Goal: Task Accomplishment & Management: Complete application form

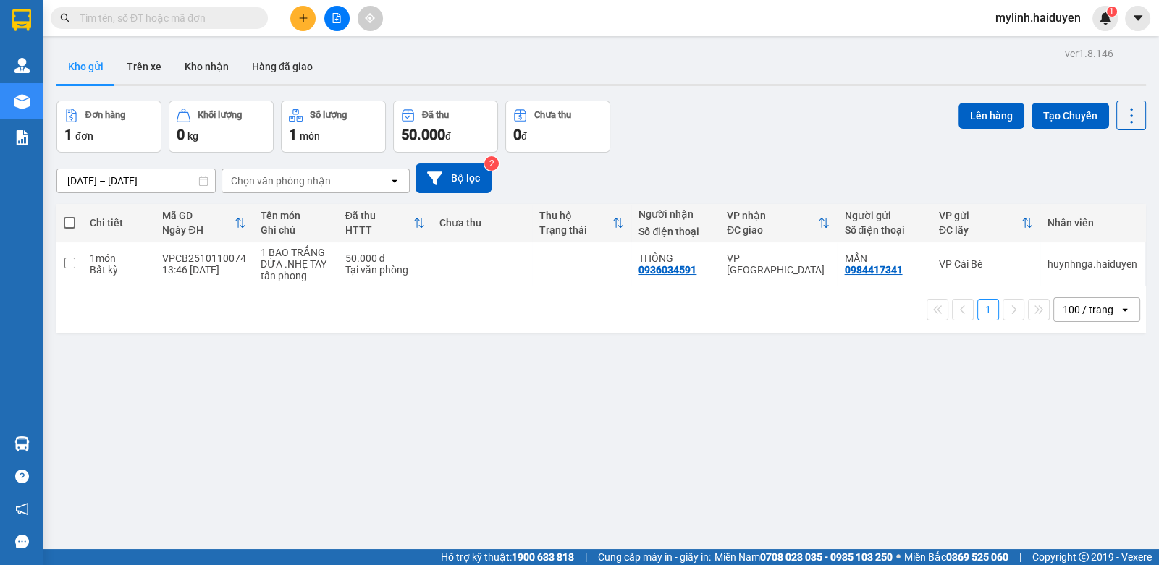
click at [297, 14] on button at bounding box center [302, 18] width 25 height 25
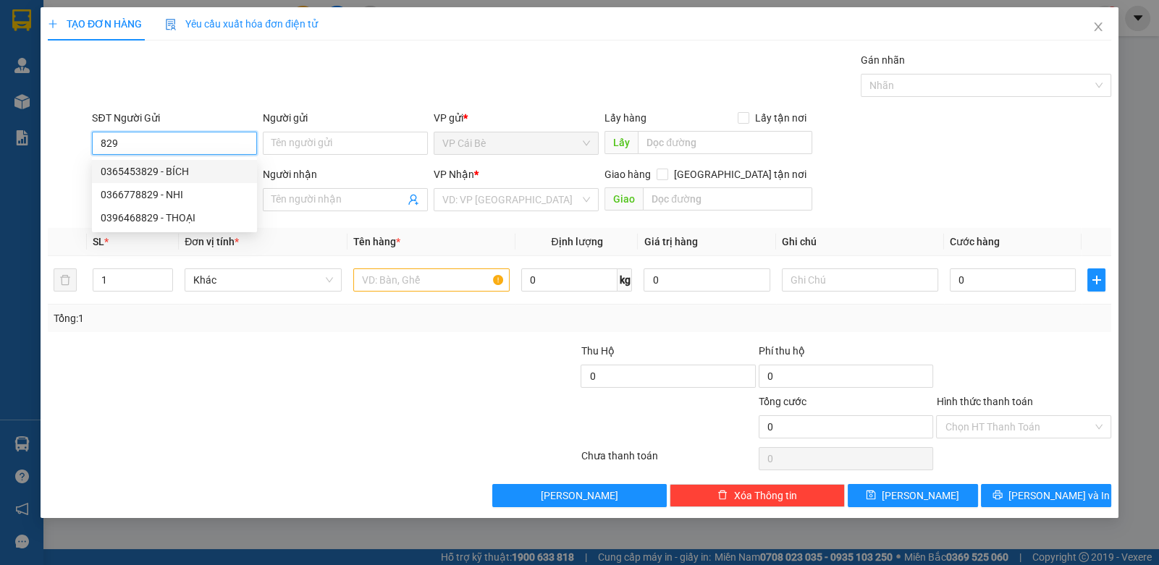
click at [197, 174] on div "0365453829 - BÍCH" at bounding box center [175, 172] width 148 height 16
type input "0365453829"
type input "BÍCH"
type input "0909237527"
type input "ĐOÀN 1,2/KG"
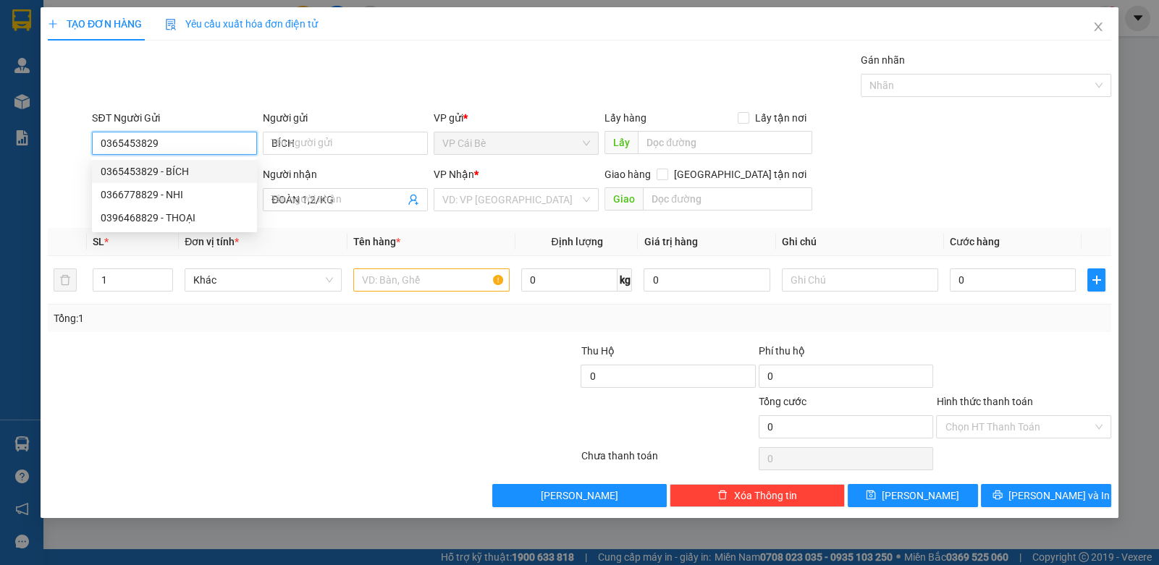
type input "20.000"
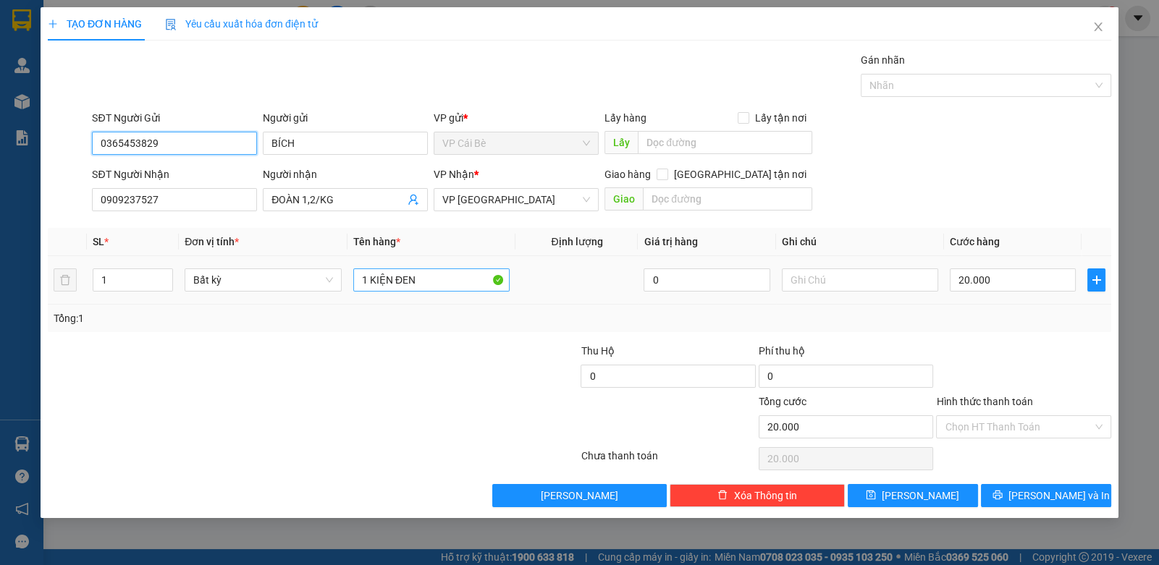
type input "0365453829"
drag, startPoint x: 475, startPoint y: 274, endPoint x: 280, endPoint y: 310, distance: 197.9
click at [279, 317] on div "SL * Đơn vị tính * Tên hàng * Định lượng Giá trị hàng Ghi chú Cước hàng 1 Bất k…" at bounding box center [579, 280] width 1063 height 104
type input "1 TỤNG"
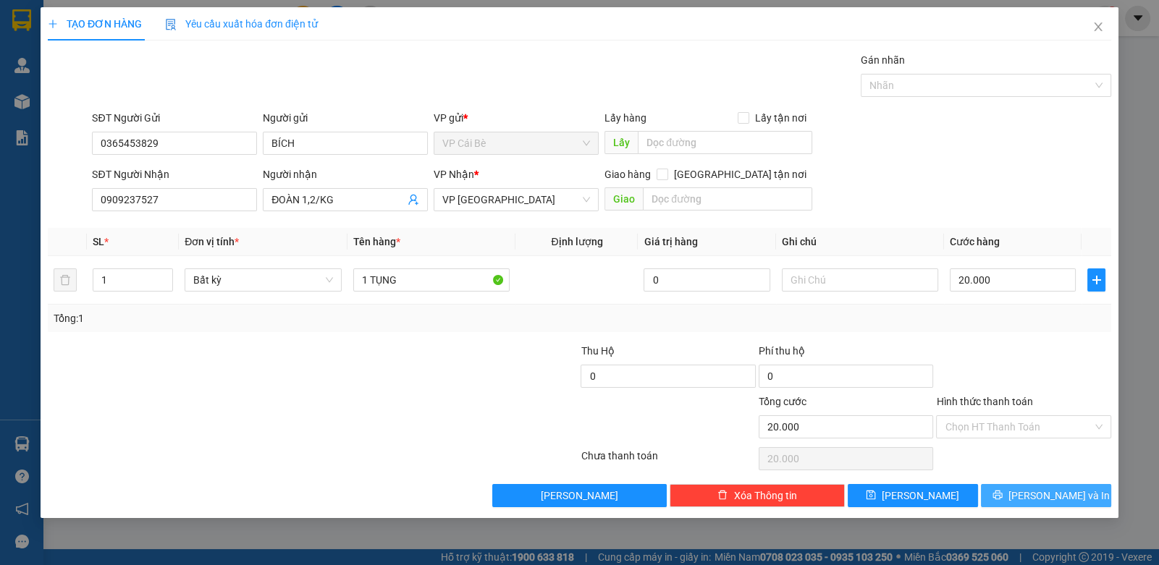
click at [1010, 498] on button "[PERSON_NAME] và In" at bounding box center [1046, 495] width 130 height 23
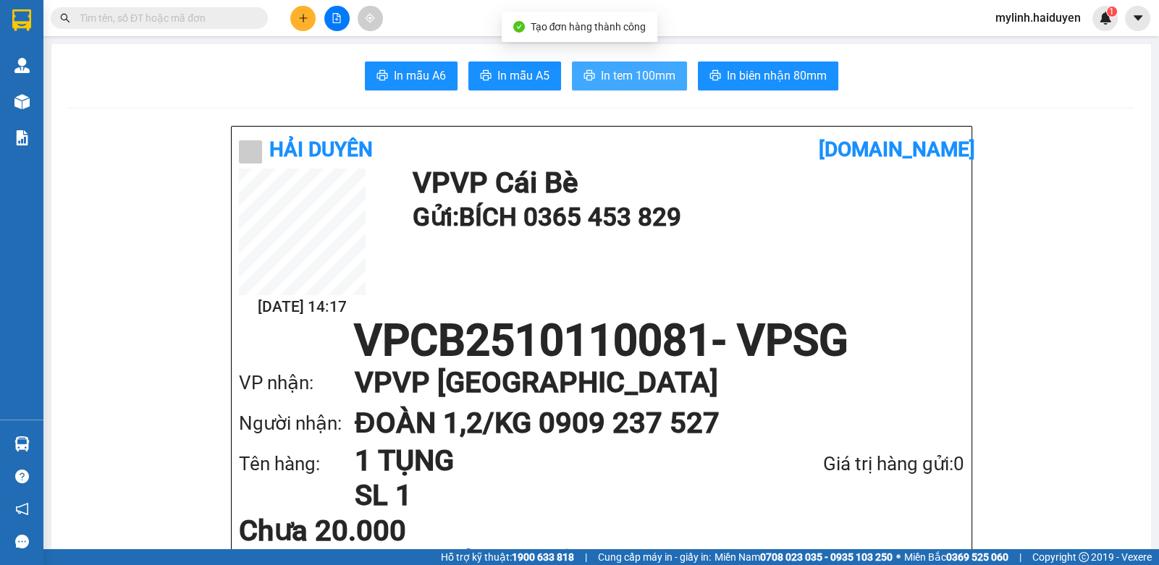
click at [644, 75] on span "In tem 100mm" at bounding box center [638, 76] width 75 height 18
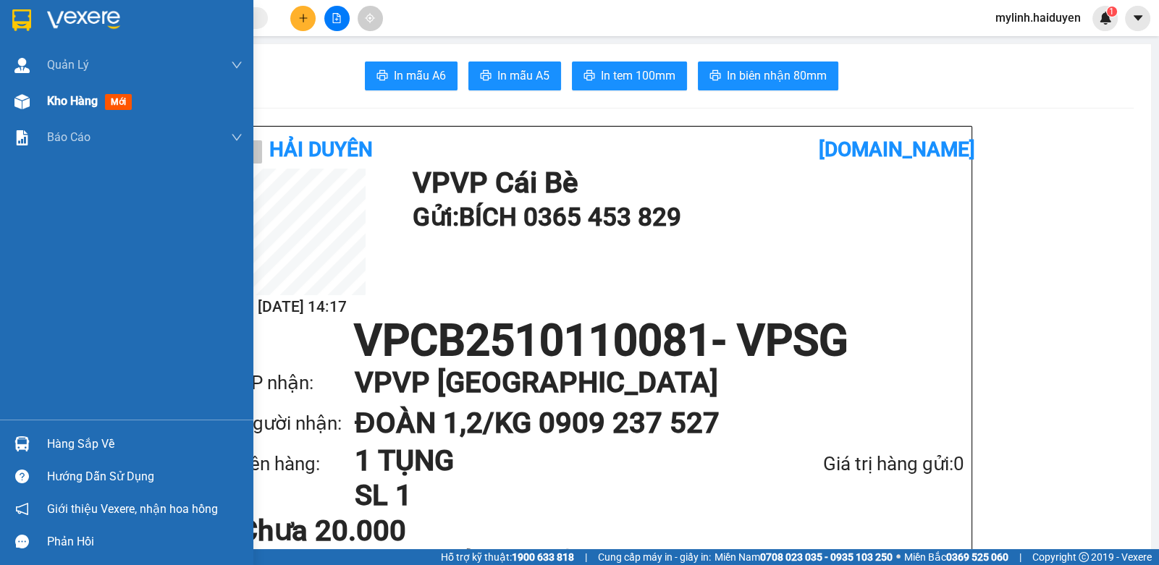
click at [57, 94] on span "Kho hàng" at bounding box center [72, 101] width 51 height 14
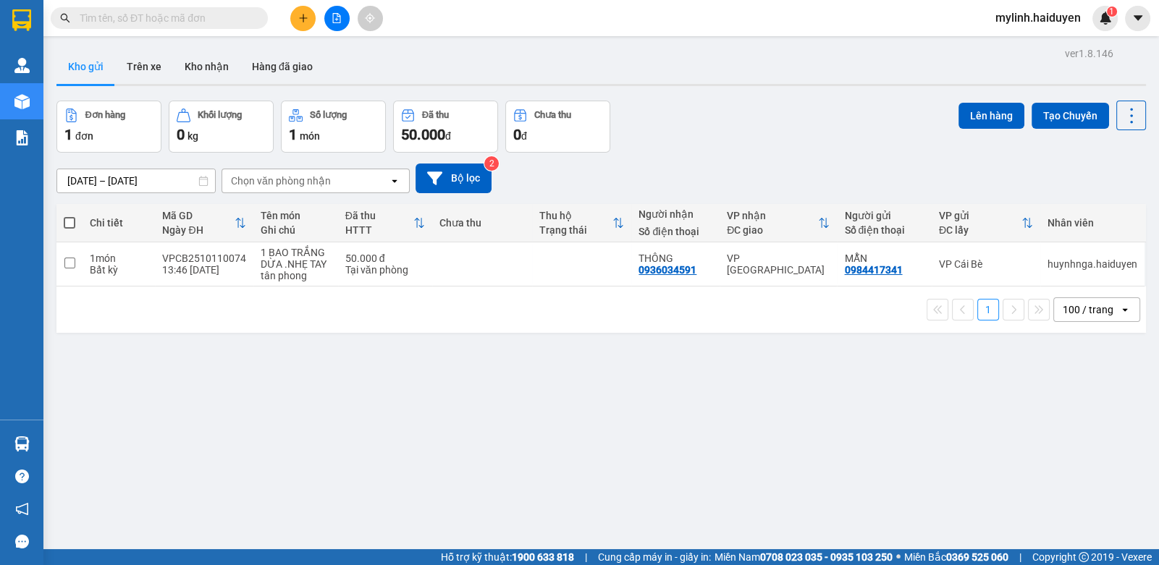
drag, startPoint x: 144, startPoint y: 14, endPoint x: 646, endPoint y: 1, distance: 502.5
click at [149, 12] on input "text" at bounding box center [165, 18] width 171 height 16
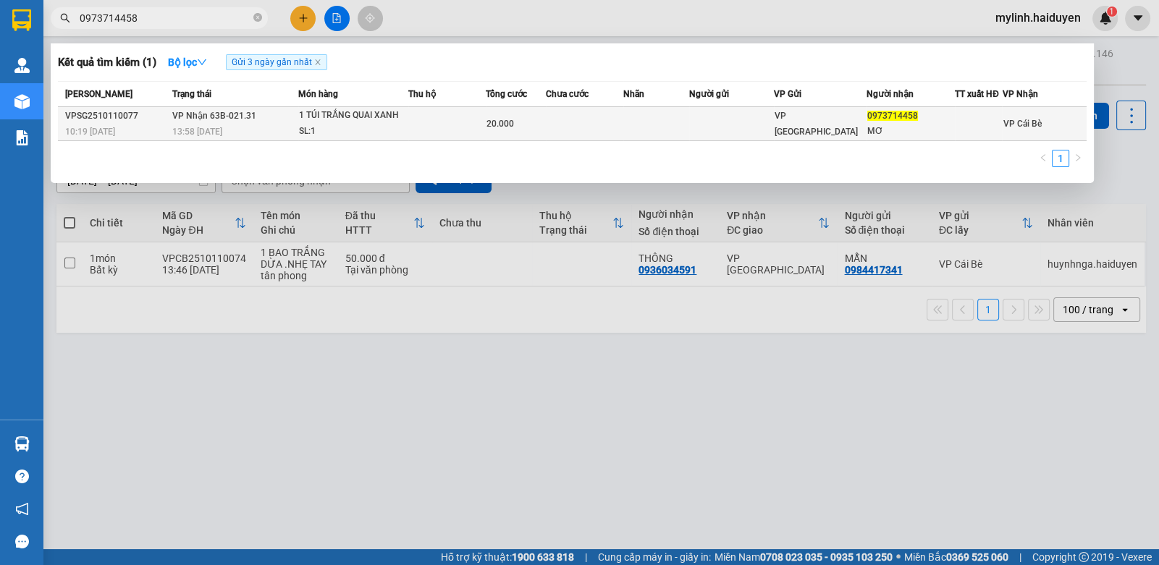
type input "0973714458"
click at [554, 119] on td at bounding box center [585, 124] width 78 height 34
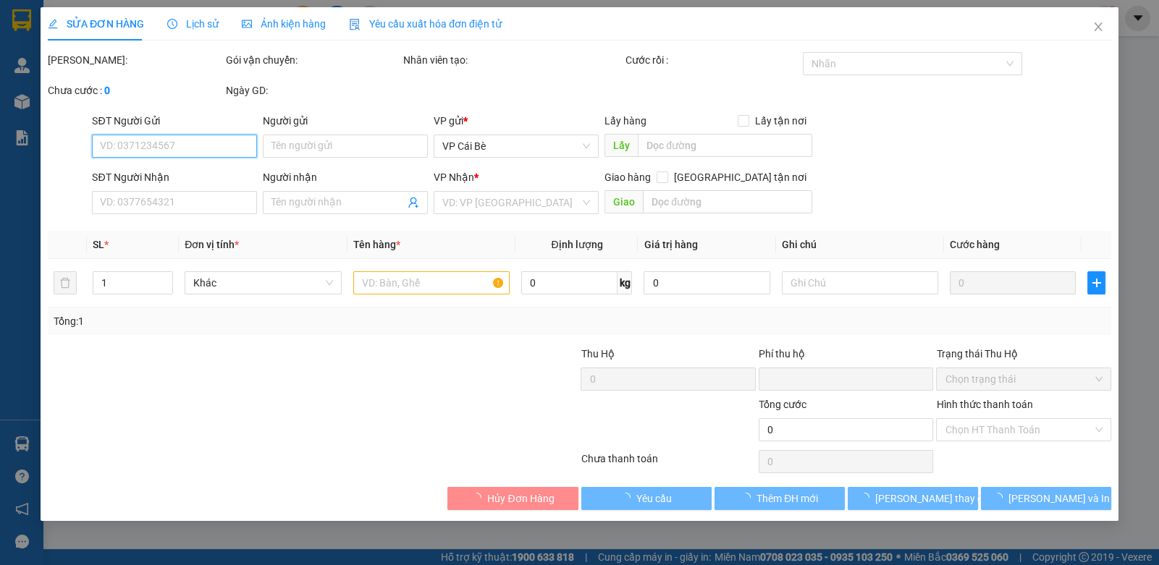
type input "0973714458"
type input "MƠ"
type input "0"
type input "20.000"
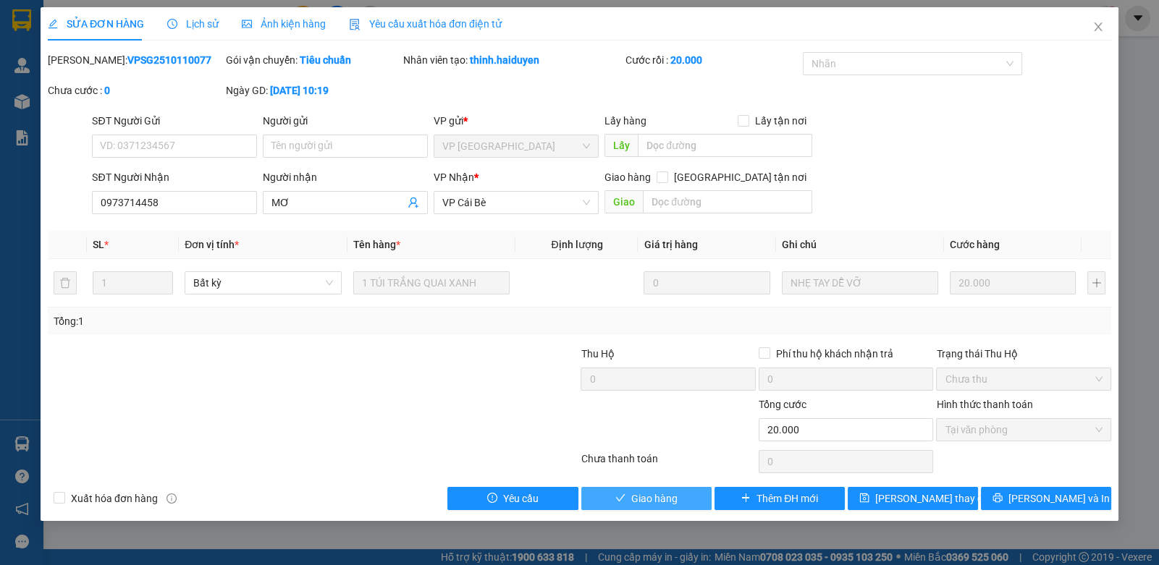
click at [638, 495] on span "Giao hàng" at bounding box center [654, 499] width 46 height 16
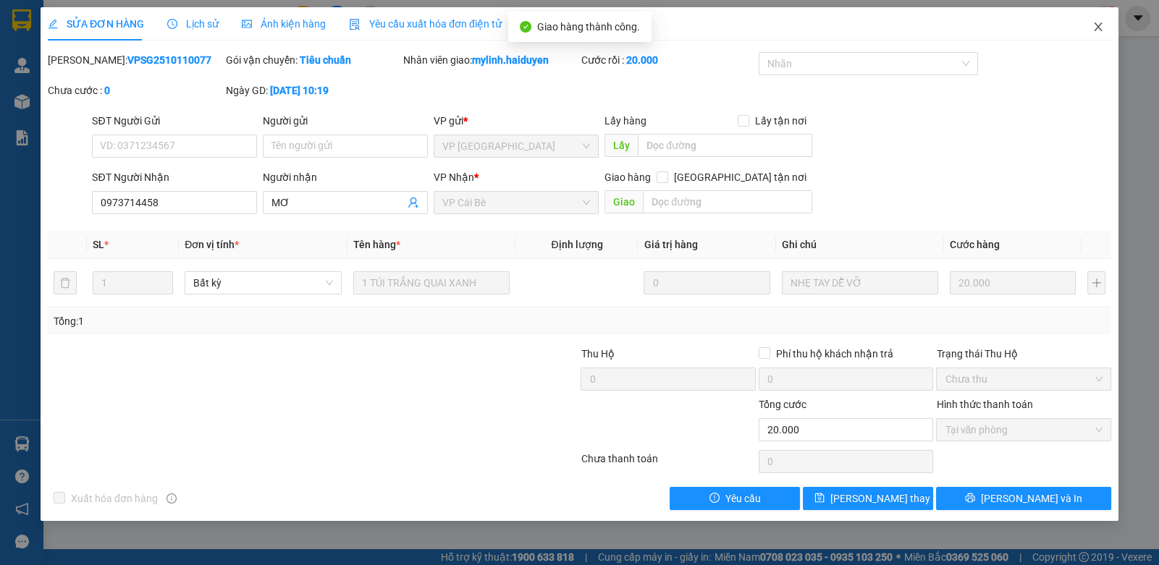
drag, startPoint x: 1094, startPoint y: 33, endPoint x: 358, endPoint y: 28, distance: 736.0
click at [1076, 29] on div "SỬA ĐƠN HÀNG Lịch sử Ảnh kiện hàng Yêu cầu xuất hóa đơn điện tử Total Paid Fee …" at bounding box center [580, 264] width 1078 height 514
drag, startPoint x: 1104, startPoint y: 25, endPoint x: 329, endPoint y: 35, distance: 775.2
click at [1104, 24] on span "Close" at bounding box center [1098, 27] width 41 height 41
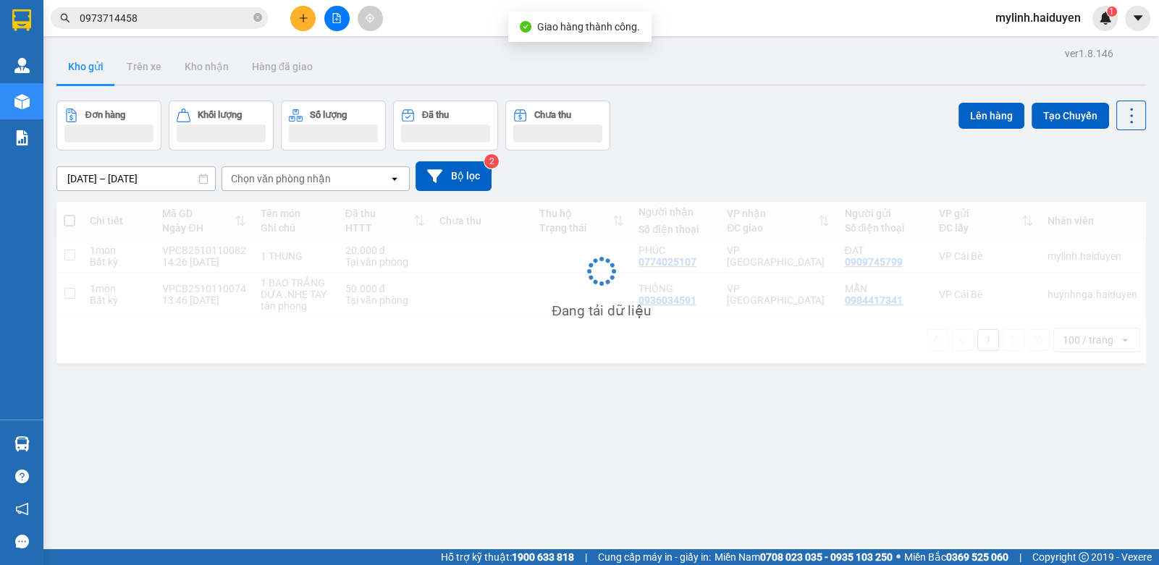
click at [213, 22] on input "0973714458" at bounding box center [165, 18] width 171 height 16
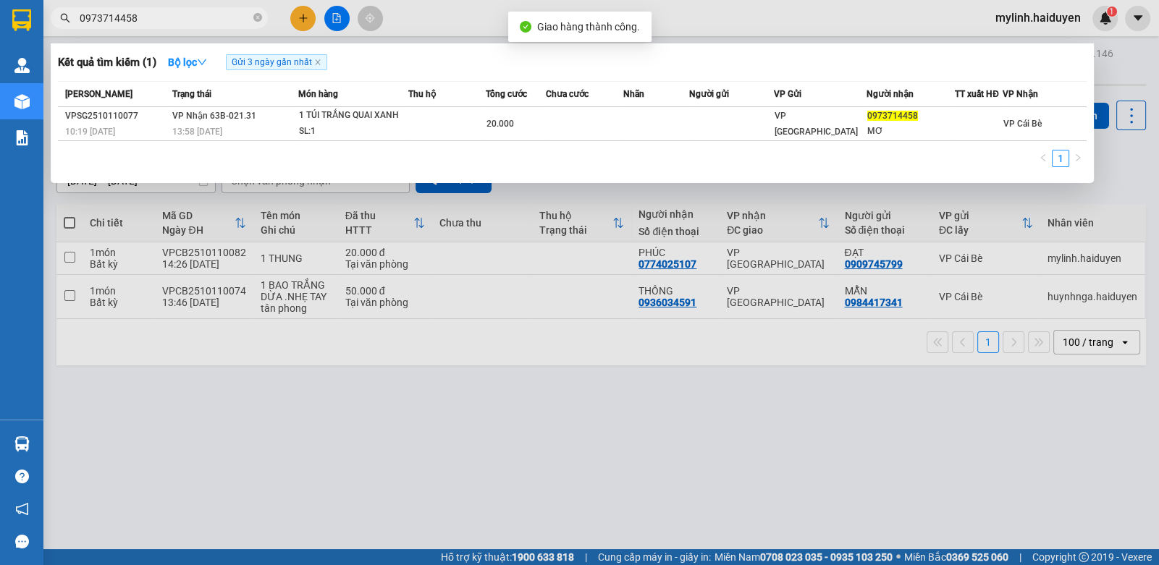
click at [212, 20] on input "0973714458" at bounding box center [165, 18] width 171 height 16
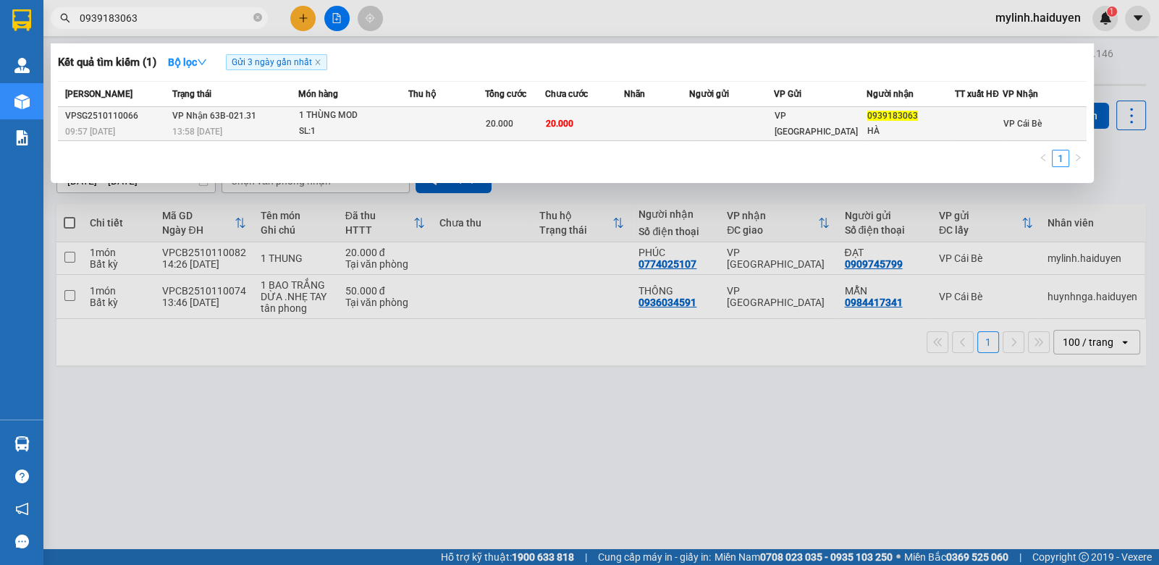
type input "0939183063"
click at [342, 119] on div "1 THÙNG MOD" at bounding box center [353, 116] width 109 height 16
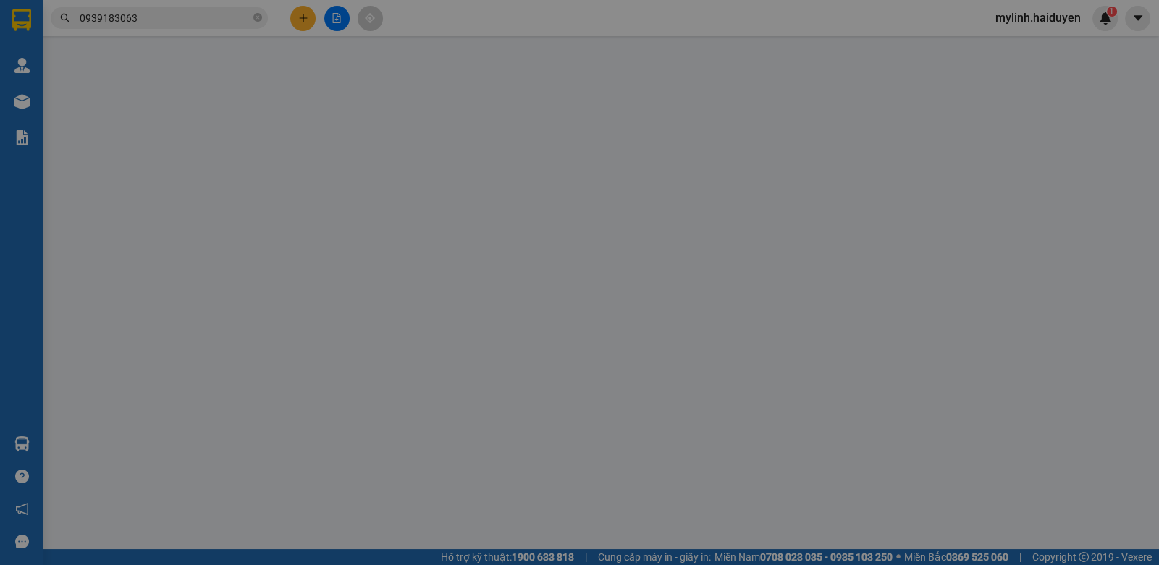
type input "0939183063"
type input "HÀ"
type input "0"
type input "20.000"
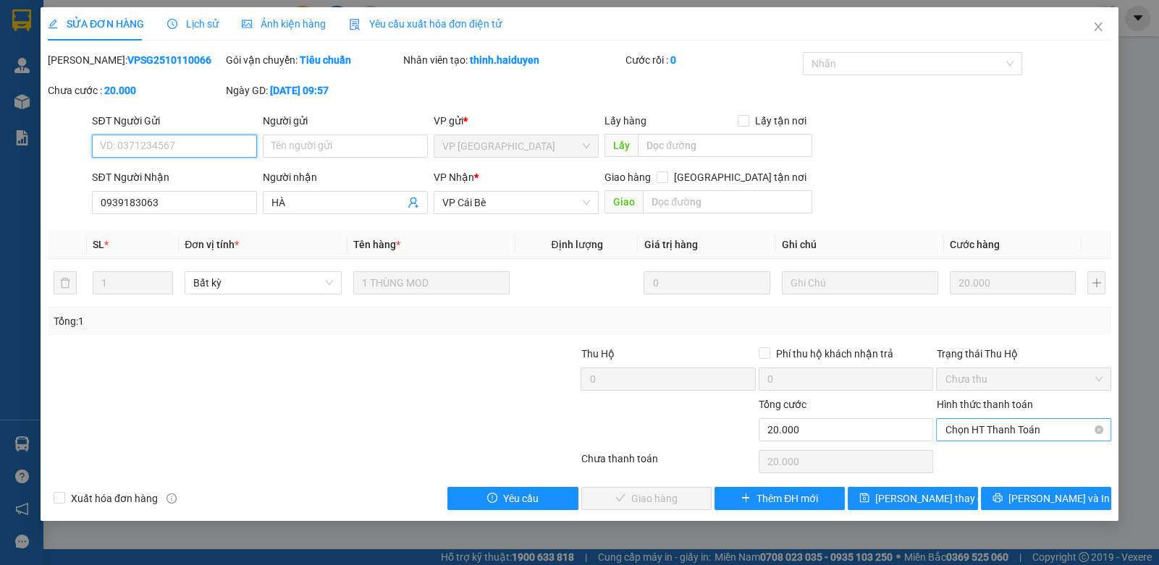
drag, startPoint x: 1002, startPoint y: 434, endPoint x: 999, endPoint y: 442, distance: 8.7
click at [1002, 436] on span "Chọn HT Thanh Toán" at bounding box center [1022, 430] width 157 height 22
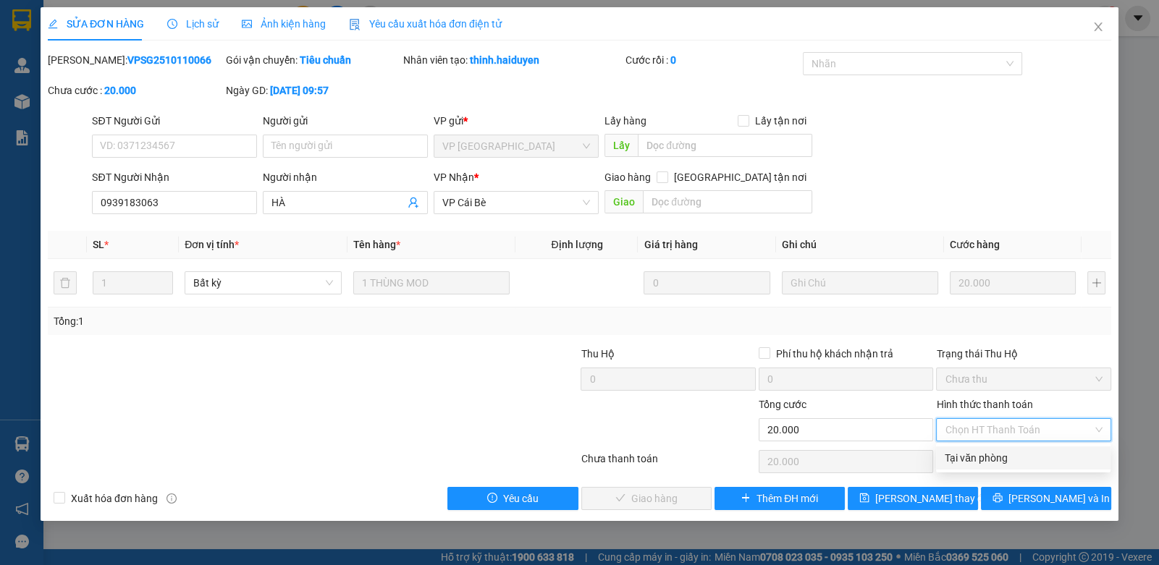
drag, startPoint x: 986, startPoint y: 462, endPoint x: 963, endPoint y: 462, distance: 23.9
click at [983, 462] on div "Tại văn phòng" at bounding box center [1022, 458] width 157 height 16
type input "0"
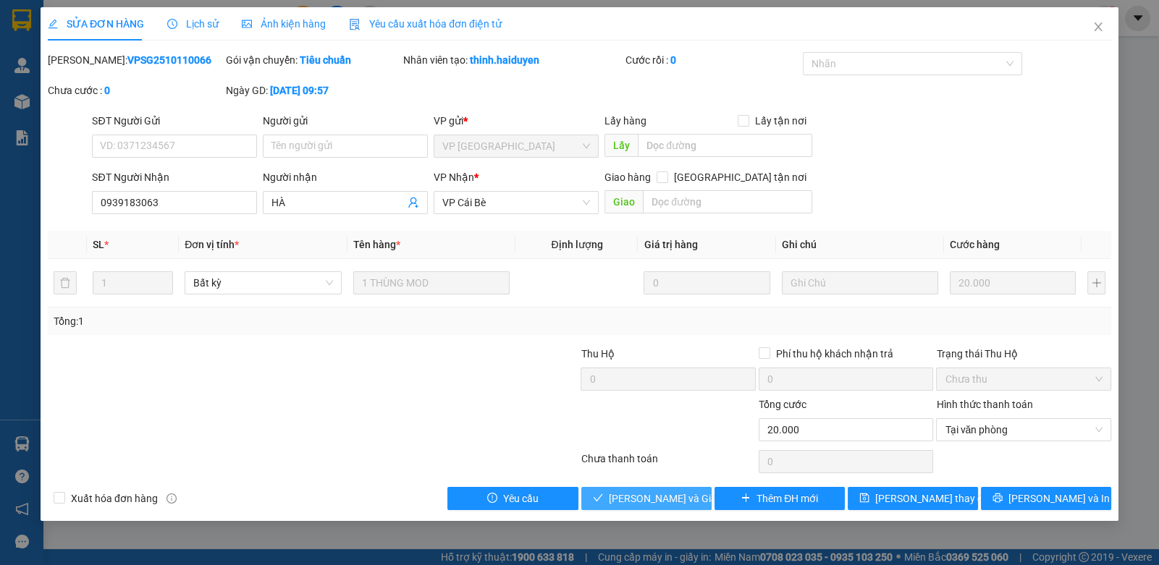
click at [602, 507] on button "[PERSON_NAME] và [PERSON_NAME] hàng" at bounding box center [646, 498] width 130 height 23
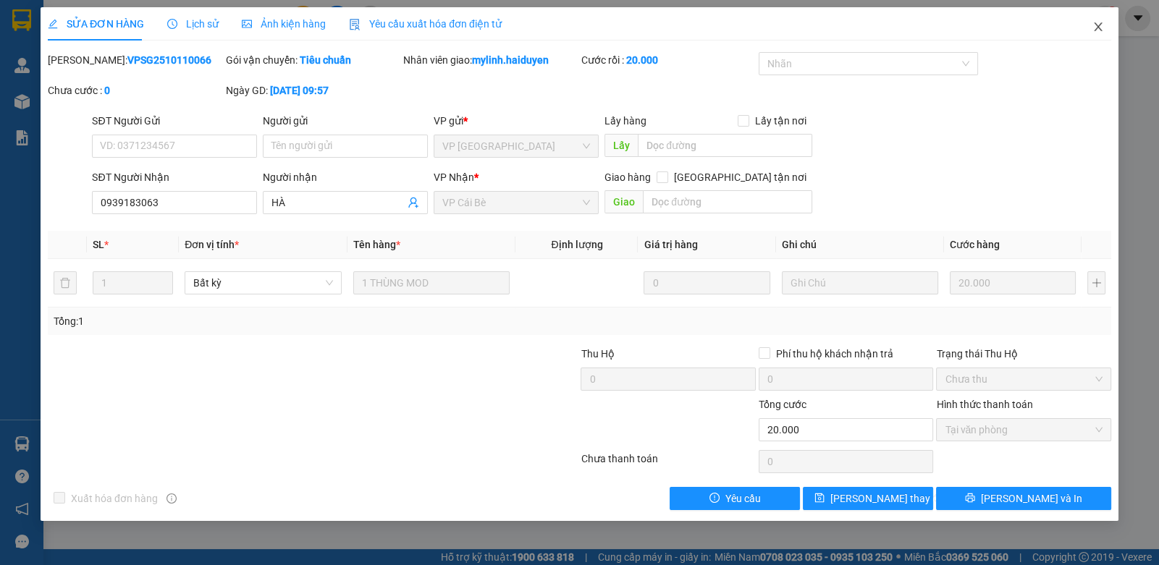
click at [1096, 30] on icon "close" at bounding box center [1098, 27] width 12 height 12
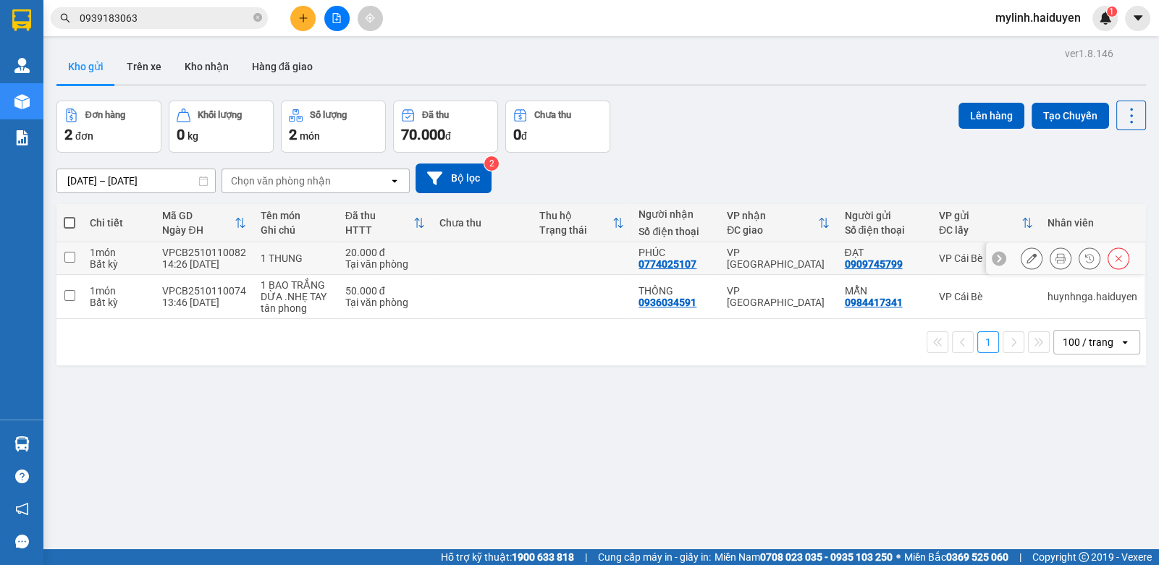
drag, startPoint x: 482, startPoint y: 250, endPoint x: 473, endPoint y: 248, distance: 9.7
click at [474, 248] on td at bounding box center [482, 258] width 100 height 33
checkbox input "true"
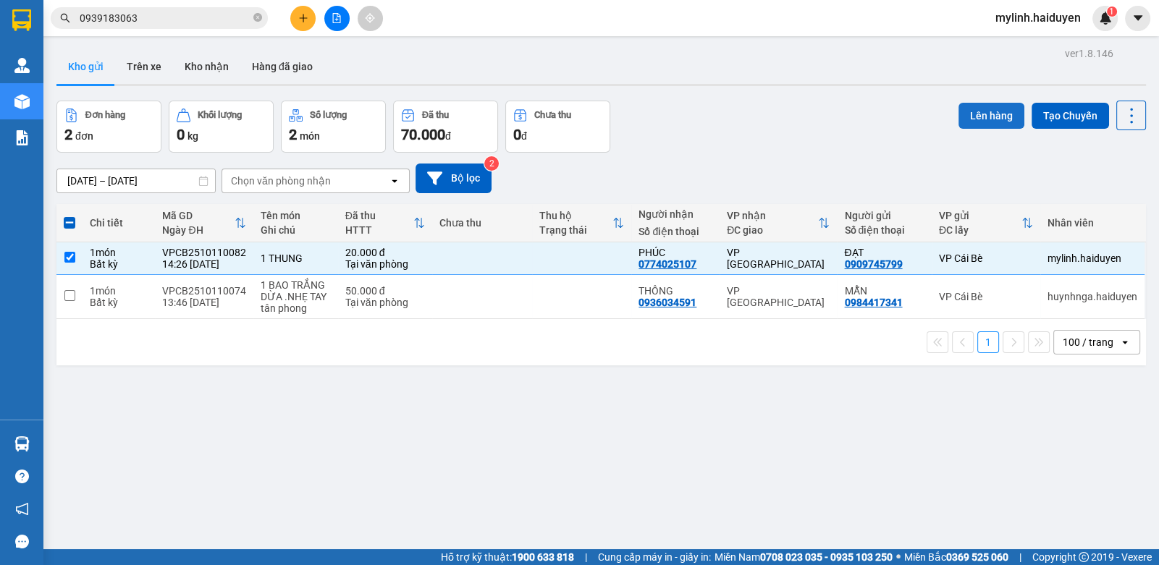
click at [963, 111] on button "Lên hàng" at bounding box center [991, 116] width 66 height 26
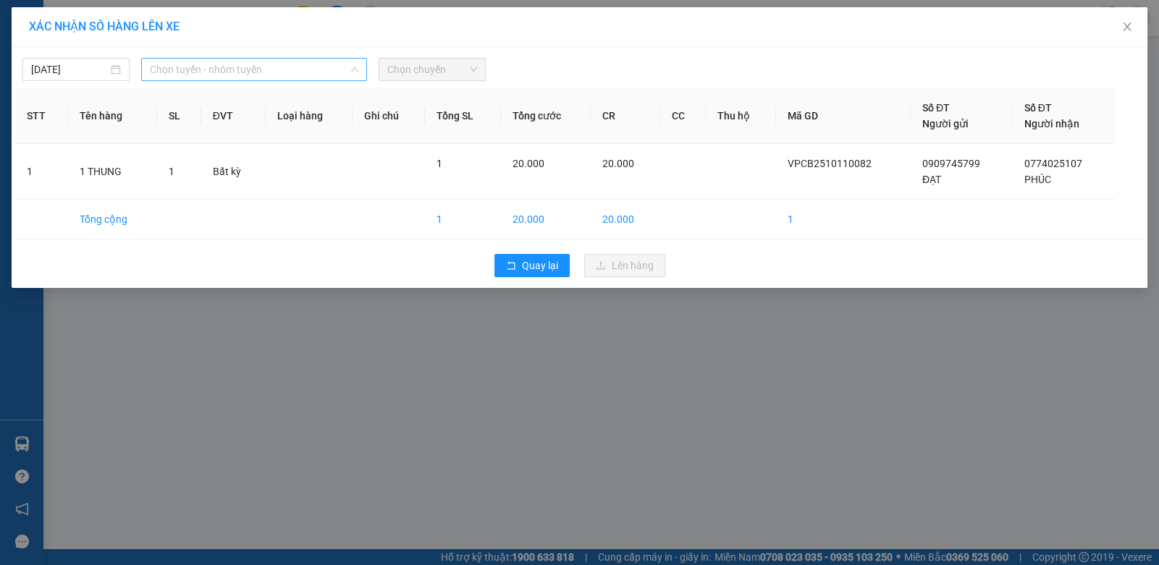
drag, startPoint x: 347, startPoint y: 73, endPoint x: 266, endPoint y: 140, distance: 104.9
click at [341, 77] on span "Chọn tuyến - nhóm tuyến" at bounding box center [254, 70] width 208 height 22
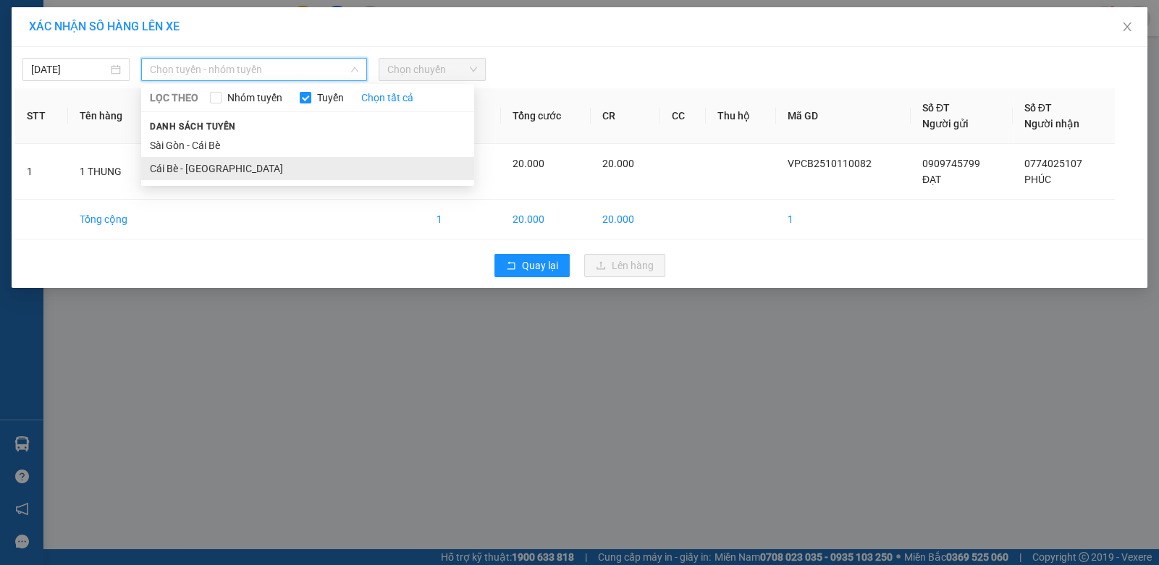
drag, startPoint x: 230, startPoint y: 156, endPoint x: 227, endPoint y: 169, distance: 13.5
click at [227, 169] on ul "Sài Gòn - Cái Bè Cái Bè - Sài Gòn" at bounding box center [307, 157] width 333 height 46
click at [227, 169] on li "Cái Bè - [GEOGRAPHIC_DATA]" at bounding box center [307, 168] width 333 height 23
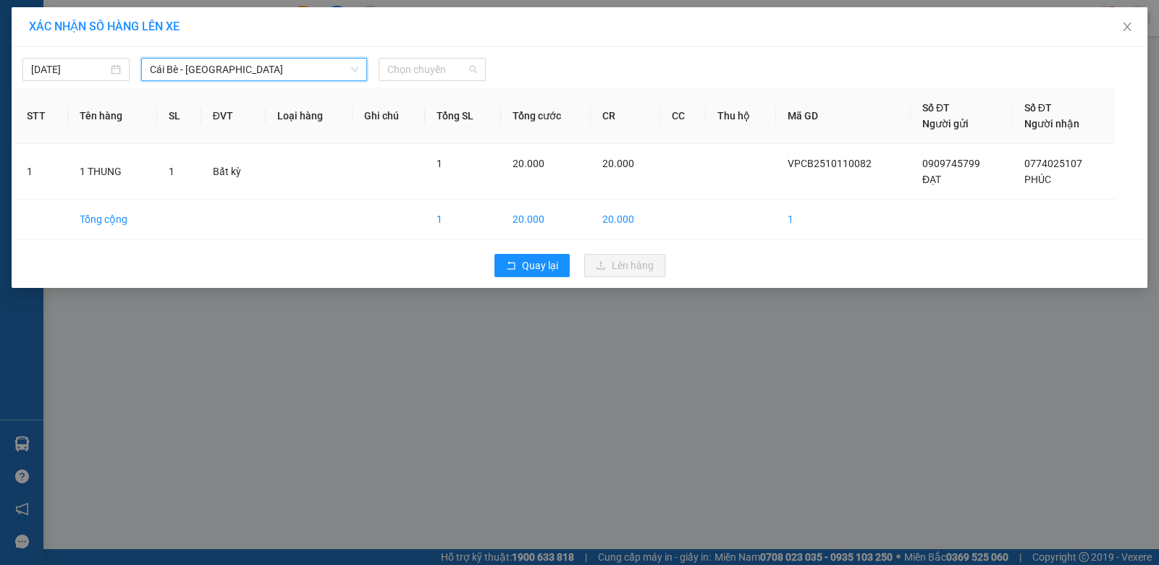
drag, startPoint x: 415, startPoint y: 69, endPoint x: 467, endPoint y: 178, distance: 120.4
click at [423, 75] on span "Chọn chuyến" at bounding box center [432, 70] width 90 height 22
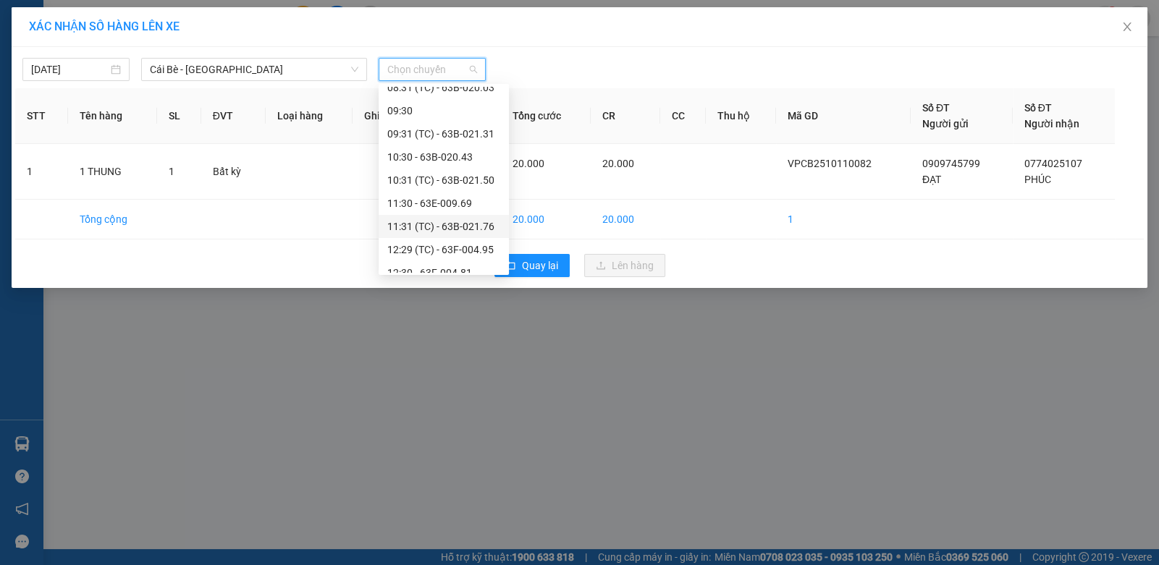
scroll to position [434, 0]
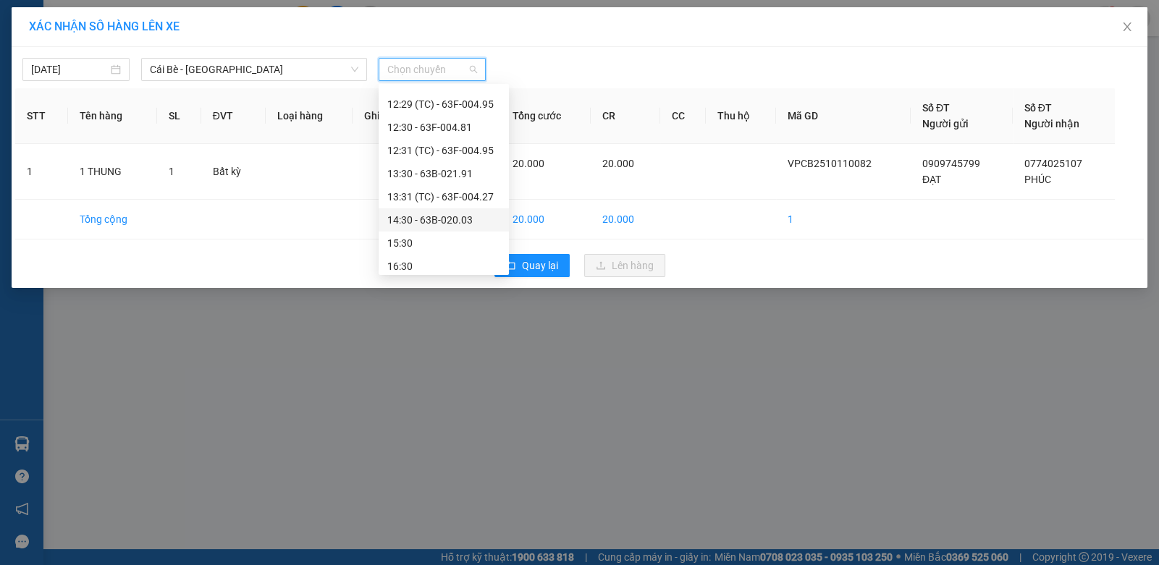
click at [463, 214] on div "14:30 - 63B-020.03" at bounding box center [443, 220] width 113 height 16
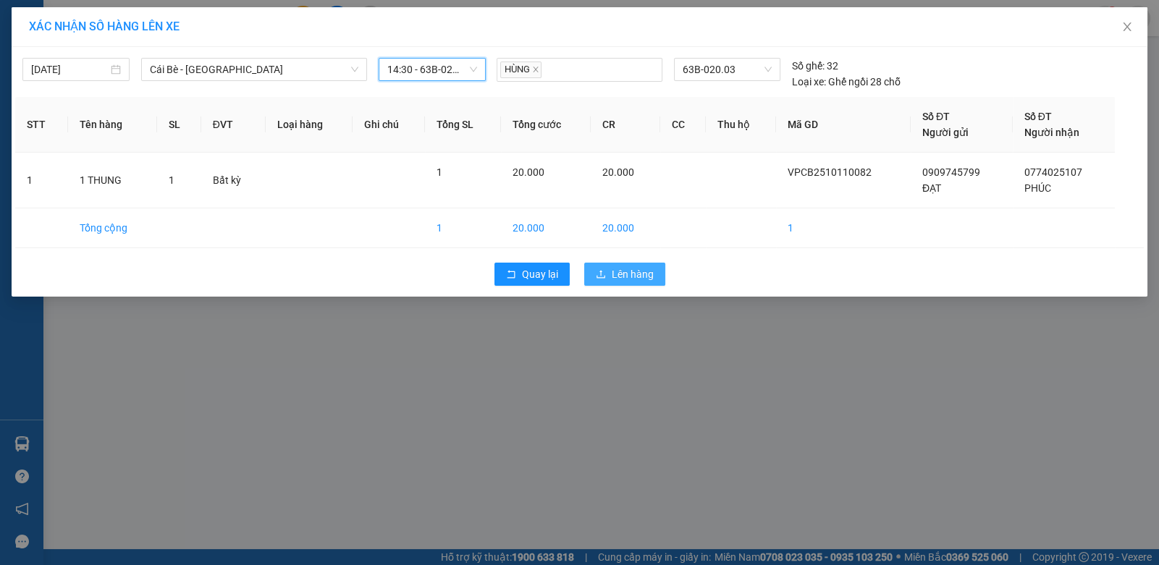
click at [643, 275] on span "Lên hàng" at bounding box center [633, 274] width 42 height 16
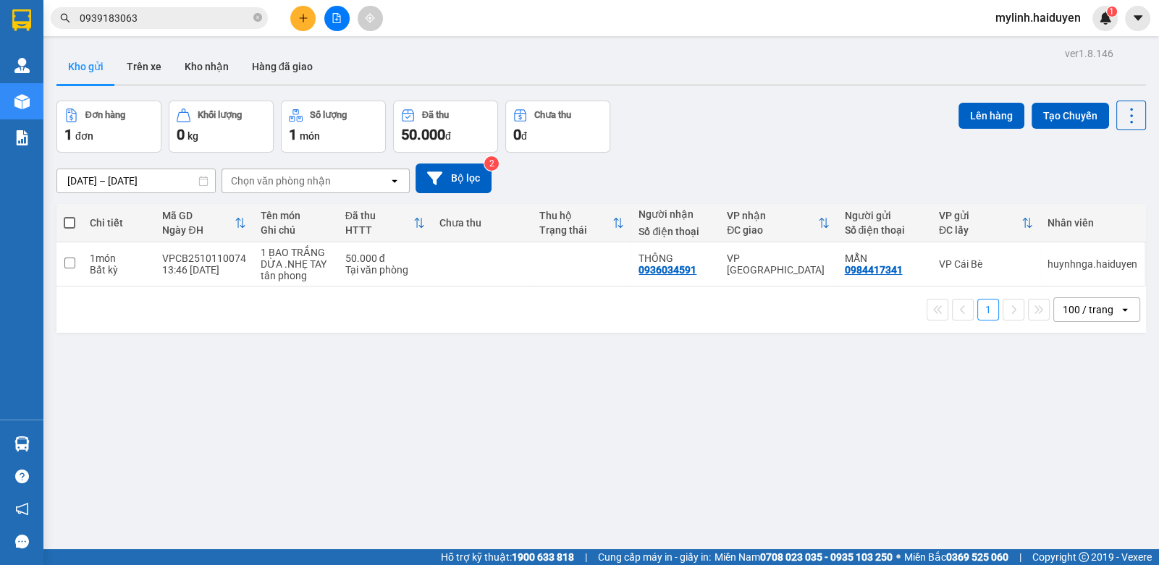
drag, startPoint x: 205, startPoint y: 56, endPoint x: 213, endPoint y: 48, distance: 11.3
click at [207, 56] on button "Kho nhận" at bounding box center [206, 66] width 67 height 35
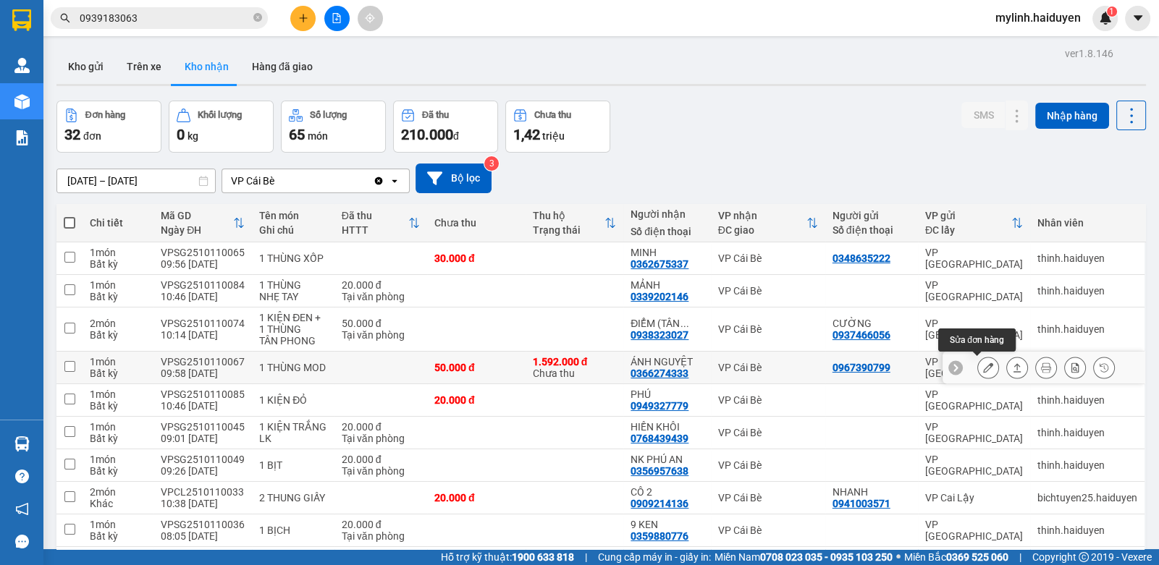
click at [983, 363] on icon at bounding box center [988, 368] width 10 height 10
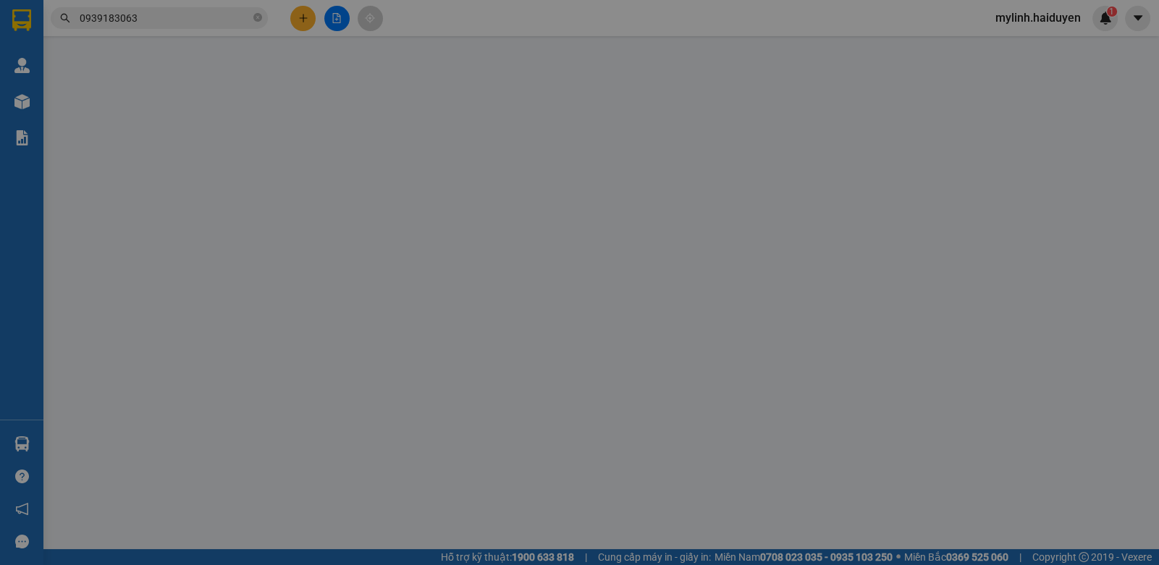
type input "0967390799"
type input "0366274333"
type input "ÁNH NGUYỆT"
type input "1.592.000"
type input "0"
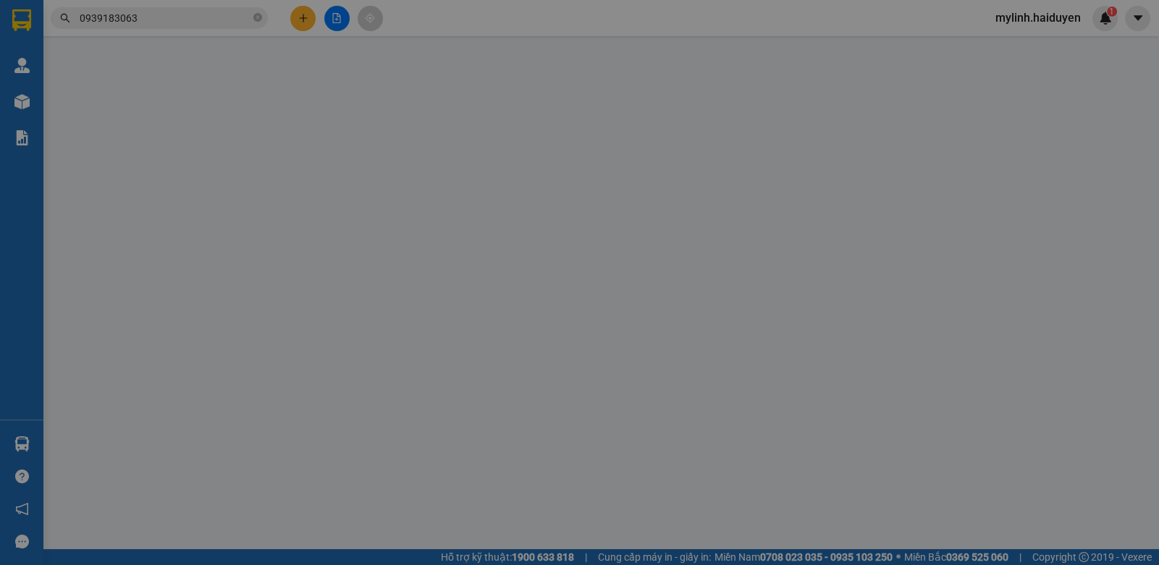
type input "50.000"
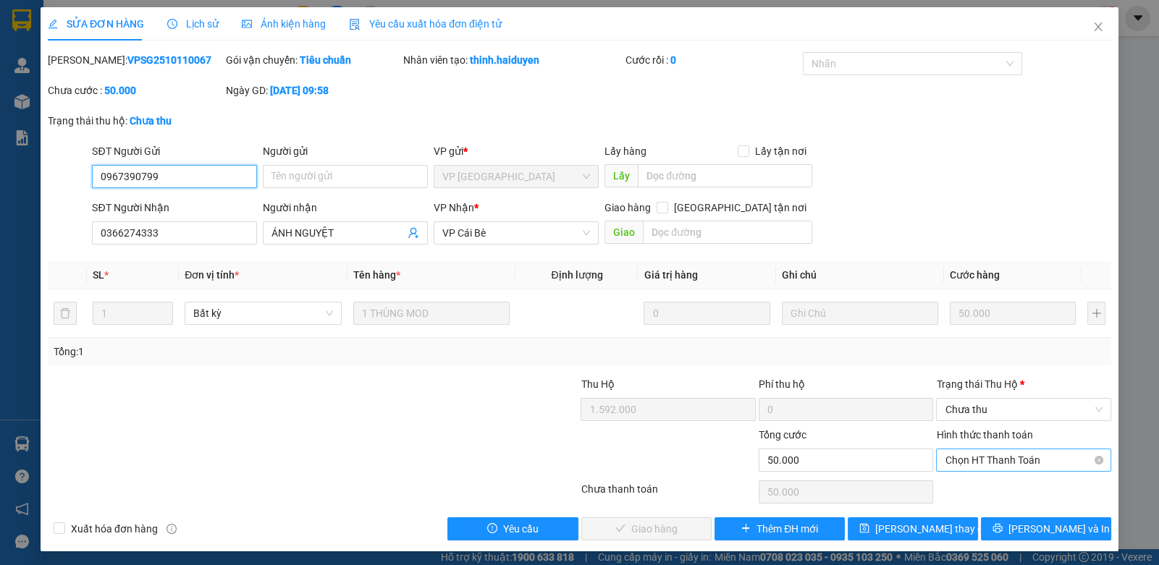
click at [968, 454] on span "Chọn HT Thanh Toán" at bounding box center [1022, 460] width 157 height 22
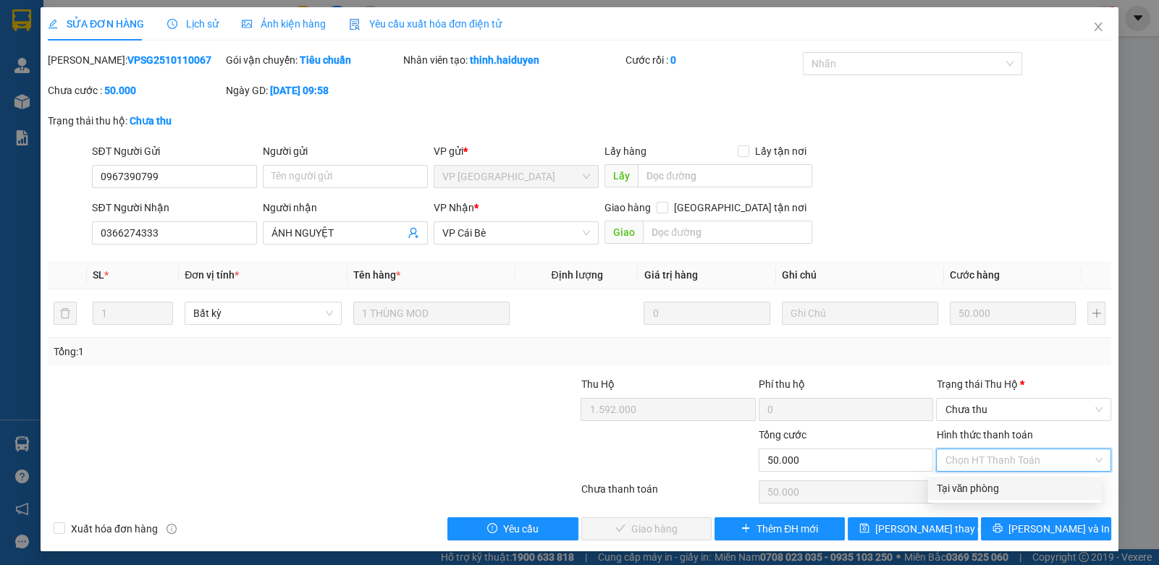
click at [964, 494] on div "Tại văn phòng" at bounding box center [1014, 489] width 156 height 16
type input "0"
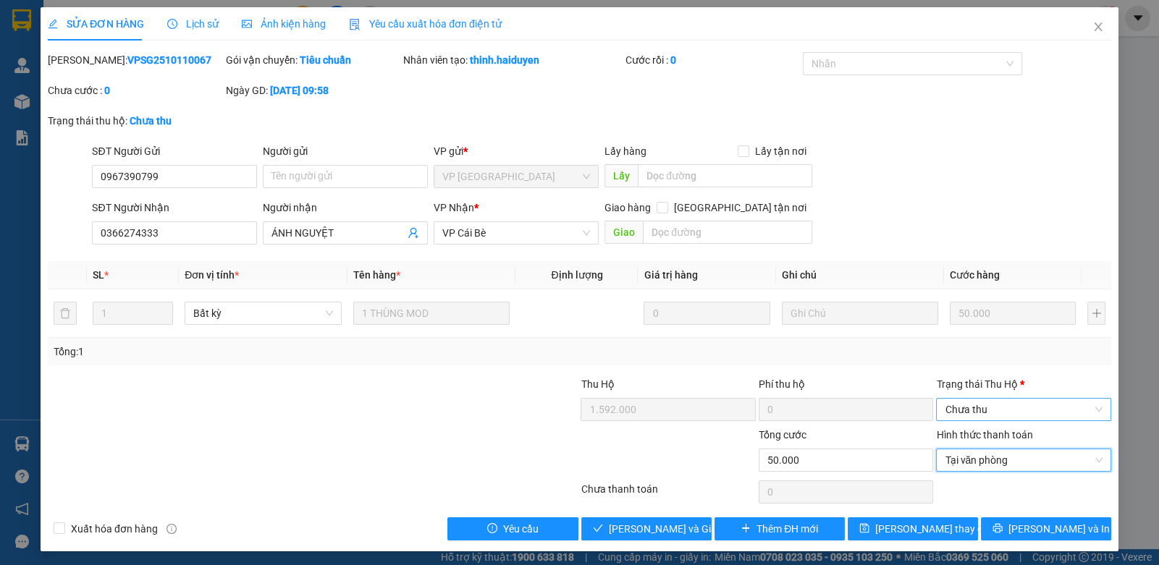
click at [976, 410] on span "Chưa thu" at bounding box center [1022, 410] width 157 height 22
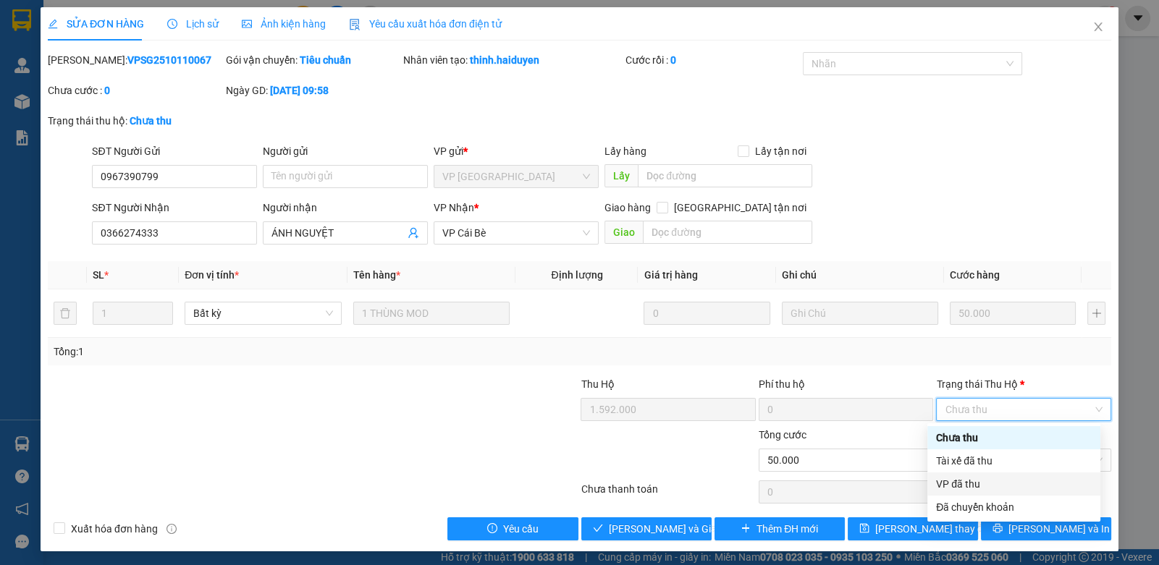
drag, startPoint x: 960, startPoint y: 477, endPoint x: 956, endPoint y: 487, distance: 10.8
click at [960, 478] on div "VP đã thu" at bounding box center [1014, 484] width 156 height 16
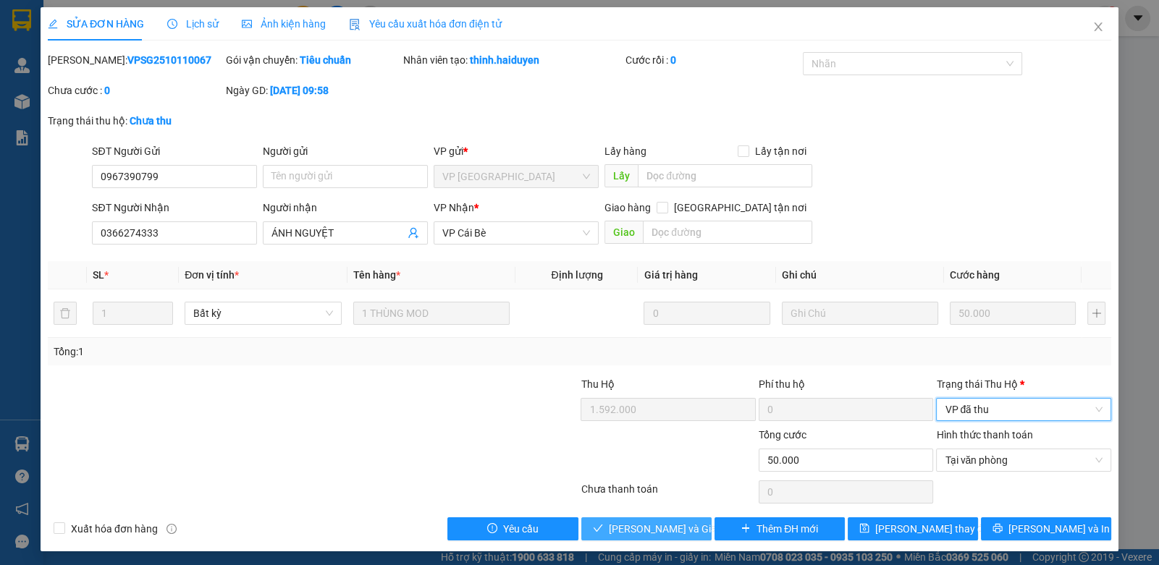
click at [667, 527] on span "[PERSON_NAME] và [PERSON_NAME] hàng" at bounding box center [678, 529] width 139 height 16
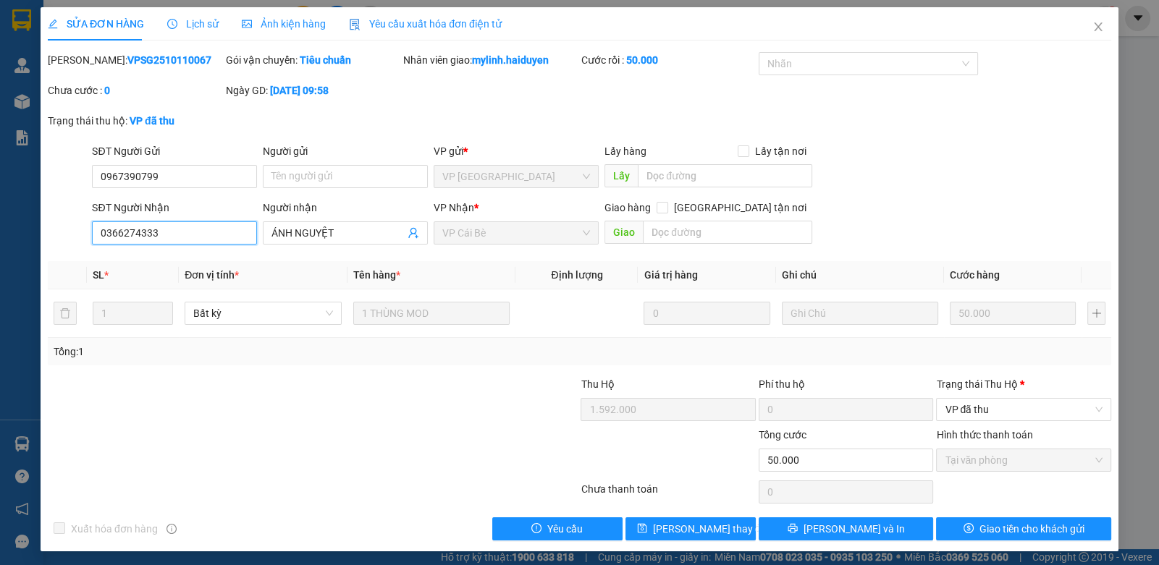
click at [185, 240] on input "0366274333" at bounding box center [174, 232] width 165 height 23
drag, startPoint x: 185, startPoint y: 240, endPoint x: 358, endPoint y: 245, distance: 173.0
click at [186, 239] on input "0366274333" at bounding box center [174, 232] width 165 height 23
click at [127, 59] on b "VPSG2510110067" at bounding box center [169, 60] width 84 height 12
drag, startPoint x: 123, startPoint y: 59, endPoint x: 148, endPoint y: 58, distance: 25.3
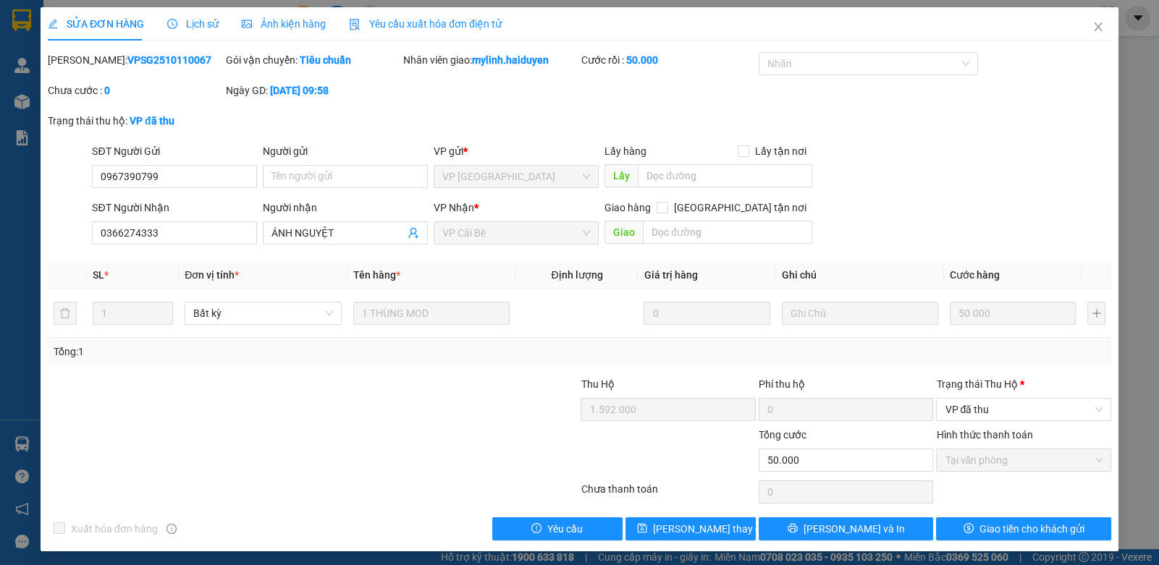
click at [127, 58] on b "VPSG2510110067" at bounding box center [169, 60] width 84 height 12
copy b "VPSG2510110067"
drag, startPoint x: 163, startPoint y: 174, endPoint x: 54, endPoint y: 199, distance: 111.3
click at [33, 198] on div "SỬA ĐƠN HÀNG Lịch sử Ảnh kiện hàng Yêu cầu xuất hóa đơn điện tử Total Paid Fee …" at bounding box center [579, 282] width 1159 height 565
drag, startPoint x: 1094, startPoint y: 27, endPoint x: 1157, endPoint y: 22, distance: 63.2
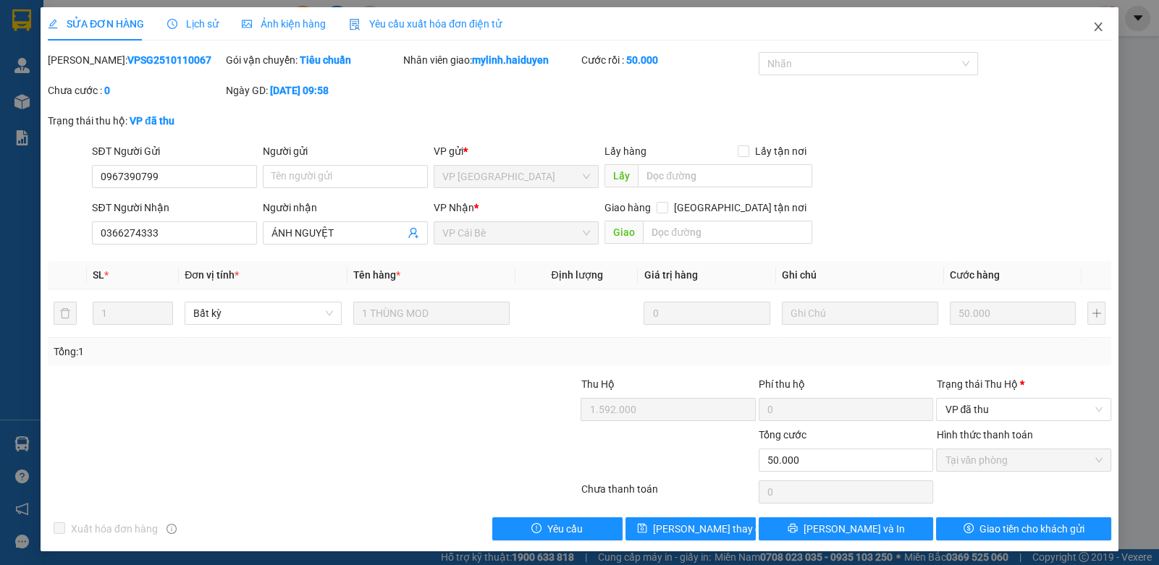
click at [1094, 26] on span "Close" at bounding box center [1098, 27] width 41 height 41
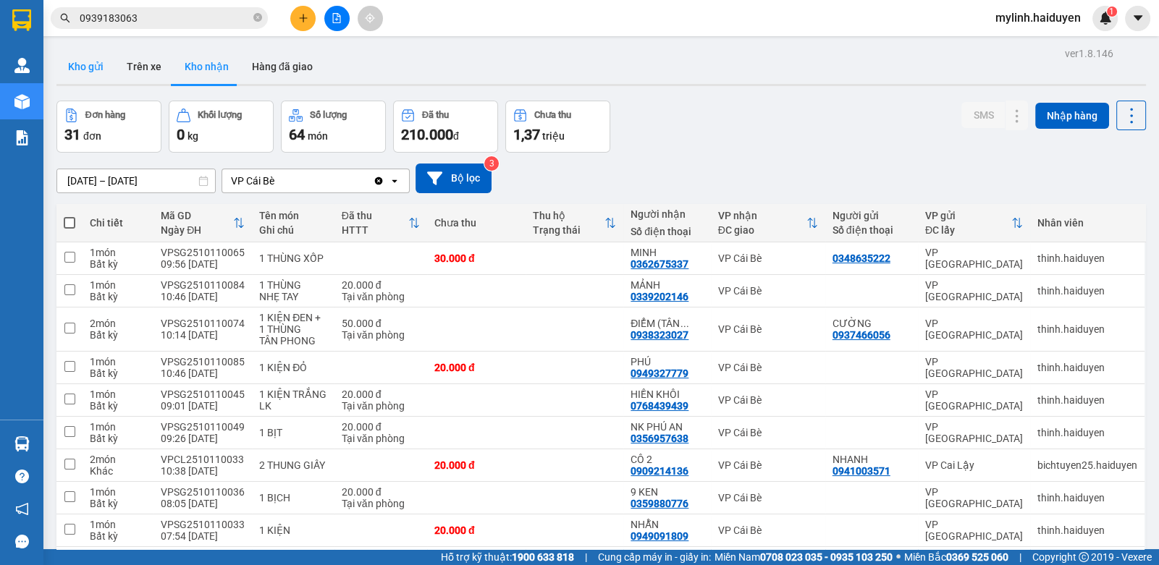
click at [109, 67] on button "Kho gửi" at bounding box center [85, 66] width 59 height 35
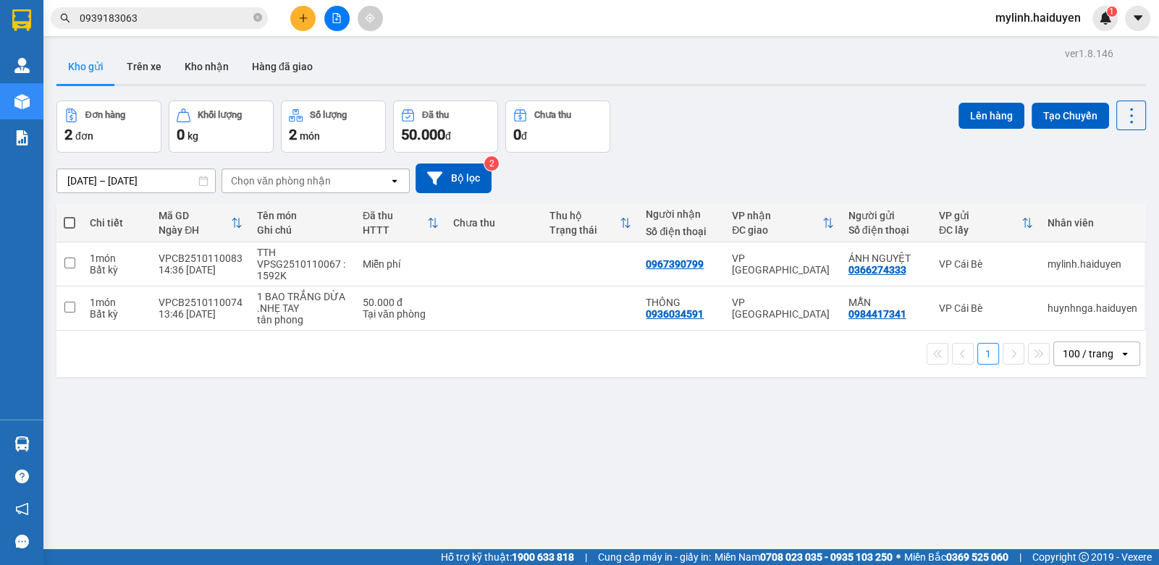
click at [188, 25] on input "0939183063" at bounding box center [165, 18] width 171 height 16
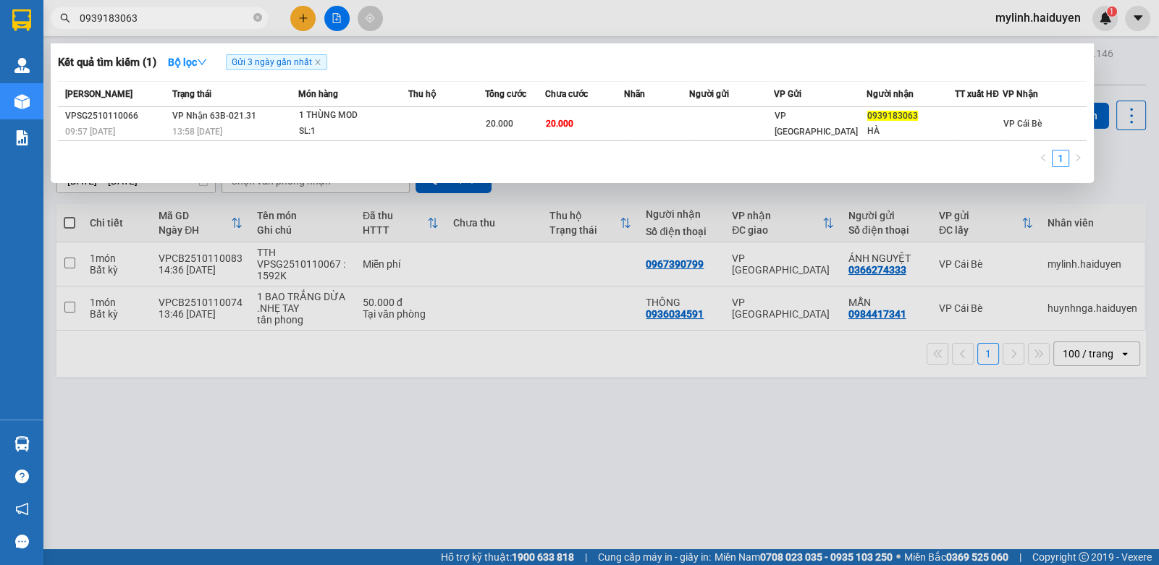
click at [188, 25] on input "0939183063" at bounding box center [165, 18] width 171 height 16
type input "0387972068"
drag, startPoint x: 481, startPoint y: 389, endPoint x: 590, endPoint y: 359, distance: 112.7
click at [481, 389] on div at bounding box center [579, 282] width 1159 height 565
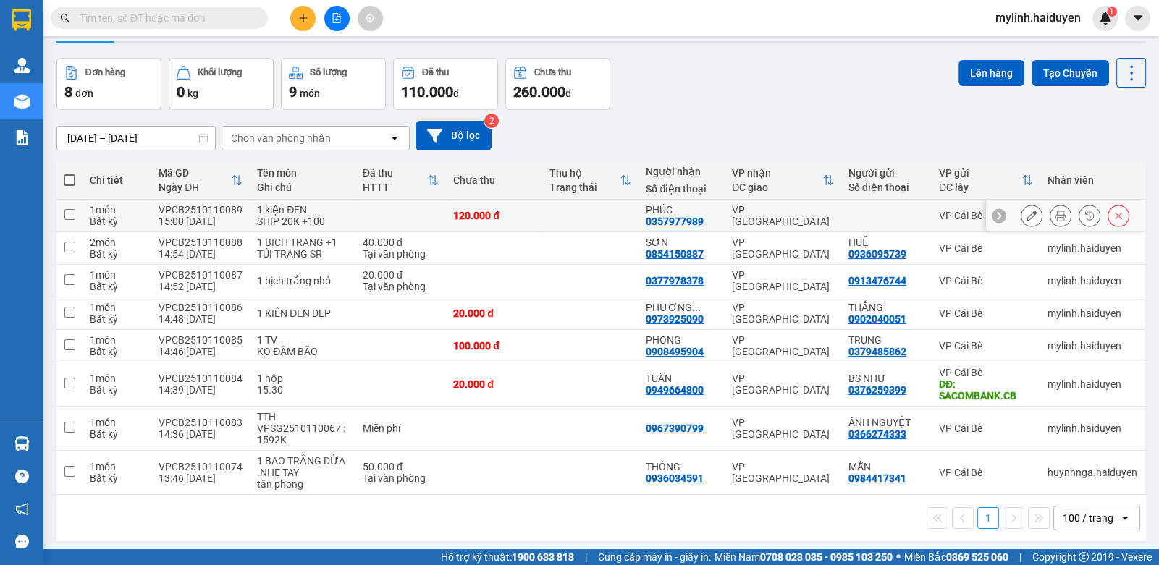
scroll to position [66, 0]
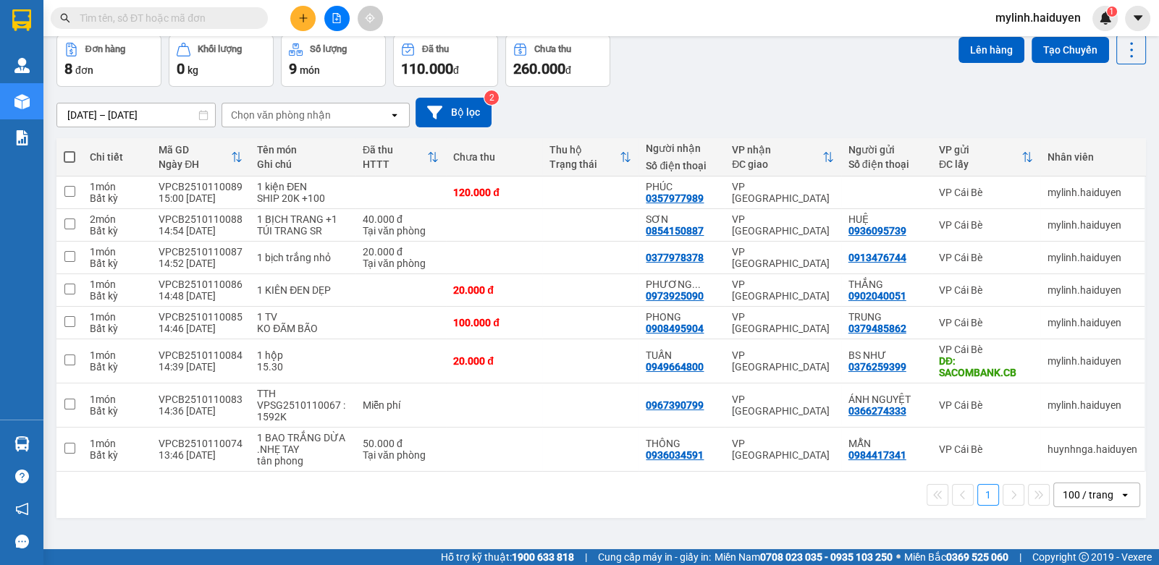
drag, startPoint x: 69, startPoint y: 156, endPoint x: 138, endPoint y: 165, distance: 68.7
click at [71, 153] on span at bounding box center [70, 157] width 12 height 12
click at [69, 150] on input "checkbox" at bounding box center [69, 150] width 0 height 0
checkbox input "true"
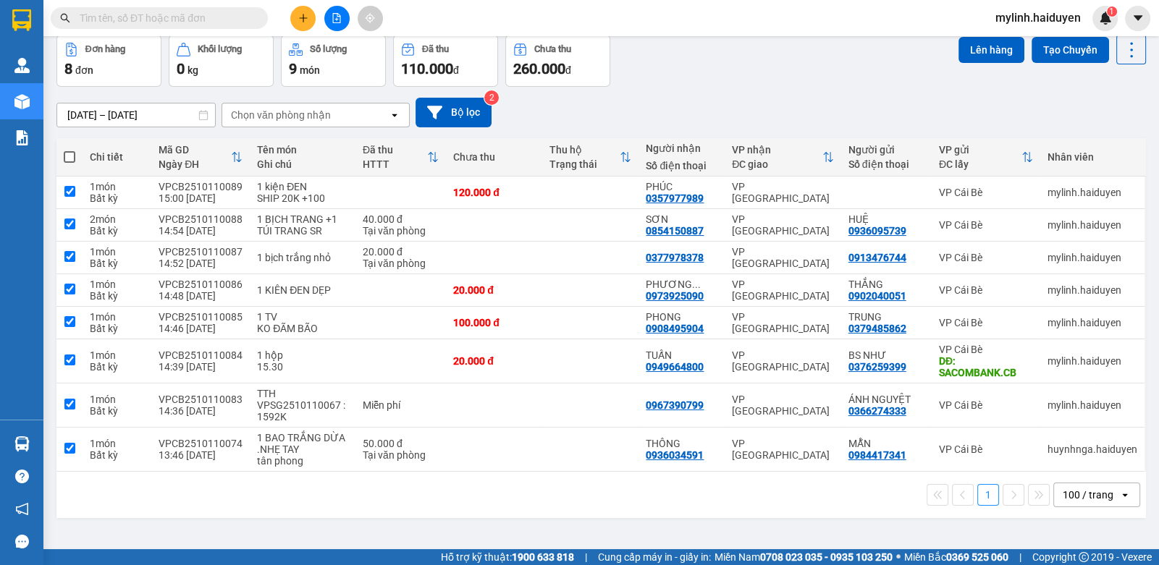
checkbox input "true"
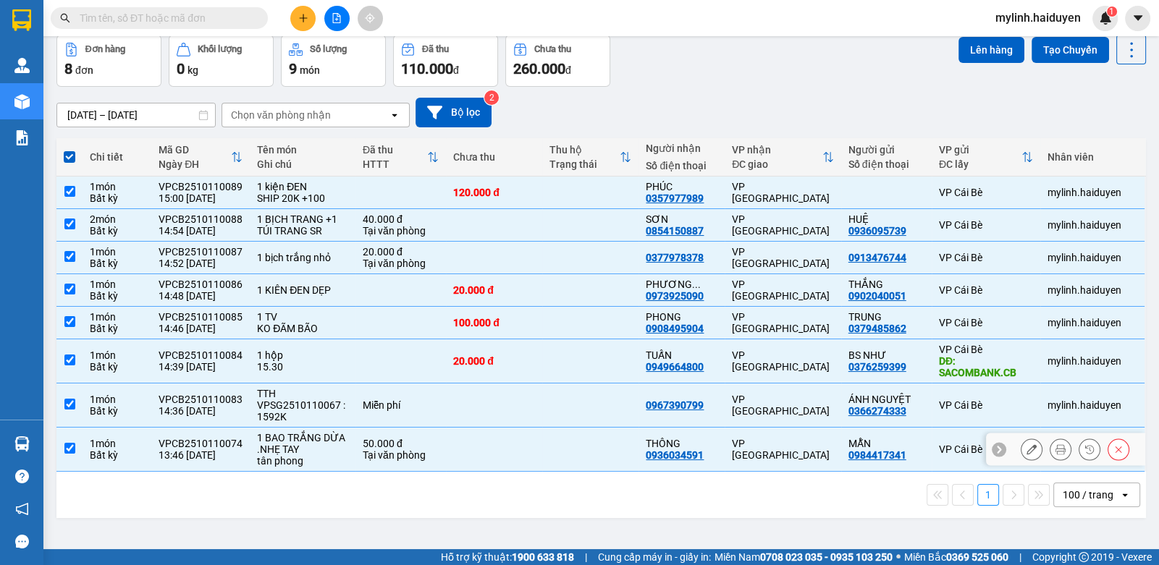
click at [505, 448] on td at bounding box center [494, 450] width 96 height 44
checkbox input "false"
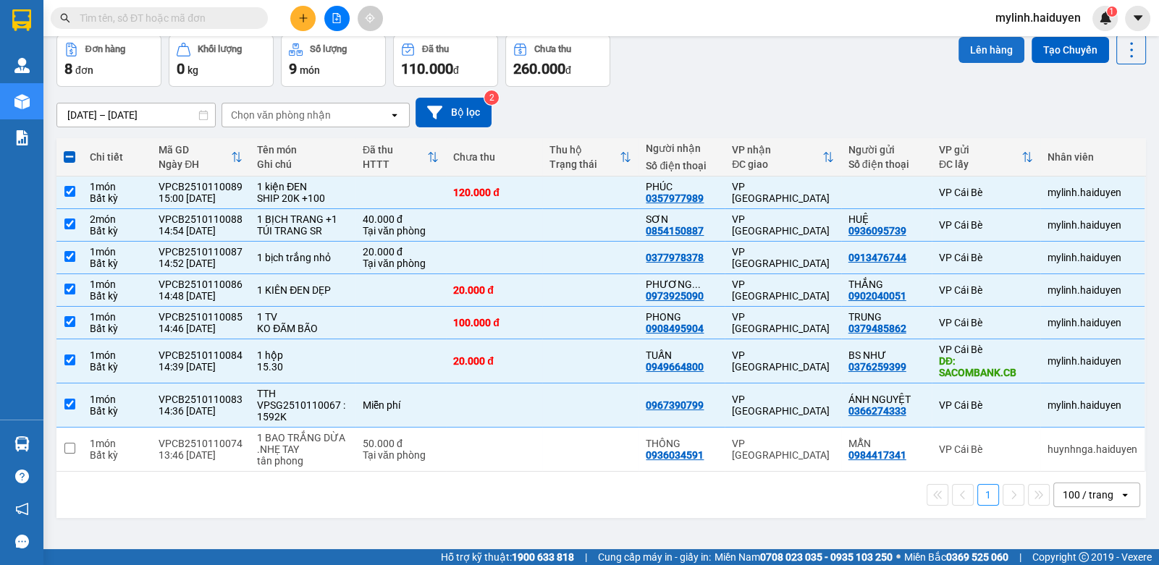
click at [973, 46] on button "Lên hàng" at bounding box center [991, 50] width 66 height 26
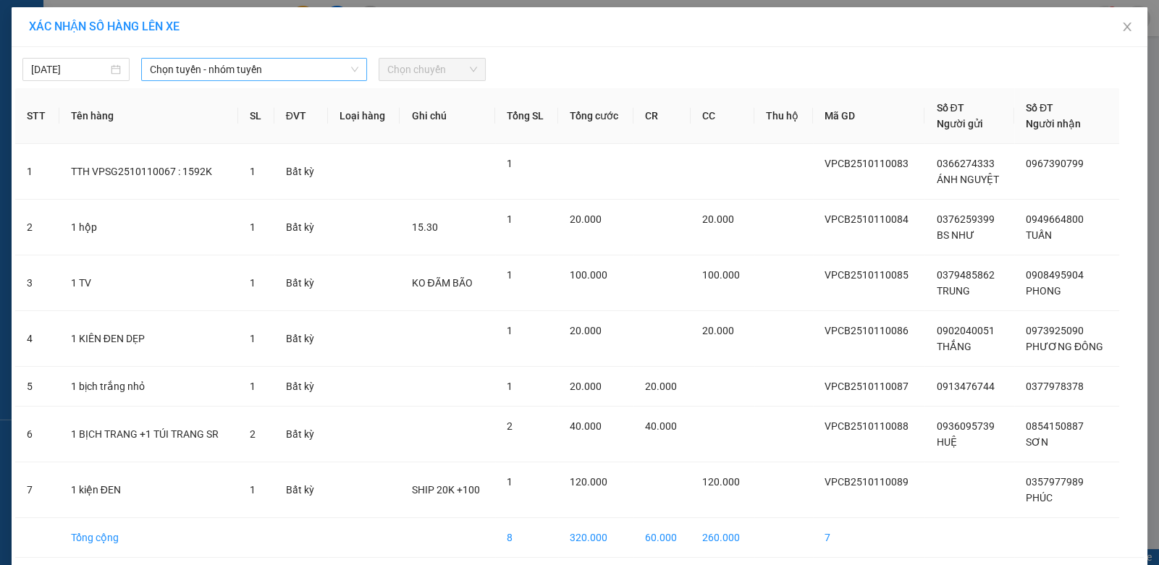
drag, startPoint x: 242, startPoint y: 74, endPoint x: 236, endPoint y: 62, distance: 13.3
click at [237, 65] on span "Chọn tuyến - nhóm tuyến" at bounding box center [254, 70] width 208 height 22
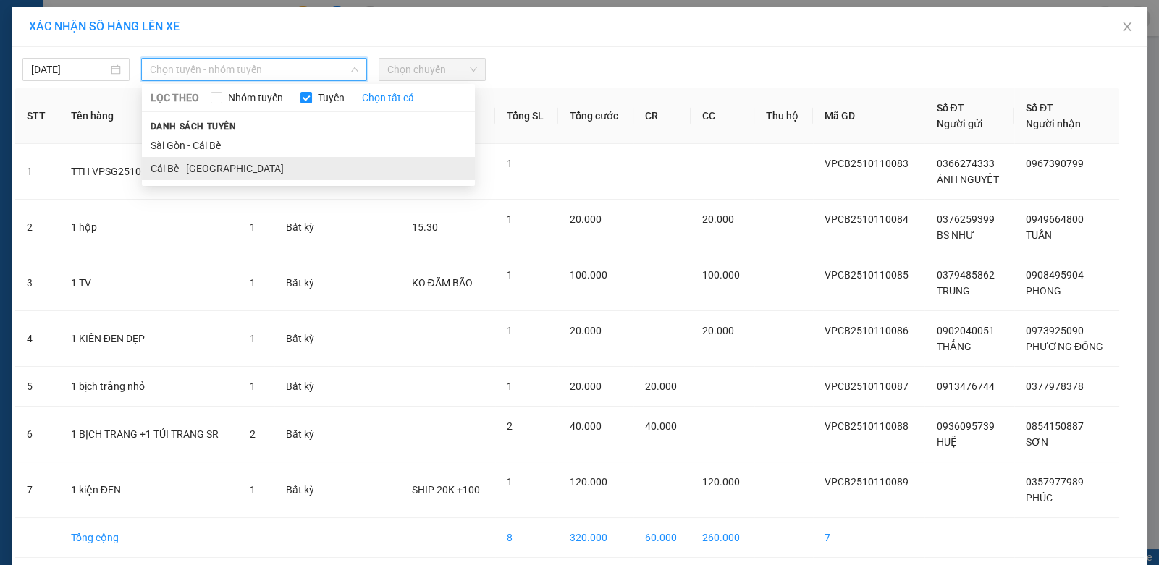
drag, startPoint x: 195, startPoint y: 165, endPoint x: 239, endPoint y: 165, distance: 43.4
click at [196, 165] on li "Cái Bè - [GEOGRAPHIC_DATA]" at bounding box center [308, 168] width 333 height 23
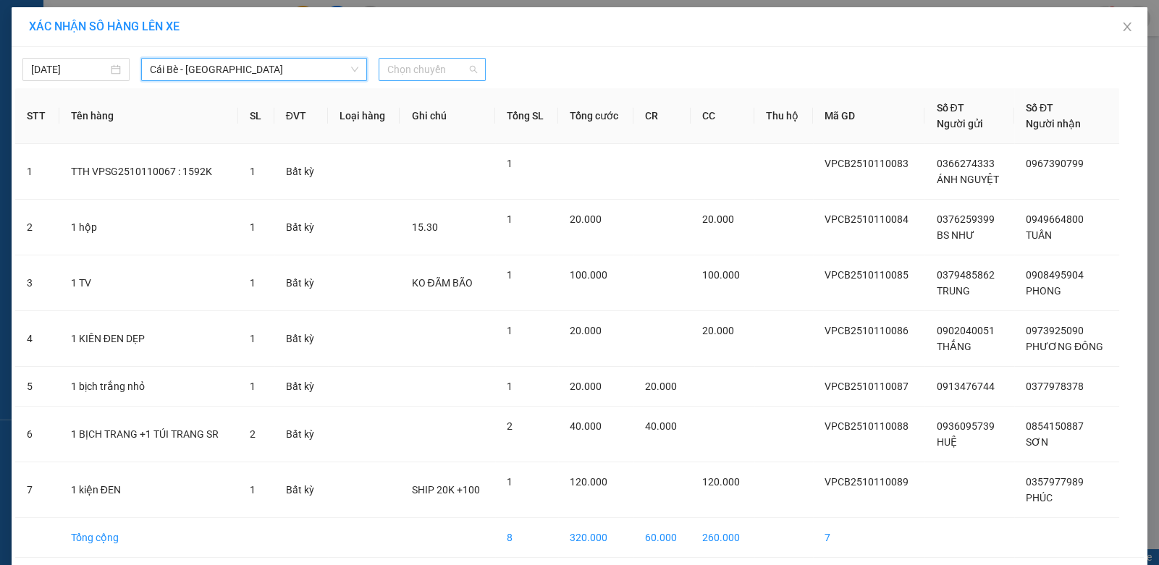
drag, startPoint x: 470, startPoint y: 72, endPoint x: 445, endPoint y: 139, distance: 71.9
click at [468, 74] on span "Chọn chuyến" at bounding box center [432, 70] width 90 height 22
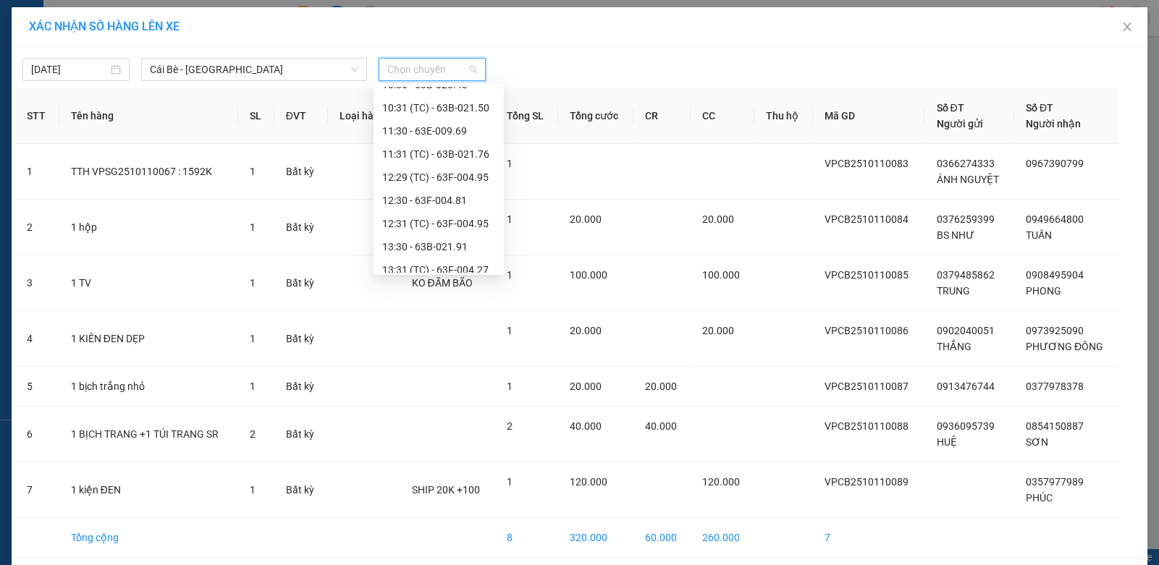
scroll to position [486, 0]
drag, startPoint x: 436, startPoint y: 216, endPoint x: 720, endPoint y: 102, distance: 306.3
click at [441, 211] on div "15:30" at bounding box center [438, 214] width 113 height 16
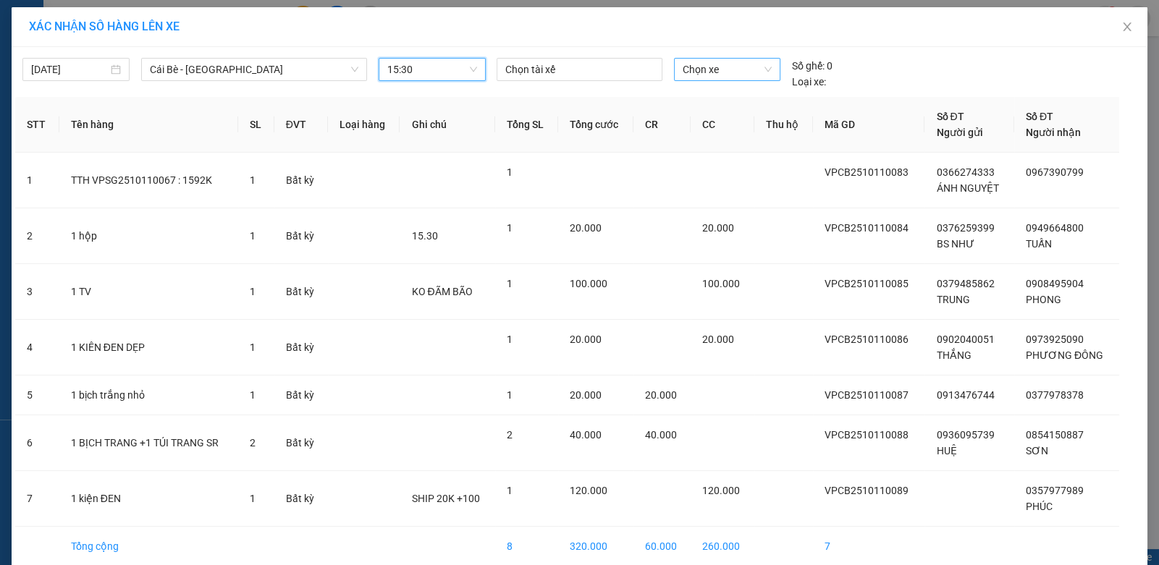
click at [735, 67] on span "Chọn xe" at bounding box center [726, 70] width 89 height 22
type input "2131"
drag, startPoint x: 720, startPoint y: 94, endPoint x: 711, endPoint y: 95, distance: 8.7
click at [715, 96] on div "63B-021.31" at bounding box center [721, 98] width 89 height 16
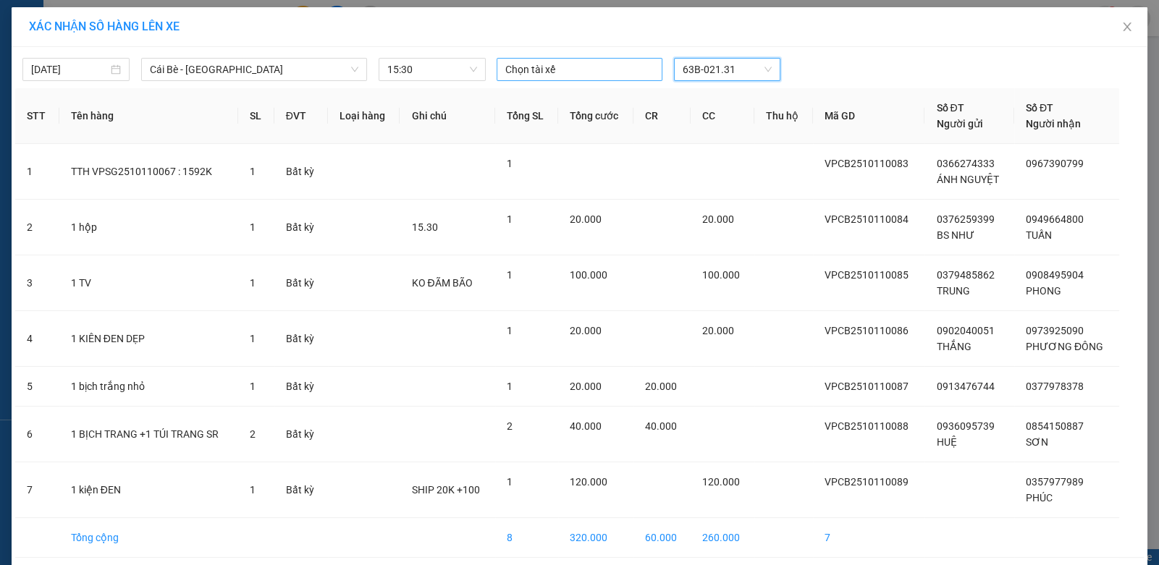
click at [625, 68] on div at bounding box center [579, 69] width 158 height 17
type input "NHUT"
click at [509, 93] on div "NHỰT" at bounding box center [600, 98] width 200 height 16
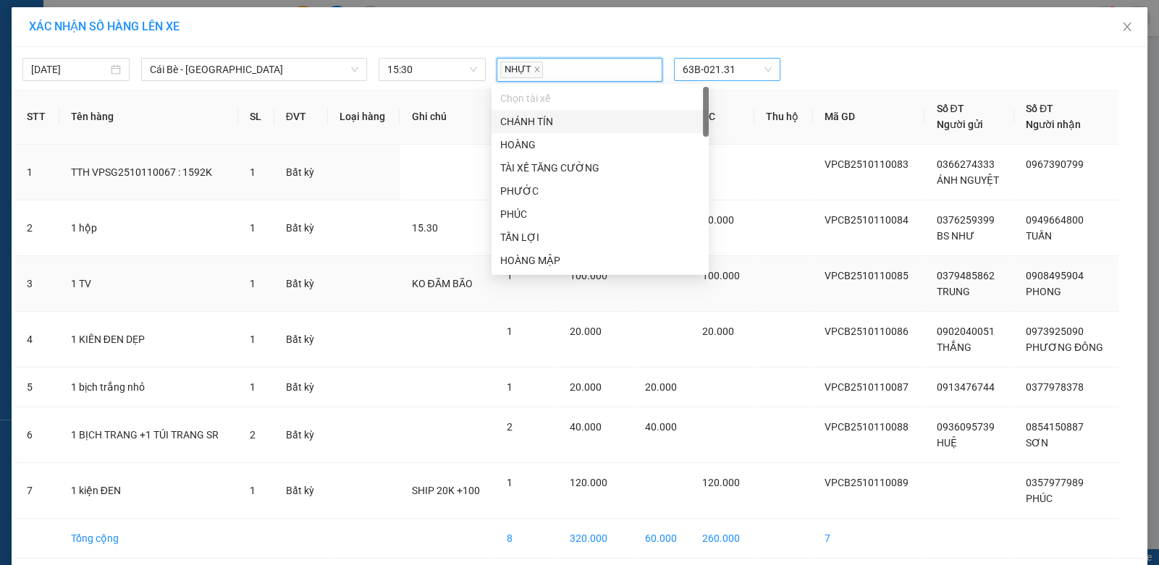
drag, startPoint x: 317, startPoint y: 198, endPoint x: 489, endPoint y: 303, distance: 201.7
click at [322, 202] on tbody "1 TTH VPSG2510110067 : 1592K 1 Bất kỳ 1 VPCB2510110083 0366274333 ÁNH NGUYỆT 09…" at bounding box center [579, 352] width 1128 height 414
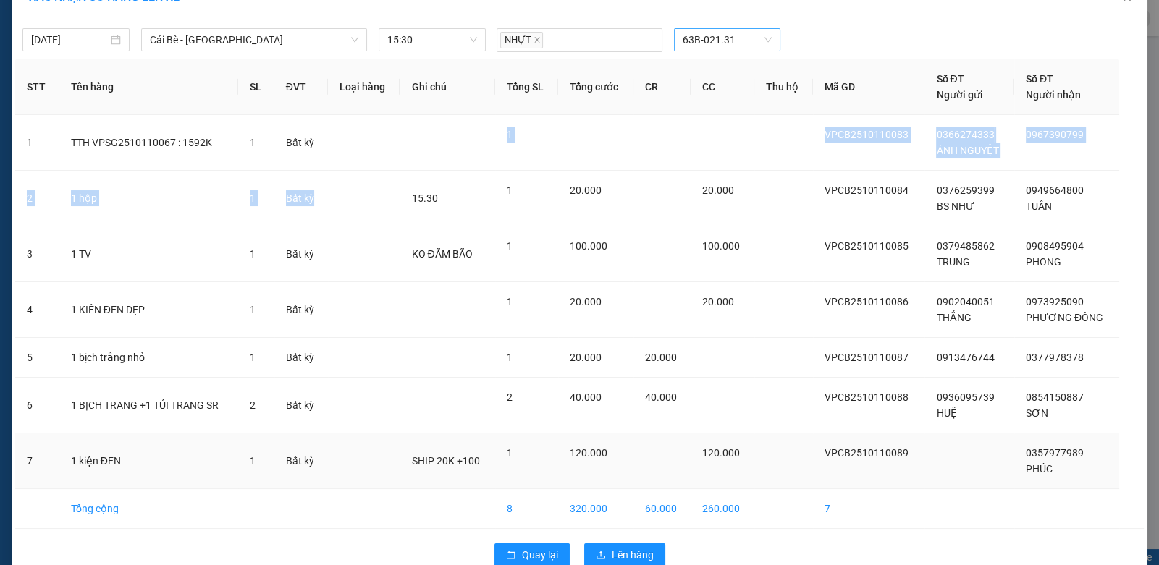
scroll to position [57, 0]
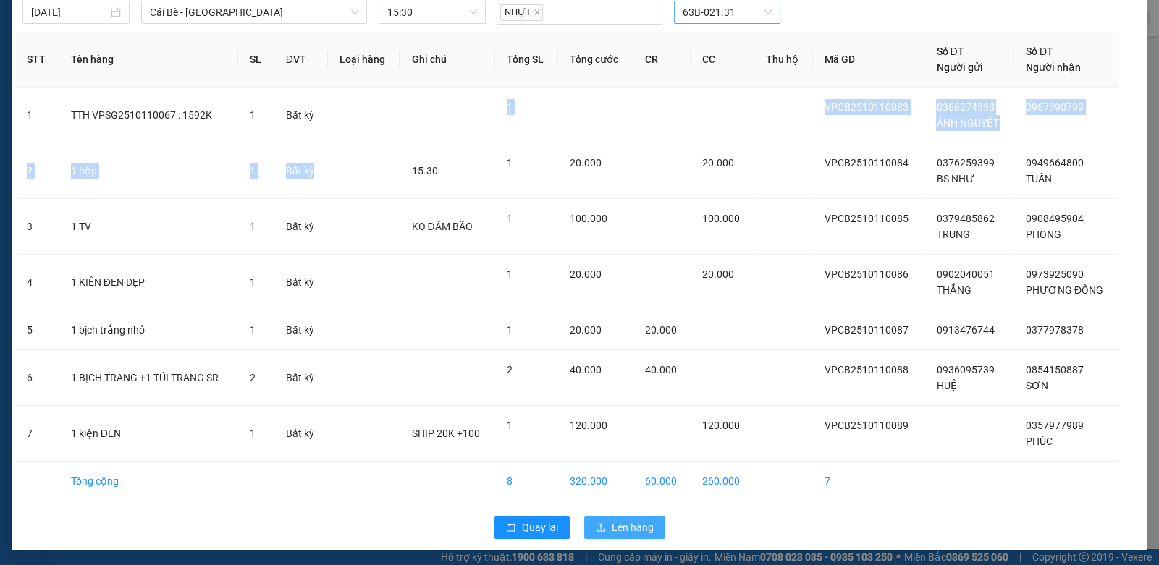
click at [597, 523] on icon "upload" at bounding box center [601, 528] width 10 height 10
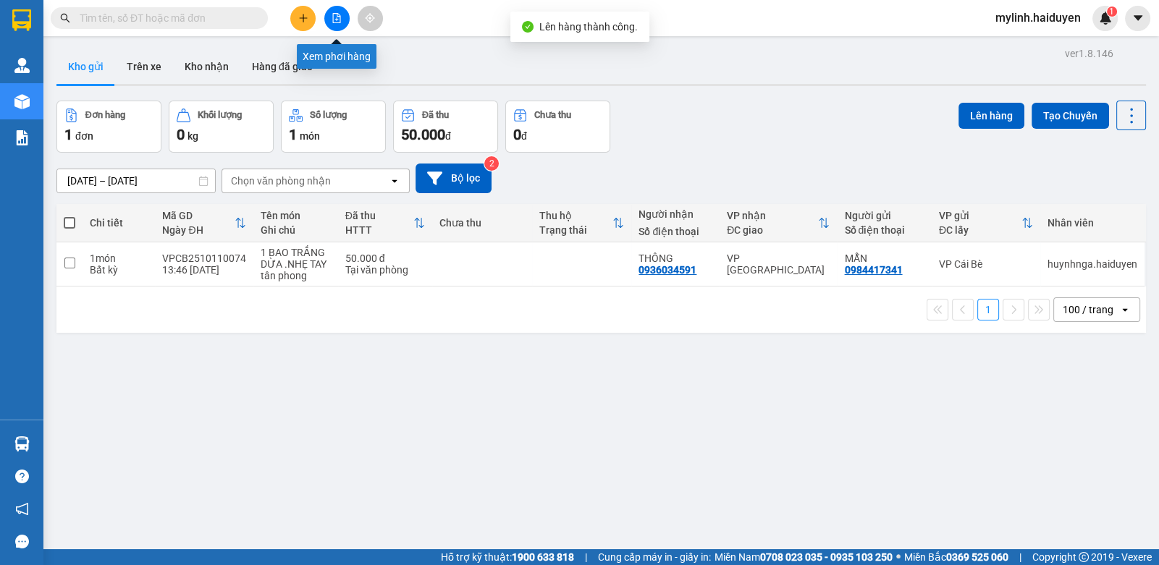
click at [333, 20] on icon "file-add" at bounding box center [336, 18] width 10 height 10
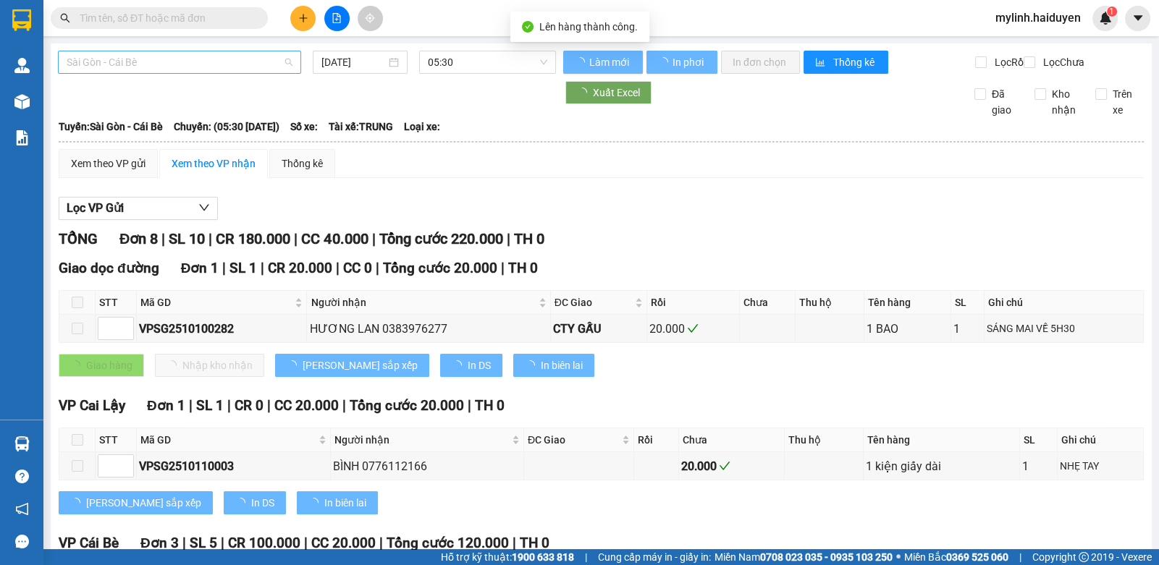
click at [172, 62] on span "Sài Gòn - Cái Bè" at bounding box center [180, 62] width 226 height 22
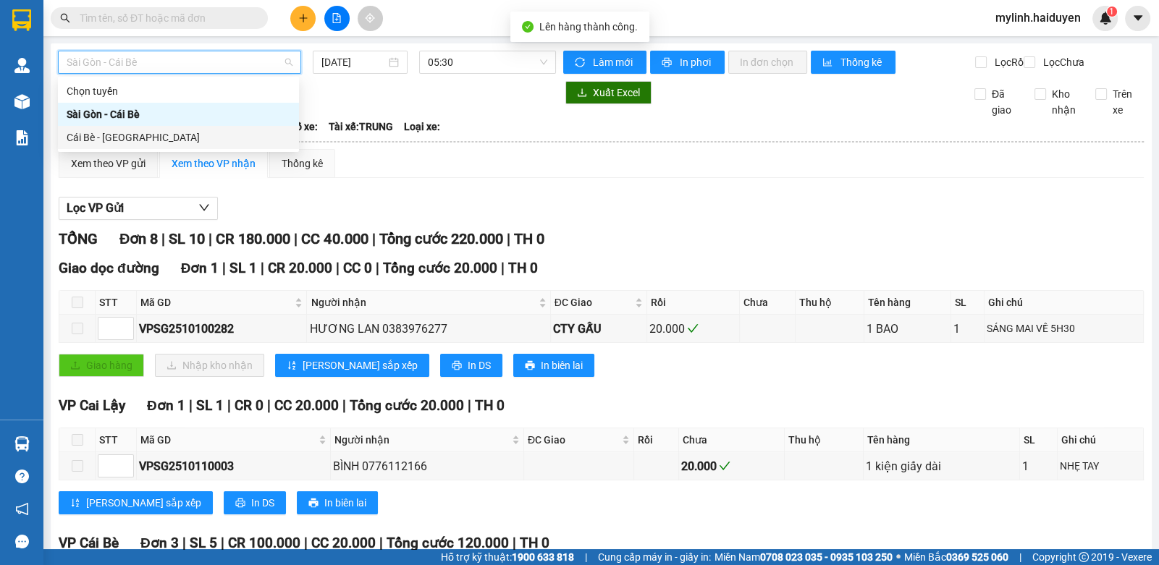
click at [143, 144] on div "Cái Bè - [GEOGRAPHIC_DATA]" at bounding box center [179, 138] width 224 height 16
type input "[DATE]"
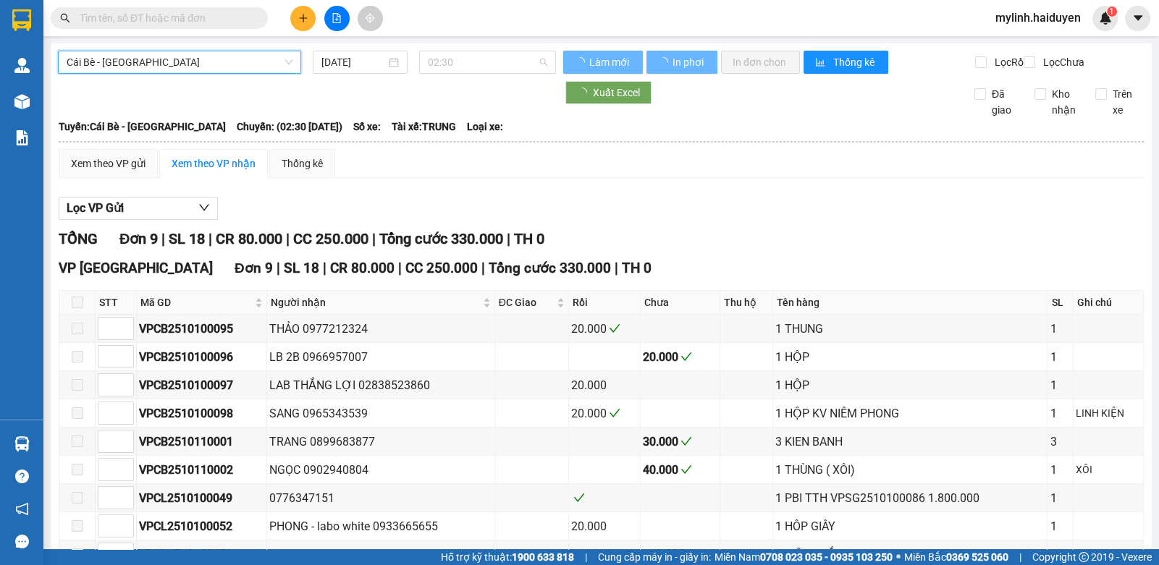
drag, startPoint x: 513, startPoint y: 64, endPoint x: 523, endPoint y: 90, distance: 28.6
click at [517, 71] on span "02:30" at bounding box center [487, 62] width 119 height 22
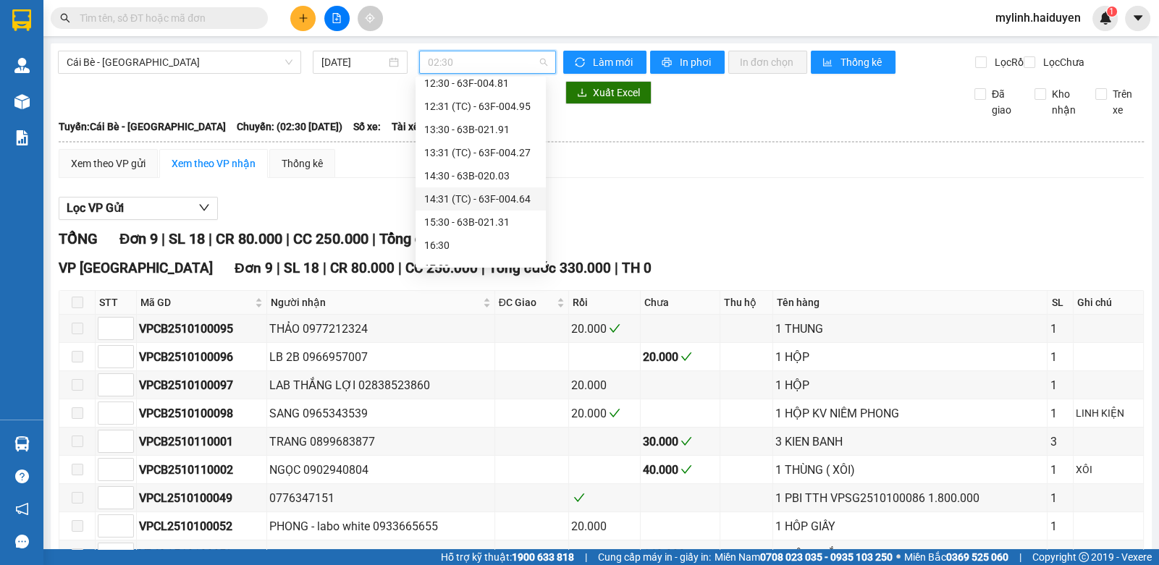
scroll to position [486, 0]
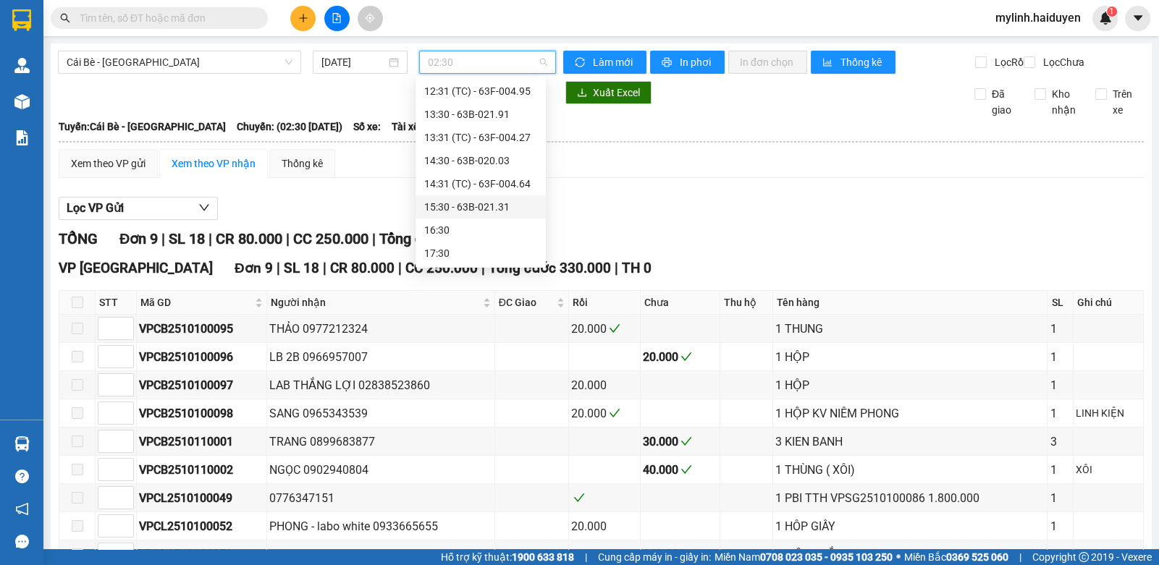
click at [502, 203] on div "15:30 - 63B-021.31" at bounding box center [480, 207] width 113 height 16
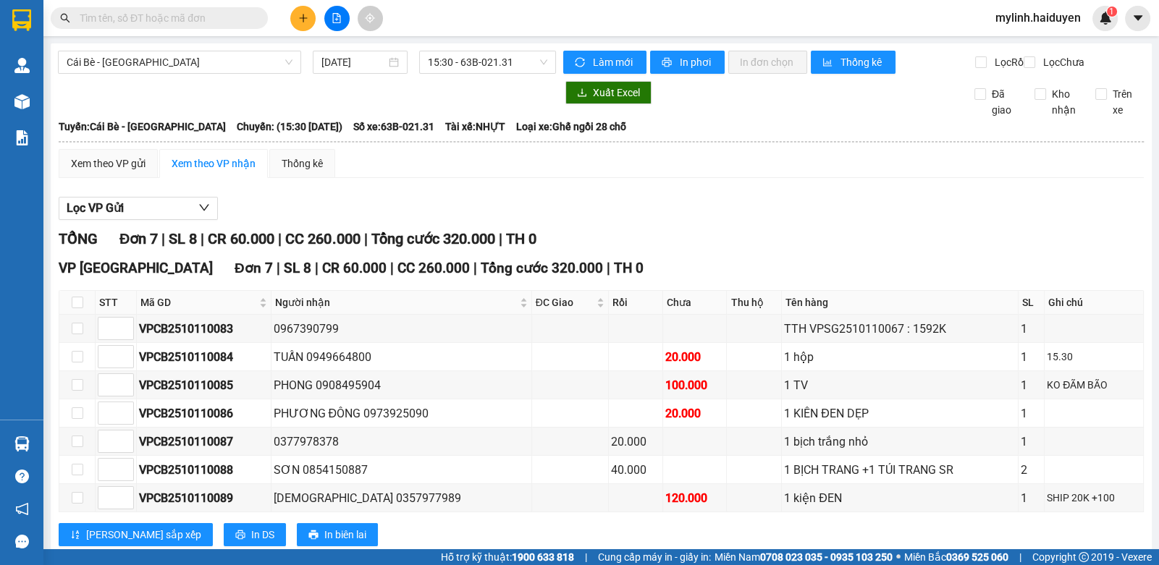
drag, startPoint x: 117, startPoint y: 7, endPoint x: 85, endPoint y: 23, distance: 36.3
click at [114, 8] on span at bounding box center [159, 18] width 217 height 22
drag, startPoint x: 84, startPoint y: 23, endPoint x: 196, endPoint y: 6, distance: 113.5
click at [94, 23] on input "text" at bounding box center [165, 18] width 171 height 16
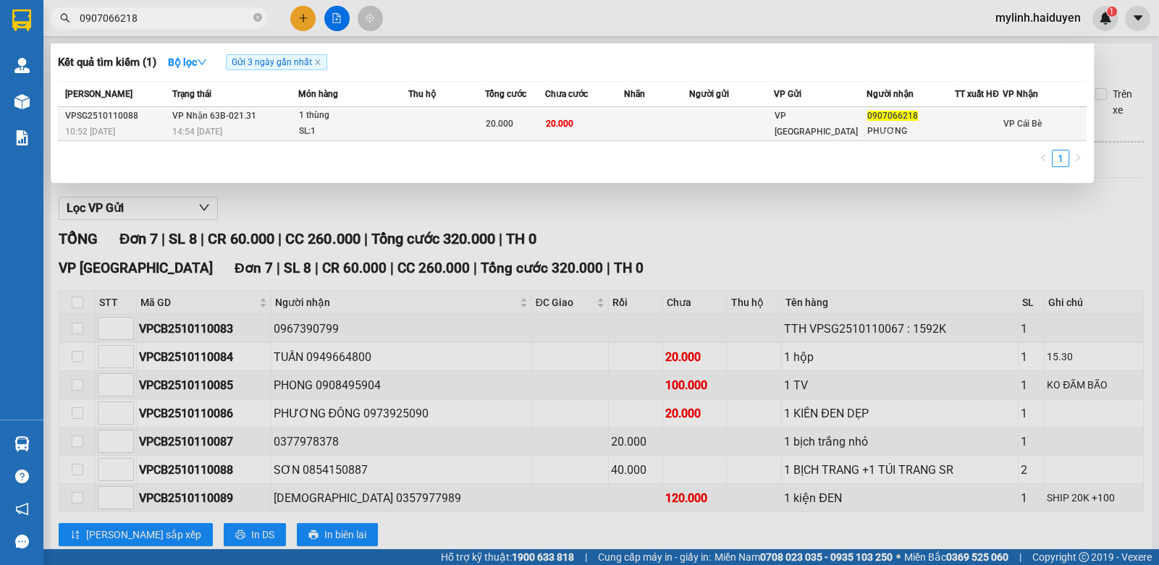
type input "0907066218"
click at [669, 116] on td at bounding box center [656, 124] width 65 height 34
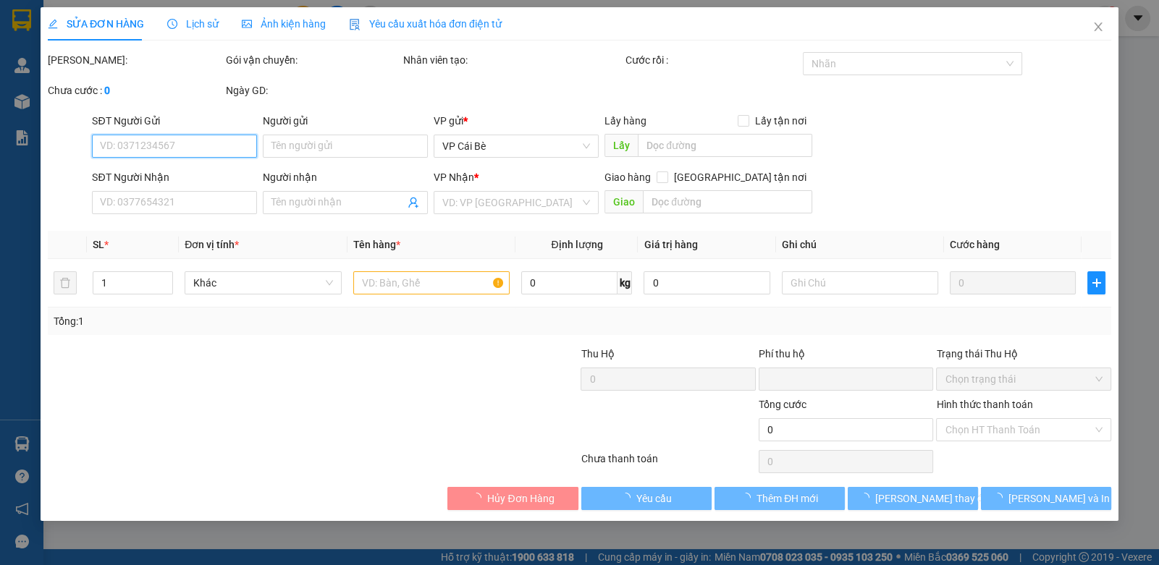
type input "0907066218"
type input "PHƯƠNG"
type input "0"
type input "20.000"
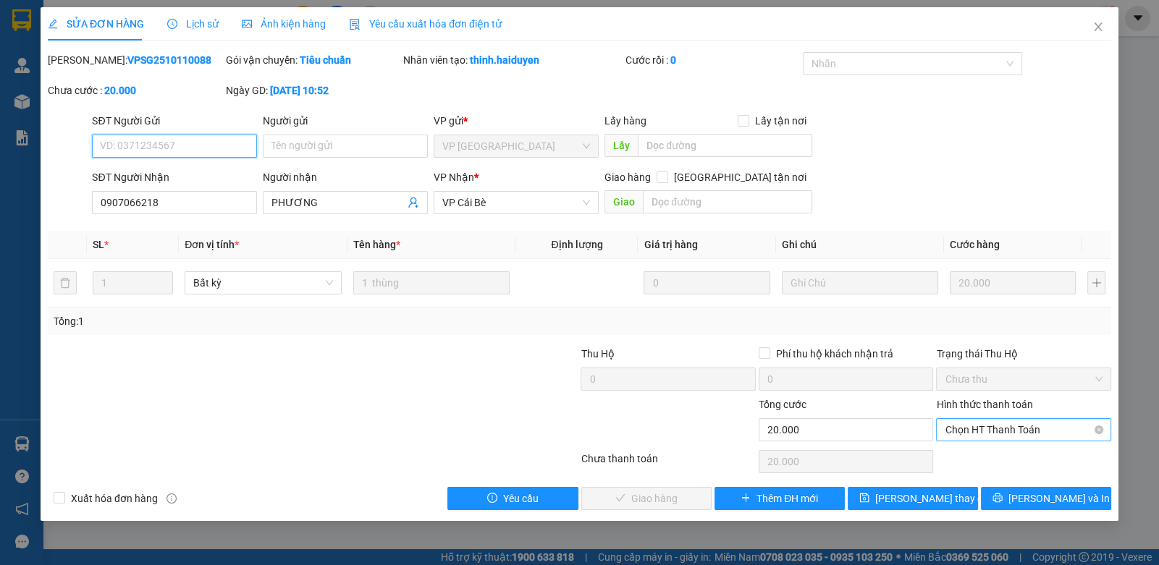
drag, startPoint x: 1007, startPoint y: 428, endPoint x: 1005, endPoint y: 440, distance: 11.8
click at [1006, 431] on span "Chọn HT Thanh Toán" at bounding box center [1022, 430] width 157 height 22
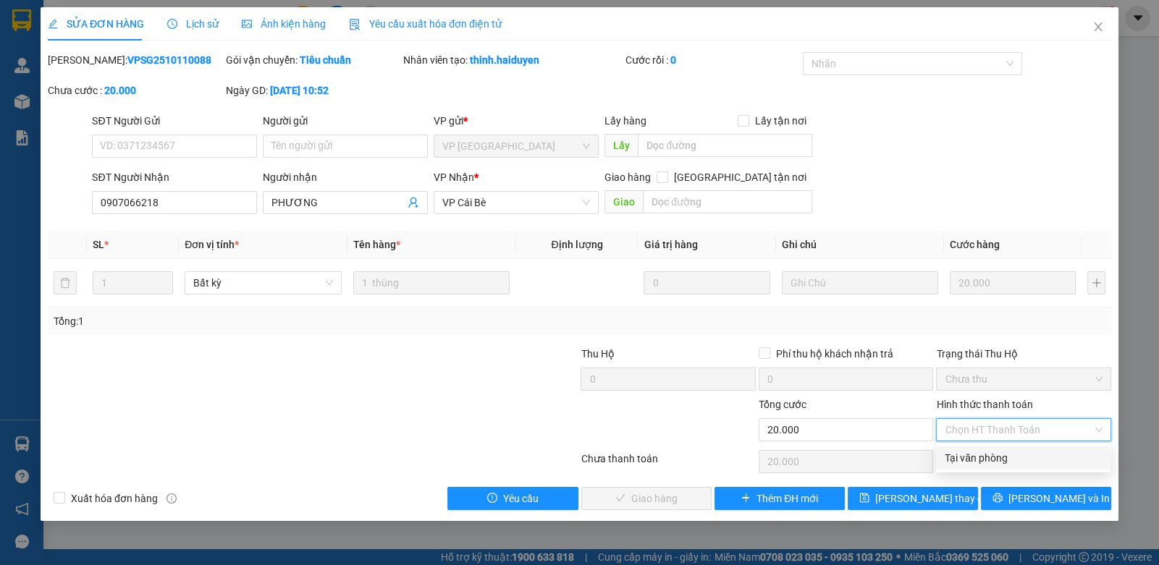
drag, startPoint x: 1000, startPoint y: 452, endPoint x: 957, endPoint y: 460, distance: 43.4
click at [997, 453] on div "Tại văn phòng" at bounding box center [1022, 458] width 157 height 16
type input "0"
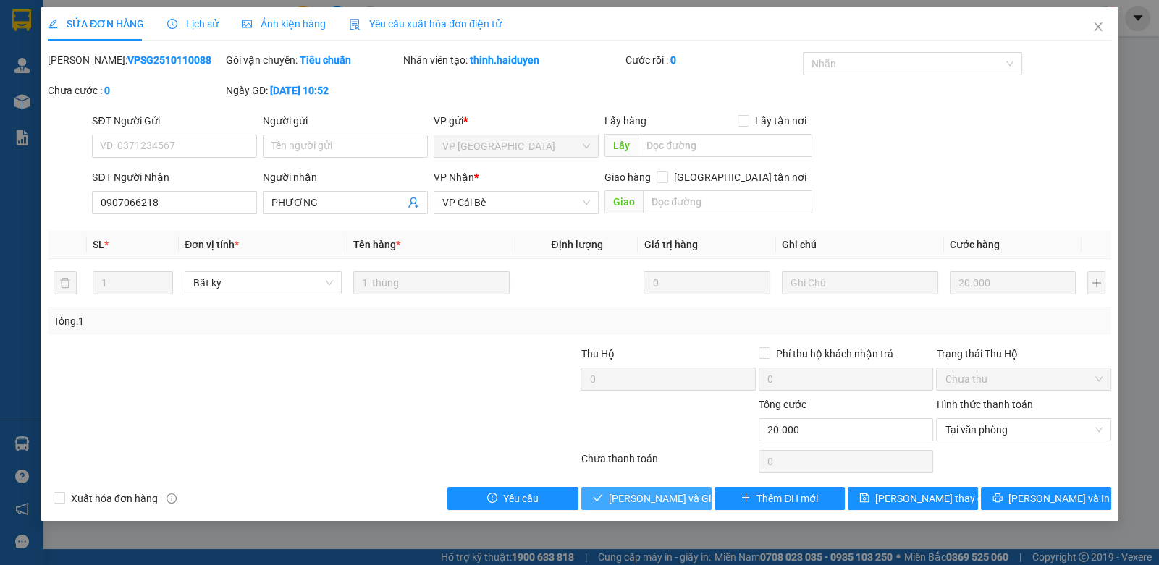
click at [620, 491] on span "[PERSON_NAME] và [PERSON_NAME] hàng" at bounding box center [678, 499] width 139 height 16
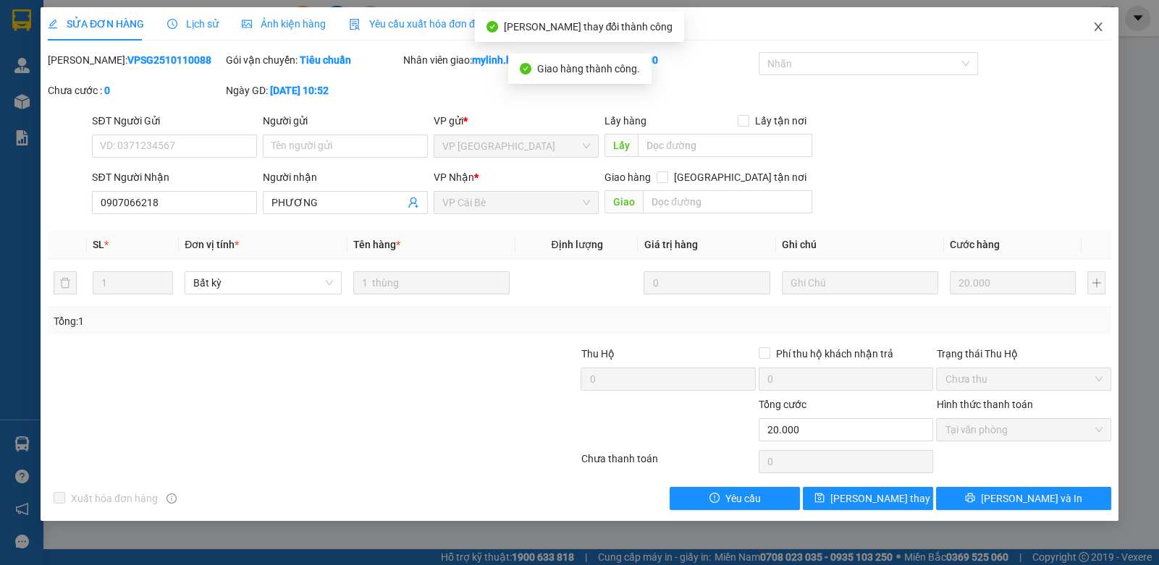
click at [1092, 24] on icon "close" at bounding box center [1098, 27] width 12 height 12
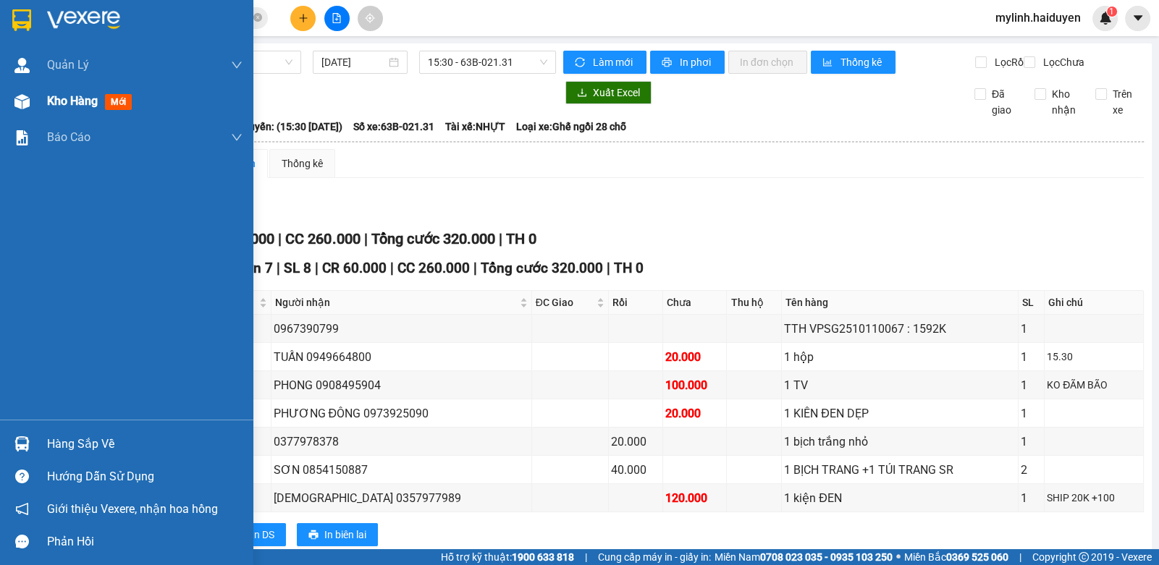
click at [47, 108] on span "Kho hàng" at bounding box center [72, 101] width 51 height 14
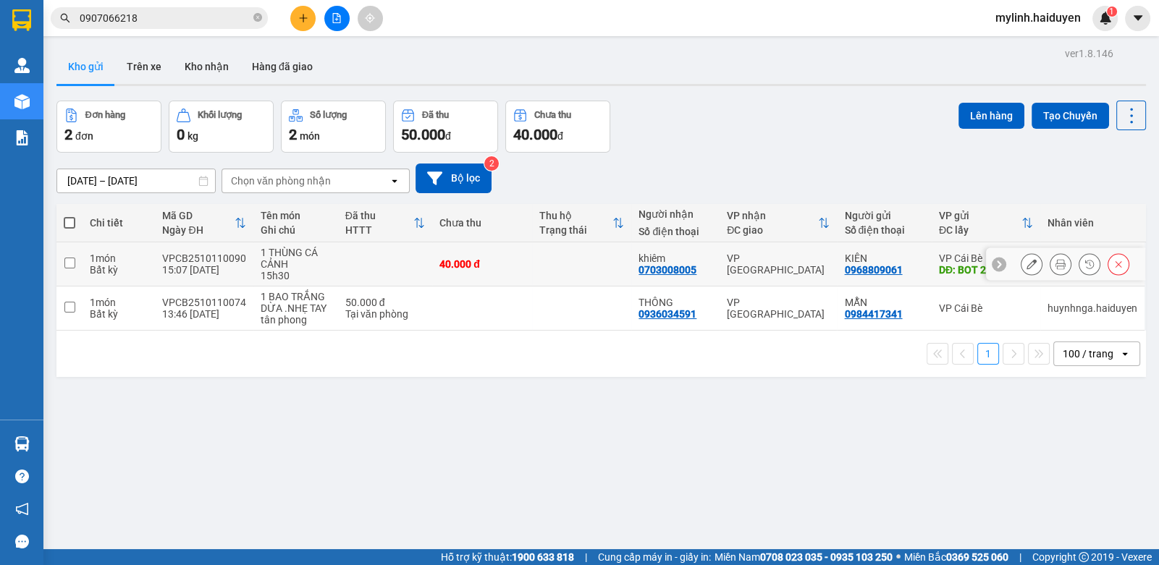
drag, startPoint x: 521, startPoint y: 268, endPoint x: 570, endPoint y: 244, distance: 54.1
click at [514, 269] on td "40.000 đ" at bounding box center [482, 264] width 100 height 44
checkbox input "true"
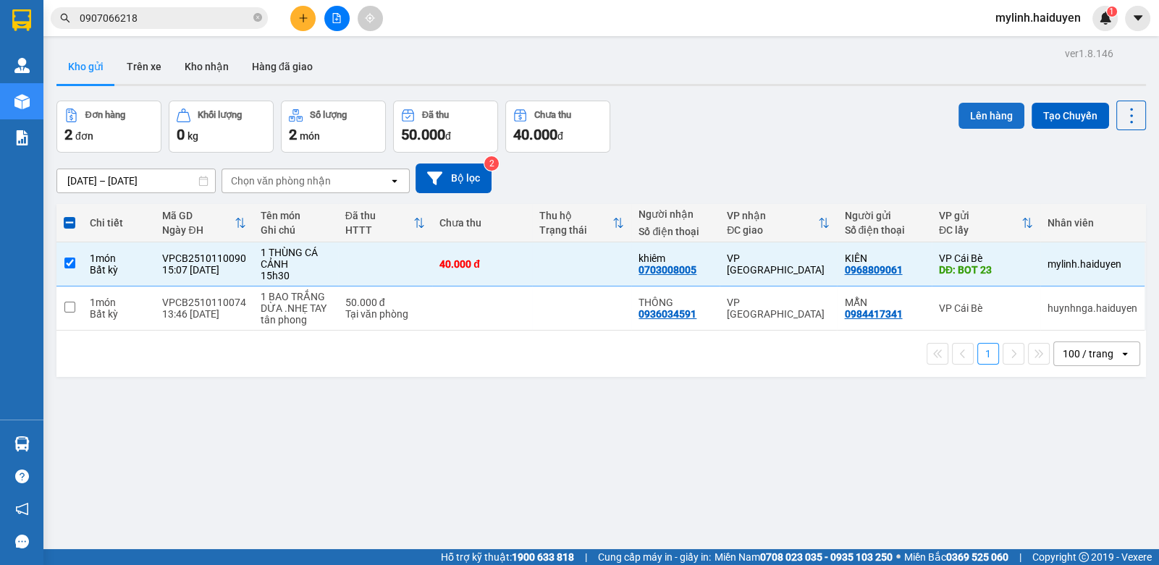
click at [989, 108] on button "Lên hàng" at bounding box center [991, 116] width 66 height 26
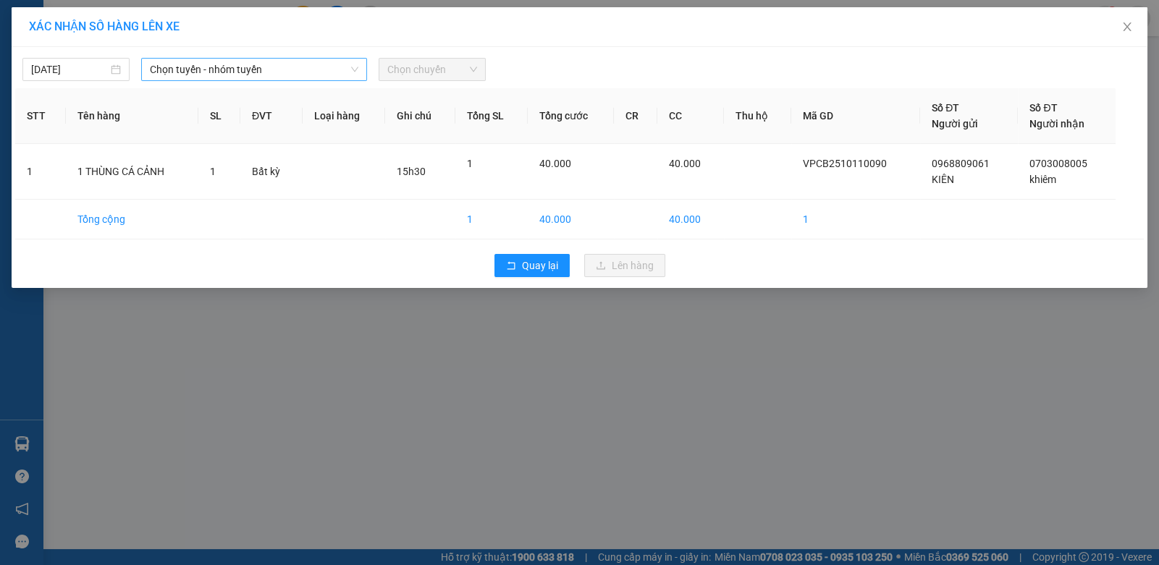
drag, startPoint x: 317, startPoint y: 67, endPoint x: 293, endPoint y: 79, distance: 26.5
click at [307, 72] on span "Chọn tuyến - nhóm tuyến" at bounding box center [254, 70] width 208 height 22
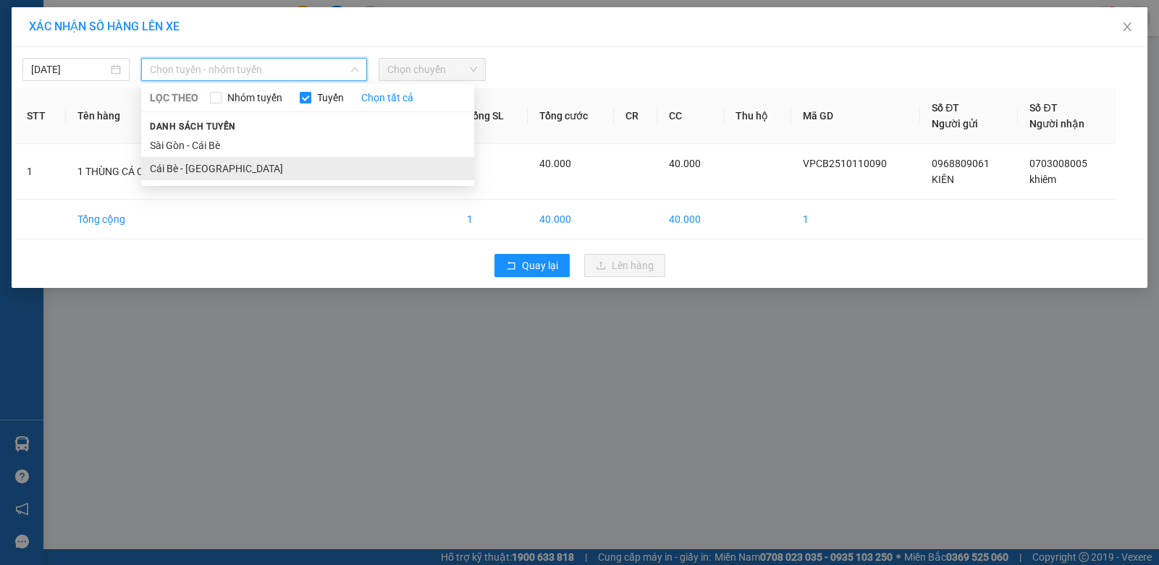
click at [186, 174] on li "Cái Bè - [GEOGRAPHIC_DATA]" at bounding box center [307, 168] width 333 height 23
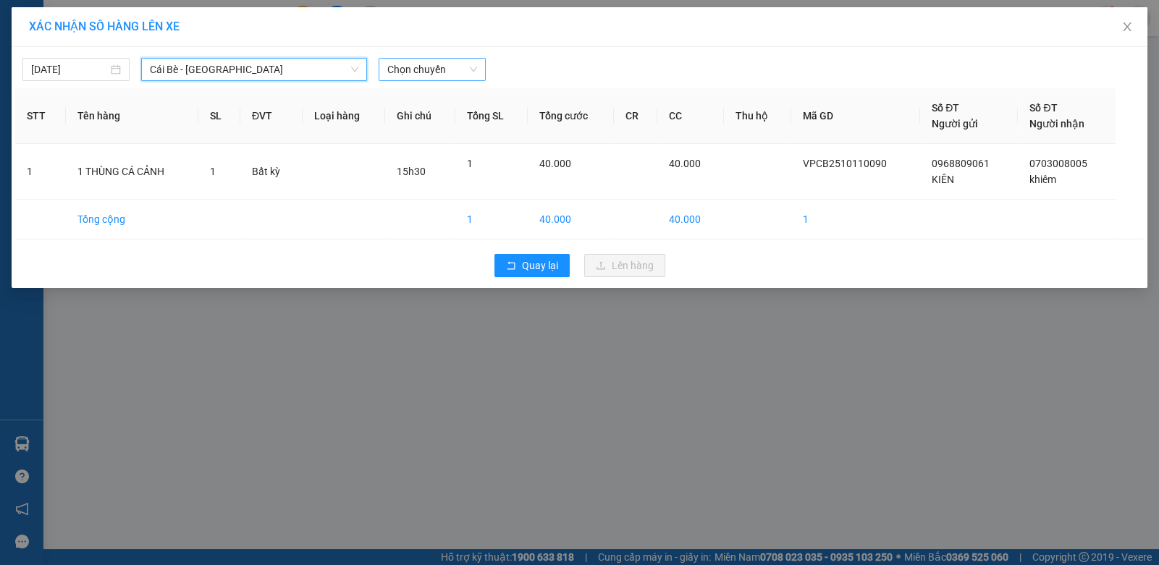
click at [441, 72] on span "Chọn chuyến" at bounding box center [432, 70] width 90 height 22
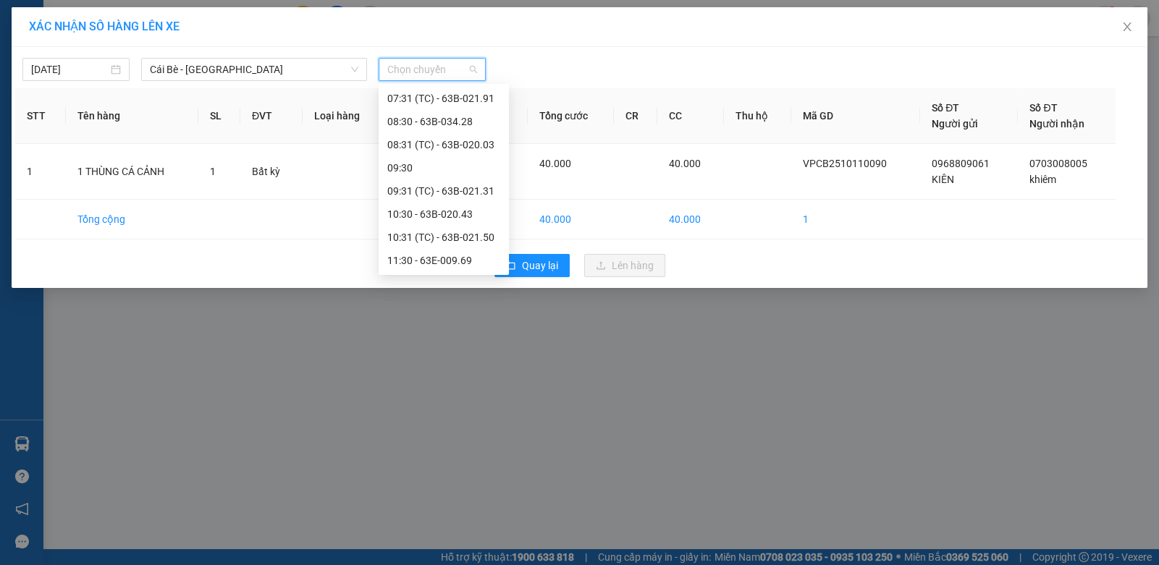
scroll to position [486, 0]
click at [433, 217] on div "15:30 - 63B-021.31" at bounding box center [443, 214] width 113 height 16
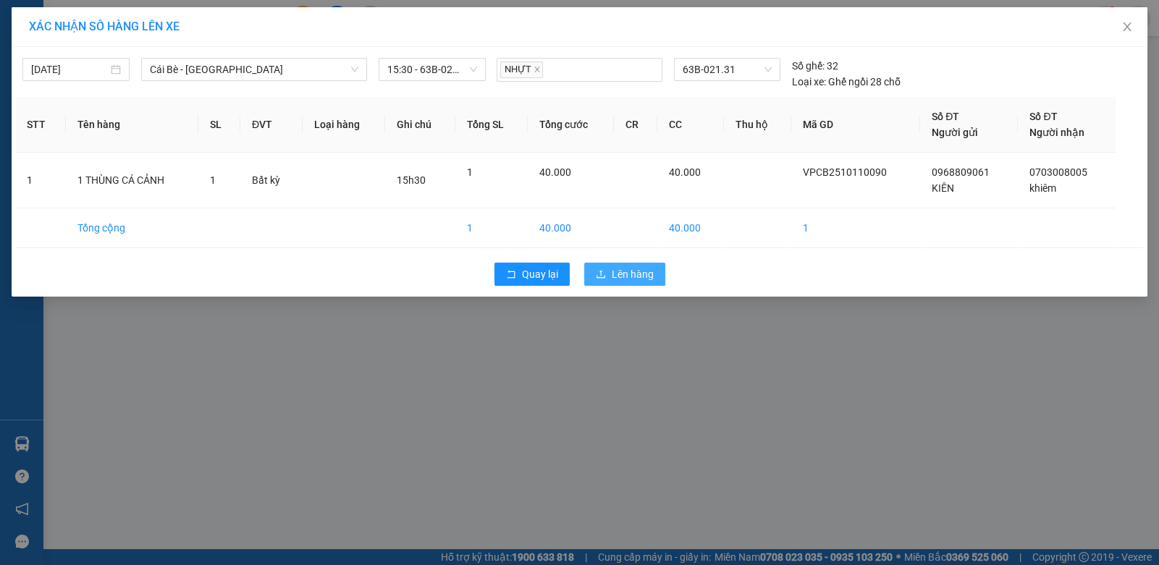
click at [620, 273] on span "Lên hàng" at bounding box center [633, 274] width 42 height 16
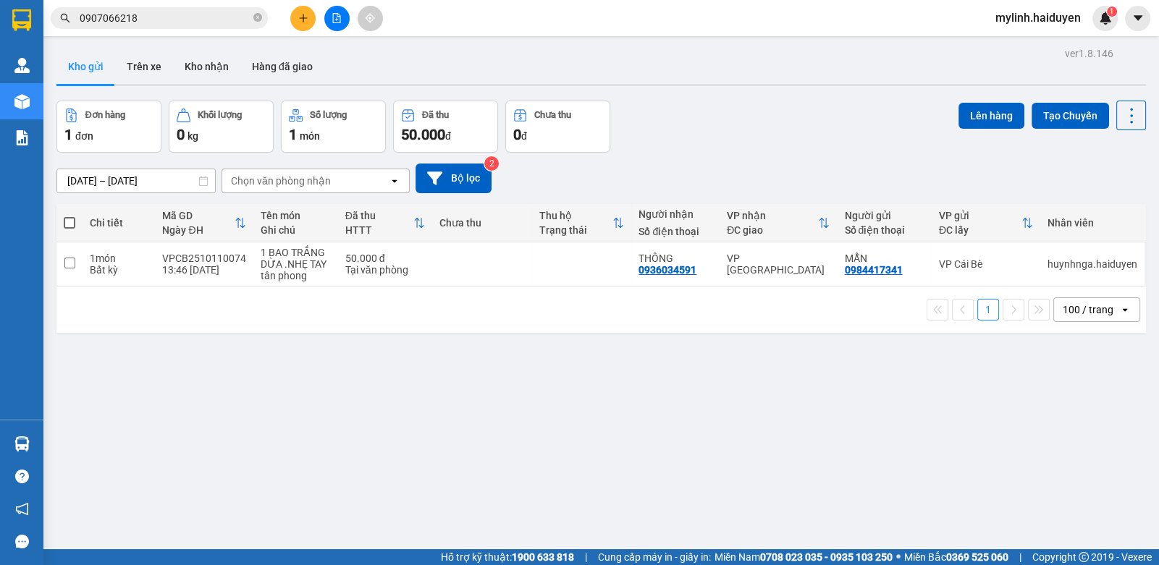
click at [690, 392] on div "ver 1.8.146 Kho gửi Trên xe Kho nhận Hàng đã giao Đơn hàng 1 đơn Khối lượng 0 k…" at bounding box center [601, 325] width 1101 height 565
drag, startPoint x: 692, startPoint y: 394, endPoint x: 657, endPoint y: 410, distance: 38.2
click at [691, 395] on div "ver 1.8.146 Kho gửi Trên xe Kho nhận Hàng đã giao Đơn hàng 1 đơn Khối lượng 0 k…" at bounding box center [601, 325] width 1101 height 565
click at [1121, 120] on icon at bounding box center [1131, 116] width 20 height 20
click at [1100, 211] on span "Làm mới" at bounding box center [1099, 206] width 40 height 14
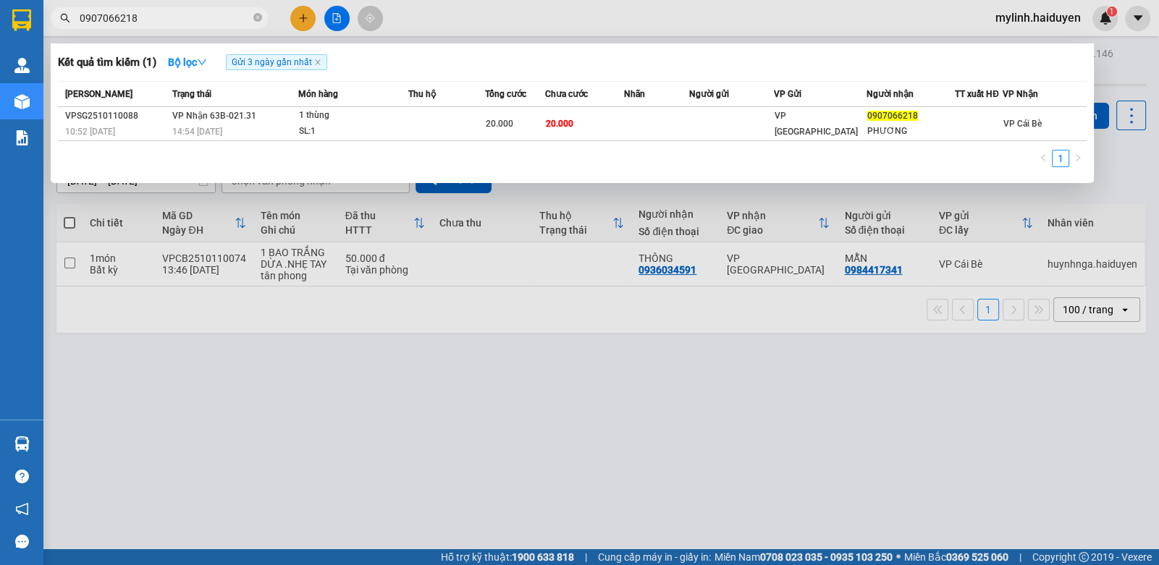
click at [195, 15] on input "0907066218" at bounding box center [165, 18] width 171 height 16
drag, startPoint x: 195, startPoint y: 15, endPoint x: 179, endPoint y: 6, distance: 18.5
click at [195, 14] on input "0907066218" at bounding box center [165, 18] width 171 height 16
click at [305, 17] on div at bounding box center [579, 282] width 1159 height 565
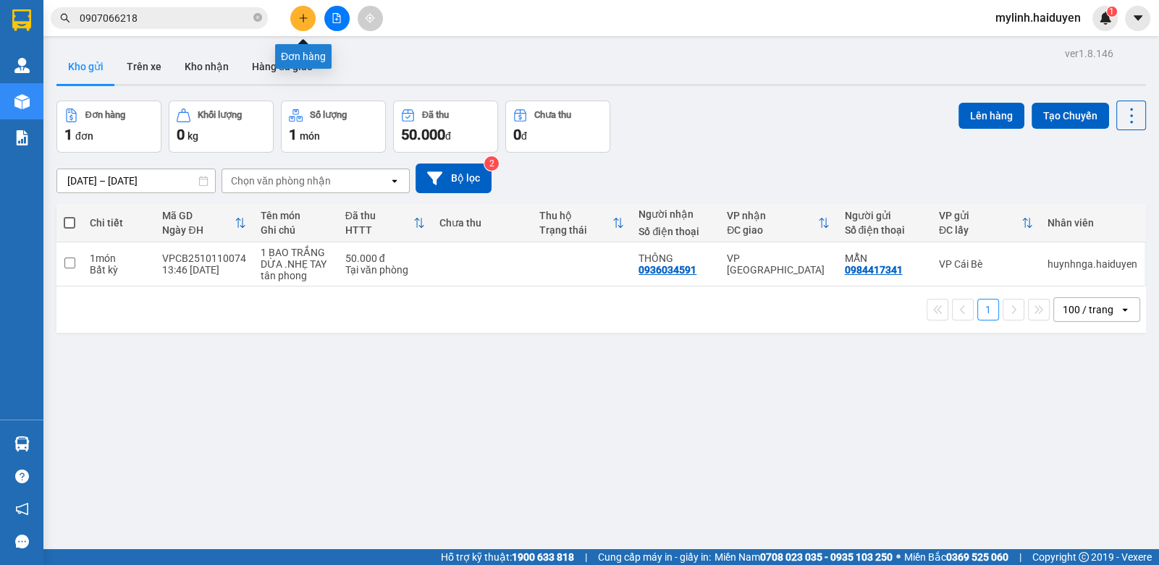
click at [302, 17] on icon "plus" at bounding box center [303, 17] width 8 height 1
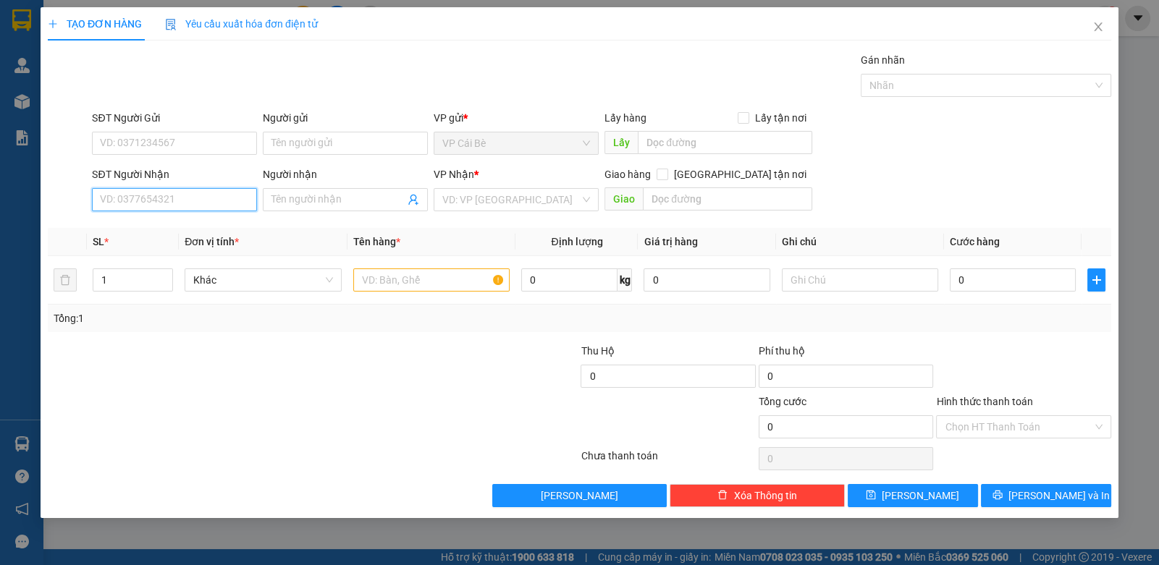
click at [127, 206] on input "SĐT Người Nhận" at bounding box center [174, 199] width 165 height 23
type input "0984163377"
click at [177, 231] on div "0984163377 - LAN" at bounding box center [175, 228] width 148 height 16
type input "LAN"
type input "20.000"
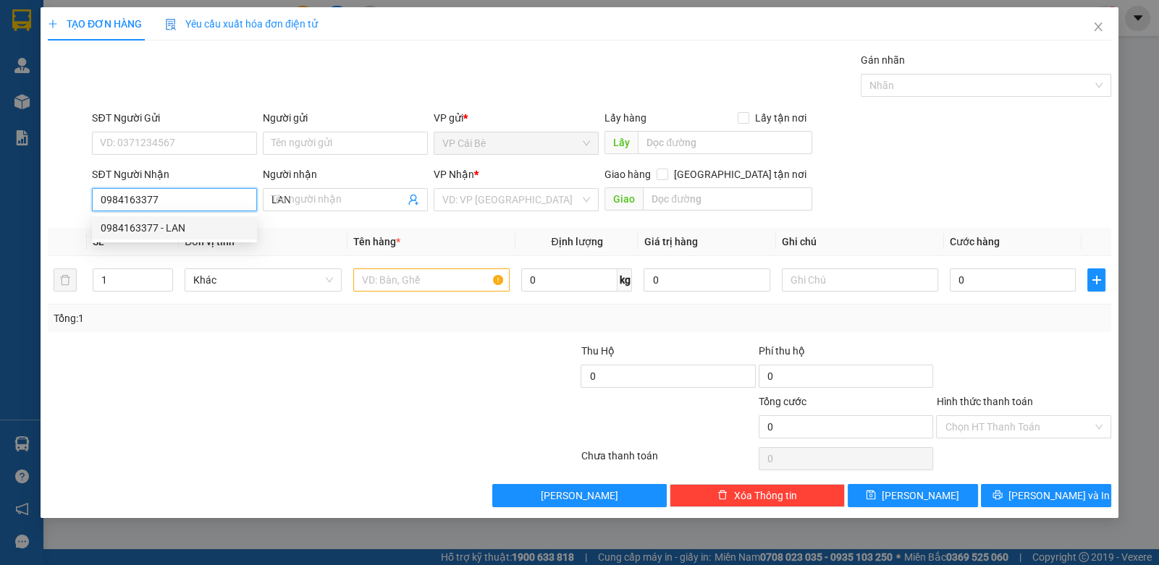
type input "20.000"
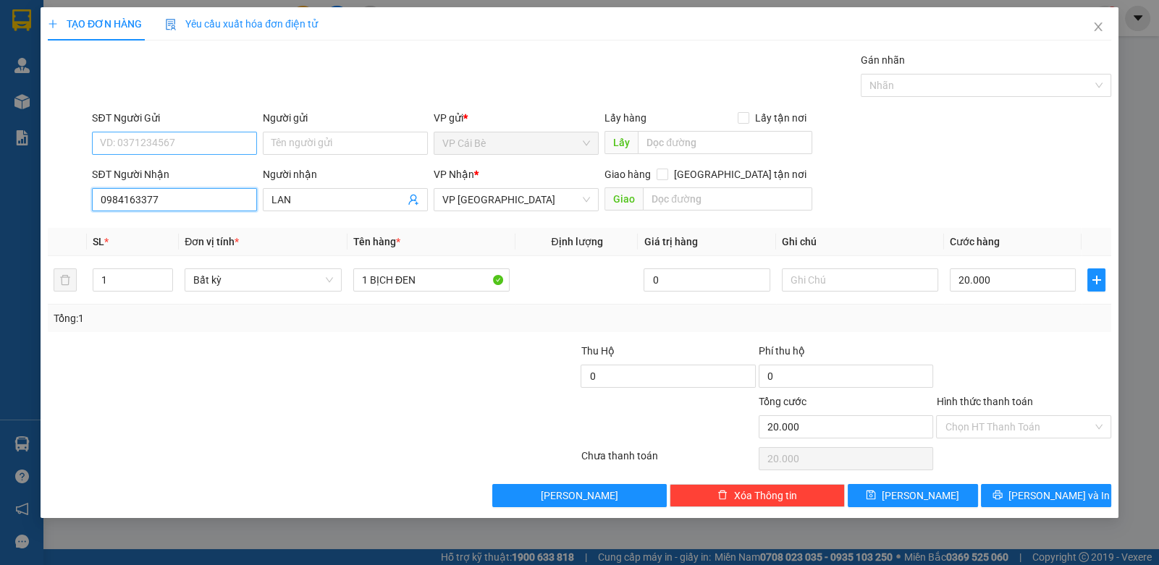
type input "0984163377"
click at [170, 144] on input "SĐT Người Gửi" at bounding box center [174, 143] width 165 height 23
click at [203, 195] on div "0945294399 - TRÂN" at bounding box center [175, 195] width 148 height 16
type input "0945294399"
type input "TRÂN"
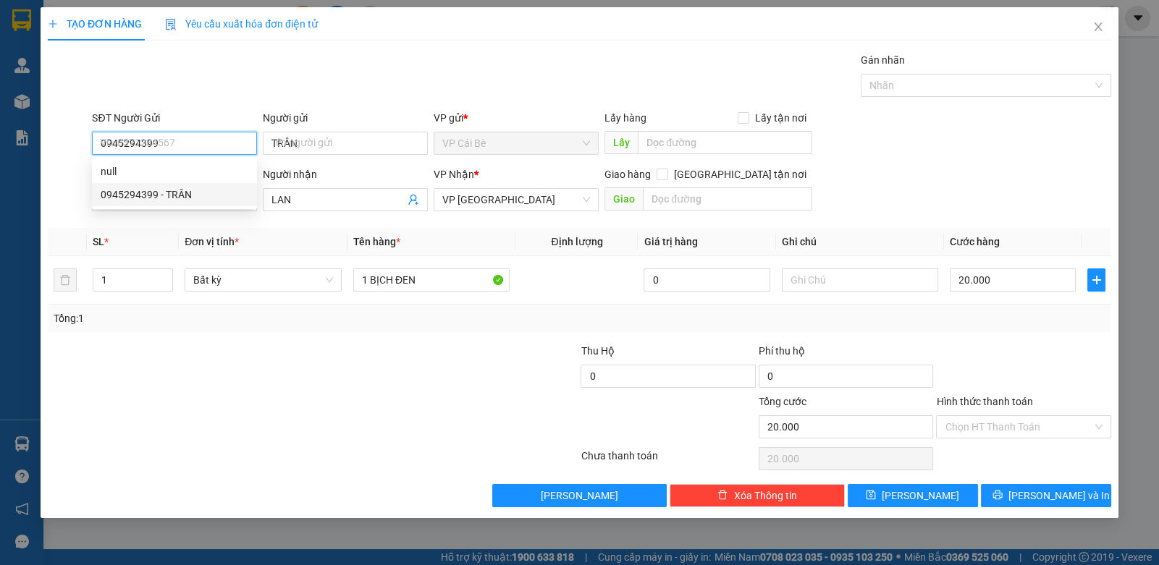
type input "30.000"
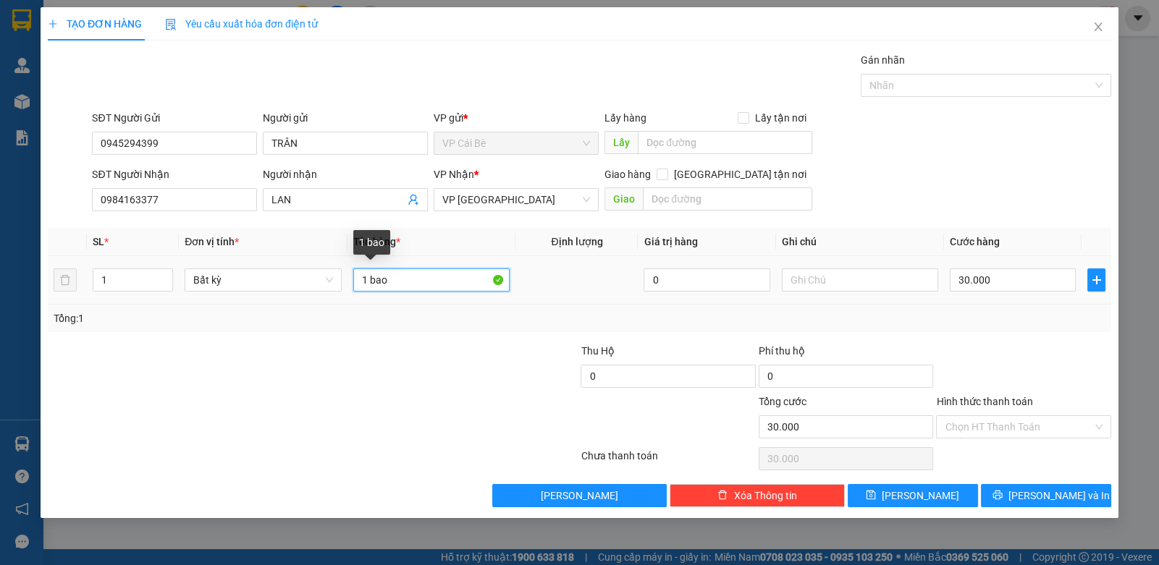
drag, startPoint x: 443, startPoint y: 276, endPoint x: 438, endPoint y: 271, distance: 7.7
click at [442, 276] on input "1 bao" at bounding box center [431, 280] width 157 height 23
type input "1 bao xanh"
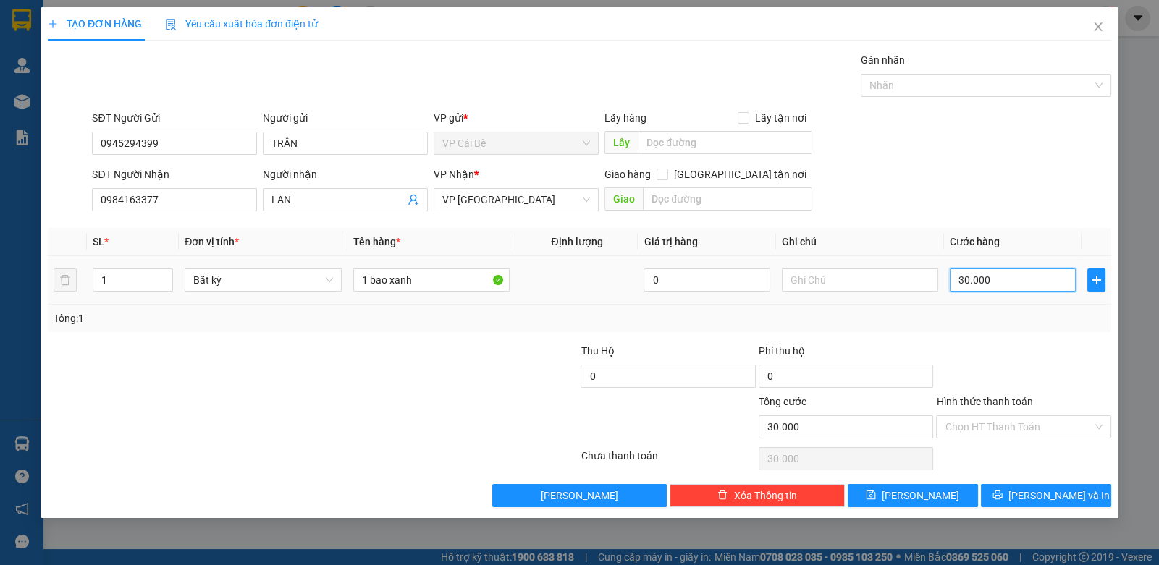
click at [981, 279] on input "30.000" at bounding box center [1013, 280] width 126 height 23
type input "7"
type input "70"
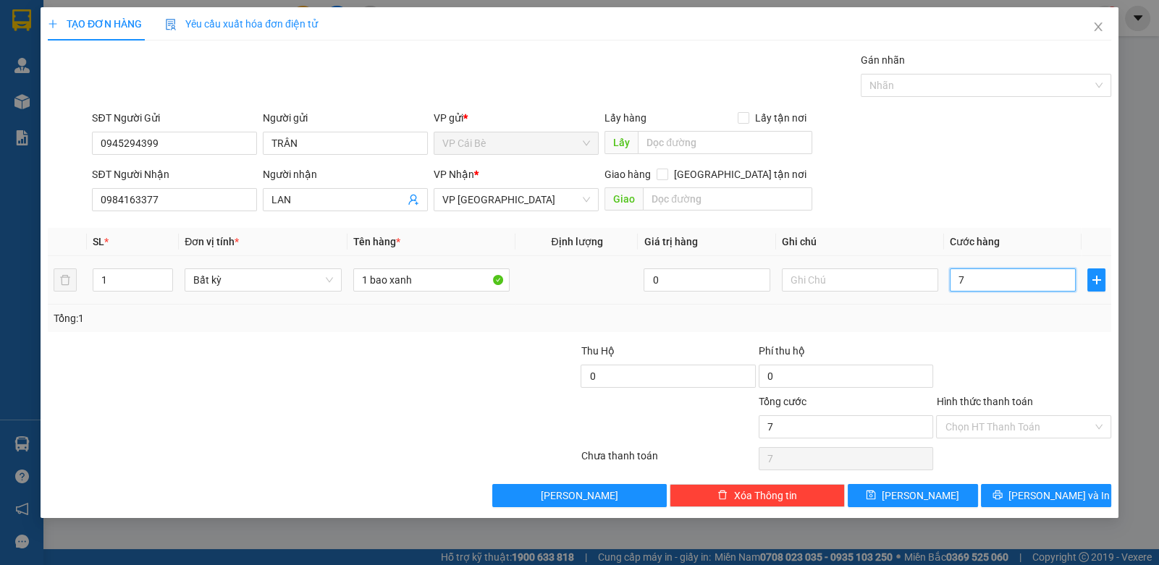
type input "70"
type input "70.000"
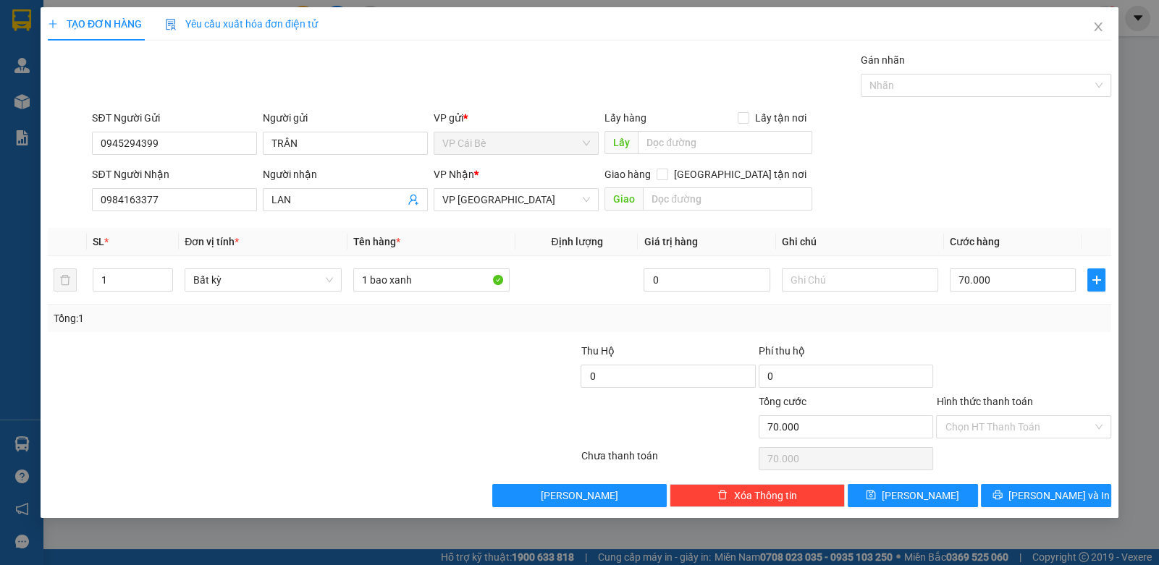
click at [1057, 357] on div at bounding box center [1022, 368] width 177 height 51
click at [1052, 491] on span "[PERSON_NAME] và In" at bounding box center [1058, 496] width 101 height 16
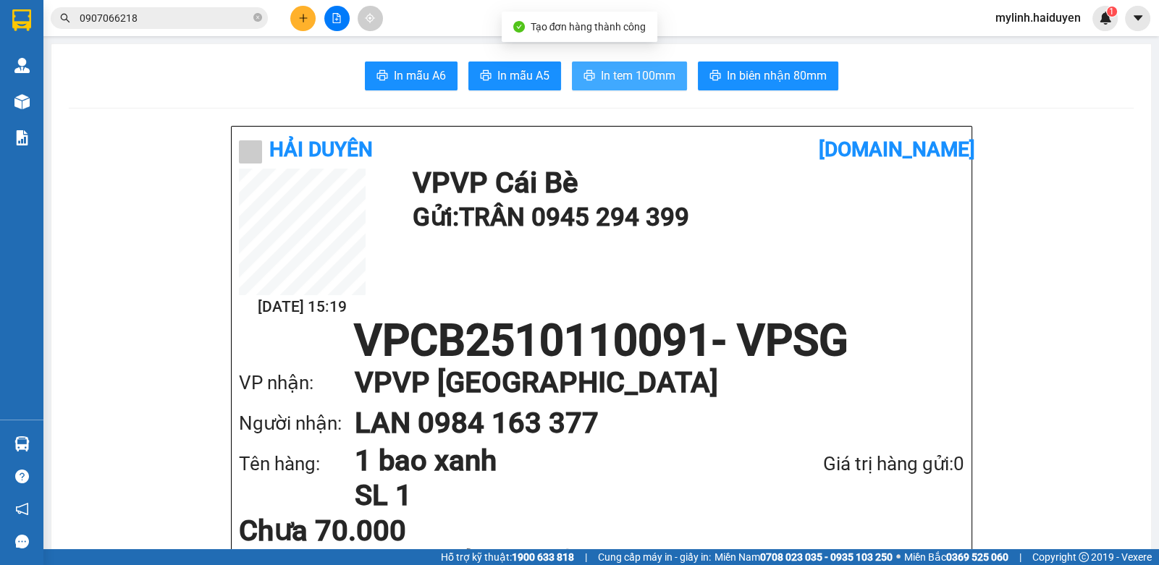
click at [619, 72] on span "In tem 100mm" at bounding box center [638, 76] width 75 height 18
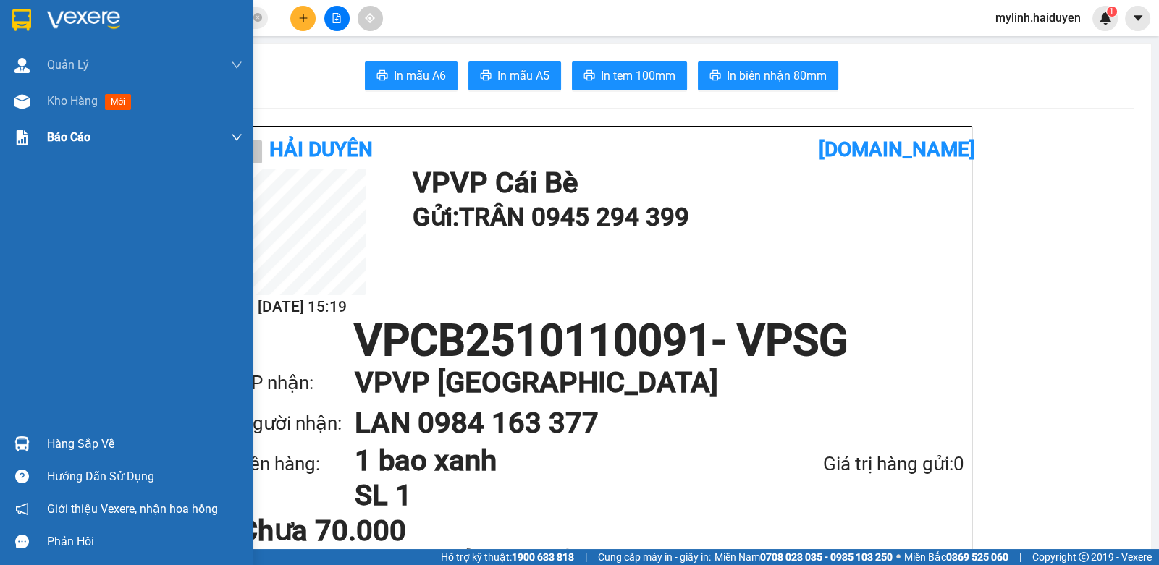
click at [94, 108] on span "Kho hàng" at bounding box center [72, 101] width 51 height 14
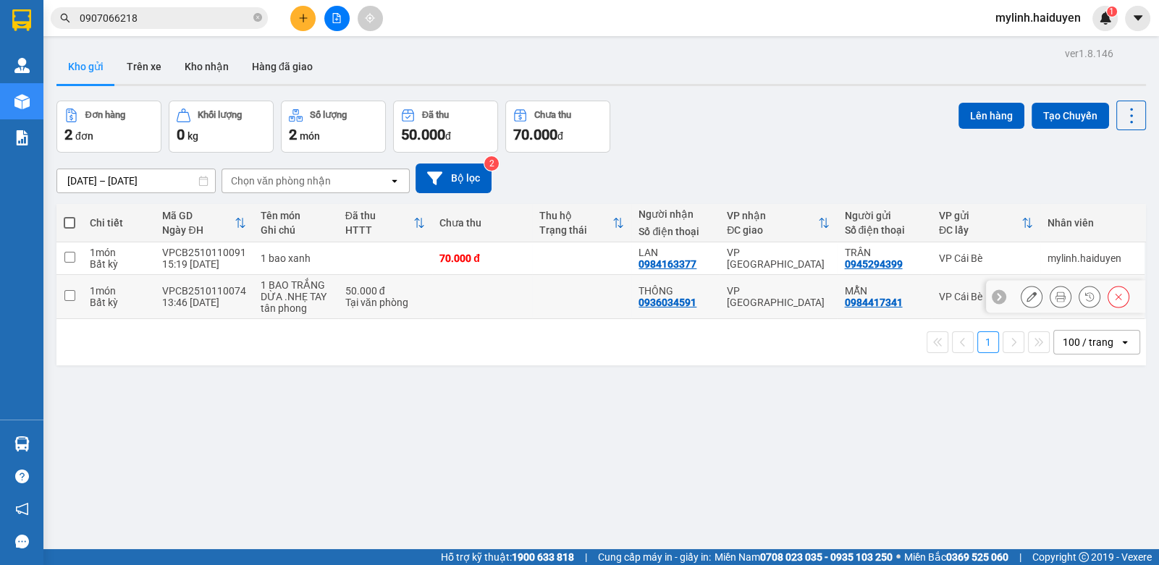
drag, startPoint x: 571, startPoint y: 307, endPoint x: 560, endPoint y: 281, distance: 28.2
click at [568, 302] on td at bounding box center [582, 297] width 100 height 44
checkbox input "true"
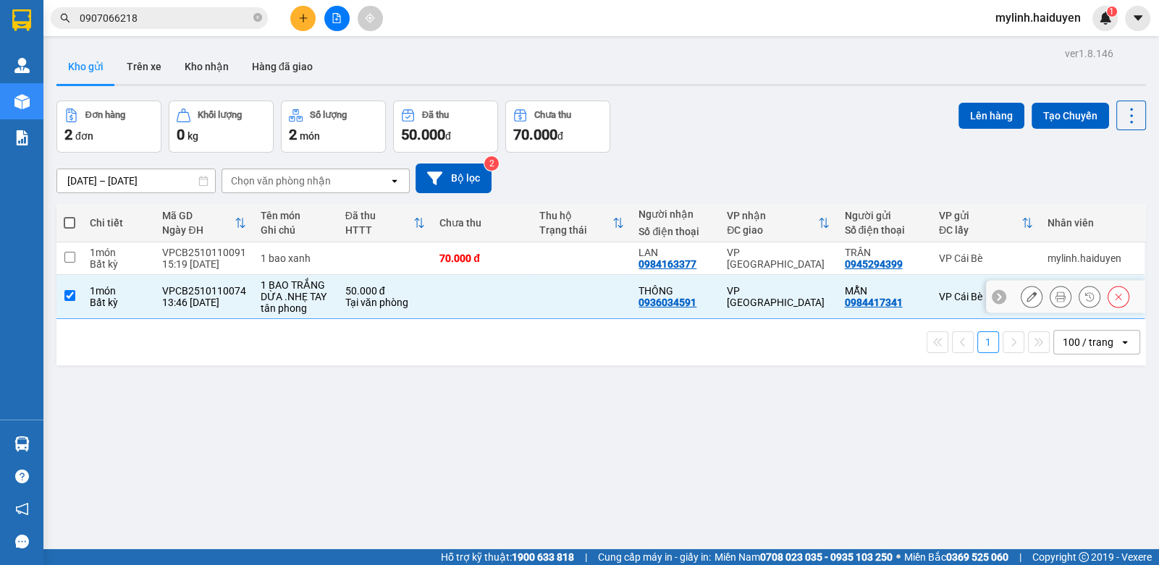
click at [557, 264] on td at bounding box center [582, 258] width 100 height 33
checkbox input "true"
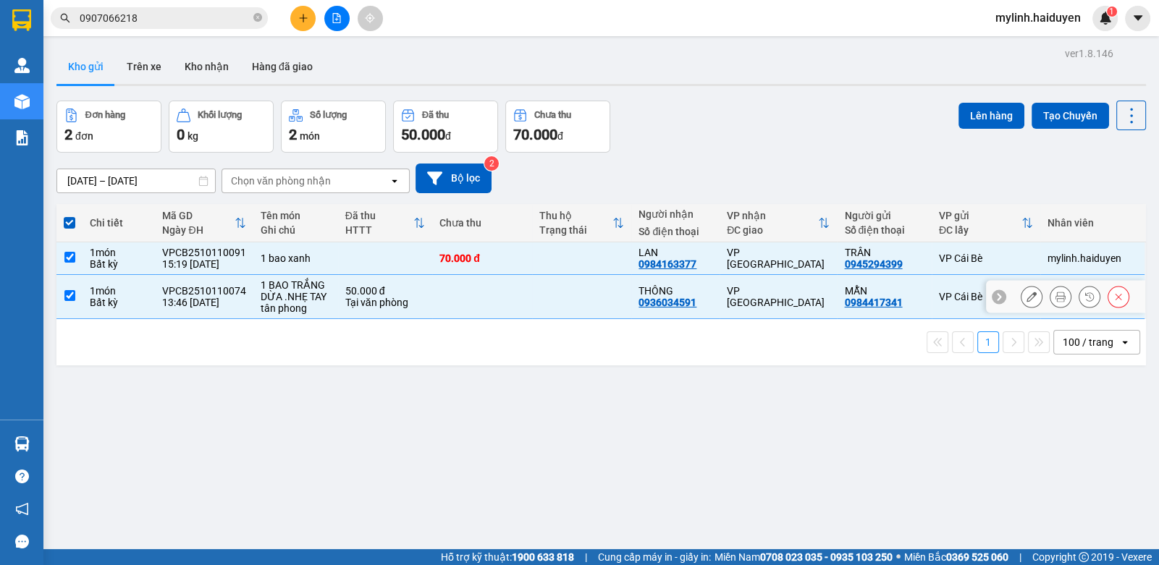
drag, startPoint x: 507, startPoint y: 316, endPoint x: 521, endPoint y: 274, distance: 44.4
click at [507, 315] on td at bounding box center [482, 297] width 100 height 44
checkbox input "false"
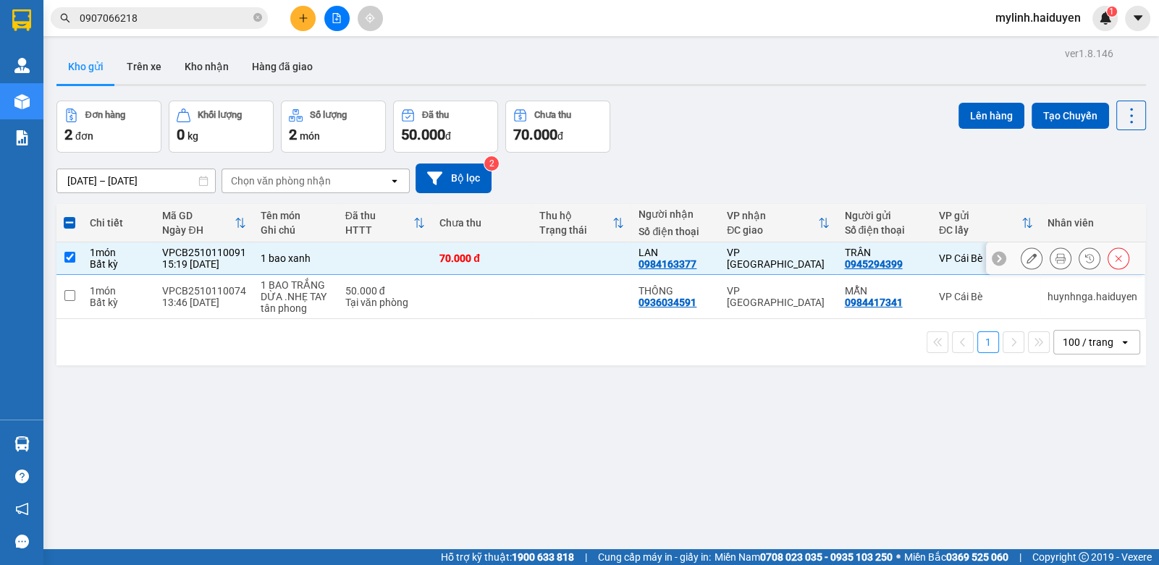
click at [525, 261] on tr "1 món Bất kỳ VPCB2510110091 15:19 11/10 1 bao xanh 70.000 đ LAN 0984163377 VP S…" at bounding box center [600, 258] width 1089 height 33
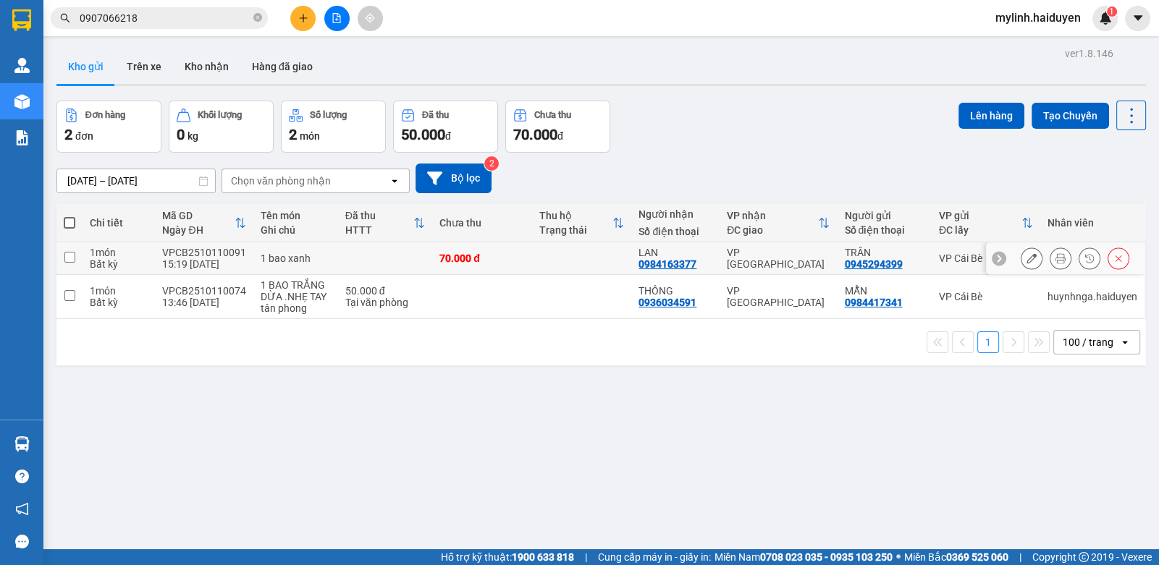
drag, startPoint x: 541, startPoint y: 258, endPoint x: 544, endPoint y: 250, distance: 7.6
click at [541, 255] on td at bounding box center [582, 258] width 100 height 33
checkbox input "true"
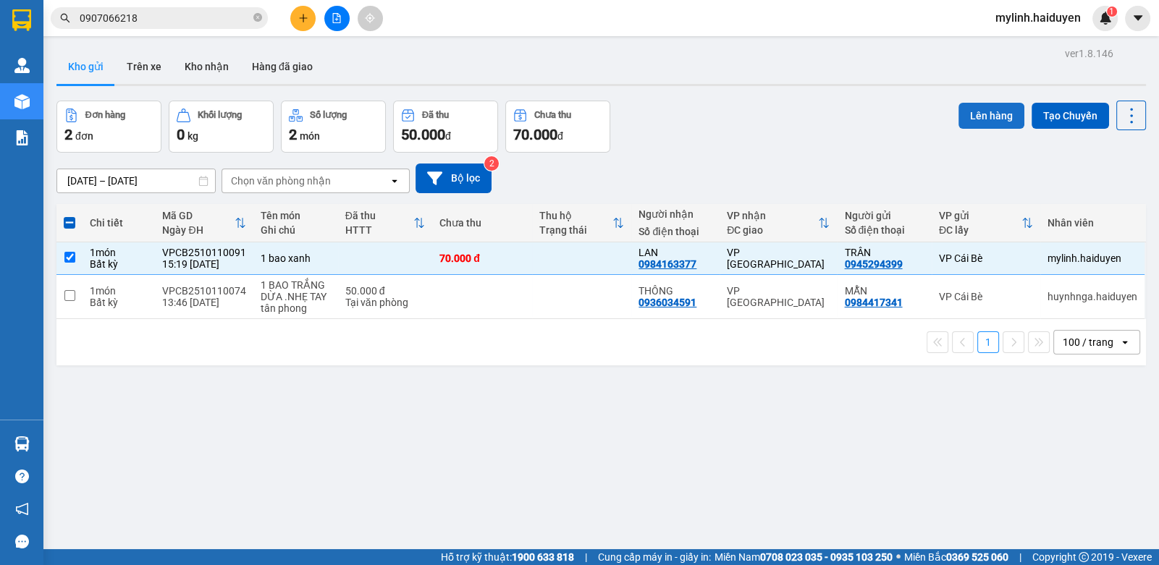
click at [1002, 108] on button "Lên hàng" at bounding box center [991, 116] width 66 height 26
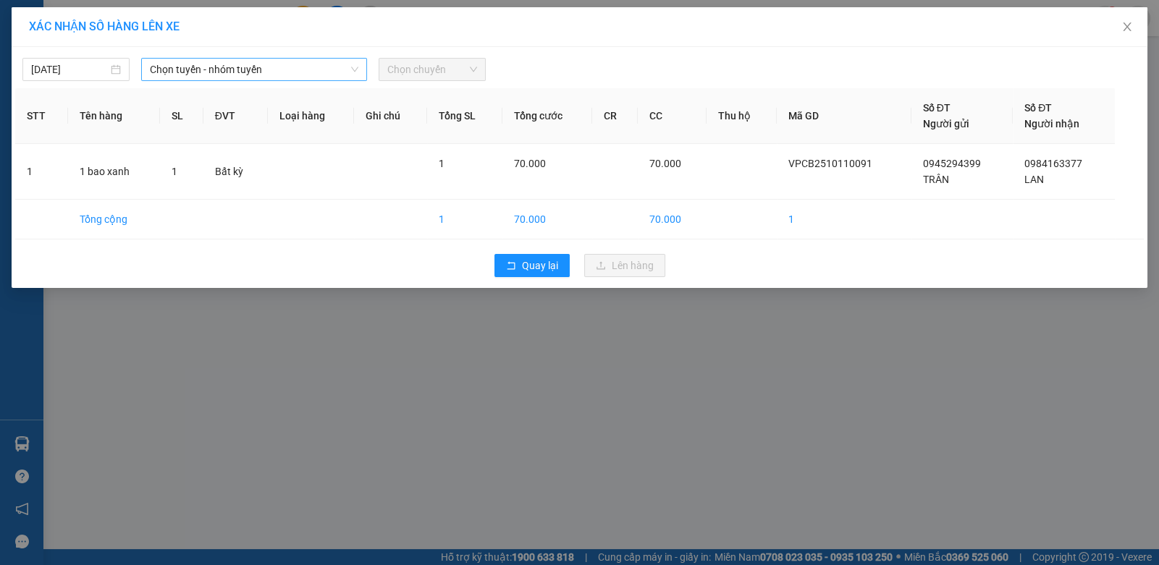
click at [310, 77] on span "Chọn tuyến - nhóm tuyến" at bounding box center [254, 70] width 208 height 22
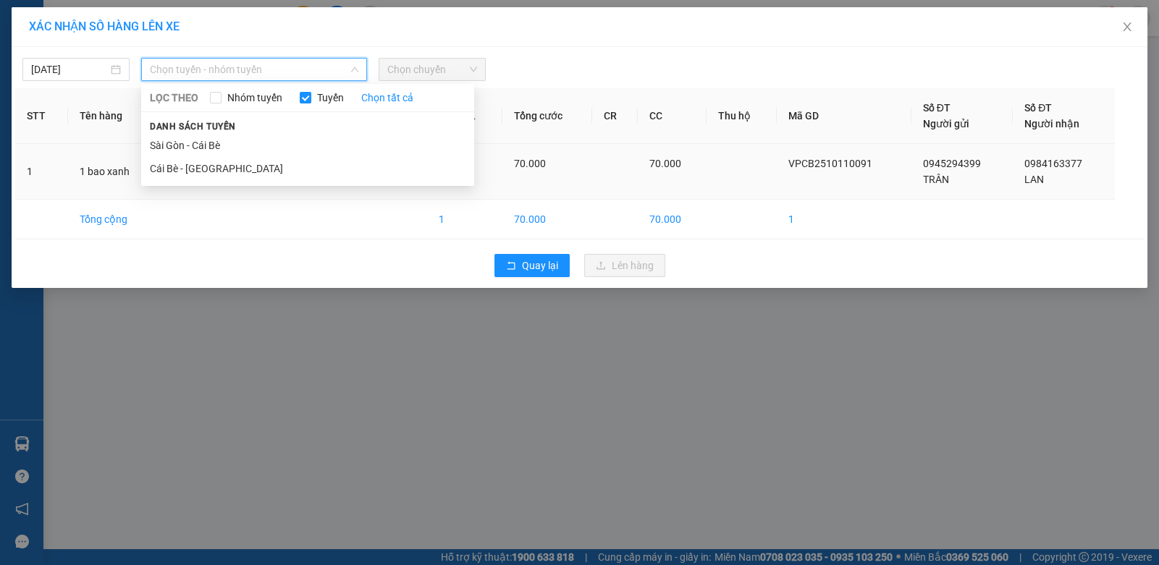
click at [186, 165] on li "Cái Bè - [GEOGRAPHIC_DATA]" at bounding box center [307, 168] width 333 height 23
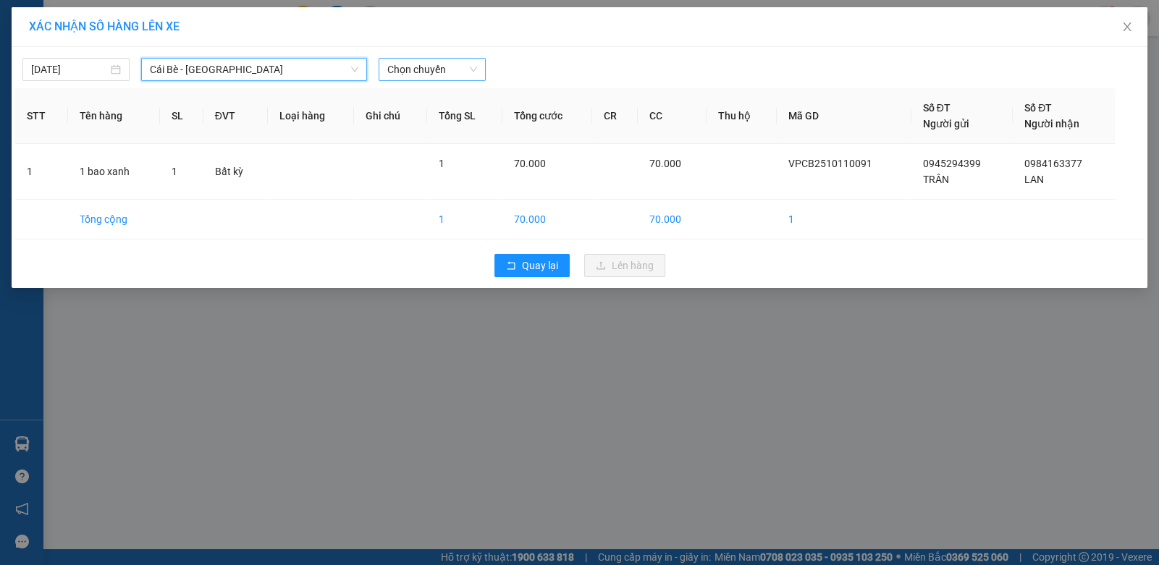
drag, startPoint x: 431, startPoint y: 56, endPoint x: 436, endPoint y: 67, distance: 11.3
click at [432, 56] on div "11/10/2025 Cái Bè - Sài Gòn Cái Bè - Sài Gòn LỌC THEO Nhóm tuyến Tuyến Chọn tất…" at bounding box center [579, 66] width 1128 height 30
drag, startPoint x: 453, startPoint y: 64, endPoint x: 454, endPoint y: 81, distance: 17.4
click at [454, 68] on span "Chọn chuyến" at bounding box center [432, 70] width 90 height 22
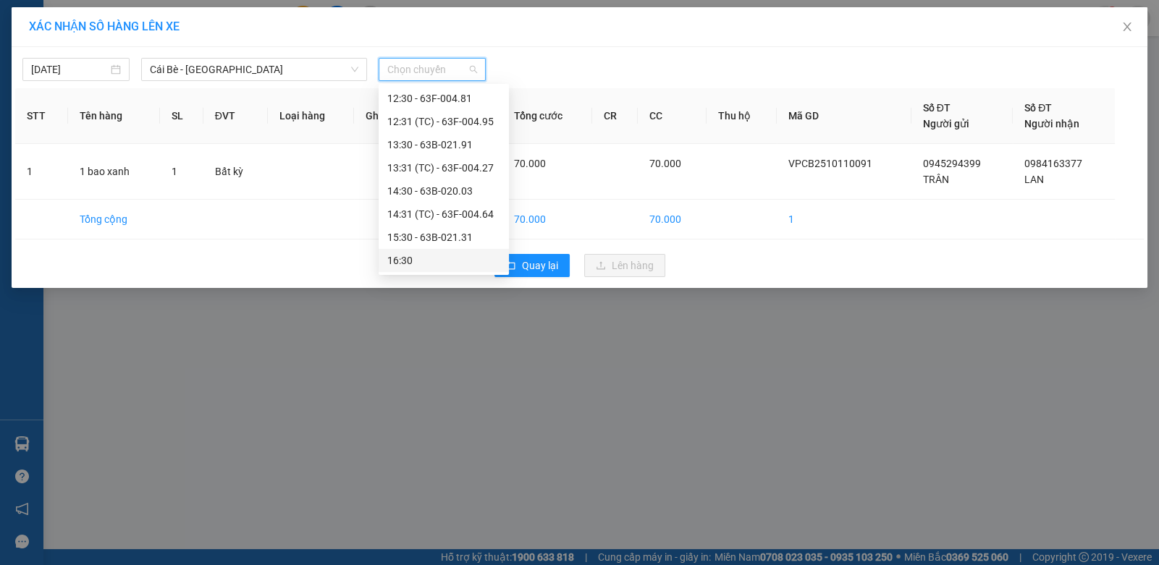
scroll to position [486, 0]
click at [452, 216] on div "15:30 - 63B-021.31" at bounding box center [443, 214] width 113 height 16
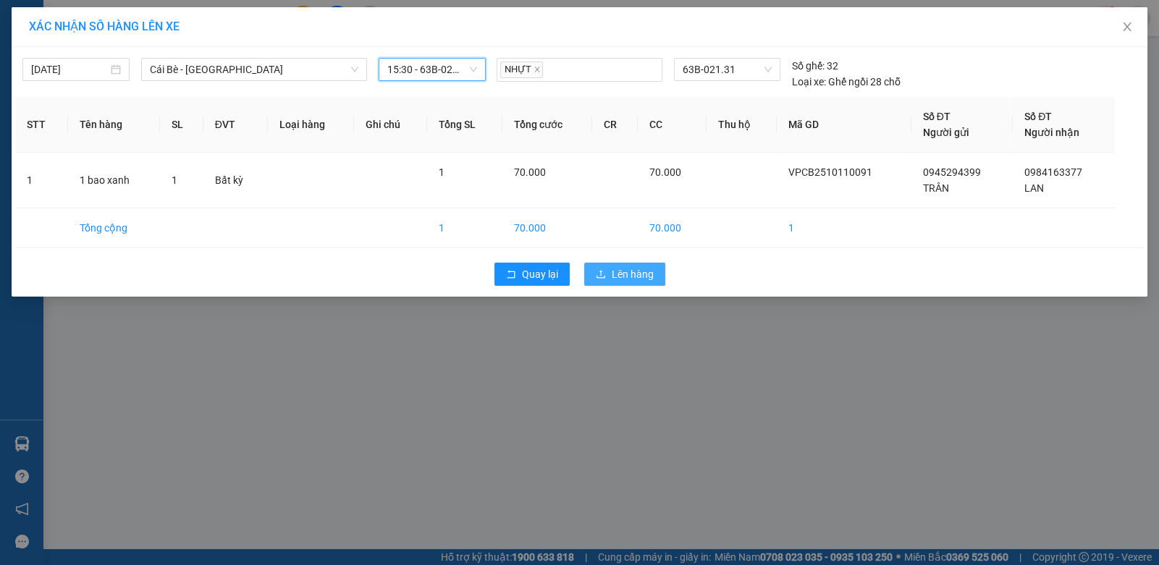
click at [623, 276] on span "Lên hàng" at bounding box center [633, 274] width 42 height 16
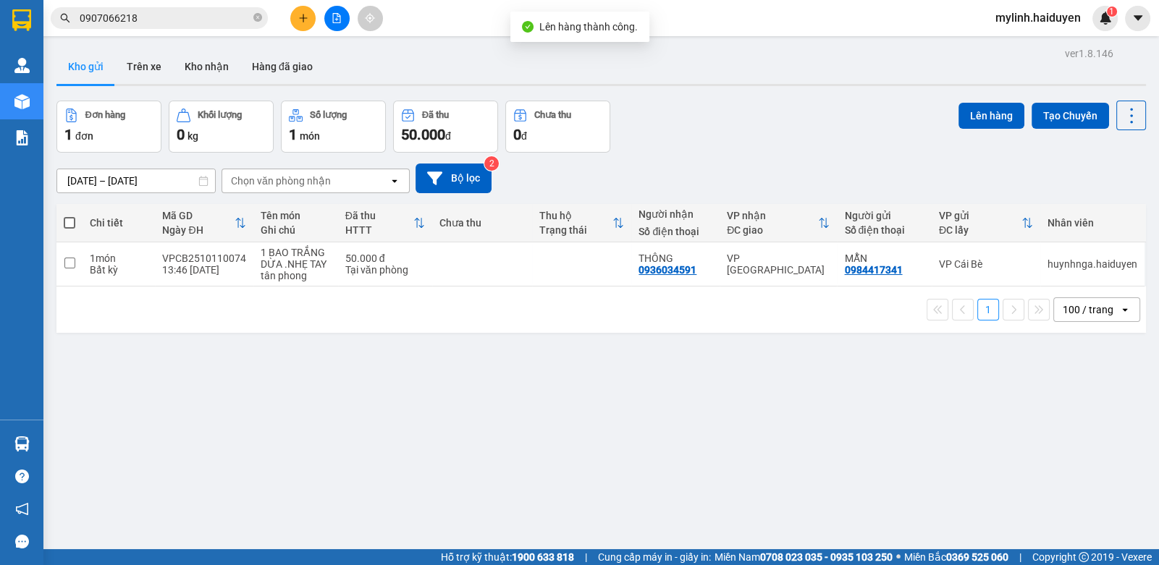
click at [326, 30] on div at bounding box center [336, 18] width 109 height 25
drag, startPoint x: 133, startPoint y: 67, endPoint x: 150, endPoint y: 58, distance: 18.8
click at [132, 64] on button "Trên xe" at bounding box center [144, 66] width 58 height 35
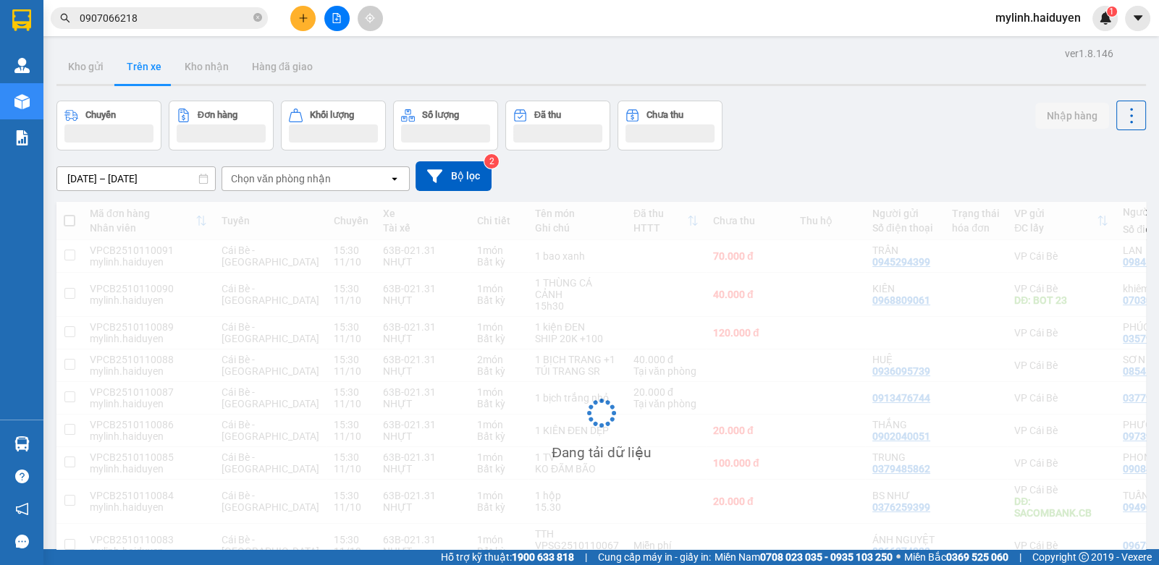
click at [341, 28] on button at bounding box center [336, 18] width 25 height 25
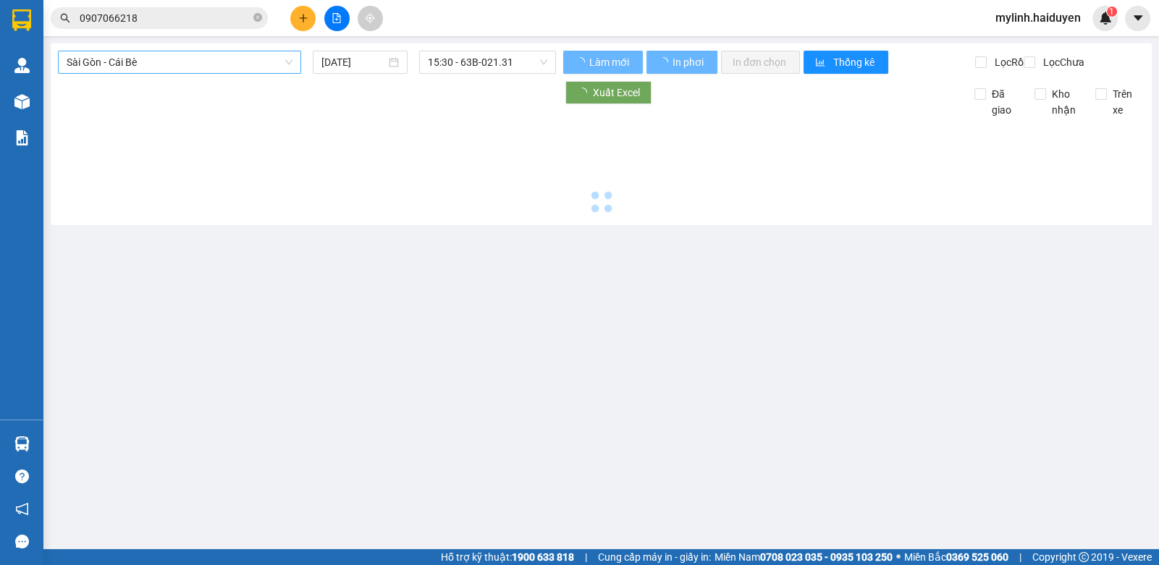
drag, startPoint x: 135, startPoint y: 56, endPoint x: 129, endPoint y: 67, distance: 11.7
click at [130, 64] on span "Sài Gòn - Cái Bè" at bounding box center [180, 62] width 226 height 22
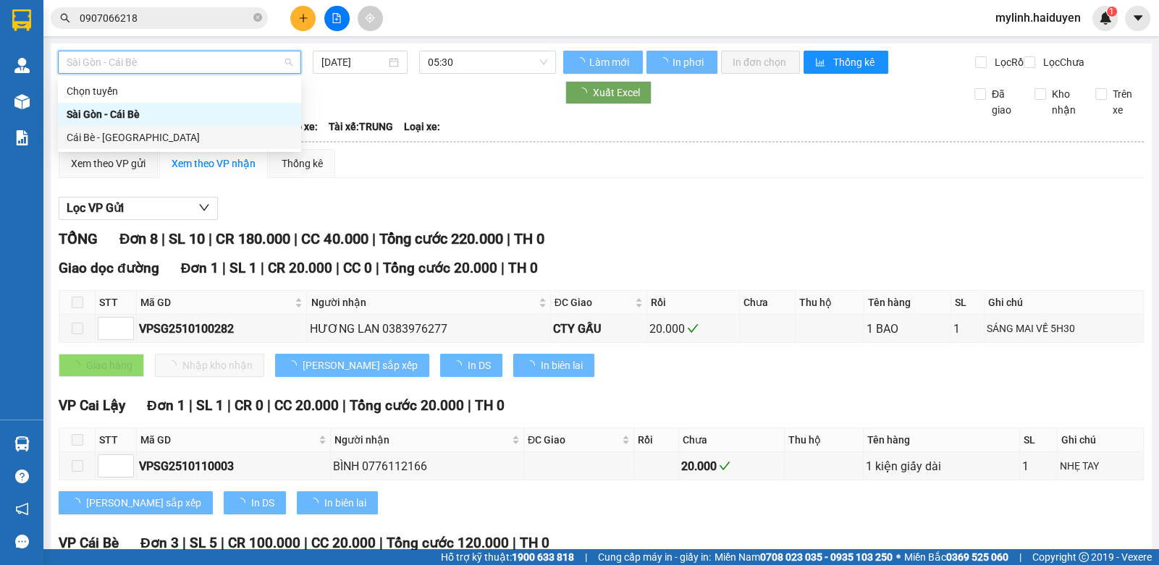
drag, startPoint x: 108, startPoint y: 140, endPoint x: 356, endPoint y: 75, distance: 256.6
click at [123, 135] on div "Cái Bè - [GEOGRAPHIC_DATA]" at bounding box center [180, 138] width 226 height 16
type input "[DATE]"
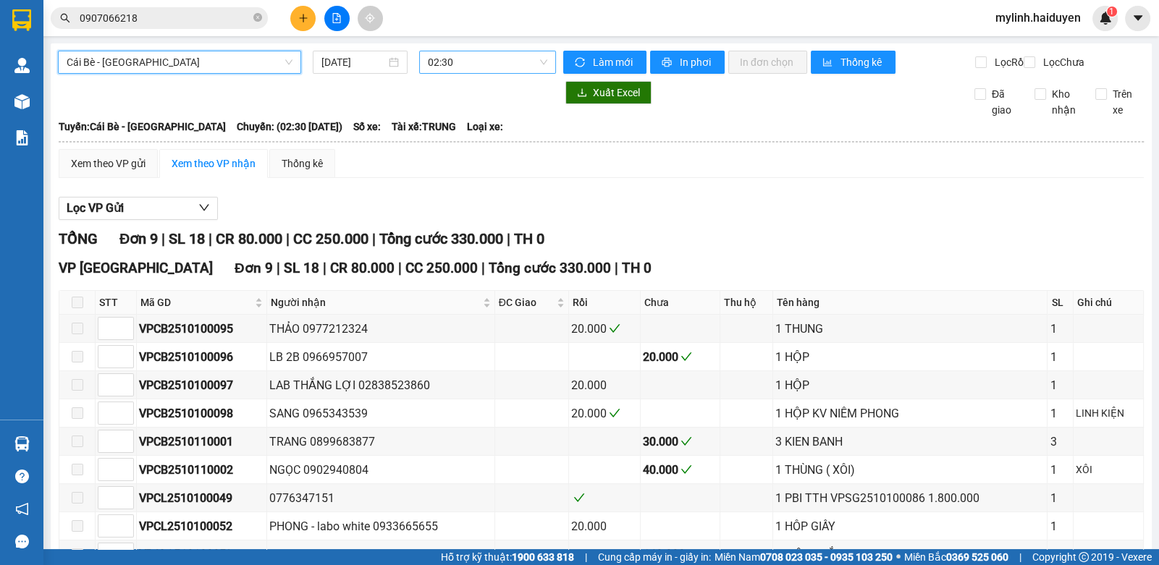
click at [478, 49] on div "Cái Bè - Sài Gòn Cái Bè - Sài Gòn 11/10/2025 02:30 Làm mới In phơi In đơn chọn …" at bounding box center [601, 339] width 1101 height 593
drag, startPoint x: 483, startPoint y: 64, endPoint x: 485, endPoint y: 75, distance: 11.8
click at [483, 64] on span "02:30" at bounding box center [487, 62] width 119 height 22
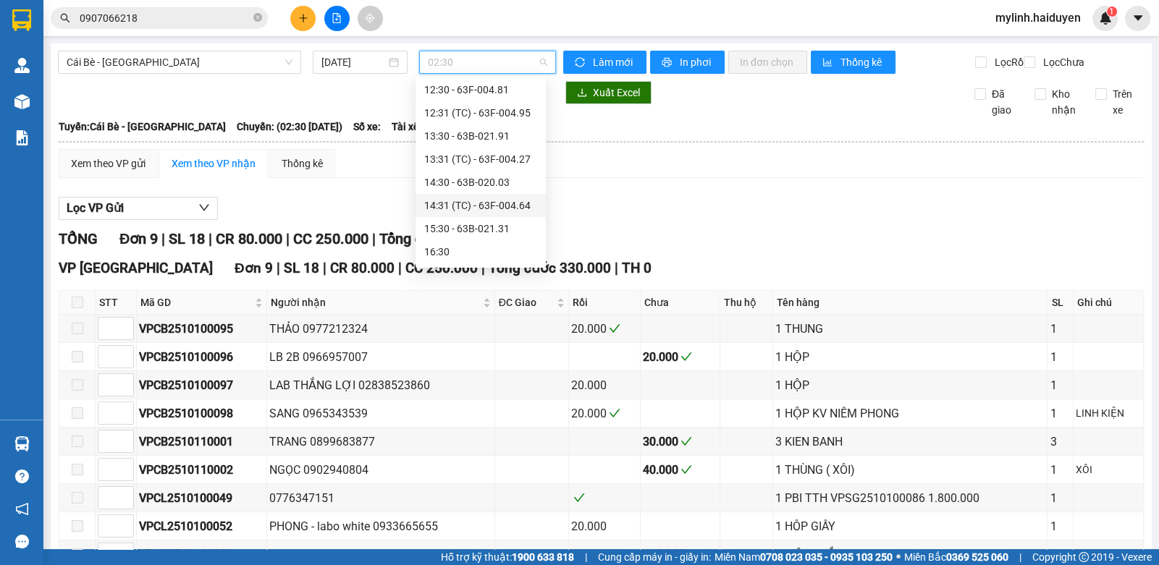
scroll to position [486, 0]
click at [492, 208] on div "15:30 - 63B-021.31" at bounding box center [480, 207] width 113 height 16
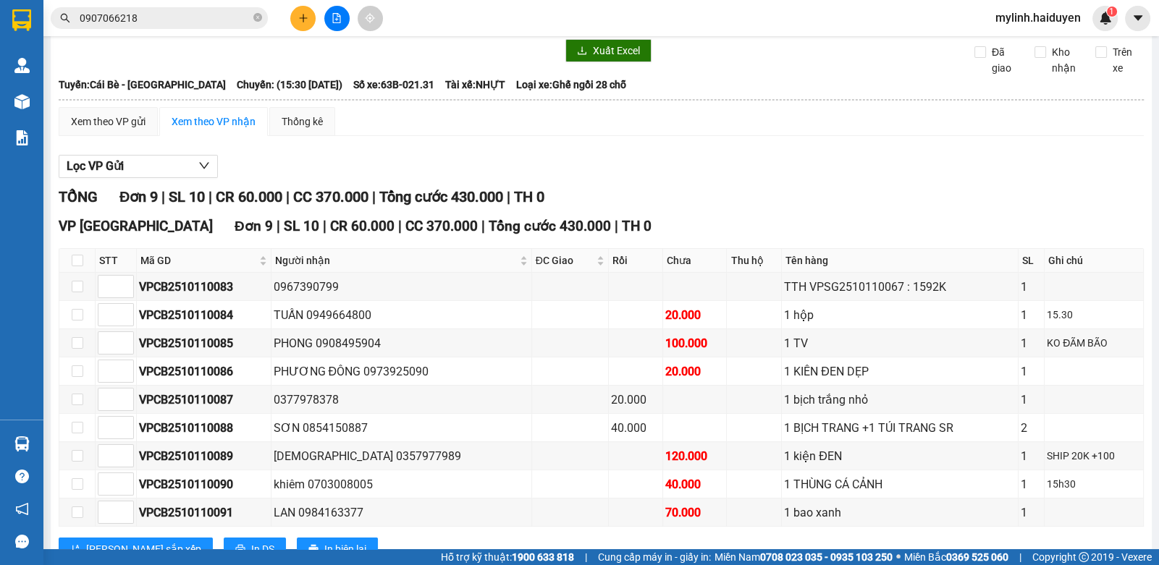
scroll to position [102, 0]
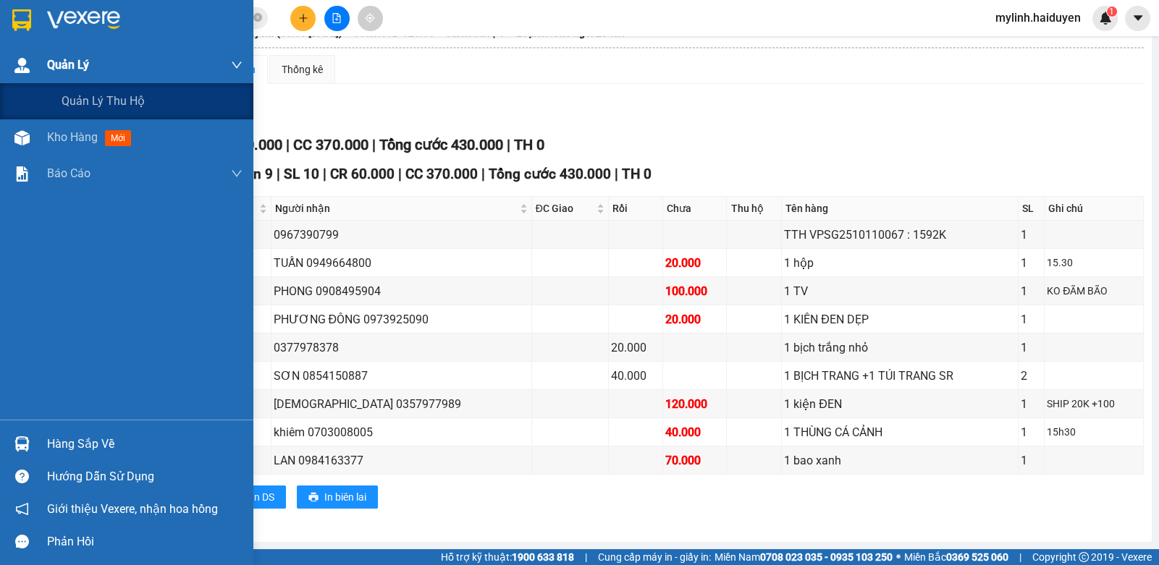
click at [41, 80] on div "Quản Lý" at bounding box center [126, 65] width 253 height 36
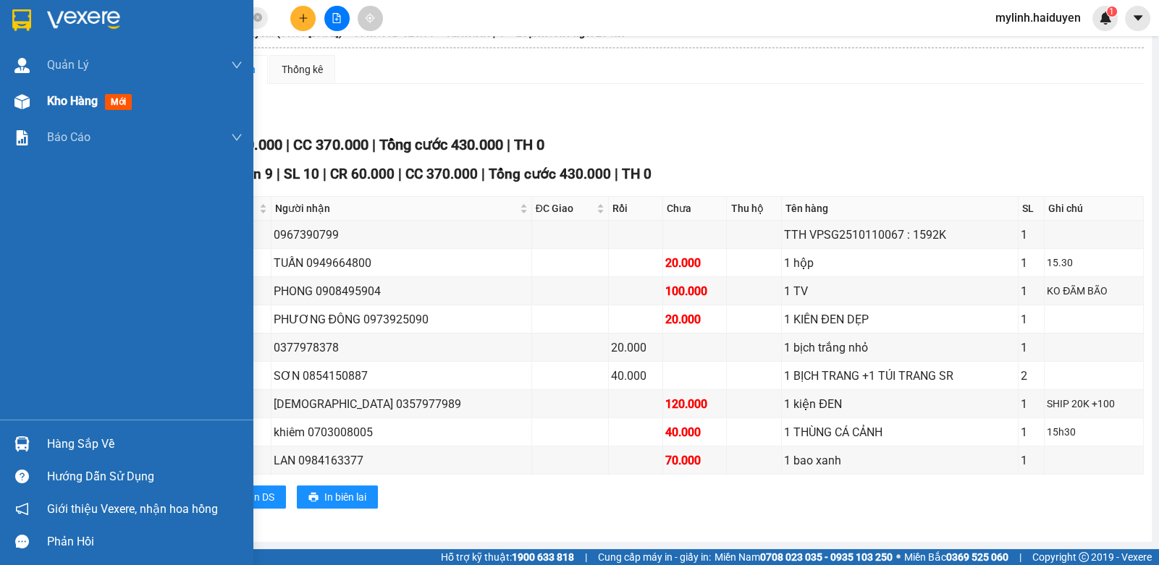
click at [34, 107] on div "Kho hàng mới" at bounding box center [126, 101] width 253 height 36
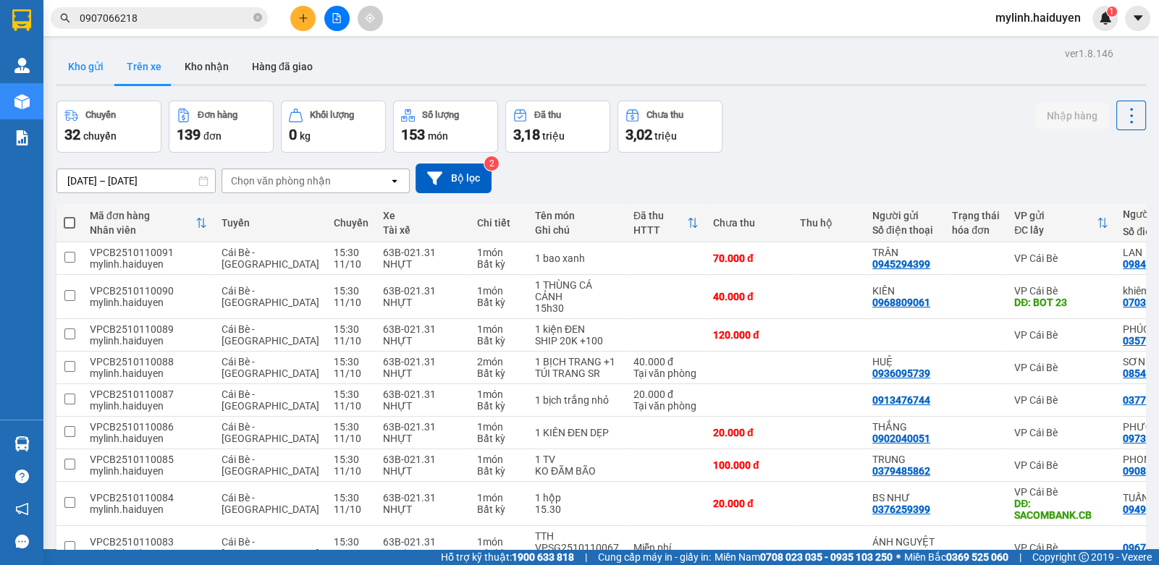
click at [90, 62] on button "Kho gửi" at bounding box center [85, 66] width 59 height 35
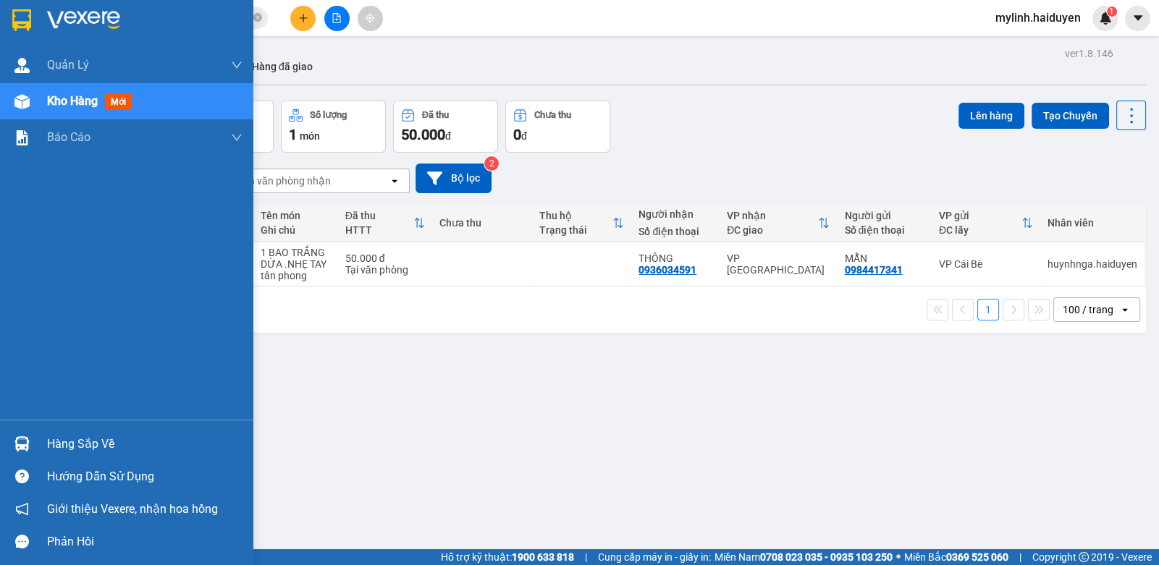
click at [82, 442] on div "Hàng sắp về" at bounding box center [144, 445] width 195 height 22
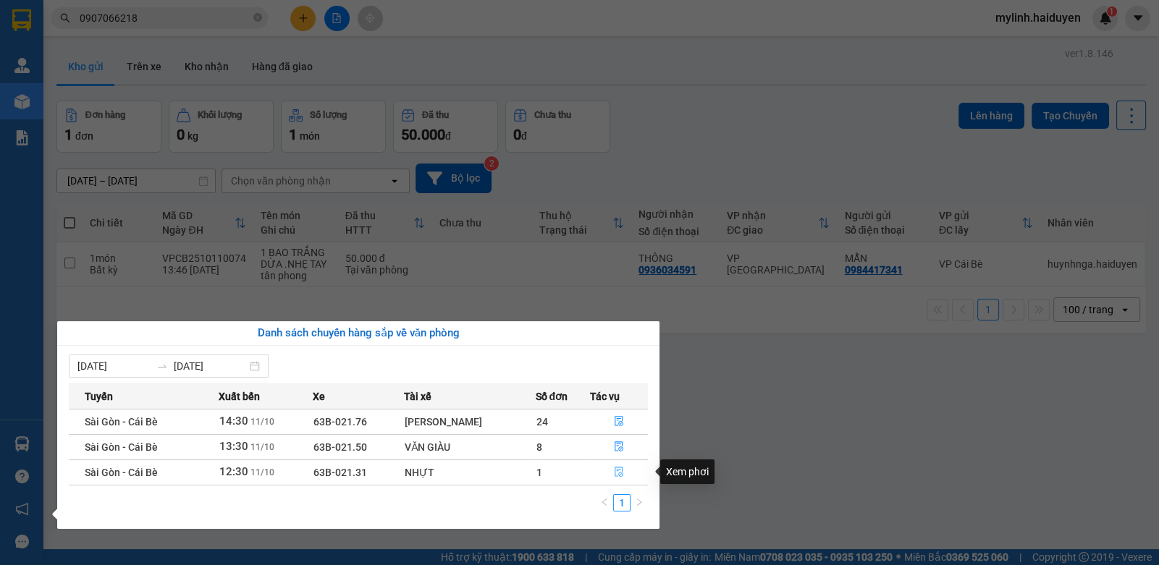
click at [614, 470] on icon "file-done" at bounding box center [619, 472] width 10 height 10
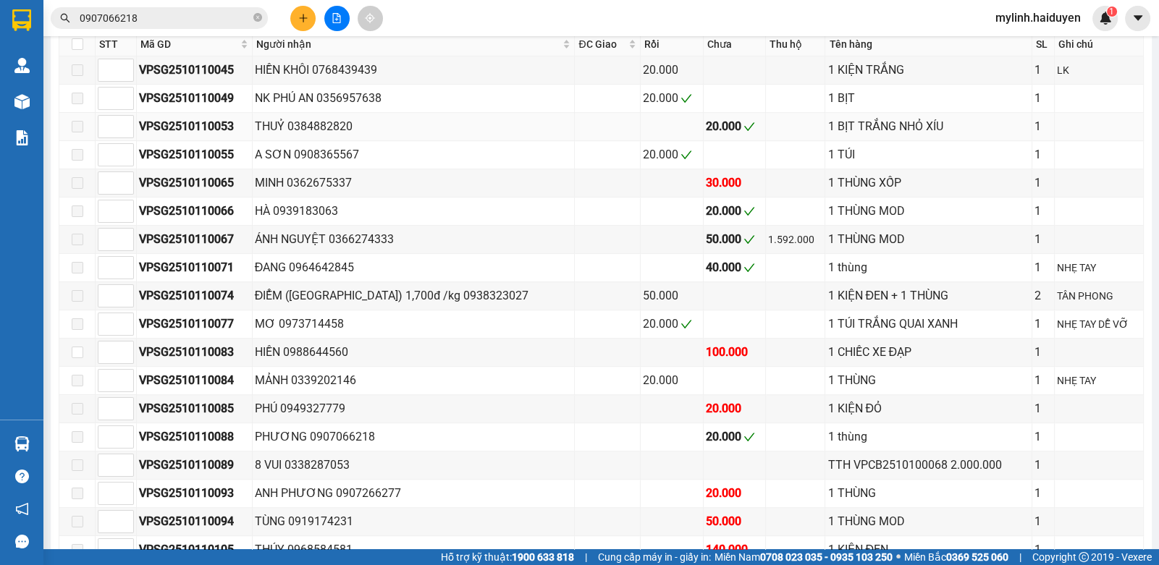
scroll to position [941, 0]
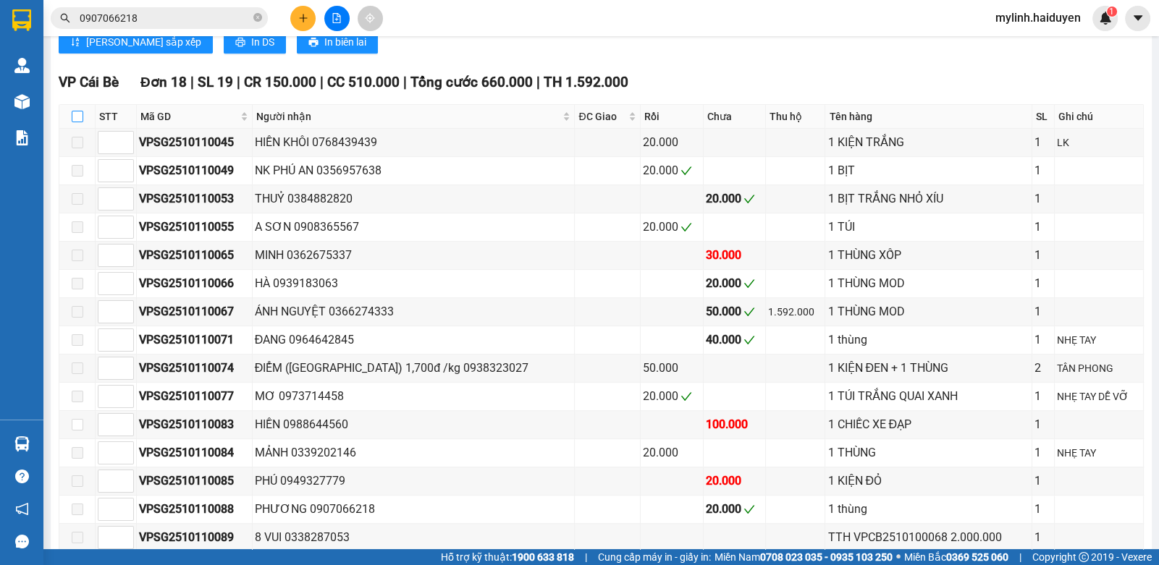
click at [76, 120] on input "checkbox" at bounding box center [78, 117] width 12 height 12
checkbox input "true"
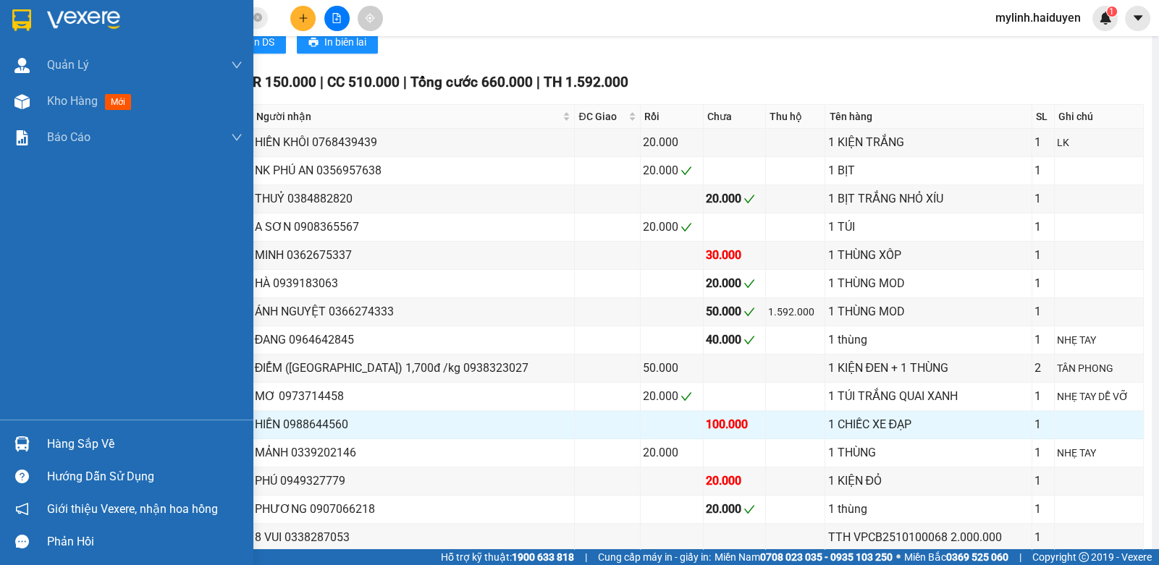
drag, startPoint x: 72, startPoint y: 438, endPoint x: 115, endPoint y: 438, distance: 43.4
click at [72, 438] on div "Hàng sắp về" at bounding box center [144, 445] width 195 height 22
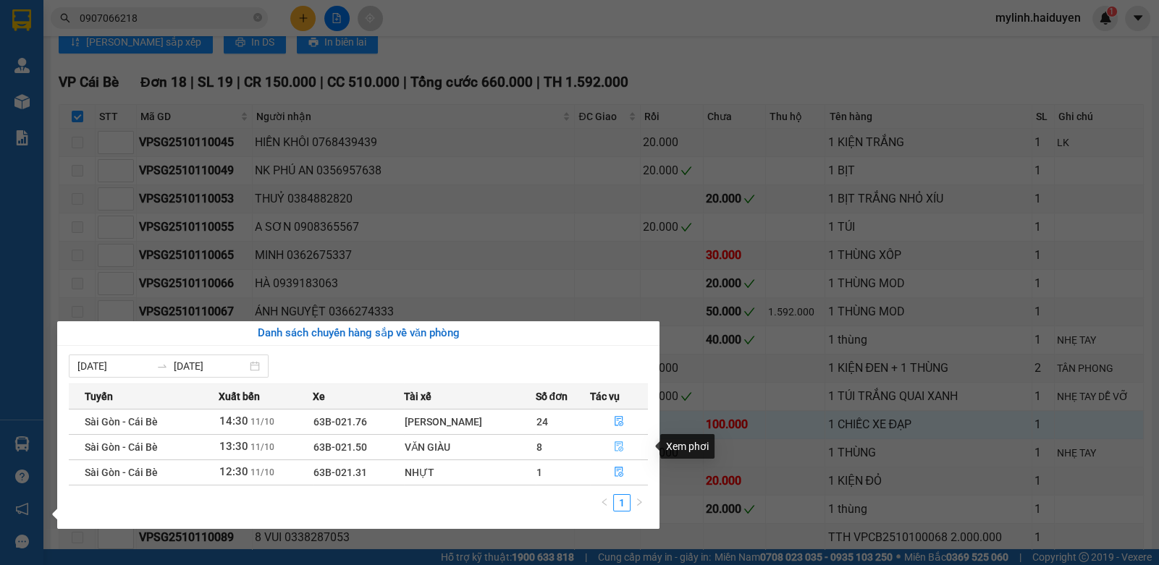
click at [619, 443] on icon "file-done" at bounding box center [619, 446] width 10 height 10
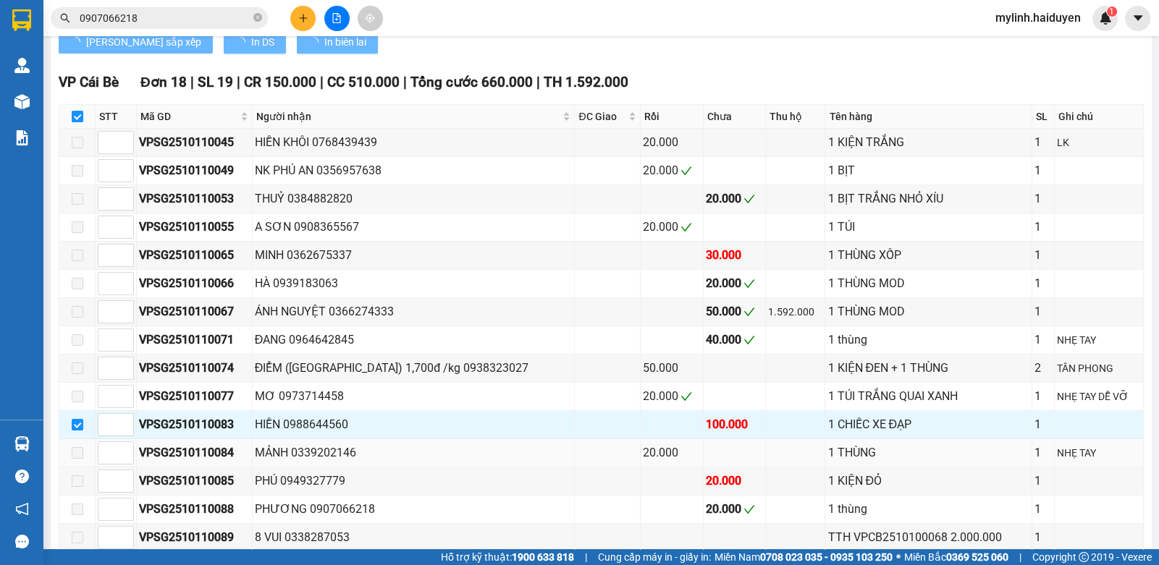
checkbox input "false"
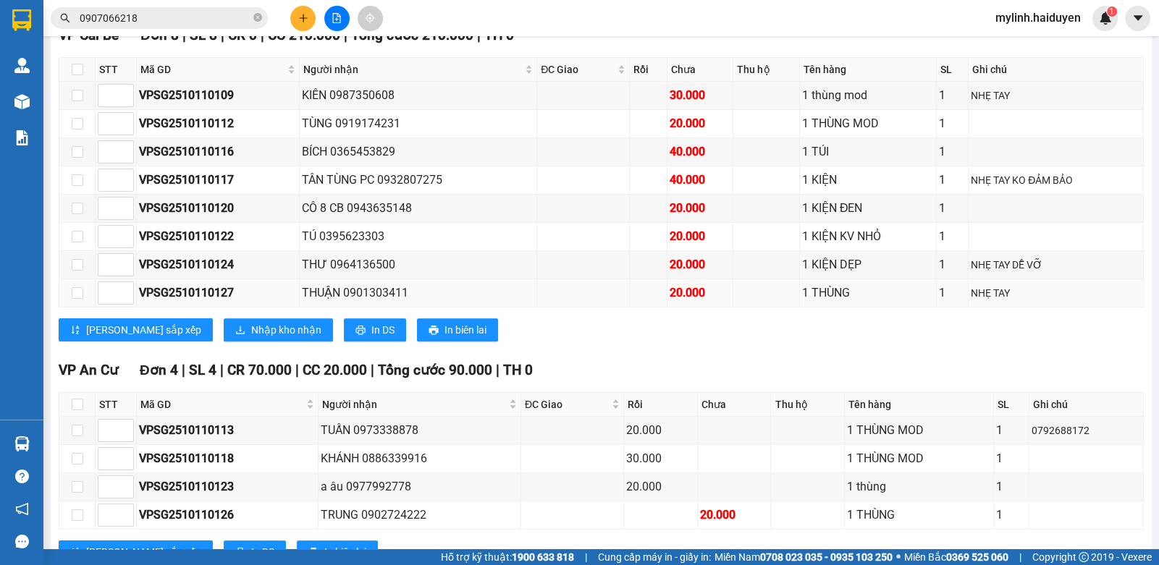
scroll to position [590, 0]
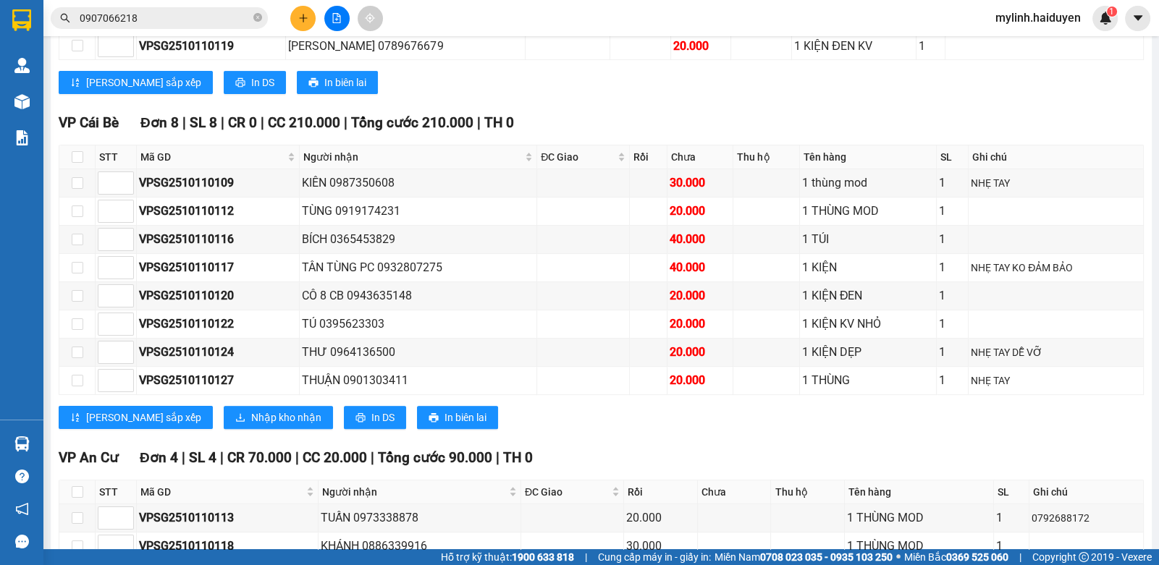
click at [302, 18] on icon "plus" at bounding box center [303, 17] width 8 height 1
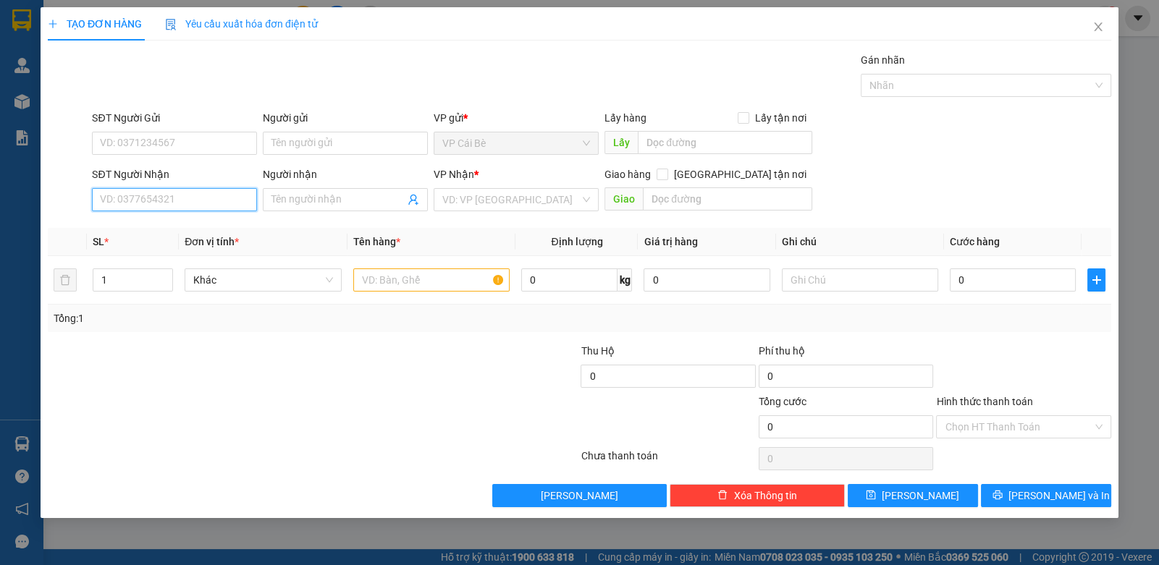
click at [138, 203] on input "SĐT Người Nhận" at bounding box center [174, 199] width 165 height 23
click at [141, 203] on input "SĐT Người Nhận" at bounding box center [174, 199] width 165 height 23
click at [145, 208] on input "SĐT Người Nhận" at bounding box center [174, 199] width 165 height 23
click at [192, 134] on input "SĐT Người Gửi" at bounding box center [174, 143] width 165 height 23
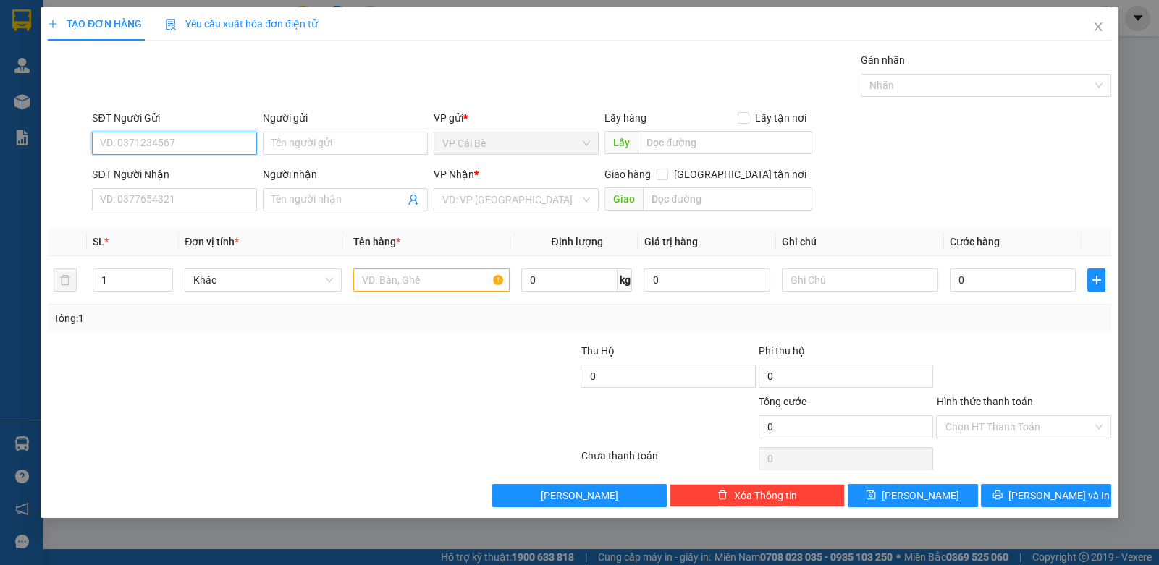
click at [168, 145] on input "SĐT Người Gửi" at bounding box center [174, 143] width 165 height 23
click at [196, 136] on input "0342792493" at bounding box center [174, 143] width 165 height 23
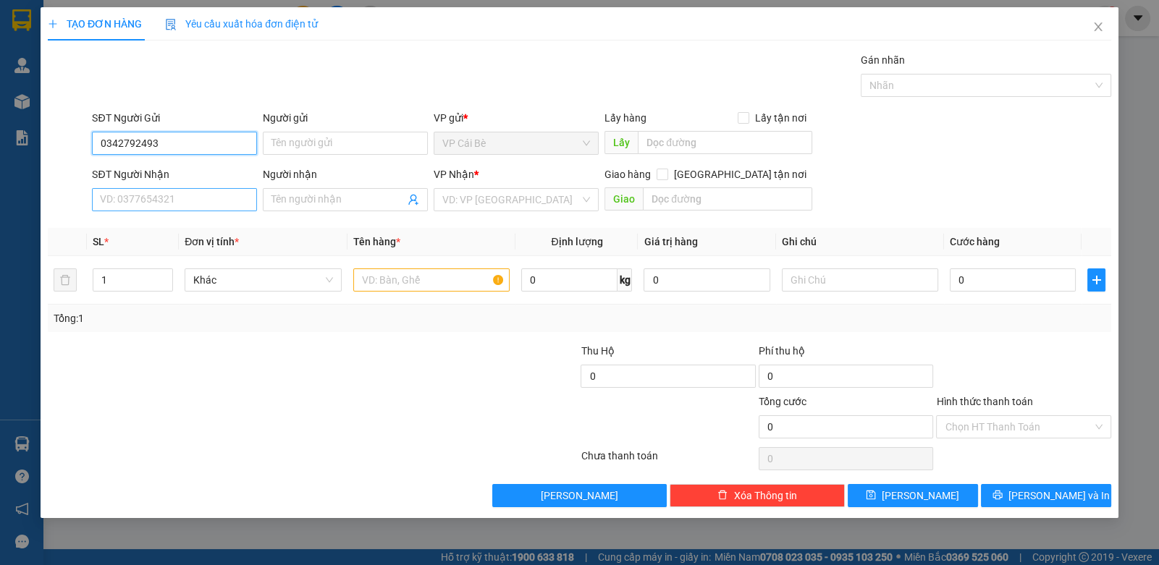
type input "0342792493"
click at [170, 196] on input "SĐT Người Nhận" at bounding box center [174, 199] width 165 height 23
paste input "0342792493"
type input "0342792493"
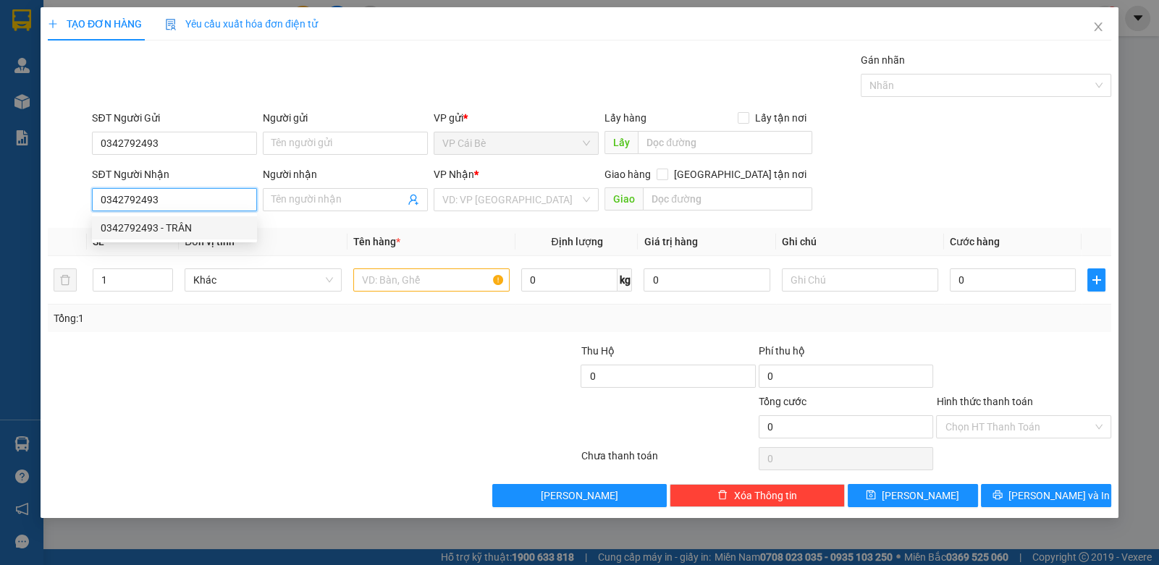
click at [189, 224] on div "0342792493 - TRÂN" at bounding box center [175, 228] width 148 height 16
type input "TRÂN"
type input "10.000"
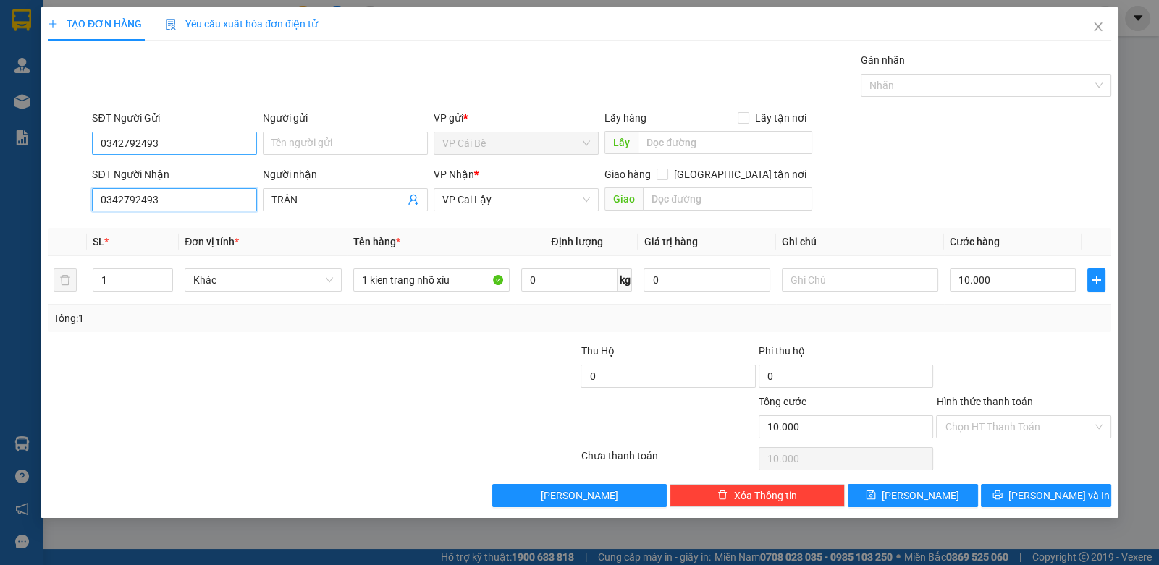
type input "0342792493"
drag, startPoint x: 199, startPoint y: 136, endPoint x: 84, endPoint y: 157, distance: 117.0
click at [84, 157] on div "SĐT Người Gửi 0342792493 0342792493 Người gửi Tên người gửi VP gửi * VP Cái Bè …" at bounding box center [579, 135] width 1066 height 51
click at [194, 172] on div "0349053408 - VY" at bounding box center [175, 172] width 148 height 16
type input "0349053408"
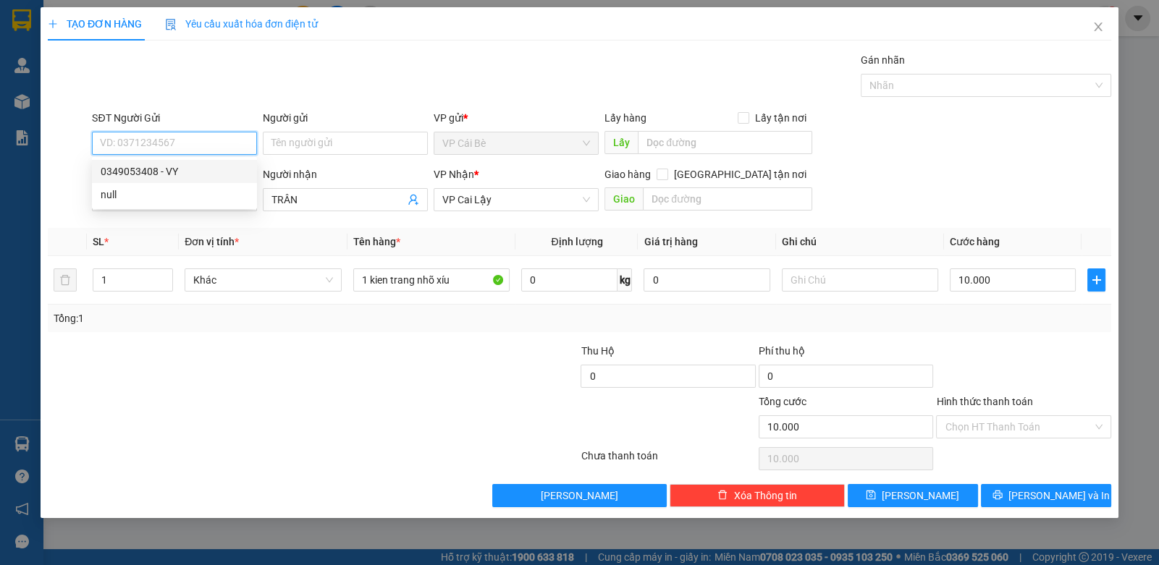
type input "VY"
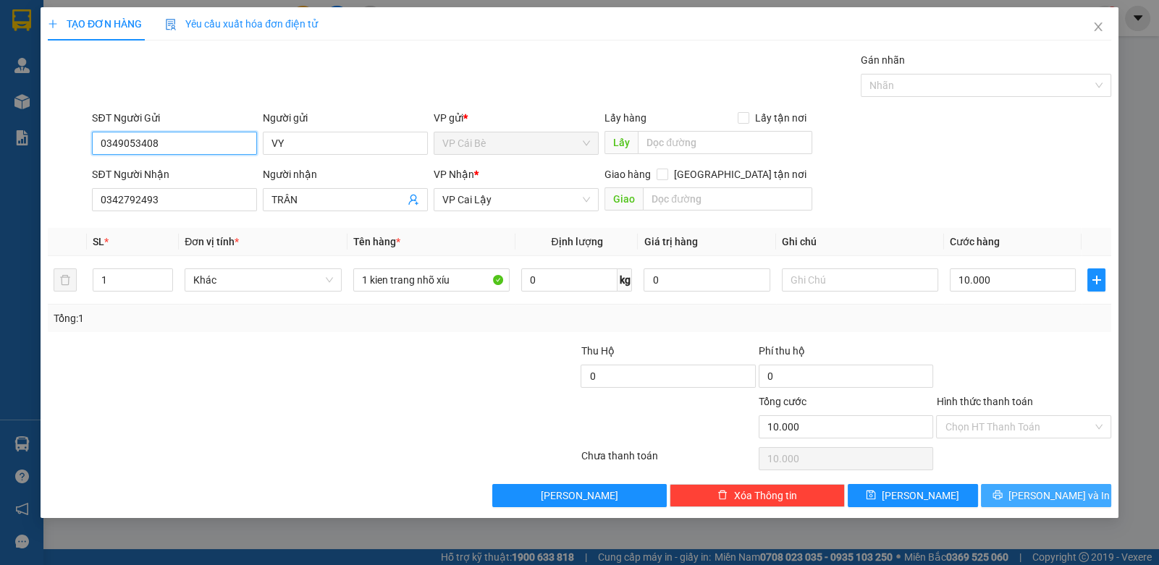
type input "0349053408"
click at [1039, 494] on span "[PERSON_NAME] và In" at bounding box center [1058, 496] width 101 height 16
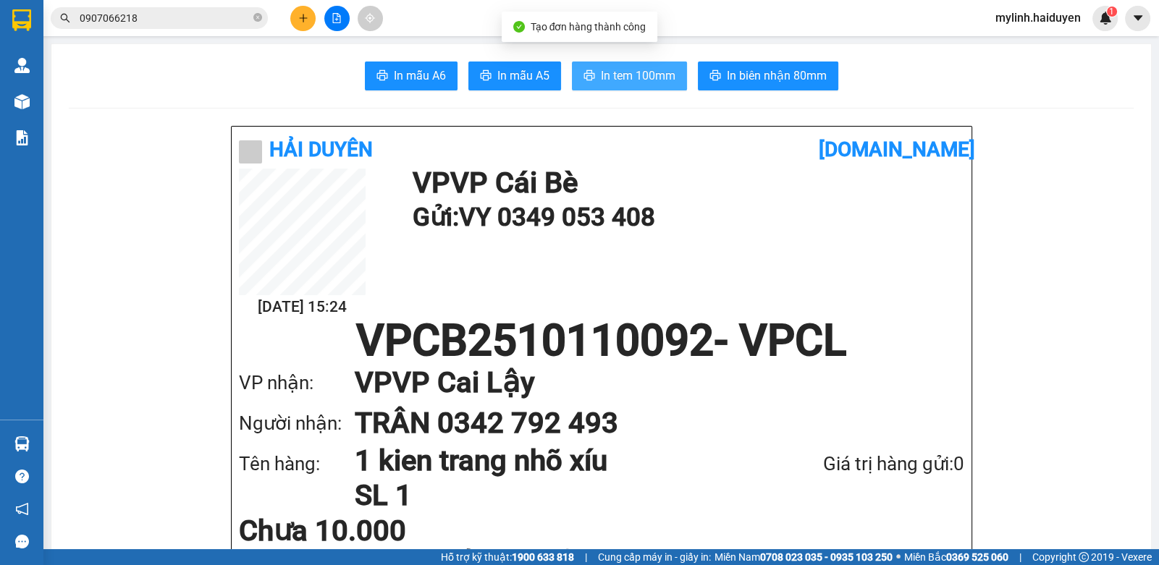
click at [629, 64] on button "In tem 100mm" at bounding box center [629, 76] width 115 height 29
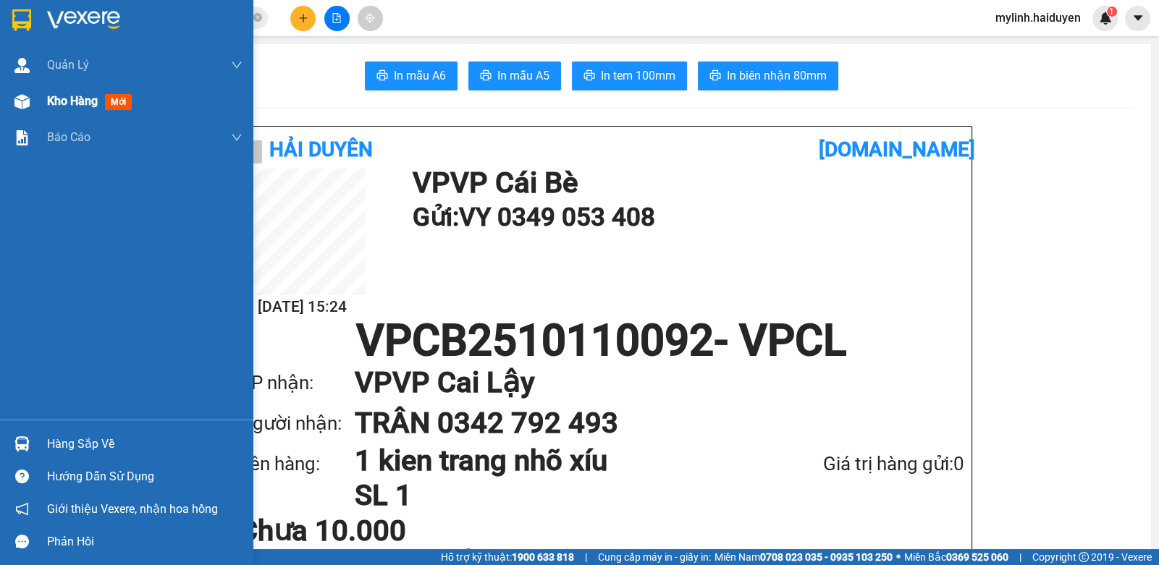
click at [86, 108] on span "Kho hàng" at bounding box center [72, 101] width 51 height 14
drag, startPoint x: 86, startPoint y: 109, endPoint x: 140, endPoint y: 110, distance: 53.6
click at [93, 107] on span "Kho hàng" at bounding box center [72, 101] width 51 height 14
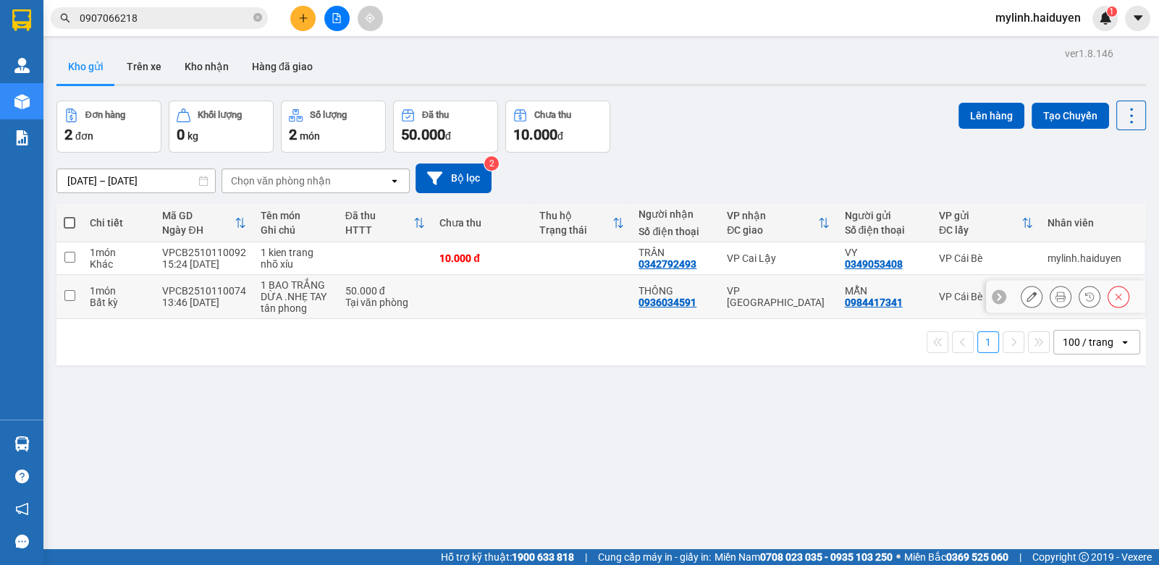
drag, startPoint x: 488, startPoint y: 286, endPoint x: 514, endPoint y: 261, distance: 36.3
click at [491, 282] on td at bounding box center [482, 297] width 100 height 44
checkbox input "true"
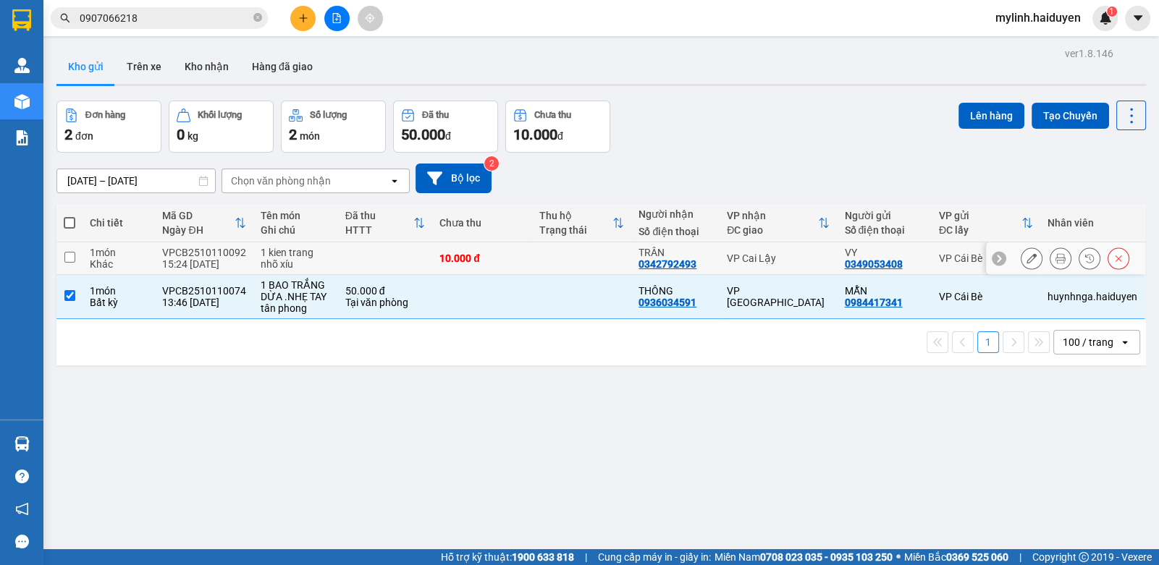
drag, startPoint x: 514, startPoint y: 261, endPoint x: 504, endPoint y: 258, distance: 10.5
click at [509, 261] on div "10.000 đ" at bounding box center [481, 259] width 85 height 12
checkbox input "true"
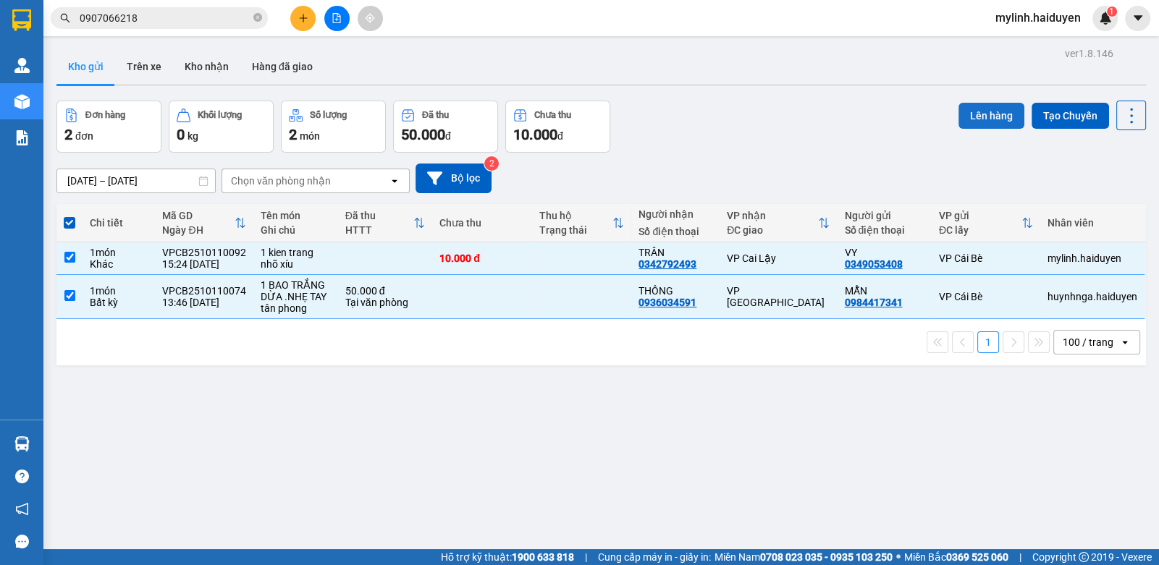
click at [964, 111] on button "Lên hàng" at bounding box center [991, 116] width 66 height 26
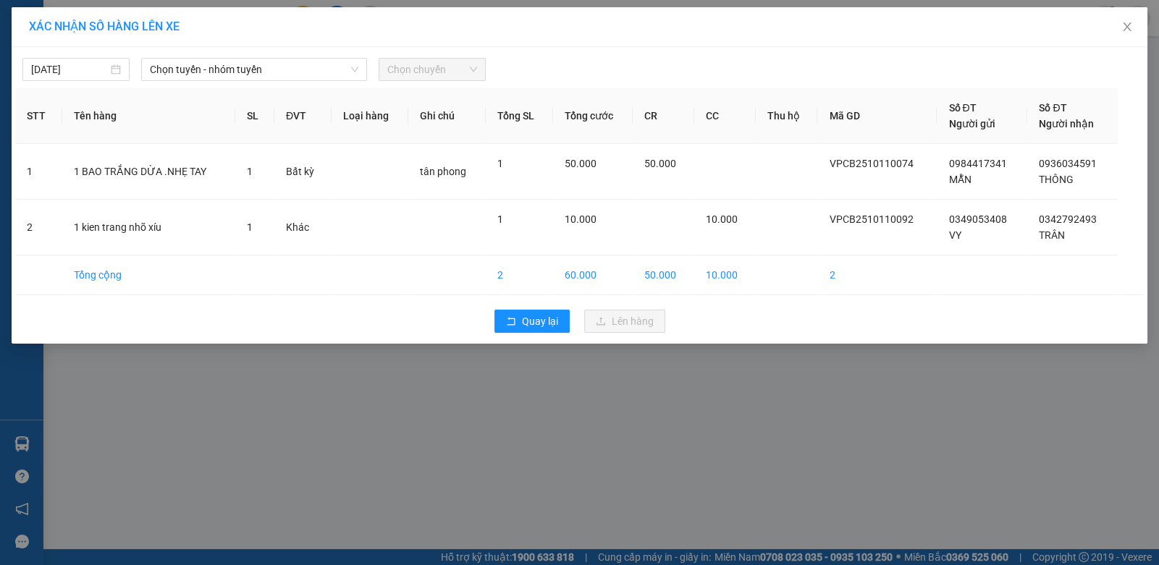
click at [214, 81] on div "11/10/2025 Chọn tuyến - nhóm tuyến Chọn chuyến STT Tên hàng SL ĐVT Loại hàng Gh…" at bounding box center [580, 195] width 1136 height 297
click at [221, 67] on span "Chọn tuyến - nhóm tuyến" at bounding box center [254, 70] width 208 height 22
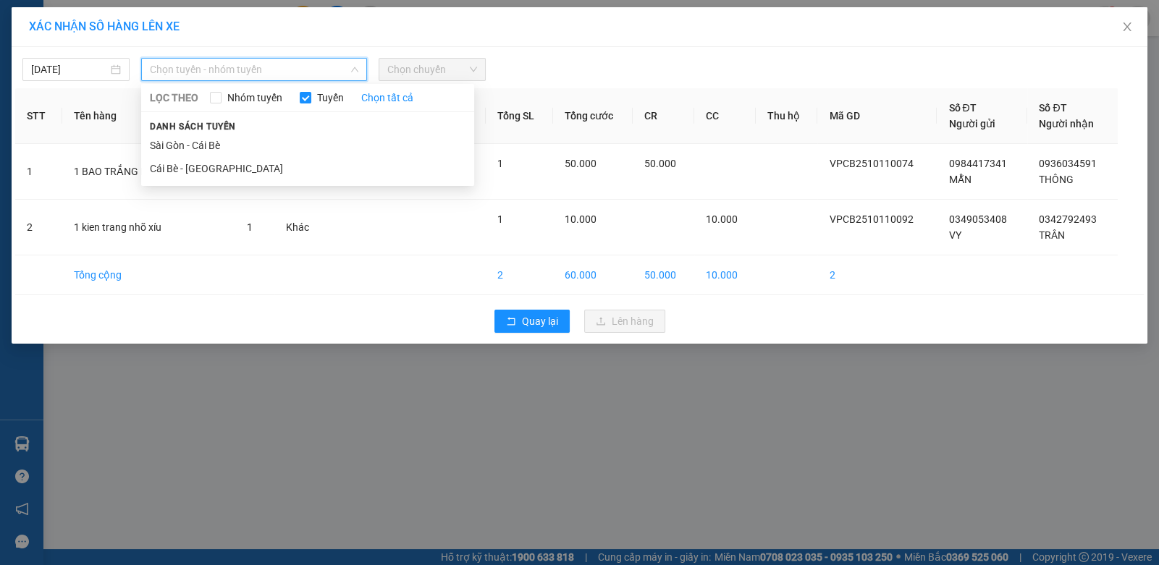
drag, startPoint x: 178, startPoint y: 168, endPoint x: 279, endPoint y: 138, distance: 105.8
click at [178, 167] on li "Cái Bè - [GEOGRAPHIC_DATA]" at bounding box center [307, 168] width 333 height 23
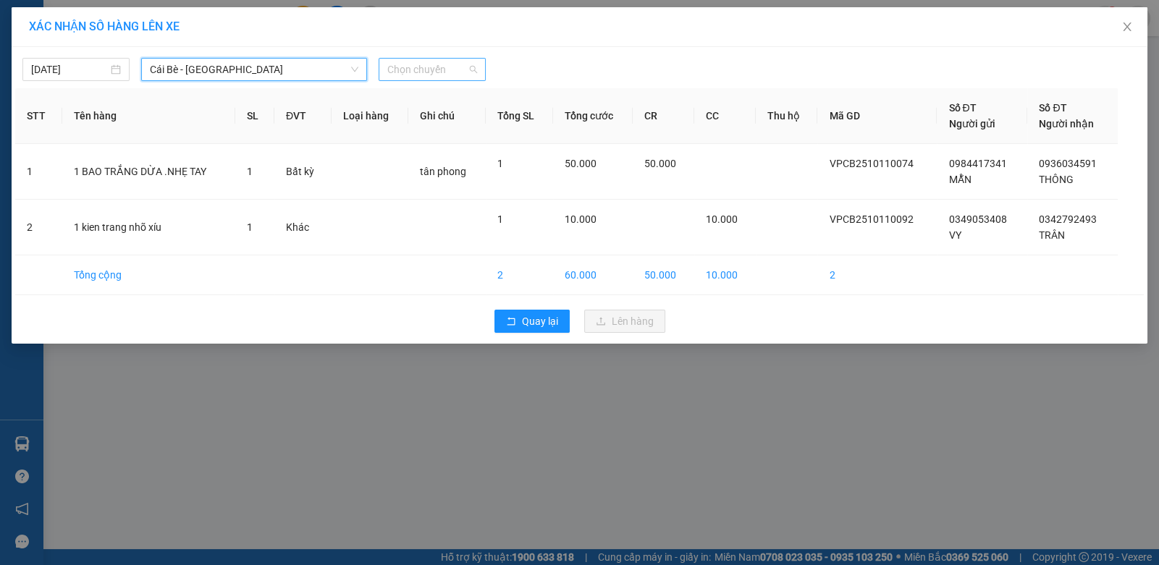
click at [434, 70] on span "Chọn chuyến" at bounding box center [432, 70] width 90 height 22
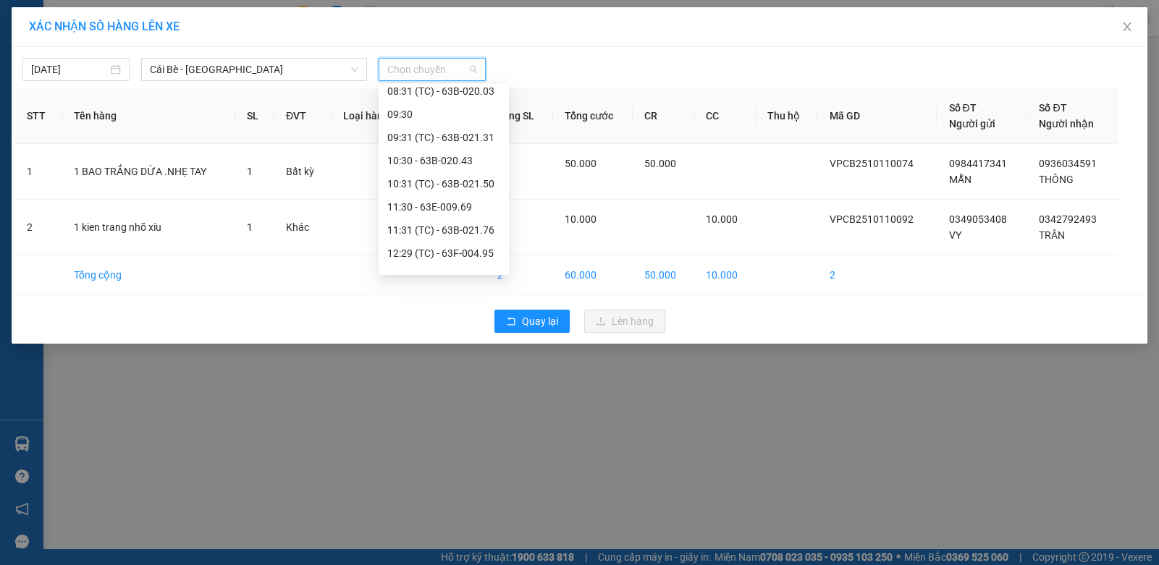
scroll to position [486, 0]
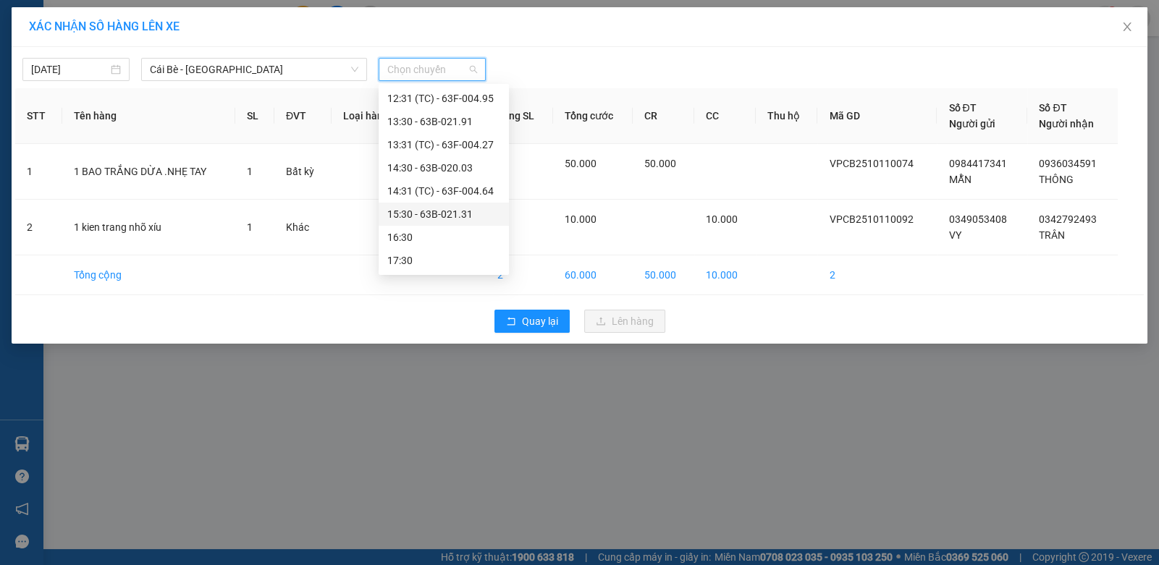
click at [428, 216] on div "15:30 - 63B-021.31" at bounding box center [443, 214] width 113 height 16
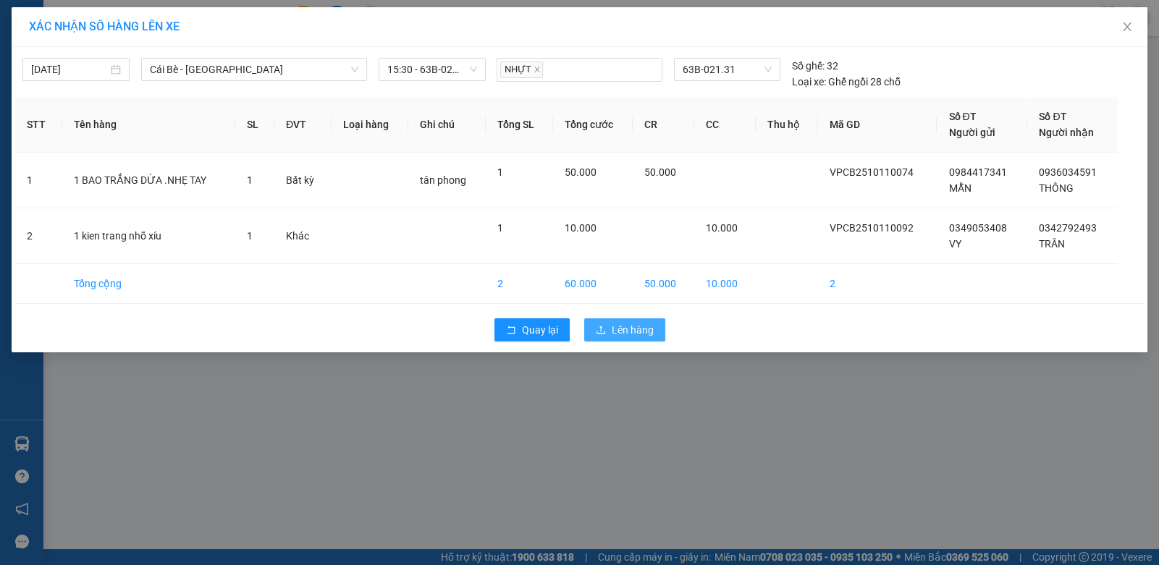
drag, startPoint x: 608, startPoint y: 331, endPoint x: 615, endPoint y: 331, distance: 7.3
click at [613, 332] on button "Lên hàng" at bounding box center [624, 329] width 81 height 23
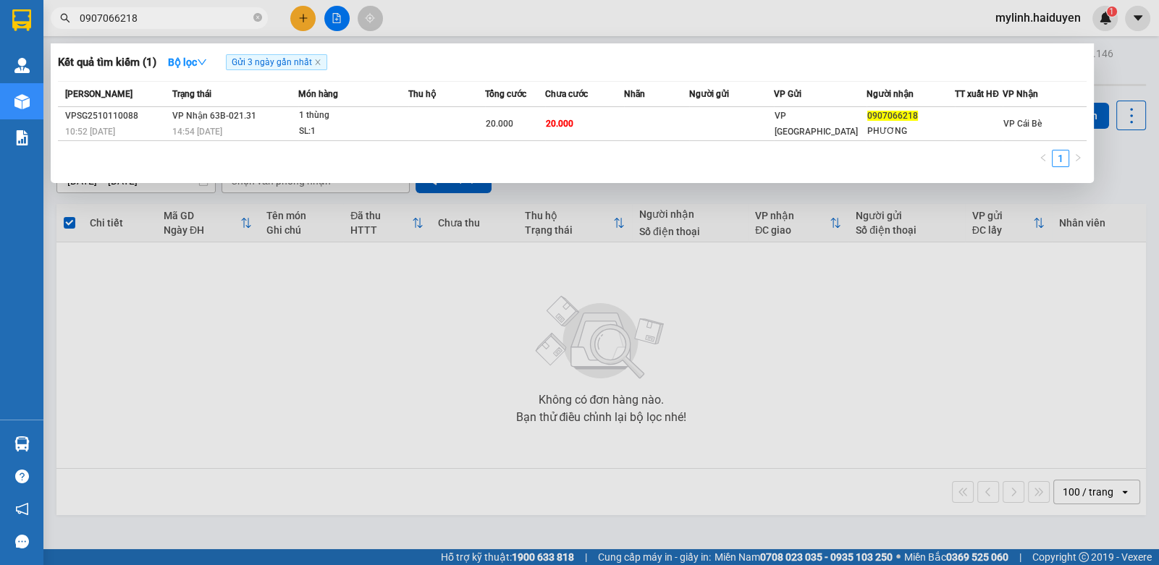
click at [185, 16] on input "0907066218" at bounding box center [165, 18] width 171 height 16
drag, startPoint x: 185, startPoint y: 16, endPoint x: 257, endPoint y: 3, distance: 73.5
click at [185, 17] on input "0907066218" at bounding box center [165, 18] width 171 height 16
click at [187, 19] on input "0973134910" at bounding box center [165, 18] width 171 height 16
drag, startPoint x: 187, startPoint y: 19, endPoint x: 239, endPoint y: 6, distance: 53.7
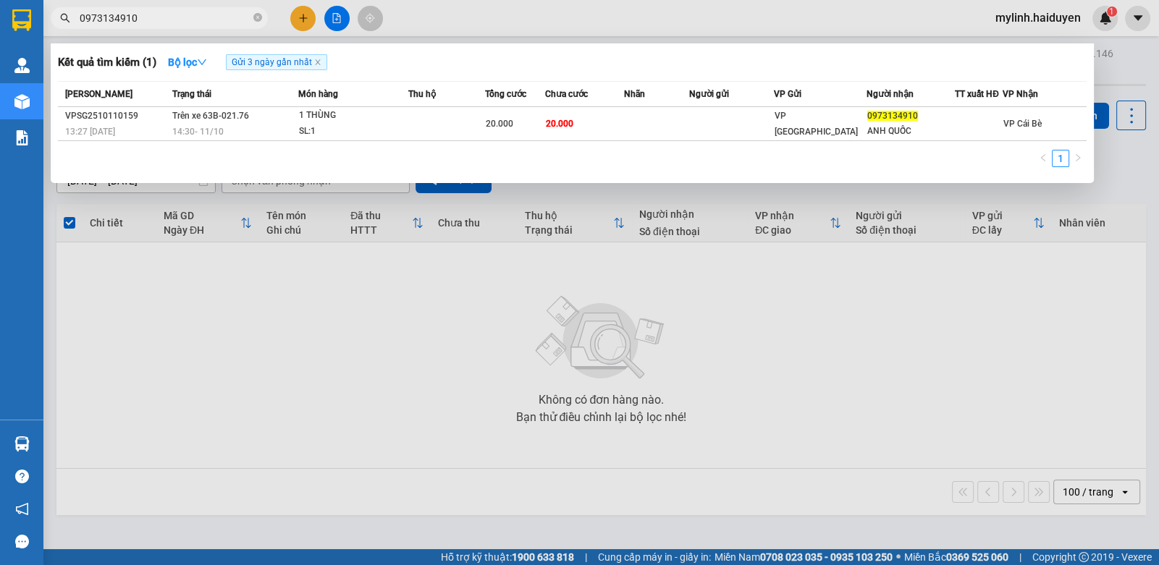
click at [213, 14] on input "0973134910" at bounding box center [165, 18] width 171 height 16
type input "2"
click at [253, 20] on span "0907266277" at bounding box center [159, 18] width 217 height 22
click at [219, 21] on input "0907266277" at bounding box center [165, 18] width 171 height 16
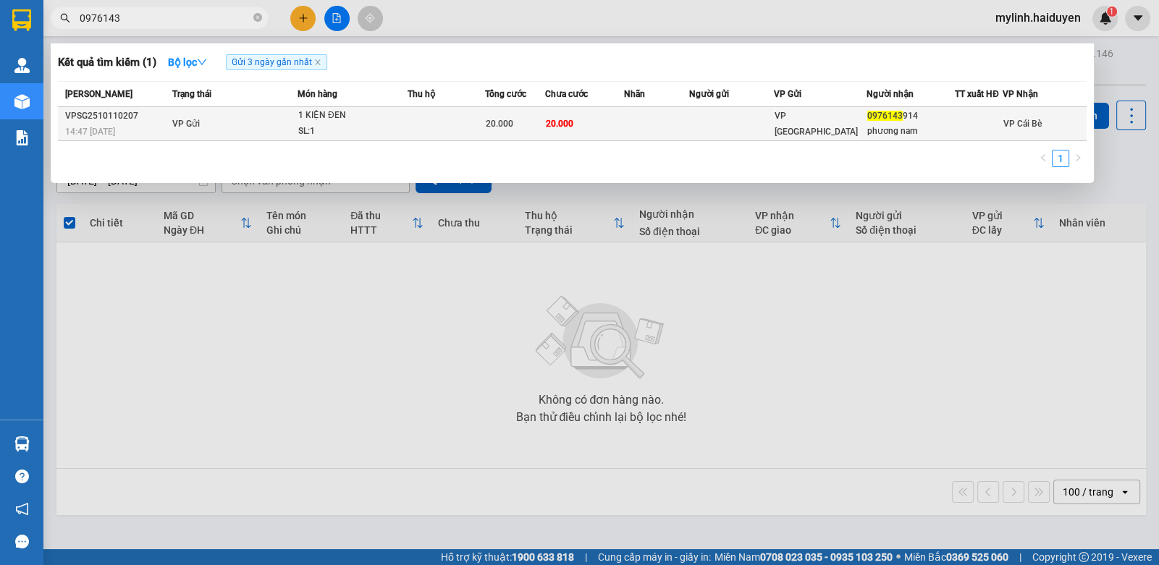
type input "0976143"
click at [615, 112] on td "20.000" at bounding box center [584, 124] width 79 height 34
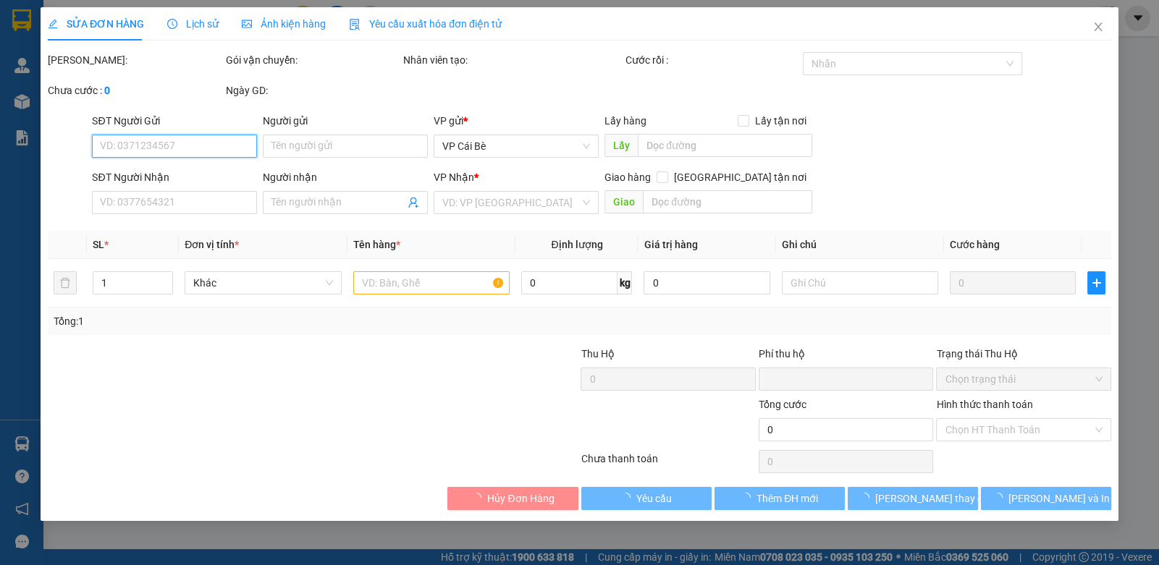
type input "0976143914"
type input "phương nam"
type input "0"
type input "20.000"
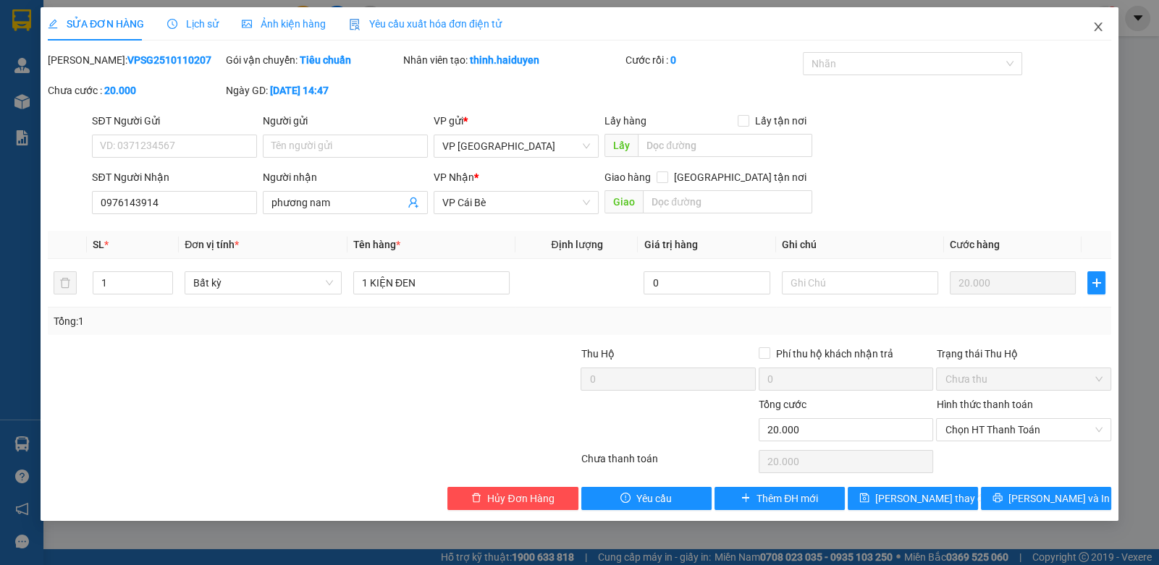
click at [1089, 25] on span "Close" at bounding box center [1098, 27] width 41 height 41
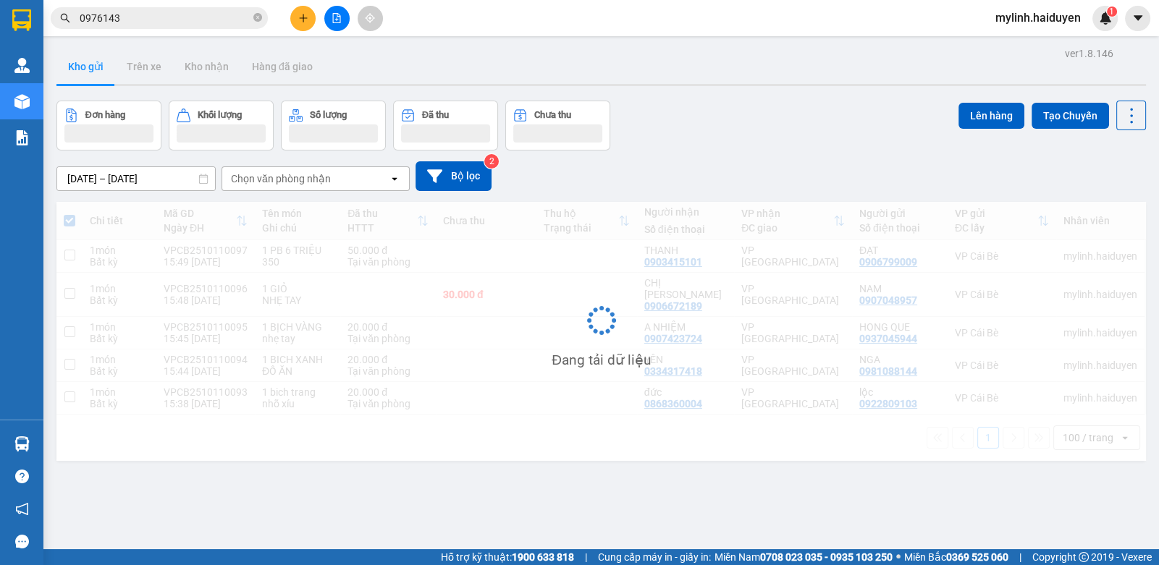
click at [162, 16] on input "0976143" at bounding box center [165, 18] width 171 height 16
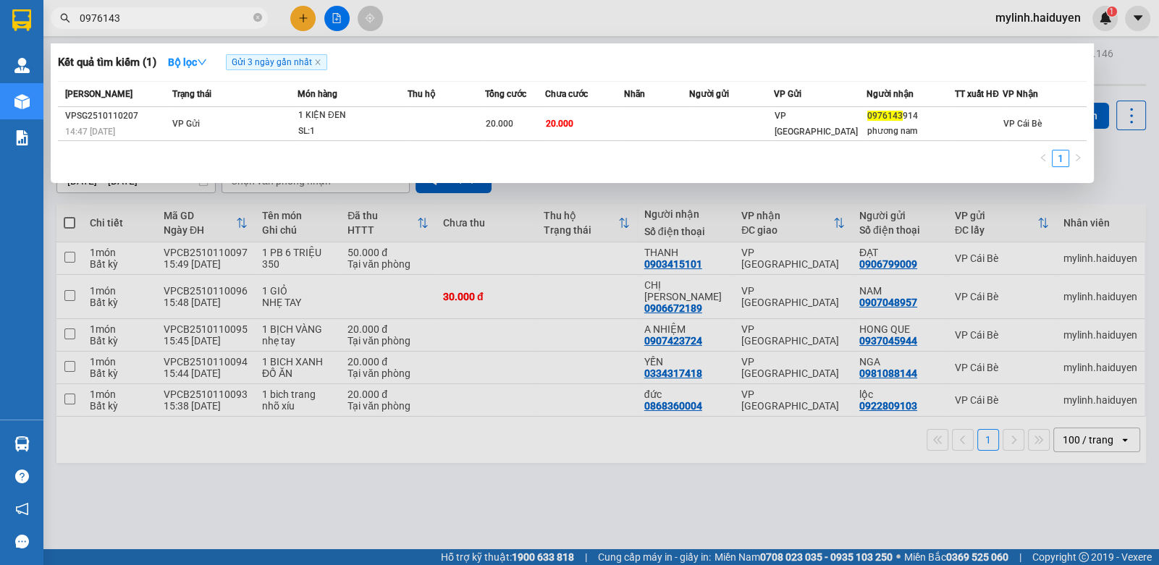
drag, startPoint x: 162, startPoint y: 16, endPoint x: 910, endPoint y: 4, distance: 747.7
click at [235, 31] on div "Kết quả tìm kiếm ( 1 ) Bộ lọc Gửi 3 ngày gần nhất Mã ĐH Trạng thái Món hàng Thu…" at bounding box center [141, 18] width 282 height 25
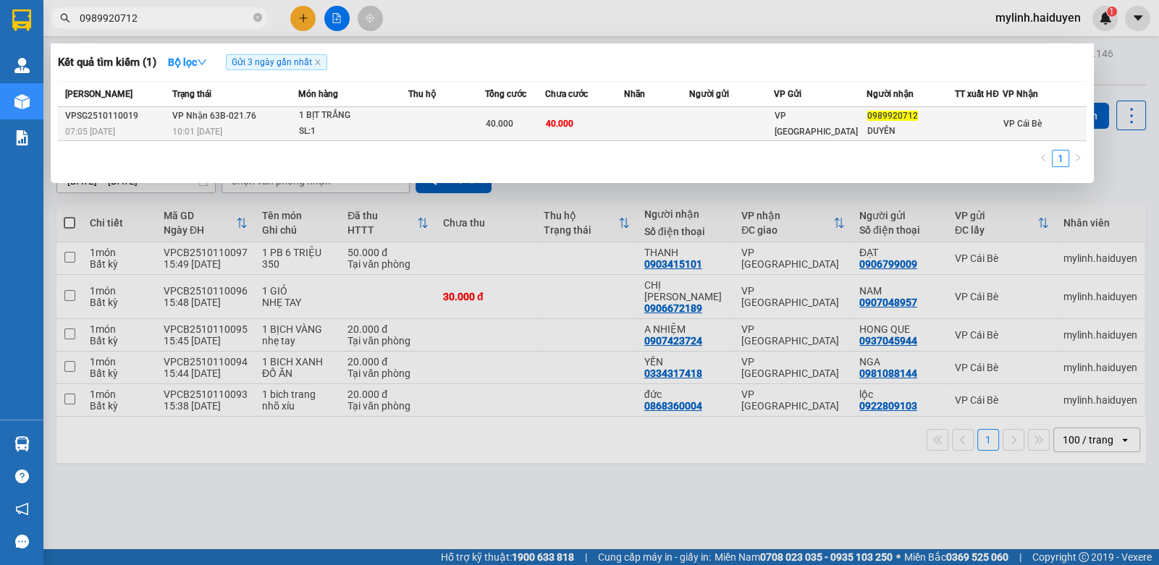
type input "0989920712"
click at [487, 134] on td "40.000" at bounding box center [515, 124] width 60 height 34
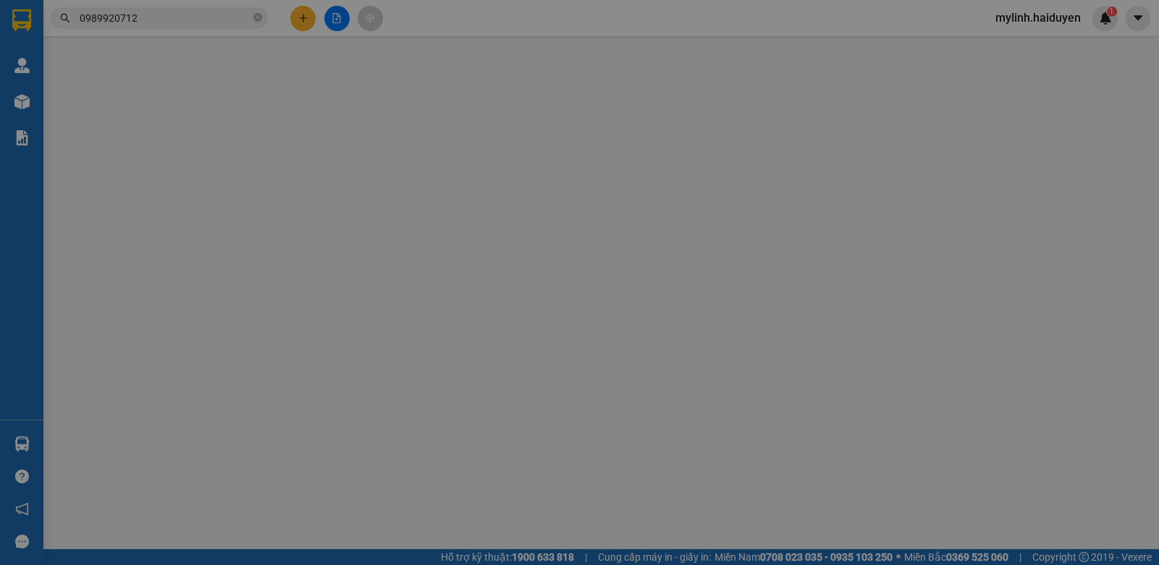
type input "0989920712"
type input "DUYÊN"
type input "0"
type input "40.000"
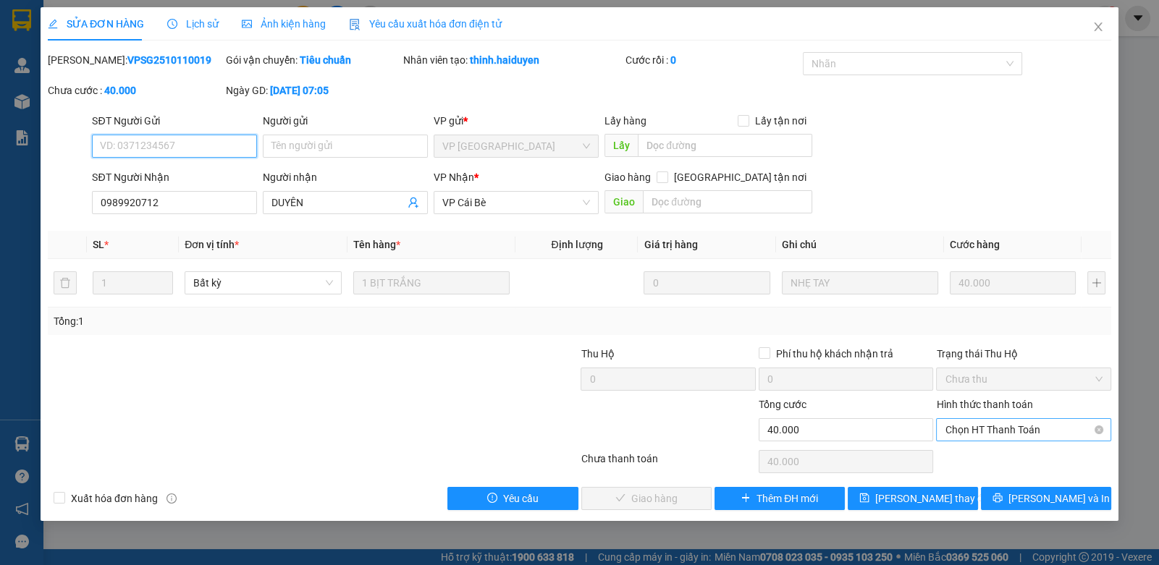
drag, startPoint x: 1002, startPoint y: 426, endPoint x: 999, endPoint y: 433, distance: 8.1
click at [1000, 432] on span "Chọn HT Thanh Toán" at bounding box center [1022, 430] width 157 height 22
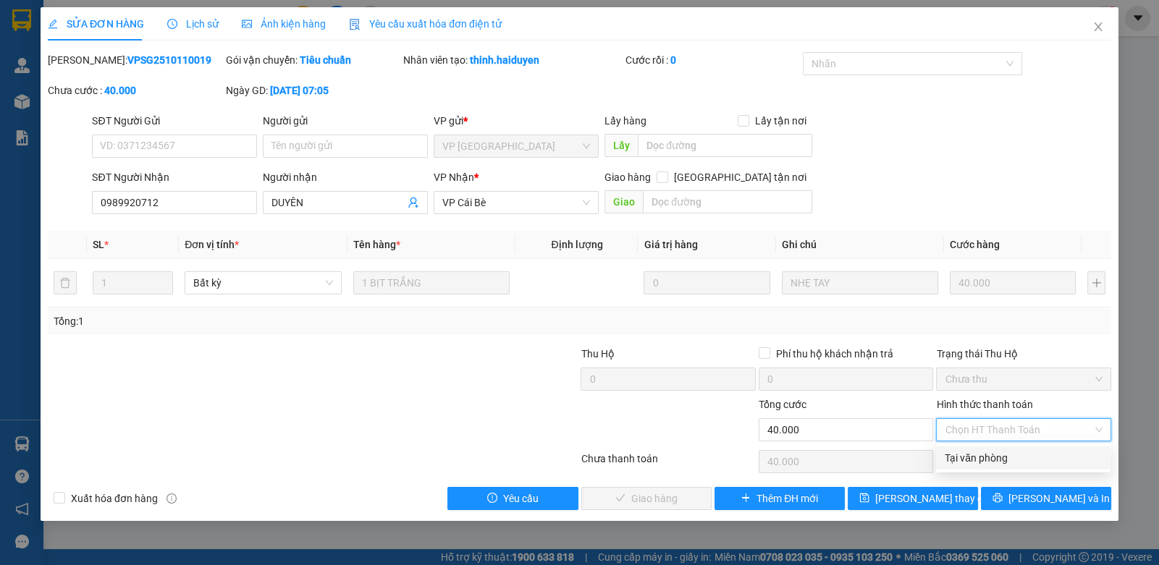
drag, startPoint x: 981, startPoint y: 458, endPoint x: 900, endPoint y: 468, distance: 82.4
click at [963, 460] on div "Tại văn phòng" at bounding box center [1022, 458] width 157 height 16
type input "0"
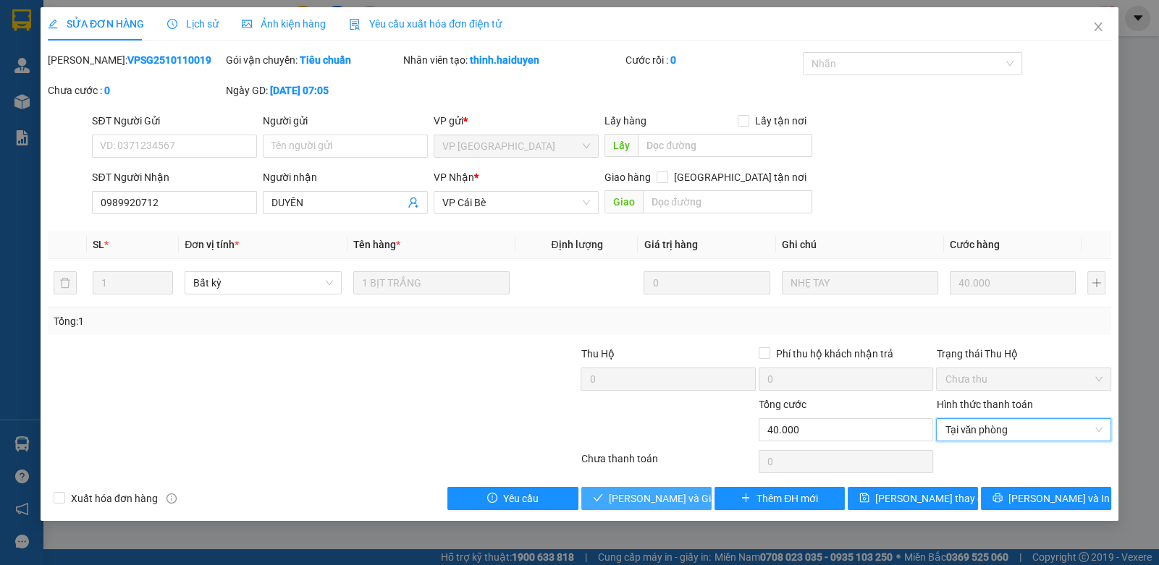
click at [651, 496] on span "[PERSON_NAME] và [PERSON_NAME] hàng" at bounding box center [678, 499] width 139 height 16
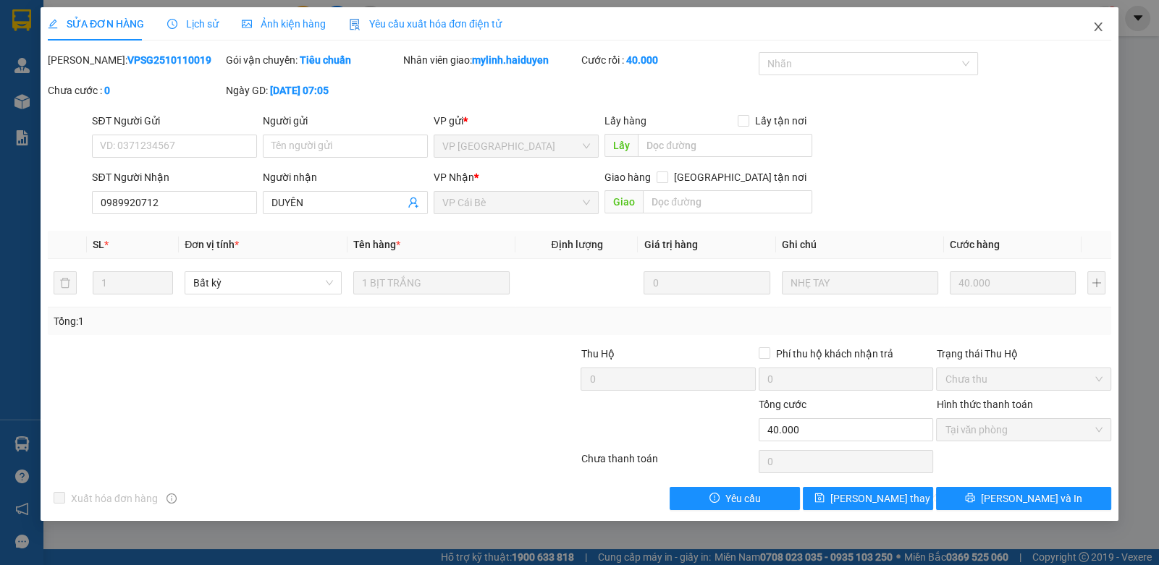
drag, startPoint x: 1092, startPoint y: 24, endPoint x: 217, endPoint y: 40, distance: 875.1
click at [1091, 23] on span "Close" at bounding box center [1098, 27] width 41 height 41
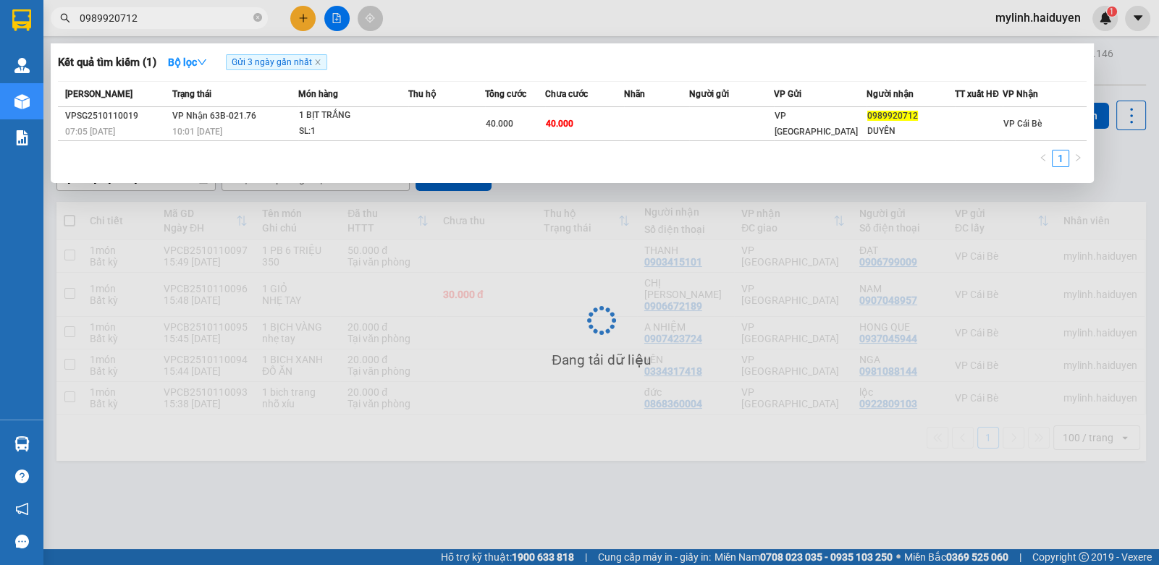
click at [173, 9] on span "0989920712" at bounding box center [159, 18] width 217 height 22
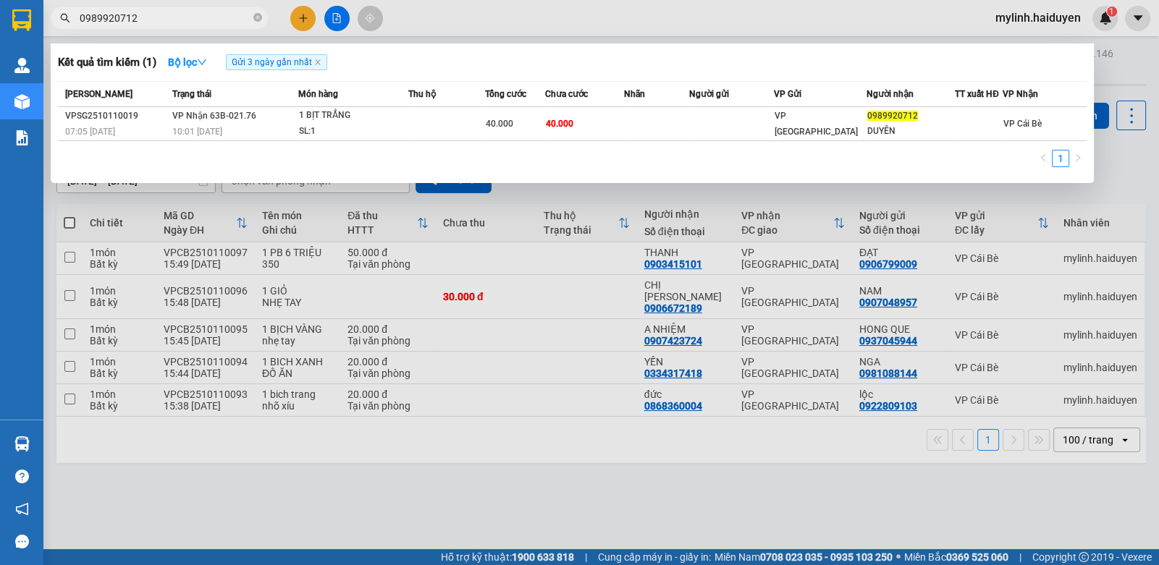
click at [173, 19] on input "0989920712" at bounding box center [165, 18] width 171 height 16
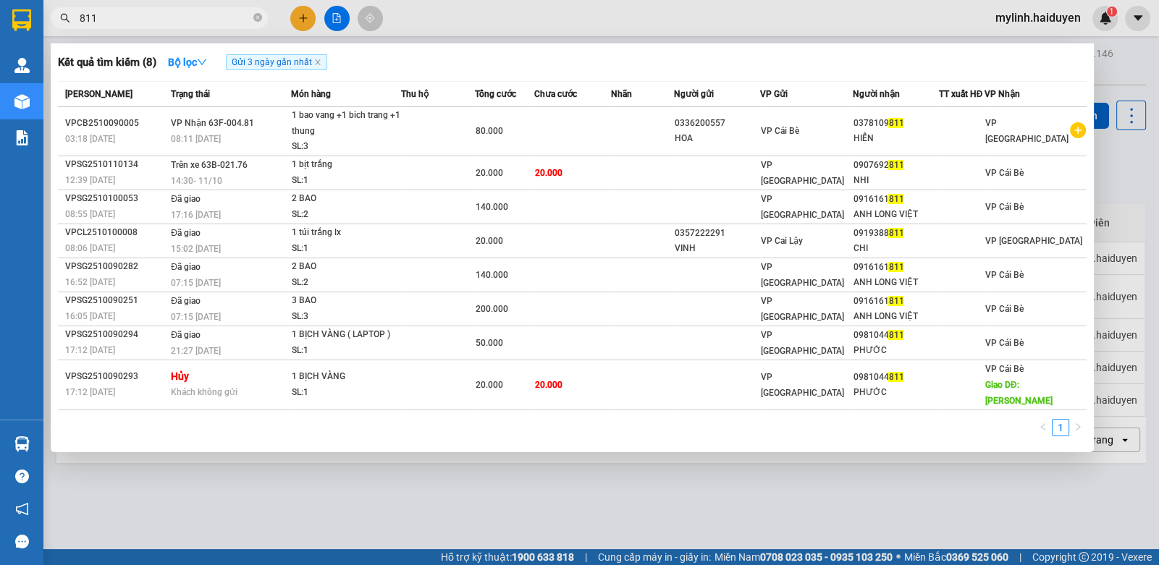
type input "811"
click at [297, 20] on div at bounding box center [579, 282] width 1159 height 565
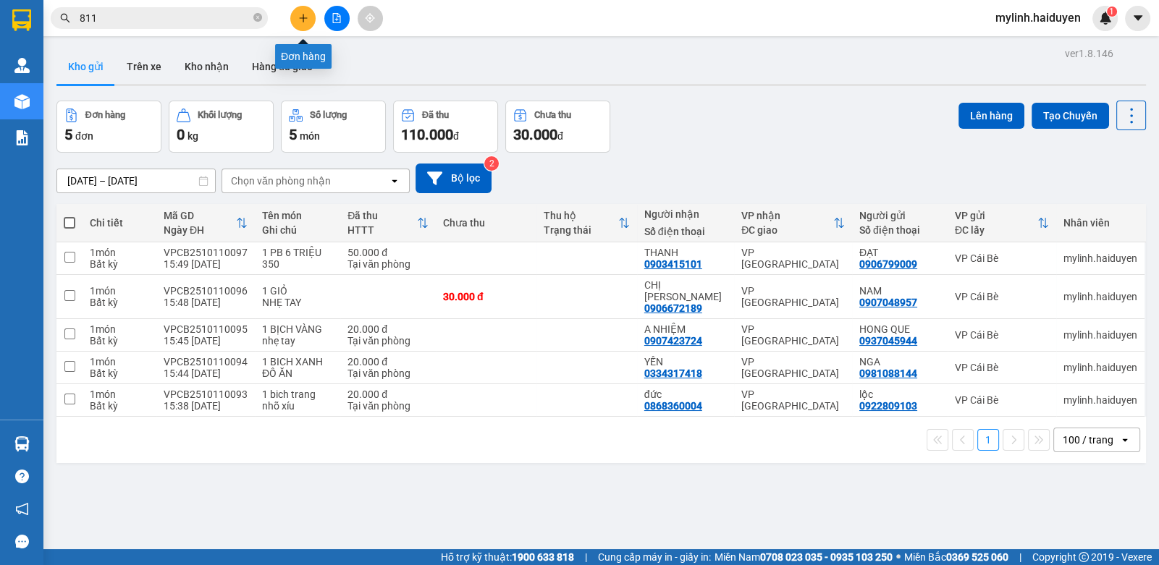
click at [297, 20] on button at bounding box center [302, 18] width 25 height 25
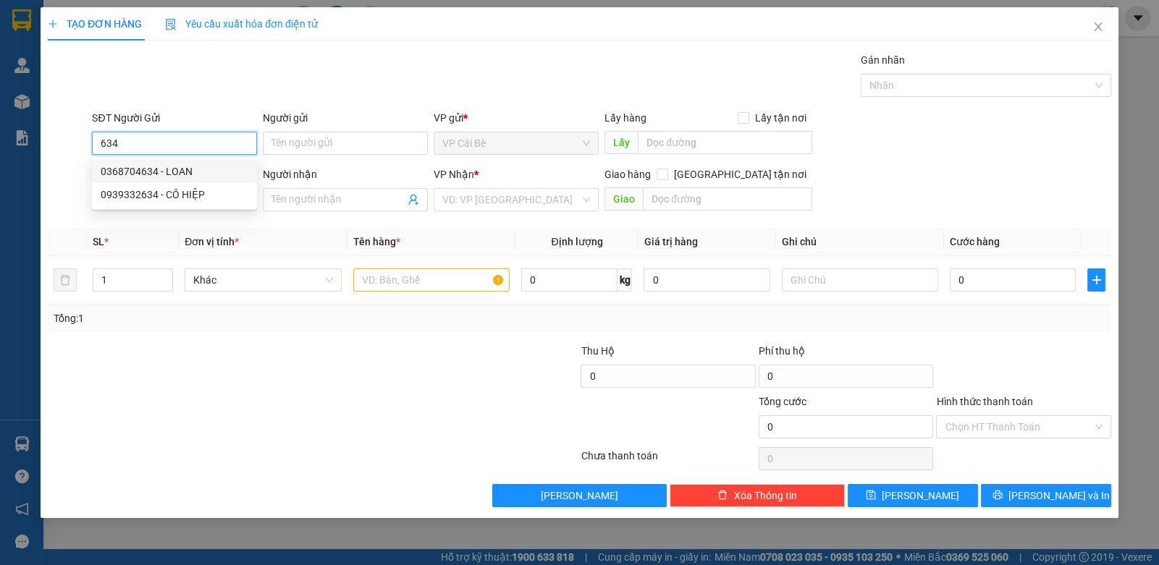
click at [206, 172] on div "0368704634 - LOAN" at bounding box center [175, 172] width 148 height 16
type input "0368704634"
type input "LOAN"
type input "0902505741"
type input "HUNG"
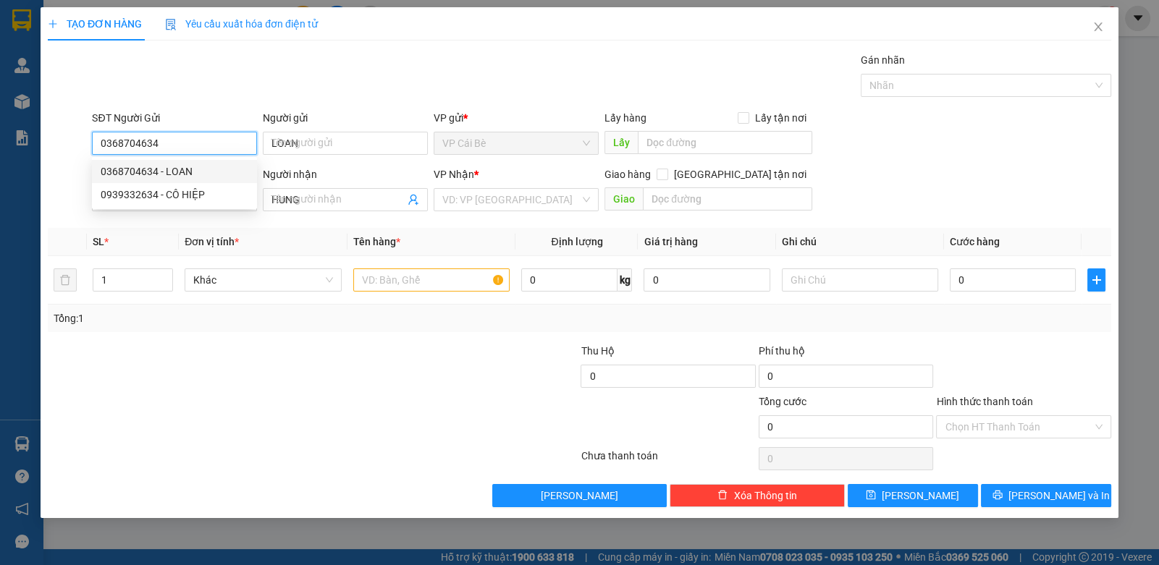
type input "180.000"
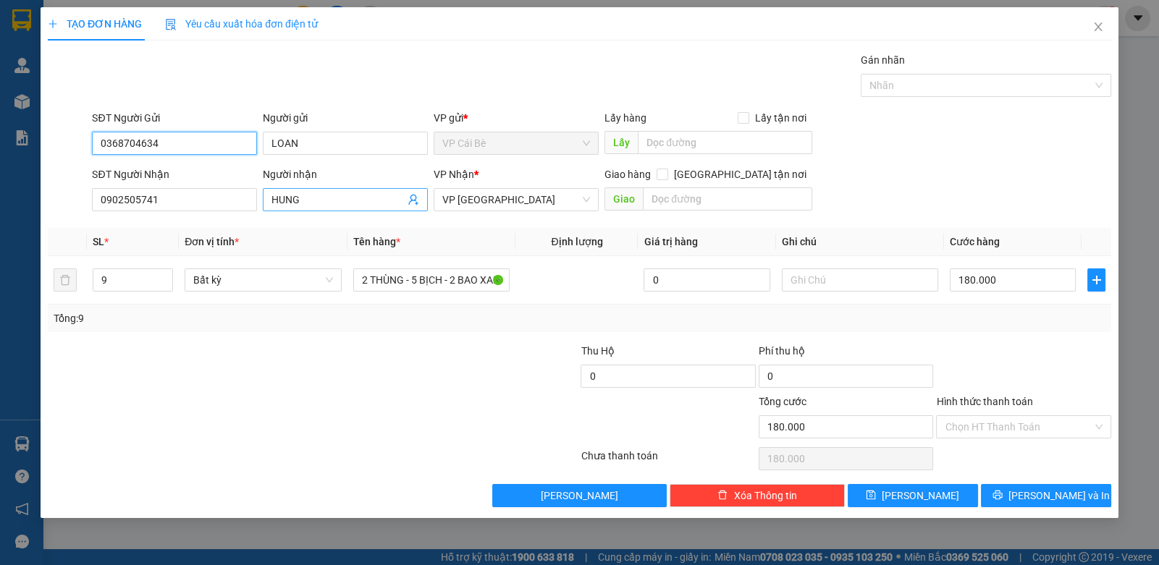
type input "0368704634"
drag, startPoint x: 314, startPoint y: 198, endPoint x: 236, endPoint y: 221, distance: 81.5
click at [236, 222] on div "Transit Pickup Surcharge Ids Transit Deliver Surcharge Ids Transit Deliver Surc…" at bounding box center [579, 279] width 1063 height 455
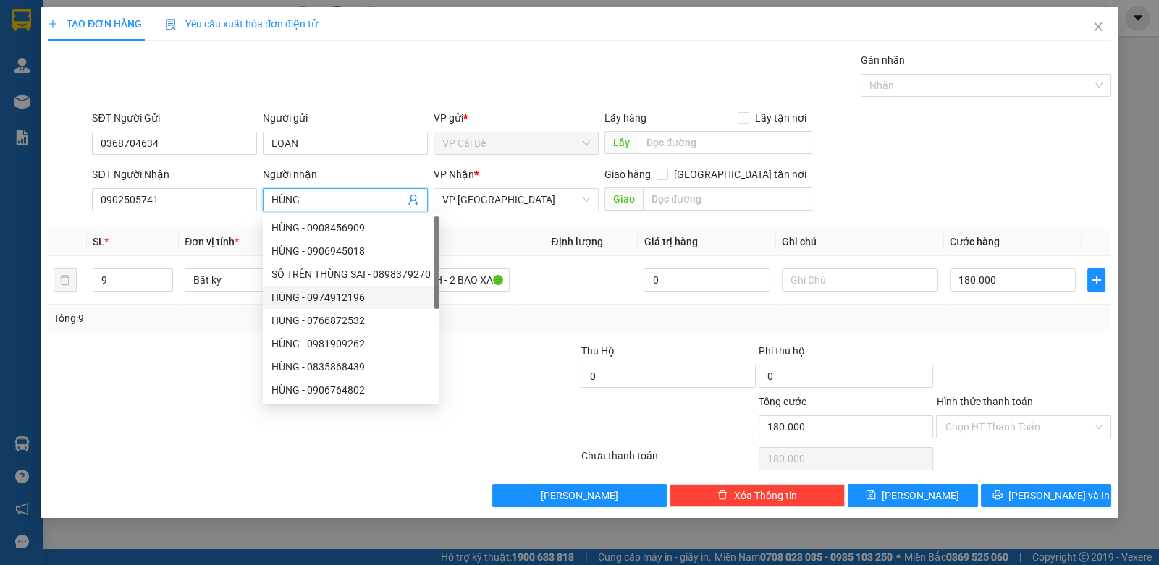
type input "HÙNG"
drag, startPoint x: 135, startPoint y: 345, endPoint x: 148, endPoint y: 340, distance: 14.0
click at [136, 345] on div at bounding box center [223, 368] width 355 height 51
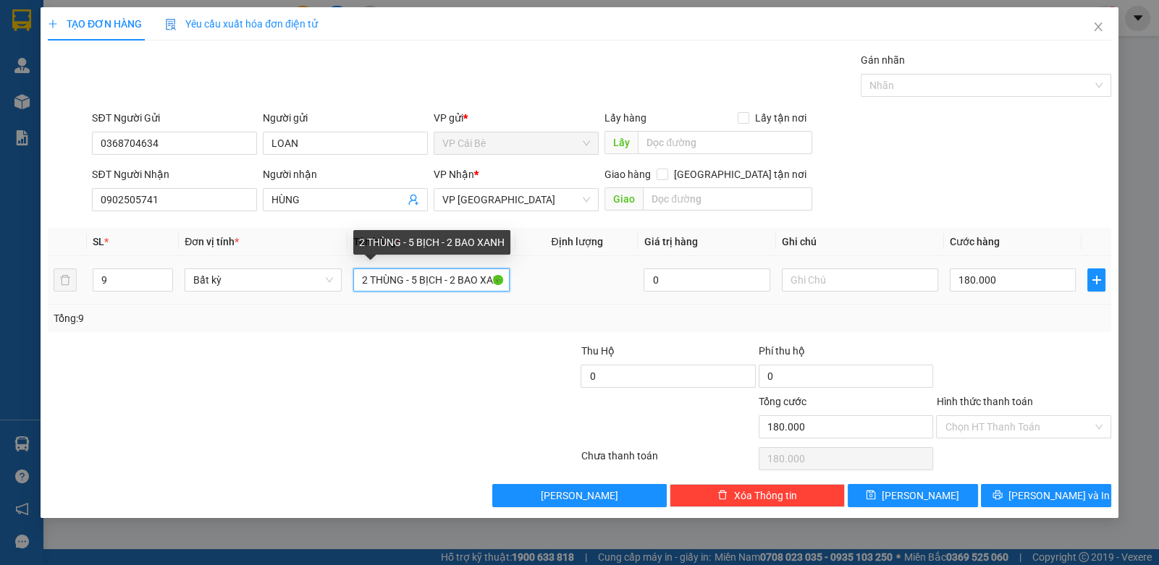
drag, startPoint x: 366, startPoint y: 281, endPoint x: 353, endPoint y: 292, distance: 17.0
click at [353, 292] on div "2 THÙNG - 5 BỊCH - 2 BAO XANH" at bounding box center [431, 280] width 157 height 29
click at [417, 280] on input "3 THÙNG - 5 BỊCH - 2 BAO XANH" at bounding box center [431, 280] width 157 height 23
type input "3 THÙNG -7 BỊCH - 2 BAO XANH"
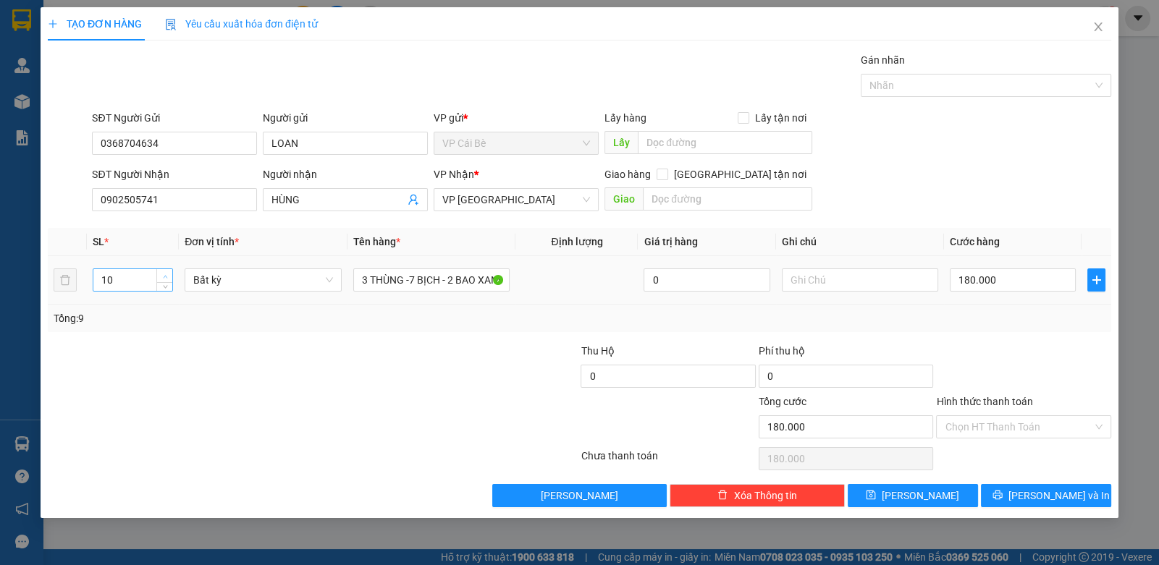
click at [168, 275] on span "up" at bounding box center [165, 276] width 9 height 9
type input "12"
click at [168, 274] on span "up" at bounding box center [165, 276] width 9 height 9
click at [1001, 278] on input "180.000" at bounding box center [1013, 280] width 126 height 23
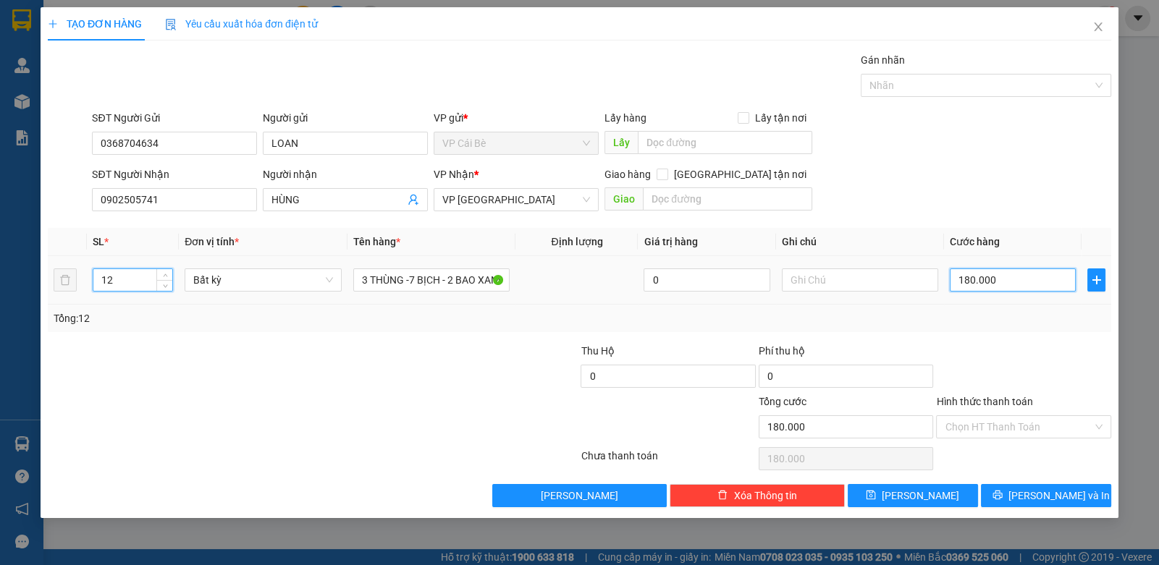
type input "0"
type input "2"
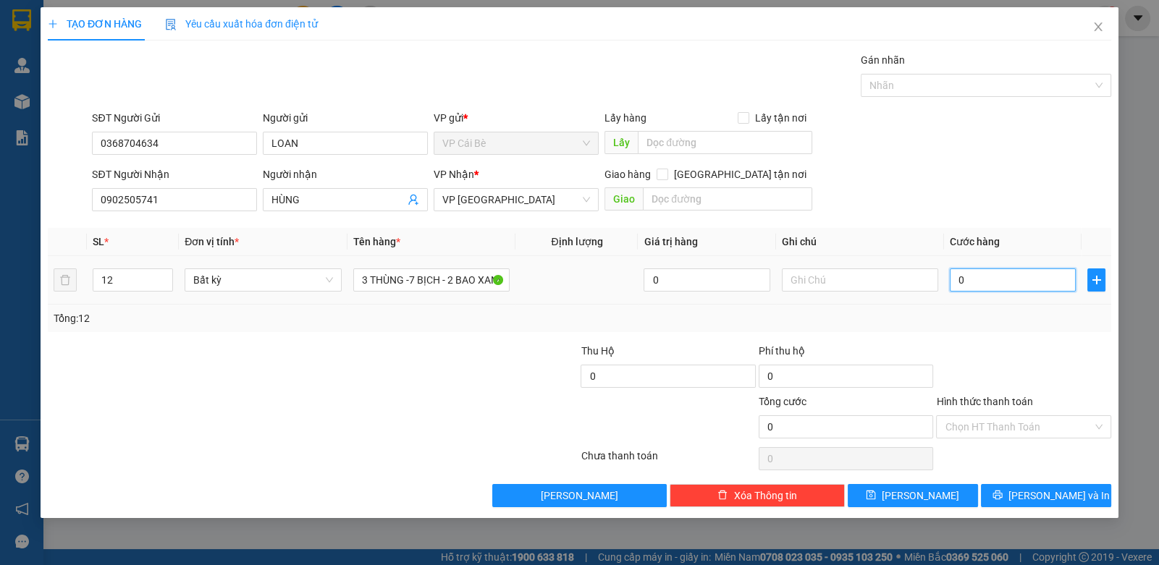
type input "02"
type input "22"
type input "022"
type input "220"
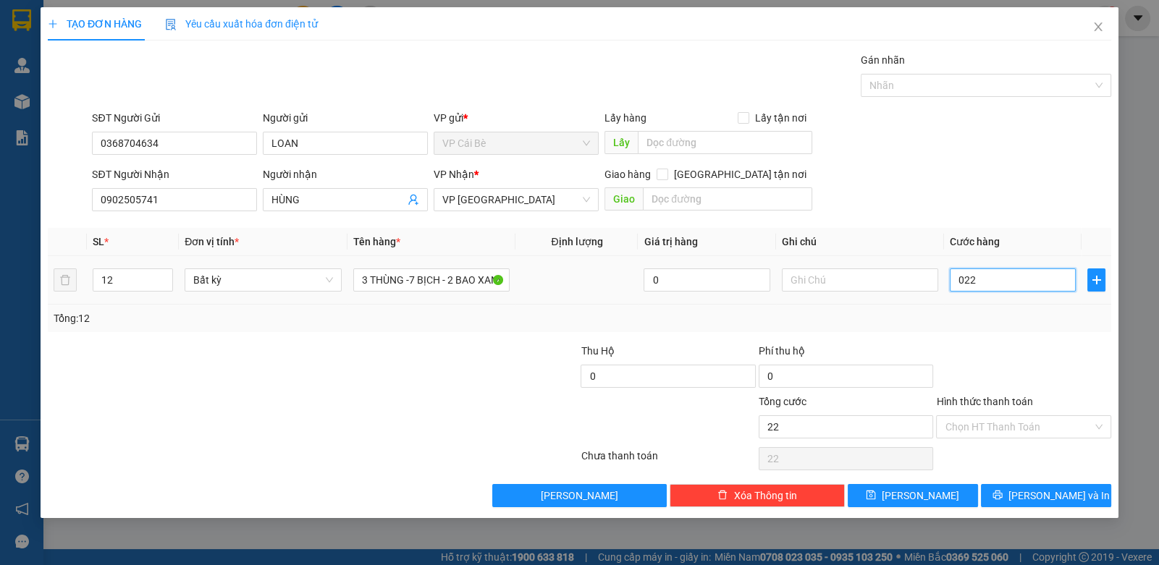
type input "220"
type input "0.220"
type input "220.000"
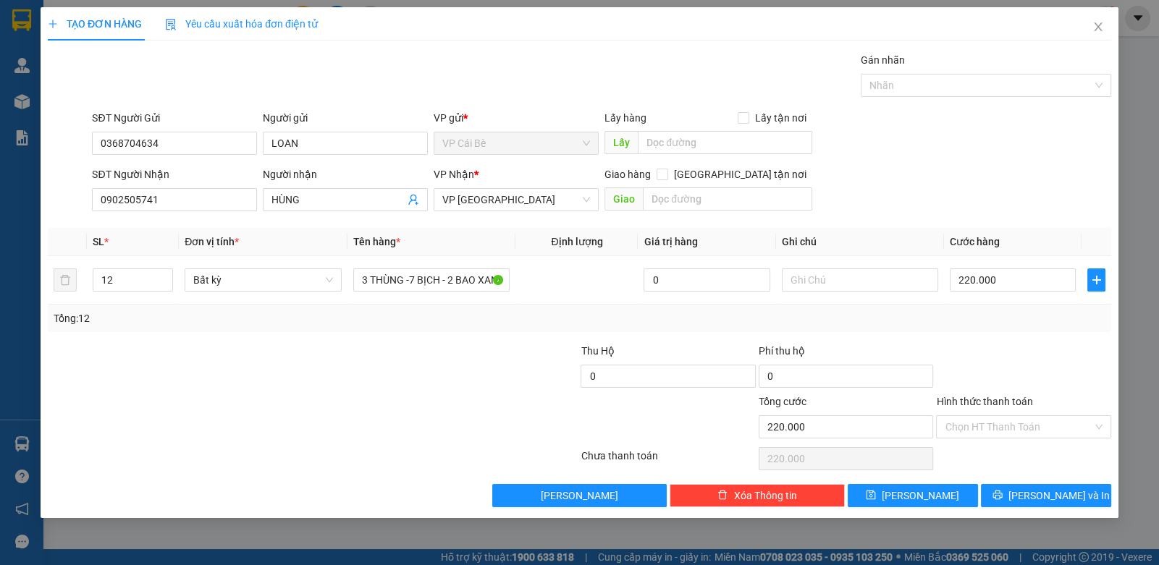
click at [986, 183] on div "SĐT Người Nhận 0902505741 Người nhận HÙNG VP Nhận * VP Sài Gòn Giao hàng Giao t…" at bounding box center [601, 191] width 1025 height 51
drag, startPoint x: 967, startPoint y: 428, endPoint x: 970, endPoint y: 454, distance: 26.2
click at [968, 432] on input "Hình thức thanh toán" at bounding box center [1017, 427] width 147 height 22
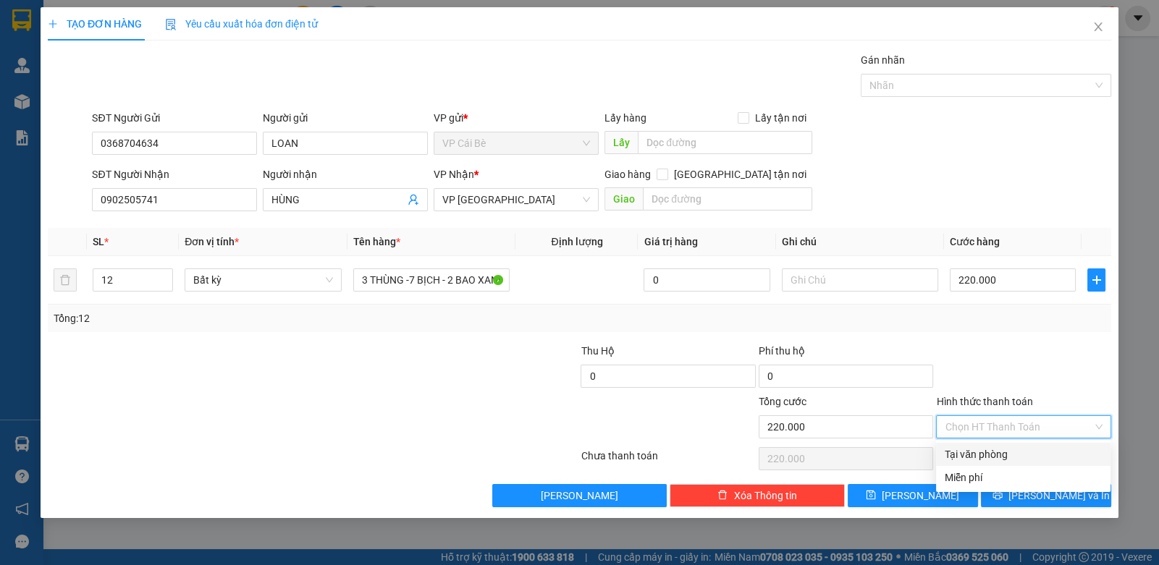
drag, startPoint x: 970, startPoint y: 454, endPoint x: 989, endPoint y: 465, distance: 22.1
click at [972, 457] on div "Tại văn phòng" at bounding box center [1022, 455] width 157 height 16
type input "0"
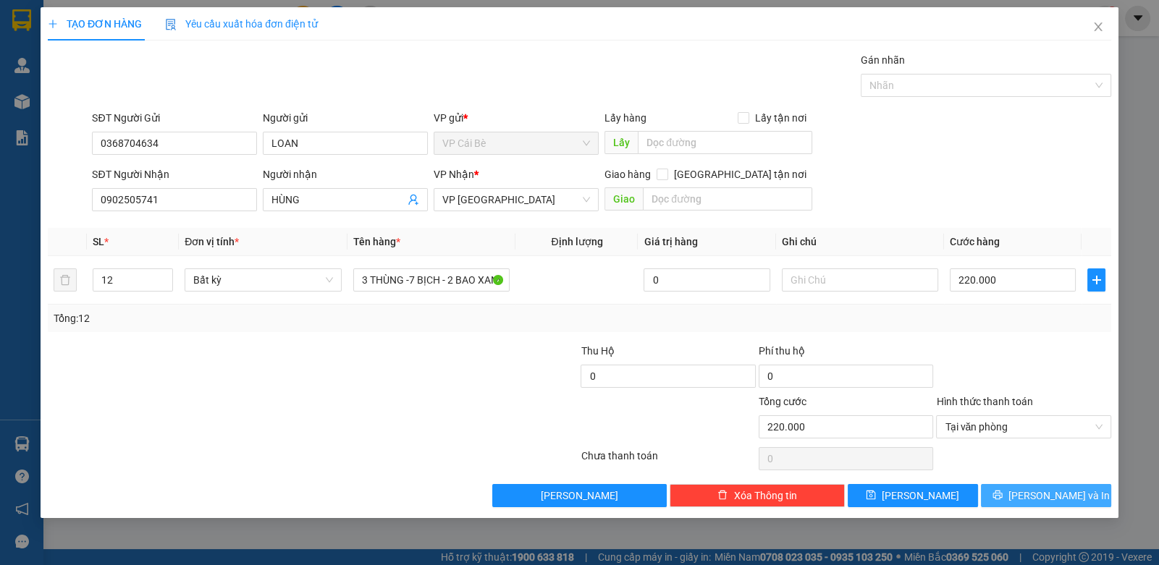
click at [1002, 491] on icon "printer" at bounding box center [997, 495] width 10 height 10
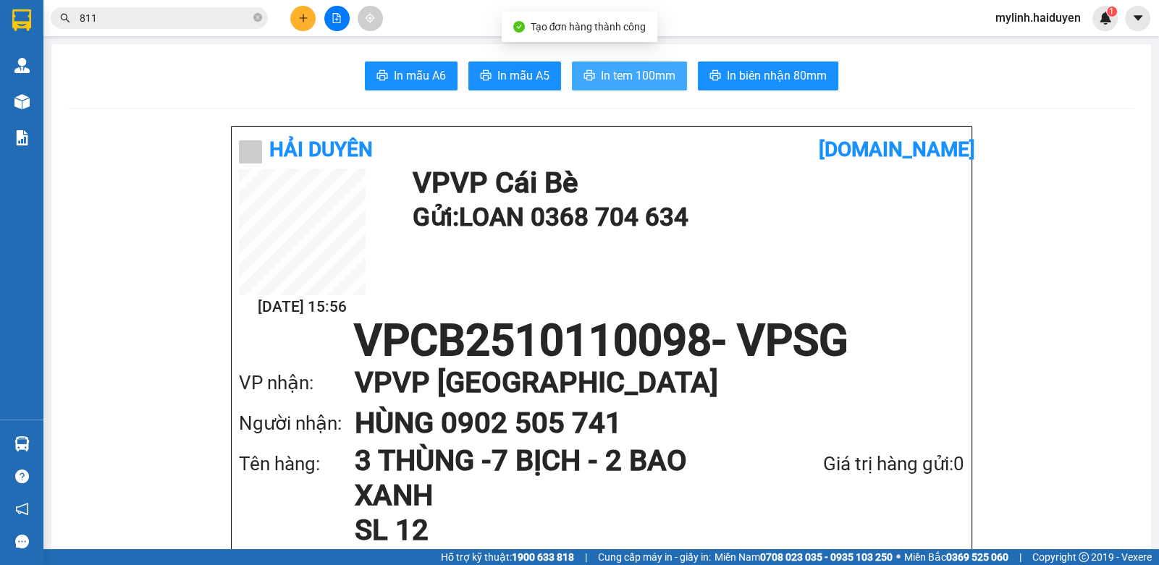
click at [613, 85] on button "In tem 100mm" at bounding box center [629, 76] width 115 height 29
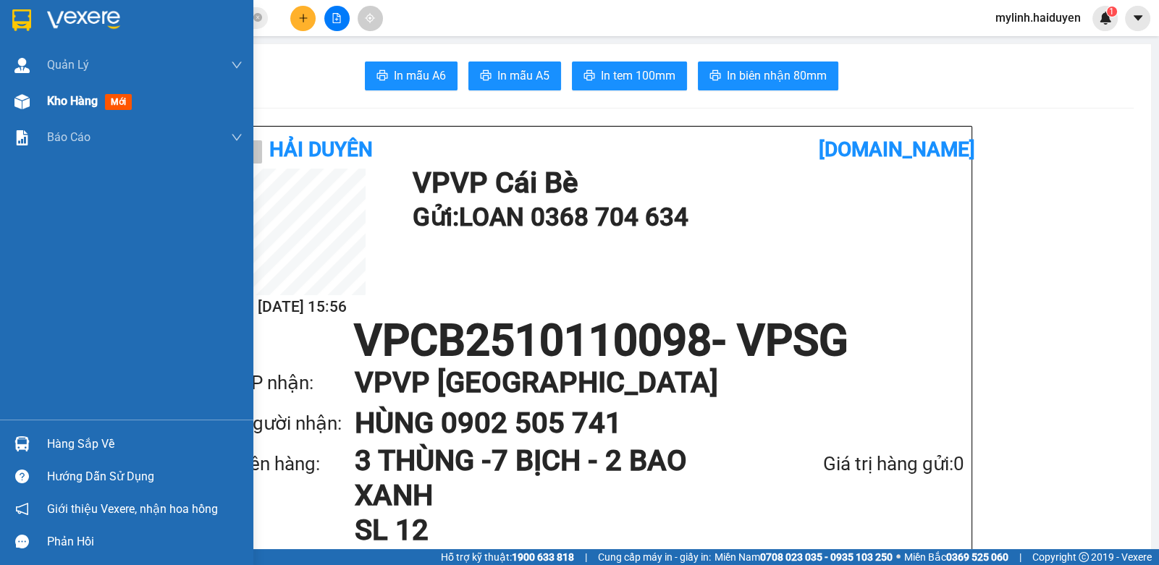
click at [55, 99] on span "Kho hàng" at bounding box center [72, 101] width 51 height 14
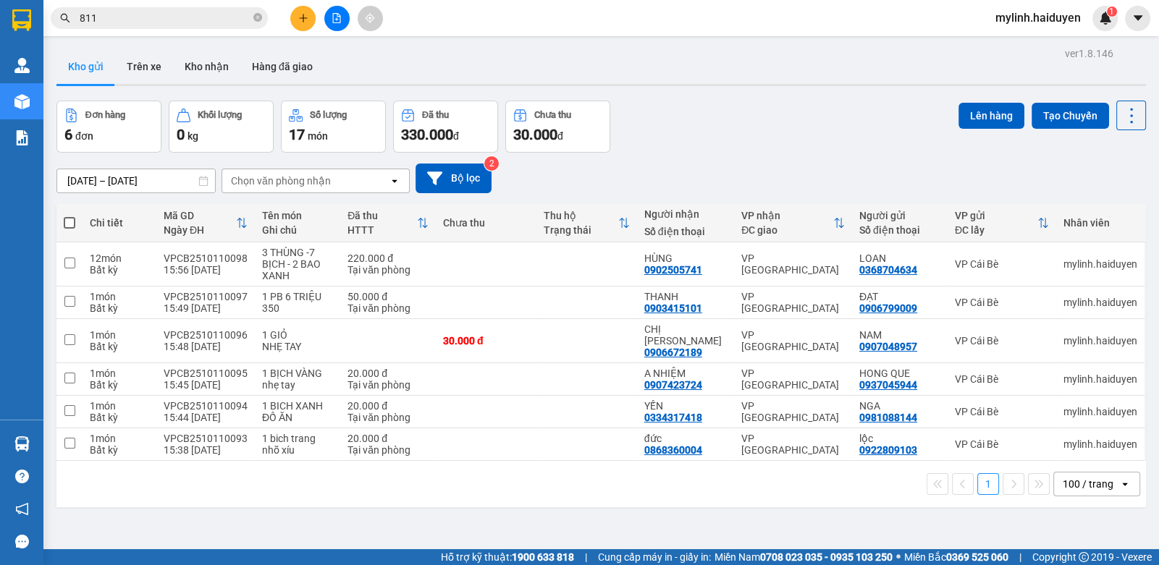
click at [225, 20] on input "811" at bounding box center [165, 18] width 171 height 16
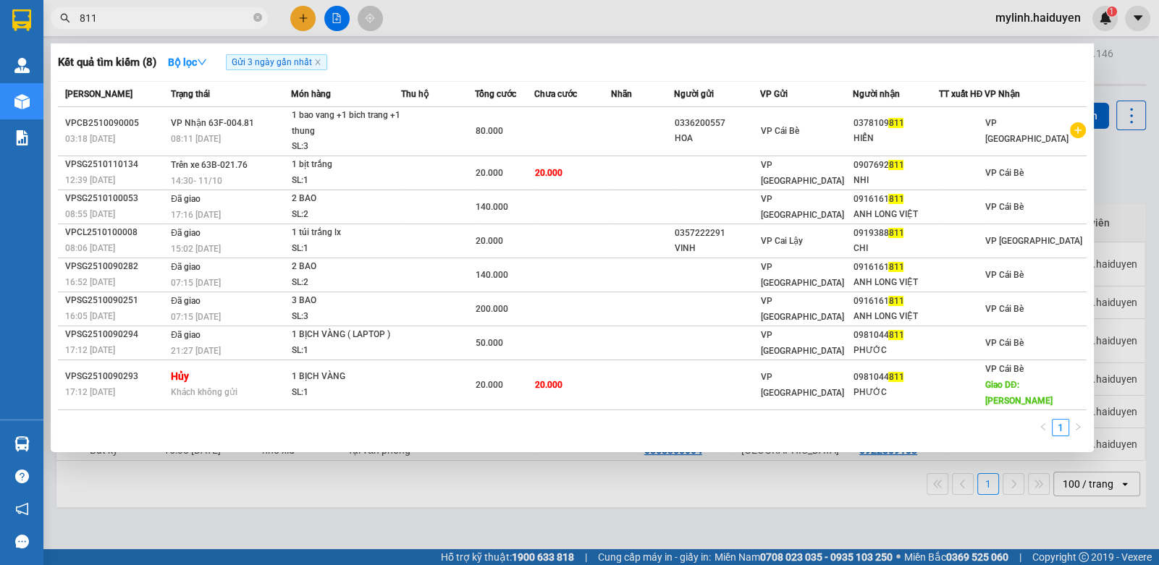
drag, startPoint x: 225, startPoint y: 20, endPoint x: 193, endPoint y: 9, distance: 33.6
click at [219, 17] on input "811" at bounding box center [165, 18] width 171 height 16
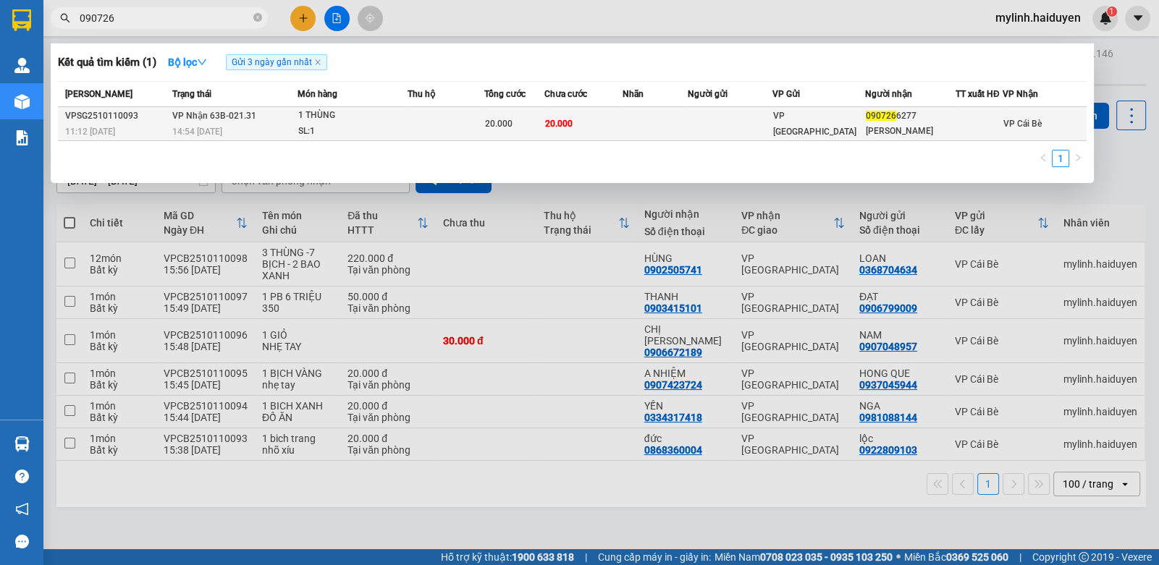
type input "090726"
click at [371, 120] on div "1 THÙNG" at bounding box center [352, 116] width 109 height 16
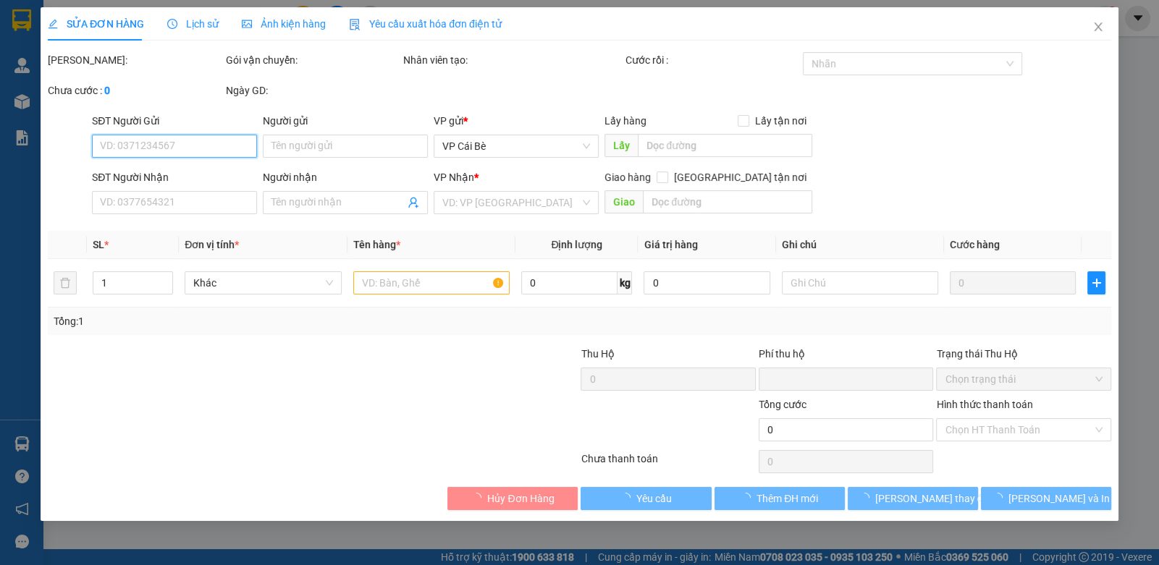
type input "0907266277"
type input "ANH PHƯƠNG"
type input "0"
type input "20.000"
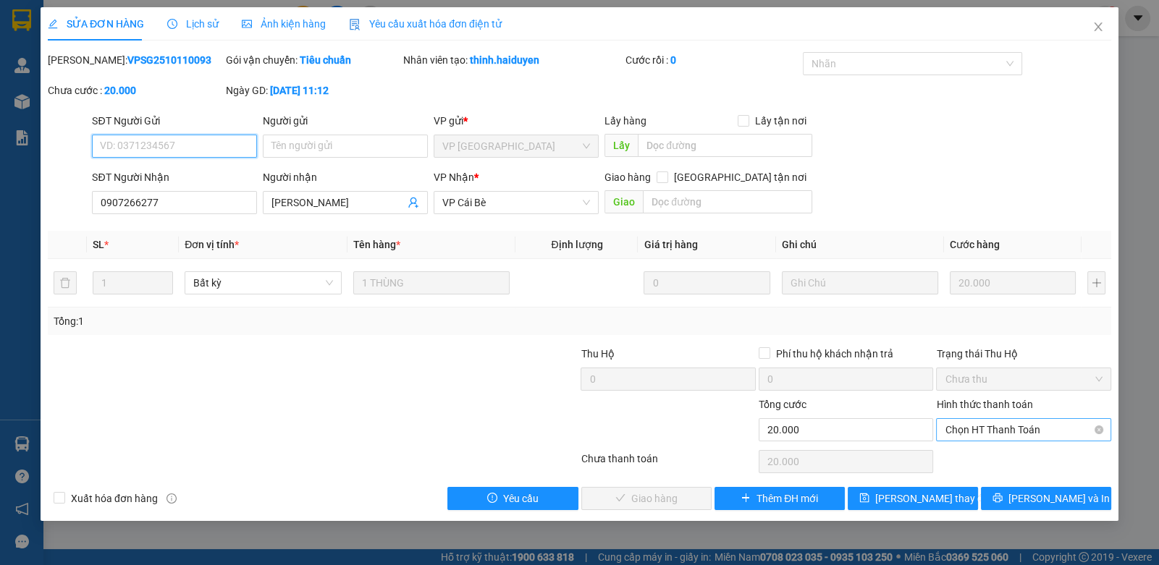
click at [1042, 433] on span "Chọn HT Thanh Toán" at bounding box center [1022, 430] width 157 height 22
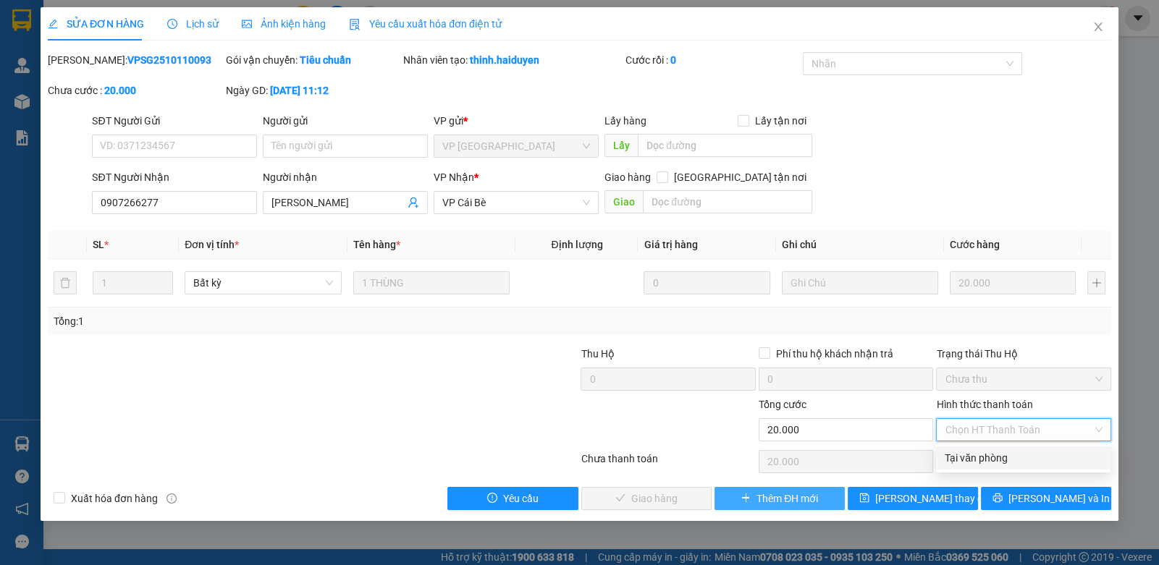
drag, startPoint x: 1016, startPoint y: 458, endPoint x: 742, endPoint y: 487, distance: 275.8
click at [1011, 458] on div "Tại văn phòng" at bounding box center [1022, 458] width 157 height 16
type input "0"
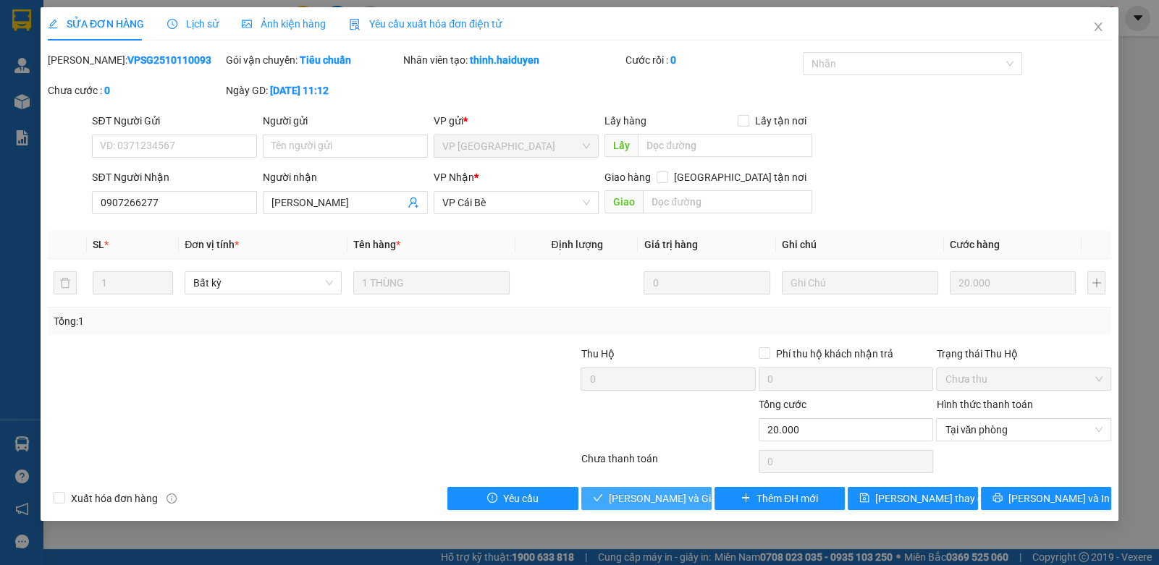
click at [652, 505] on span "[PERSON_NAME] và [PERSON_NAME] hàng" at bounding box center [678, 499] width 139 height 16
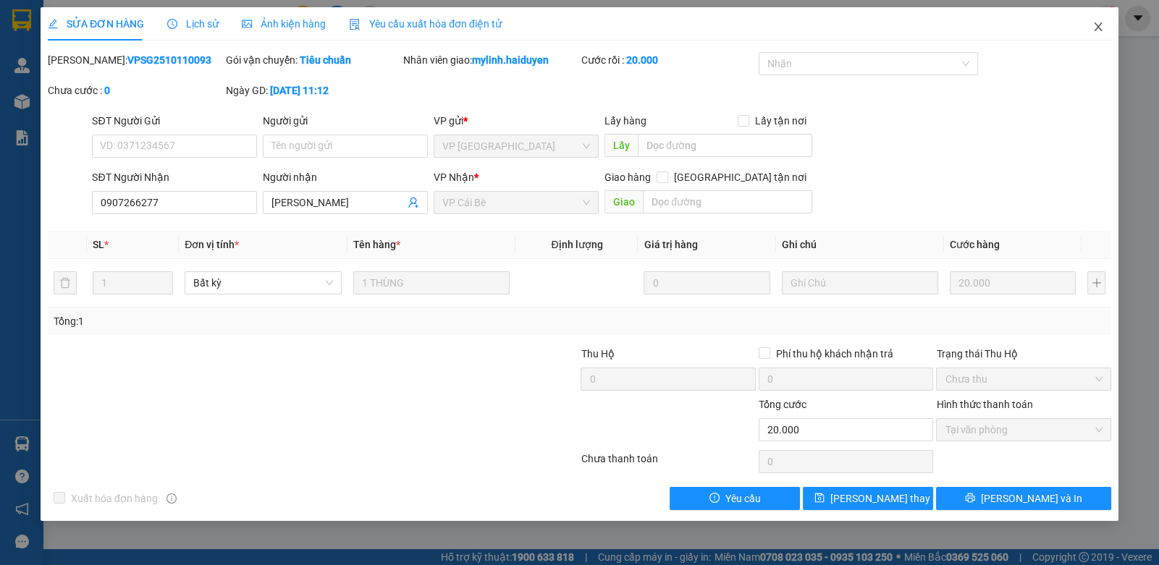
click at [1104, 28] on span "Close" at bounding box center [1098, 27] width 41 height 41
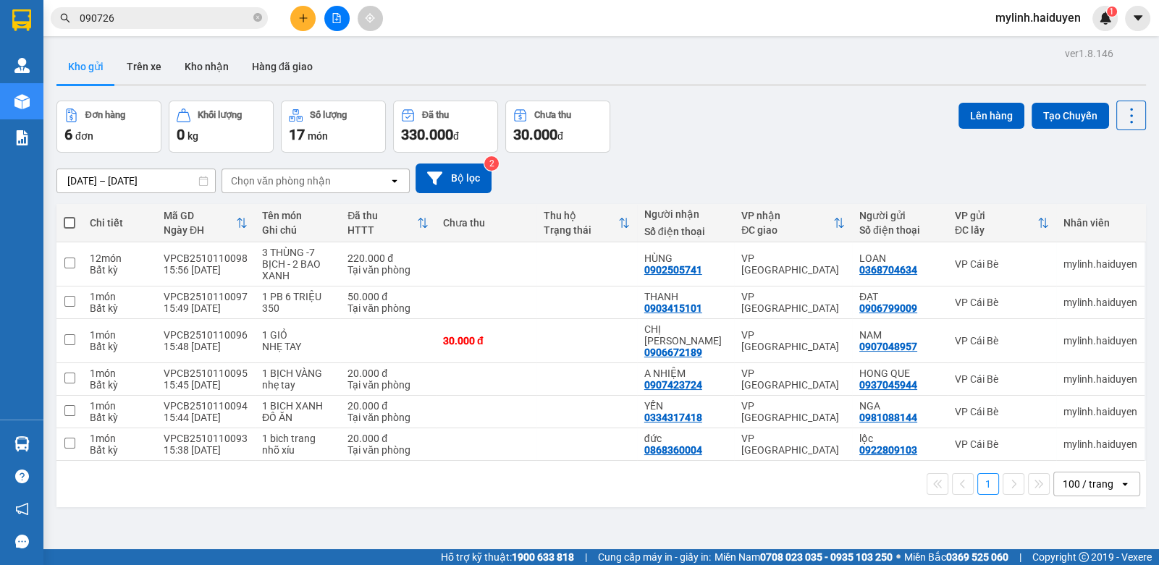
click at [199, 16] on input "090726" at bounding box center [165, 18] width 171 height 16
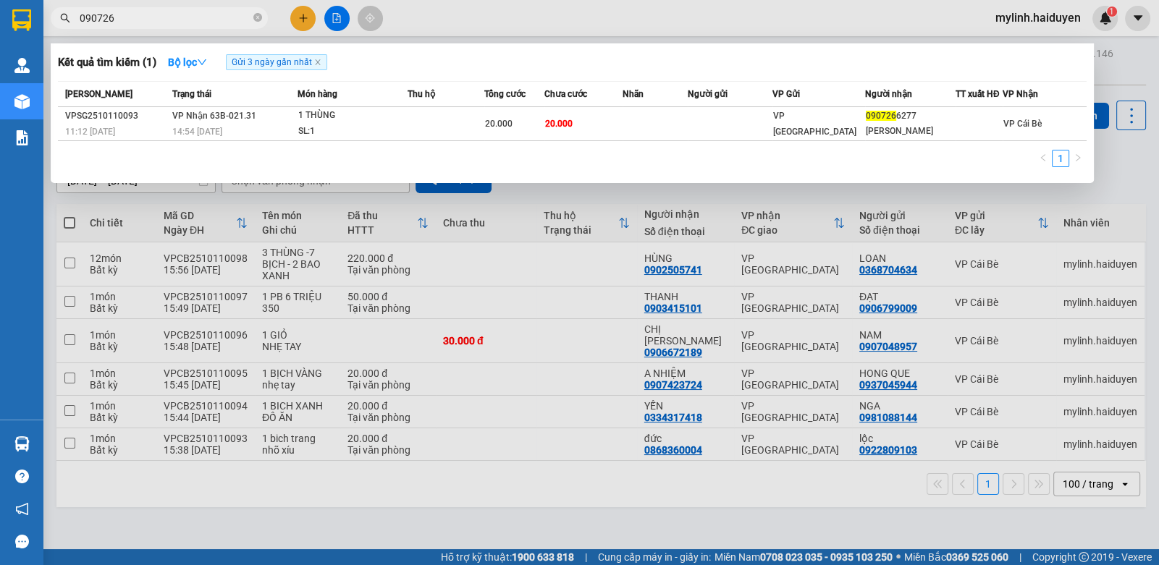
click at [199, 16] on input "090726" at bounding box center [165, 18] width 171 height 16
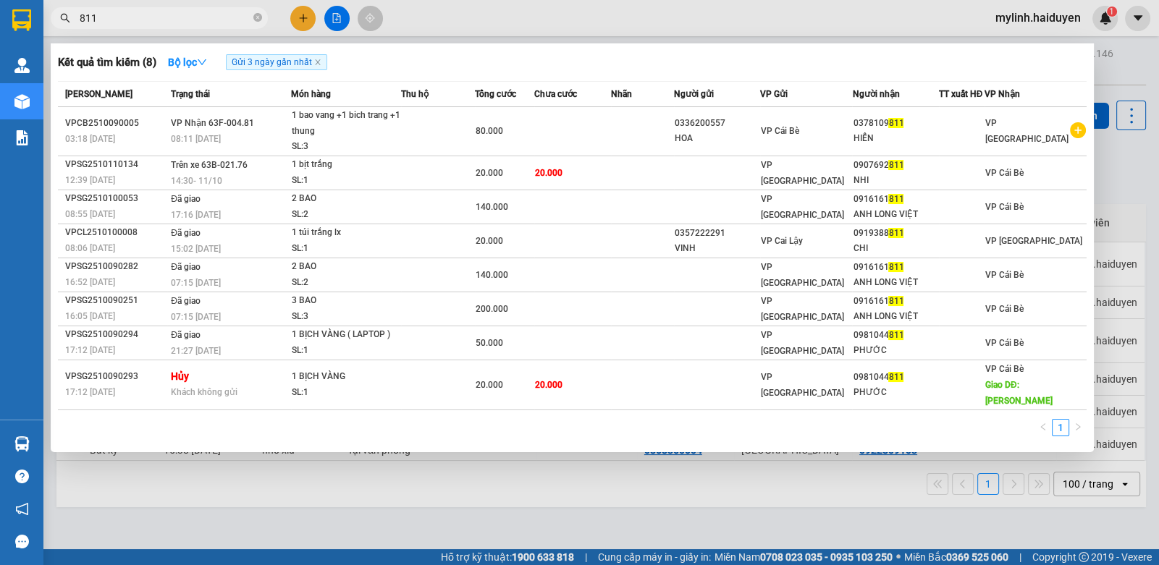
click at [166, 22] on input "811" at bounding box center [165, 18] width 171 height 16
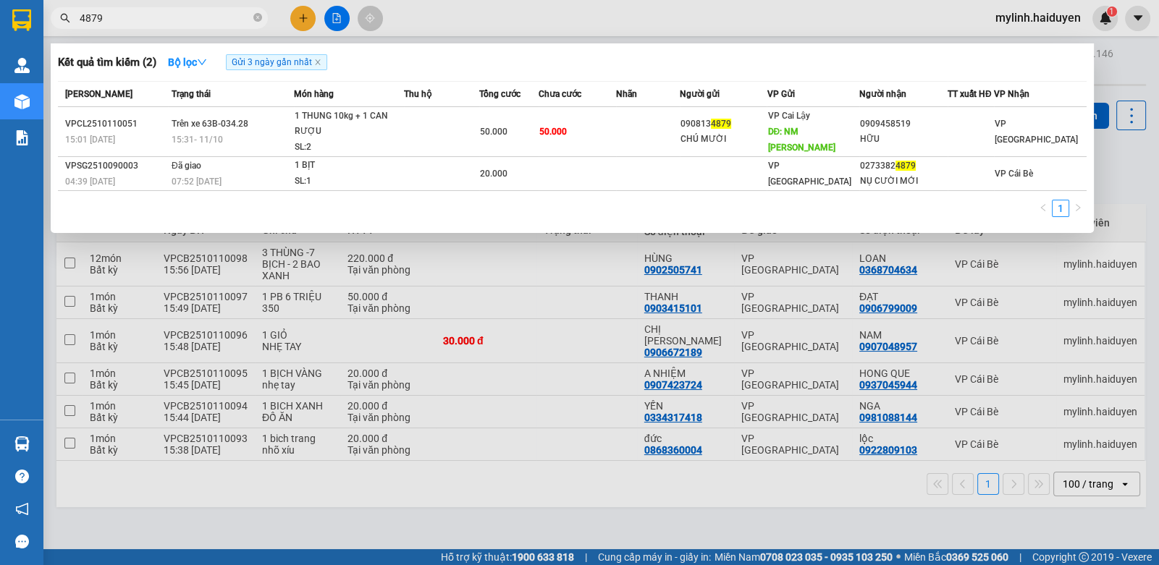
type input "4879"
click at [295, 18] on div at bounding box center [579, 282] width 1159 height 565
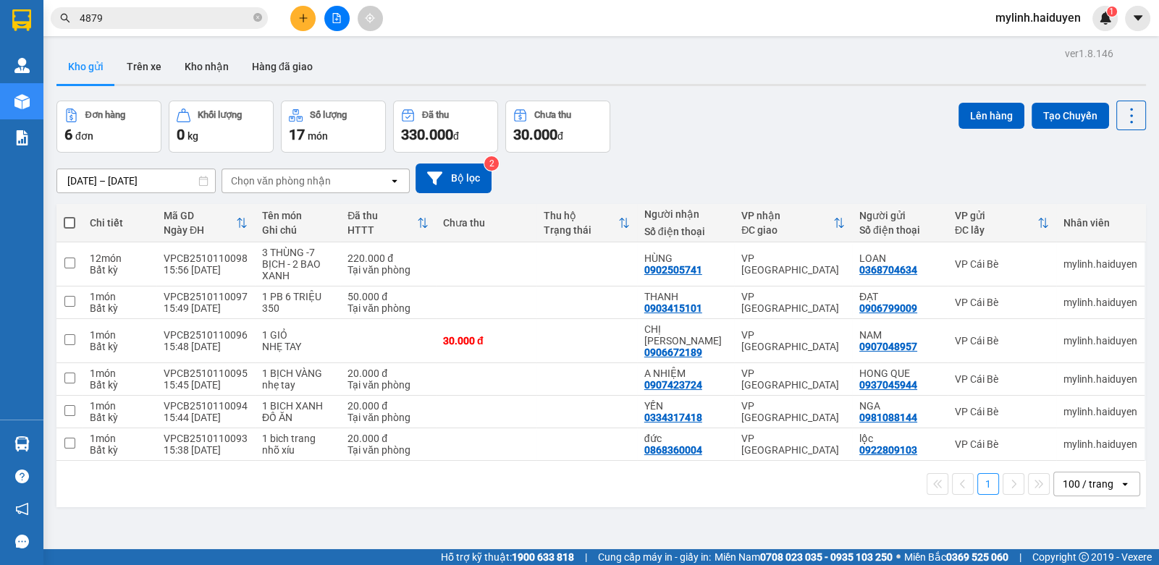
click at [301, 17] on icon "plus" at bounding box center [303, 17] width 8 height 1
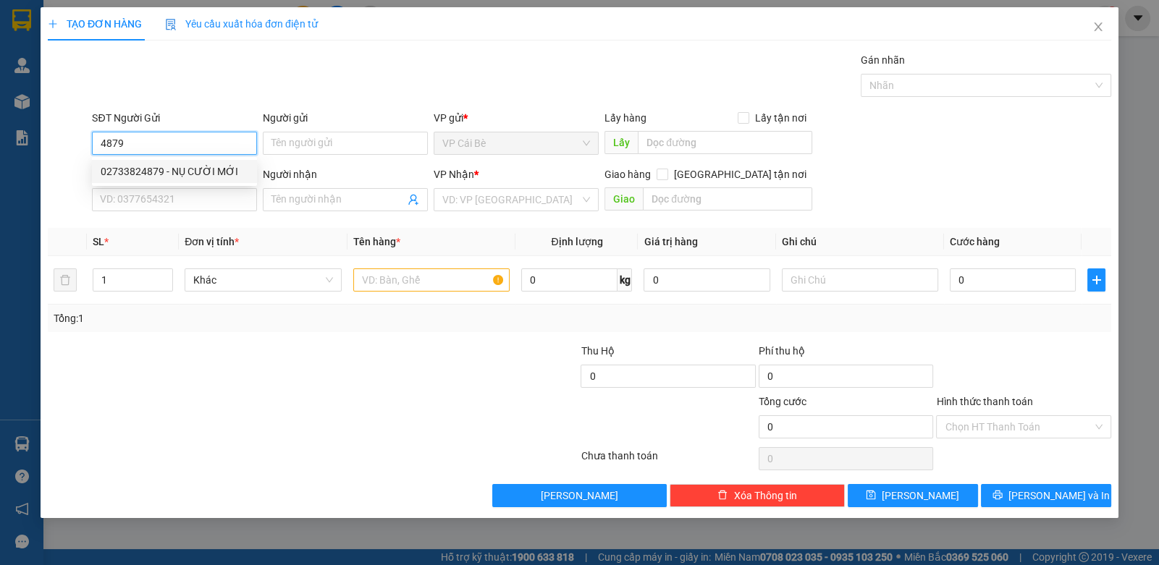
drag, startPoint x: 135, startPoint y: 174, endPoint x: 117, endPoint y: 177, distance: 18.5
click at [125, 174] on div "02733824879 - NỤ CƯỜI MỚI" at bounding box center [175, 172] width 148 height 16
type input "02733824879"
type input "NỤ CƯỜI MỚI"
type input "0937040848"
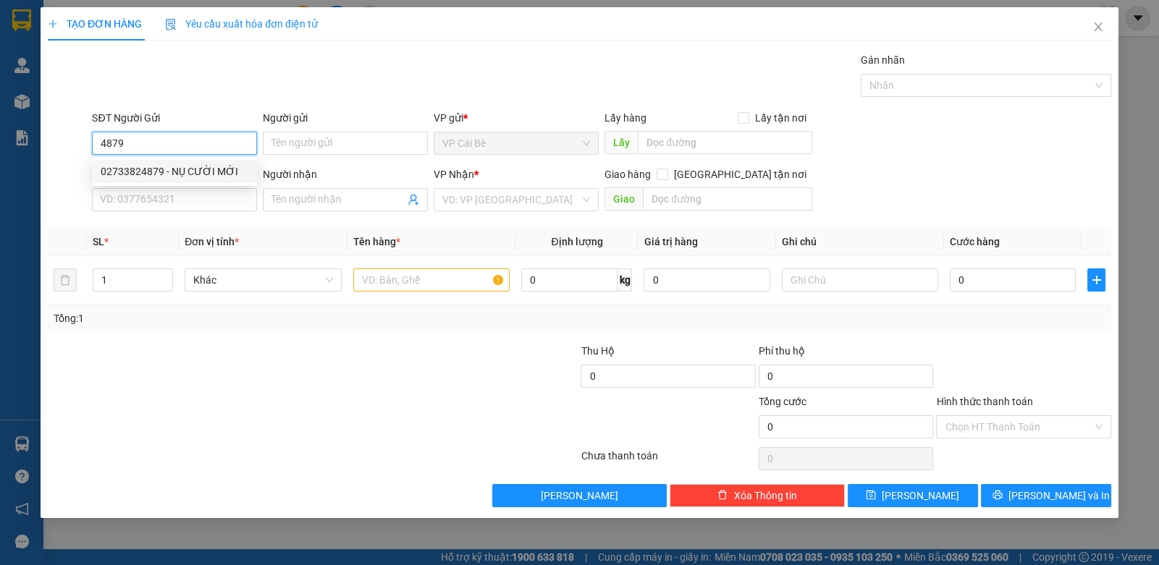
type input "LABO [GEOGRAPHIC_DATA]"
type input "20.000"
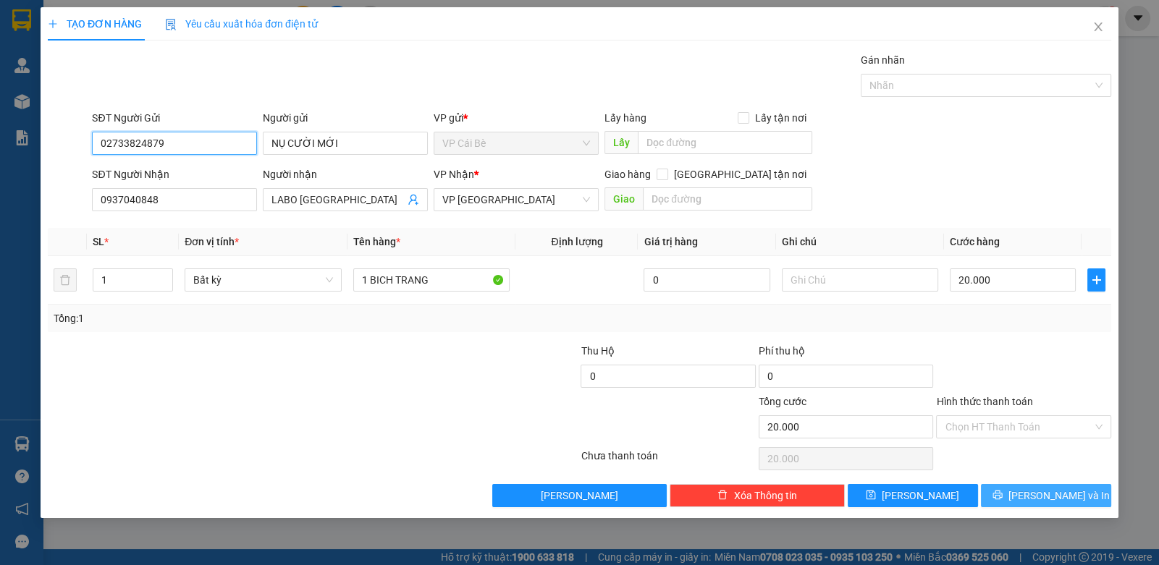
type input "02733824879"
click at [1009, 494] on button "[PERSON_NAME] và In" at bounding box center [1046, 495] width 130 height 23
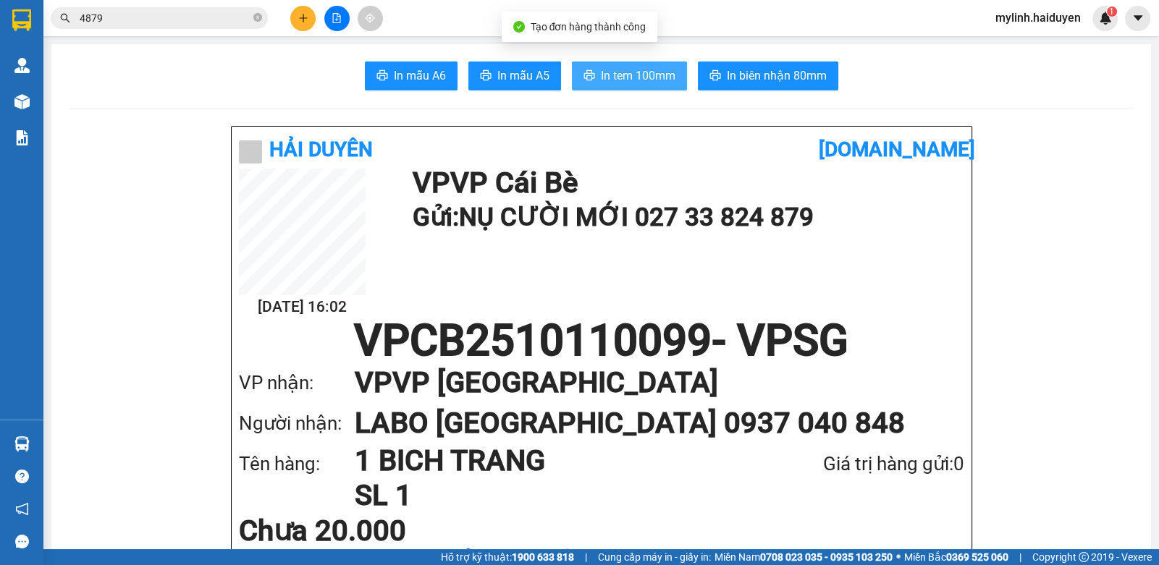
click at [652, 80] on span "In tem 100mm" at bounding box center [638, 76] width 75 height 18
click at [200, 18] on input "4879" at bounding box center [165, 18] width 171 height 16
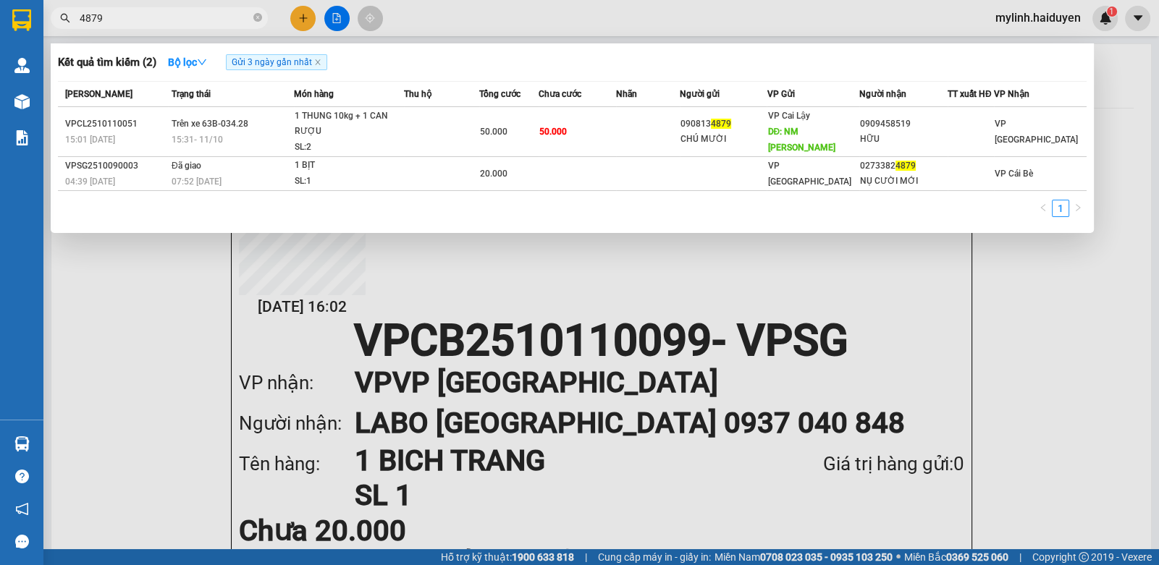
click at [200, 18] on input "4879" at bounding box center [165, 18] width 171 height 16
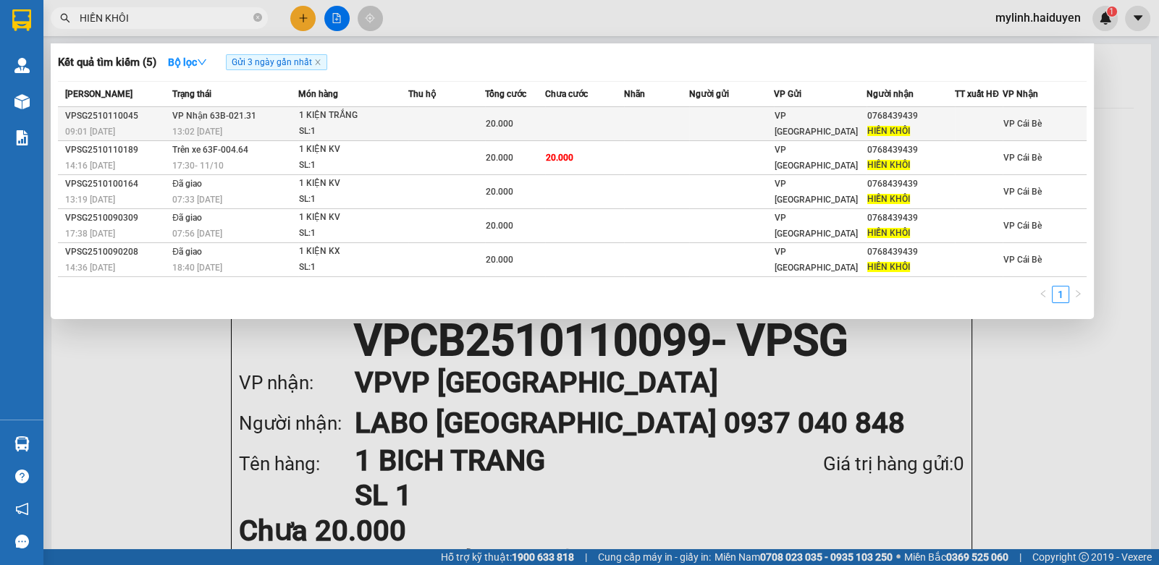
type input "HIỀN KHÔI"
click at [656, 112] on td at bounding box center [656, 124] width 65 height 34
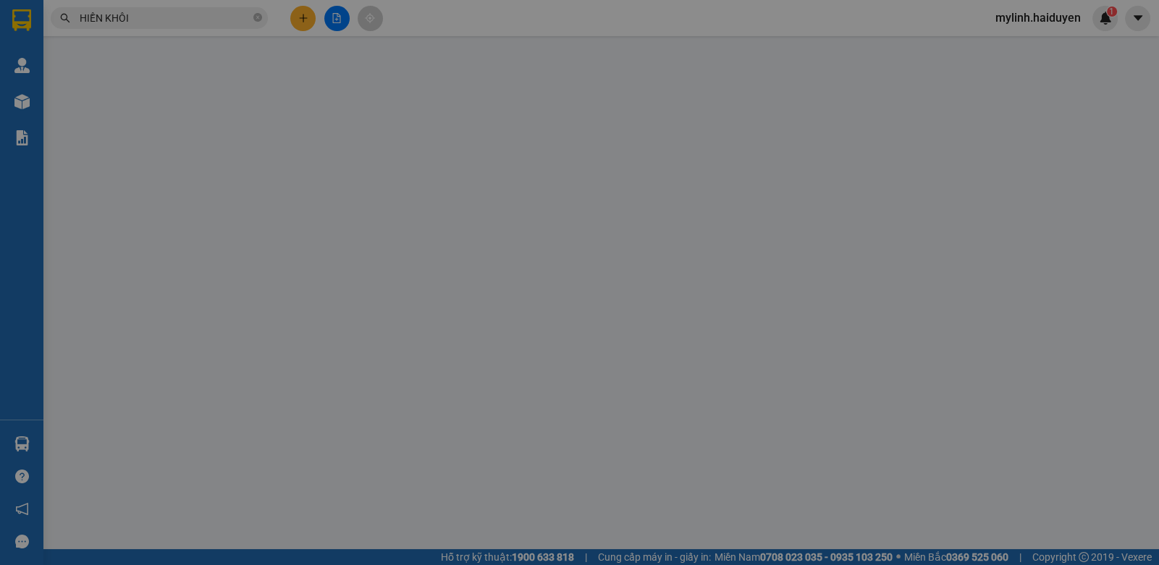
type input "0768439439"
type input "HIỀN KHÔI"
type input "0"
type input "20.000"
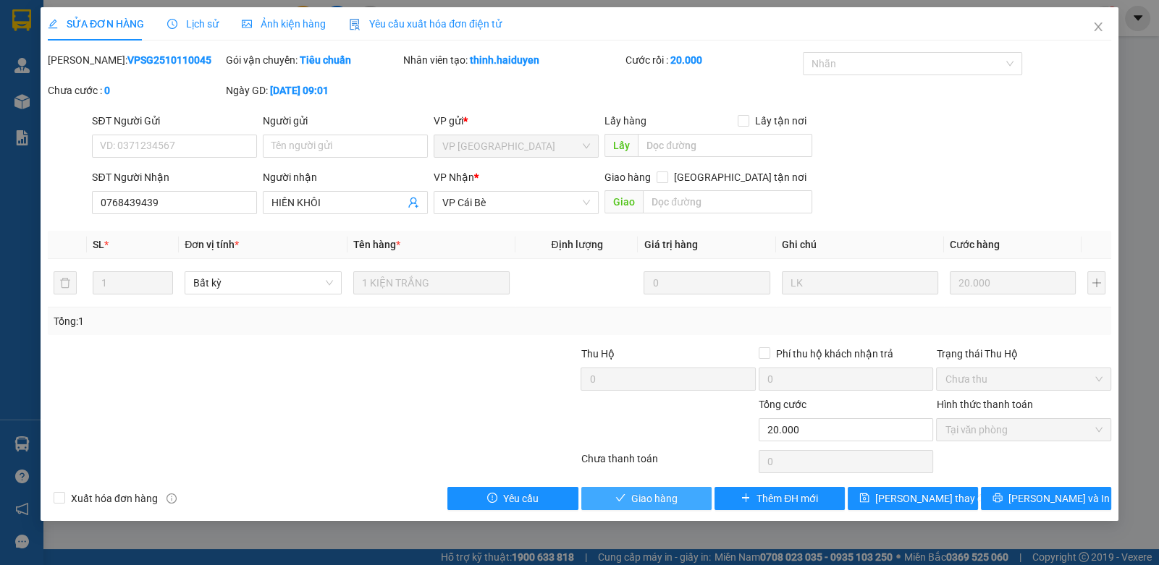
drag, startPoint x: 638, startPoint y: 491, endPoint x: 625, endPoint y: 491, distance: 13.8
click at [637, 491] on span "Giao hàng" at bounding box center [654, 499] width 46 height 16
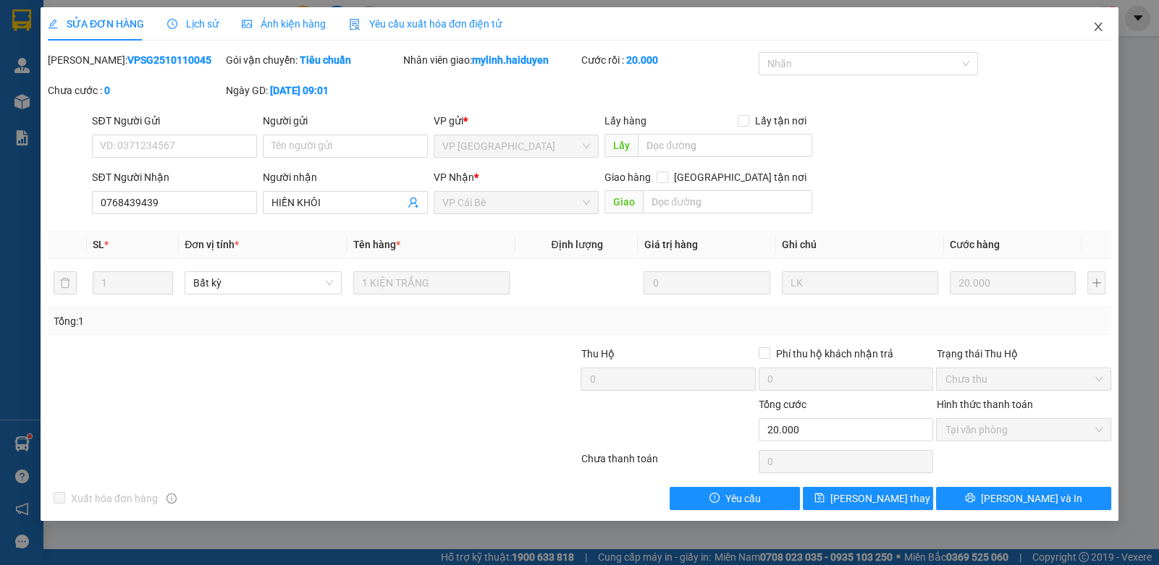
drag, startPoint x: 1089, startPoint y: 28, endPoint x: 1086, endPoint y: 21, distance: 7.5
click at [1086, 24] on span "Close" at bounding box center [1098, 27] width 41 height 41
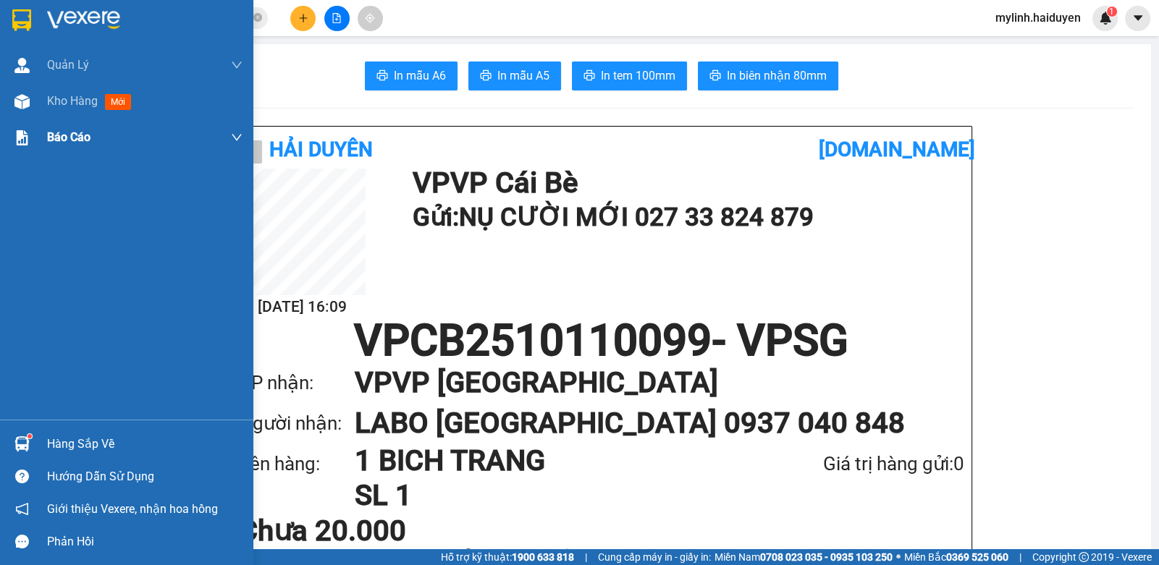
drag, startPoint x: 54, startPoint y: 106, endPoint x: 148, endPoint y: 124, distance: 95.0
click at [54, 106] on span "Kho hàng" at bounding box center [72, 101] width 51 height 14
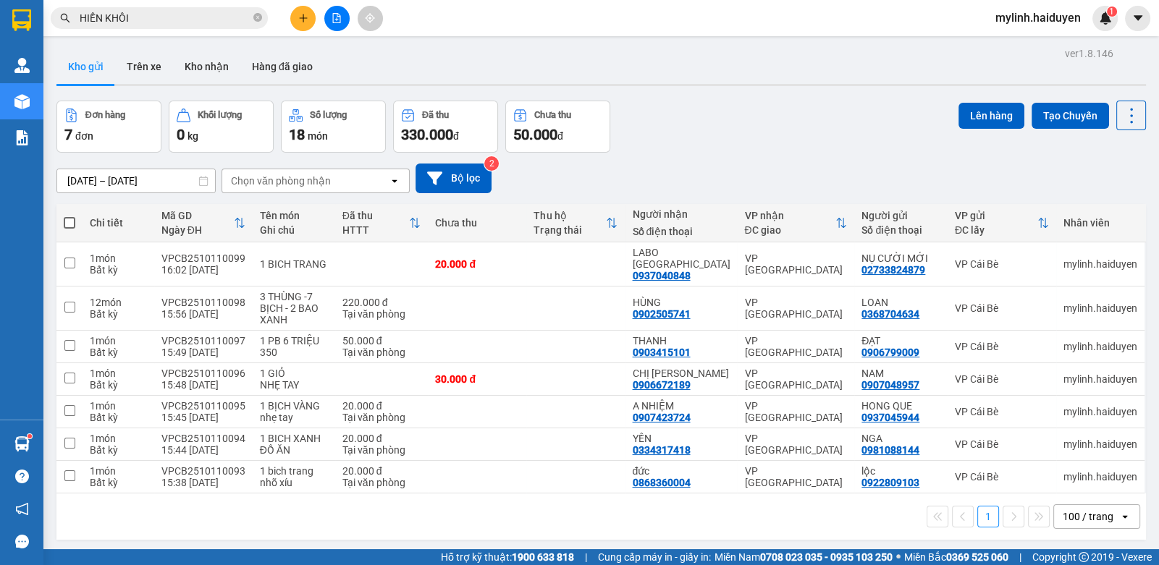
click at [72, 219] on span at bounding box center [70, 223] width 12 height 12
click at [69, 216] on input "checkbox" at bounding box center [69, 216] width 0 height 0
checkbox input "true"
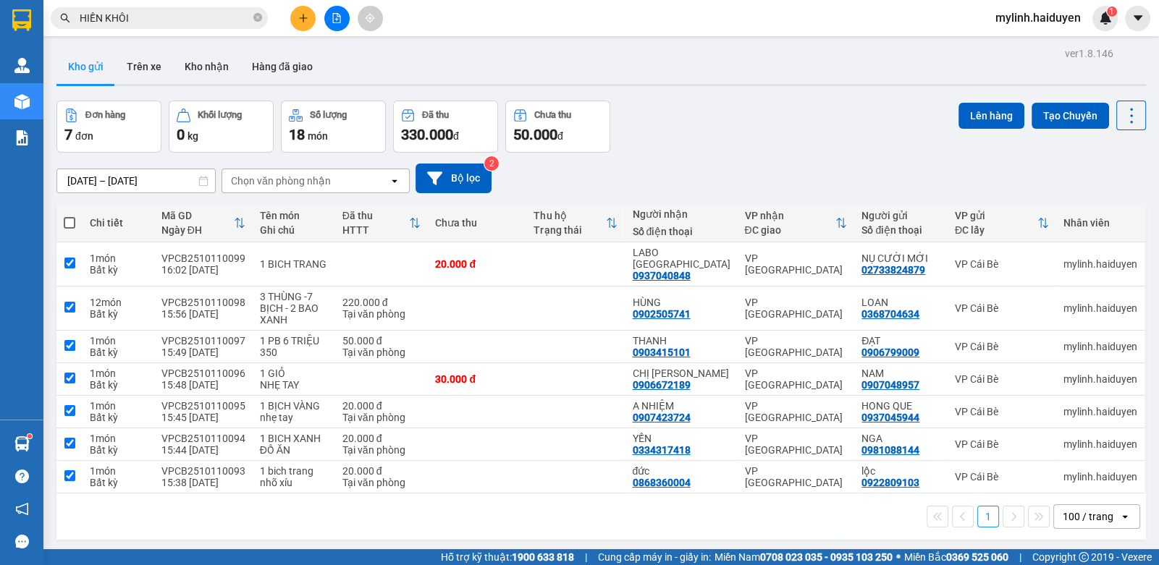
checkbox input "true"
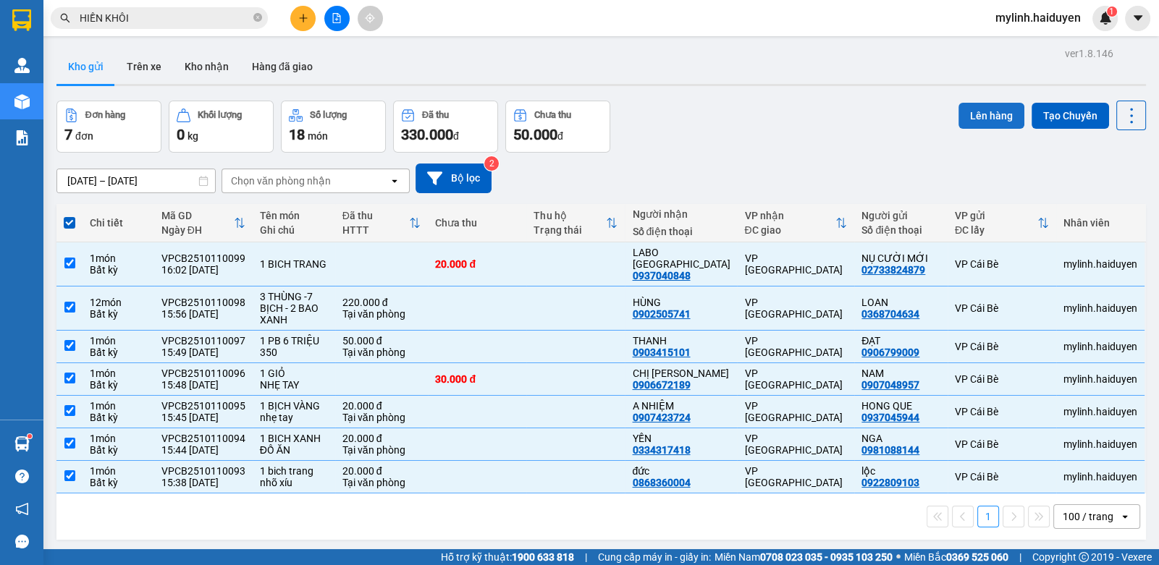
click at [963, 112] on button "Lên hàng" at bounding box center [991, 116] width 66 height 26
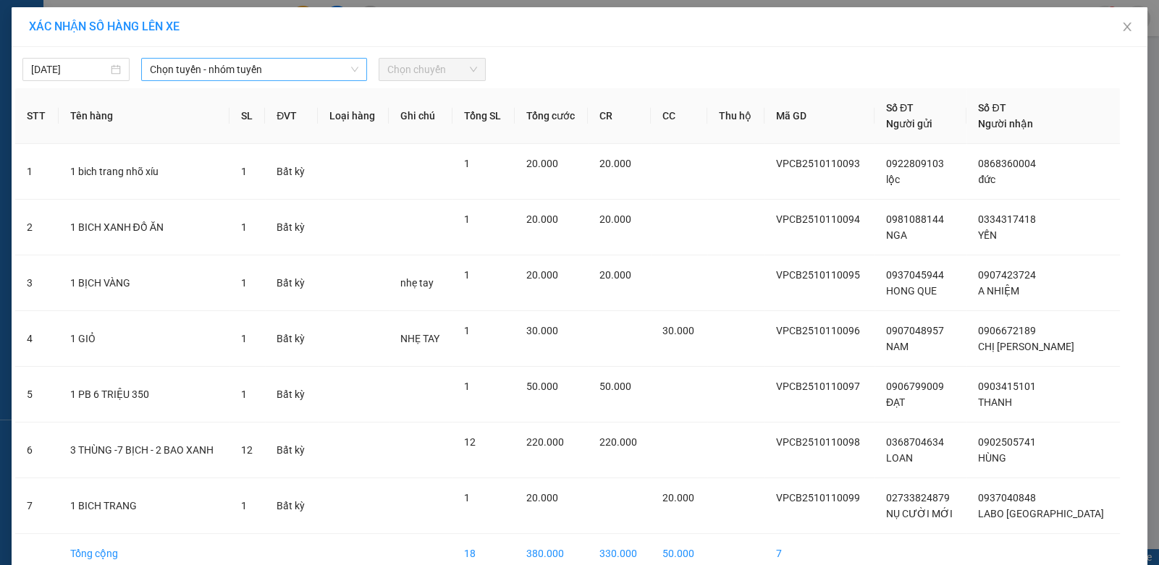
click at [299, 69] on span "Chọn tuyến - nhóm tuyến" at bounding box center [254, 70] width 208 height 22
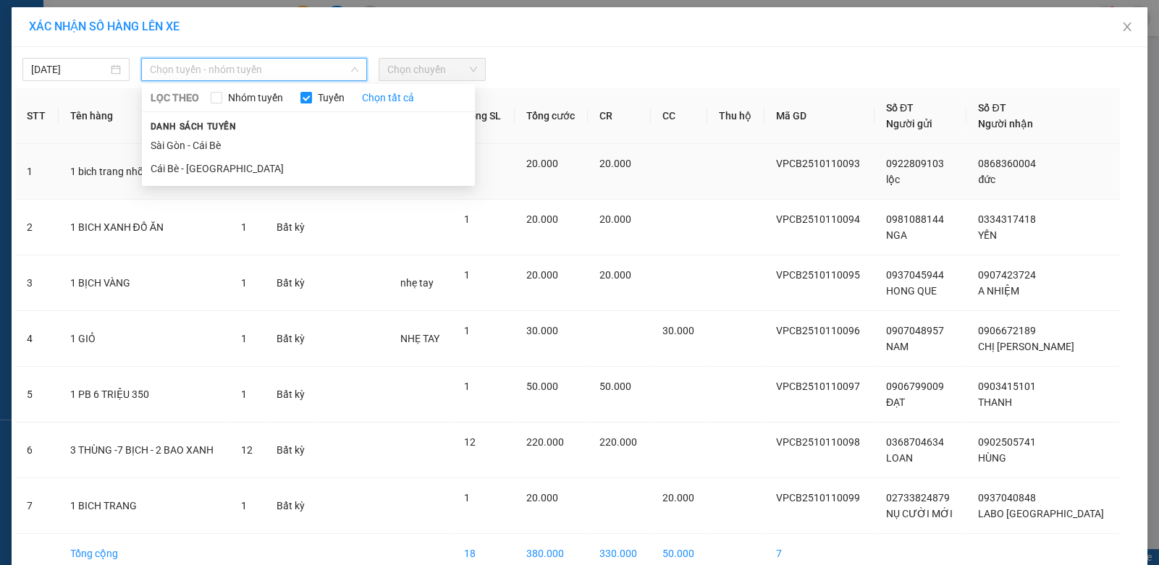
click at [235, 161] on li "Cái Bè - [GEOGRAPHIC_DATA]" at bounding box center [308, 168] width 333 height 23
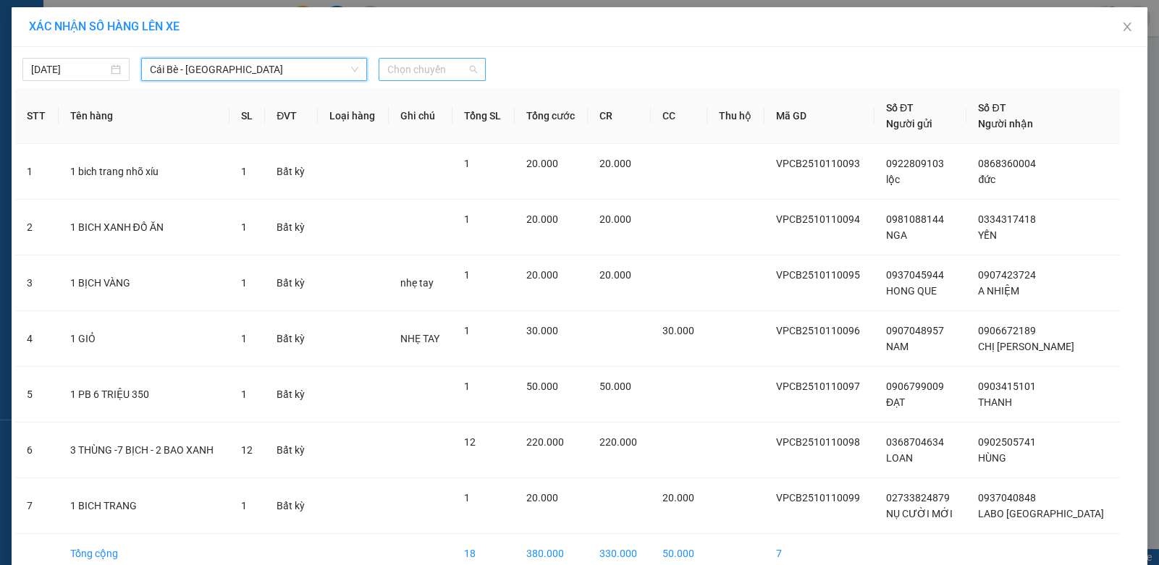
click at [428, 74] on span "Chọn chuyến" at bounding box center [432, 70] width 90 height 22
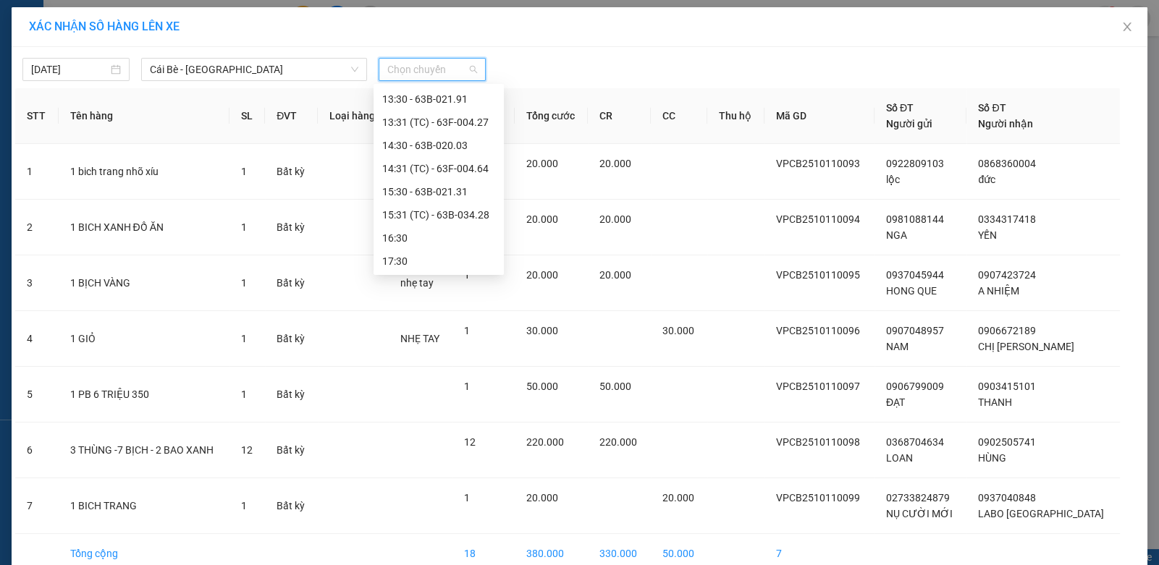
scroll to position [510, 0]
click at [409, 234] on div "16:30" at bounding box center [438, 237] width 113 height 16
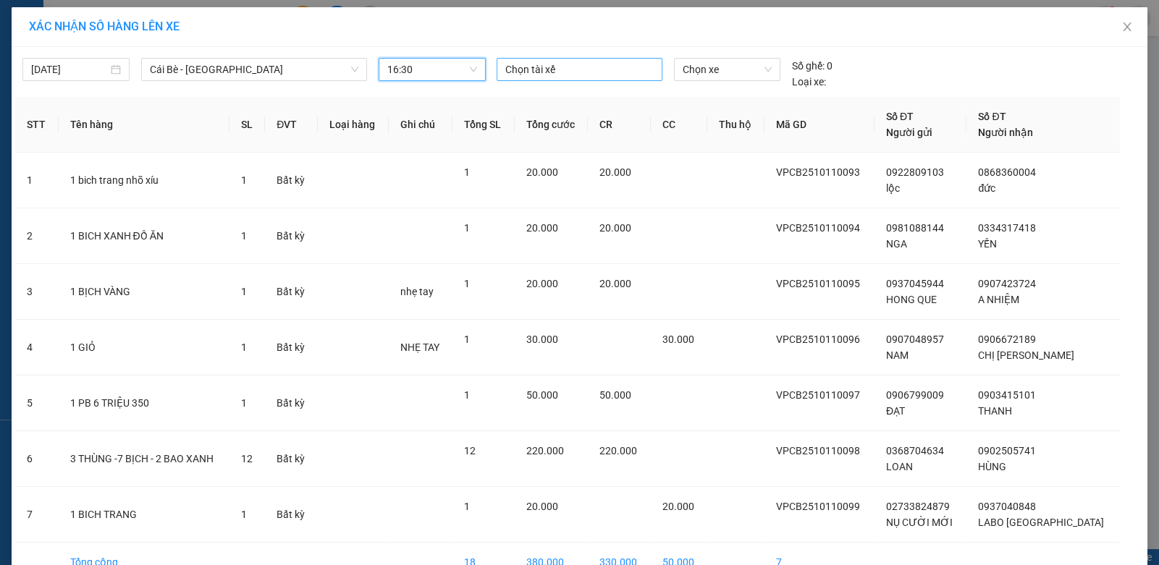
click at [531, 80] on div "Chọn tài xế" at bounding box center [578, 69] width 165 height 23
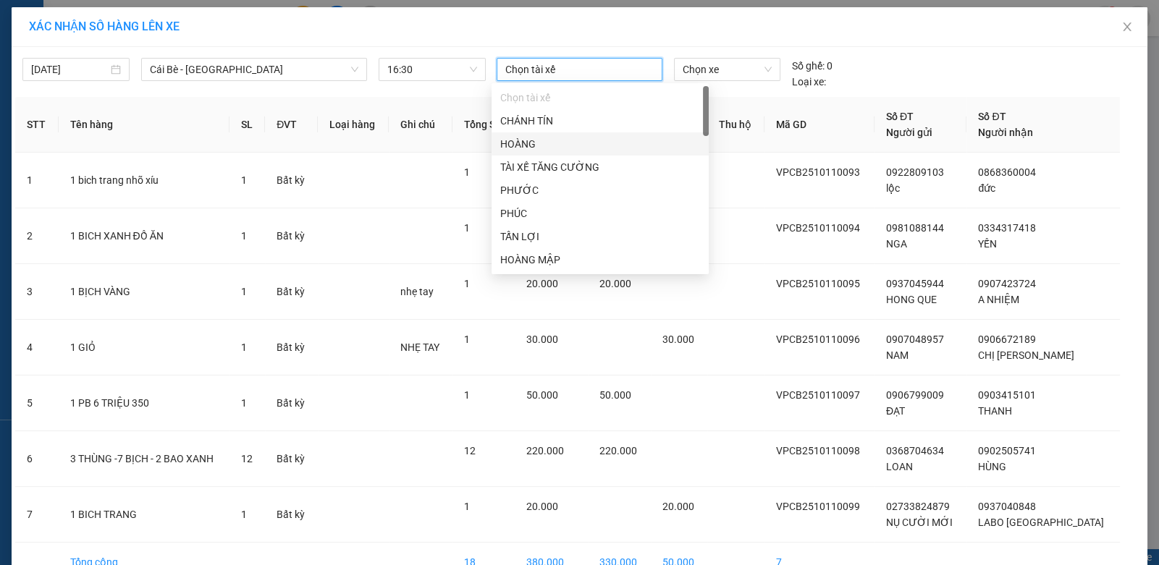
click at [514, 149] on div "HOÀNG" at bounding box center [600, 144] width 200 height 16
drag, startPoint x: 415, startPoint y: 176, endPoint x: 466, endPoint y: 216, distance: 64.9
click at [426, 182] on td at bounding box center [421, 181] width 64 height 56
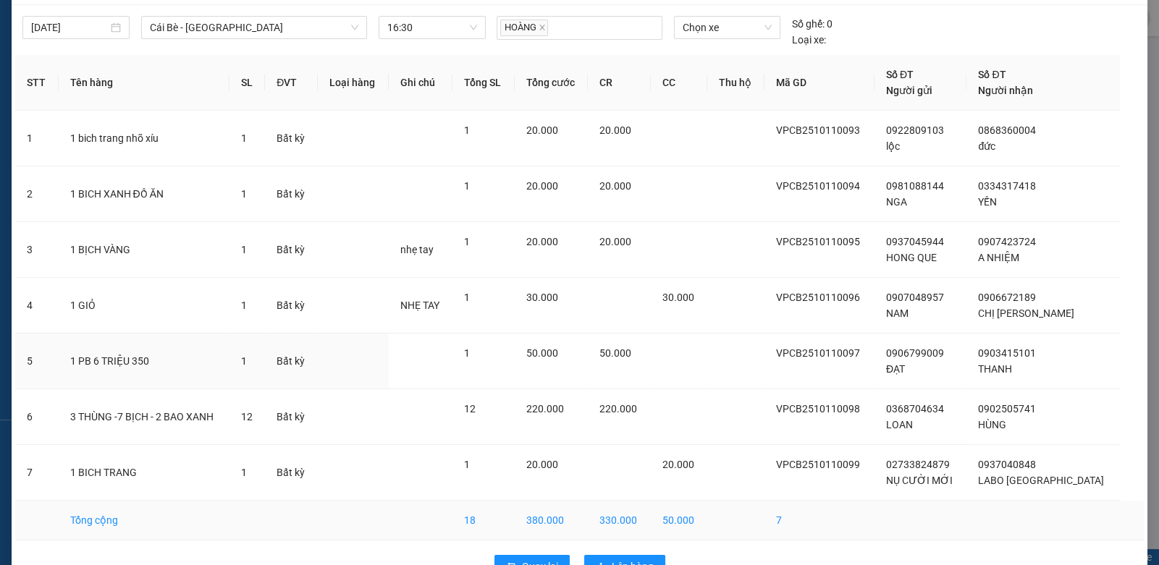
scroll to position [82, 0]
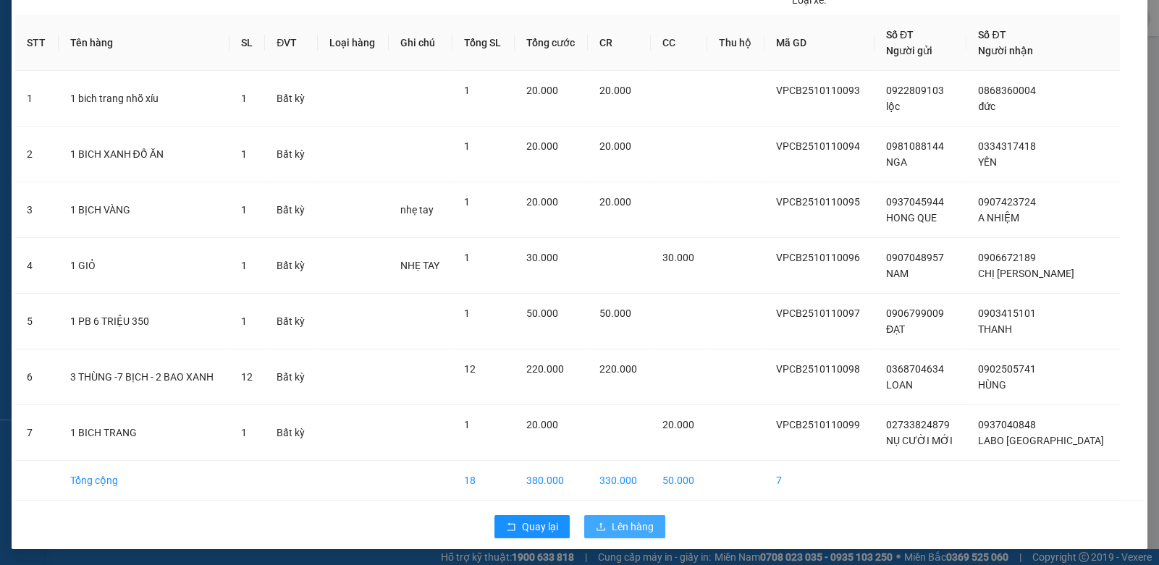
click at [604, 519] on button "Lên hàng" at bounding box center [624, 526] width 81 height 23
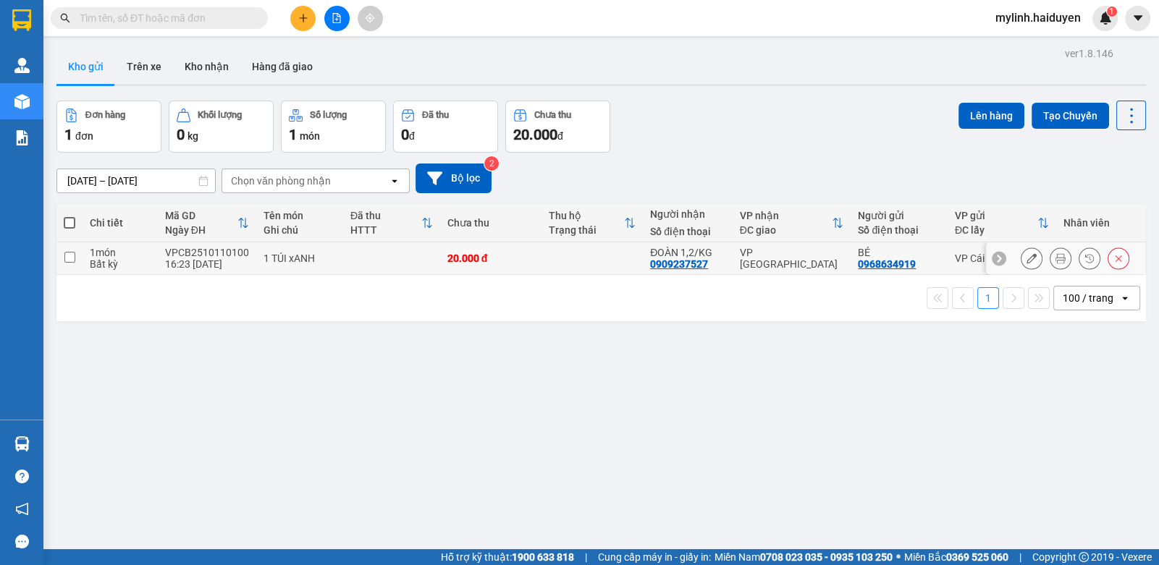
click at [575, 263] on td at bounding box center [591, 258] width 101 height 33
checkbox input "true"
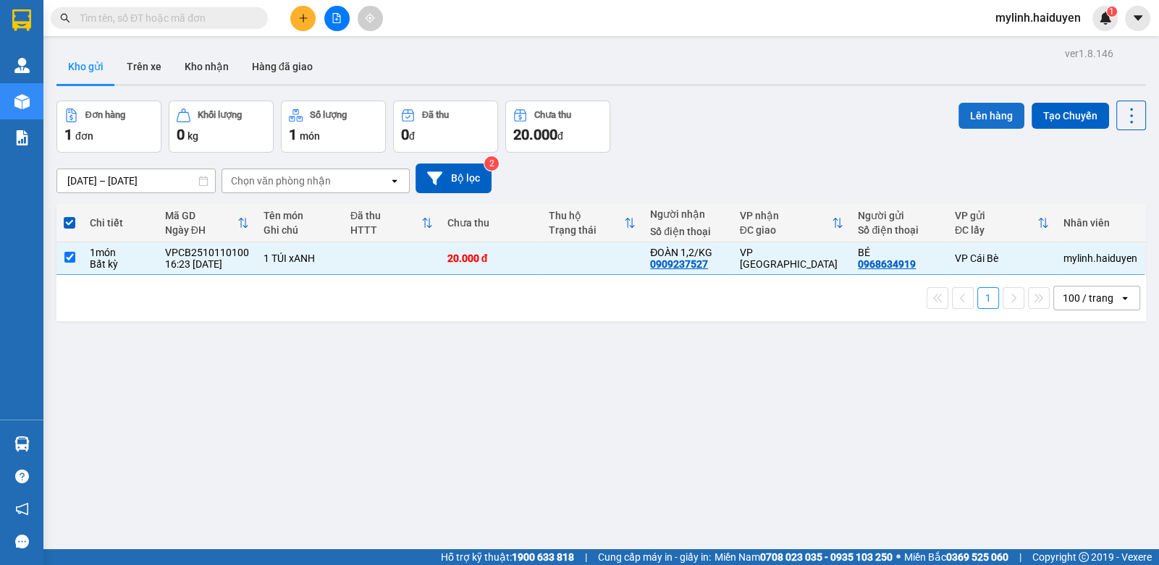
click at [971, 116] on button "Lên hàng" at bounding box center [991, 116] width 66 height 26
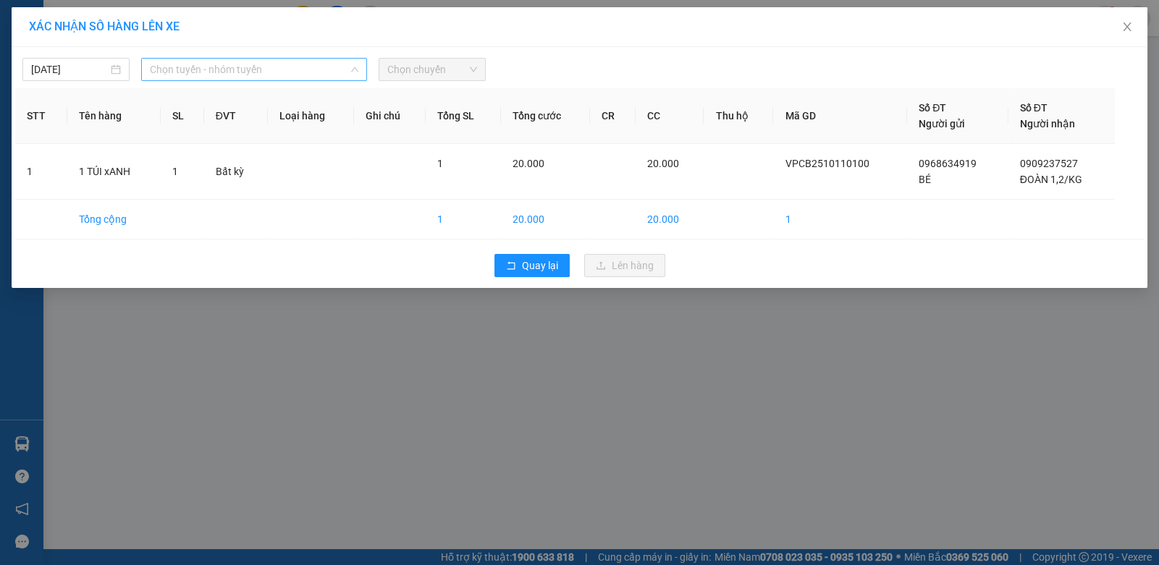
drag, startPoint x: 332, startPoint y: 65, endPoint x: 265, endPoint y: 106, distance: 78.6
click at [319, 71] on span "Chọn tuyến - nhóm tuyến" at bounding box center [254, 70] width 208 height 22
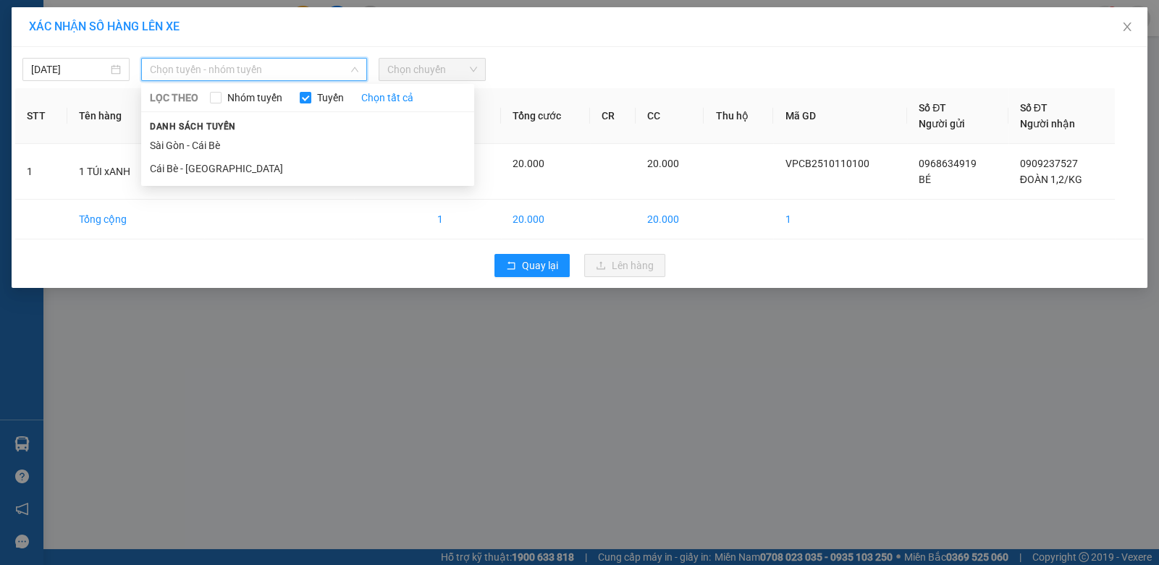
drag, startPoint x: 222, startPoint y: 159, endPoint x: 371, endPoint y: 108, distance: 157.7
click at [229, 158] on li "Cái Bè - [GEOGRAPHIC_DATA]" at bounding box center [307, 168] width 333 height 23
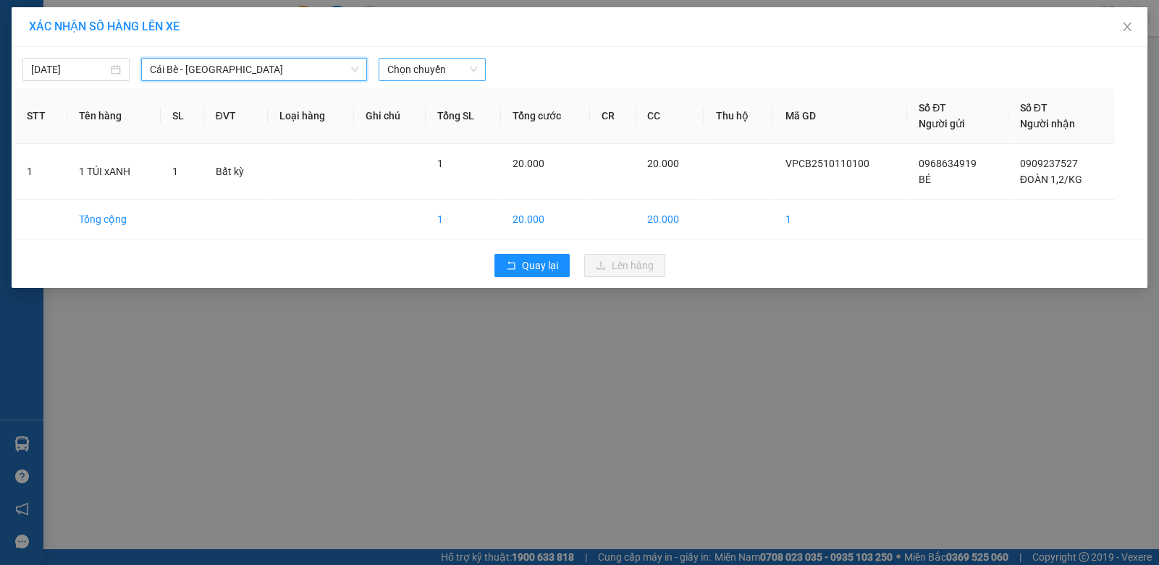
drag, startPoint x: 445, startPoint y: 68, endPoint x: 448, endPoint y: 78, distance: 10.5
click at [446, 68] on span "Chọn chuyến" at bounding box center [432, 70] width 90 height 22
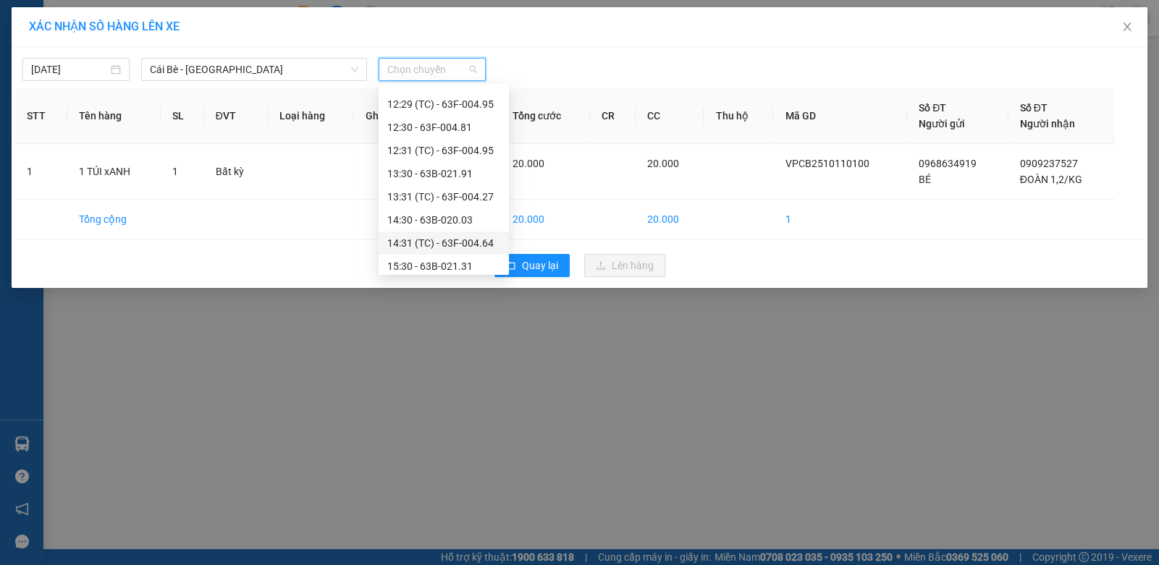
scroll to position [510, 0]
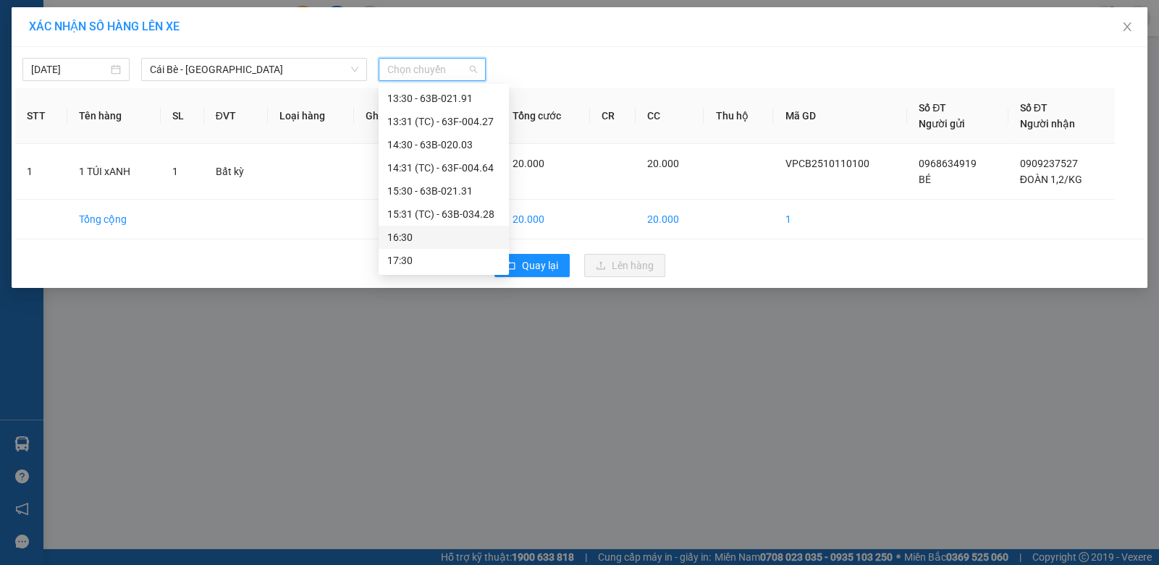
click at [439, 227] on div "16:30" at bounding box center [444, 237] width 130 height 23
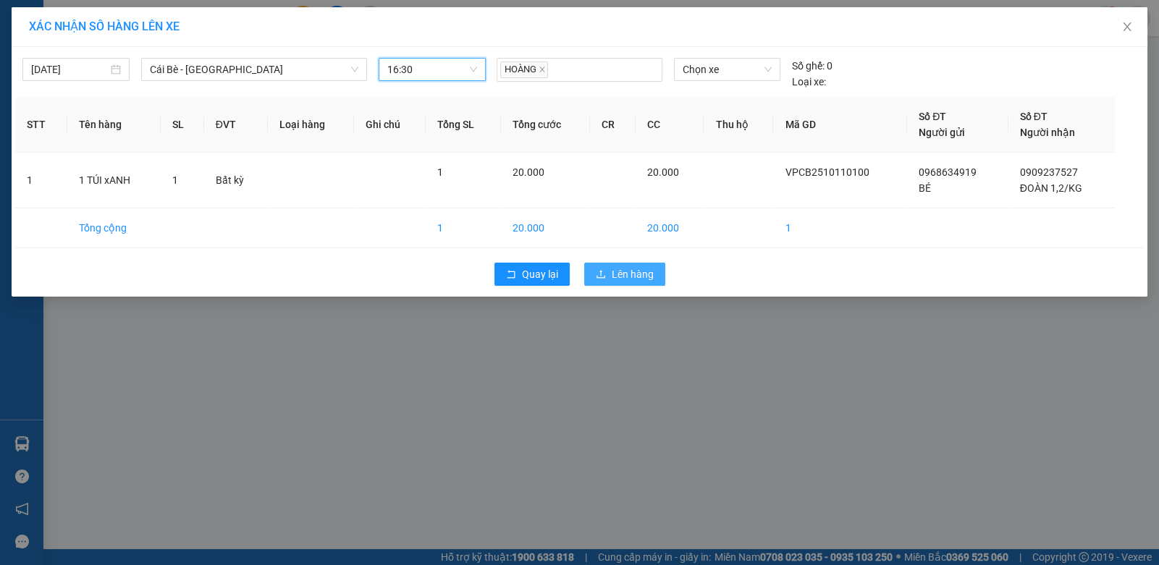
click at [601, 263] on button "Lên hàng" at bounding box center [624, 274] width 81 height 23
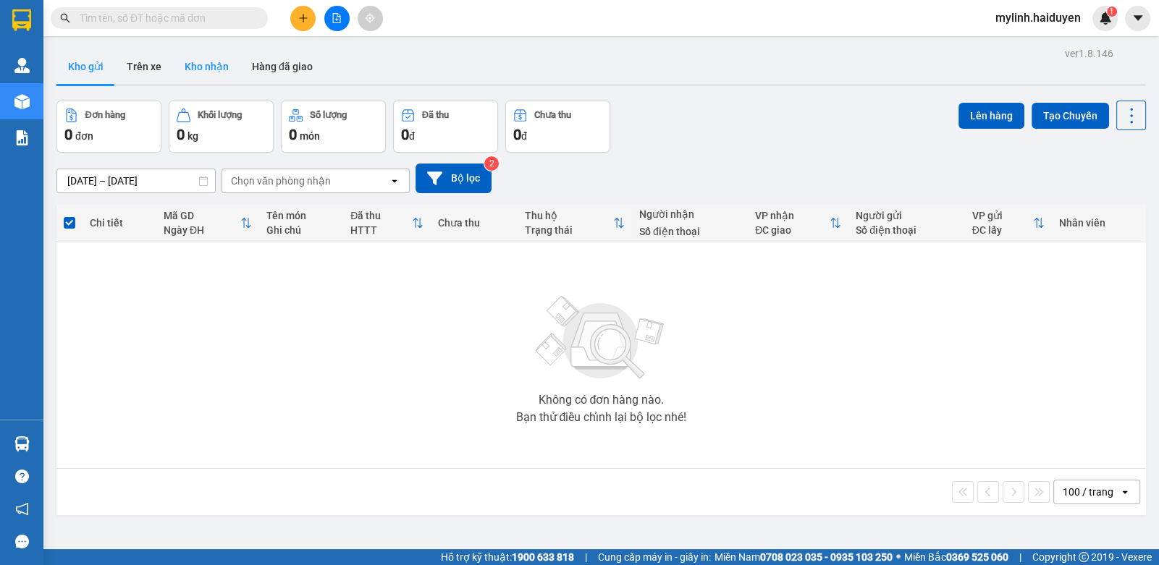
click at [221, 60] on button "Kho nhận" at bounding box center [206, 66] width 67 height 35
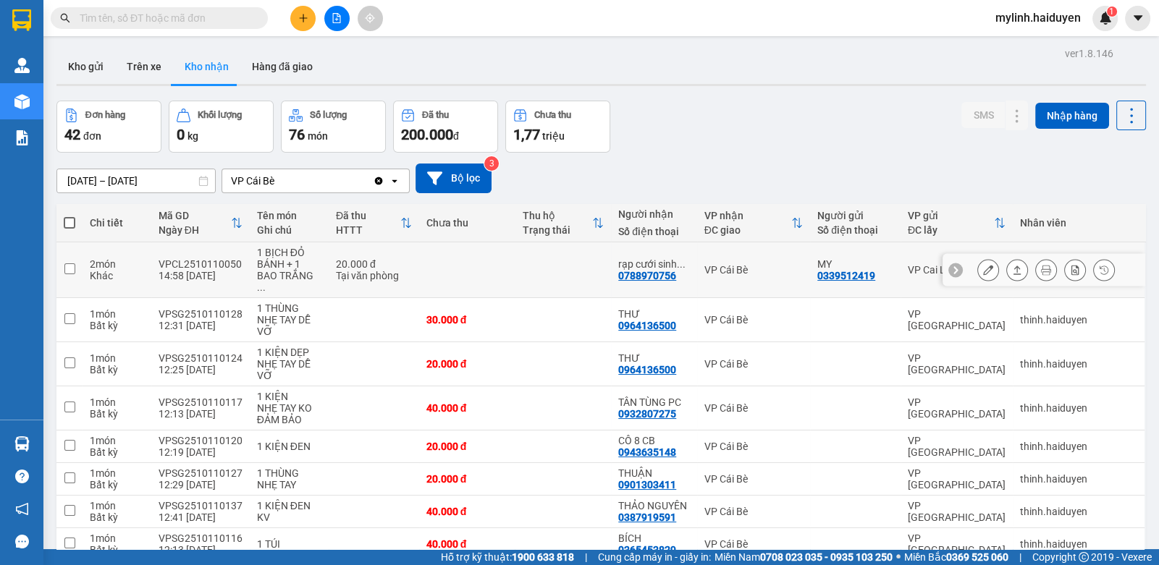
click at [978, 268] on button at bounding box center [988, 270] width 20 height 25
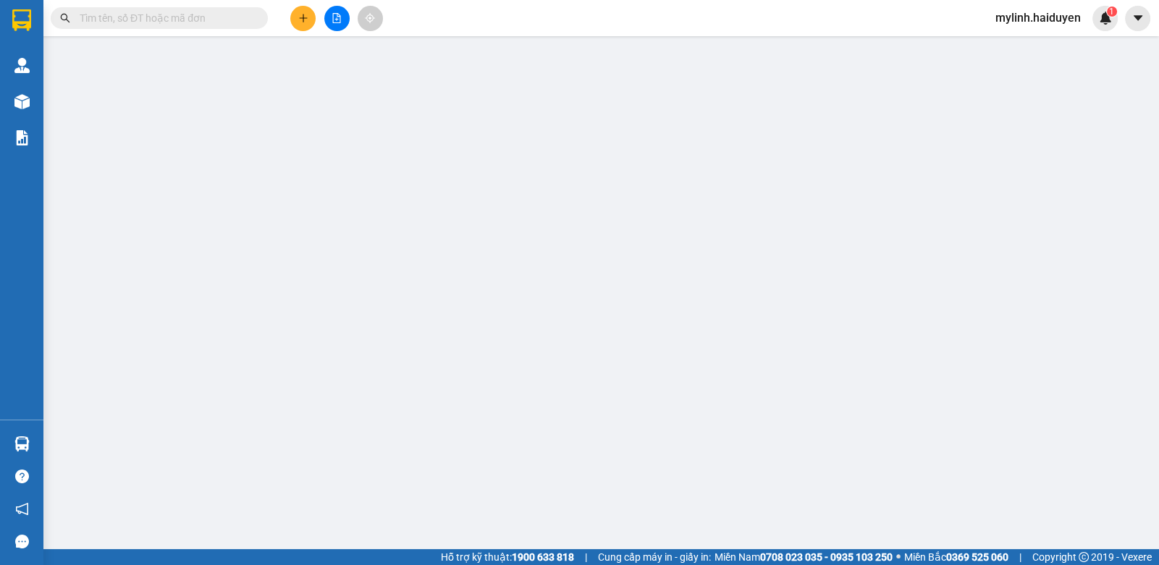
type input "0339512419"
type input "MY"
type input "0788970756"
type input "rạp cưới sinh đôi"
type input "0"
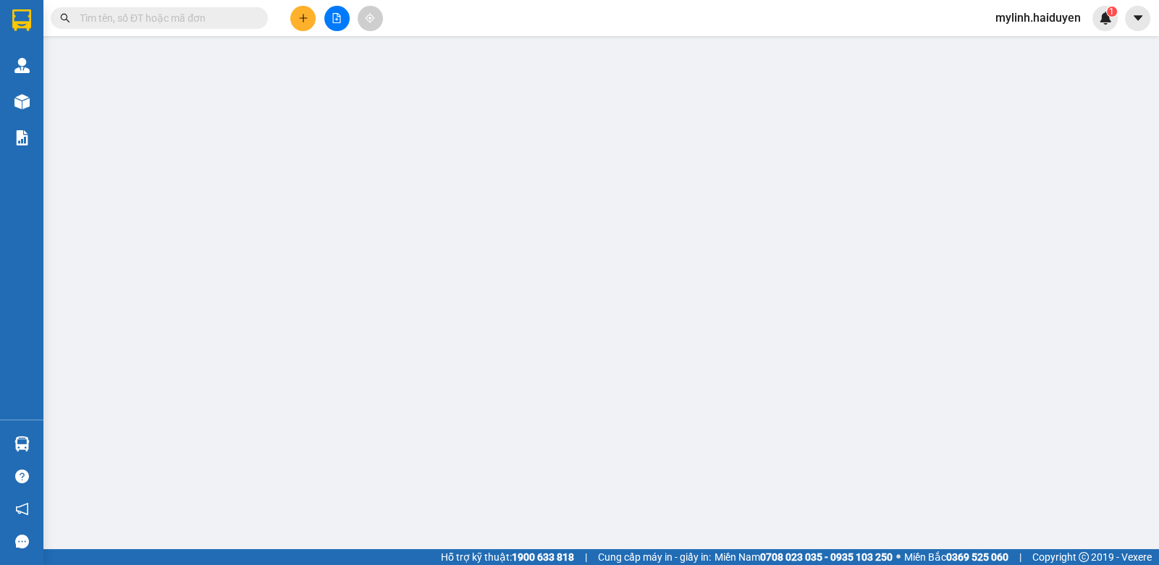
type input "20.000"
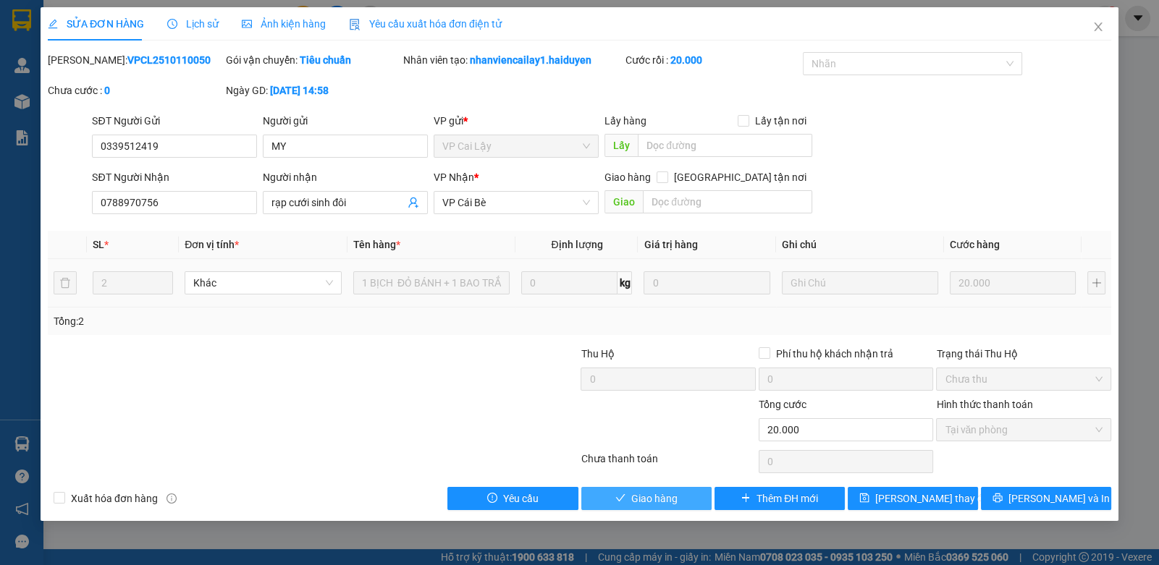
drag, startPoint x: 630, startPoint y: 498, endPoint x: 638, endPoint y: 496, distance: 7.6
click at [636, 498] on span "Giao hàng" at bounding box center [654, 499] width 46 height 16
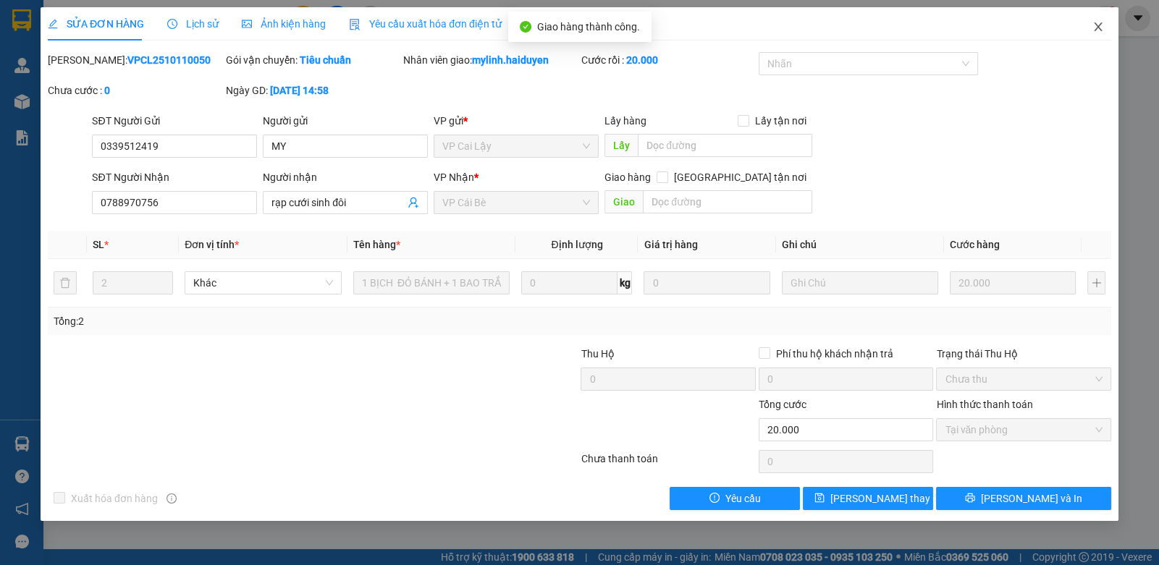
click at [1097, 20] on span "Close" at bounding box center [1098, 27] width 41 height 41
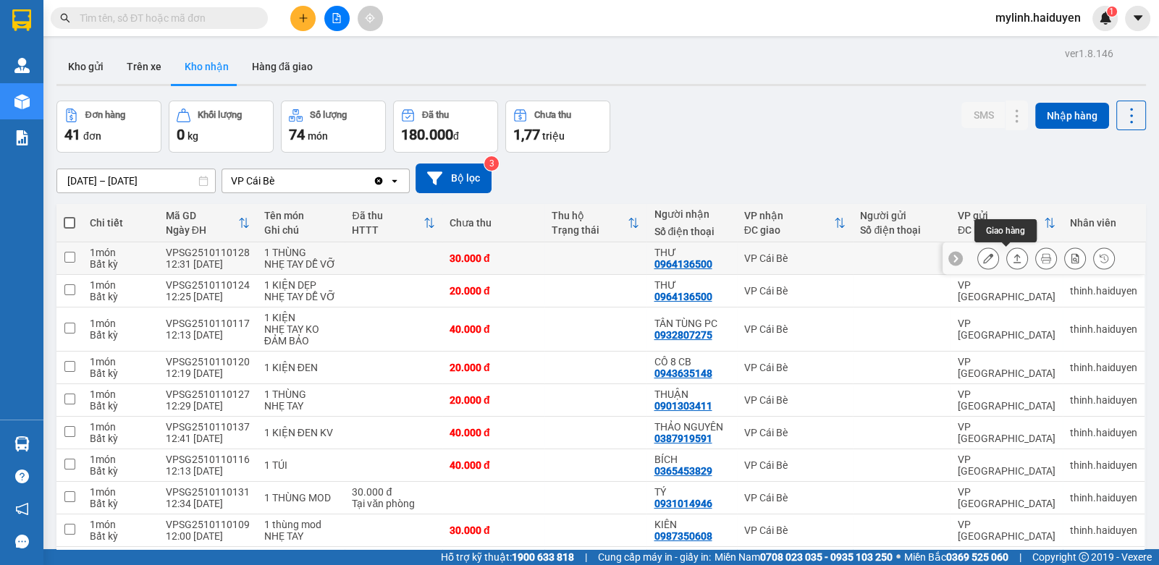
click at [983, 253] on icon at bounding box center [988, 258] width 10 height 10
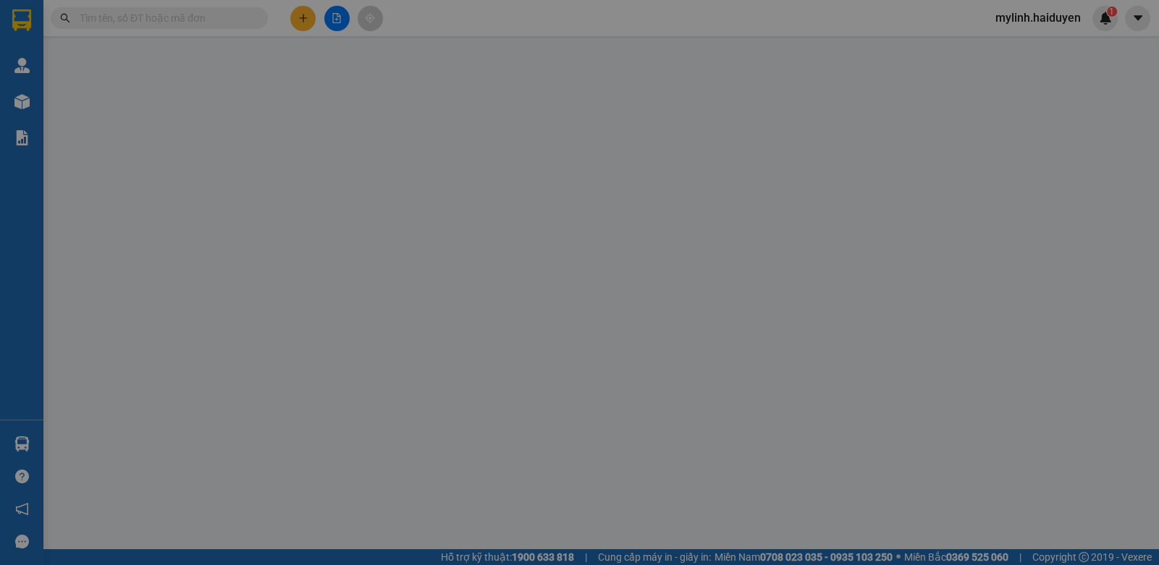
type input "0964136500"
type input "THƯ"
type input "0"
type input "30.000"
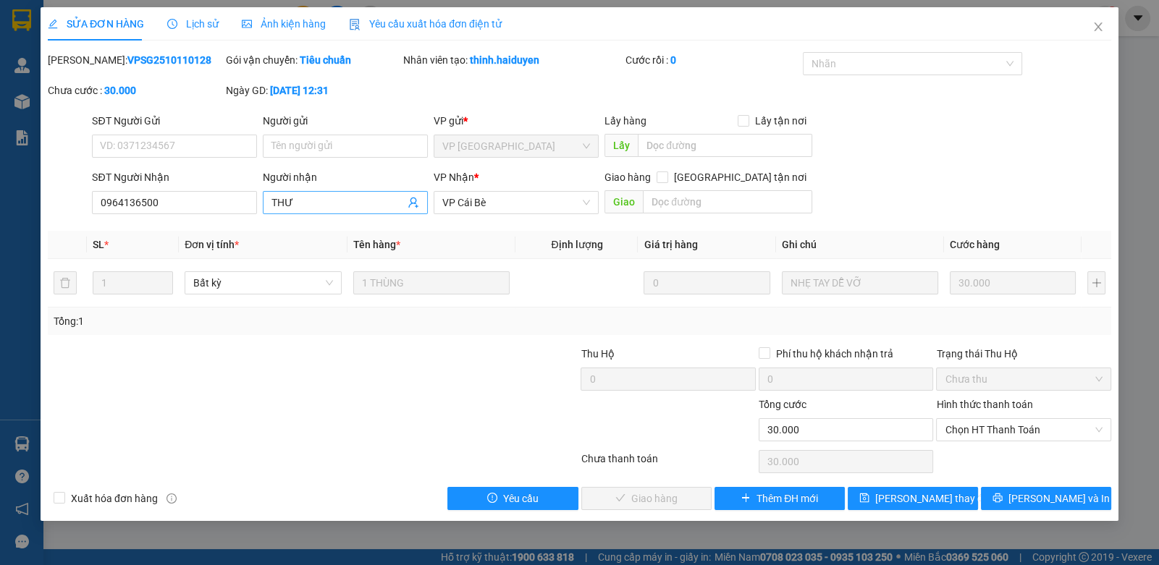
click at [308, 203] on input "THƯ" at bounding box center [337, 203] width 133 height 16
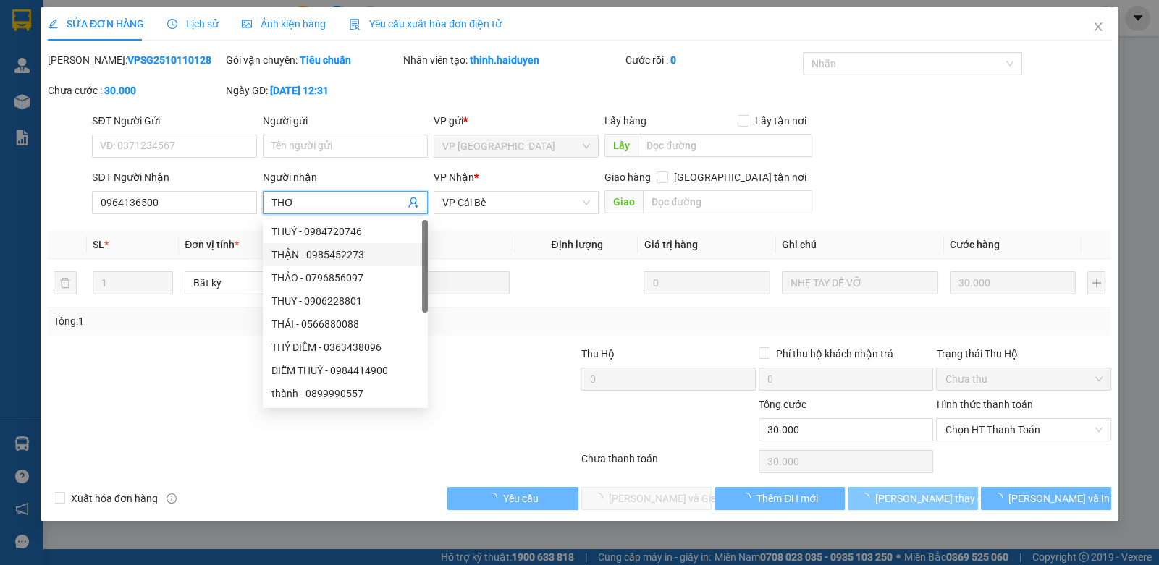
type input "THƠ"
click at [900, 498] on span "[PERSON_NAME] đổi" at bounding box center [933, 499] width 116 height 16
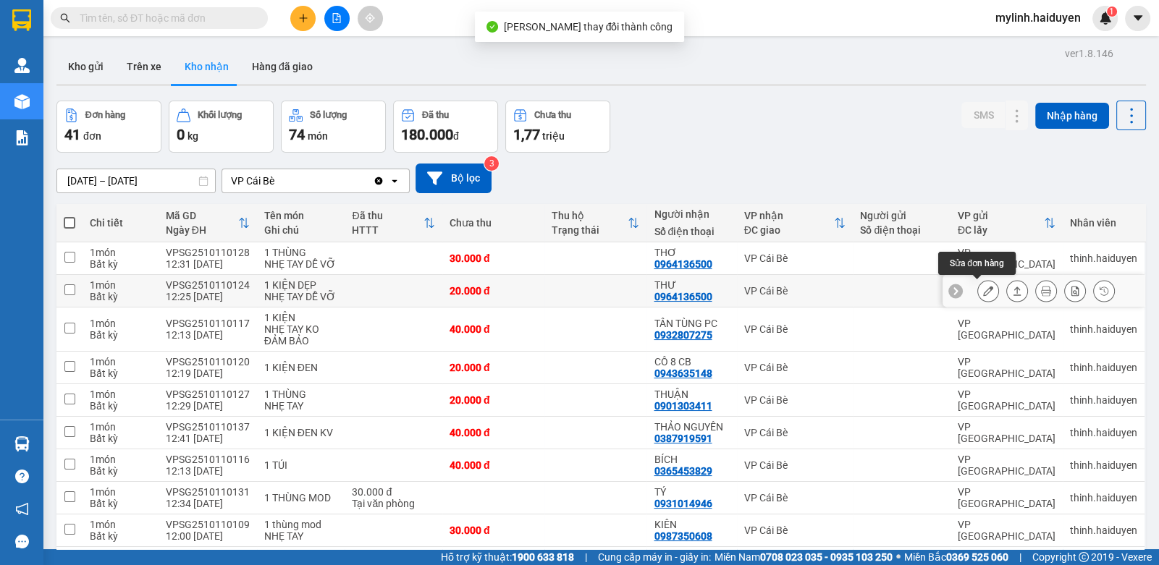
click at [983, 293] on icon at bounding box center [988, 291] width 10 height 10
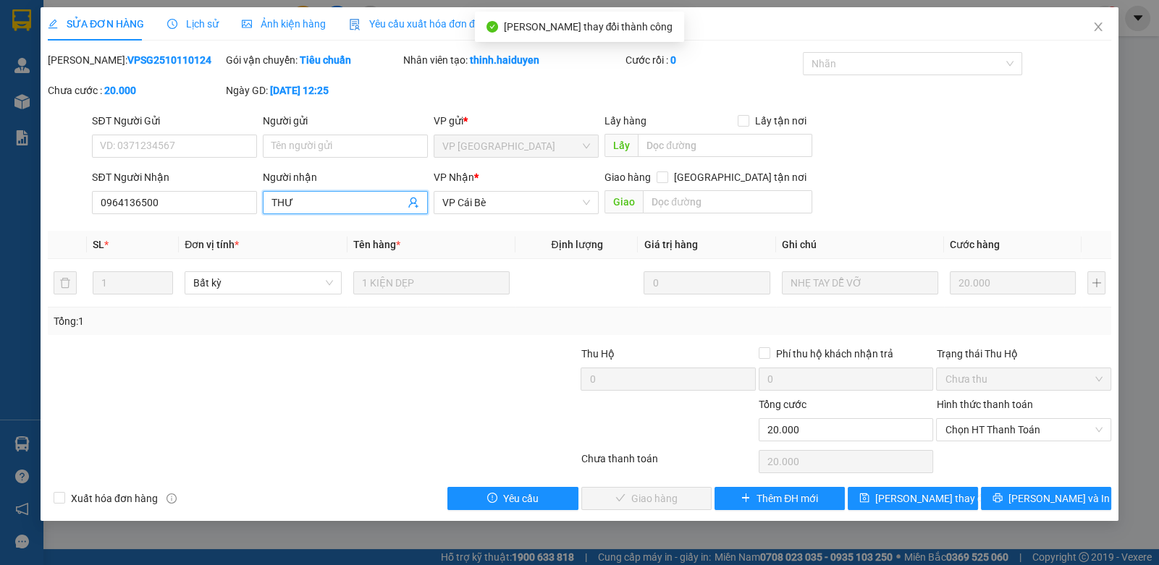
click at [370, 206] on input "THƯ" at bounding box center [337, 203] width 133 height 16
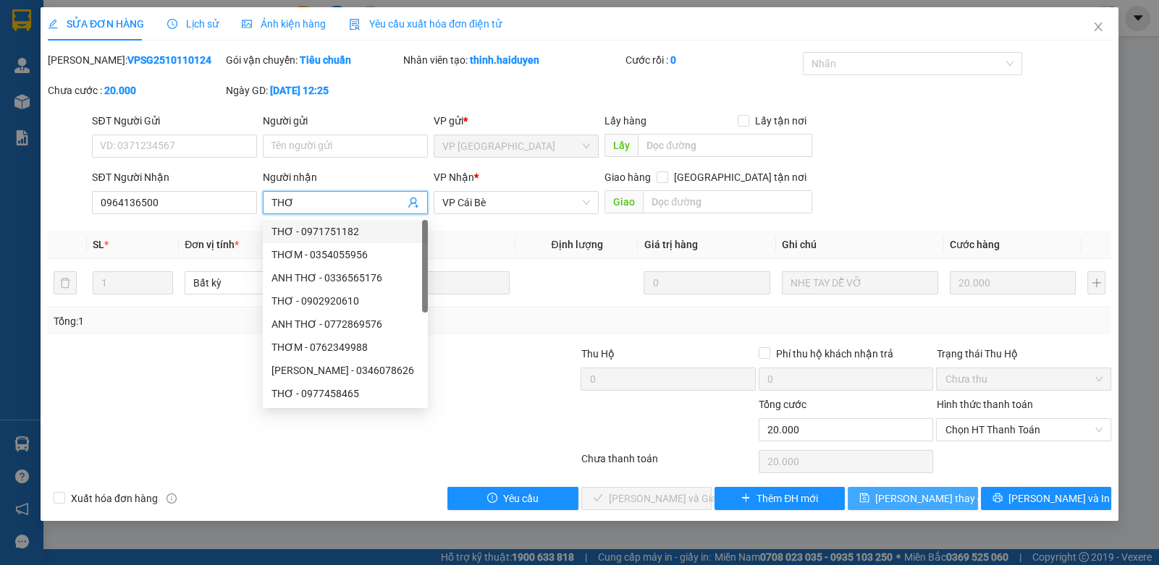
type input "THƠ"
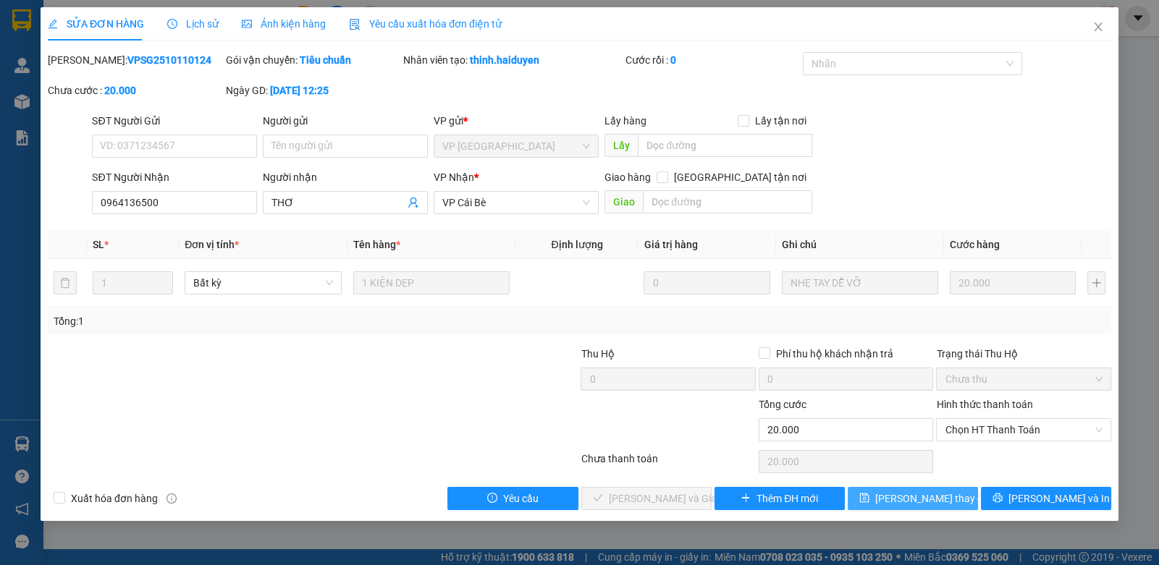
click at [898, 487] on button "[PERSON_NAME] đổi" at bounding box center [912, 498] width 130 height 23
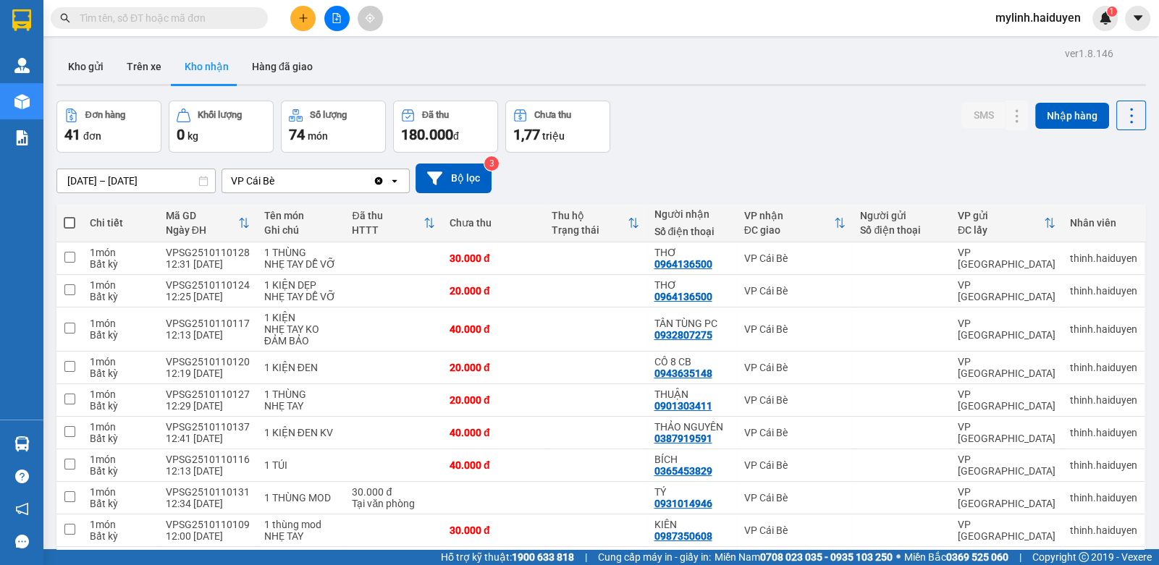
click at [168, 28] on span at bounding box center [159, 18] width 217 height 22
drag, startPoint x: 169, startPoint y: 24, endPoint x: 381, endPoint y: 11, distance: 212.5
click at [172, 24] on input "text" at bounding box center [165, 18] width 171 height 16
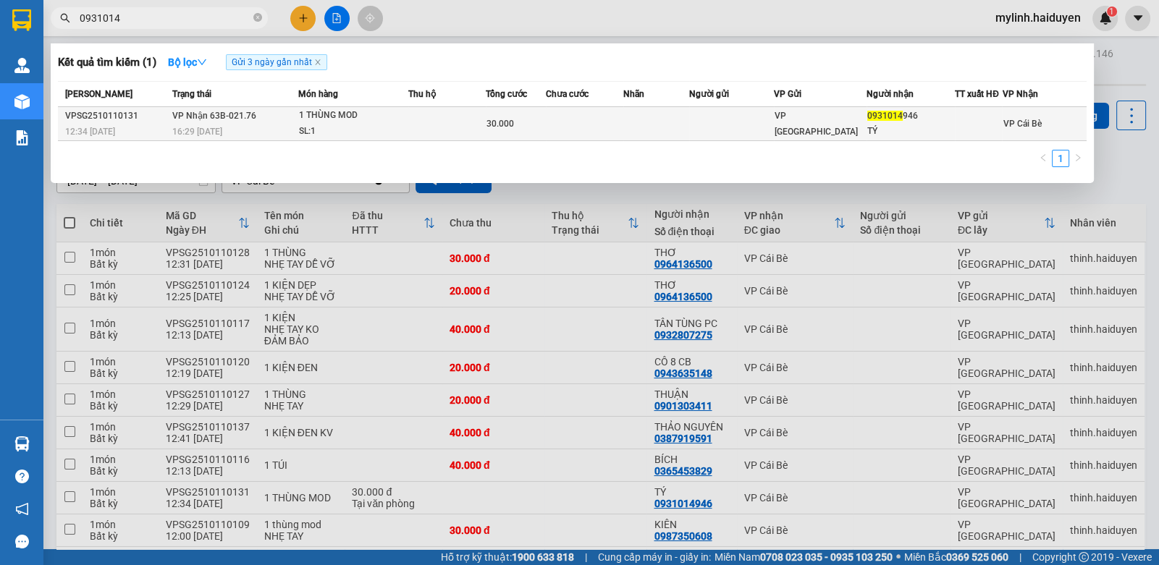
type input "0931014"
click at [728, 119] on td at bounding box center [731, 124] width 85 height 34
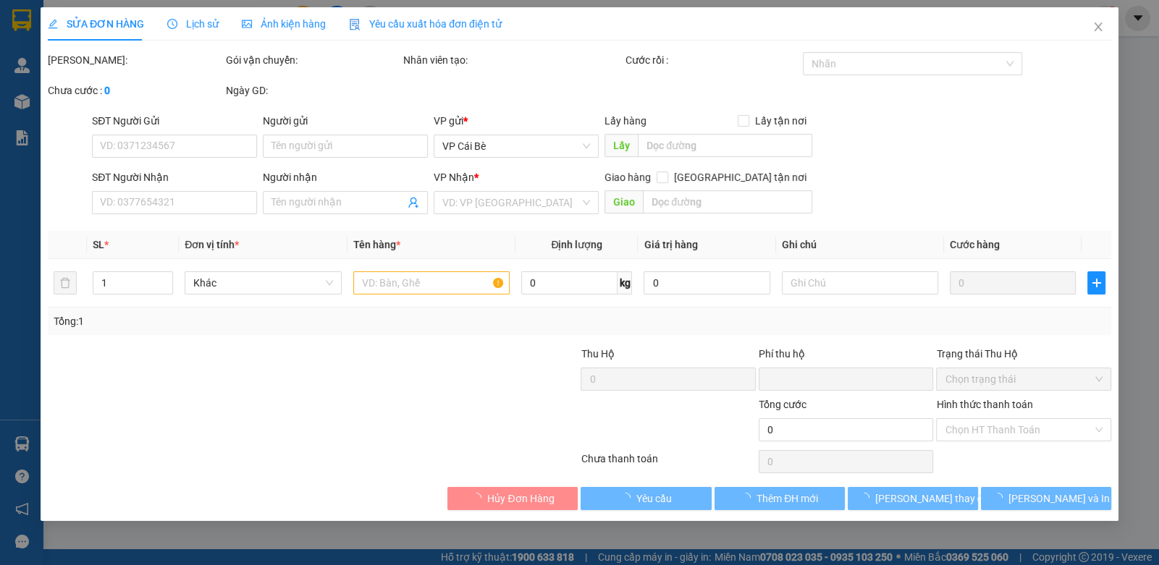
type input "0931014946"
type input "TÝ"
type input "0"
type input "30.000"
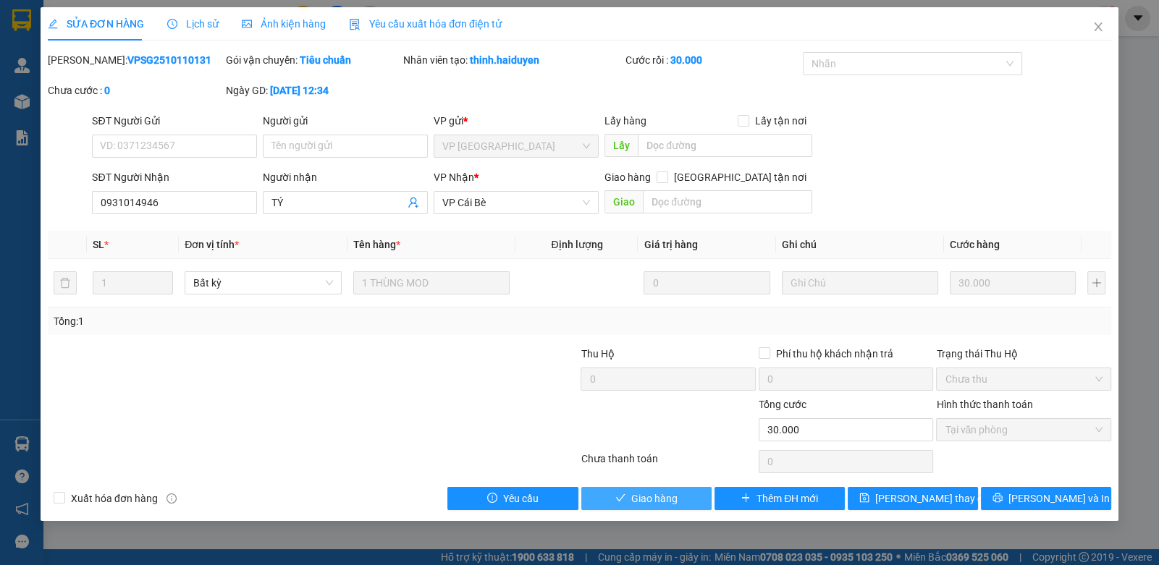
click at [637, 494] on span "Giao hàng" at bounding box center [654, 499] width 46 height 16
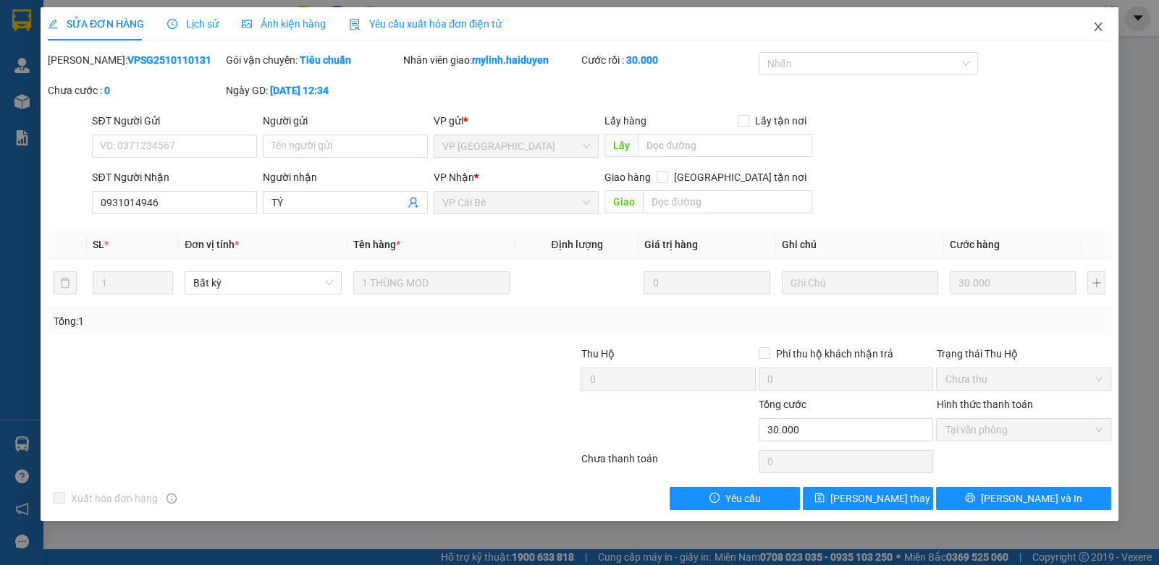
click at [1093, 26] on icon "close" at bounding box center [1098, 27] width 12 height 12
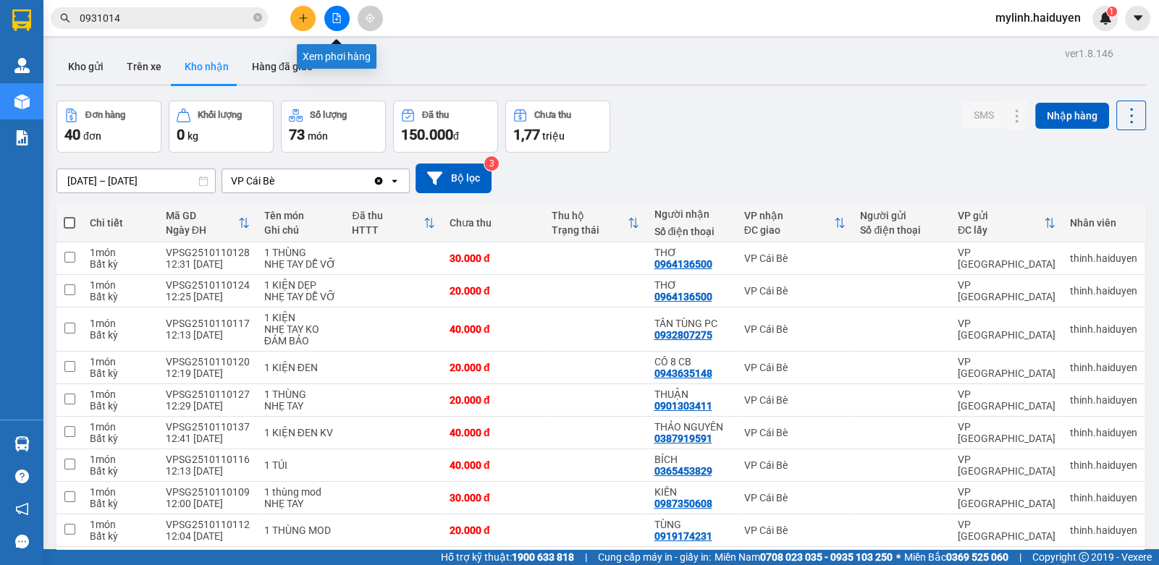
click at [337, 16] on icon "file-add" at bounding box center [336, 18] width 10 height 10
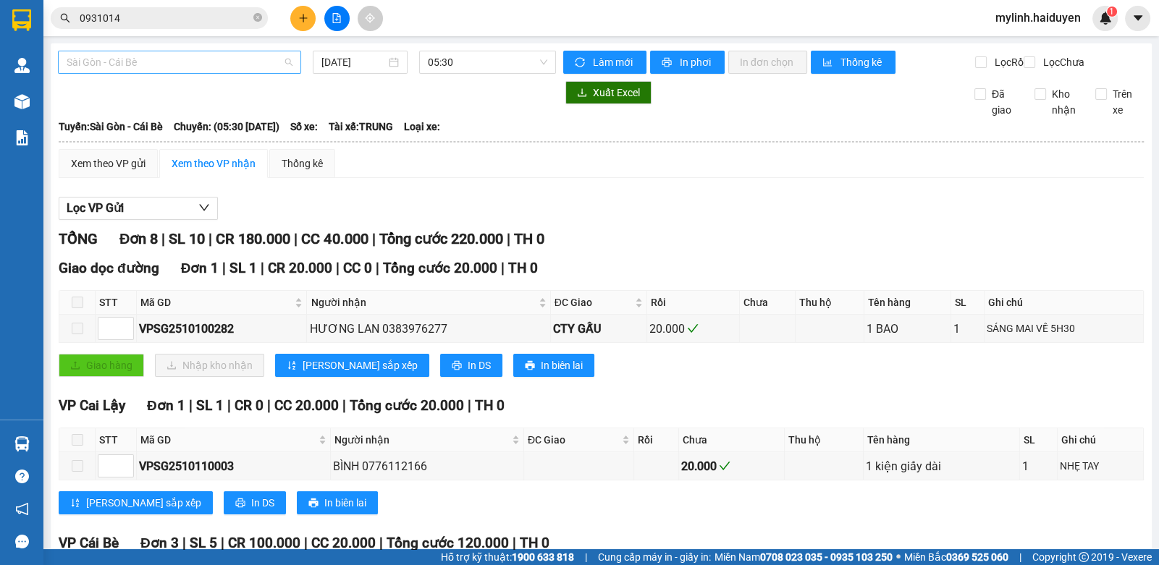
click at [109, 67] on span "Sài Gòn - Cái Bè" at bounding box center [180, 62] width 226 height 22
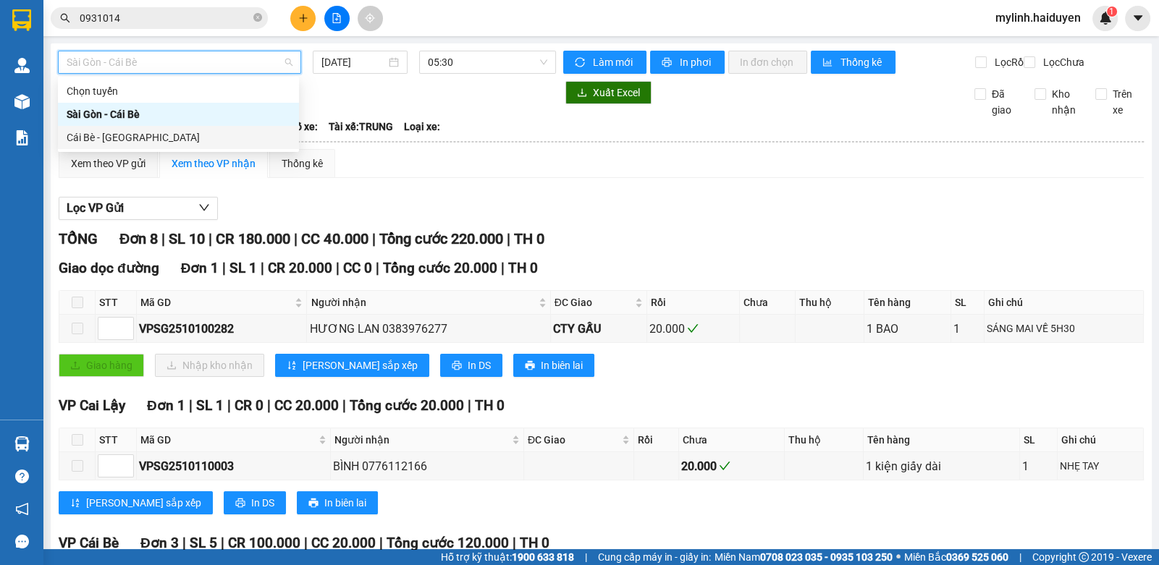
click at [90, 151] on body "Kết quả tìm kiếm ( 1 ) Bộ lọc Gửi 3 ngày gần nhất Mã ĐH Trạng thái Món hàng Thu…" at bounding box center [579, 282] width 1159 height 565
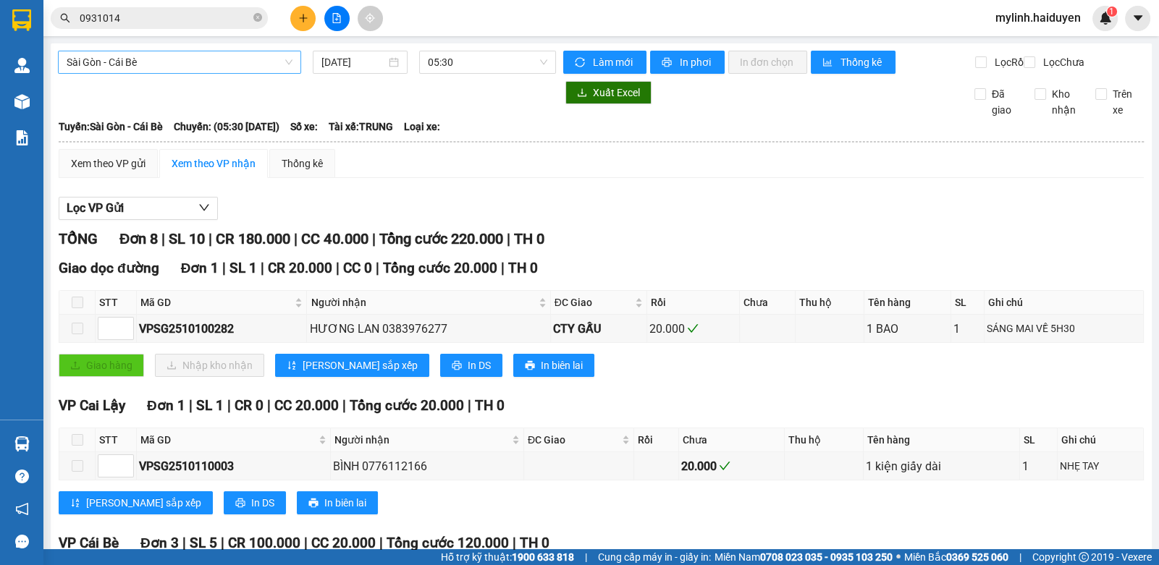
click at [128, 54] on span "Sài Gòn - Cái Bè" at bounding box center [180, 62] width 226 height 22
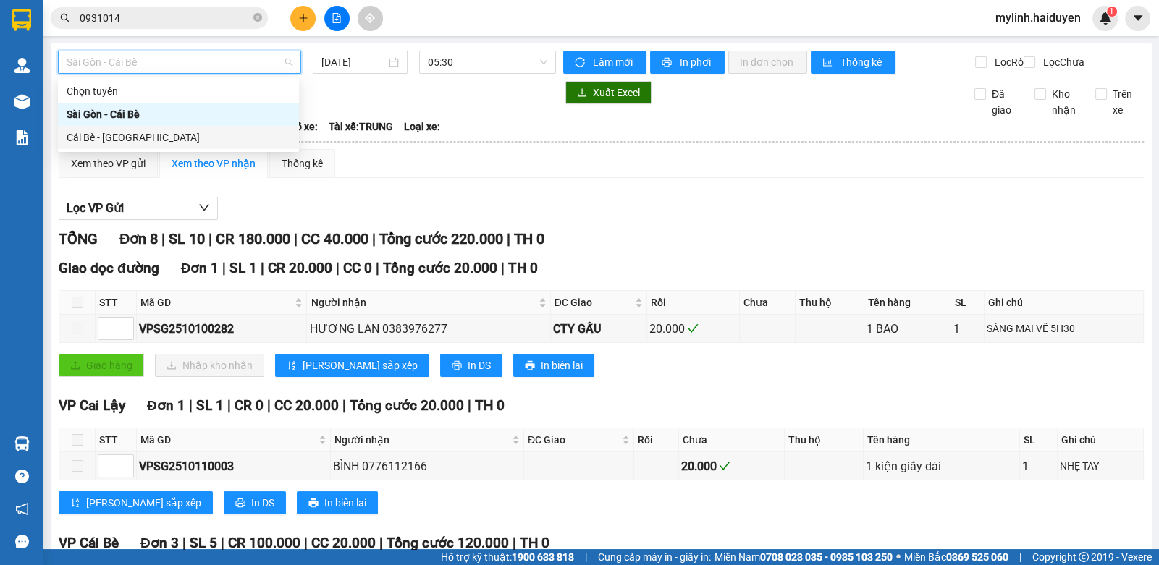
click at [110, 136] on div "Cái Bè - [GEOGRAPHIC_DATA]" at bounding box center [179, 138] width 224 height 16
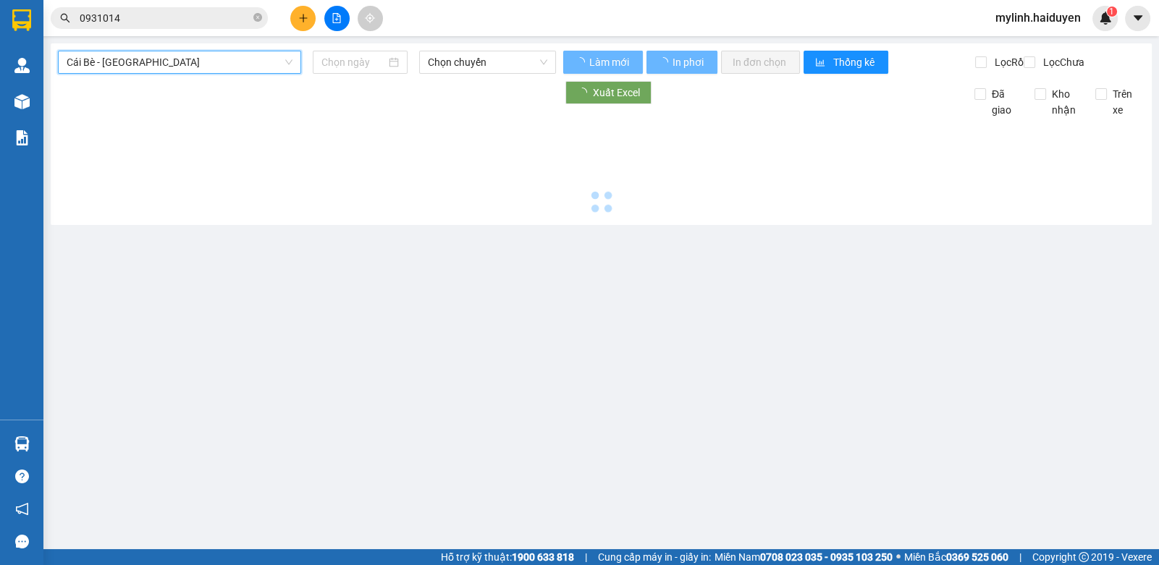
type input "[DATE]"
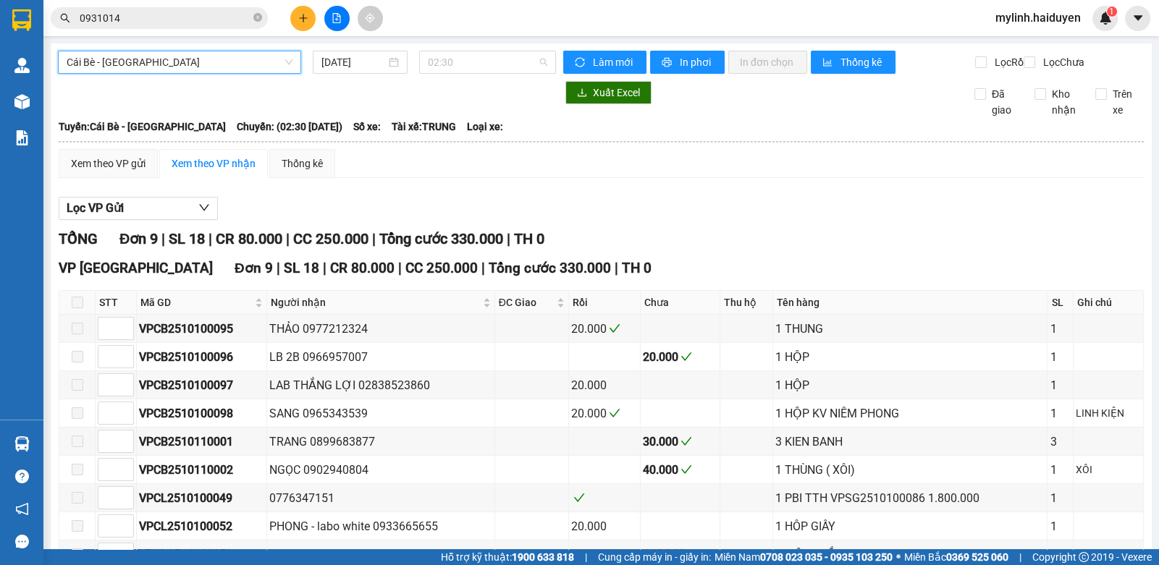
drag, startPoint x: 457, startPoint y: 53, endPoint x: 465, endPoint y: 77, distance: 25.2
click at [460, 59] on span "02:30" at bounding box center [487, 62] width 119 height 22
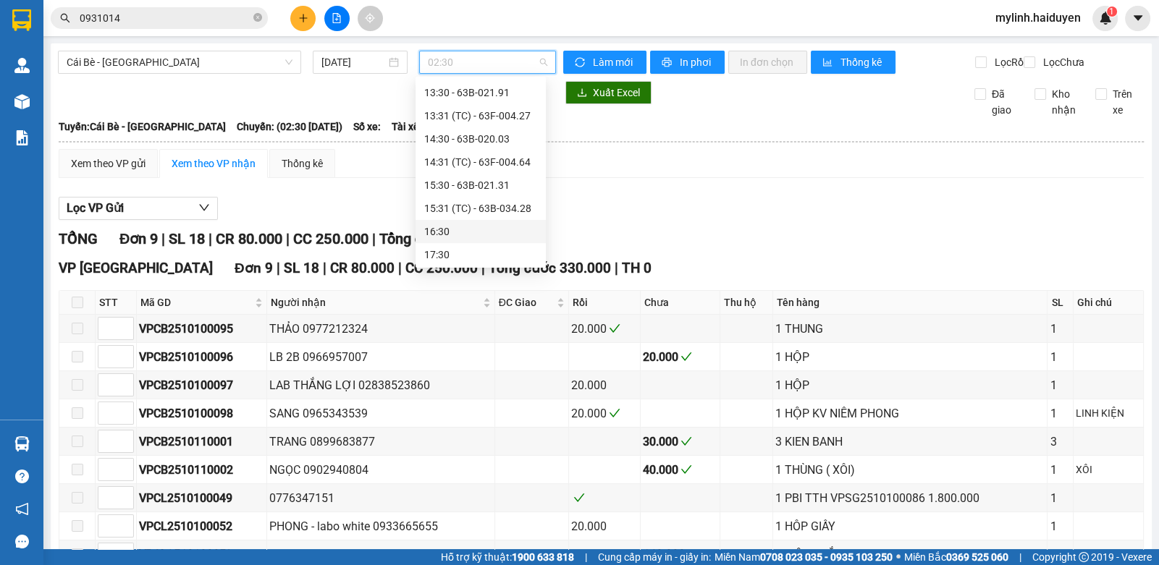
scroll to position [510, 0]
click at [478, 234] on div "16:30" at bounding box center [480, 230] width 113 height 16
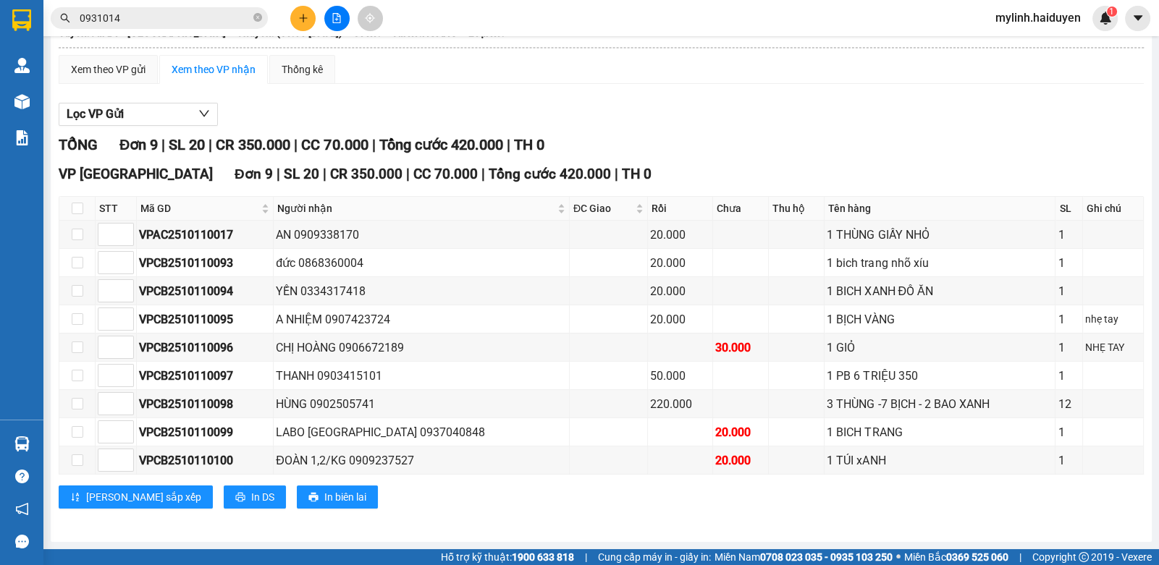
scroll to position [102, 0]
click at [124, 20] on input "0931014" at bounding box center [165, 18] width 171 height 16
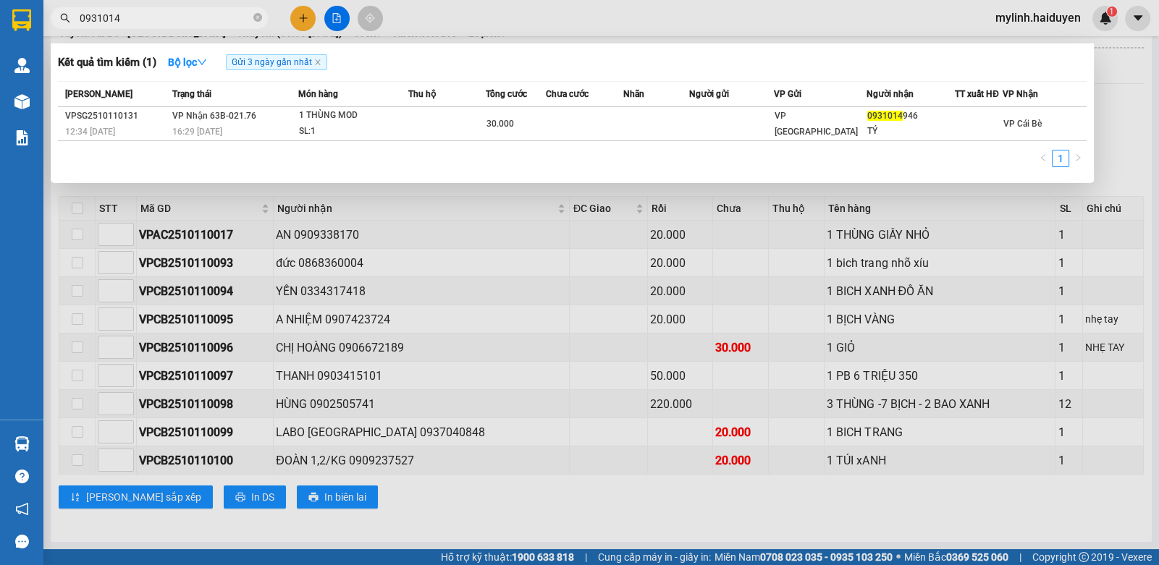
drag, startPoint x: 124, startPoint y: 20, endPoint x: 337, endPoint y: 3, distance: 213.5
click at [282, 6] on div "Kết quả tìm kiếm ( 1 ) Bộ lọc Gửi 3 ngày gần nhất Mã ĐH Trạng thái Món hàng Thu…" at bounding box center [141, 18] width 282 height 25
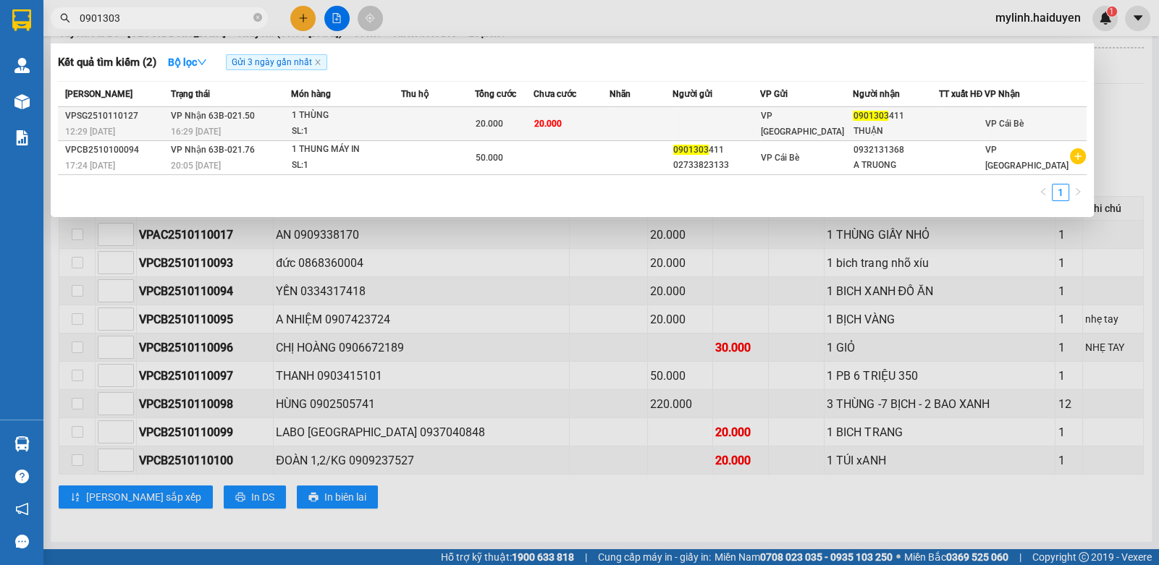
type input "0901303"
click at [562, 119] on span "20.000" at bounding box center [548, 124] width 28 height 10
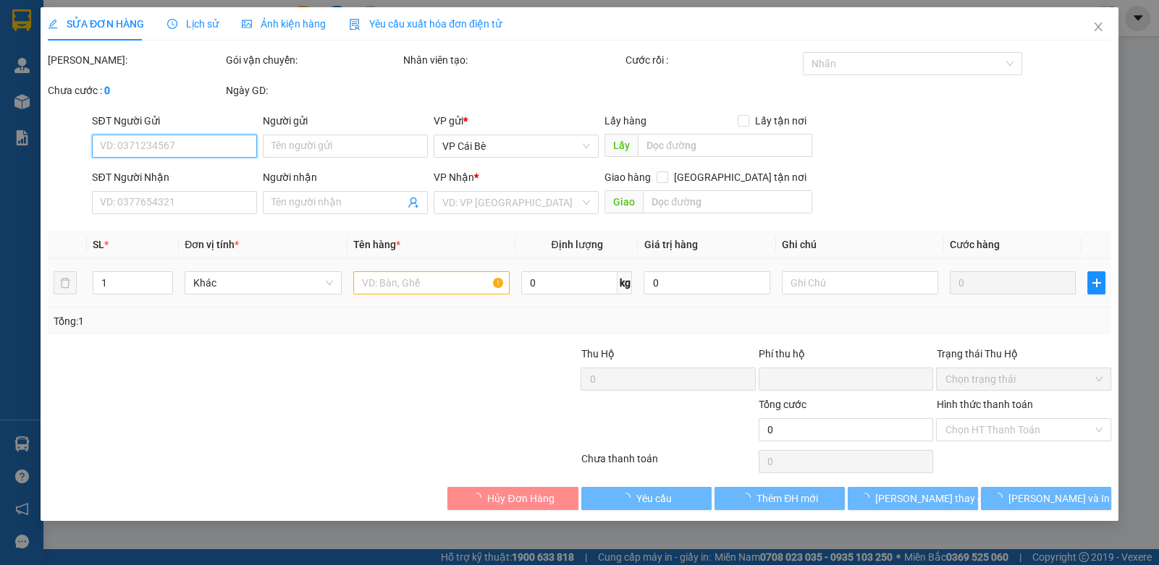
type input "0901303411"
type input "THUẬN"
type input "0"
type input "20.000"
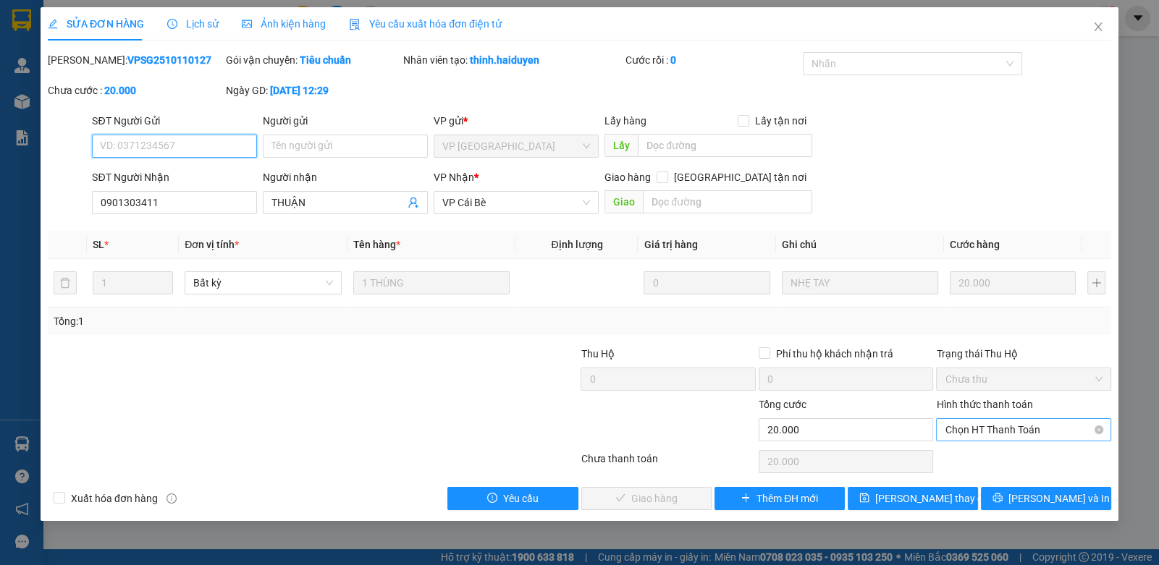
click at [965, 420] on span "Chọn HT Thanh Toán" at bounding box center [1022, 430] width 157 height 22
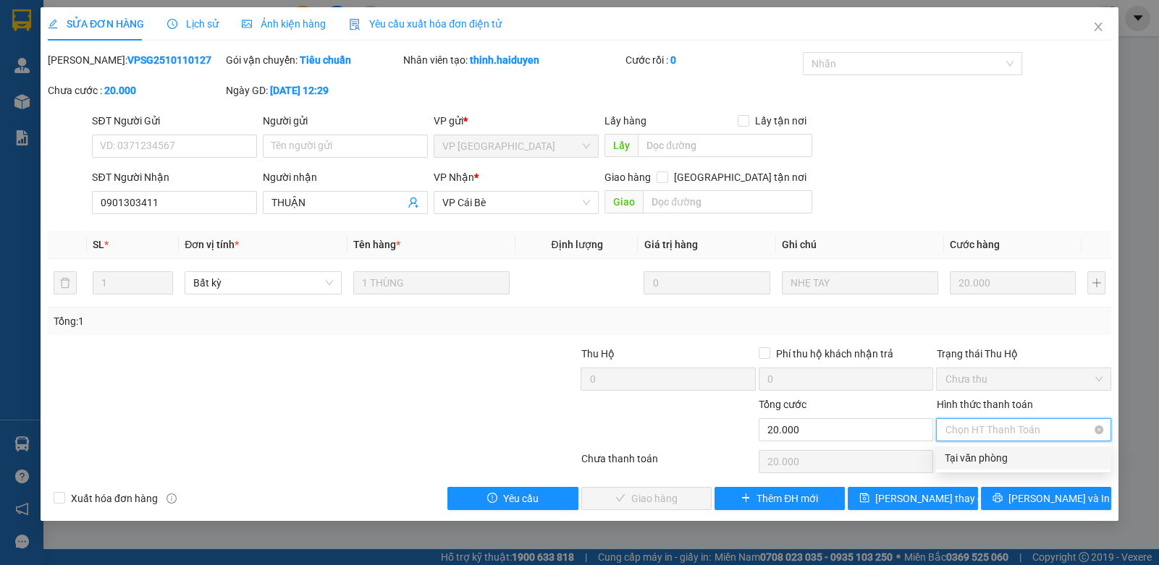
drag, startPoint x: 963, startPoint y: 439, endPoint x: 930, endPoint y: 469, distance: 44.1
click at [964, 459] on div "Tại văn phòng" at bounding box center [1022, 458] width 157 height 16
type input "0"
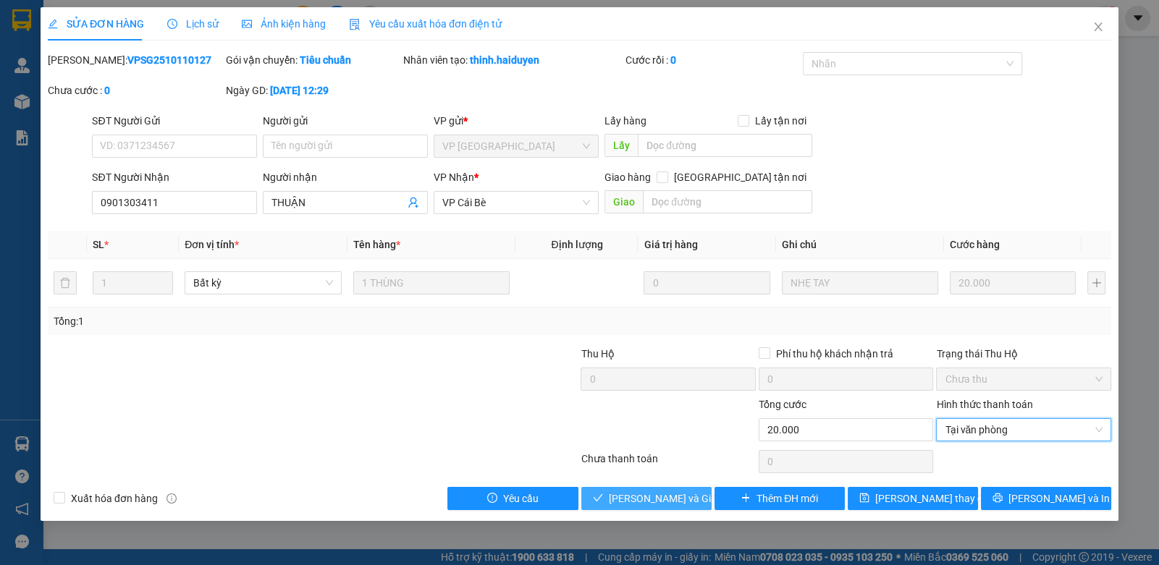
click at [640, 497] on span "[PERSON_NAME] và [PERSON_NAME] hàng" at bounding box center [678, 499] width 139 height 16
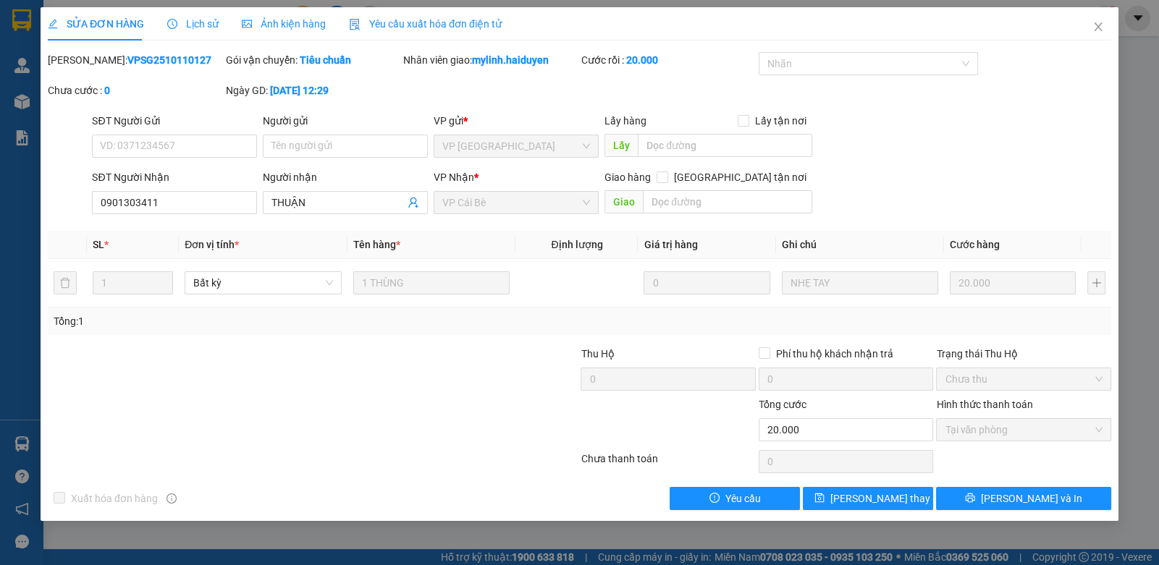
click at [432, 392] on div at bounding box center [490, 371] width 177 height 51
click at [1097, 24] on icon "close" at bounding box center [1098, 27] width 12 height 12
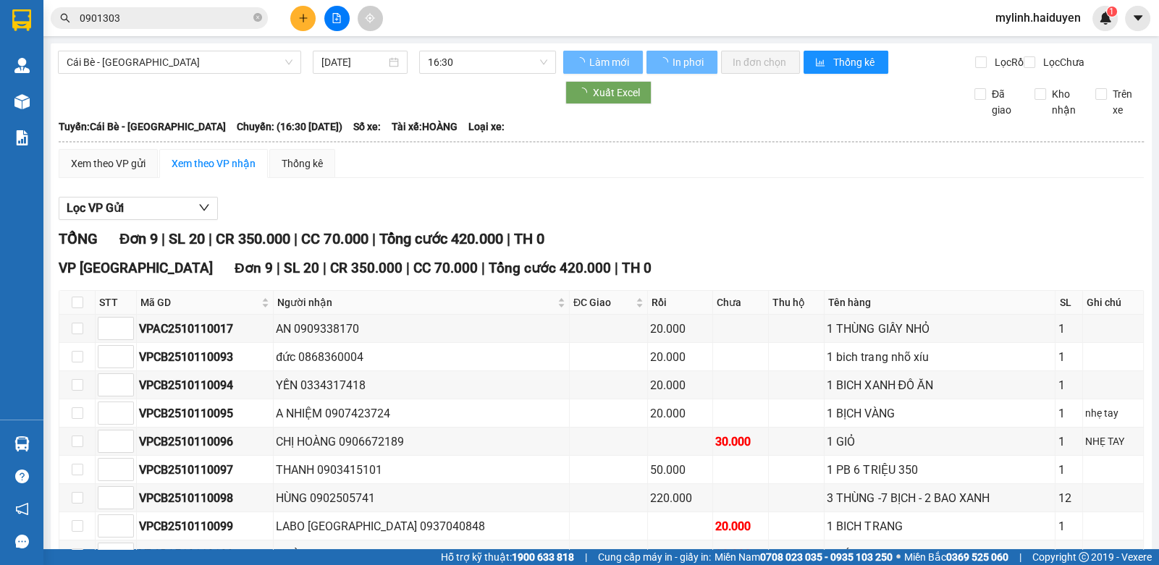
click at [206, 17] on input "0901303" at bounding box center [165, 18] width 171 height 16
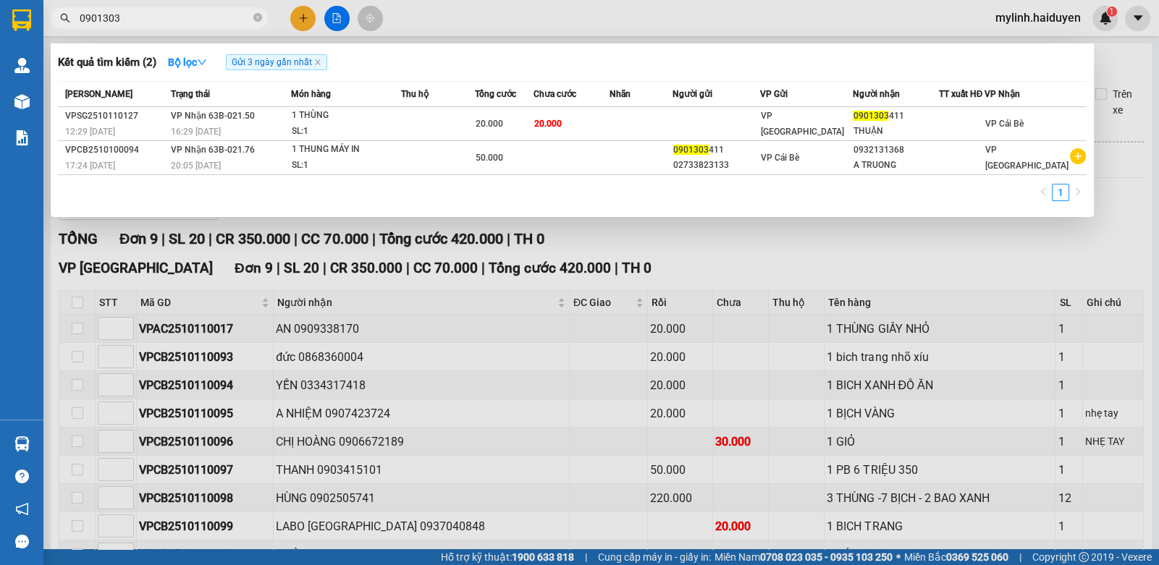
drag, startPoint x: 206, startPoint y: 17, endPoint x: 1157, endPoint y: 13, distance: 951.0
click at [282, 20] on div "0901303" at bounding box center [141, 18] width 282 height 22
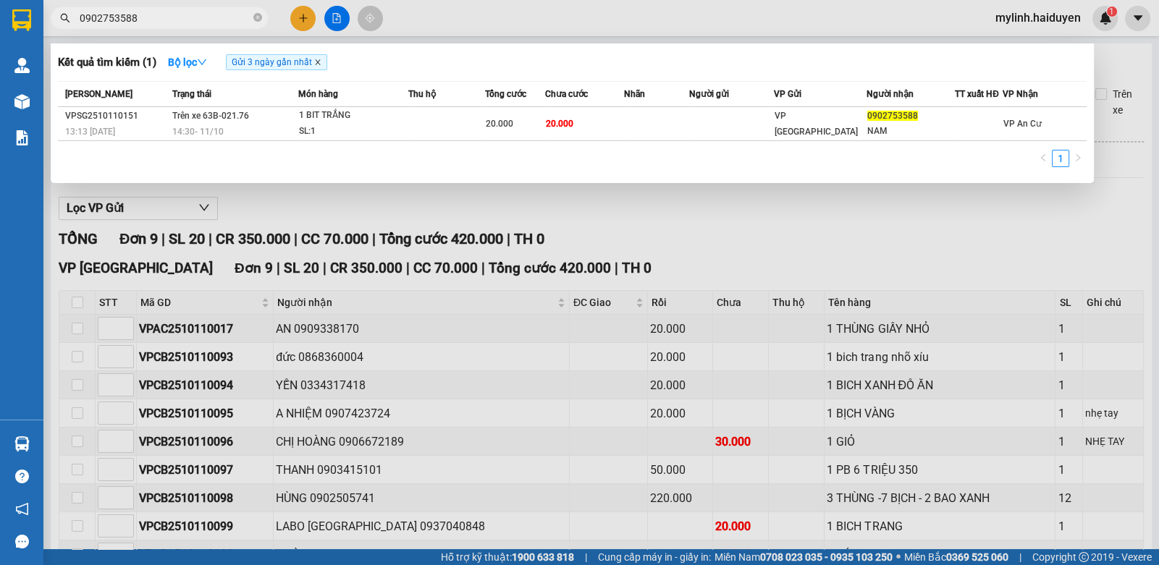
type input "0902753588"
click at [320, 60] on icon "close" at bounding box center [317, 62] width 7 height 7
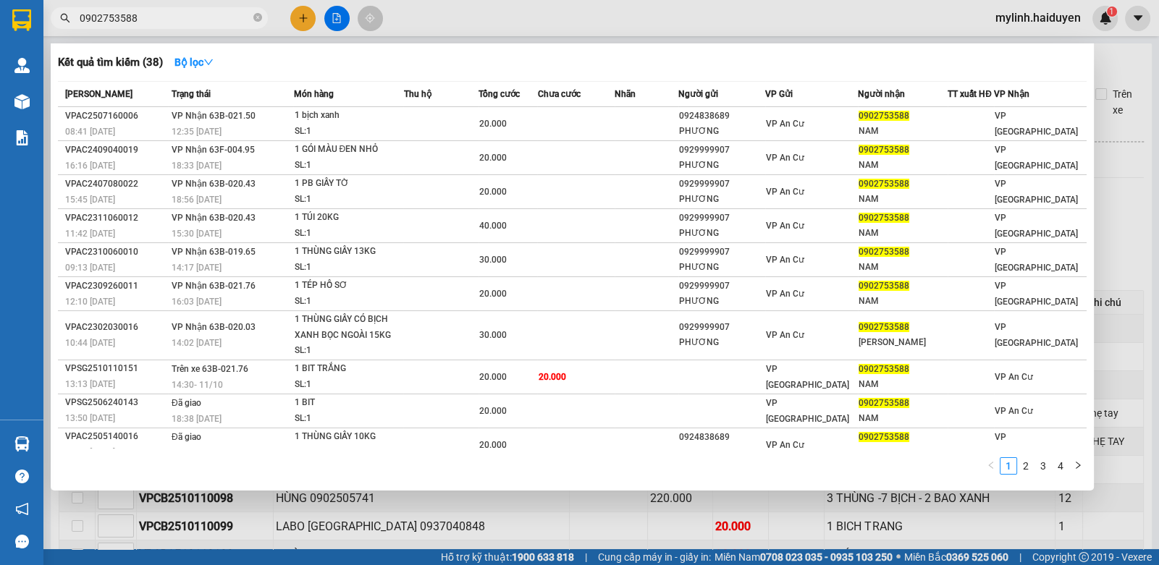
click at [179, 12] on input "0902753588" at bounding box center [165, 18] width 171 height 16
drag, startPoint x: 180, startPoint y: 20, endPoint x: 201, endPoint y: 52, distance: 38.7
click at [181, 20] on input "0902753588" at bounding box center [165, 18] width 171 height 16
drag, startPoint x: 206, startPoint y: 66, endPoint x: 212, endPoint y: 77, distance: 12.3
click at [207, 66] on strong "Bộ lọc" at bounding box center [193, 62] width 39 height 12
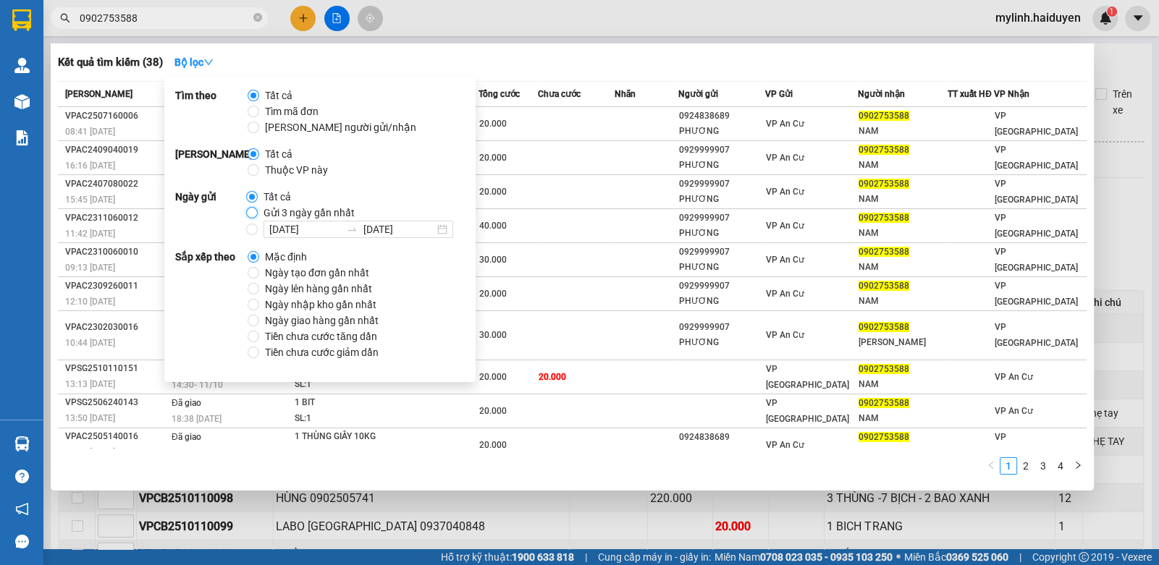
click at [248, 208] on input "Gửi 3 ngày gần nhất" at bounding box center [252, 213] width 12 height 12
radio input "true"
radio input "false"
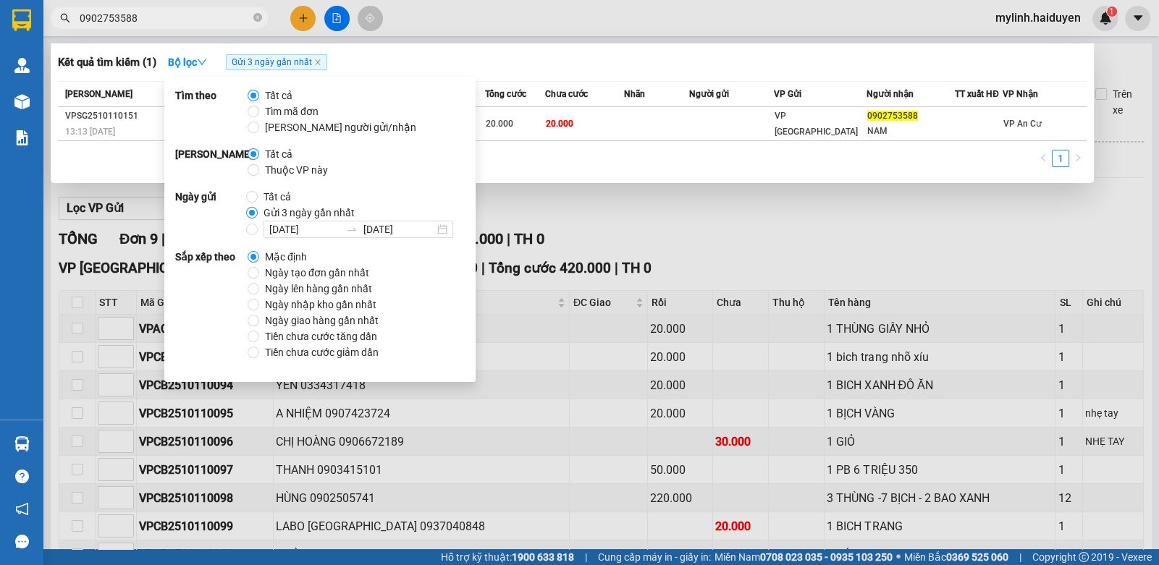
drag, startPoint x: 516, startPoint y: 31, endPoint x: 438, endPoint y: 35, distance: 78.3
click at [512, 35] on div at bounding box center [579, 282] width 1159 height 565
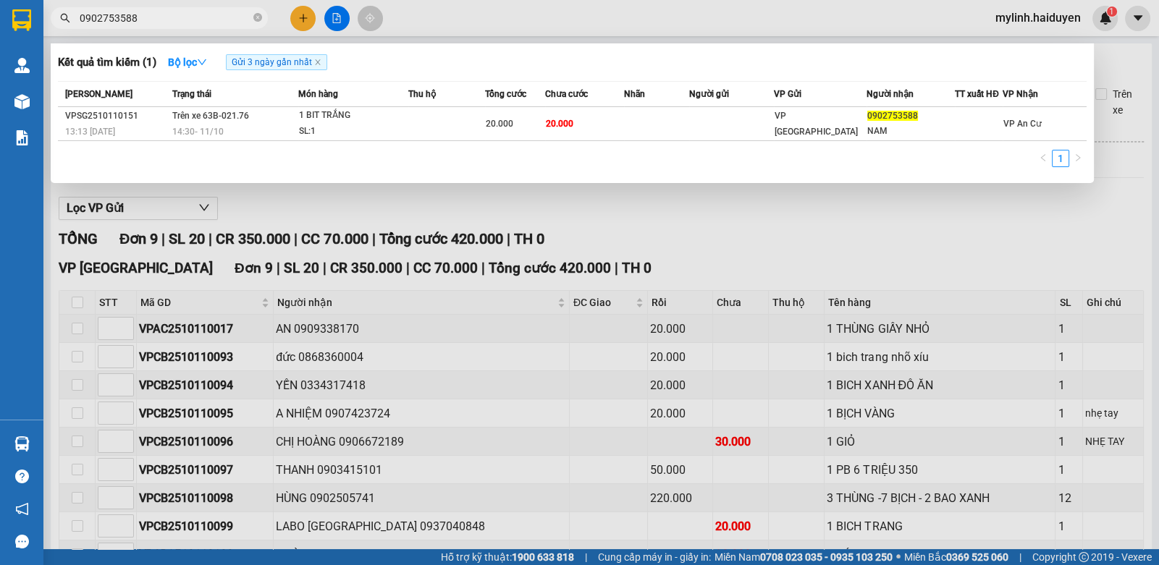
click at [221, 20] on input "0902753588" at bounding box center [165, 18] width 171 height 16
click at [321, 62] on icon "close" at bounding box center [317, 62] width 7 height 7
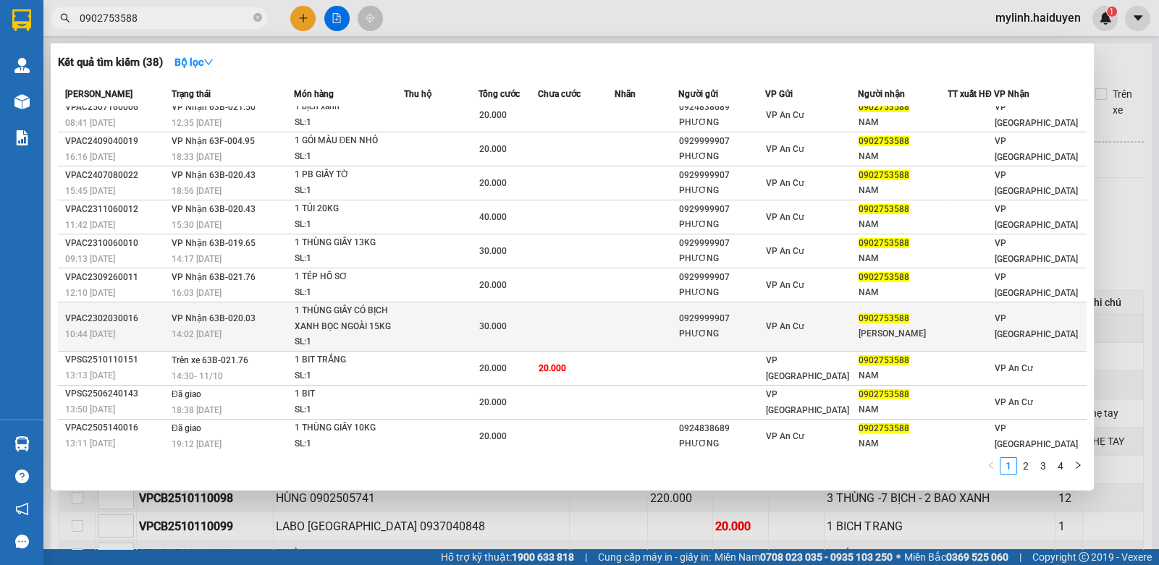
scroll to position [10, 0]
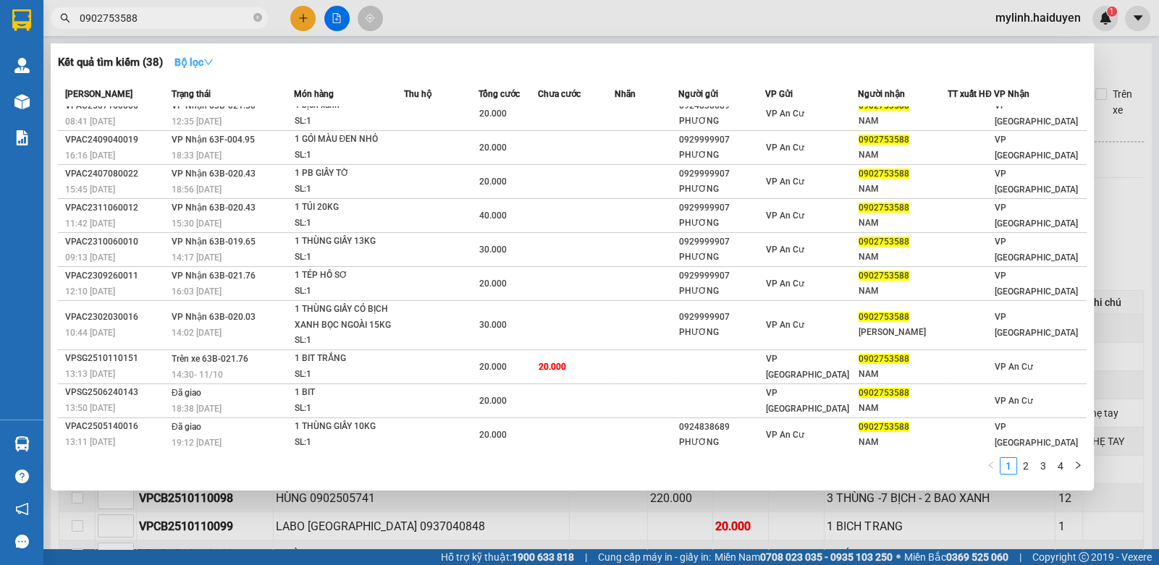
drag, startPoint x: 213, startPoint y: 63, endPoint x: 227, endPoint y: 99, distance: 38.5
click at [213, 64] on icon "down" at bounding box center [208, 62] width 10 height 10
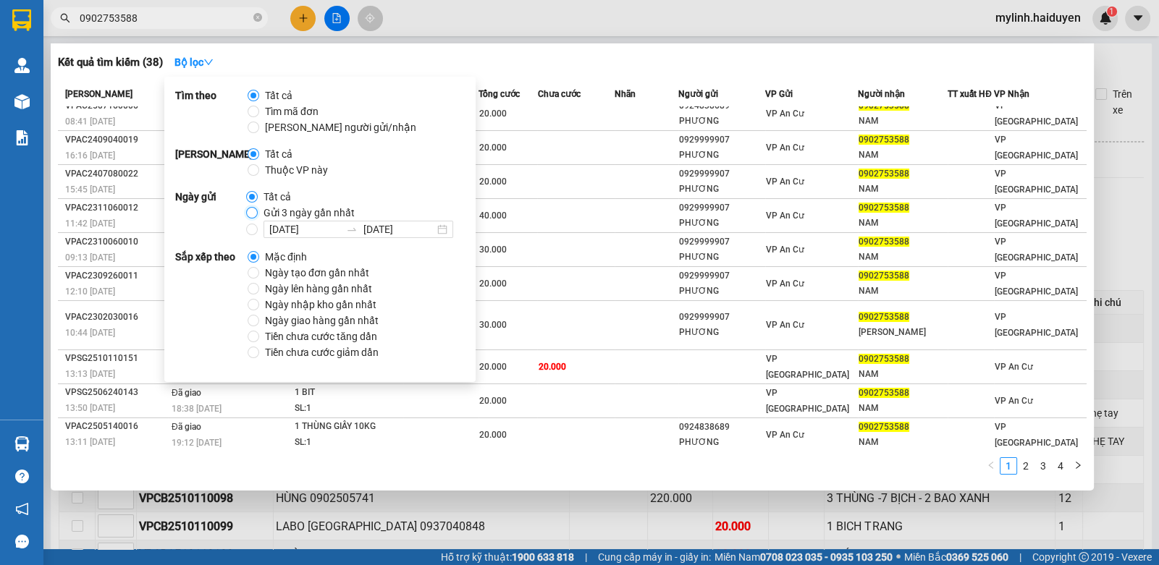
click at [250, 217] on input "Gửi 3 ngày gần nhất" at bounding box center [252, 213] width 12 height 12
radio input "true"
radio input "false"
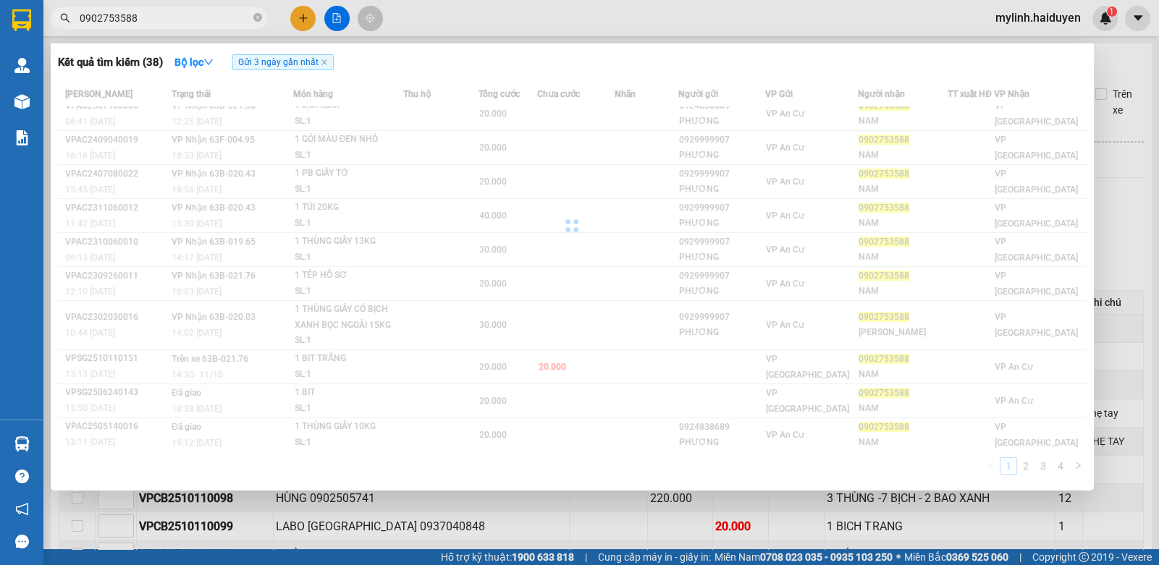
drag, startPoint x: 569, startPoint y: 28, endPoint x: 343, endPoint y: 30, distance: 225.8
click at [549, 24] on div at bounding box center [579, 282] width 1159 height 565
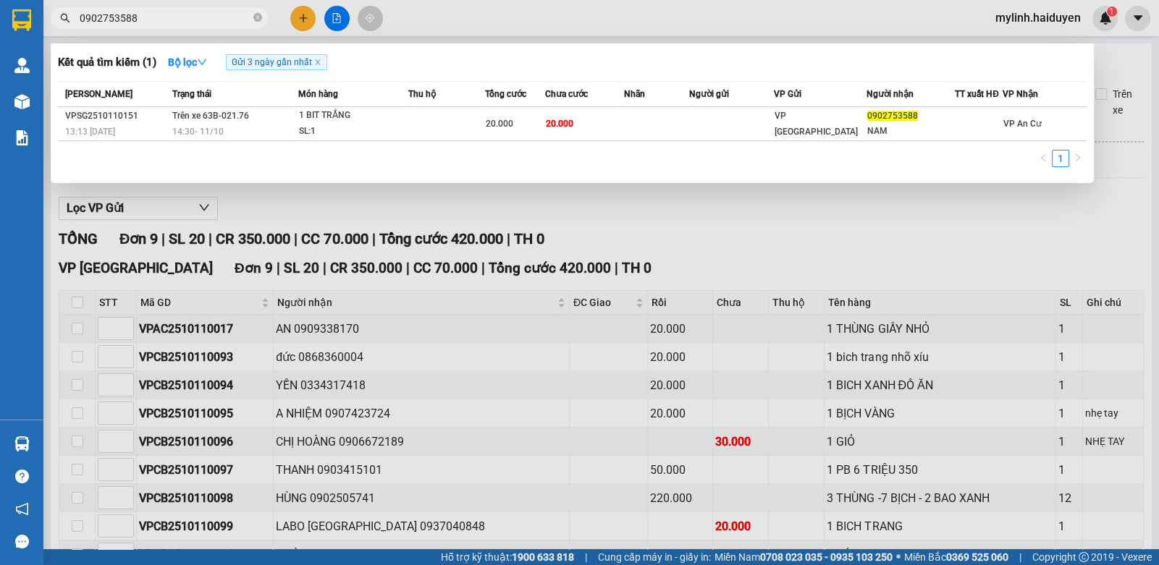
scroll to position [0, 0]
drag, startPoint x: 188, startPoint y: 14, endPoint x: 222, endPoint y: 2, distance: 36.2
click at [189, 14] on input "0902753588" at bounding box center [165, 18] width 171 height 16
drag, startPoint x: 394, startPoint y: 190, endPoint x: 373, endPoint y: 195, distance: 22.3
click at [384, 193] on div at bounding box center [579, 282] width 1159 height 565
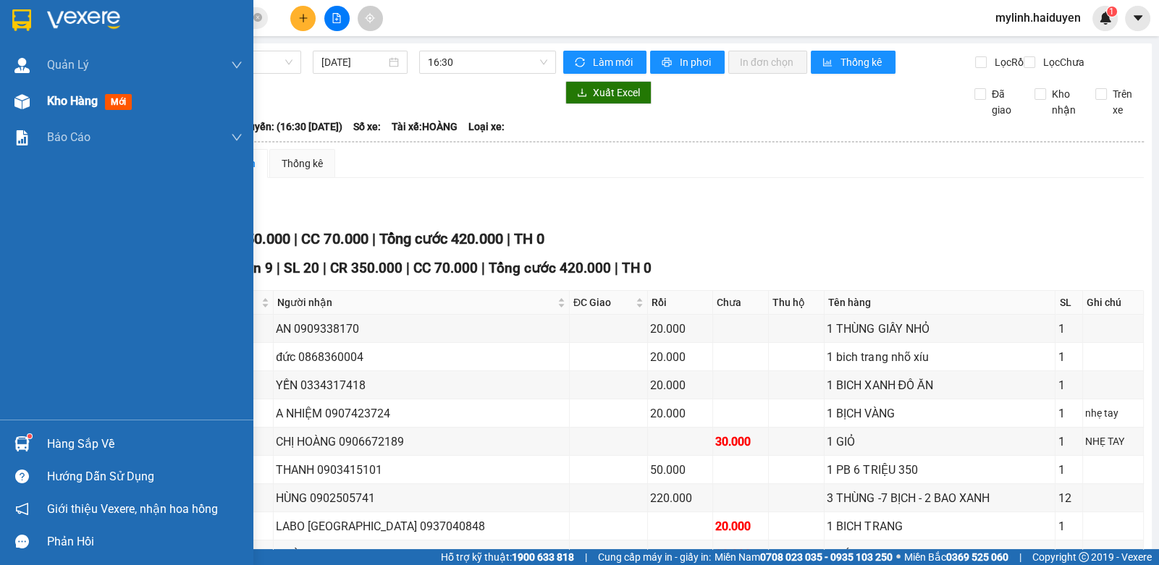
click at [42, 107] on div "Kho hàng mới" at bounding box center [126, 101] width 253 height 36
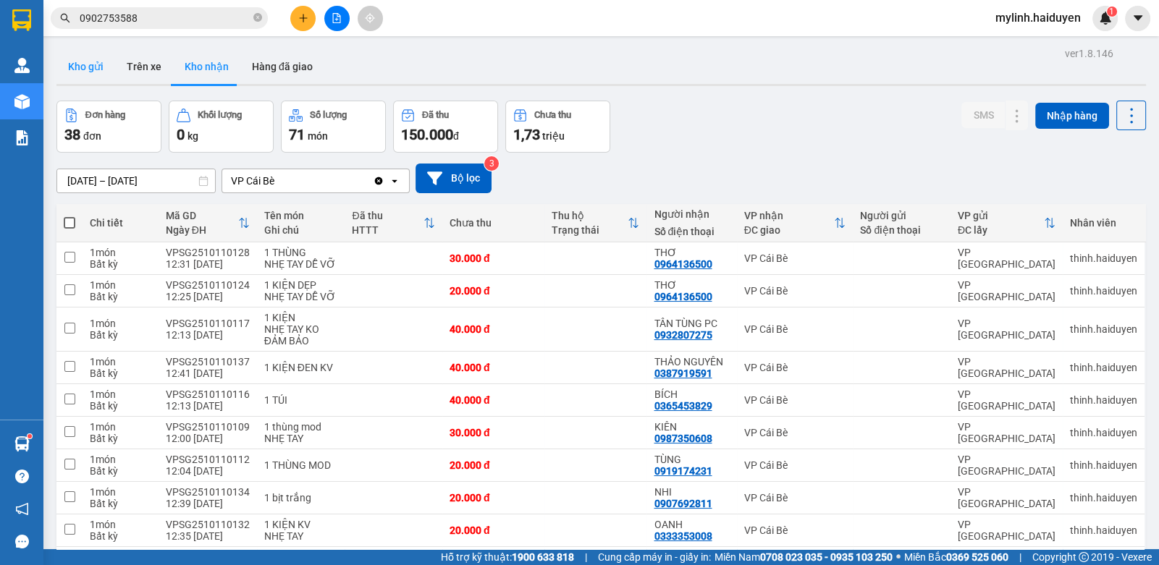
click at [92, 69] on button "Kho gửi" at bounding box center [85, 66] width 59 height 35
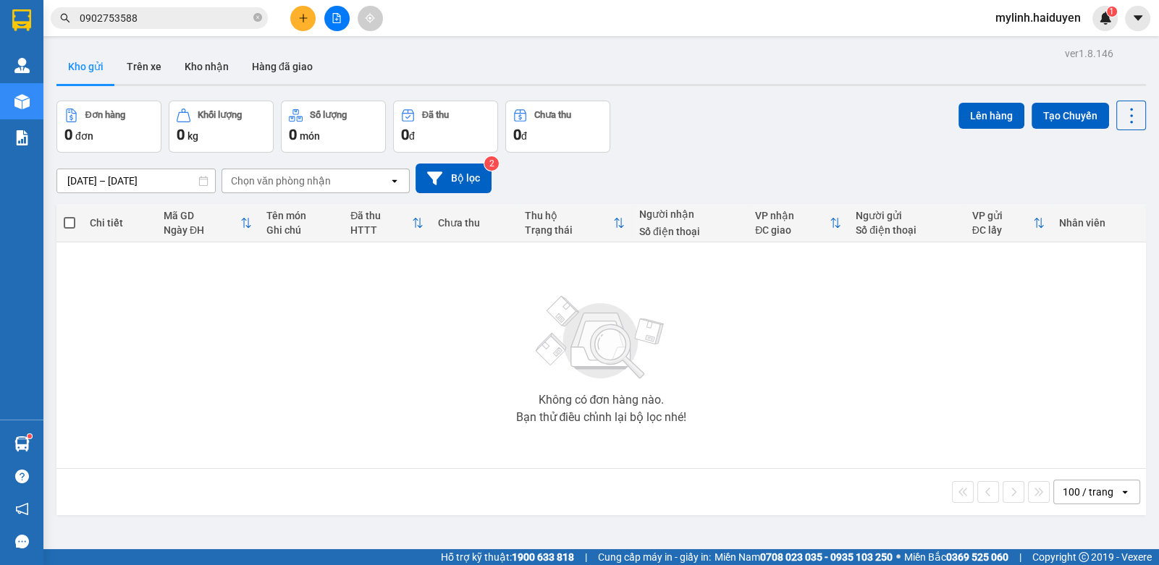
click at [170, 22] on input "0902753588" at bounding box center [165, 18] width 171 height 16
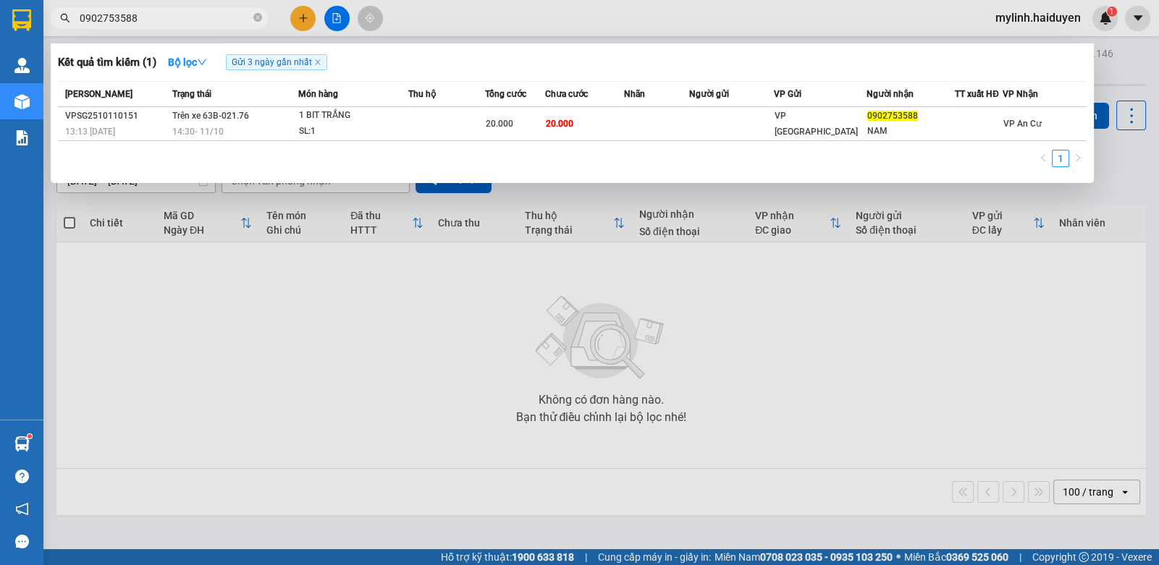
drag, startPoint x: 170, startPoint y: 22, endPoint x: 398, endPoint y: 0, distance: 229.0
click at [225, 15] on input "0902753588" at bounding box center [165, 18] width 171 height 16
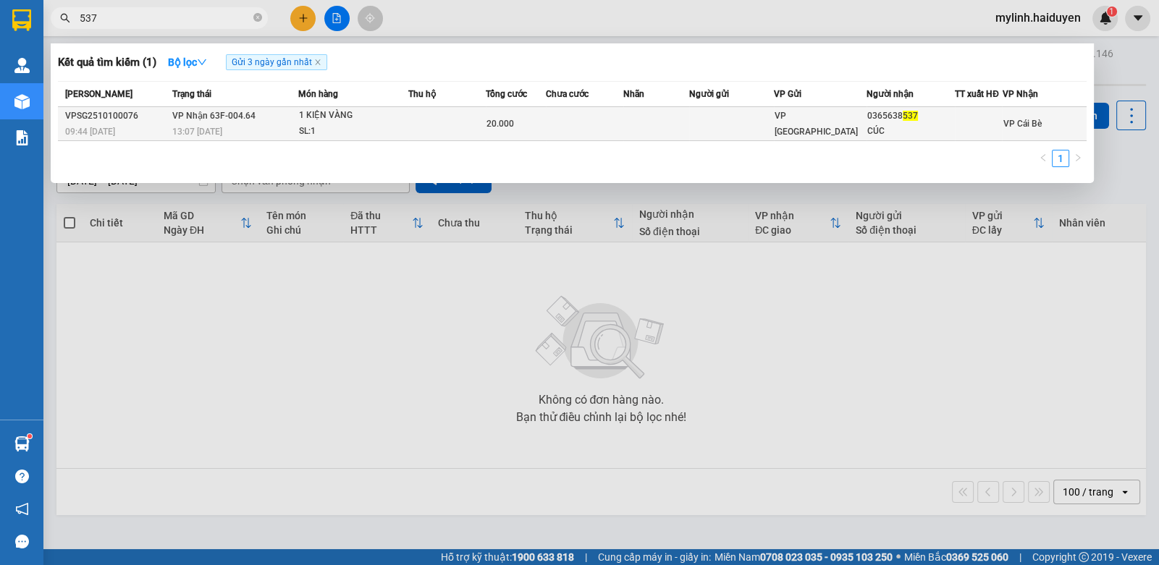
type input "537"
click at [718, 111] on td at bounding box center [731, 124] width 85 height 34
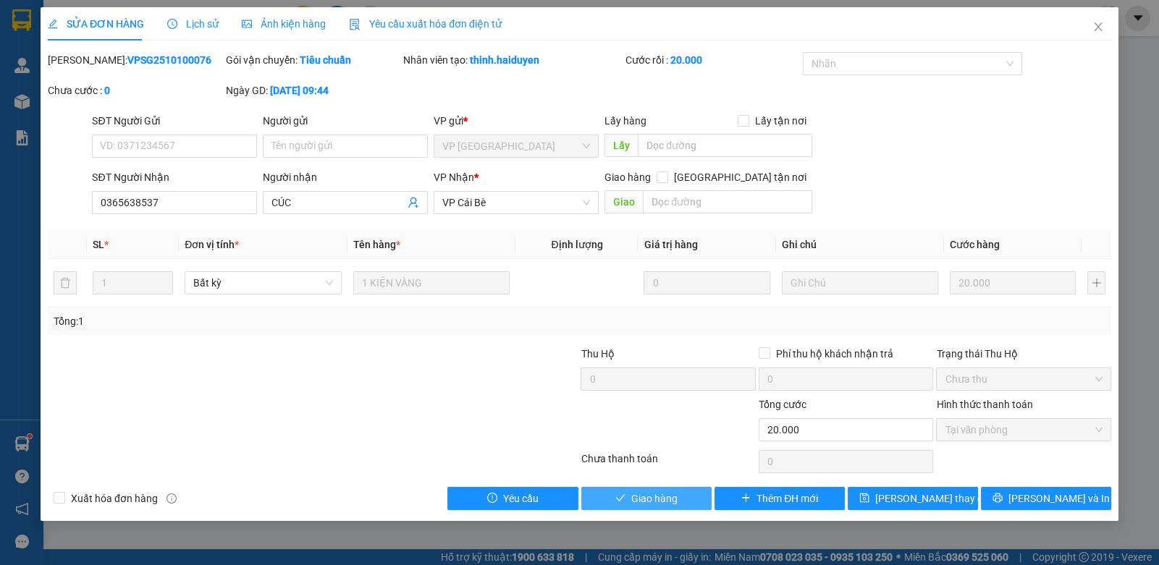
drag, startPoint x: 635, startPoint y: 498, endPoint x: 659, endPoint y: 456, distance: 48.7
click at [635, 498] on span "Giao hàng" at bounding box center [654, 499] width 46 height 16
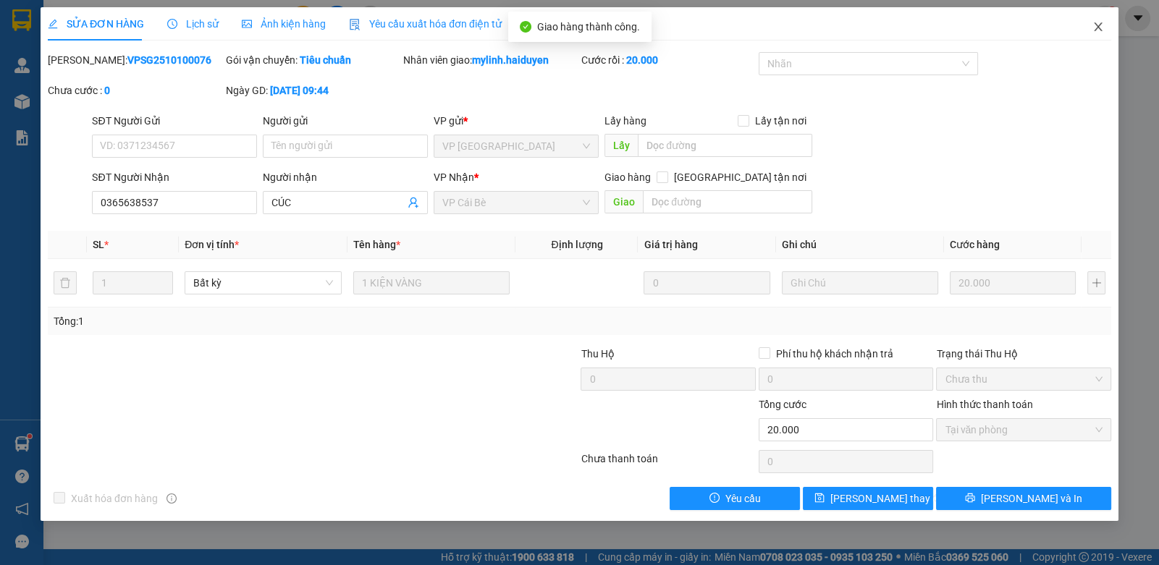
click at [1100, 24] on icon "close" at bounding box center [1098, 26] width 8 height 9
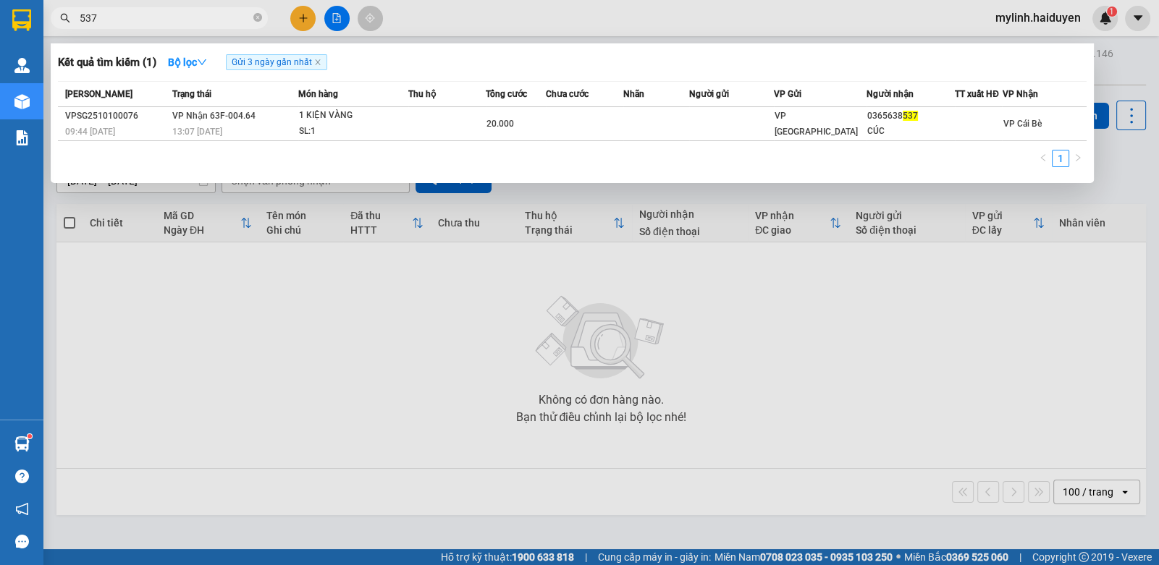
click at [145, 20] on input "537" at bounding box center [165, 18] width 171 height 16
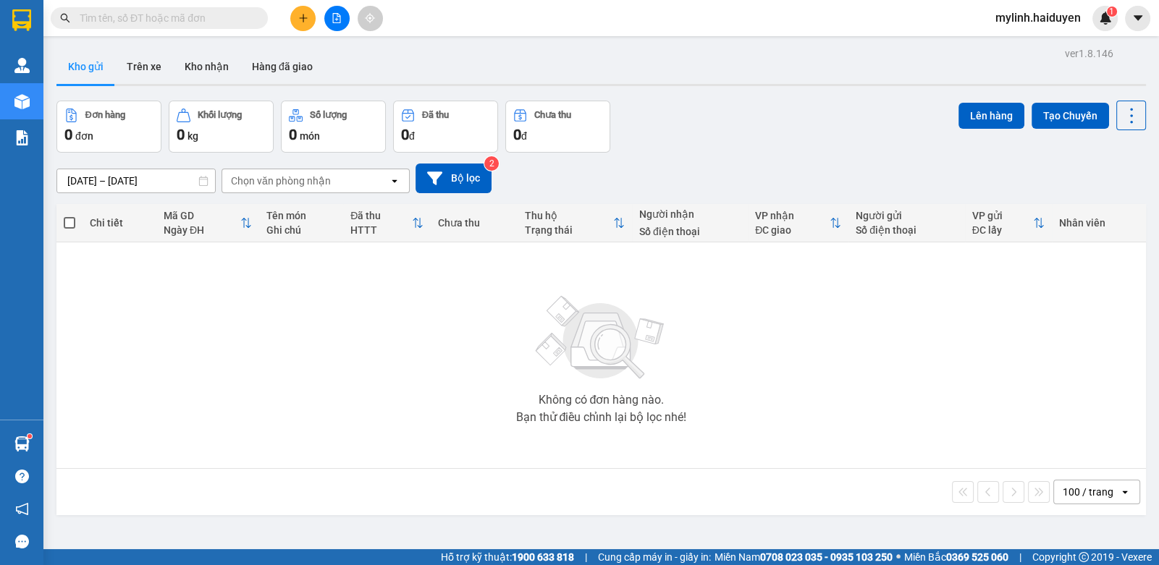
click at [158, 19] on input "text" at bounding box center [165, 18] width 171 height 16
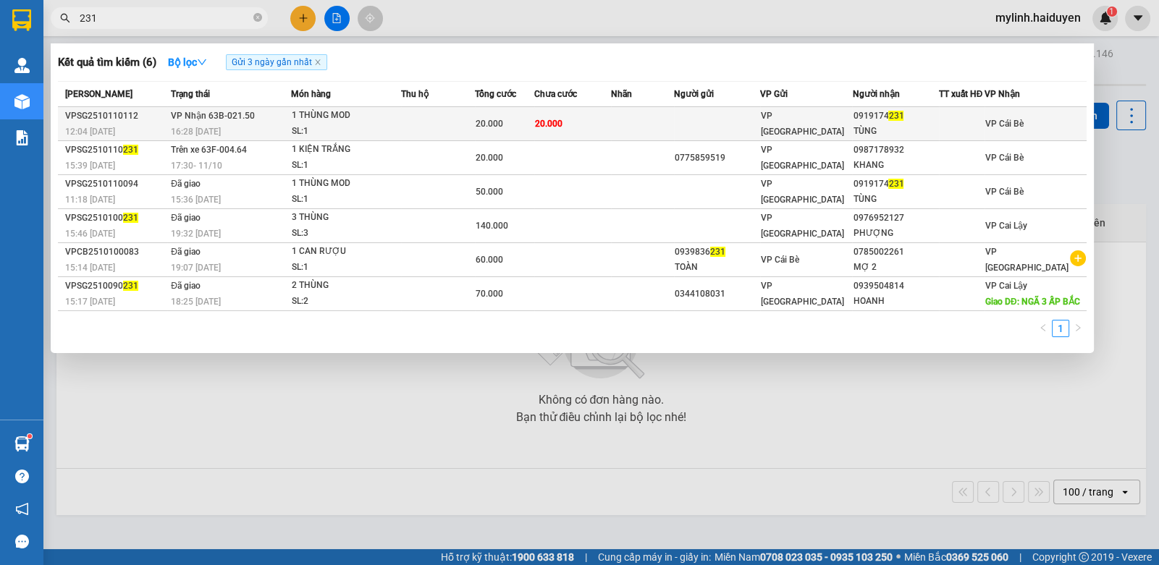
type input "231"
click at [561, 123] on span "20.000" at bounding box center [549, 124] width 28 height 10
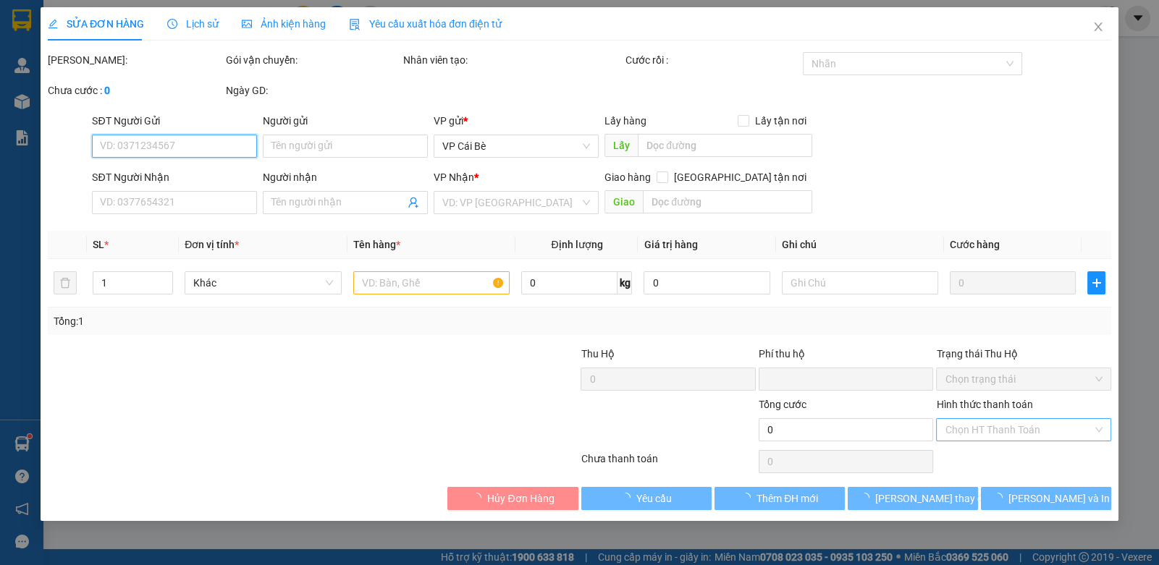
type input "0919174231"
type input "TÙNG"
type input "0"
type input "20.000"
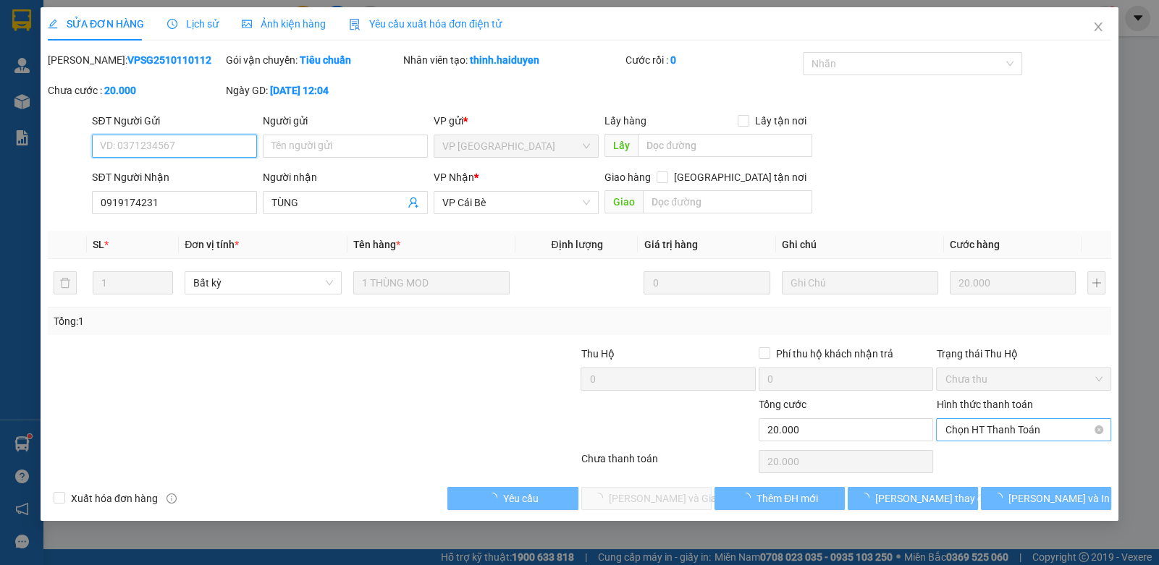
click at [963, 420] on span "Chọn HT Thanh Toán" at bounding box center [1022, 430] width 157 height 22
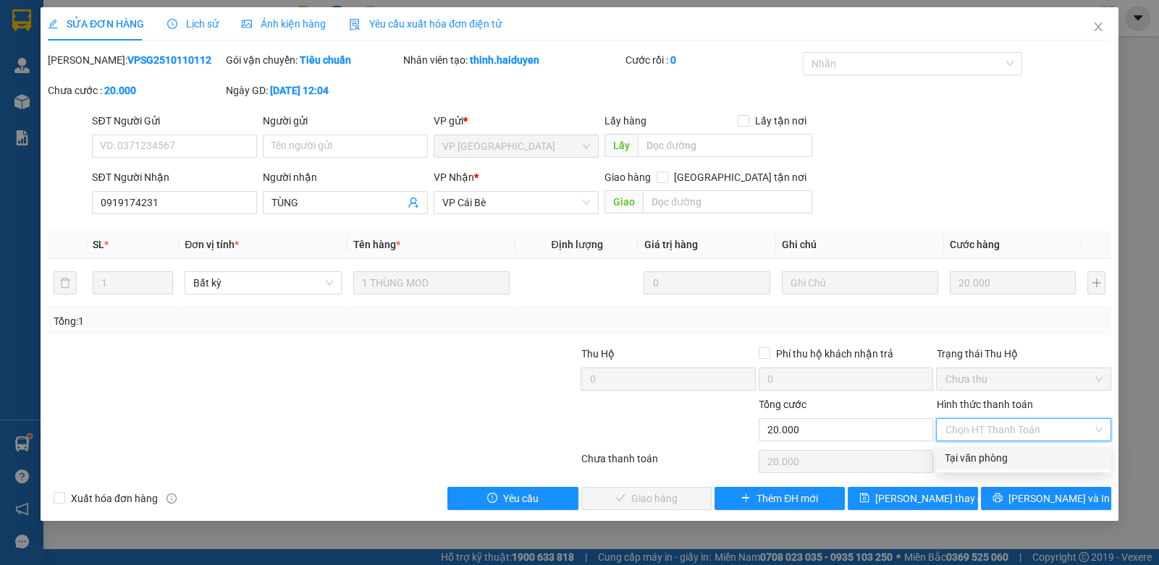
drag, startPoint x: 972, startPoint y: 436, endPoint x: 946, endPoint y: 471, distance: 43.4
click at [965, 467] on div "Tại văn phòng" at bounding box center [1023, 458] width 174 height 23
type input "0"
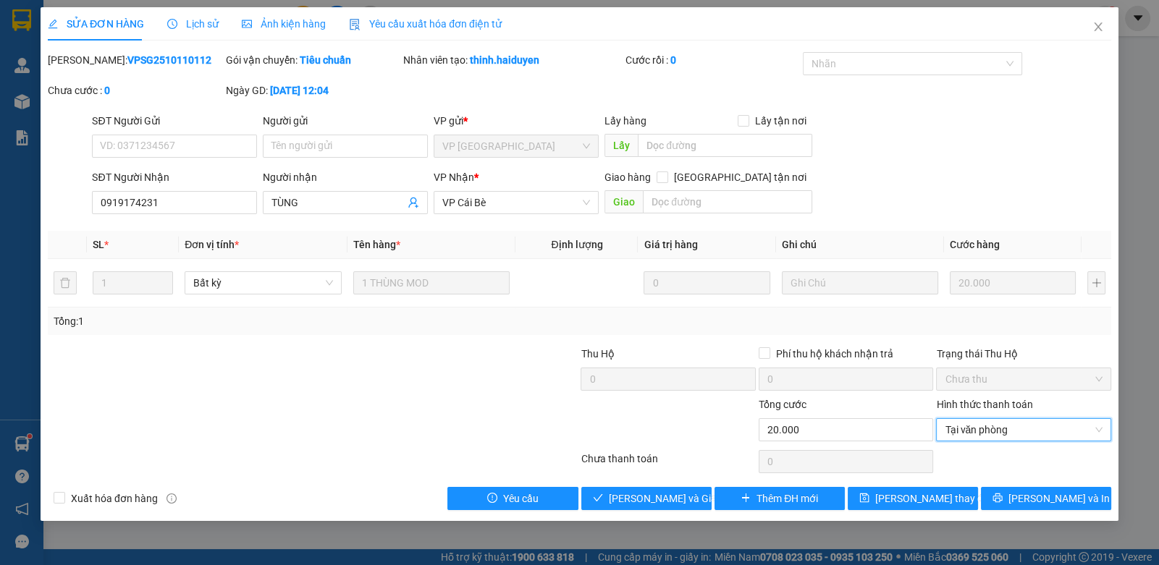
click at [617, 483] on div "Total Paid Fee 0 Total UnPaid Fee 20.000 Cash Collection Total Fee Mã ĐH: VPSG2…" at bounding box center [579, 281] width 1063 height 458
click at [612, 499] on button "[PERSON_NAME] và [PERSON_NAME] hàng" at bounding box center [646, 498] width 130 height 23
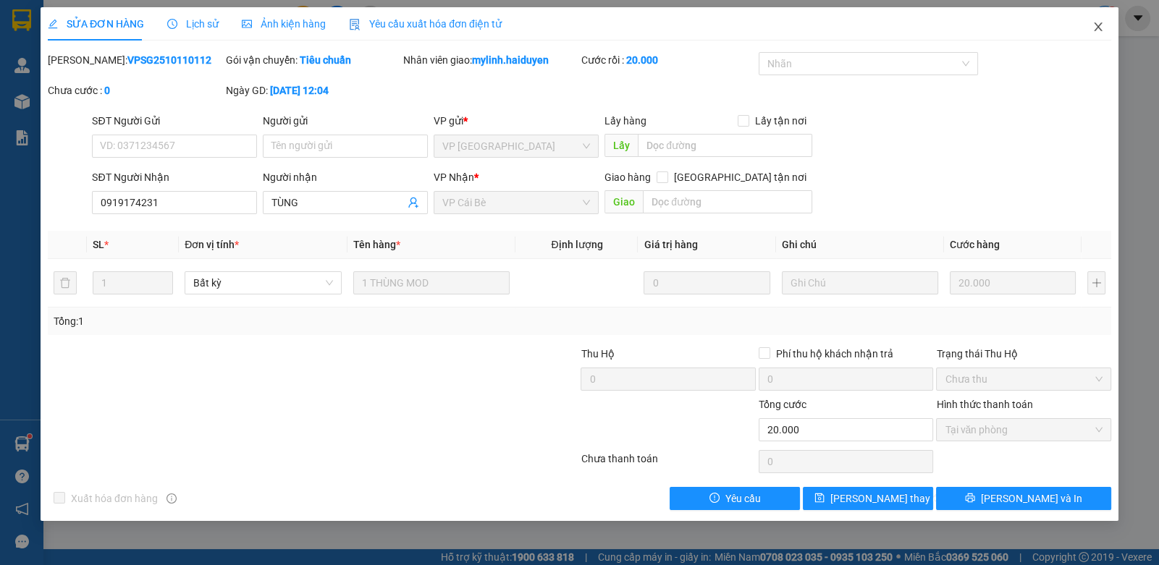
click at [1097, 19] on span "Close" at bounding box center [1098, 27] width 41 height 41
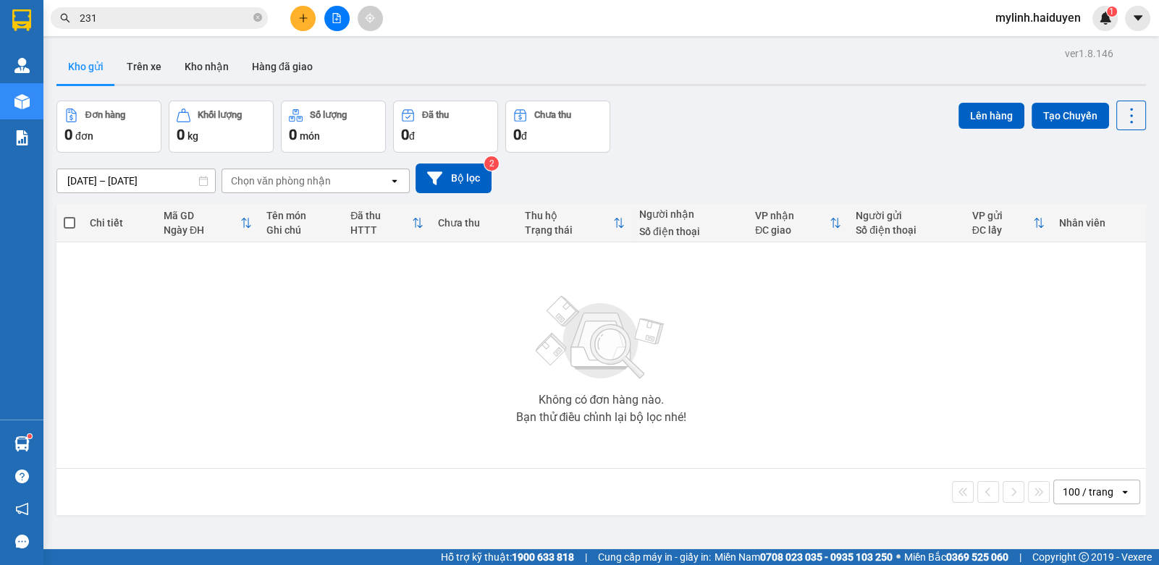
click at [216, 6] on div "Kết quả tìm kiếm ( 6 ) Bộ lọc Gửi 3 ngày gần nhất Mã ĐH Trạng thái Món hàng Thu…" at bounding box center [141, 18] width 282 height 25
click at [215, 7] on span "231" at bounding box center [159, 18] width 217 height 22
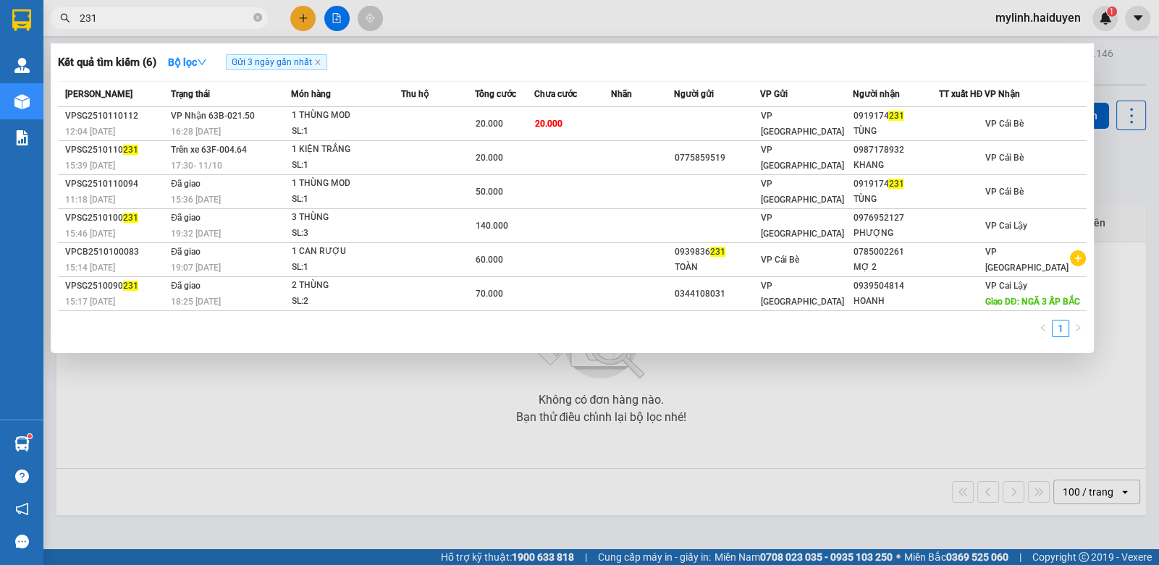
click at [215, 7] on span "231" at bounding box center [159, 18] width 217 height 22
click at [194, 6] on div at bounding box center [579, 282] width 1159 height 565
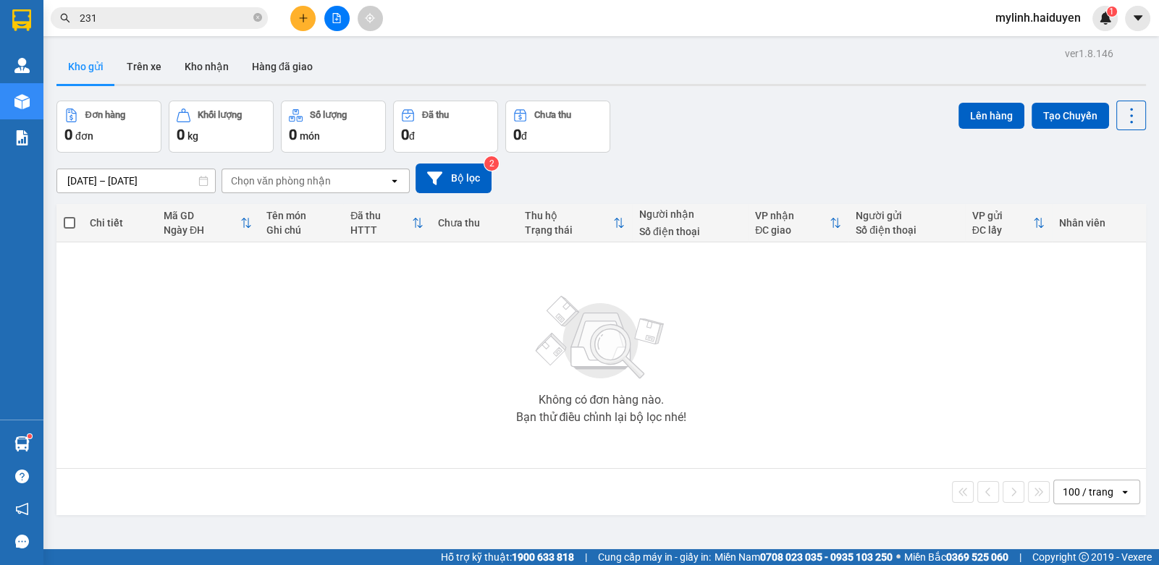
click at [194, 6] on div "Kết quả tìm kiếm ( 6 ) Bộ lọc Gửi 3 ngày gần nhất Mã ĐH Trạng thái Món hàng Thu…" at bounding box center [141, 18] width 282 height 25
click at [168, 17] on input "231" at bounding box center [165, 18] width 171 height 16
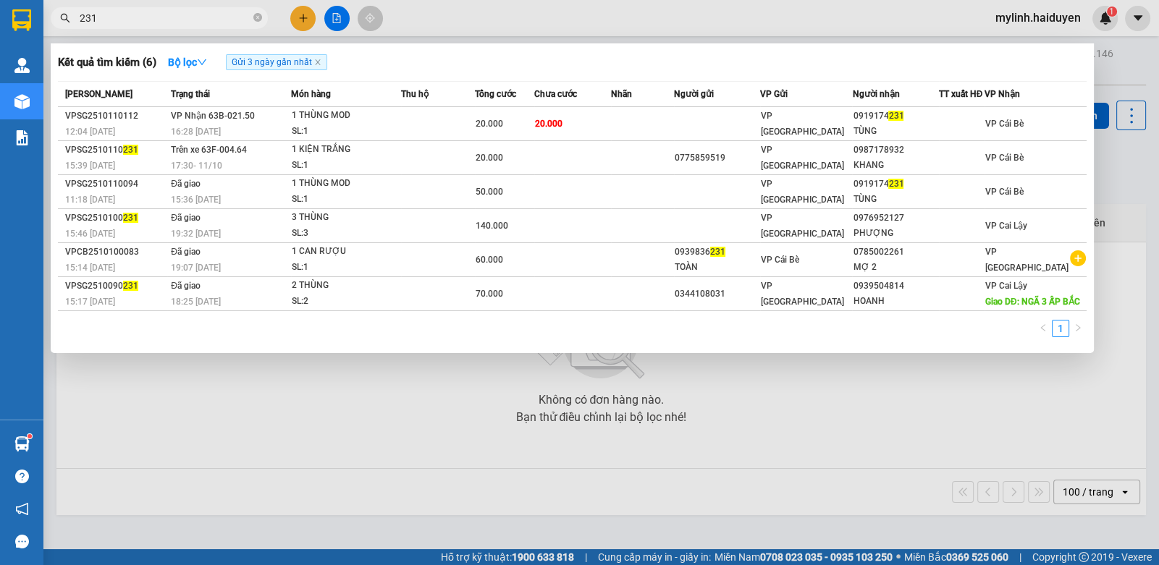
click at [167, 17] on input "231" at bounding box center [165, 18] width 171 height 16
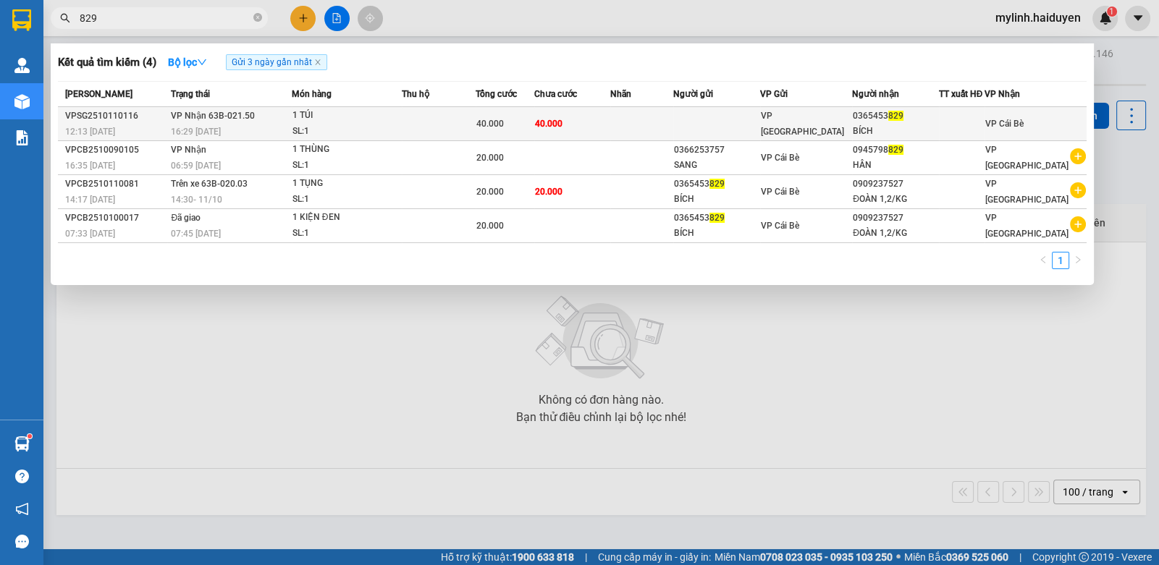
type input "829"
click at [383, 122] on div "1 TÚI" at bounding box center [346, 116] width 109 height 16
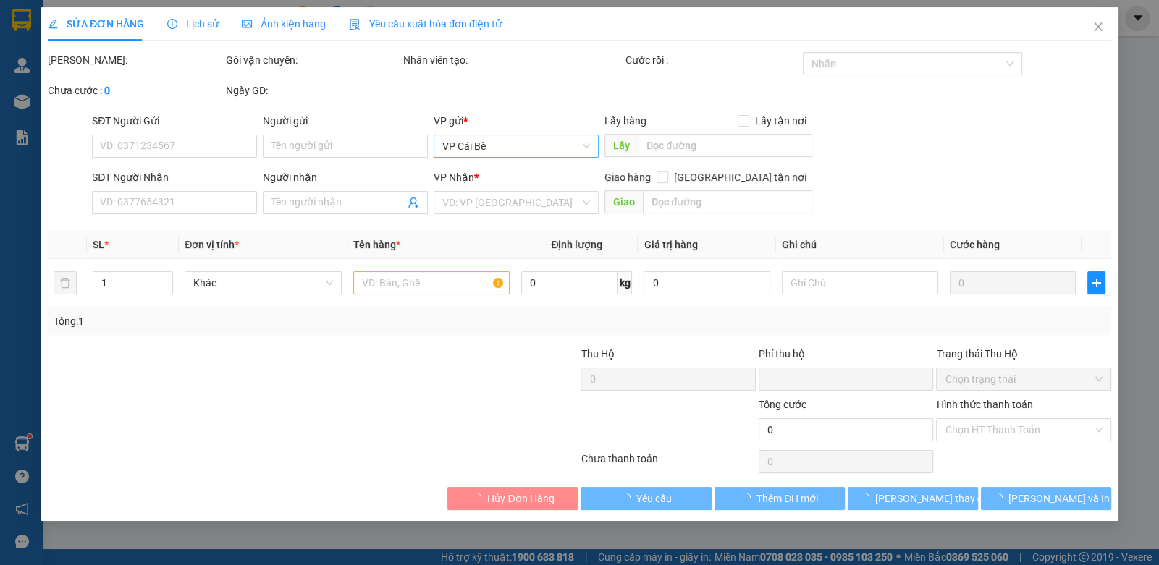
type input "0365453829"
type input "BÍCH"
type input "0"
type input "40.000"
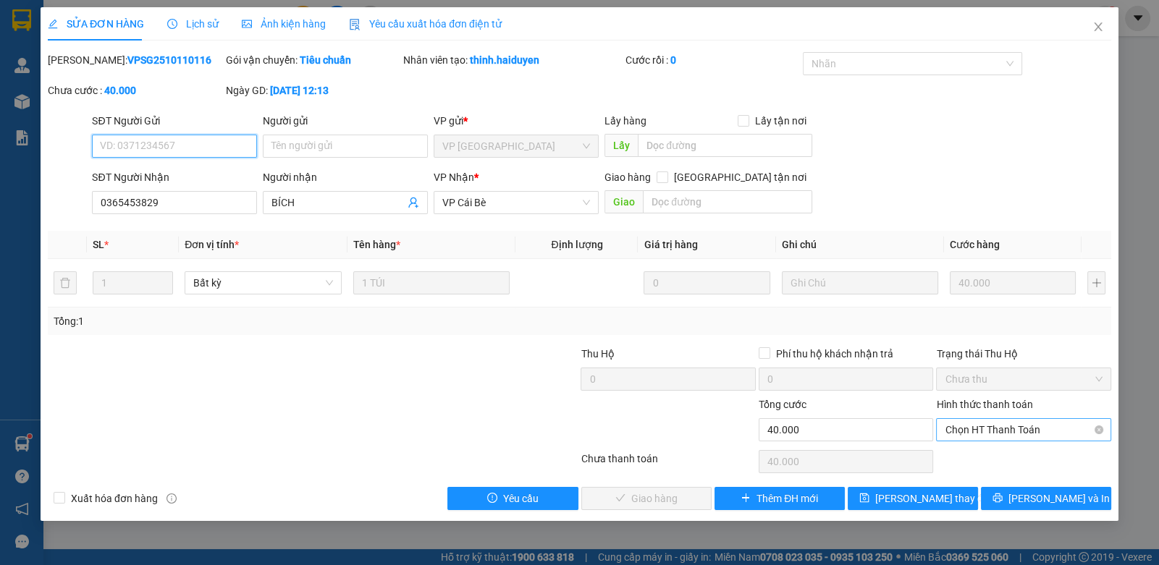
drag, startPoint x: 971, startPoint y: 428, endPoint x: 963, endPoint y: 447, distance: 21.1
click at [970, 429] on span "Chọn HT Thanh Toán" at bounding box center [1022, 430] width 157 height 22
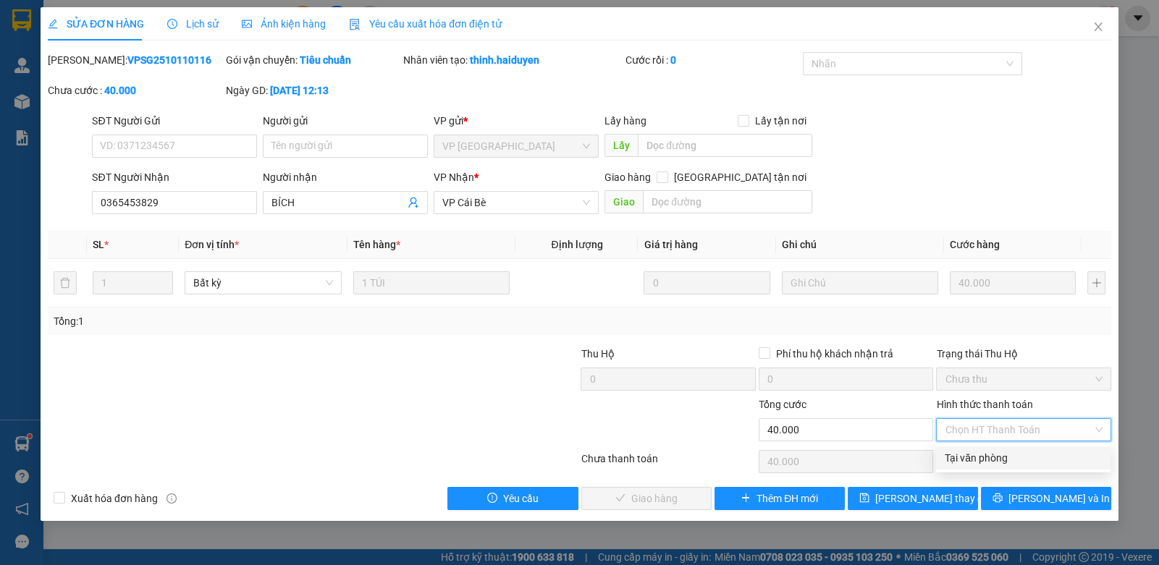
click at [955, 462] on div "Tại văn phòng" at bounding box center [1022, 458] width 157 height 16
type input "0"
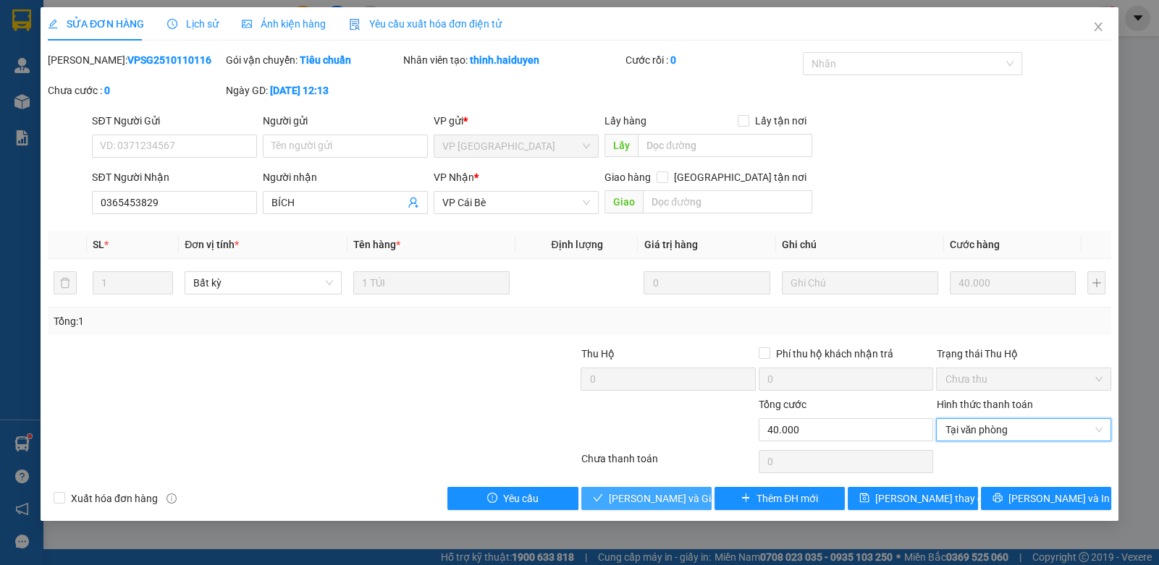
click at [667, 491] on span "[PERSON_NAME] và [PERSON_NAME] hàng" at bounding box center [678, 499] width 139 height 16
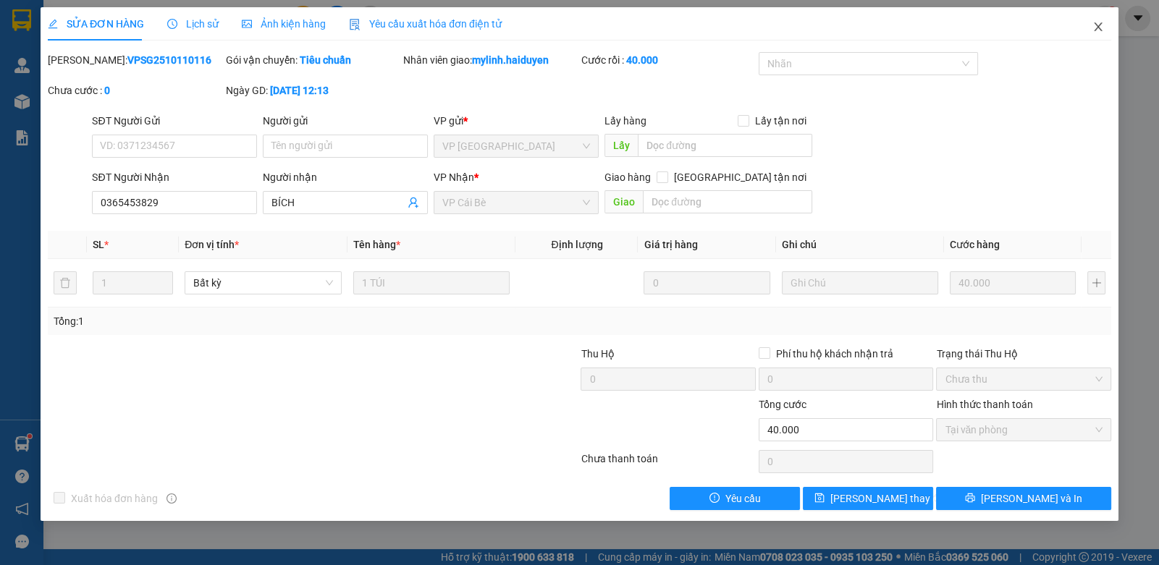
click at [1103, 17] on span "Close" at bounding box center [1098, 27] width 41 height 41
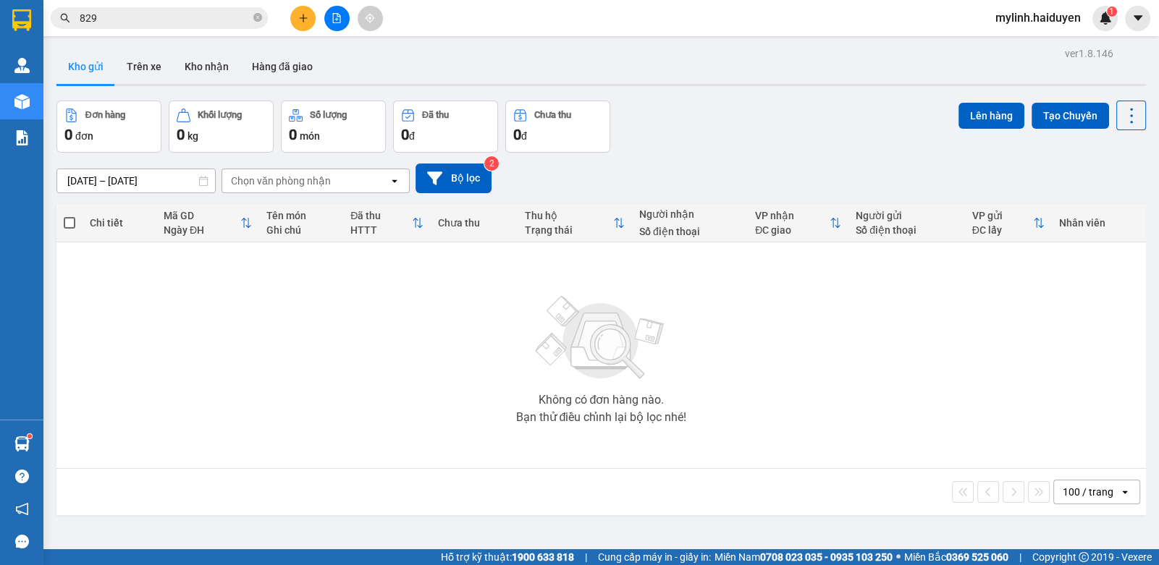
click at [156, 23] on input "829" at bounding box center [165, 18] width 171 height 16
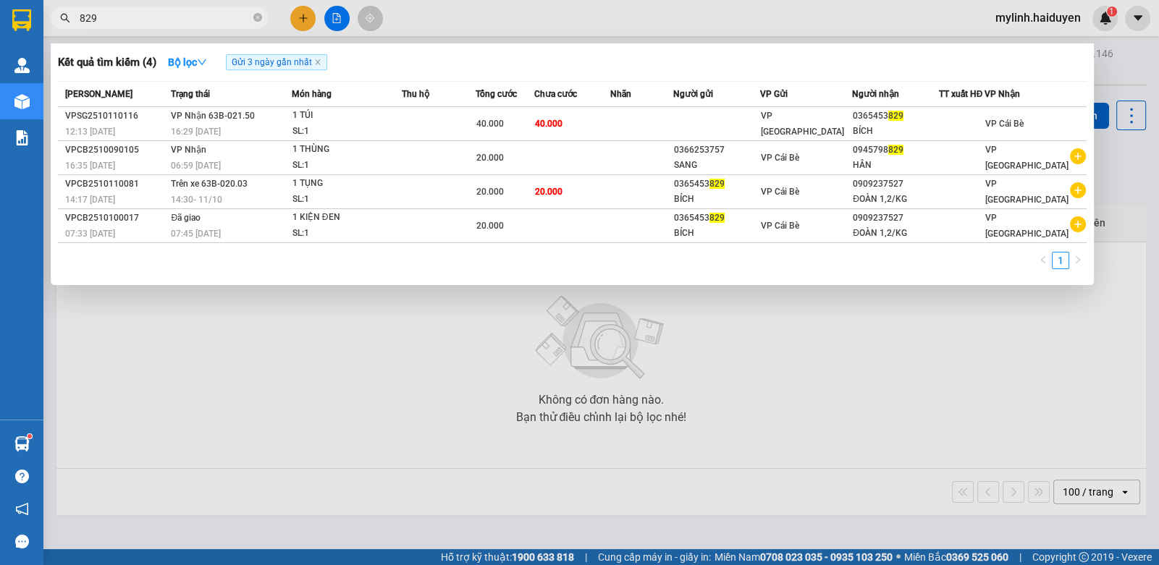
click at [156, 23] on input "829" at bounding box center [165, 18] width 171 height 16
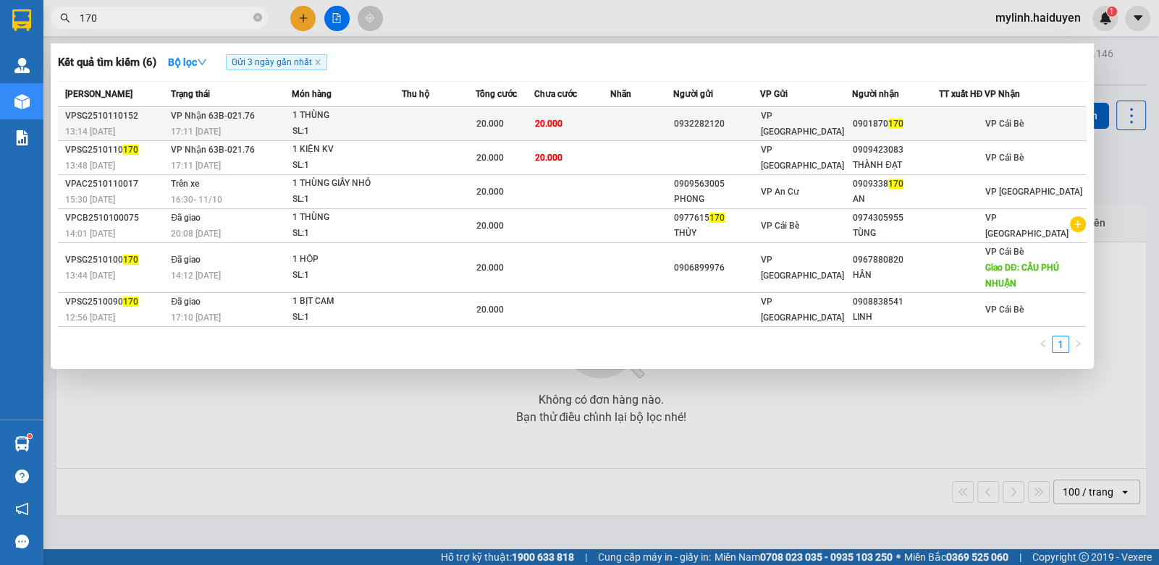
type input "170"
click at [344, 122] on span "1 THÙNG SL: 1" at bounding box center [346, 123] width 109 height 31
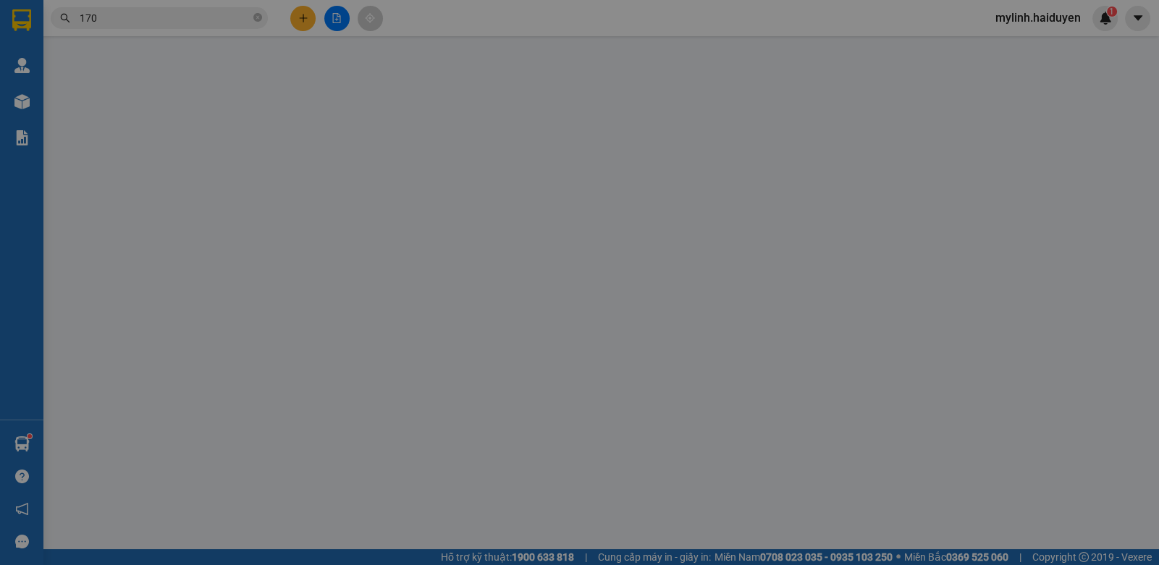
type input "0932282120"
type input "0901870170"
type input "0"
type input "20.000"
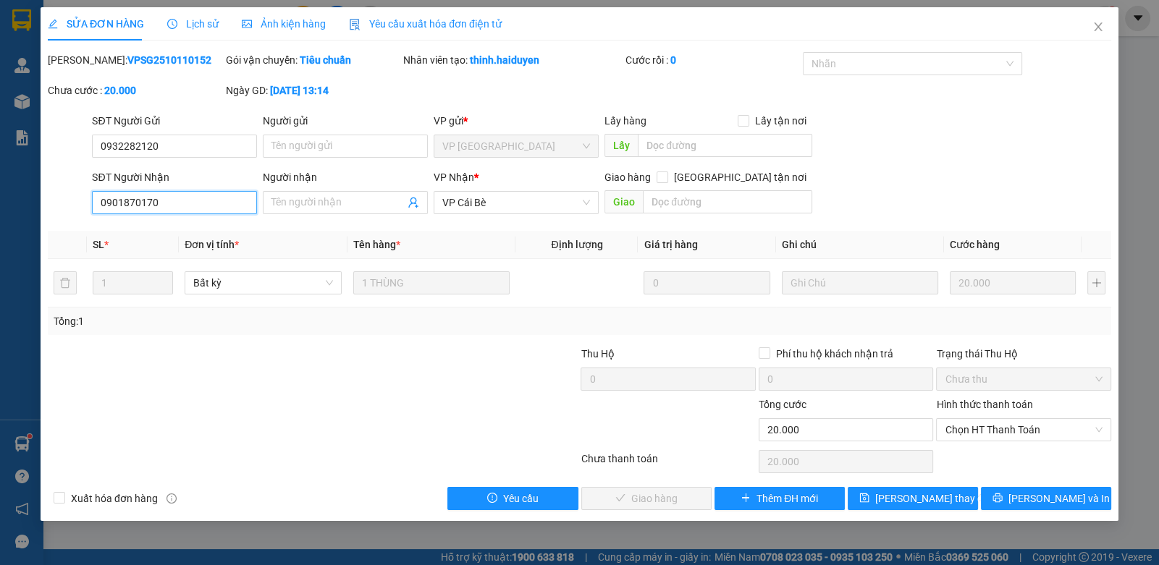
click at [137, 205] on input "0901870170" at bounding box center [174, 202] width 165 height 23
click at [135, 206] on input "0901870170" at bounding box center [174, 202] width 165 height 23
click at [140, 223] on div "Total Paid Fee 0 Total UnPaid Fee 20.000 Cash Collection Total Fee Mã ĐH: VPSG2…" at bounding box center [579, 281] width 1063 height 458
drag, startPoint x: 130, startPoint y: 203, endPoint x: 138, endPoint y: 209, distance: 10.3
click at [138, 209] on input "0901870170" at bounding box center [174, 202] width 165 height 23
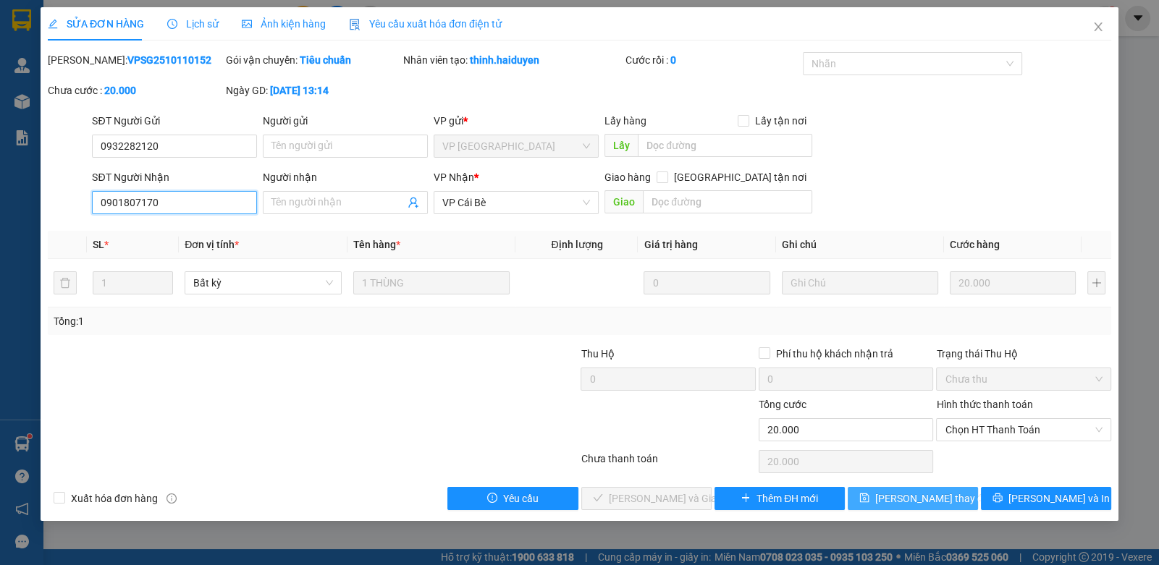
type input "0901807170"
click at [918, 507] on button "[PERSON_NAME] đổi" at bounding box center [912, 498] width 130 height 23
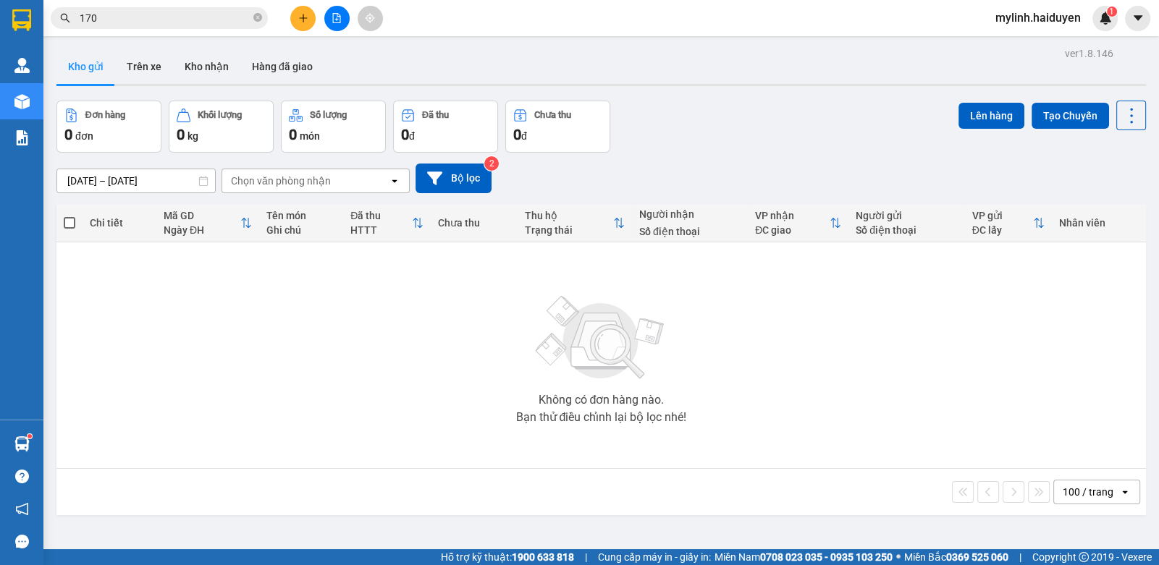
click at [143, 20] on input "170" at bounding box center [165, 18] width 171 height 16
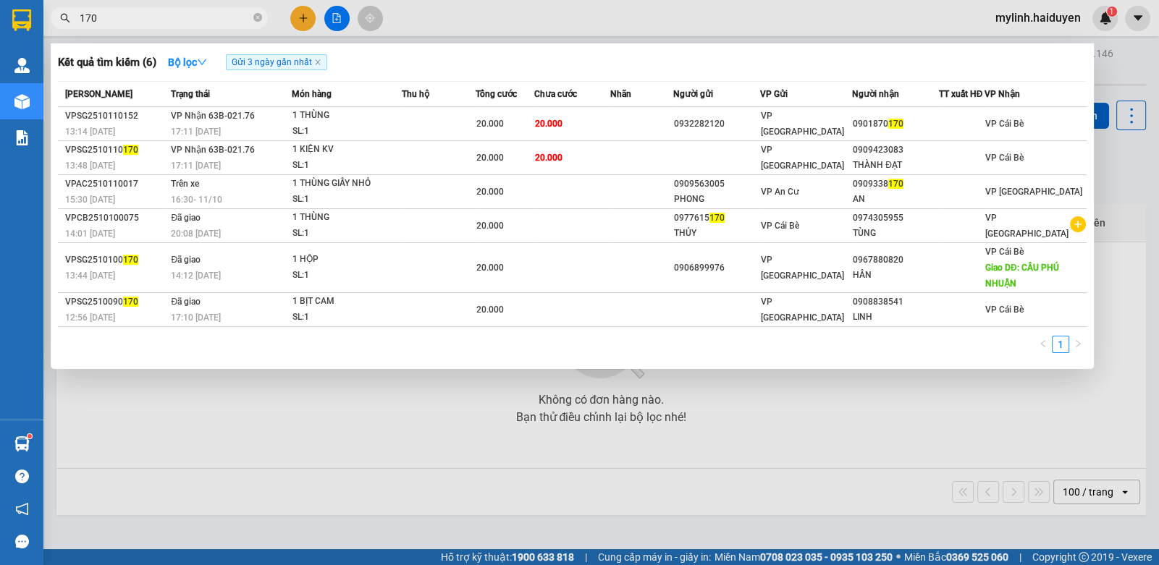
click at [143, 20] on input "170" at bounding box center [165, 18] width 171 height 16
click at [143, 19] on input "170" at bounding box center [165, 18] width 171 height 16
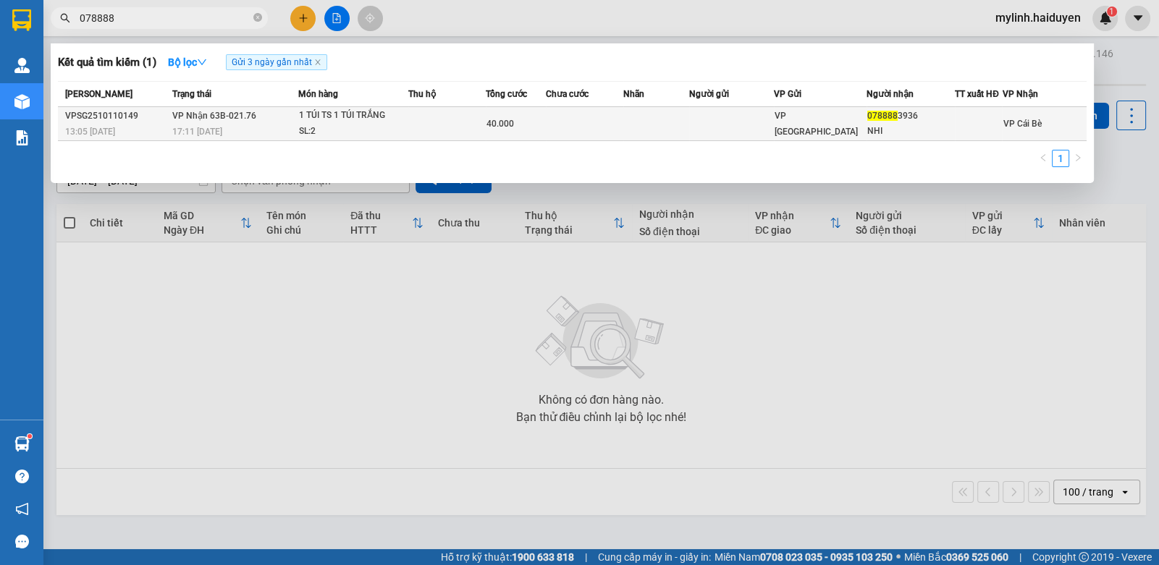
type input "078888"
click at [295, 122] on td "VP Nhận 63B-021.76 17:11 - 11/10" at bounding box center [234, 124] width 130 height 34
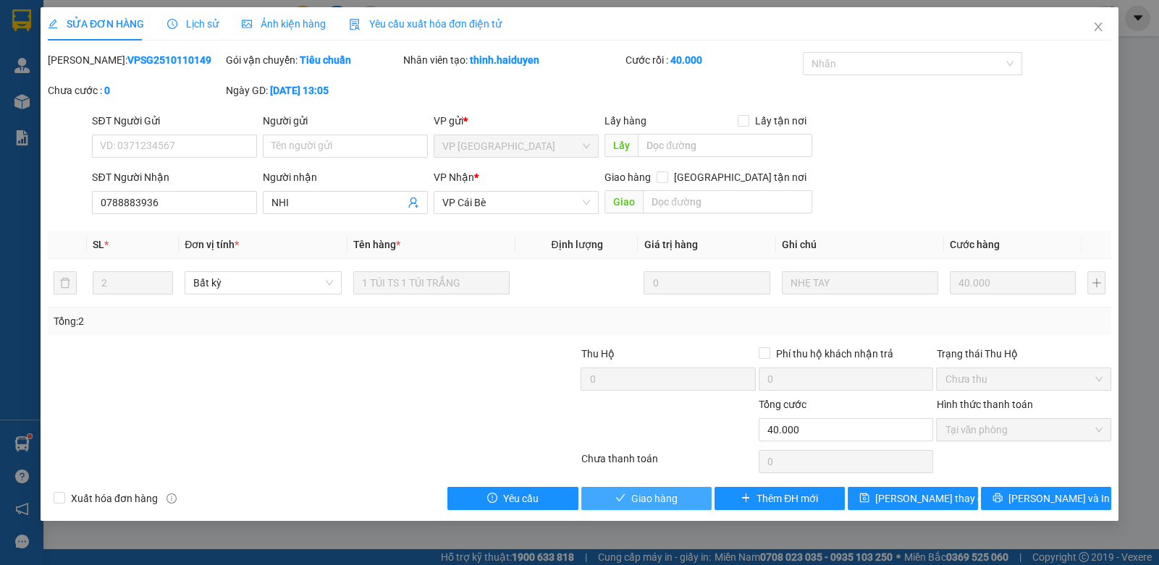
click at [640, 499] on span "Giao hàng" at bounding box center [654, 499] width 46 height 16
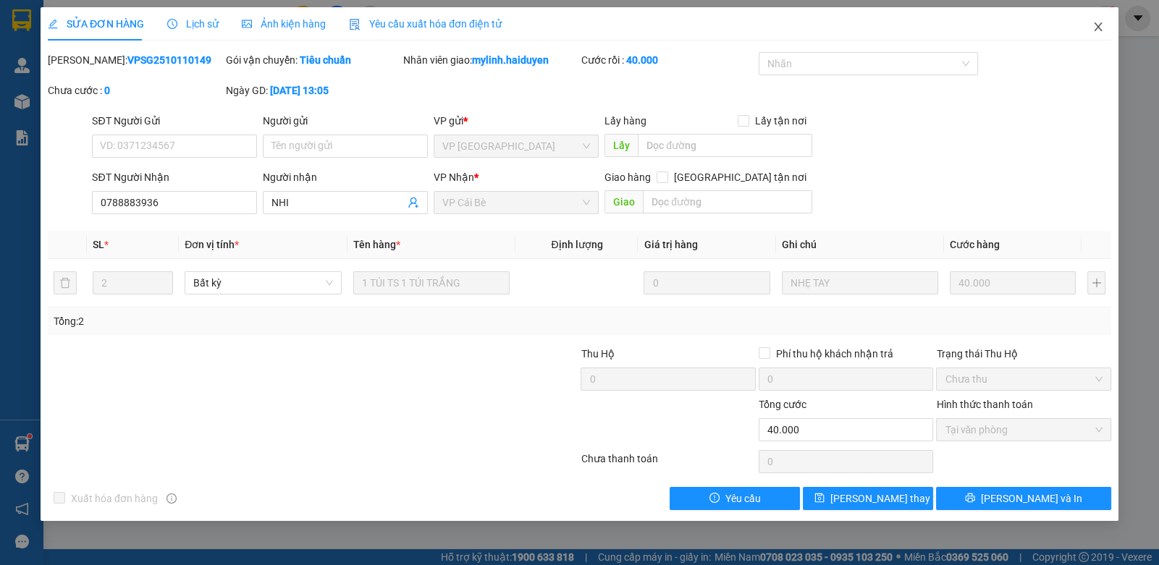
drag, startPoint x: 1096, startPoint y: 20, endPoint x: 396, endPoint y: 34, distance: 700.7
click at [1093, 24] on span "Close" at bounding box center [1098, 27] width 41 height 41
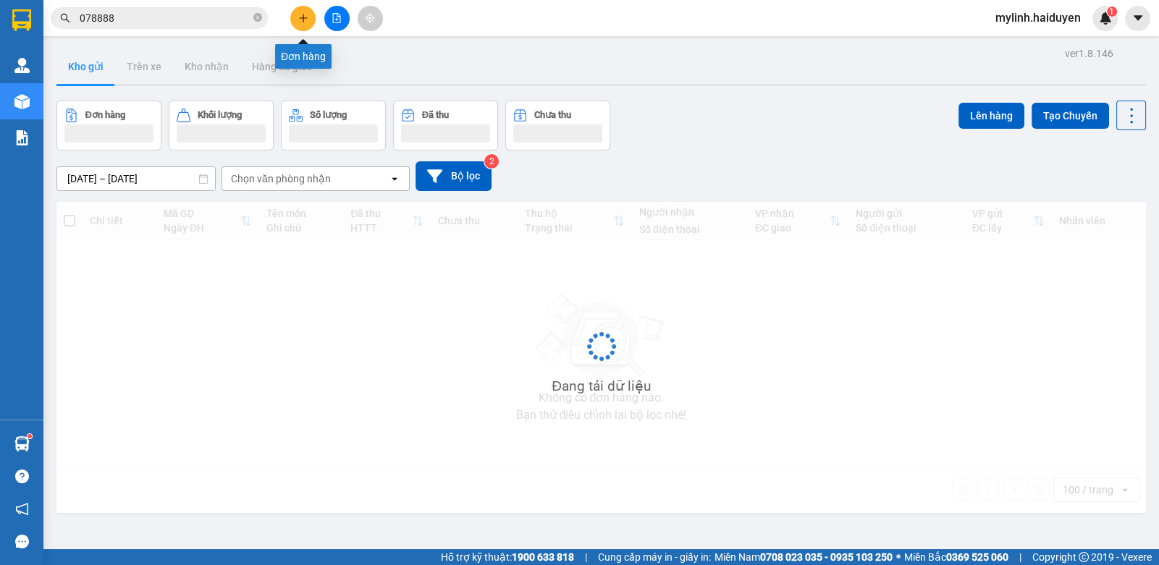
click at [308, 28] on button at bounding box center [302, 18] width 25 height 25
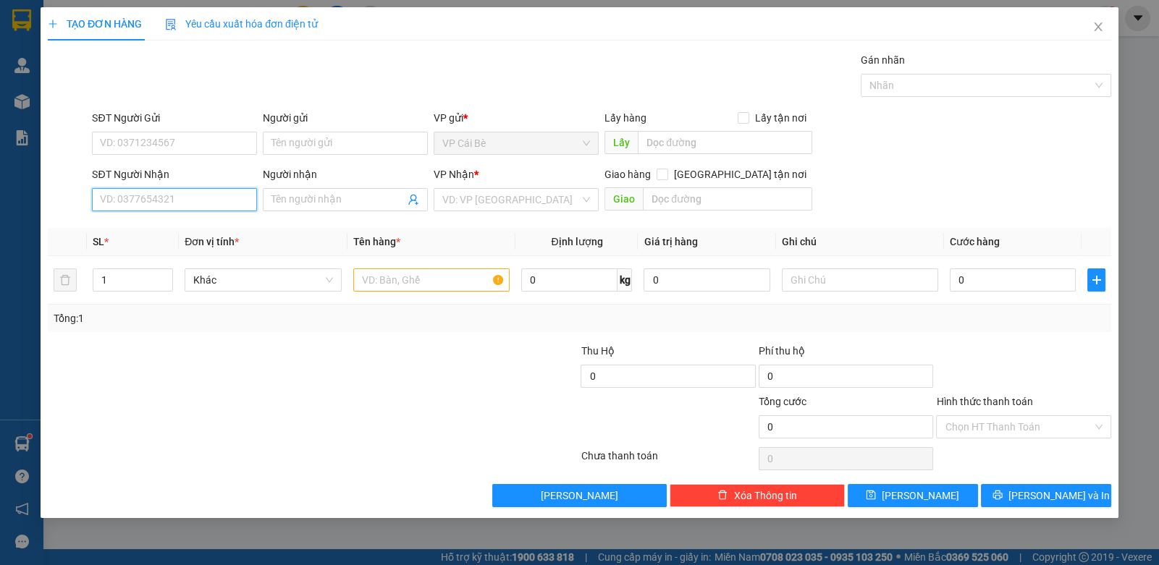
click at [184, 190] on input "SĐT Người Nhận" at bounding box center [174, 199] width 165 height 23
click at [94, 224] on div "0774150505 - HUỲNH" at bounding box center [174, 227] width 165 height 23
type input "0774150505"
type input "HUỲNH"
type input "80.000"
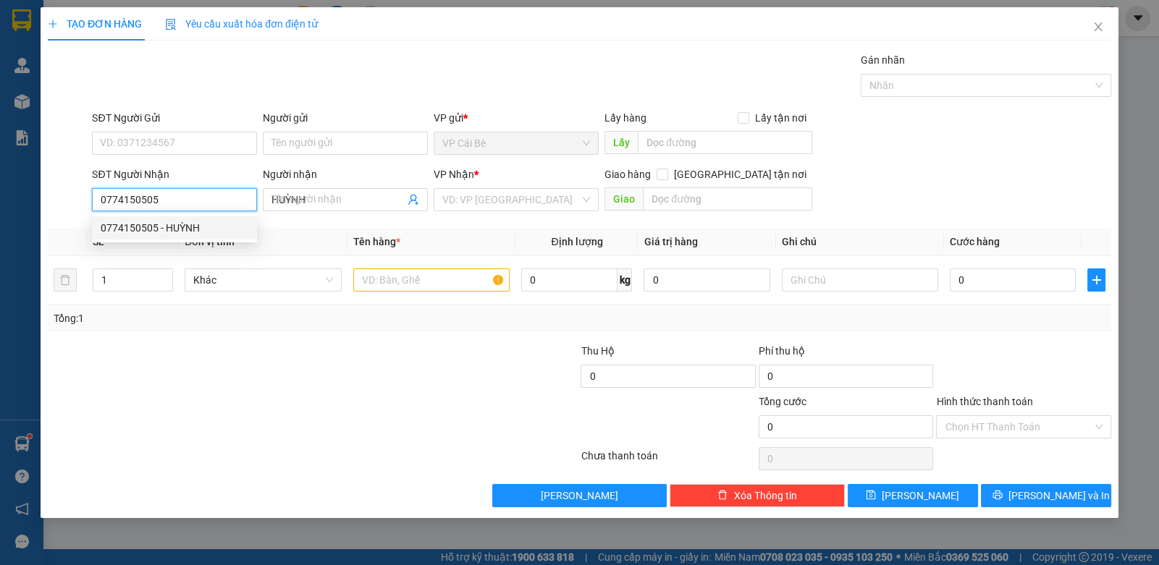
type input "80.000"
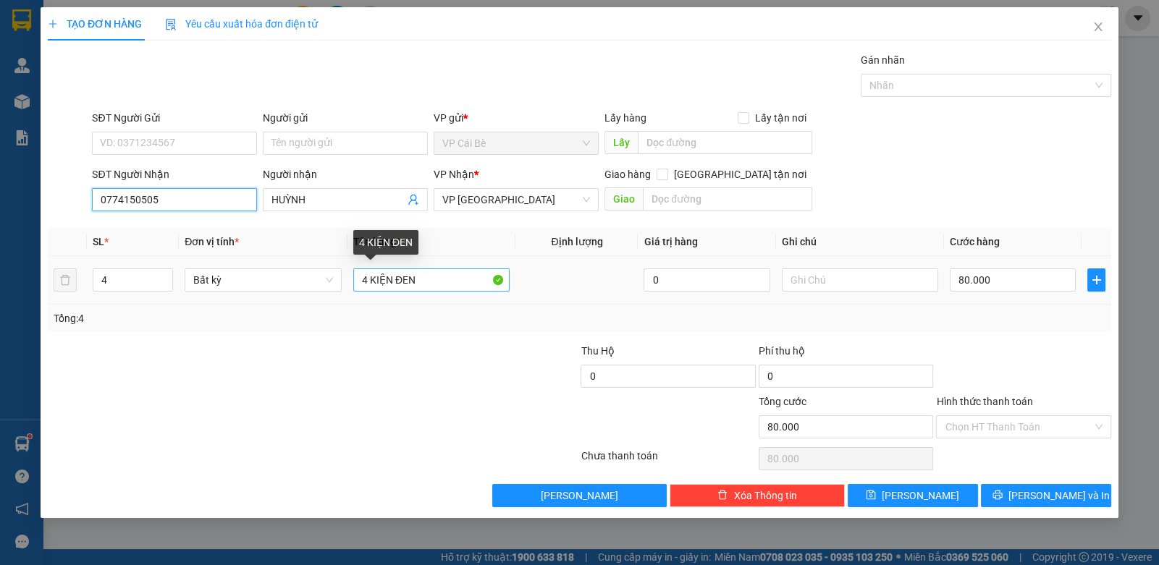
type input "0774150505"
drag, startPoint x: 359, startPoint y: 282, endPoint x: 368, endPoint y: 285, distance: 10.1
click at [368, 285] on input "4 KIỆN ĐEN" at bounding box center [431, 280] width 157 height 23
type input "3 KIỆN ĐEN"
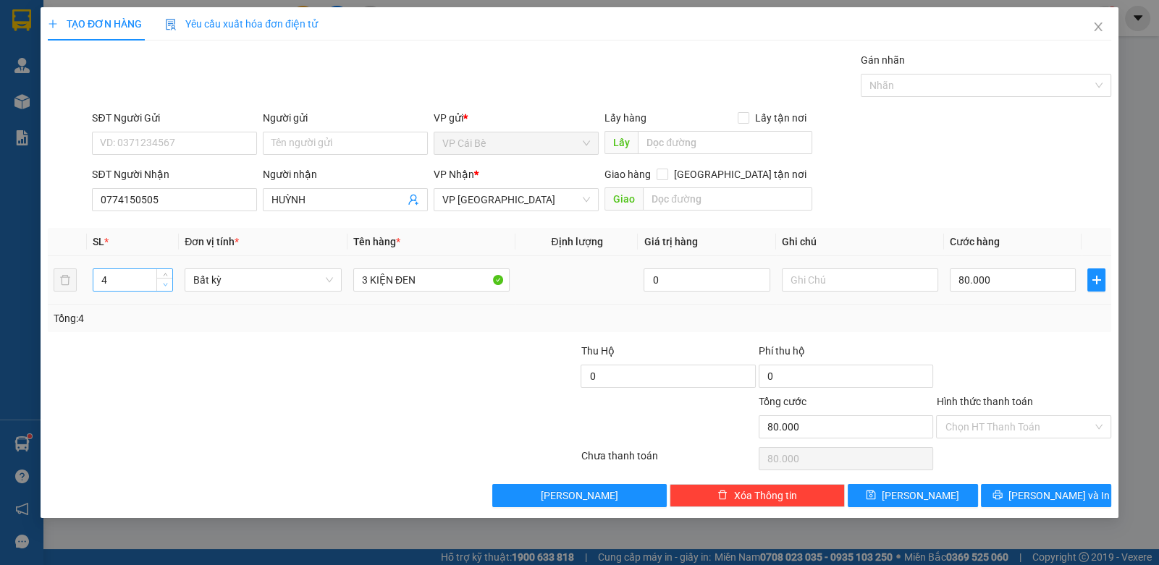
type input "3"
drag, startPoint x: 163, startPoint y: 283, endPoint x: 782, endPoint y: 284, distance: 619.5
click at [181, 284] on tr "3 Bất kỳ 3 KIỆN ĐEN 0 80.000" at bounding box center [579, 280] width 1063 height 48
drag, startPoint x: 988, startPoint y: 266, endPoint x: 988, endPoint y: 277, distance: 10.9
click at [989, 266] on div "80.000" at bounding box center [1013, 280] width 126 height 29
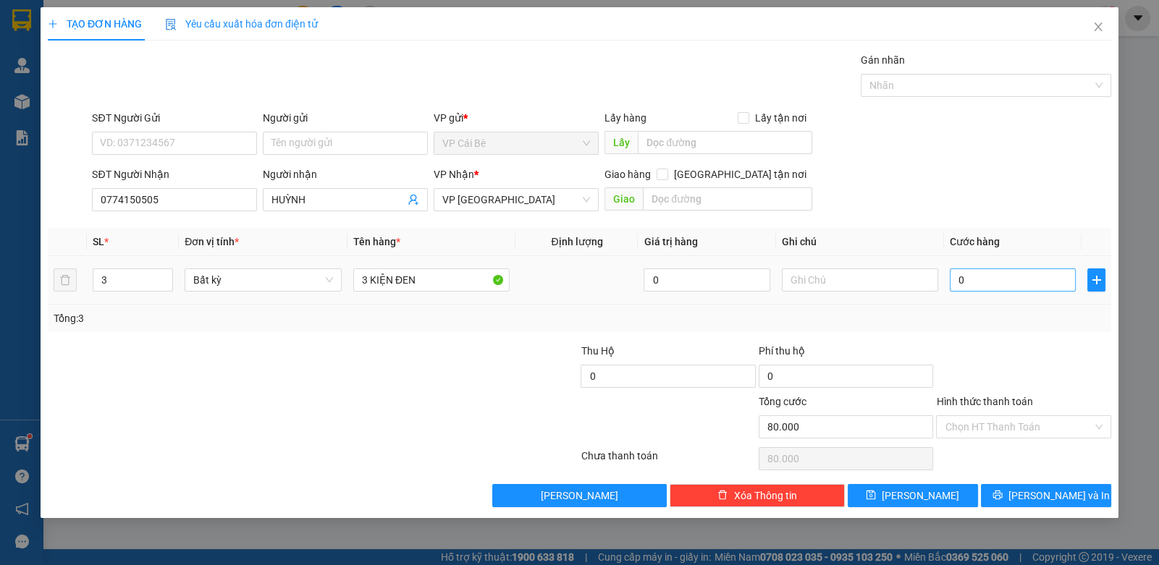
type input "0"
click at [988, 277] on input "0" at bounding box center [1013, 280] width 126 height 23
type input "6"
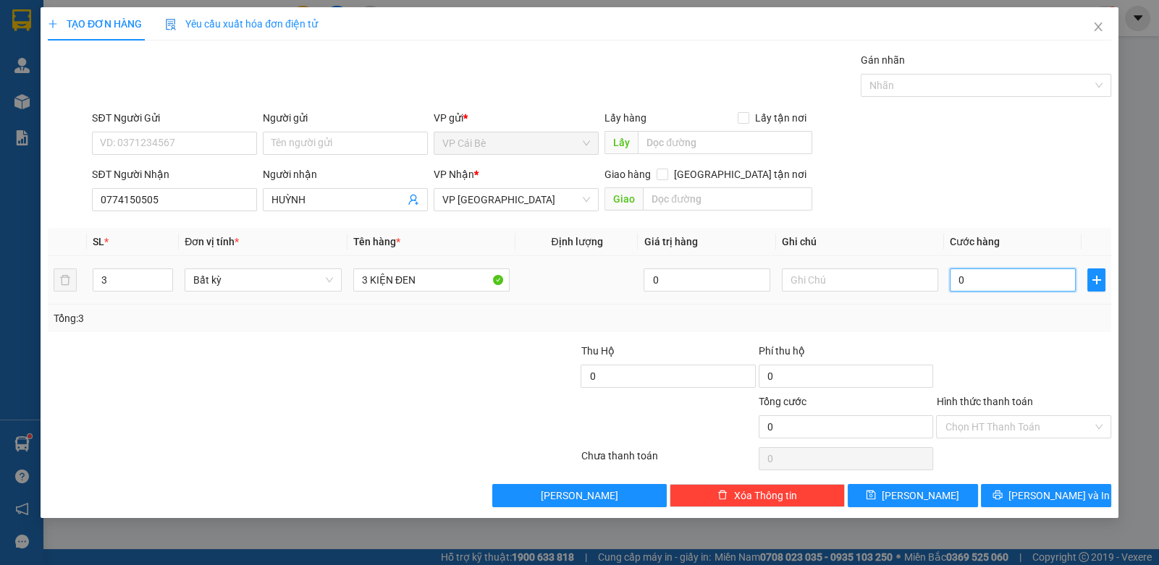
type input "6"
type input "60"
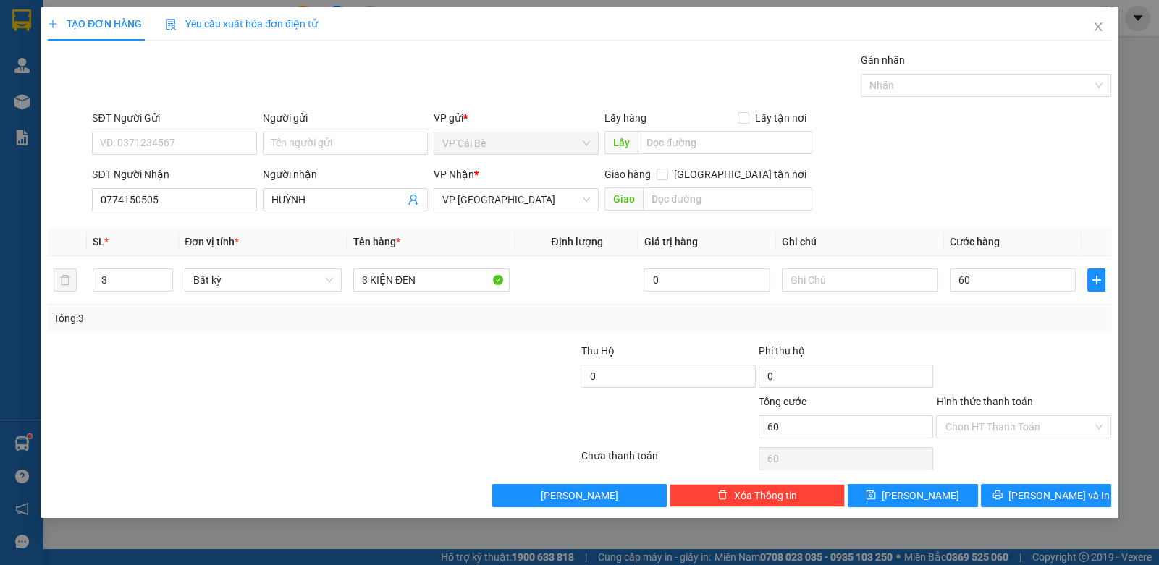
type input "60.000"
drag, startPoint x: 1012, startPoint y: 342, endPoint x: 1029, endPoint y: 504, distance: 163.7
click at [1013, 350] on div at bounding box center [1022, 368] width 177 height 51
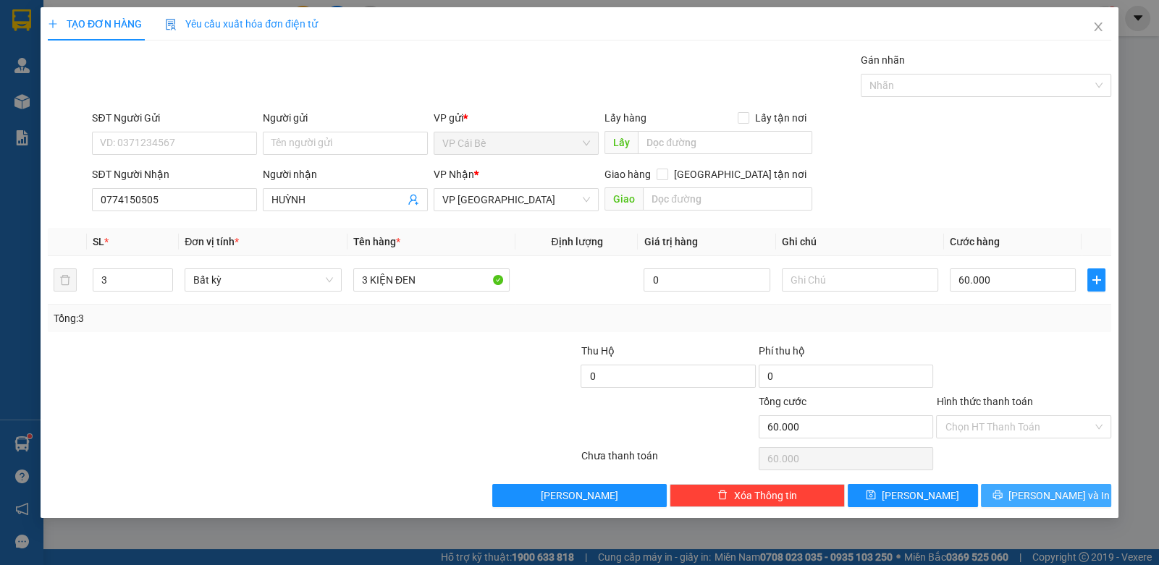
click at [1028, 502] on button "[PERSON_NAME] và In" at bounding box center [1046, 495] width 130 height 23
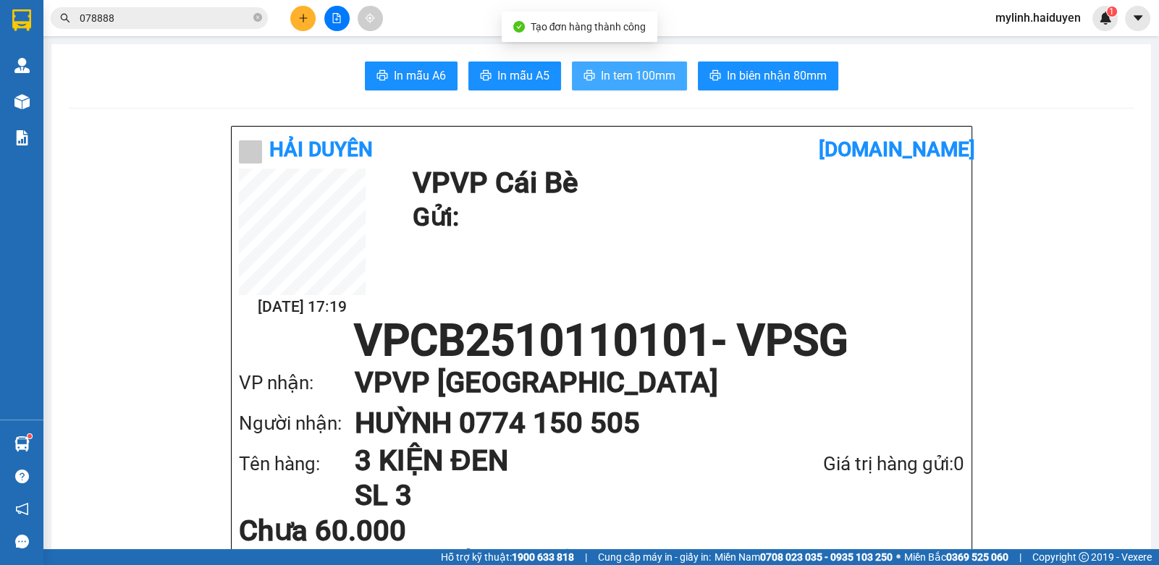
click at [650, 89] on button "In tem 100mm" at bounding box center [629, 76] width 115 height 29
click at [177, 18] on input "078888" at bounding box center [165, 18] width 171 height 16
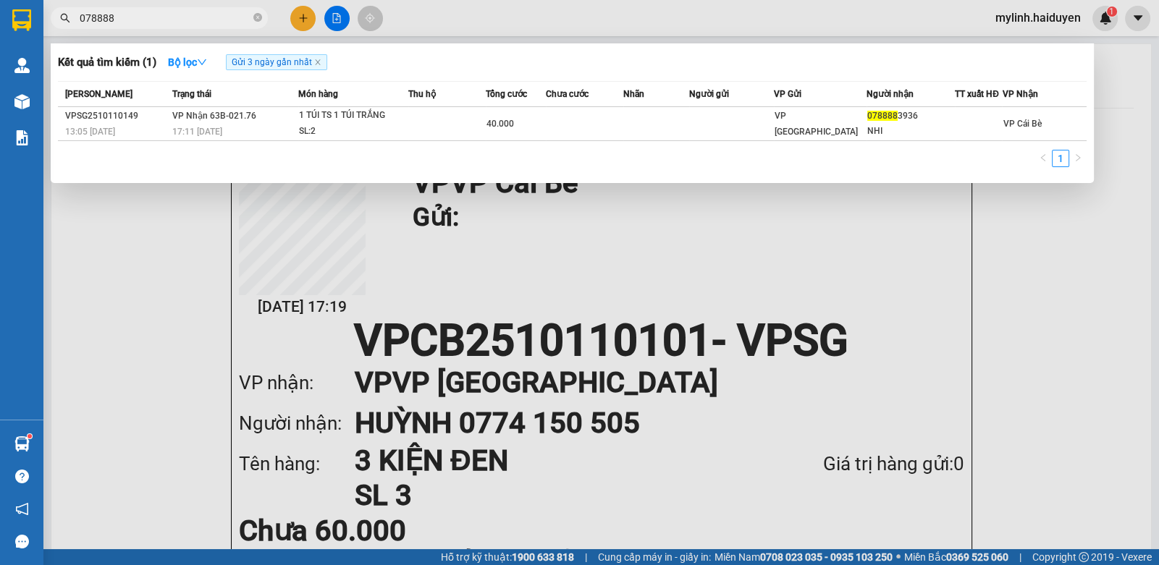
click at [177, 18] on input "078888" at bounding box center [165, 18] width 171 height 16
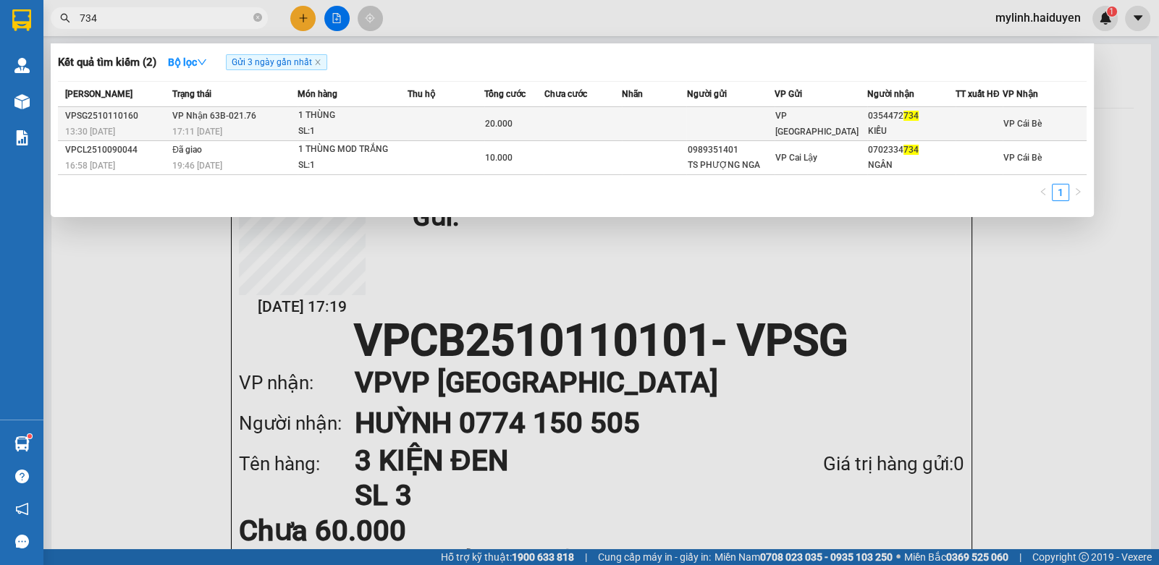
type input "734"
click at [588, 116] on td at bounding box center [582, 124] width 77 height 34
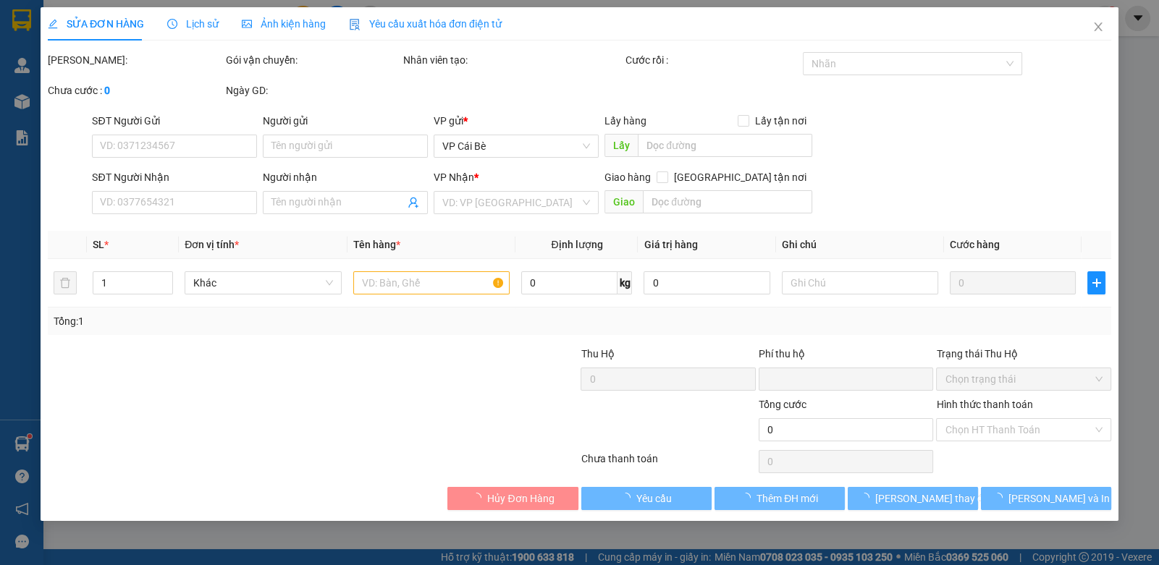
type input "0354472734"
type input "KIỀU"
type input "0"
type input "20.000"
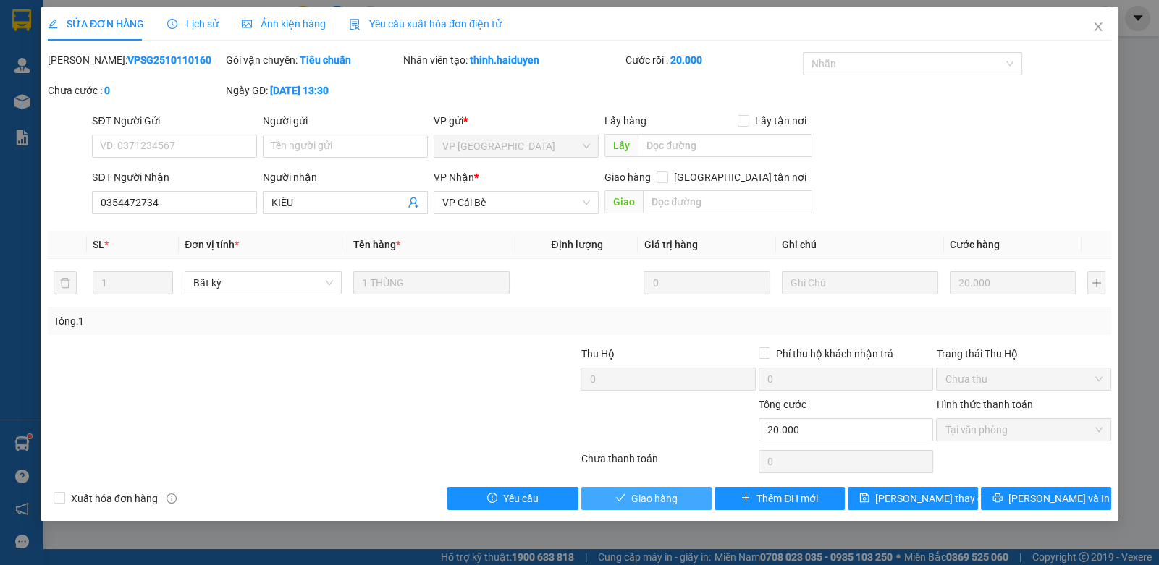
click at [630, 494] on button "Giao hàng" at bounding box center [646, 498] width 130 height 23
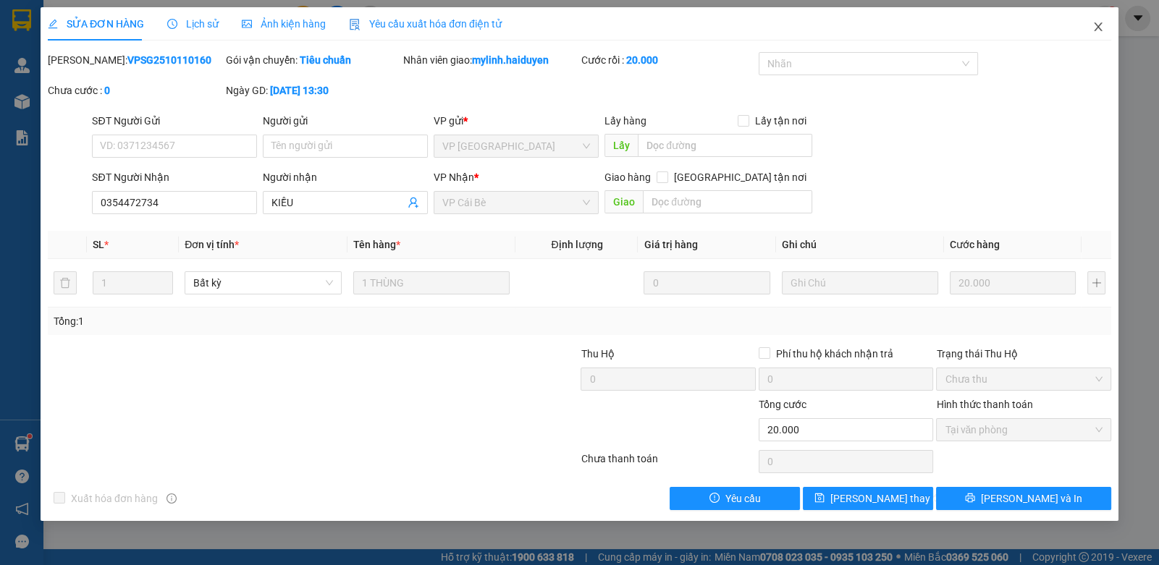
click at [1104, 13] on span "Close" at bounding box center [1098, 27] width 41 height 41
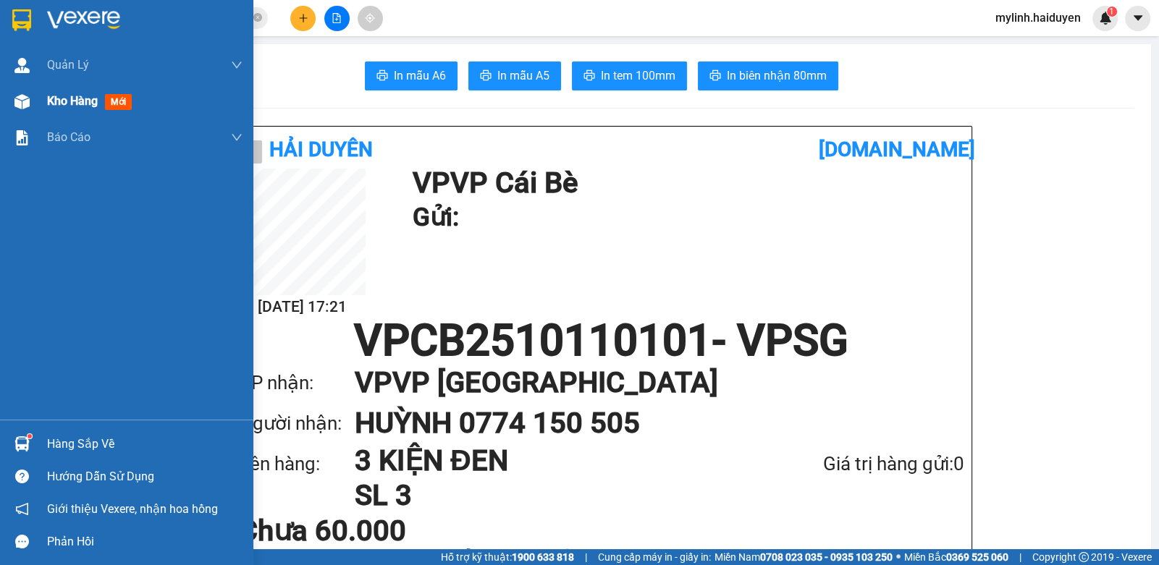
click at [69, 106] on span "Kho hàng" at bounding box center [72, 101] width 51 height 14
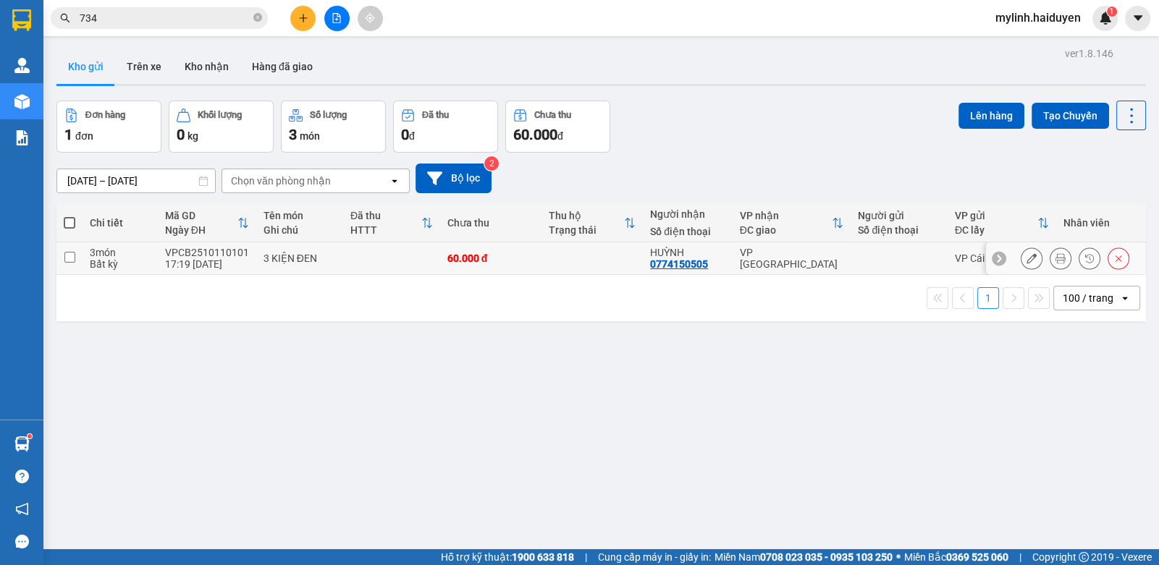
drag, startPoint x: 547, startPoint y: 253, endPoint x: 563, endPoint y: 252, distance: 16.0
click at [552, 255] on td at bounding box center [591, 258] width 101 height 33
checkbox input "true"
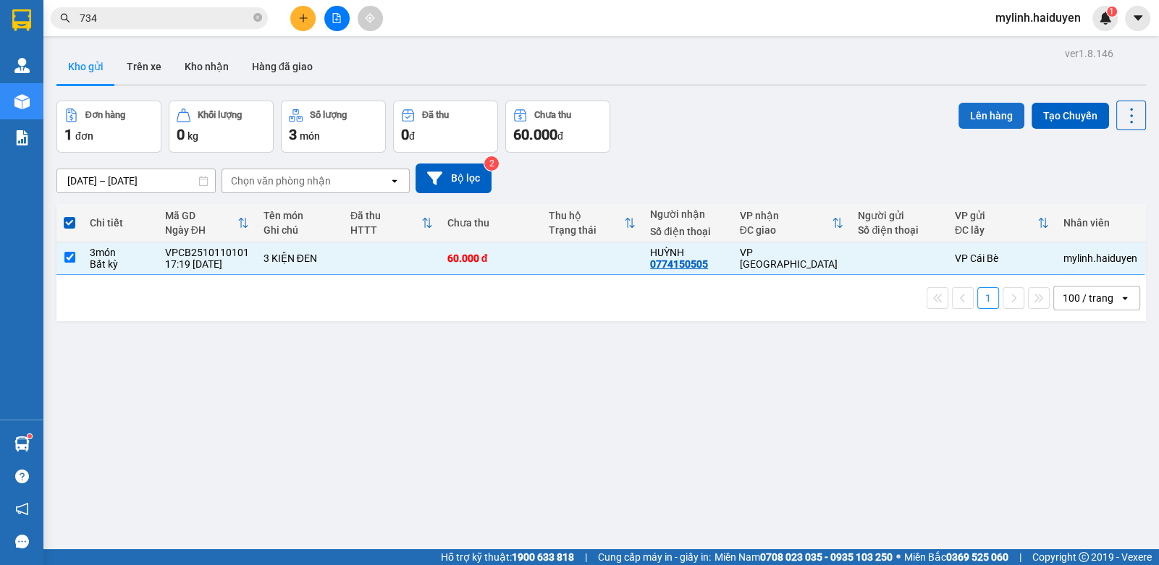
drag, startPoint x: 979, startPoint y: 117, endPoint x: 999, endPoint y: 116, distance: 19.6
click at [994, 118] on button "Lên hàng" at bounding box center [991, 116] width 66 height 26
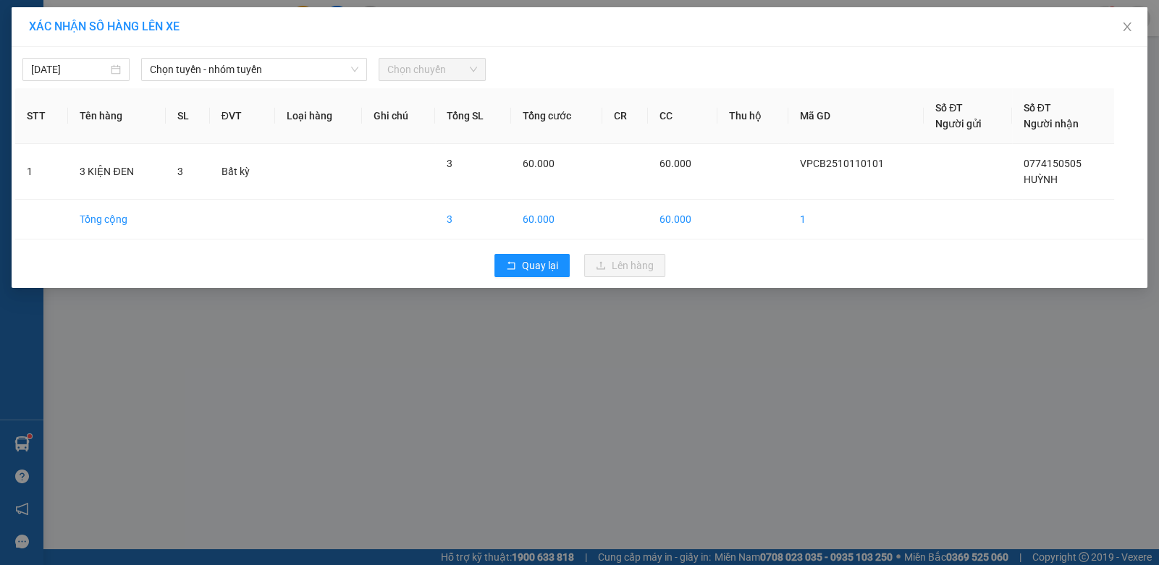
drag, startPoint x: 326, startPoint y: 69, endPoint x: 301, endPoint y: 82, distance: 28.5
click at [310, 76] on span "Chọn tuyến - nhóm tuyến" at bounding box center [254, 70] width 208 height 22
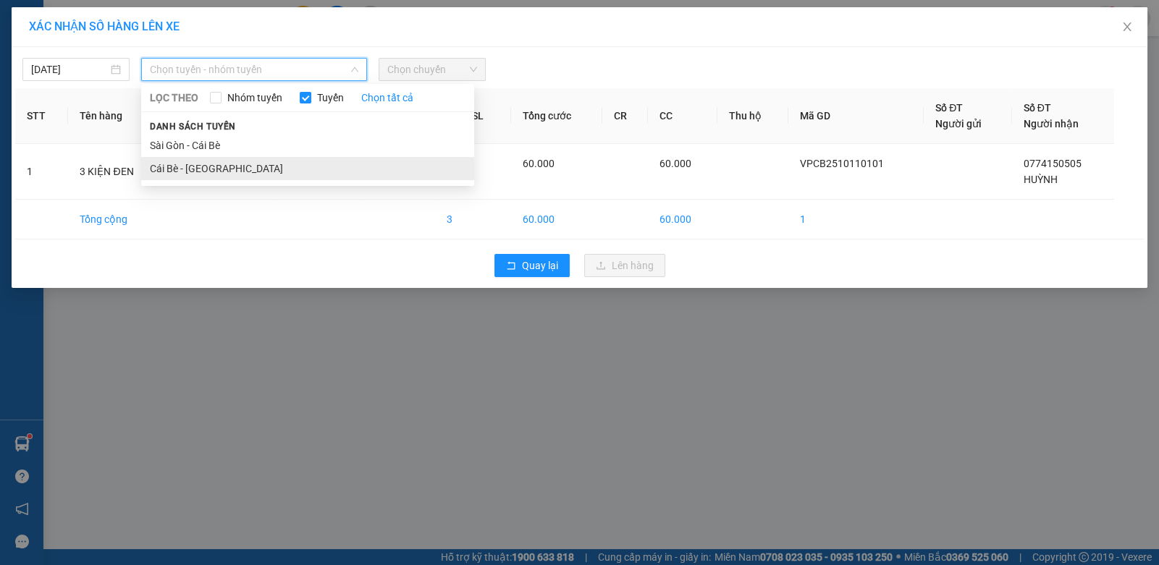
click at [200, 162] on li "Cái Bè - [GEOGRAPHIC_DATA]" at bounding box center [307, 168] width 333 height 23
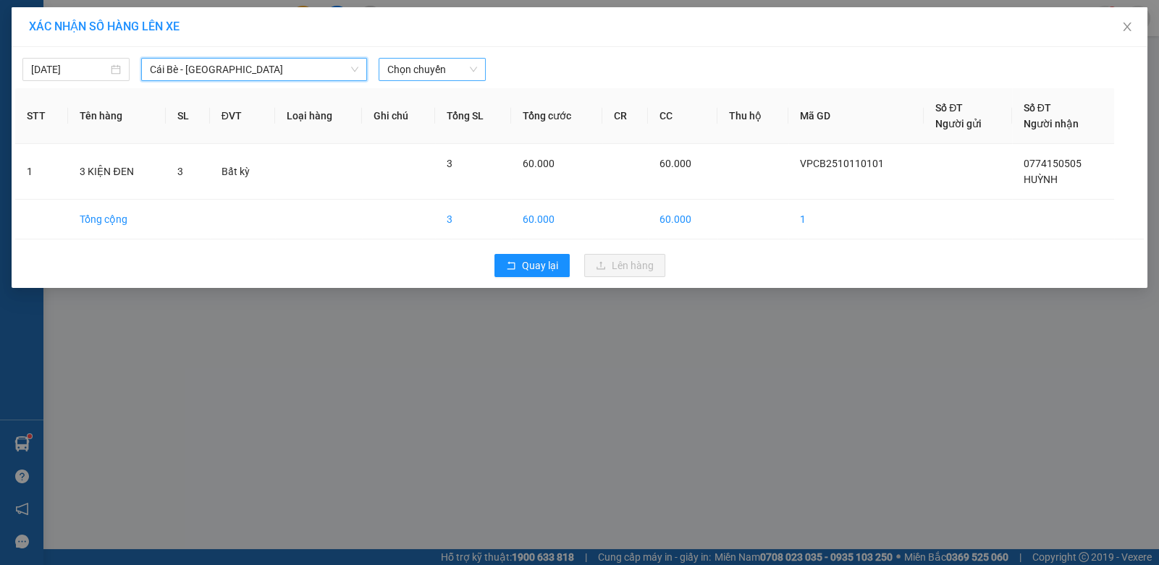
drag, startPoint x: 450, startPoint y: 66, endPoint x: 450, endPoint y: 77, distance: 10.9
click at [450, 69] on span "Chọn chuyến" at bounding box center [432, 70] width 90 height 22
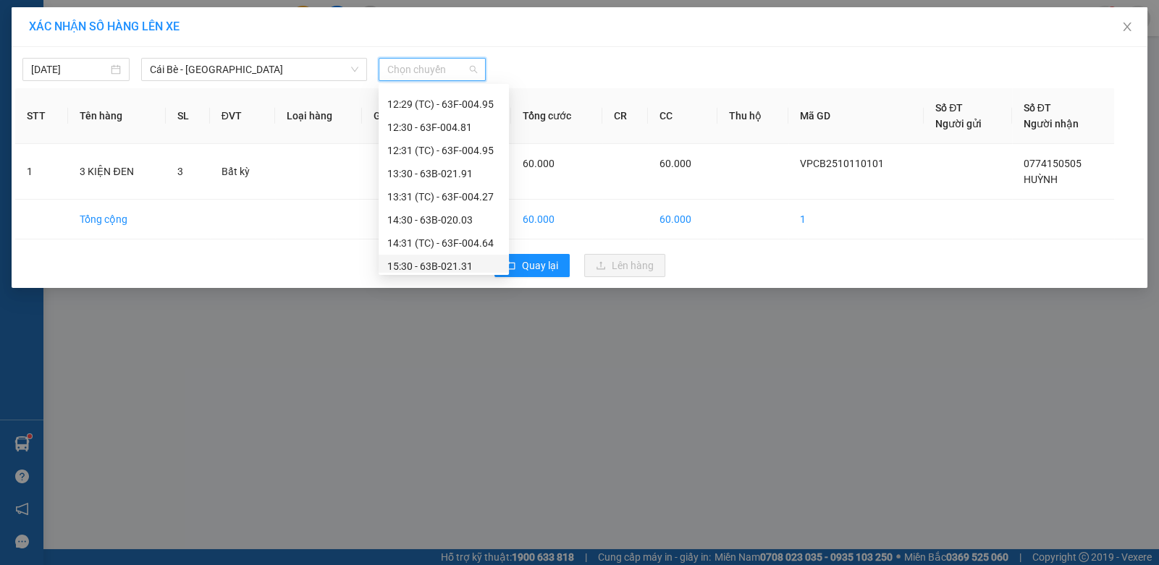
scroll to position [510, 0]
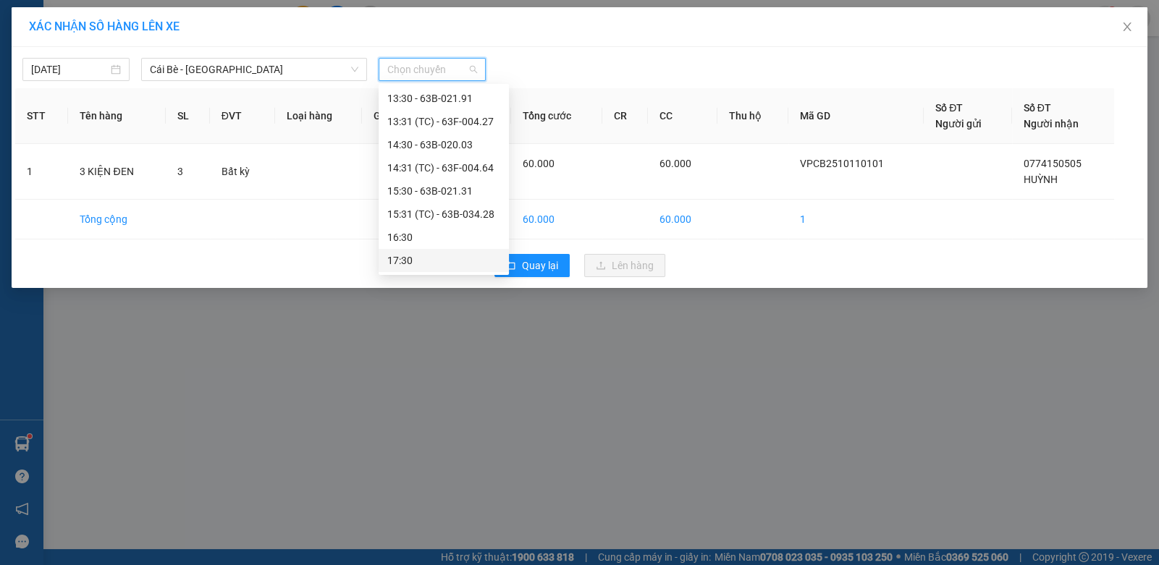
click at [442, 256] on div "17:30" at bounding box center [443, 261] width 113 height 16
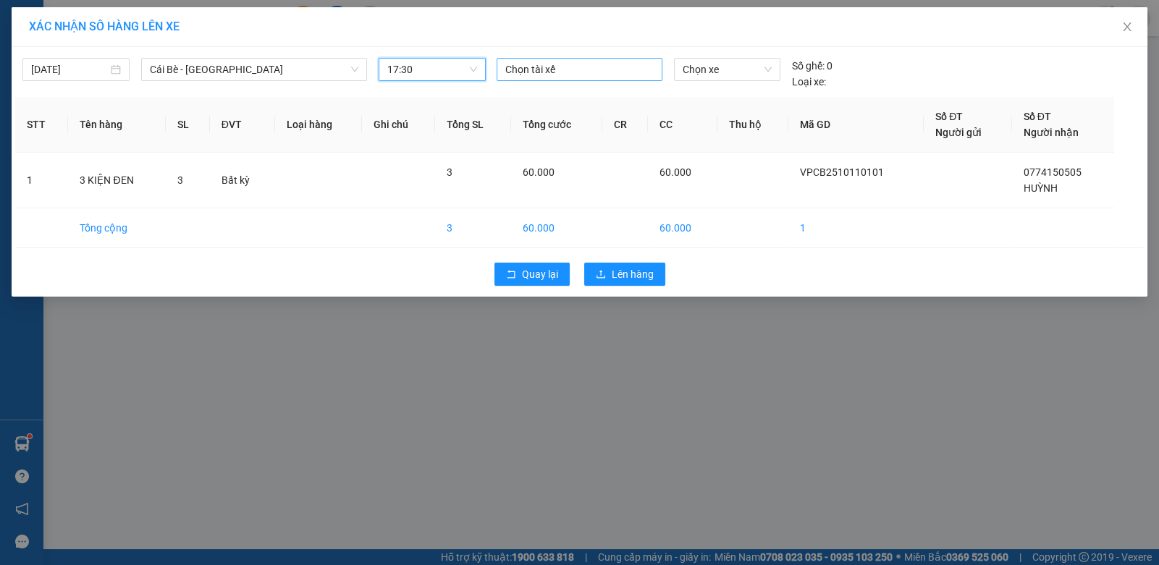
click at [565, 70] on div at bounding box center [579, 69] width 158 height 17
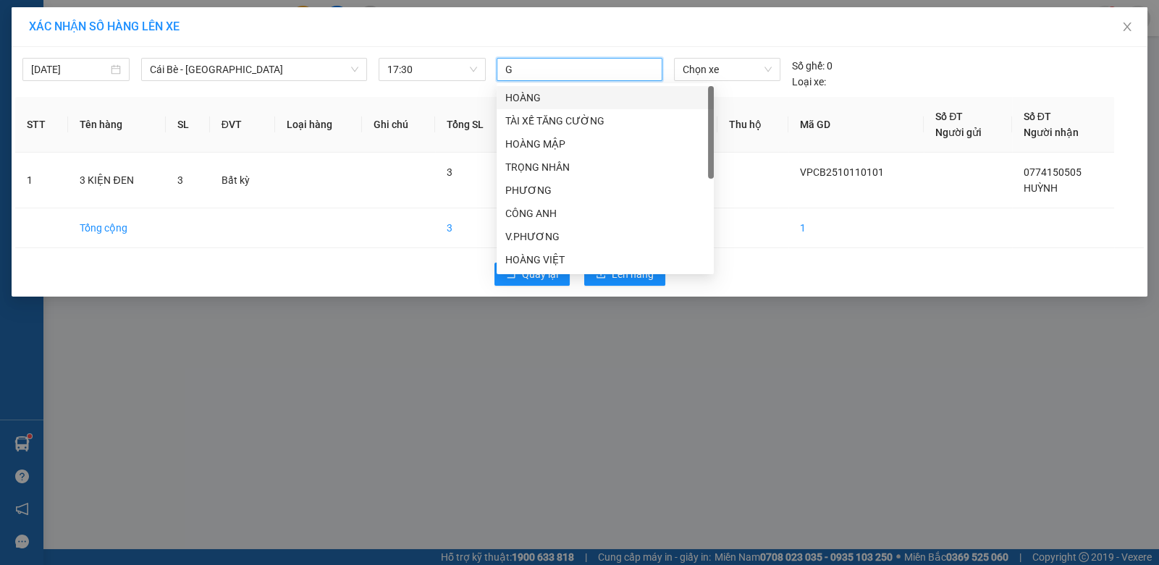
type input "GI"
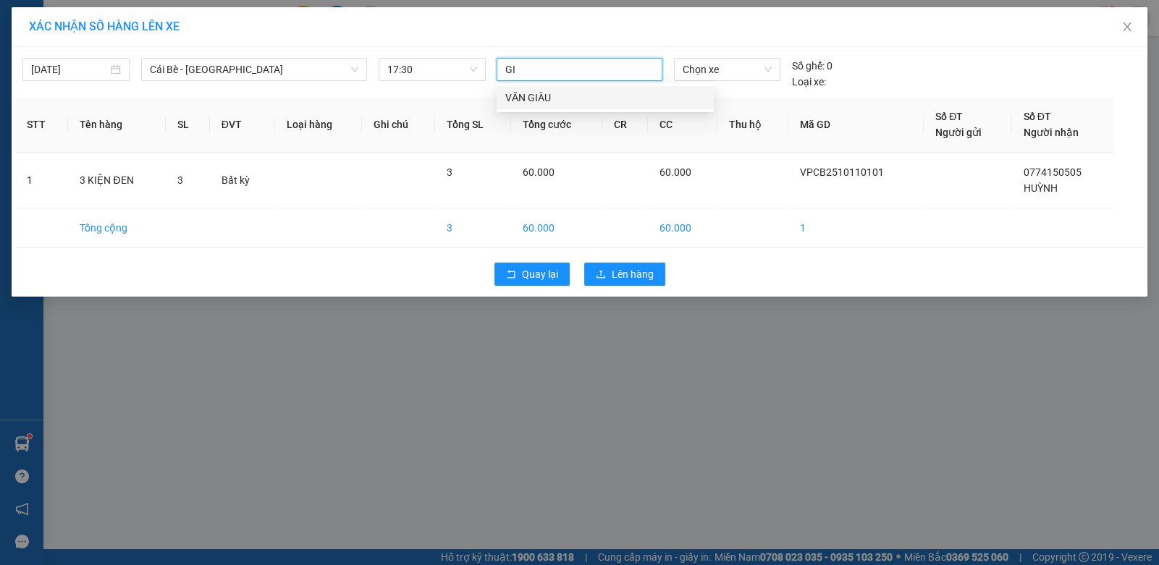
click at [557, 93] on div "VĂN GIÀU" at bounding box center [605, 98] width 200 height 16
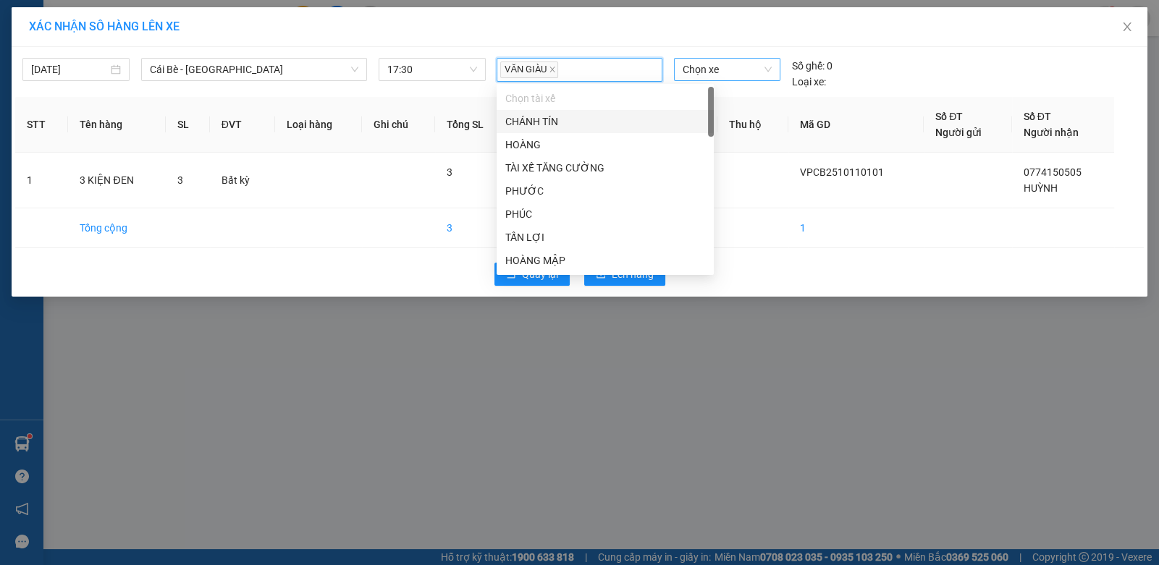
click at [726, 67] on span "Chọn xe" at bounding box center [726, 70] width 89 height 22
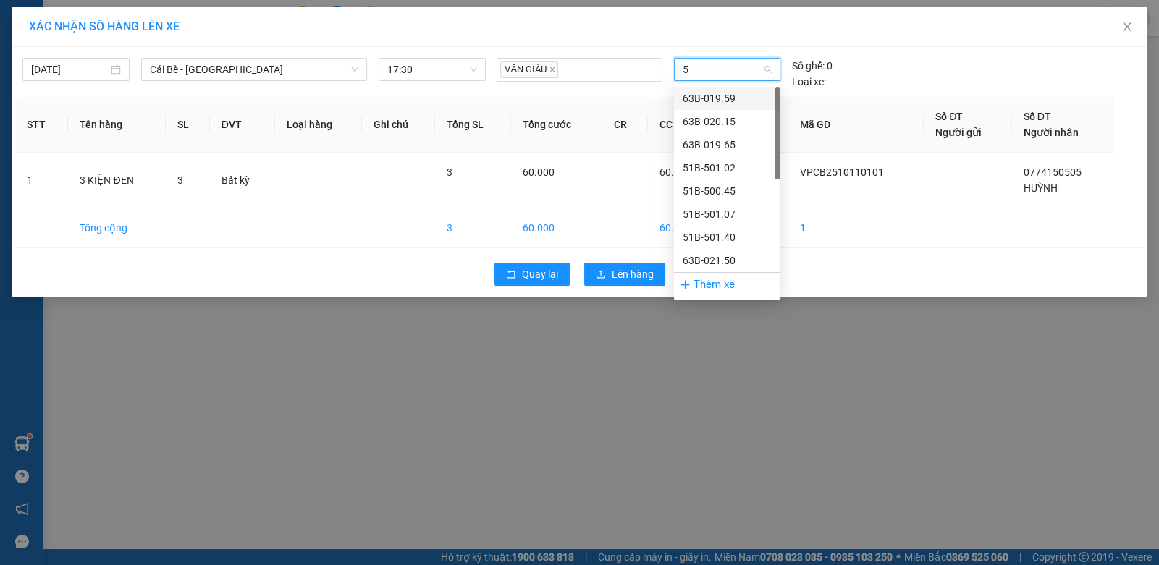
type input "50"
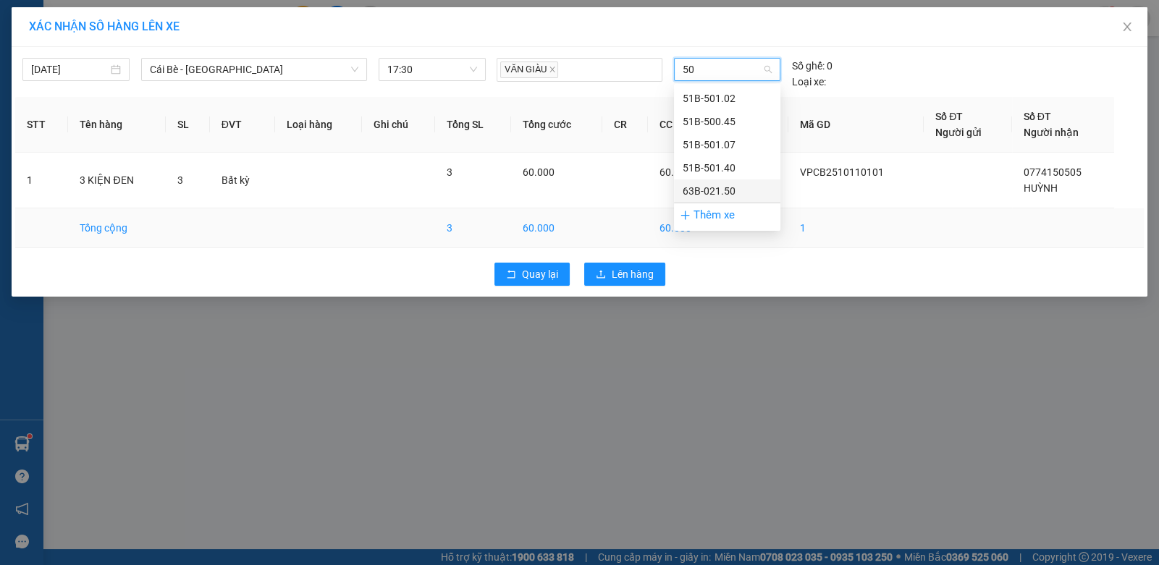
drag, startPoint x: 706, startPoint y: 189, endPoint x: 688, endPoint y: 203, distance: 22.2
click at [704, 190] on div "63B-021.50" at bounding box center [726, 191] width 89 height 16
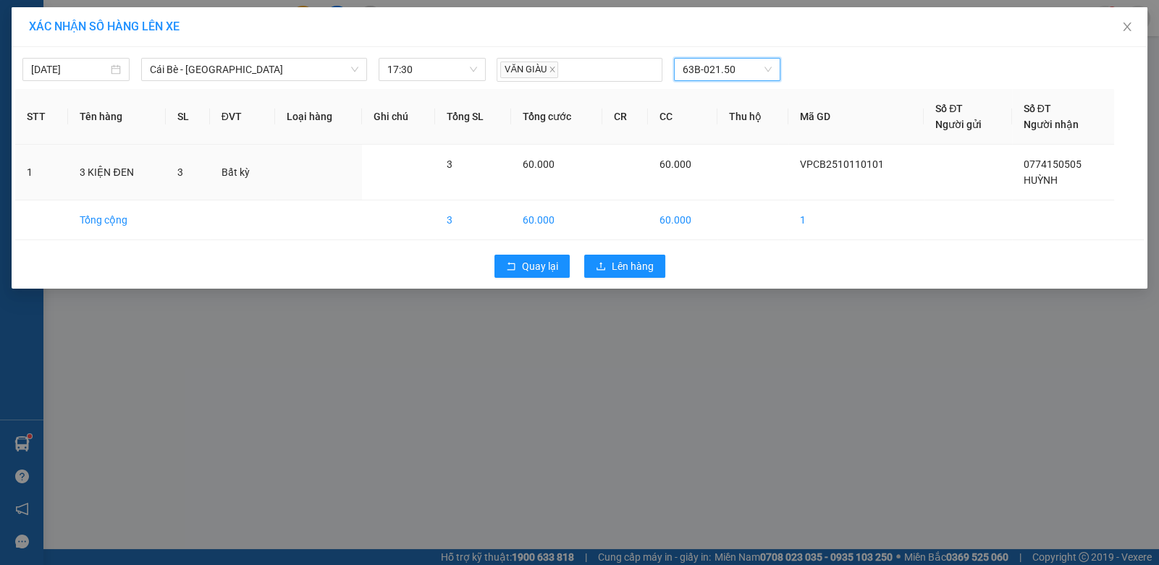
drag, startPoint x: 556, startPoint y: 172, endPoint x: 636, endPoint y: 249, distance: 111.1
click at [561, 174] on td "60.000" at bounding box center [556, 173] width 90 height 56
click at [629, 265] on span "Lên hàng" at bounding box center [633, 266] width 42 height 16
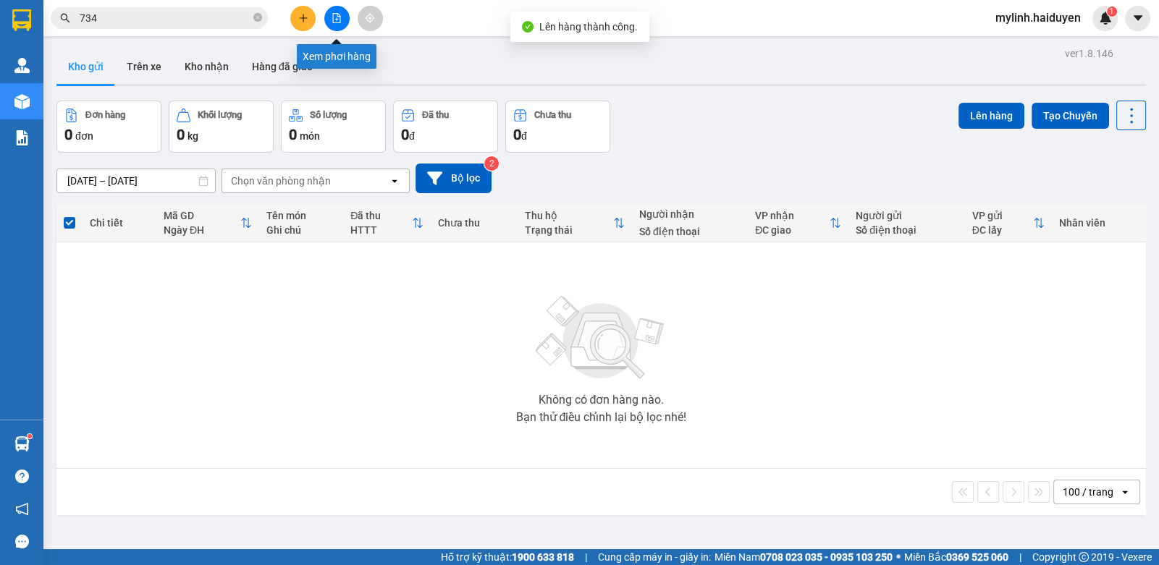
click at [334, 19] on icon "file-add" at bounding box center [336, 18] width 10 height 10
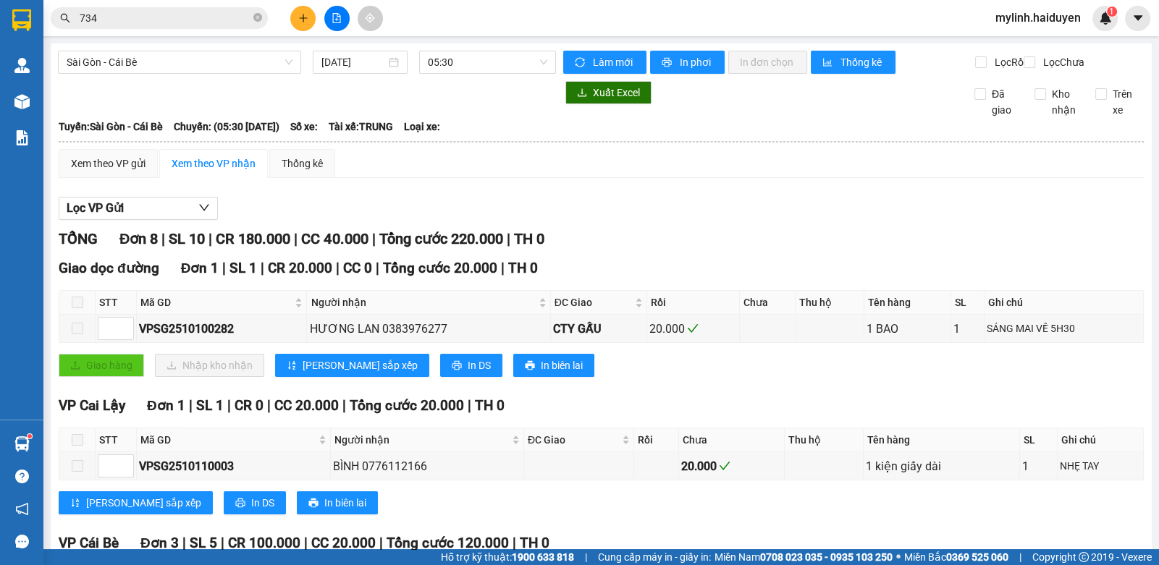
drag, startPoint x: 177, startPoint y: 60, endPoint x: 172, endPoint y: 75, distance: 15.3
click at [174, 64] on span "Sài Gòn - Cái Bè" at bounding box center [180, 62] width 226 height 22
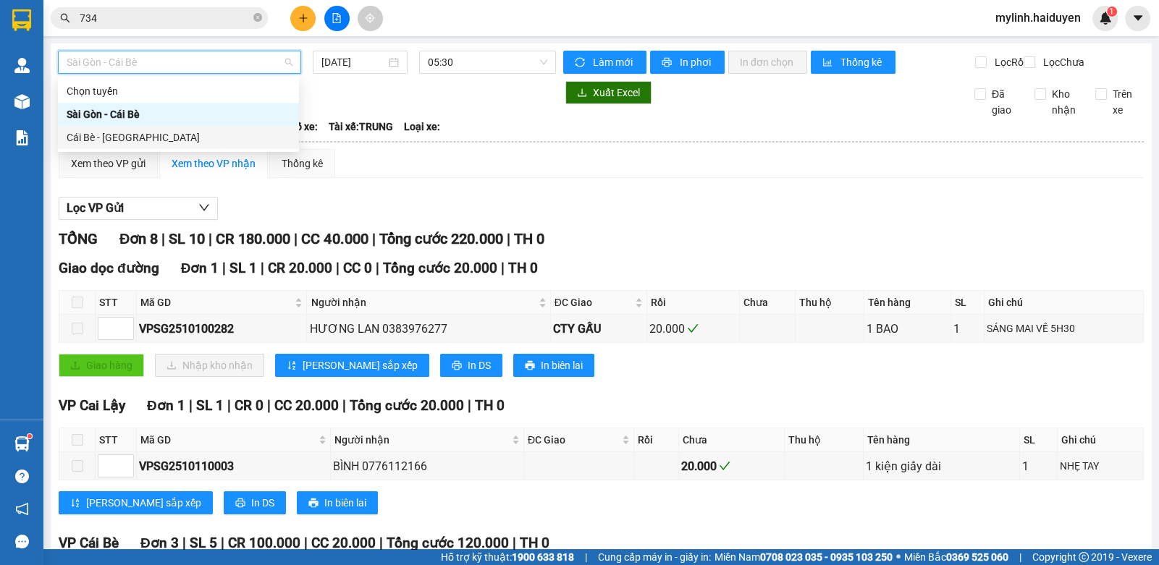
drag, startPoint x: 119, startPoint y: 133, endPoint x: 324, endPoint y: 93, distance: 207.9
click at [133, 135] on div "Cái Bè - [GEOGRAPHIC_DATA]" at bounding box center [179, 138] width 224 height 16
type input "[DATE]"
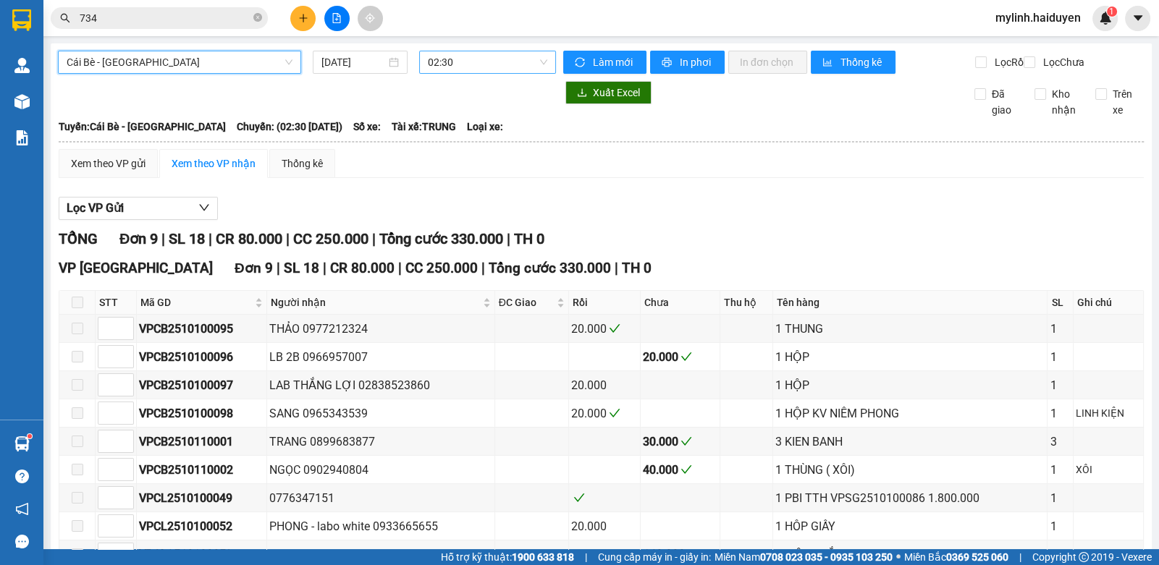
click at [481, 67] on span "02:30" at bounding box center [487, 62] width 119 height 22
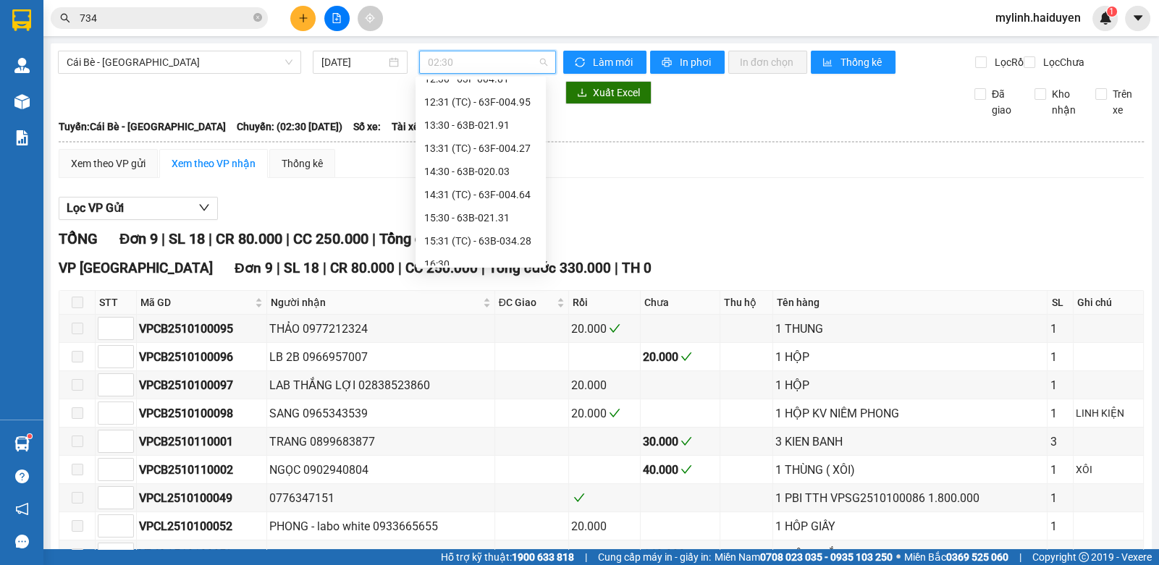
scroll to position [510, 0]
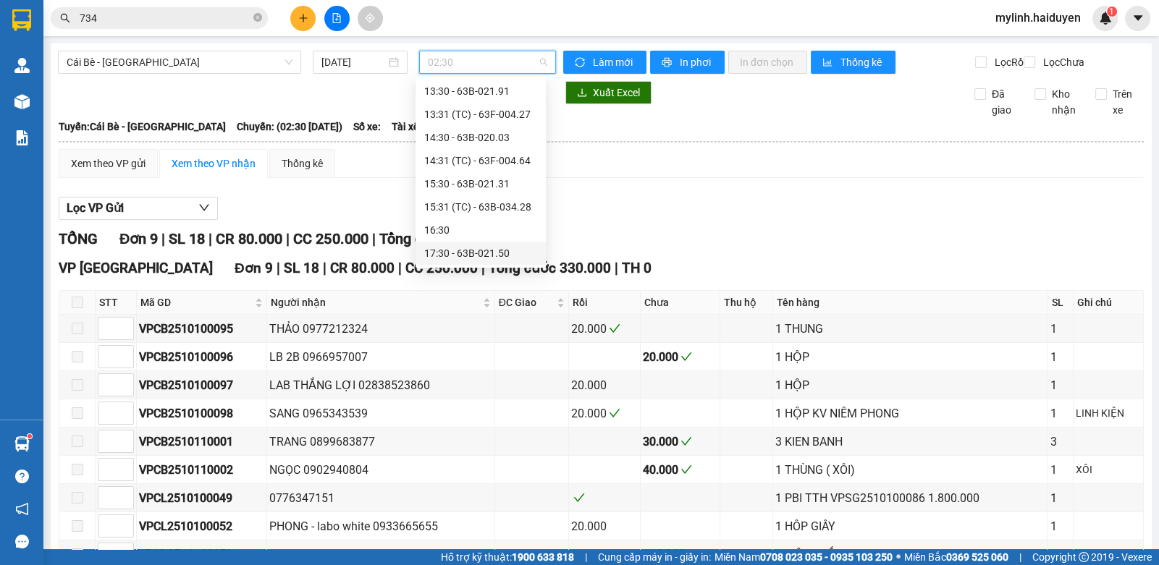
click at [475, 251] on div "17:30 - 63B-021.50" at bounding box center [480, 253] width 113 height 16
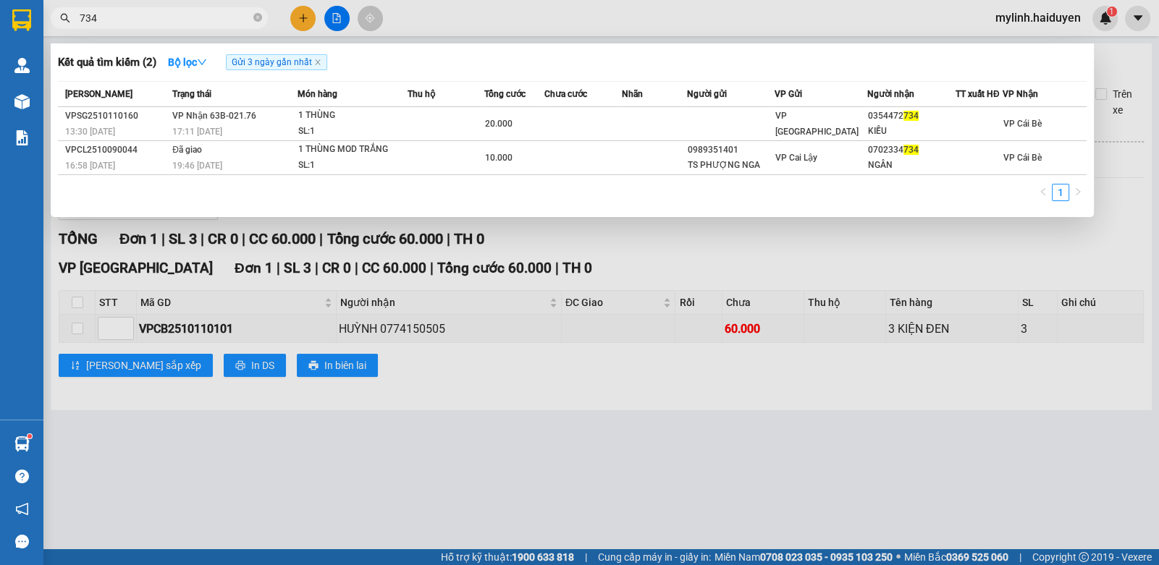
click at [140, 16] on input "734" at bounding box center [165, 18] width 171 height 16
click at [140, 14] on input "734" at bounding box center [165, 18] width 171 height 16
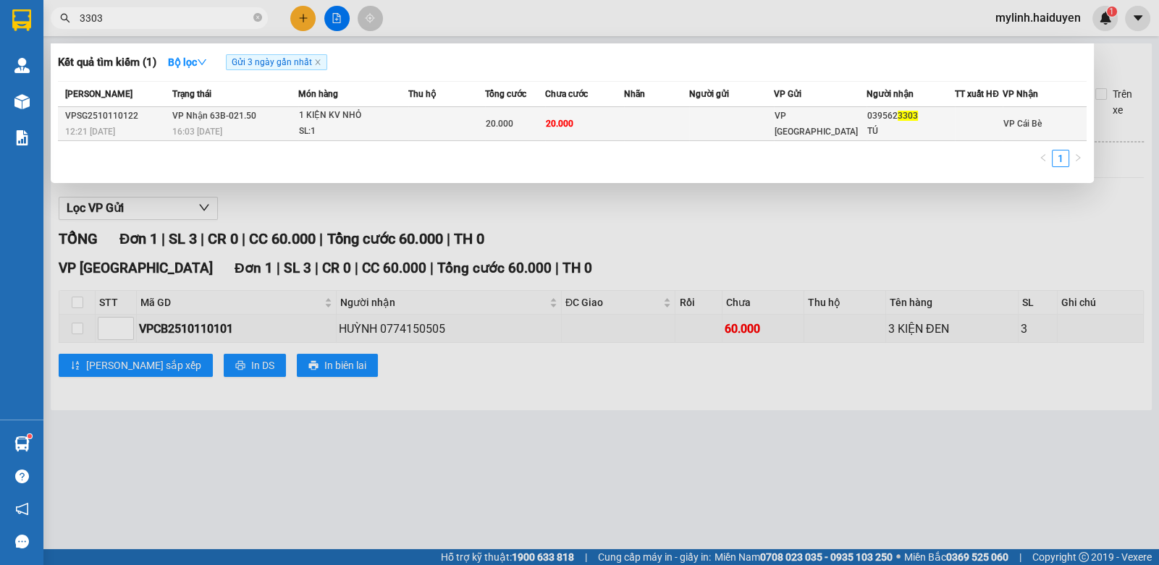
type input "3303"
click at [446, 135] on td at bounding box center [446, 124] width 77 height 34
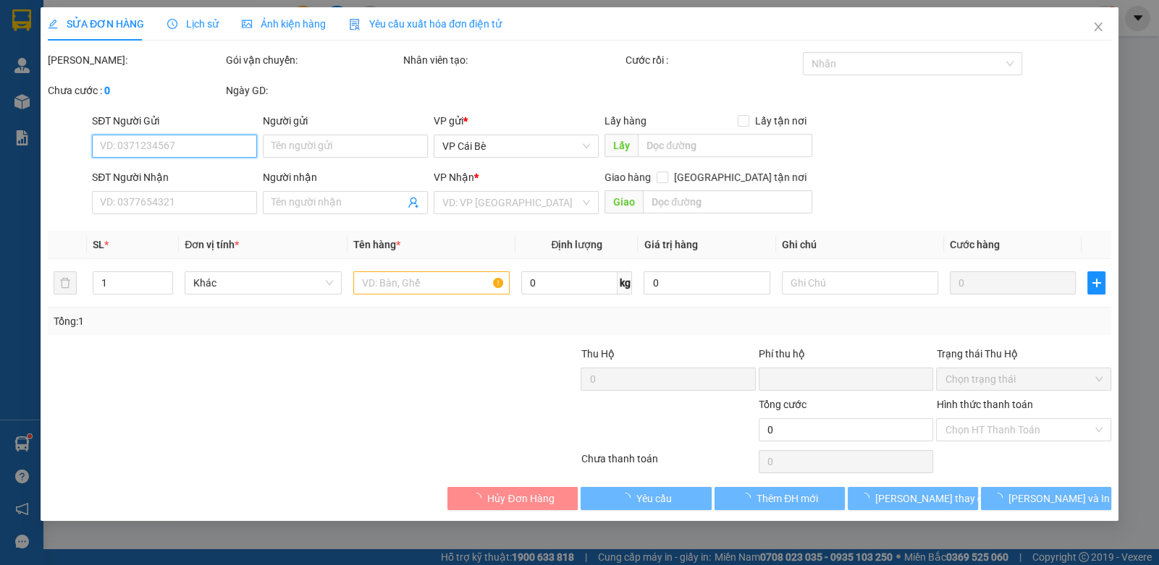
type input "0395623303"
type input "TÚ"
type input "0"
type input "20.000"
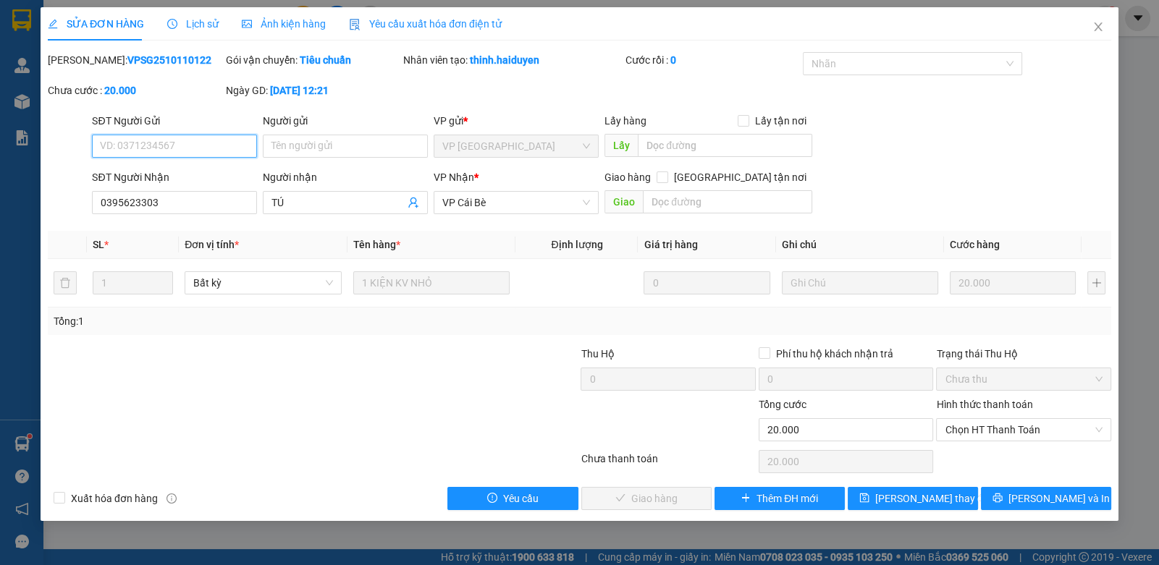
drag, startPoint x: 961, startPoint y: 433, endPoint x: 966, endPoint y: 449, distance: 17.4
click at [963, 439] on span "Chọn HT Thanh Toán" at bounding box center [1022, 430] width 157 height 22
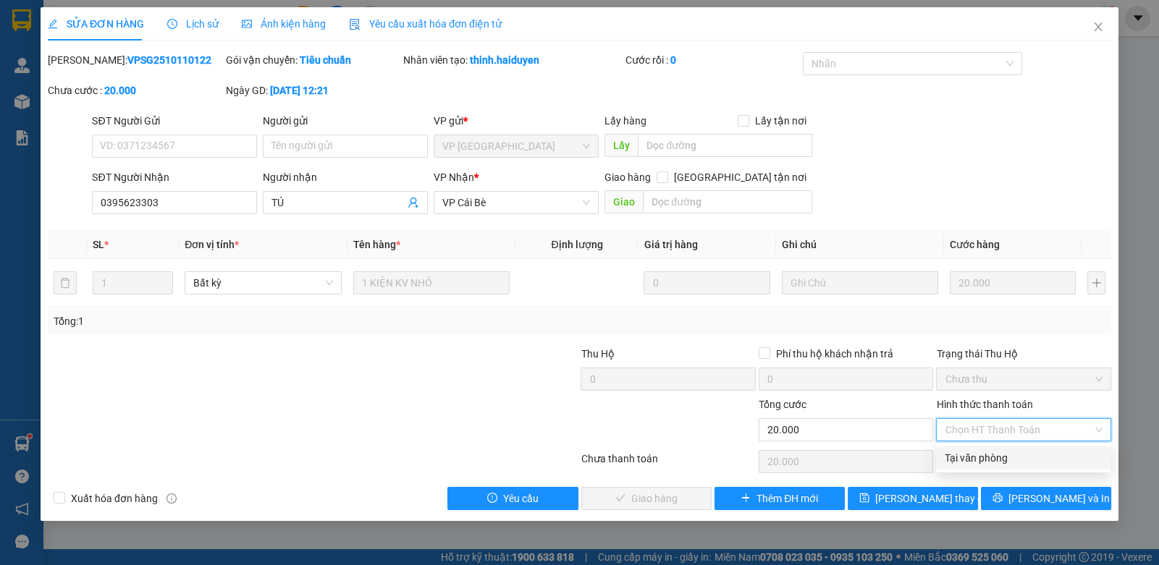
drag, startPoint x: 965, startPoint y: 458, endPoint x: 839, endPoint y: 486, distance: 128.9
click at [963, 459] on div "Tại văn phòng" at bounding box center [1022, 458] width 157 height 16
type input "0"
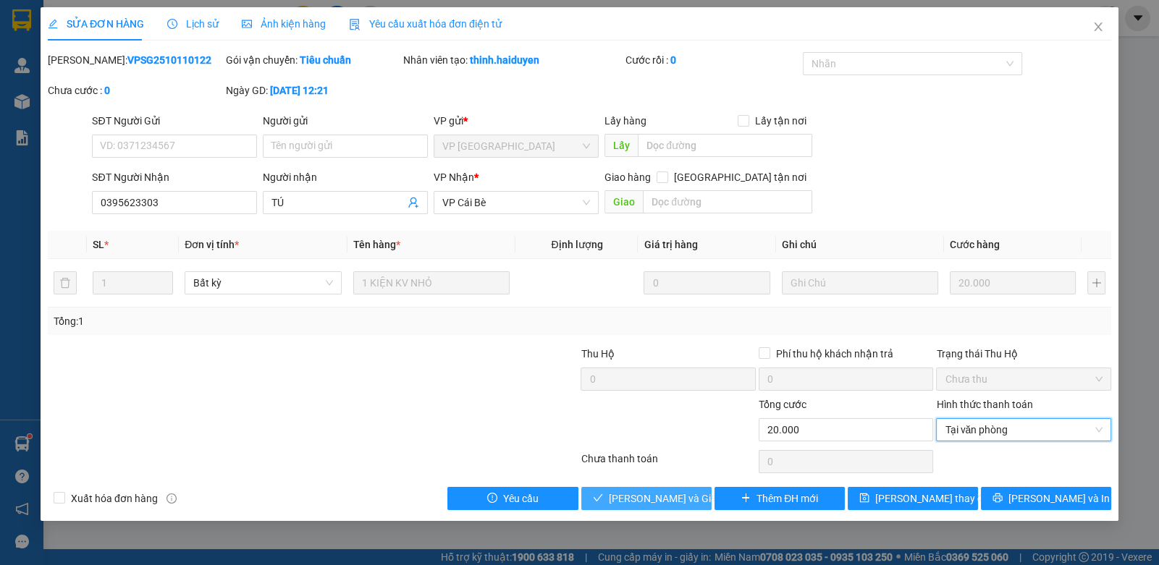
click at [637, 495] on span "[PERSON_NAME] và [PERSON_NAME] hàng" at bounding box center [678, 499] width 139 height 16
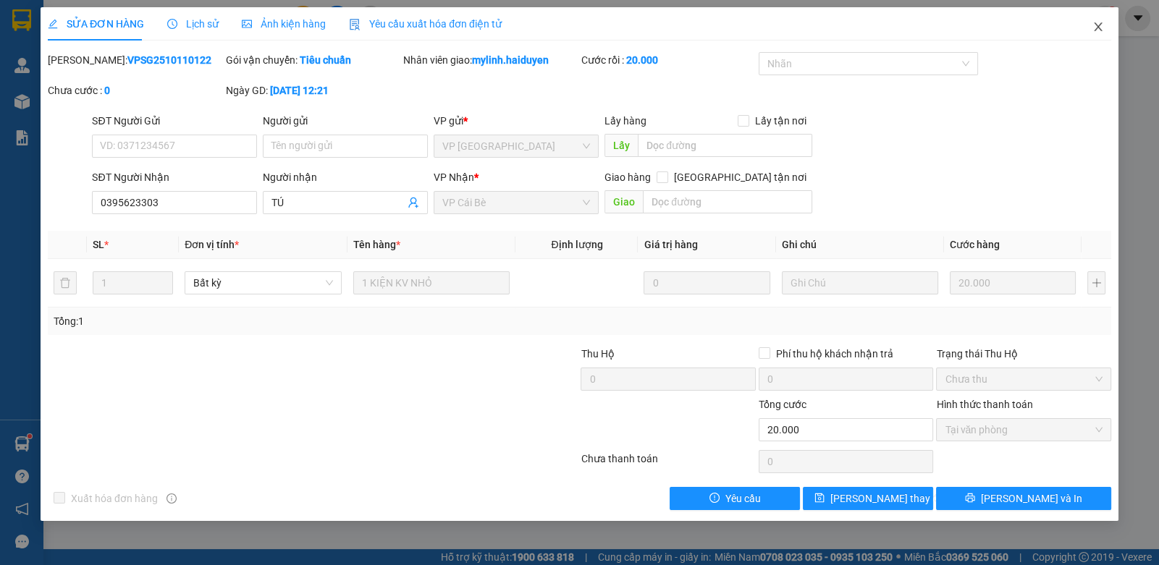
drag, startPoint x: 1101, startPoint y: 31, endPoint x: 1092, endPoint y: 25, distance: 10.4
click at [1092, 26] on icon "close" at bounding box center [1098, 27] width 12 height 12
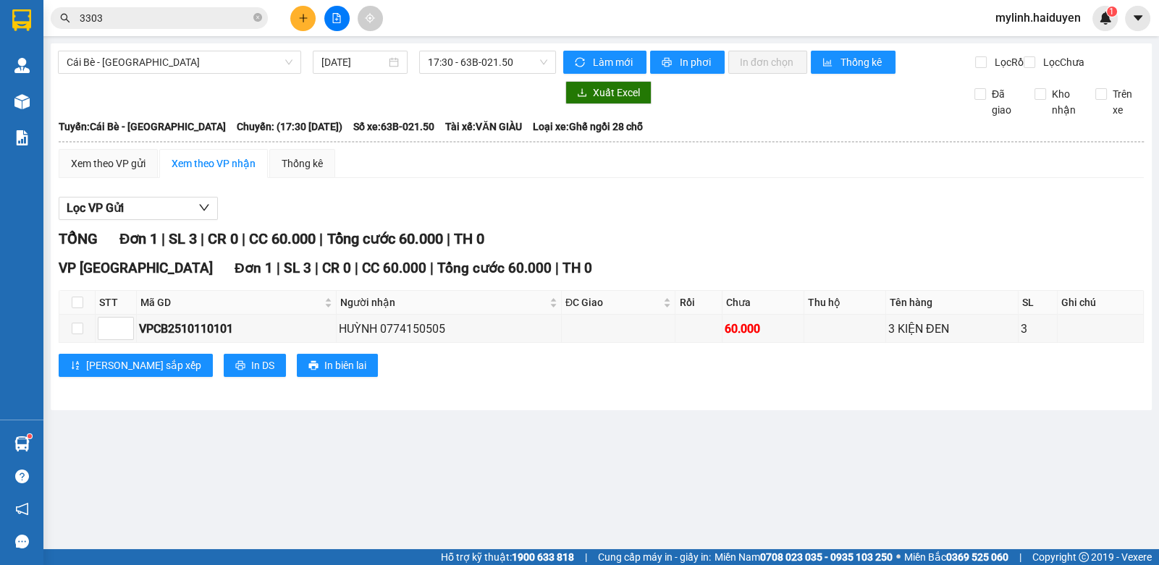
click at [299, 20] on icon "plus" at bounding box center [303, 18] width 10 height 10
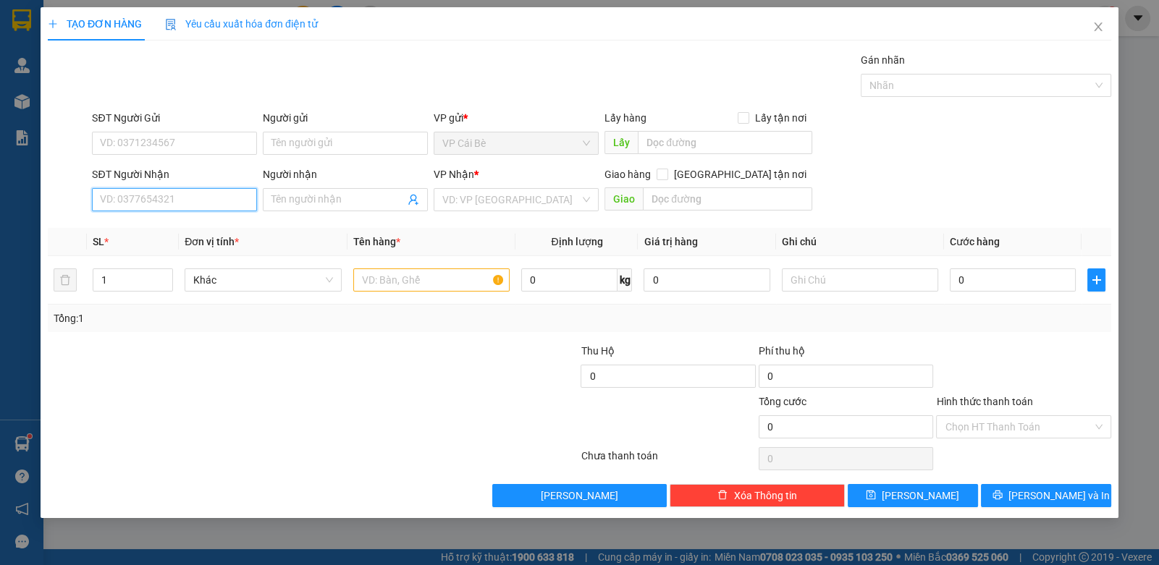
click at [114, 195] on input "SĐT Người Nhận" at bounding box center [174, 199] width 165 height 23
type input "0702929202"
drag, startPoint x: 216, startPoint y: 226, endPoint x: 199, endPoint y: 186, distance: 43.1
click at [220, 221] on div "0702929202 - YẾN" at bounding box center [175, 228] width 148 height 16
type input "YẾN"
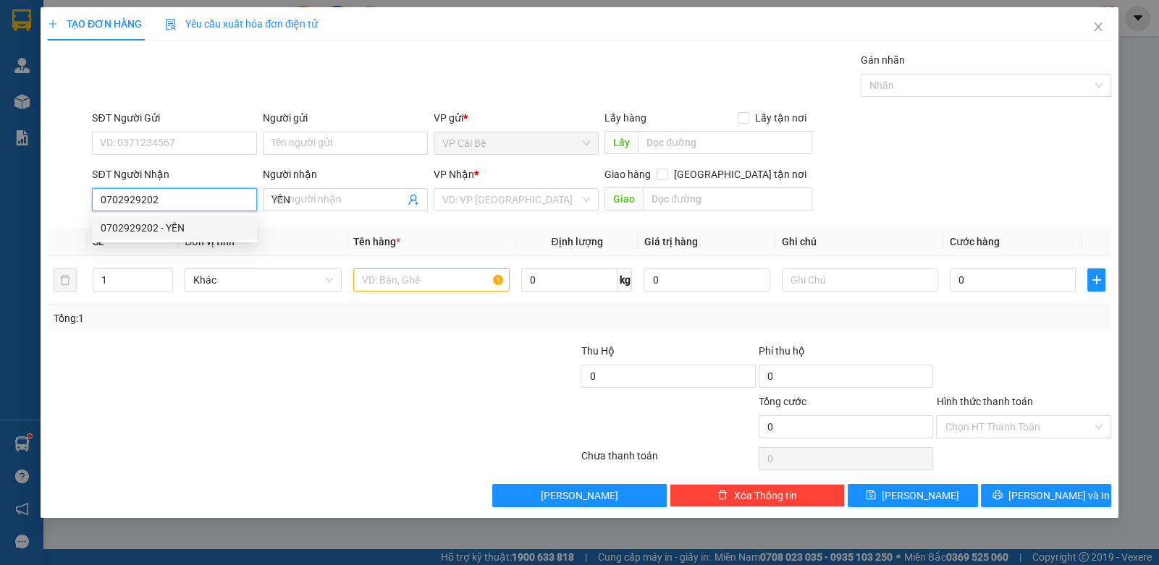
type input "50.000"
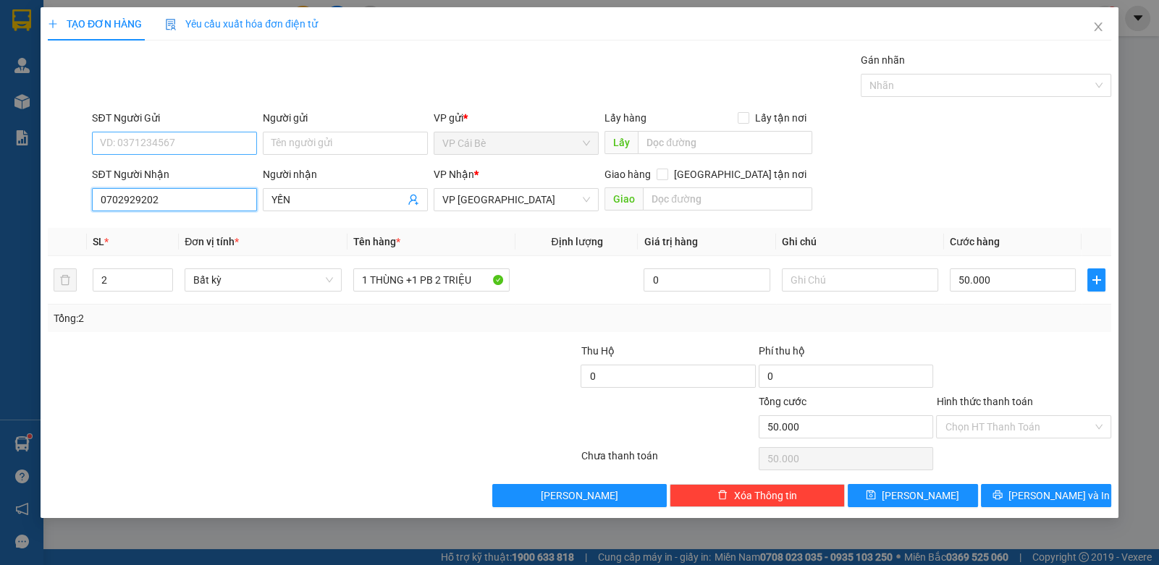
type input "0702929202"
click at [188, 140] on input "SĐT Người Gửi" at bounding box center [174, 143] width 165 height 23
click at [181, 166] on div "0932926738 - SƠN" at bounding box center [175, 172] width 148 height 16
type input "0932926738"
type input "SƠN"
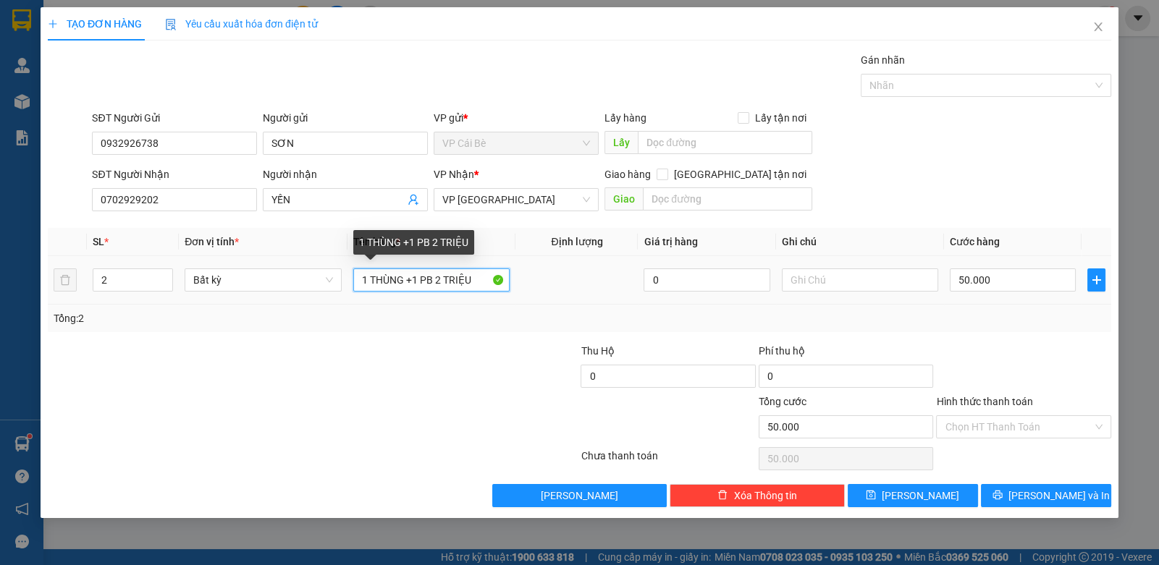
click at [439, 280] on input "1 THÙNG +1 PB 2 TRIỆU" at bounding box center [431, 280] width 157 height 23
drag, startPoint x: 405, startPoint y: 279, endPoint x: 367, endPoint y: 311, distance: 49.9
click at [367, 311] on div "SL * Đơn vị tính * Tên hàng * Định lượng Giá trị hàng Ghi chú Cước hàng 2 Bất k…" at bounding box center [579, 280] width 1063 height 104
type input "1TÚI ĐỎ MÍT+1 PB 3 TRIỆU"
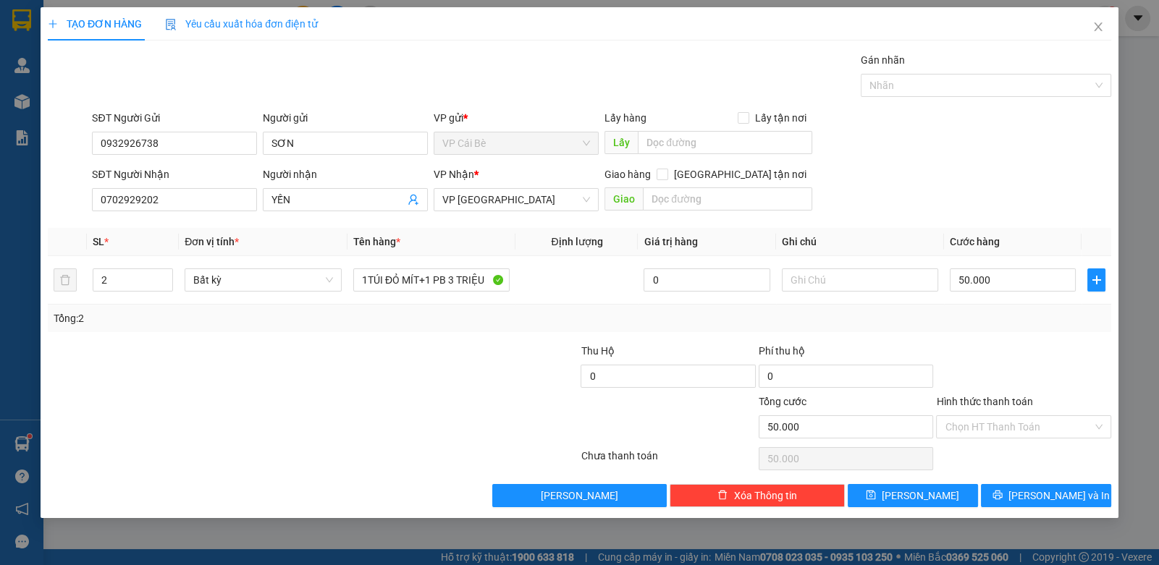
click at [984, 442] on div "Transit Pickup Surcharge Ids Transit Deliver Surcharge Ids Transit Deliver Surc…" at bounding box center [579, 279] width 1063 height 455
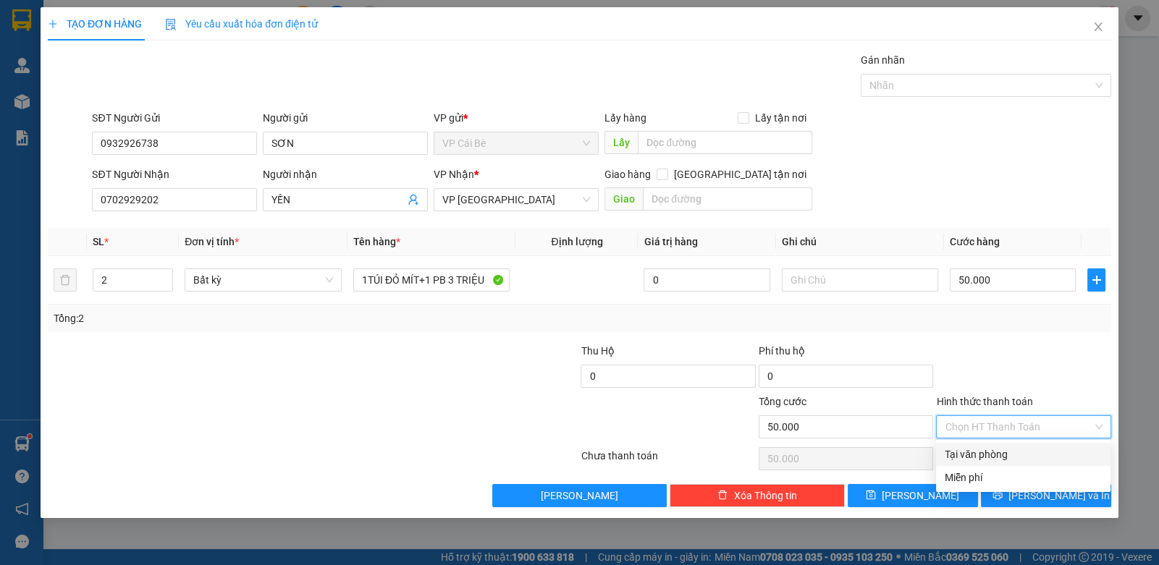
drag, startPoint x: 978, startPoint y: 453, endPoint x: 1002, endPoint y: 460, distance: 25.0
click at [981, 456] on div "Tại văn phòng" at bounding box center [1022, 455] width 157 height 16
type input "0"
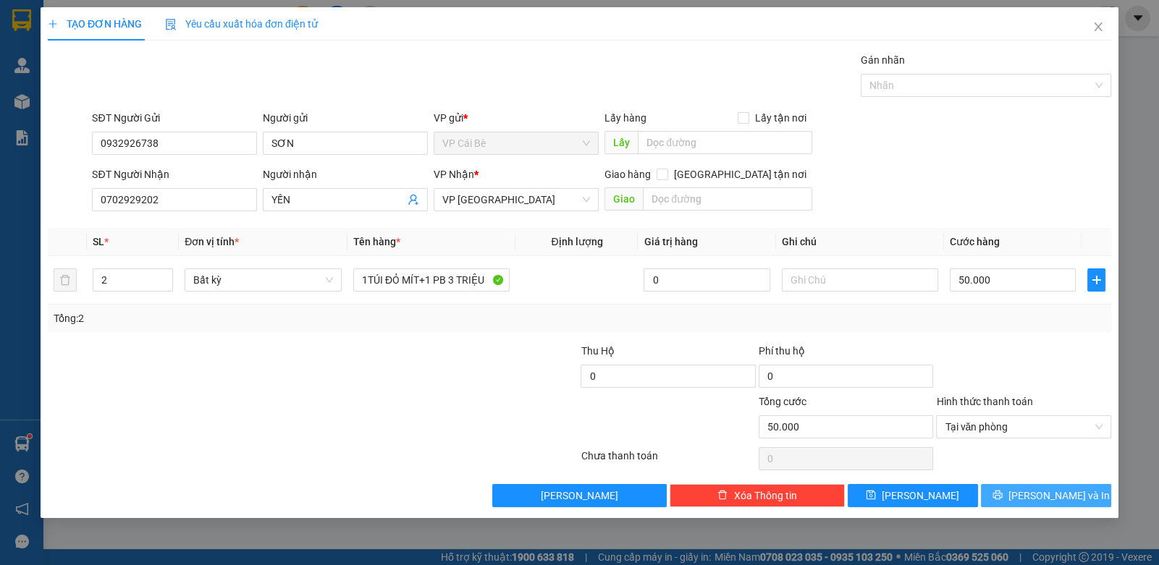
click at [1036, 494] on button "[PERSON_NAME] và In" at bounding box center [1046, 495] width 130 height 23
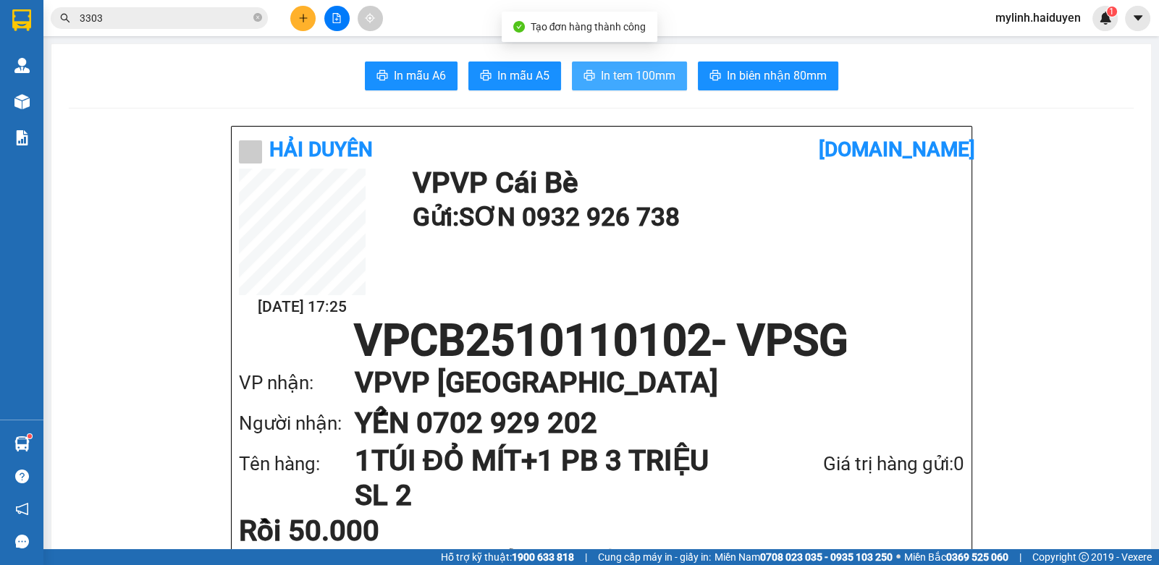
click at [615, 79] on span "In tem 100mm" at bounding box center [638, 76] width 75 height 18
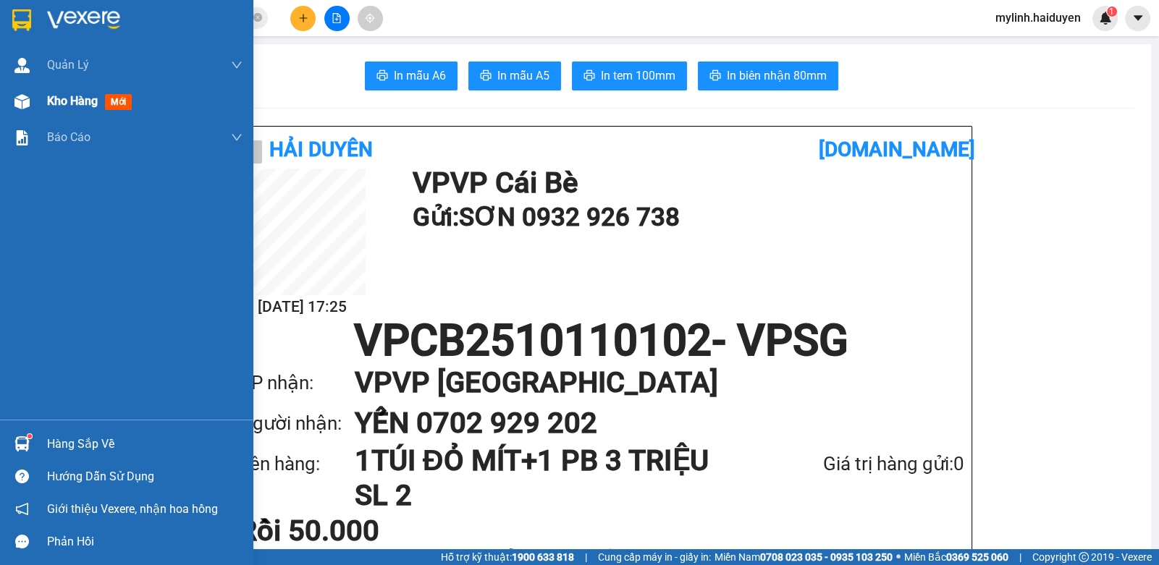
click at [27, 89] on div at bounding box center [21, 101] width 25 height 25
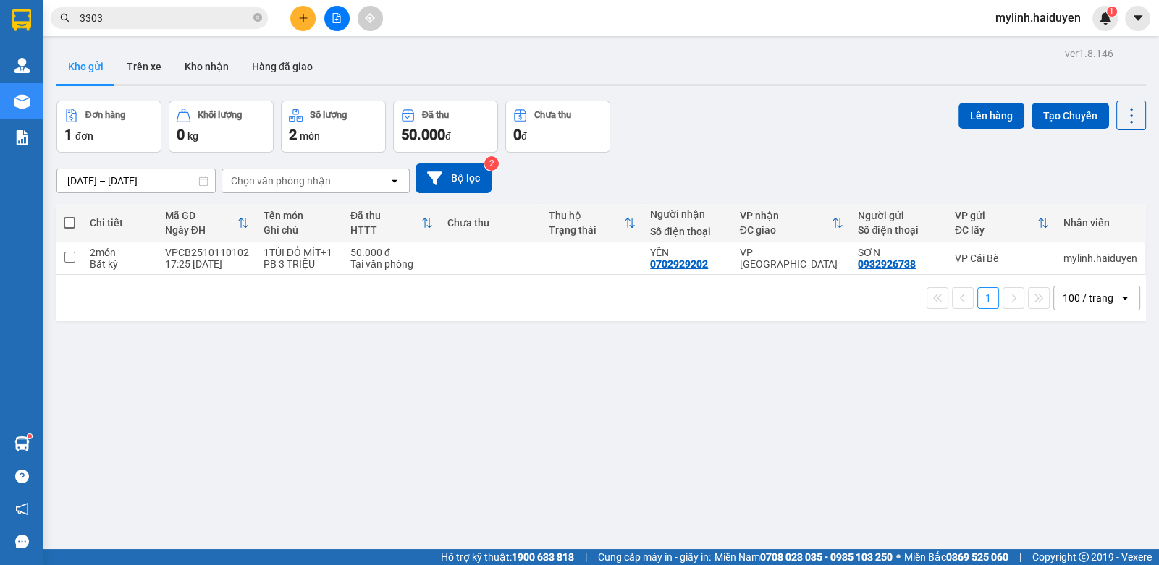
click at [525, 390] on div "ver 1.8.146 Kho gửi Trên xe Kho nhận Hàng đã giao Đơn hàng 1 đơn Khối lượng 0 k…" at bounding box center [601, 325] width 1101 height 565
click at [526, 391] on div "ver 1.8.146 Kho gửi Trên xe Kho nhận Hàng đã giao Đơn hàng 1 đơn Khối lượng 0 k…" at bounding box center [601, 325] width 1101 height 565
drag, startPoint x: 587, startPoint y: 382, endPoint x: 550, endPoint y: 321, distance: 71.1
drag, startPoint x: 550, startPoint y: 321, endPoint x: 468, endPoint y: 261, distance: 102.5
click at [468, 261] on td at bounding box center [490, 258] width 101 height 33
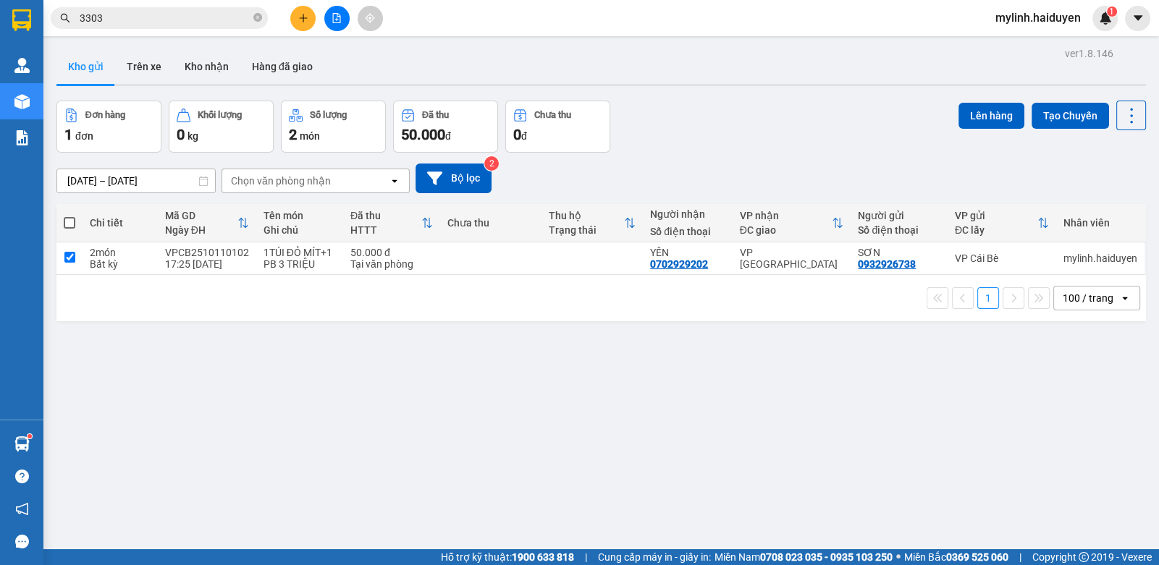
checkbox input "true"
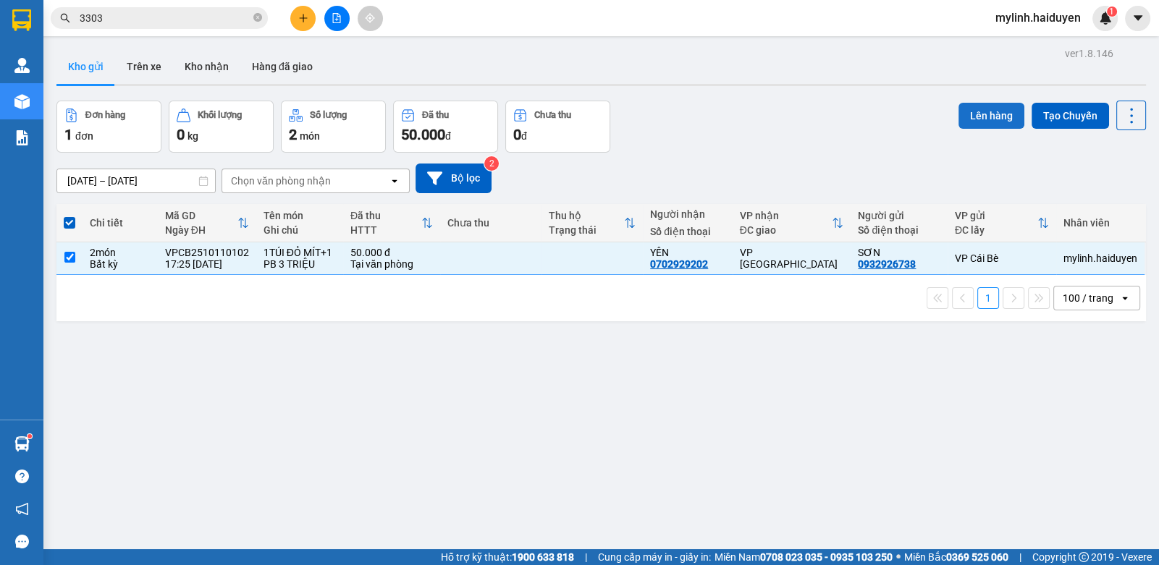
drag, startPoint x: 975, startPoint y: 114, endPoint x: 958, endPoint y: 118, distance: 17.0
click at [959, 118] on button "Lên hàng" at bounding box center [991, 116] width 66 height 26
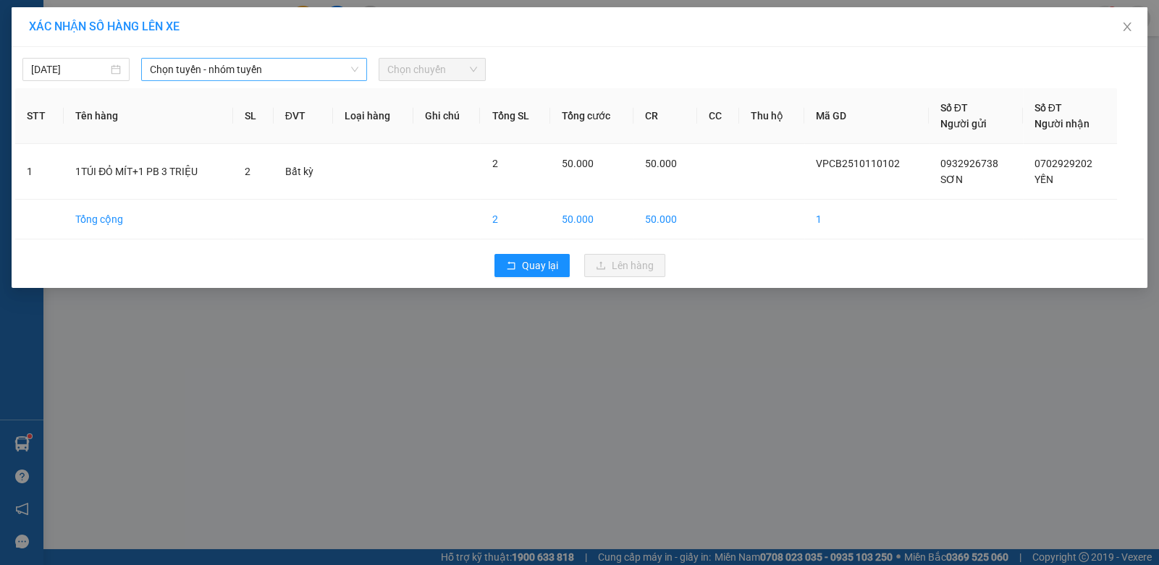
click at [209, 67] on span "Chọn tuyến - nhóm tuyến" at bounding box center [254, 70] width 208 height 22
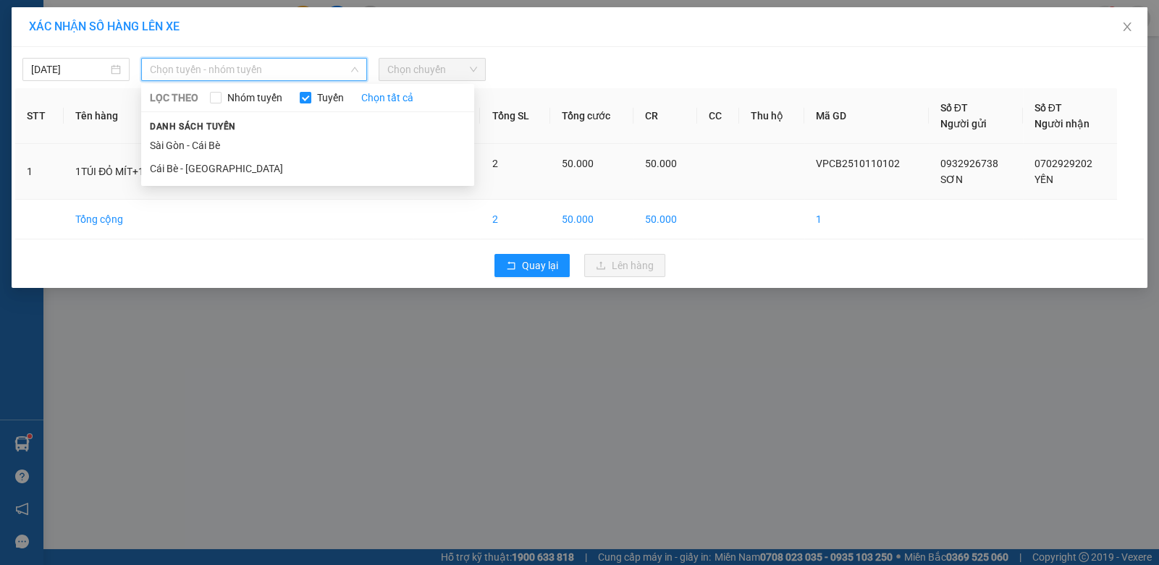
click at [170, 167] on li "Cái Bè - [GEOGRAPHIC_DATA]" at bounding box center [307, 168] width 333 height 23
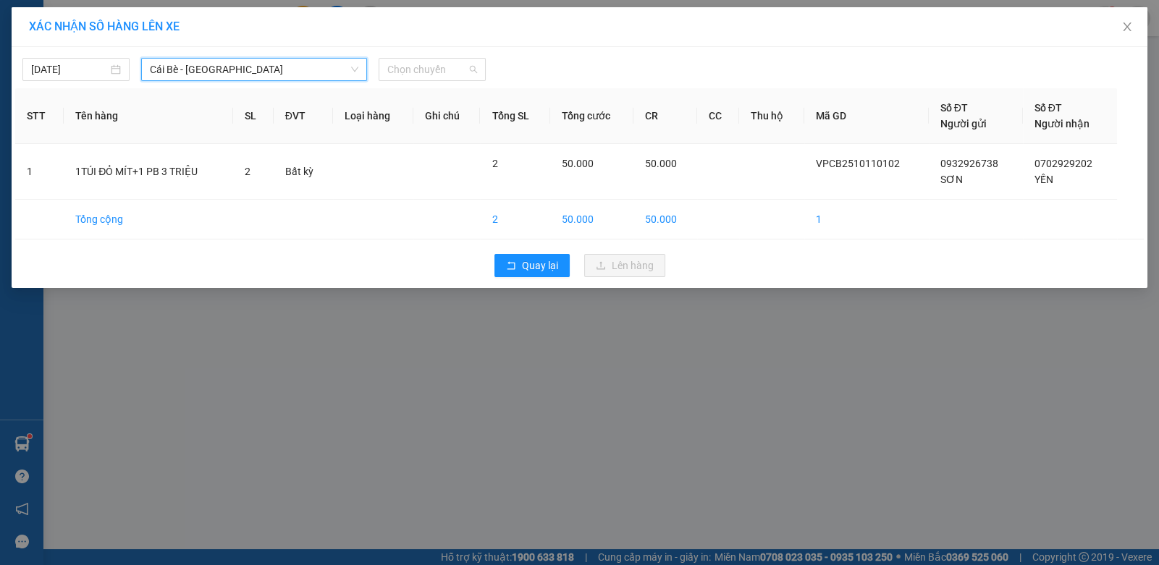
drag, startPoint x: 420, startPoint y: 60, endPoint x: 447, endPoint y: 169, distance: 112.5
click at [423, 81] on div "11/10/2025 Cái Bè - Sài Gòn Cái Bè - Sài Gòn LỌC THEO Nhóm tuyến Tuyến Chọn tất…" at bounding box center [580, 167] width 1136 height 241
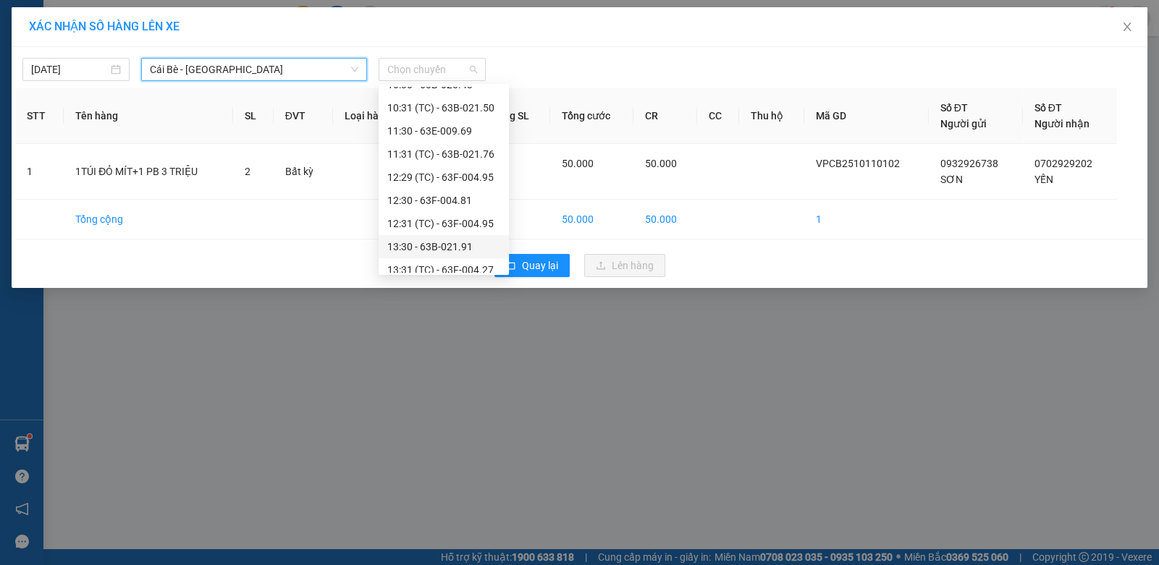
scroll to position [510, 0]
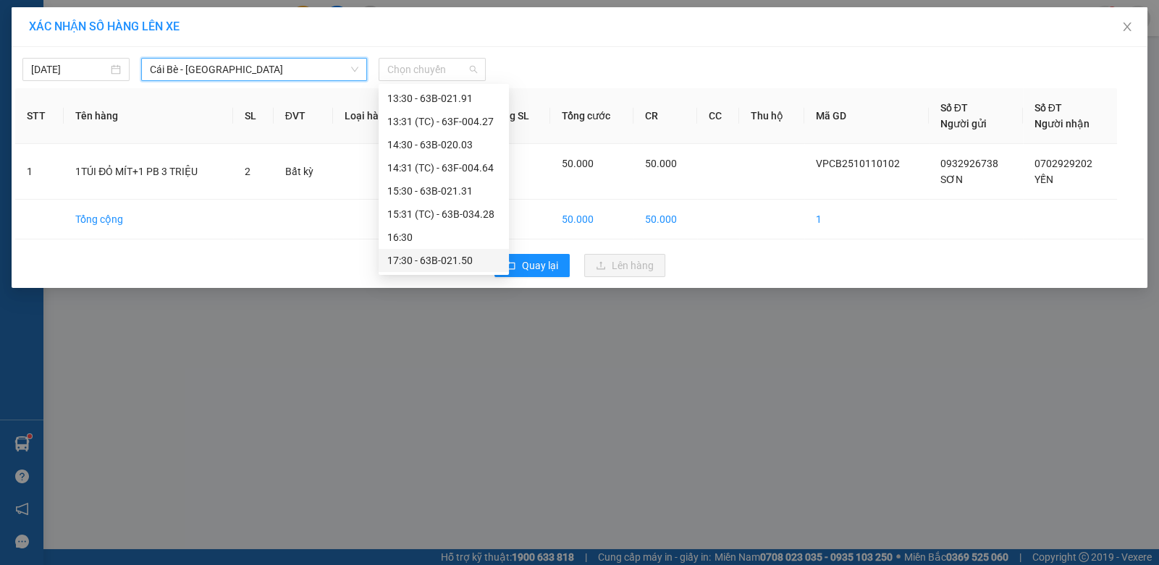
click at [440, 257] on div "17:30 - 63B-021.50" at bounding box center [443, 261] width 113 height 16
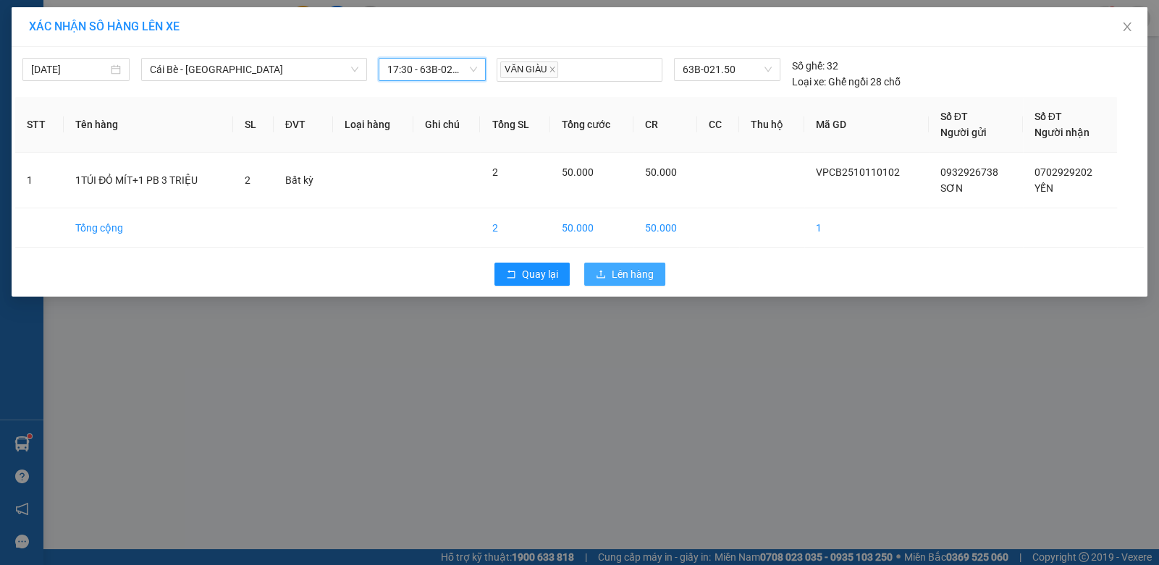
click at [630, 281] on button "Lên hàng" at bounding box center [624, 274] width 81 height 23
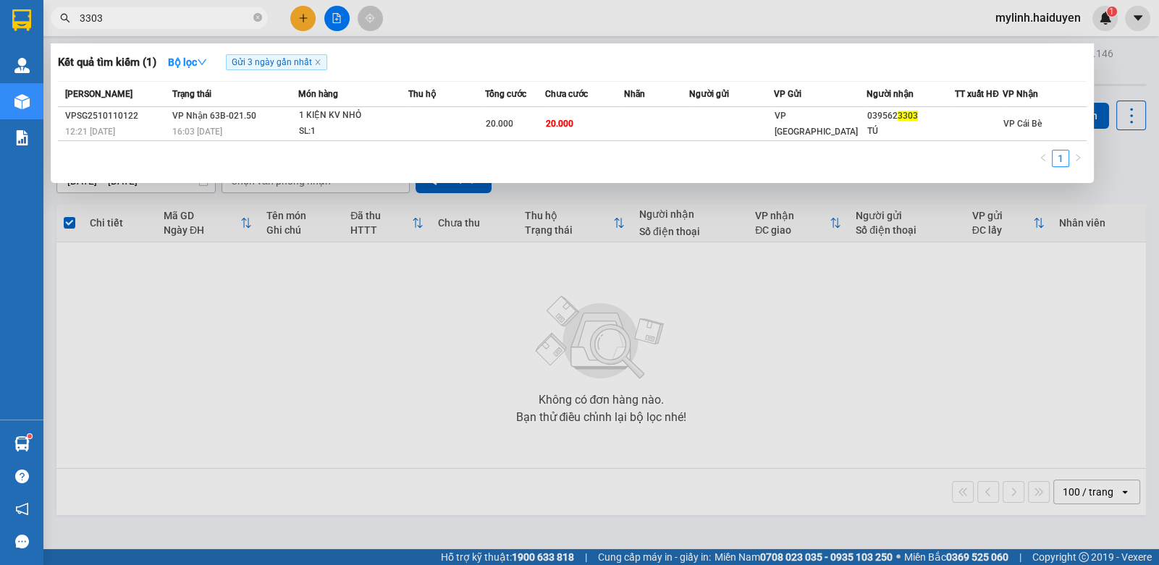
click at [109, 15] on input "3303" at bounding box center [165, 18] width 171 height 16
drag, startPoint x: 109, startPoint y: 15, endPoint x: 300, endPoint y: 13, distance: 191.1
click at [232, 13] on input "3303" at bounding box center [165, 18] width 171 height 16
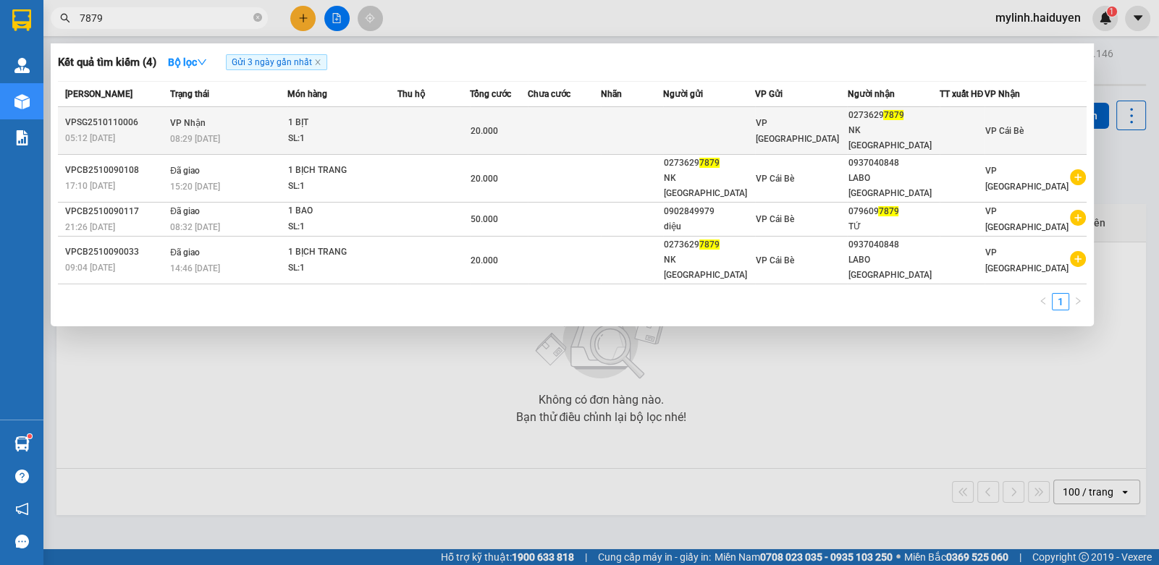
type input "7879"
click at [527, 125] on div "20.000" at bounding box center [498, 131] width 56 height 16
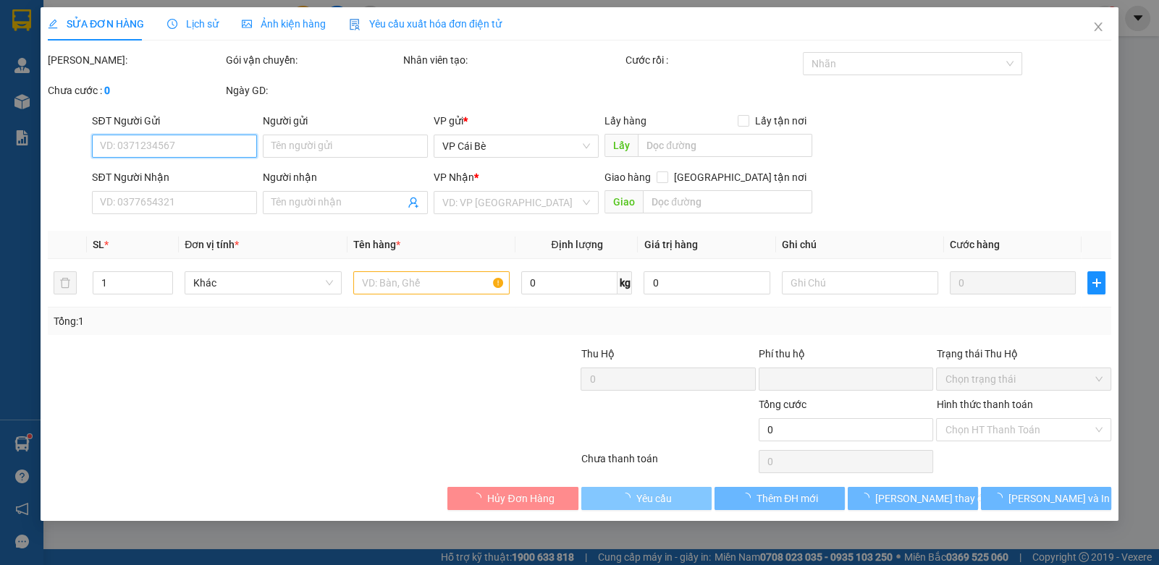
type input "02736297879"
type input "NK [GEOGRAPHIC_DATA]"
type input "0"
type input "20.000"
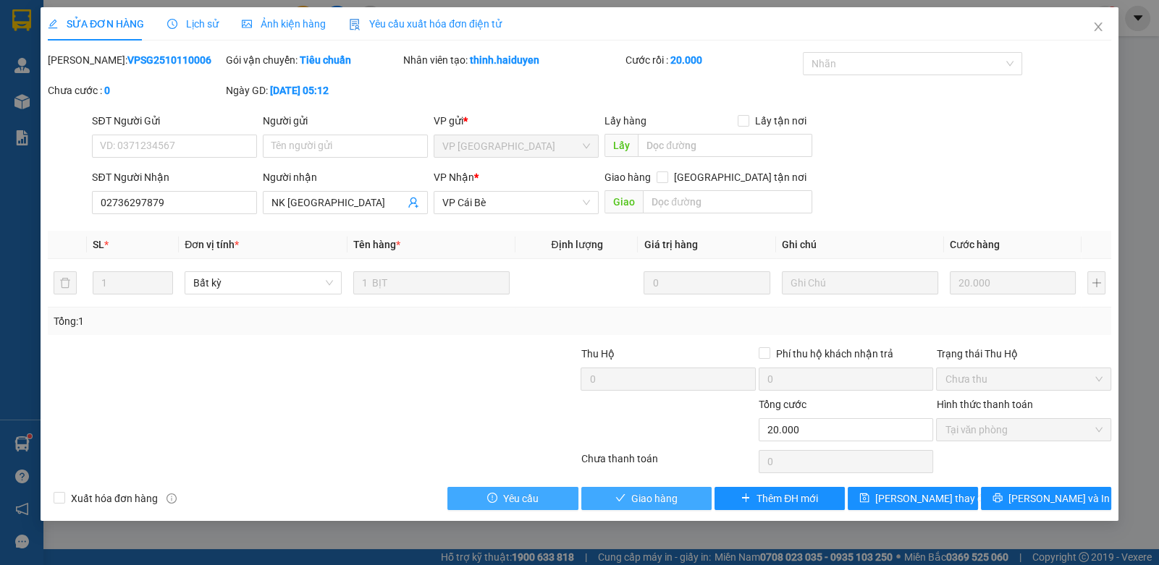
click at [644, 499] on span "Giao hàng" at bounding box center [654, 499] width 46 height 16
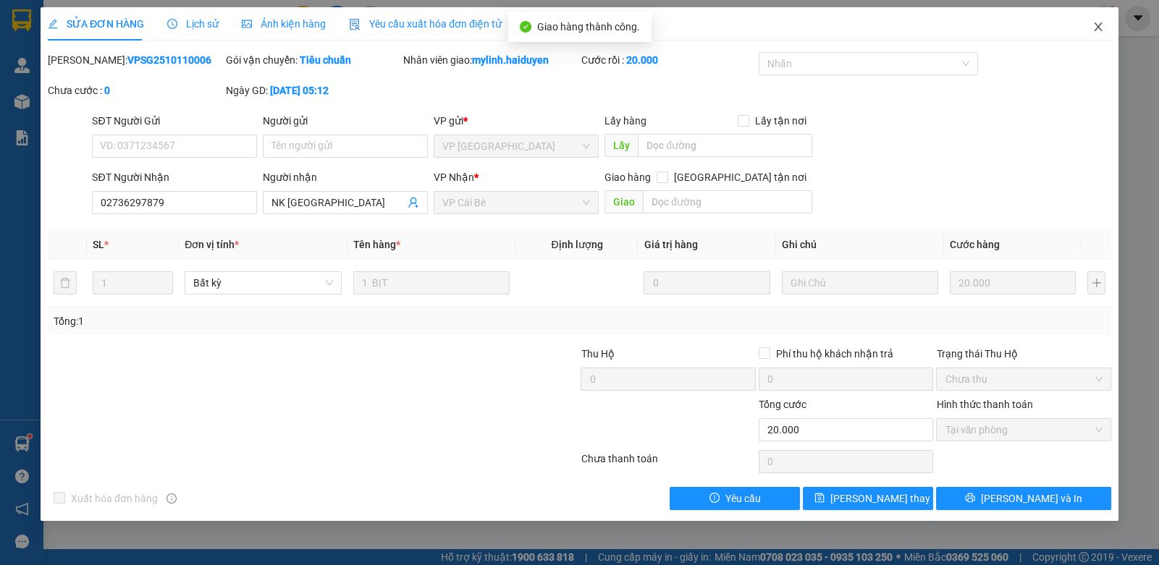
click at [1102, 30] on icon "close" at bounding box center [1098, 27] width 12 height 12
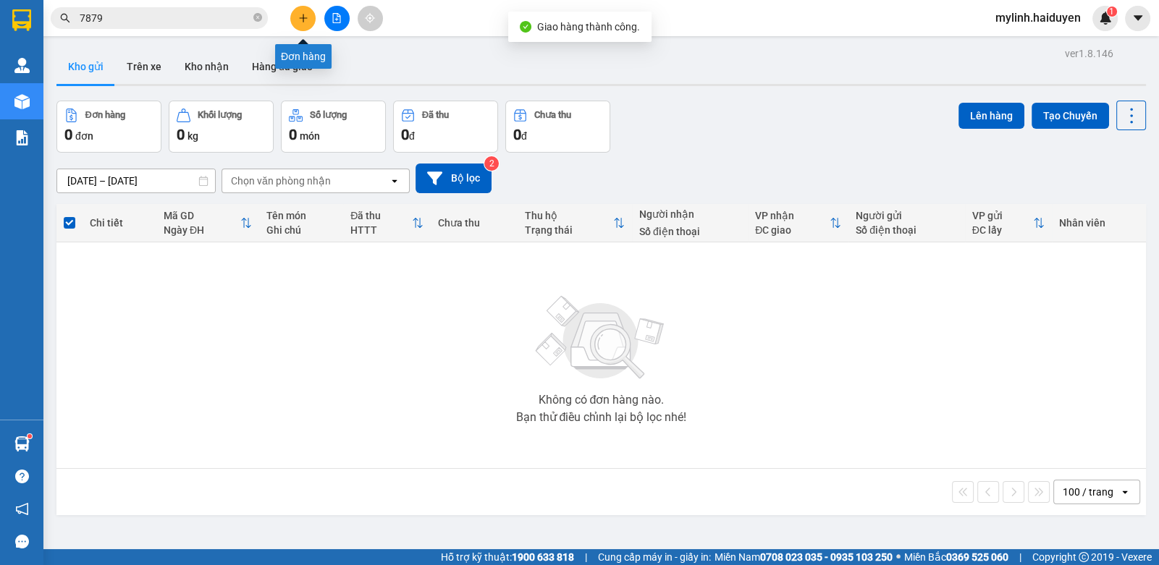
click at [300, 21] on icon "plus" at bounding box center [303, 18] width 10 height 10
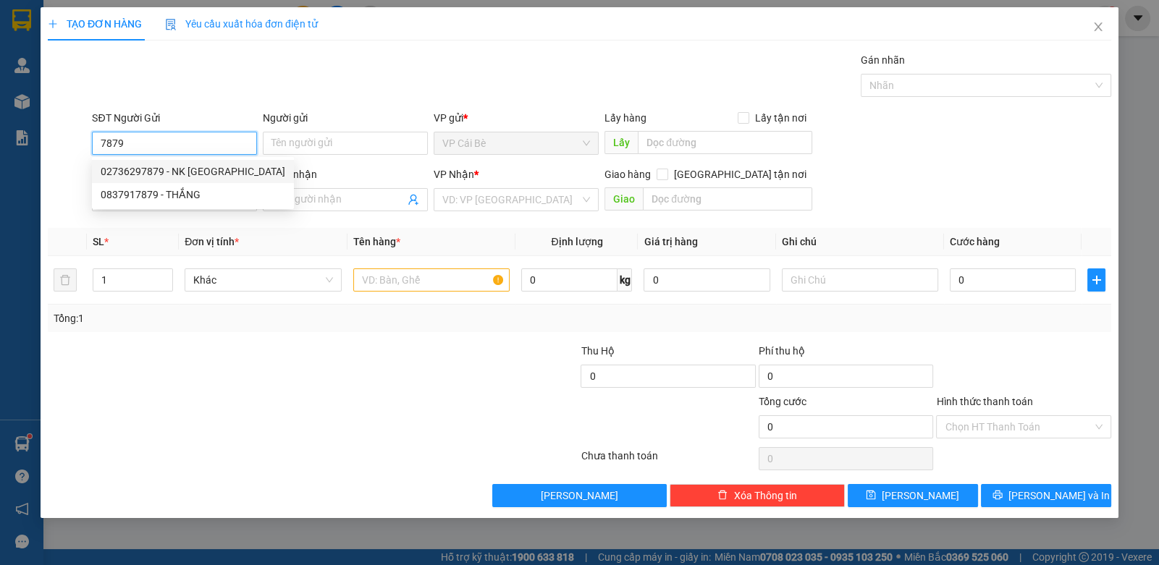
click at [213, 165] on div "02736297879 - NK SÀI GÒN" at bounding box center [193, 172] width 185 height 16
type input "02736297879"
type input "NK [GEOGRAPHIC_DATA]"
type input "0937040848"
type input "LABO [GEOGRAPHIC_DATA]"
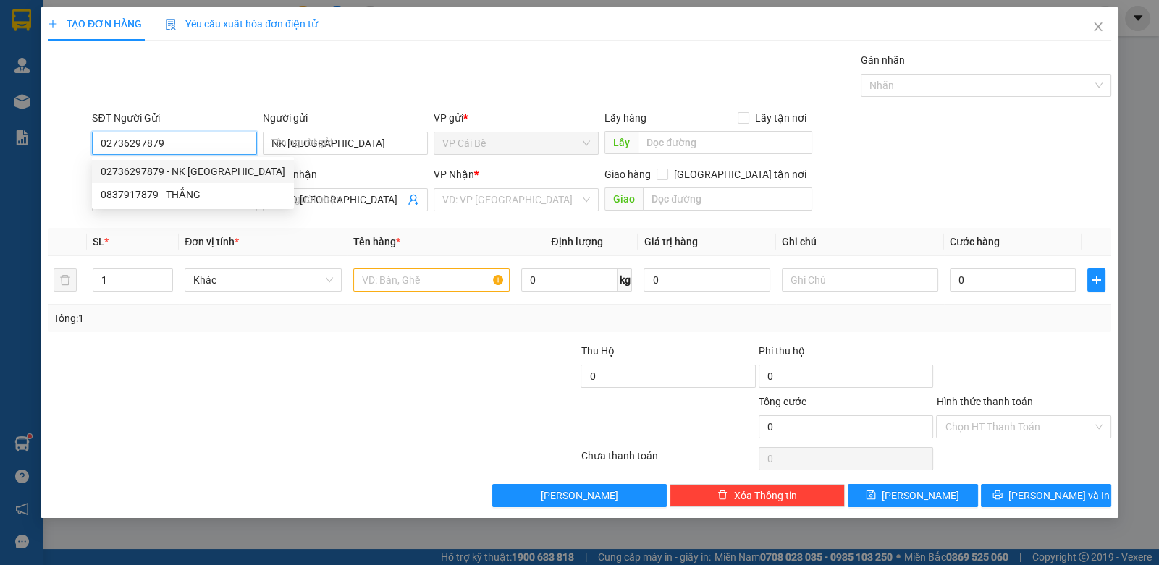
type input "20.000"
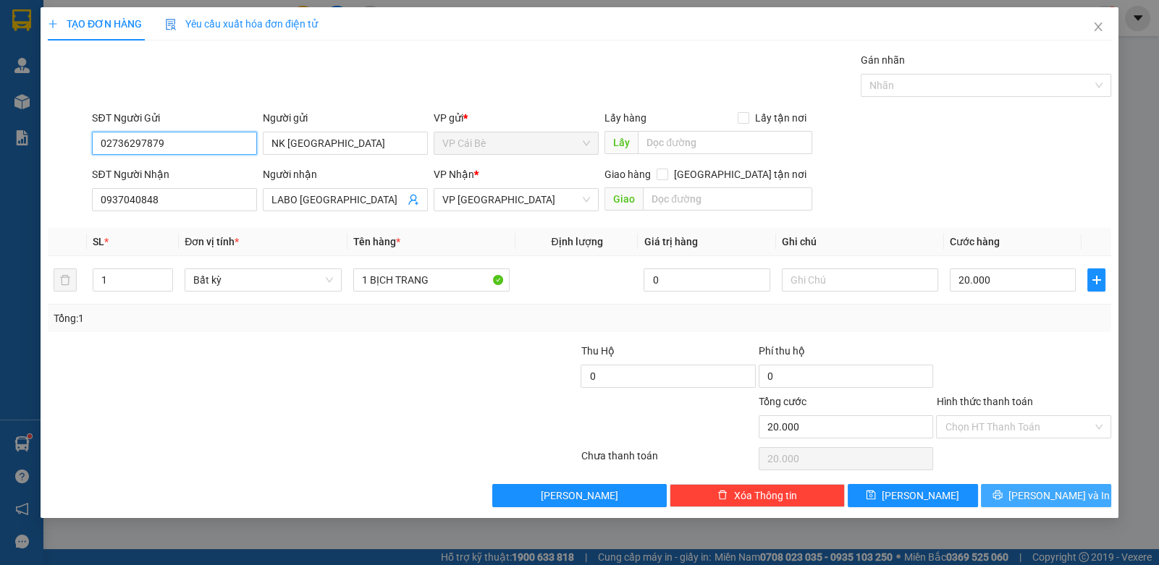
type input "02736297879"
drag, startPoint x: 990, startPoint y: 491, endPoint x: 942, endPoint y: 407, distance: 97.6
click at [992, 491] on button "[PERSON_NAME] và In" at bounding box center [1046, 495] width 130 height 23
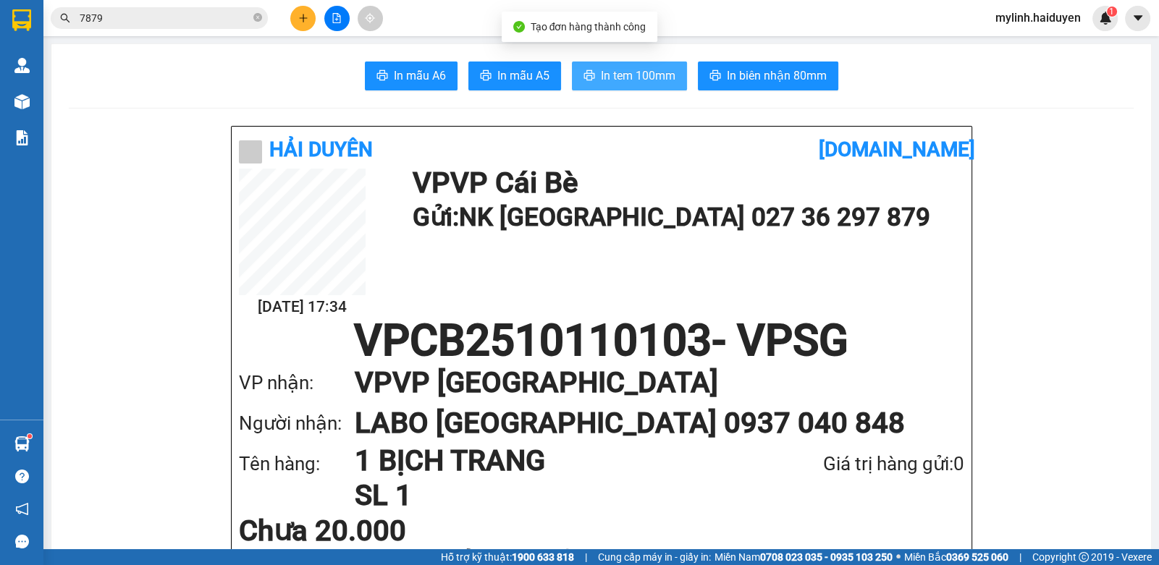
click at [626, 85] on button "In tem 100mm" at bounding box center [629, 76] width 115 height 29
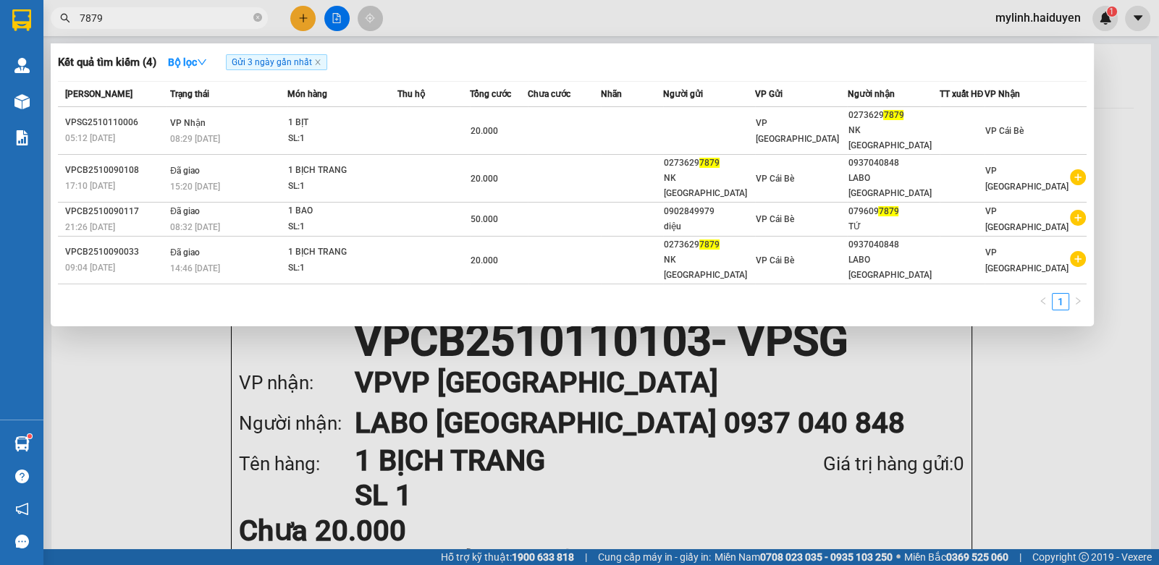
click at [154, 23] on input "7879" at bounding box center [165, 18] width 171 height 16
drag, startPoint x: 154, startPoint y: 23, endPoint x: 173, endPoint y: 19, distance: 19.3
click at [164, 20] on input "7879" at bounding box center [165, 18] width 171 height 16
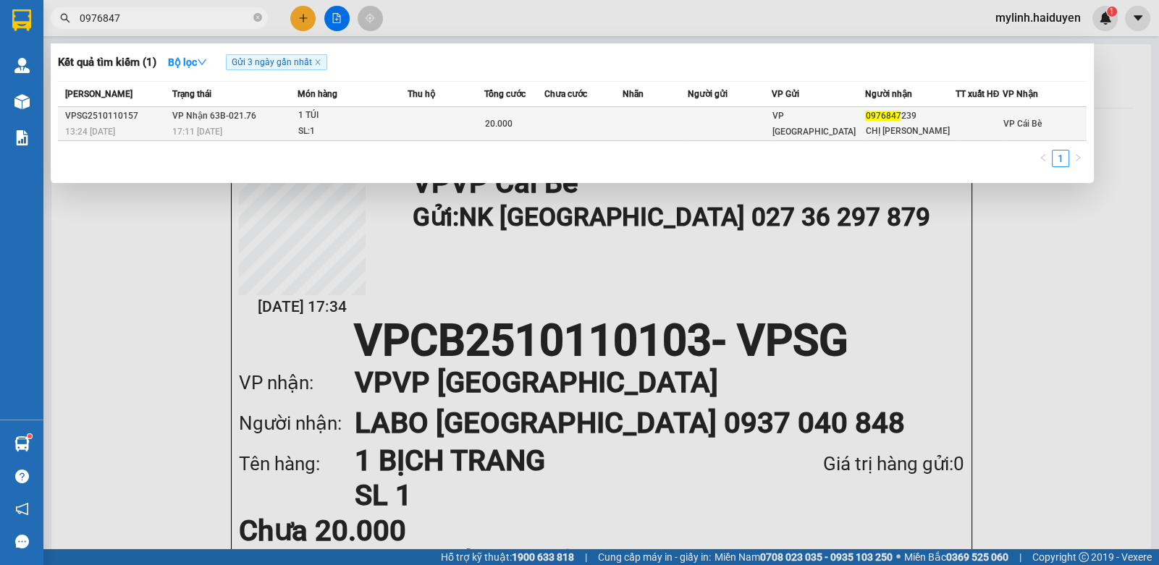
type input "0976847"
click at [745, 114] on td at bounding box center [730, 124] width 85 height 34
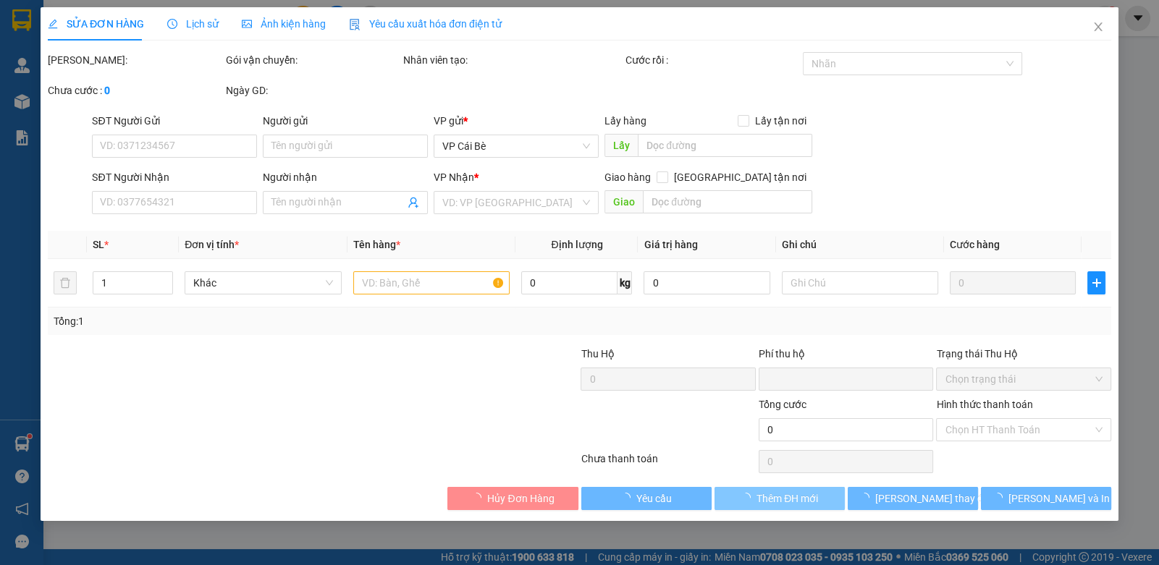
type input "0976847239"
type input "CHỊ LY"
type input "0"
type input "20.000"
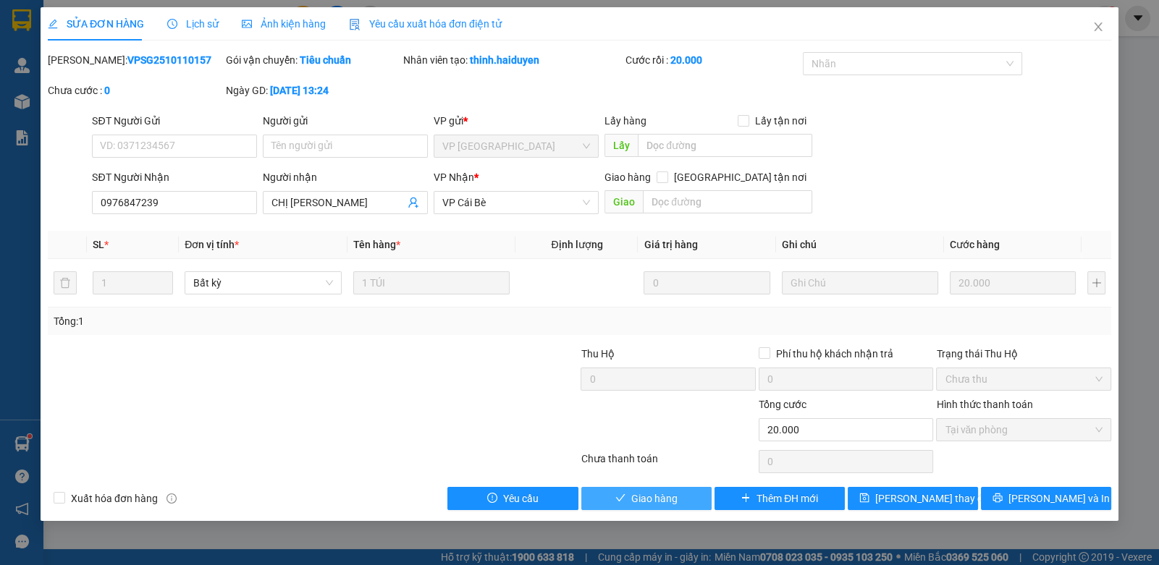
click at [638, 487] on button "Giao hàng" at bounding box center [646, 498] width 130 height 23
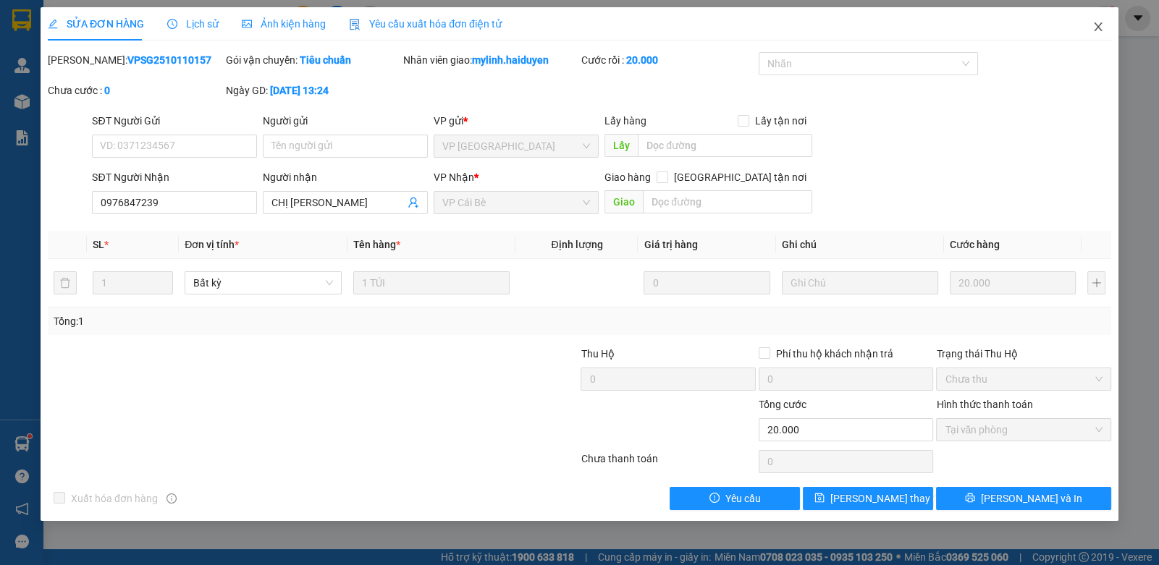
drag, startPoint x: 1100, startPoint y: 17, endPoint x: 1089, endPoint y: 5, distance: 15.9
click at [1093, 9] on span "Close" at bounding box center [1098, 27] width 41 height 41
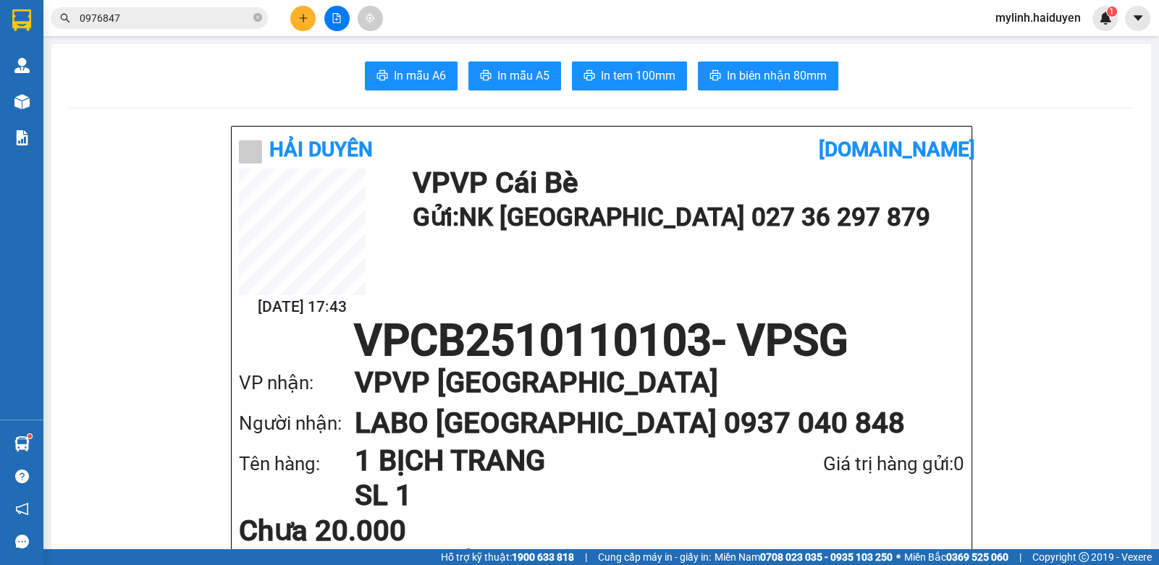
click at [131, 17] on input "0976847" at bounding box center [165, 18] width 171 height 16
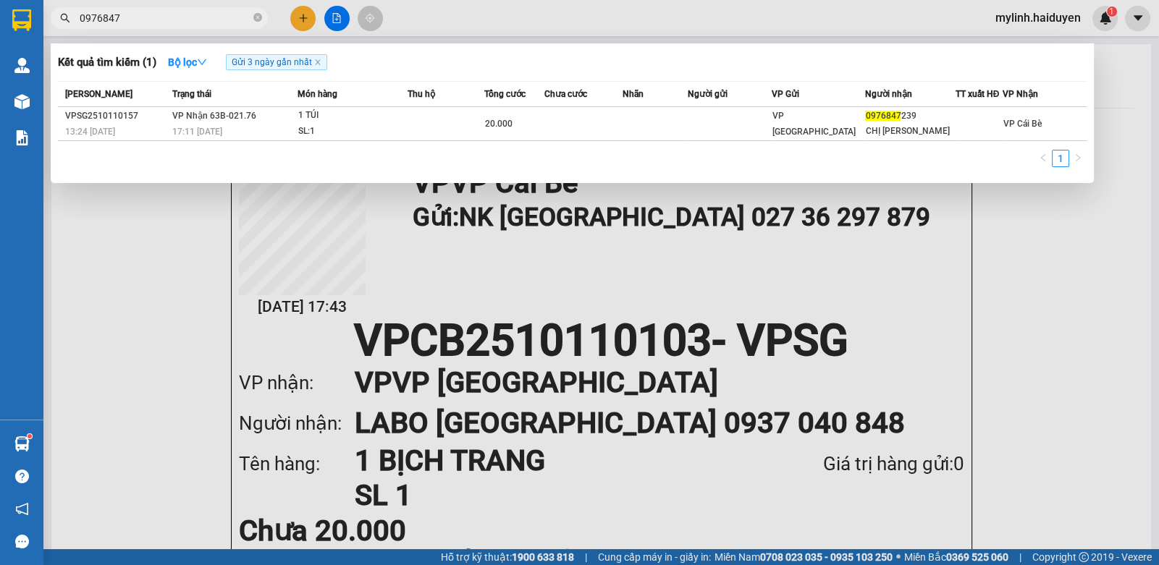
drag, startPoint x: 131, startPoint y: 17, endPoint x: 185, endPoint y: 0, distance: 56.1
click at [157, 11] on input "0976847" at bounding box center [165, 18] width 171 height 16
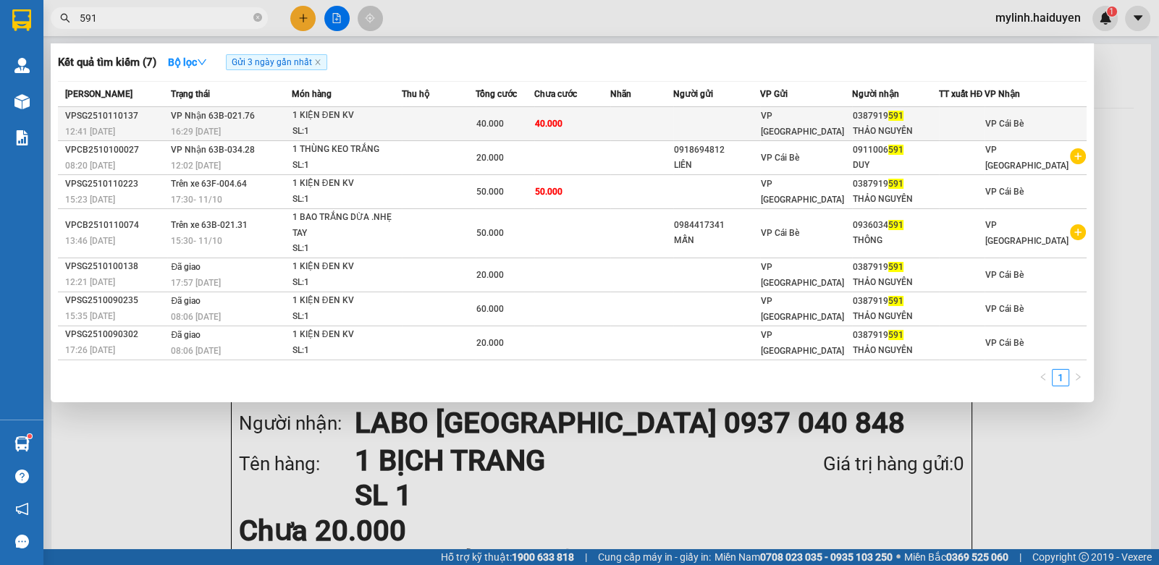
type input "591"
drag, startPoint x: 506, startPoint y: 129, endPoint x: 497, endPoint y: 124, distance: 10.1
click at [497, 124] on span "40.000" at bounding box center [490, 124] width 28 height 10
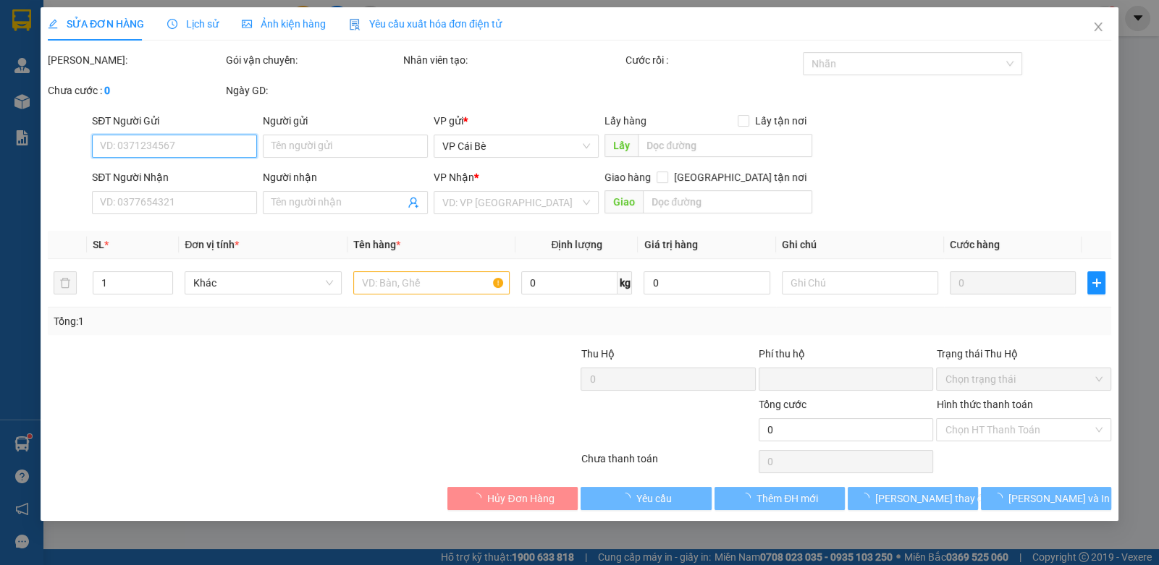
type input "0387919591"
type input "THẢO NGUYÊN"
type input "0"
type input "40.000"
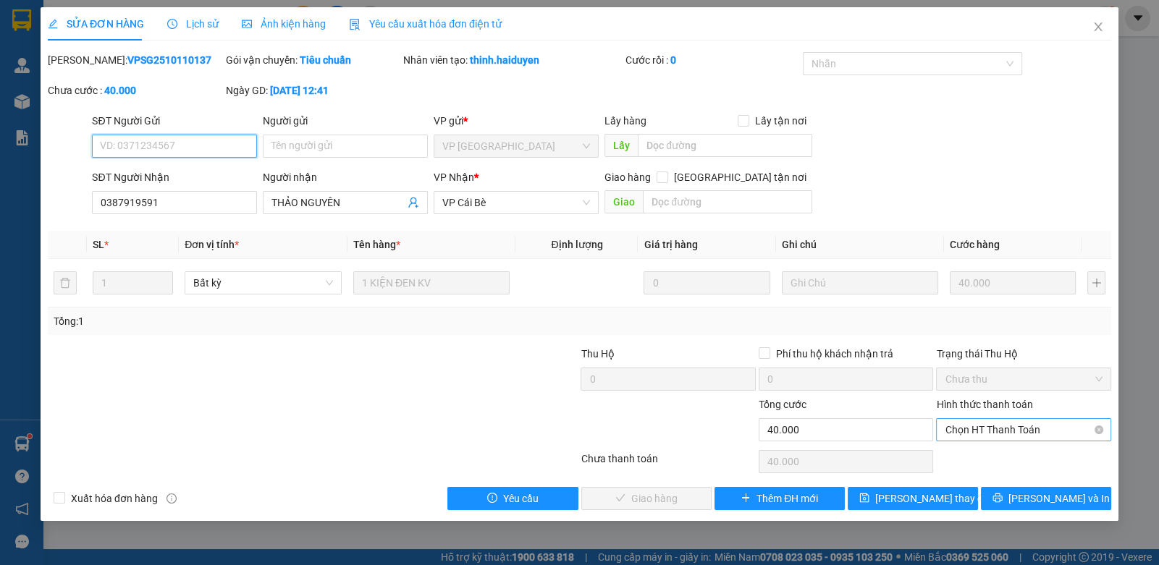
click at [962, 424] on span "Chọn HT Thanh Toán" at bounding box center [1022, 430] width 157 height 22
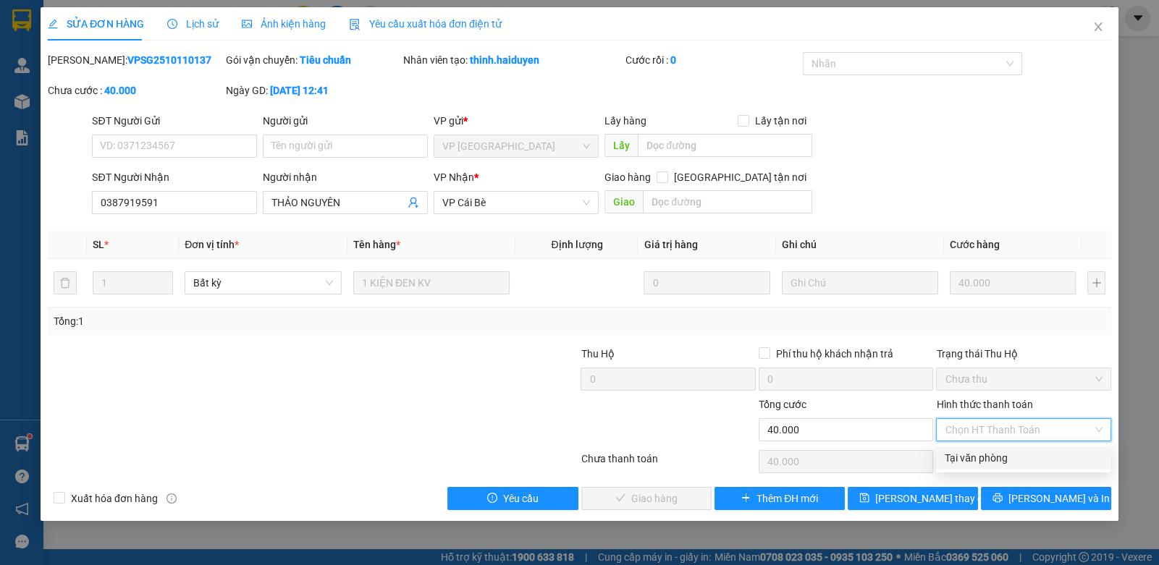
drag, startPoint x: 957, startPoint y: 449, endPoint x: 797, endPoint y: 476, distance: 162.2
click at [952, 453] on div "Tại văn phòng" at bounding box center [1023, 458] width 174 height 23
type input "0"
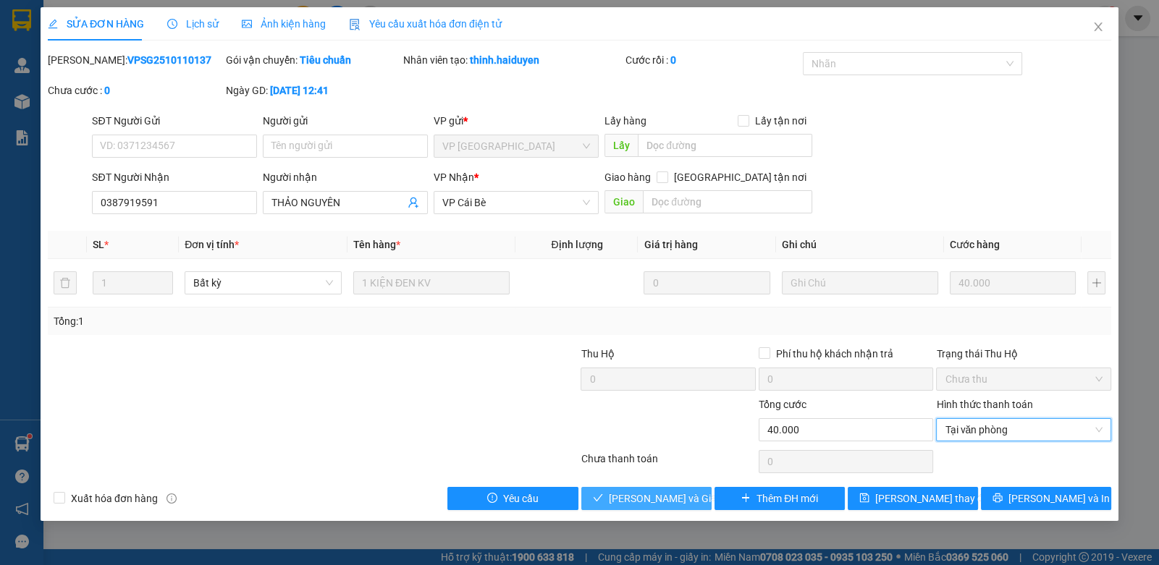
drag, startPoint x: 653, startPoint y: 496, endPoint x: 868, endPoint y: 214, distance: 355.2
click at [653, 495] on span "[PERSON_NAME] và [PERSON_NAME] hàng" at bounding box center [678, 499] width 139 height 16
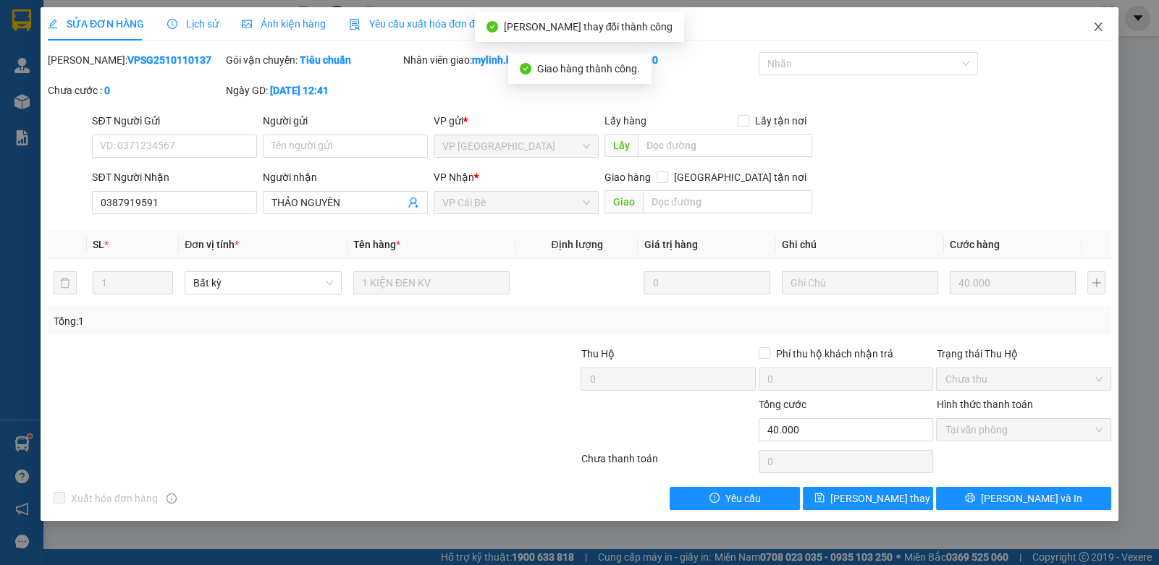
click at [1109, 24] on span "Close" at bounding box center [1098, 27] width 41 height 41
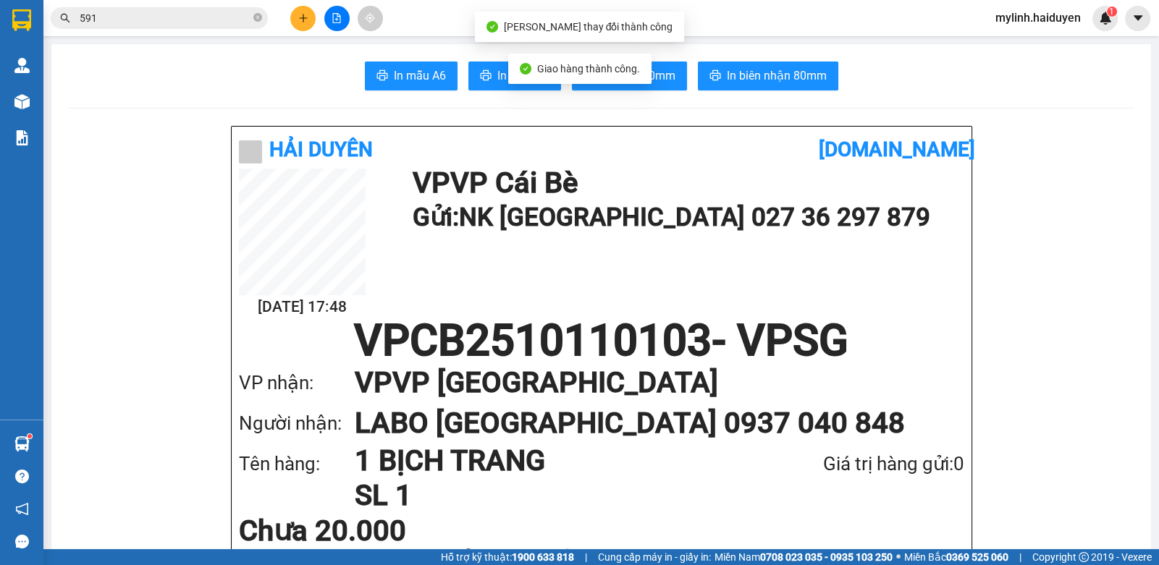
click at [220, 19] on input "591" at bounding box center [165, 18] width 171 height 16
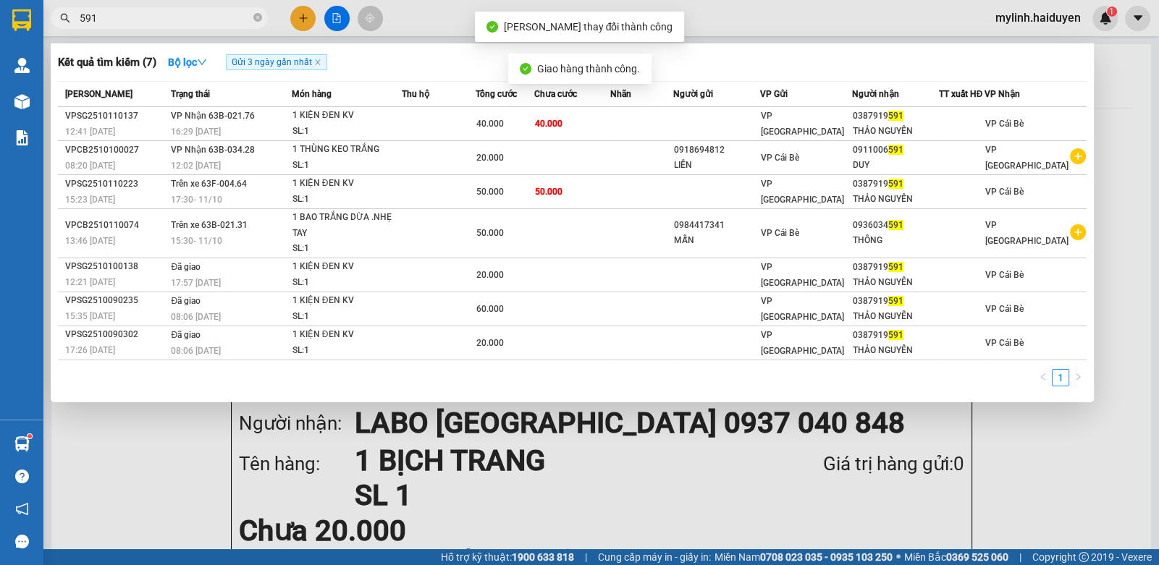
drag, startPoint x: 220, startPoint y: 19, endPoint x: 633, endPoint y: 5, distance: 413.5
click at [229, 17] on input "591" at bounding box center [165, 18] width 171 height 16
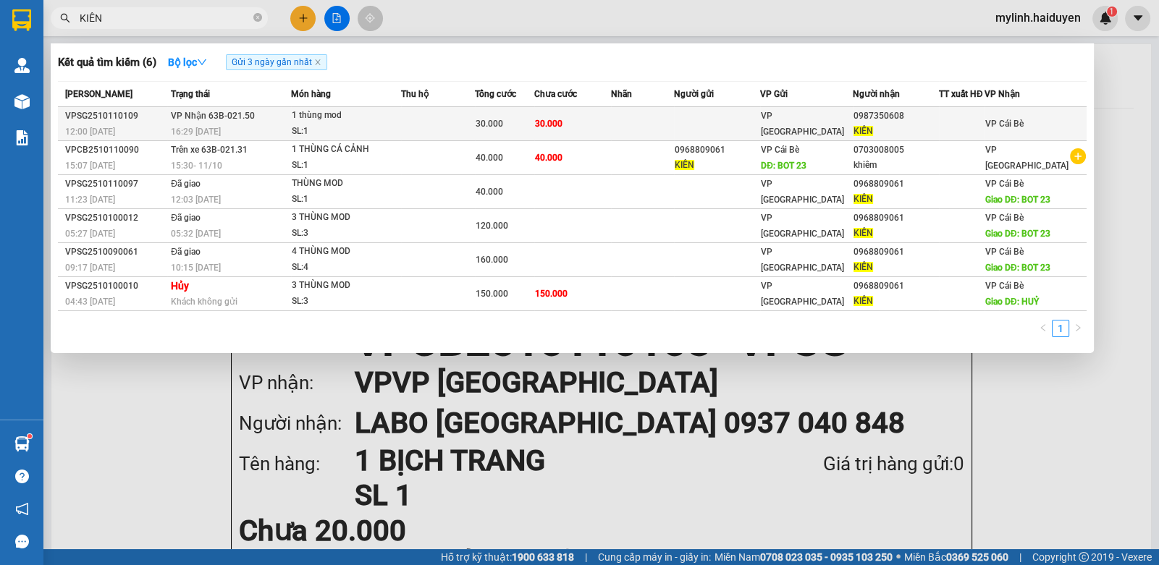
type input "KIÊN"
click at [600, 118] on td "30.000" at bounding box center [572, 124] width 77 height 34
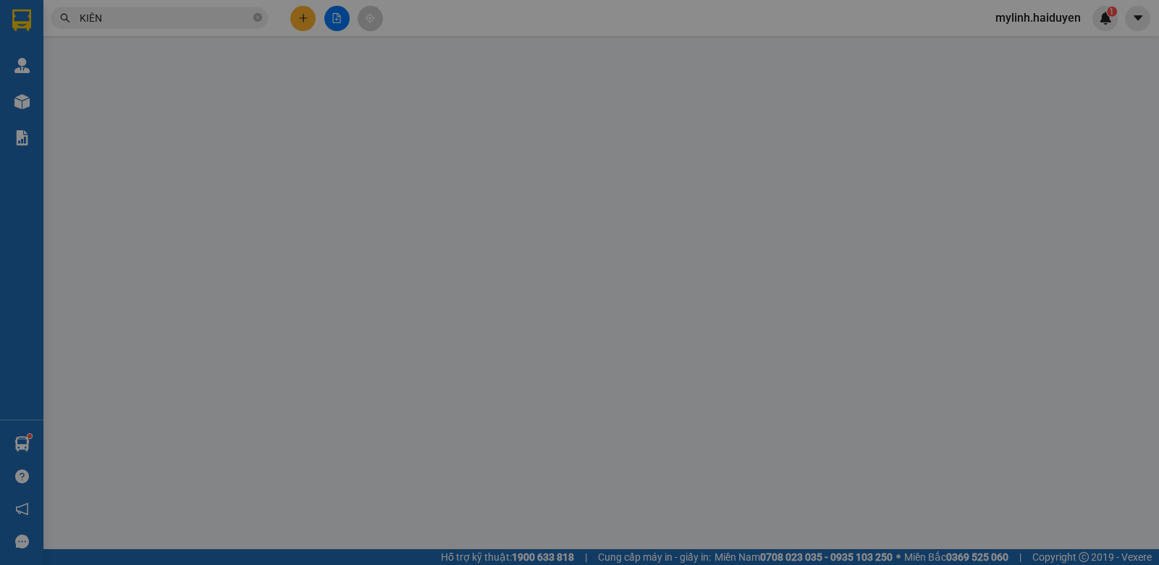
type input "0987350608"
type input "KIÊN"
type input "0"
type input "30.000"
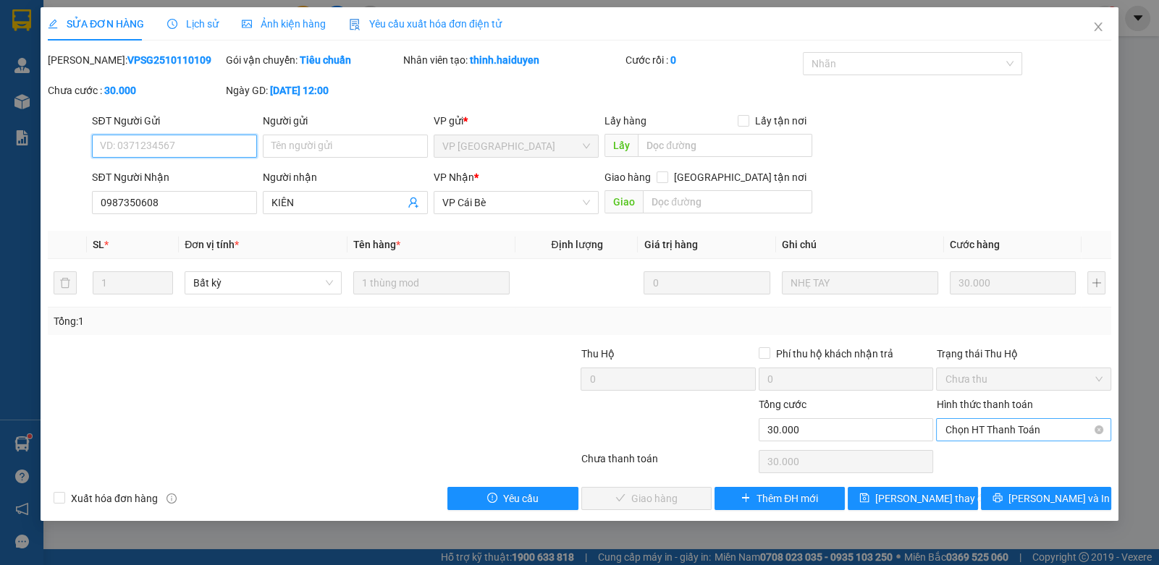
click at [1033, 436] on span "Chọn HT Thanh Toán" at bounding box center [1022, 430] width 157 height 22
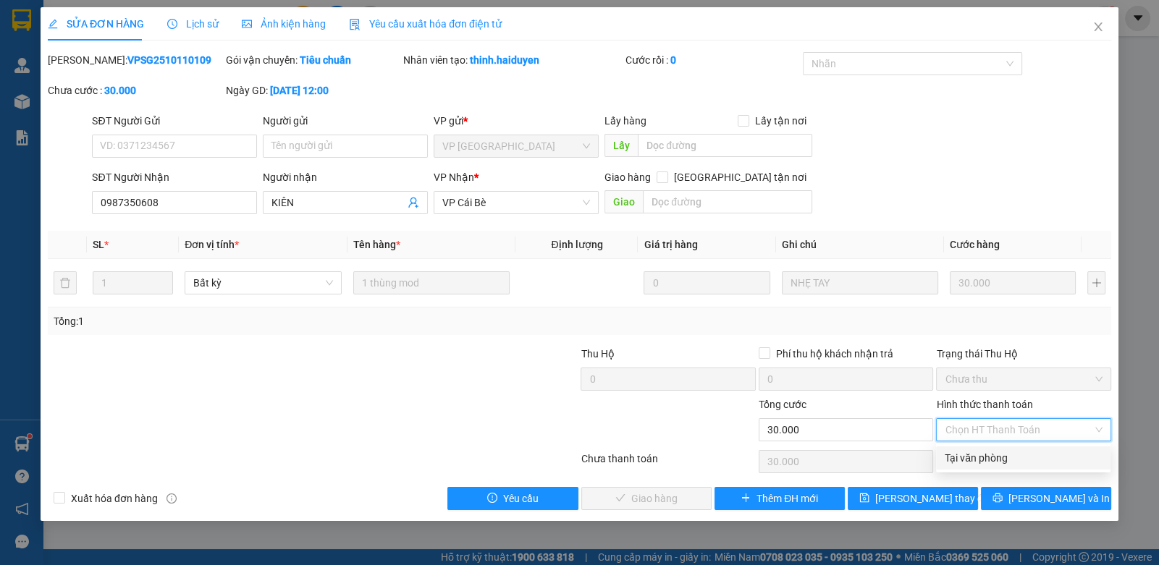
drag, startPoint x: 1005, startPoint y: 453, endPoint x: 981, endPoint y: 464, distance: 26.2
click at [1002, 454] on div "Tại văn phòng" at bounding box center [1022, 458] width 157 height 16
type input "0"
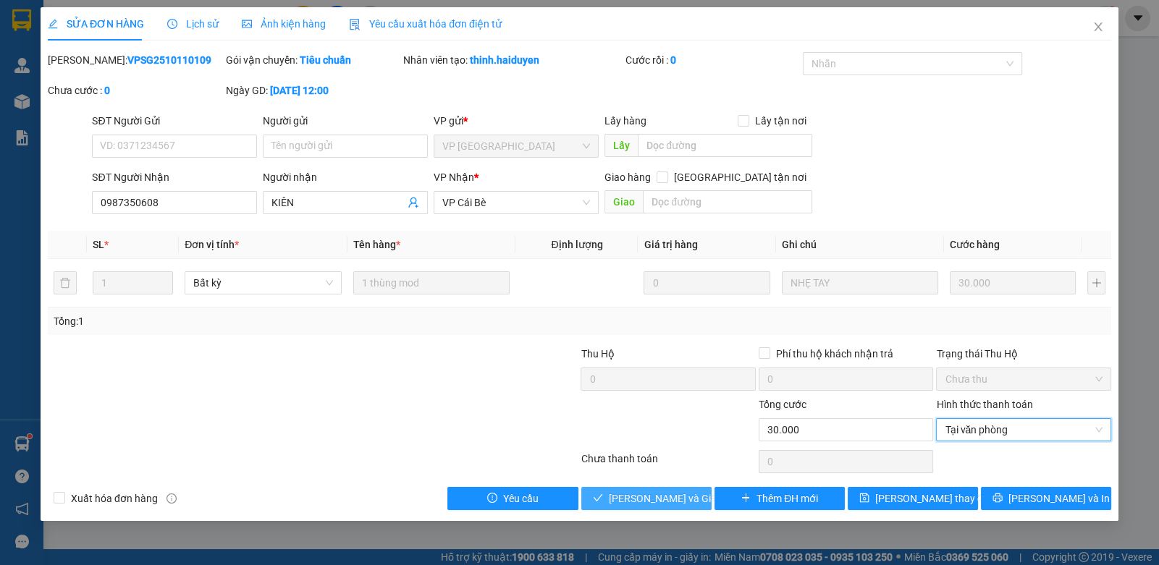
click at [680, 503] on span "[PERSON_NAME] và [PERSON_NAME] hàng" at bounding box center [678, 499] width 139 height 16
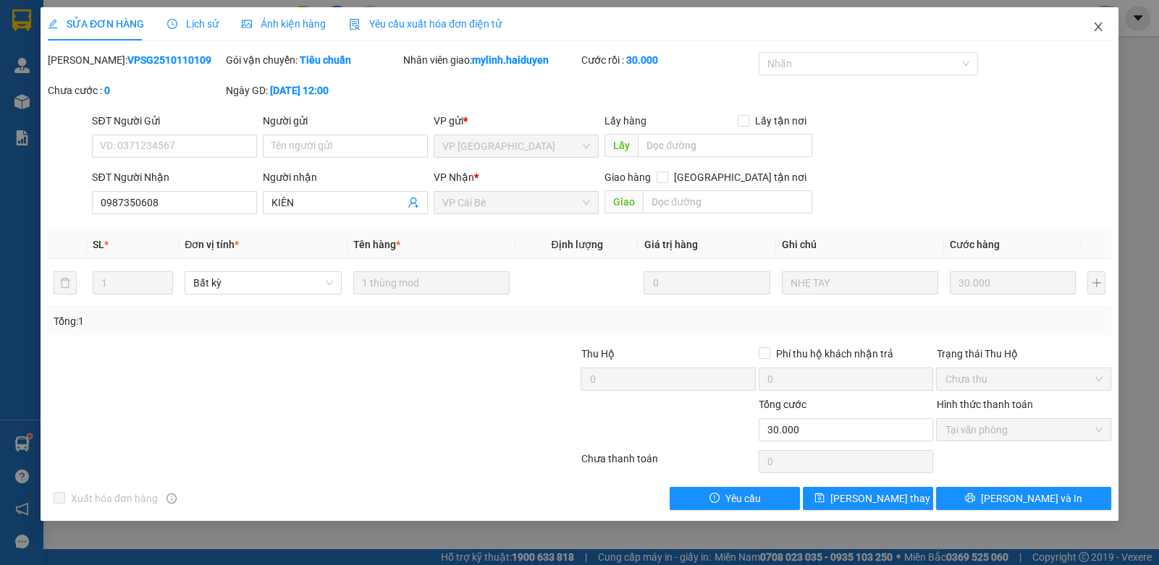
drag, startPoint x: 1089, startPoint y: 27, endPoint x: 1097, endPoint y: 24, distance: 8.5
click at [1096, 25] on span "Close" at bounding box center [1098, 27] width 41 height 41
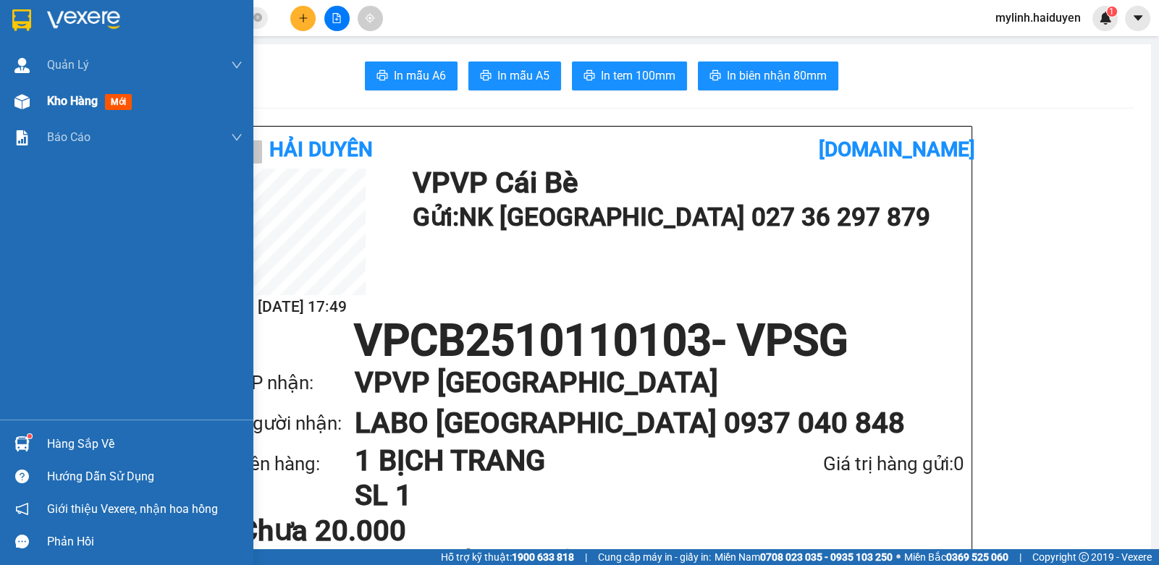
click at [22, 105] on img at bounding box center [21, 101] width 15 height 15
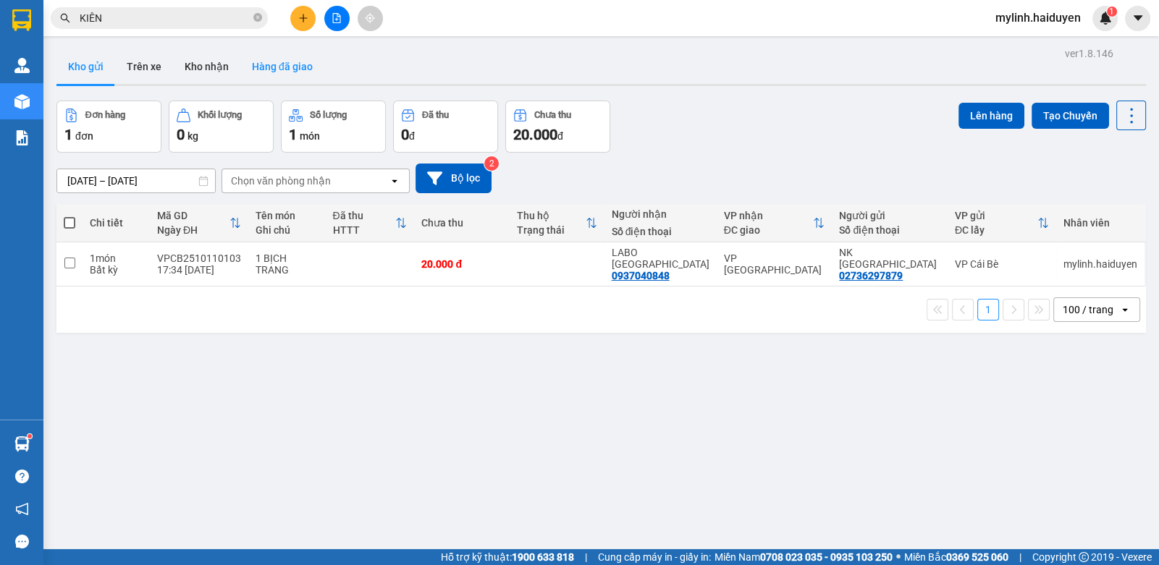
click at [281, 66] on button "Hàng đã giao" at bounding box center [282, 66] width 84 height 35
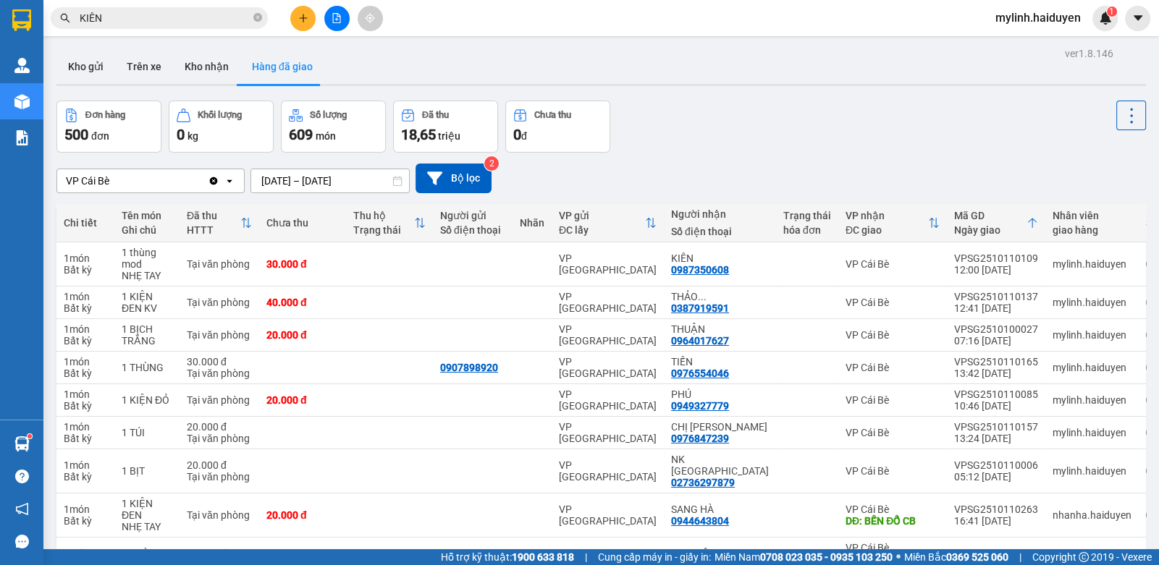
click at [197, 10] on input "KIÊN" at bounding box center [165, 18] width 171 height 16
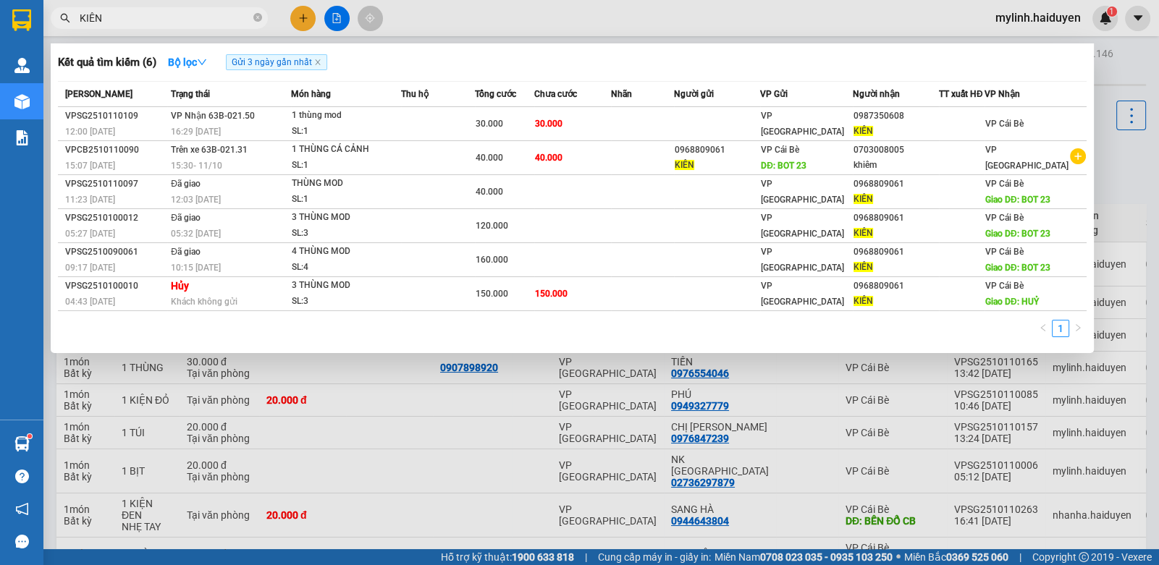
click at [197, 10] on input "KIÊN" at bounding box center [165, 18] width 171 height 16
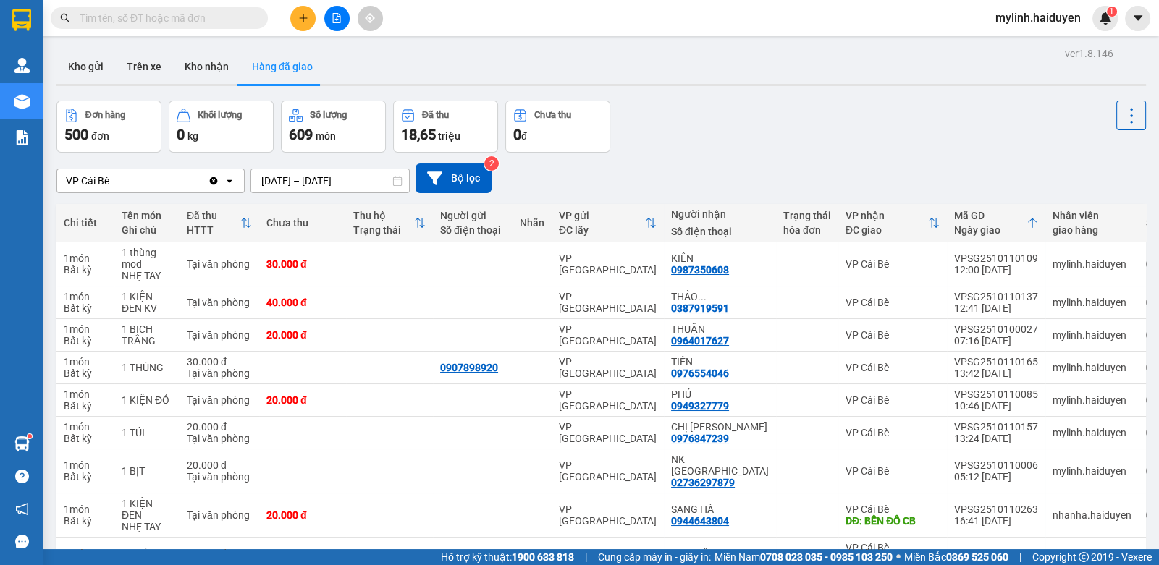
type input "4"
click at [131, 17] on input "text" at bounding box center [165, 18] width 171 height 16
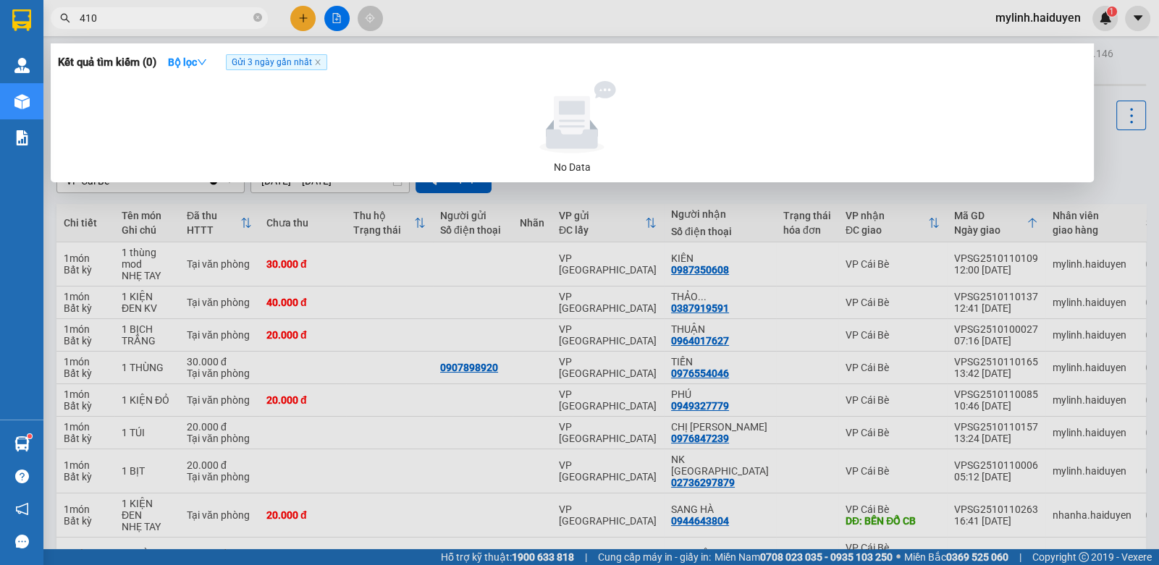
click at [182, 6] on div at bounding box center [579, 282] width 1159 height 565
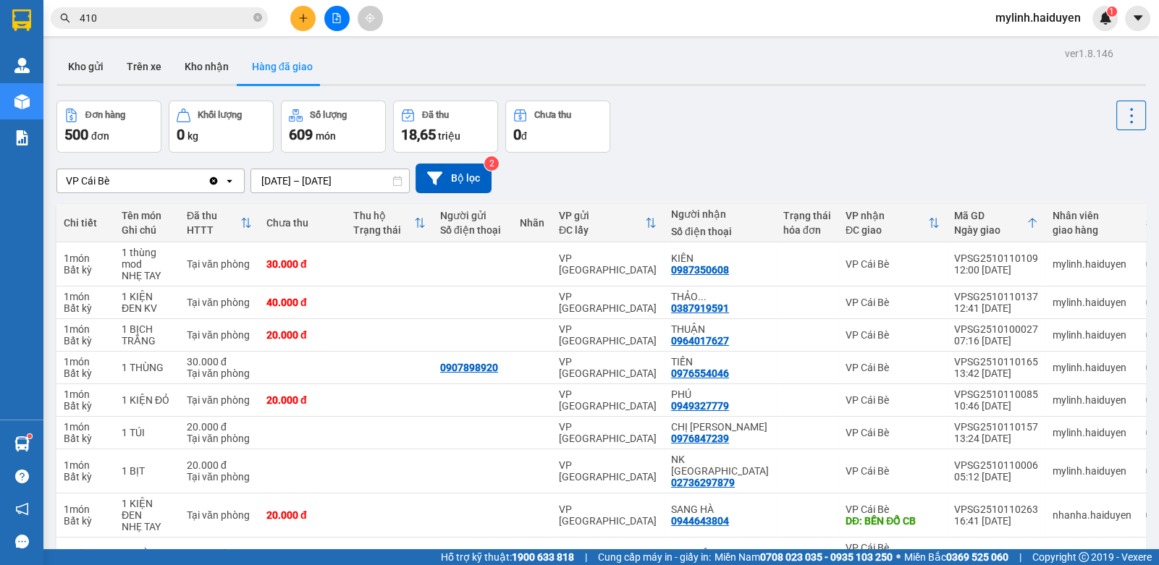
drag, startPoint x: 182, startPoint y: 6, endPoint x: 286, endPoint y: 24, distance: 105.1
click at [195, 15] on div "Kết quả tìm kiếm ( 0 ) Bộ lọc Gửi 3 ngày gần nhất No Data 410" at bounding box center [141, 18] width 282 height 25
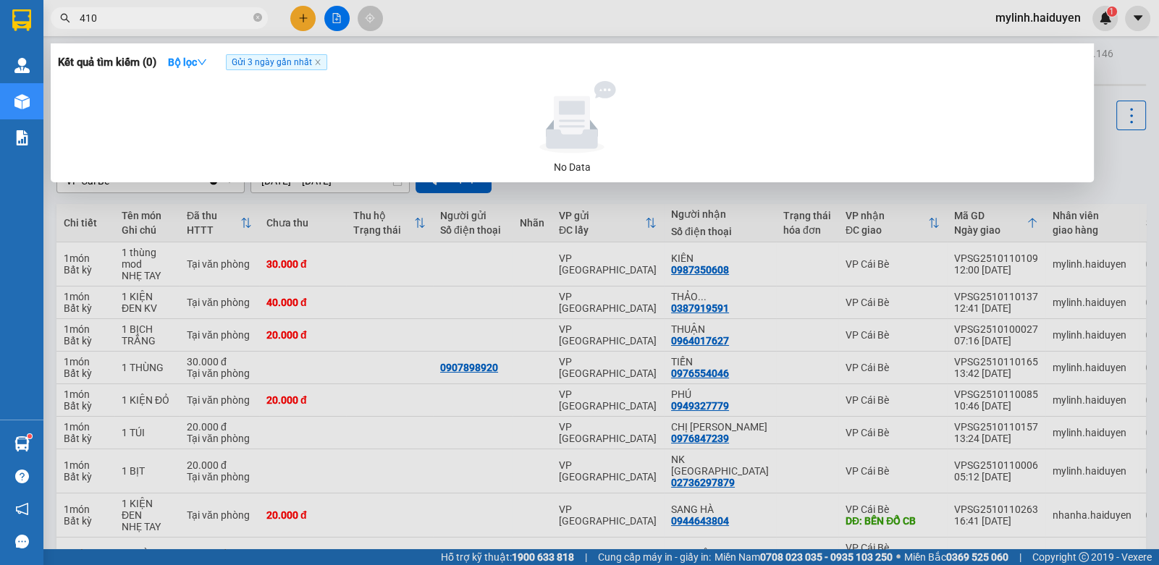
click at [152, 16] on input "410" at bounding box center [165, 18] width 171 height 16
drag, startPoint x: 152, startPoint y: 16, endPoint x: 512, endPoint y: 6, distance: 359.8
click at [186, 17] on input "410" at bounding box center [165, 18] width 171 height 16
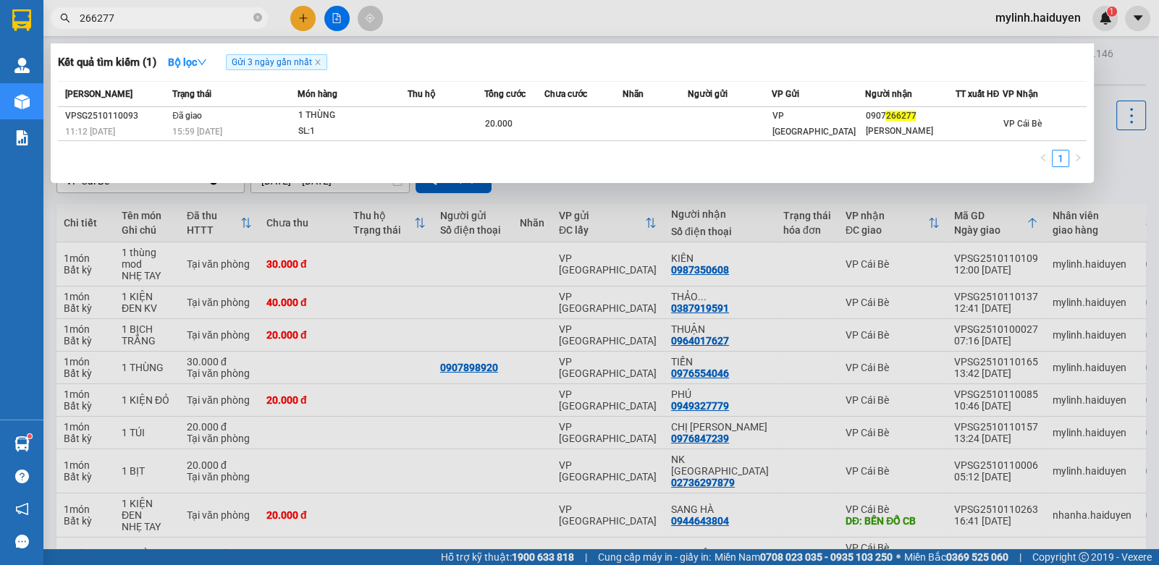
click at [153, 20] on input "266277" at bounding box center [165, 18] width 171 height 16
type input "110207"
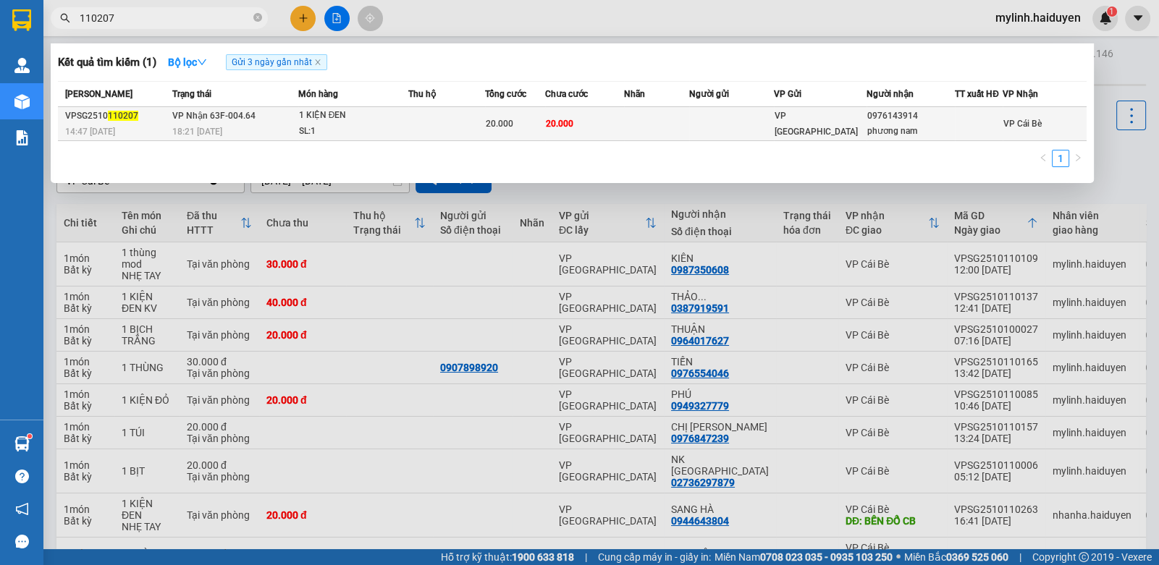
click at [422, 129] on td at bounding box center [446, 124] width 77 height 34
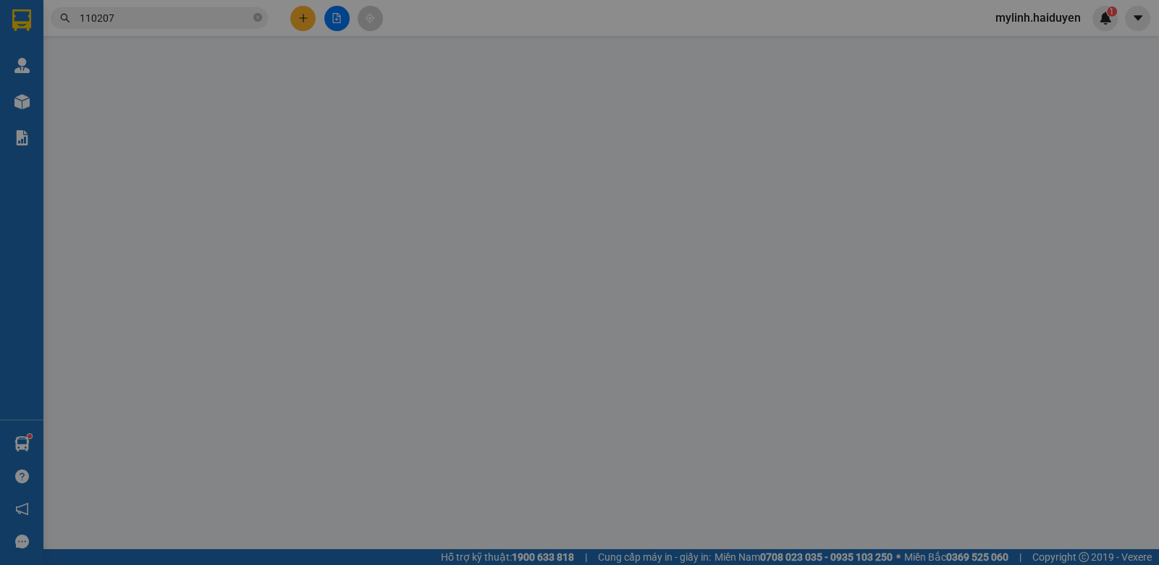
type input "0976143914"
type input "phương nam"
type input "0"
type input "20.000"
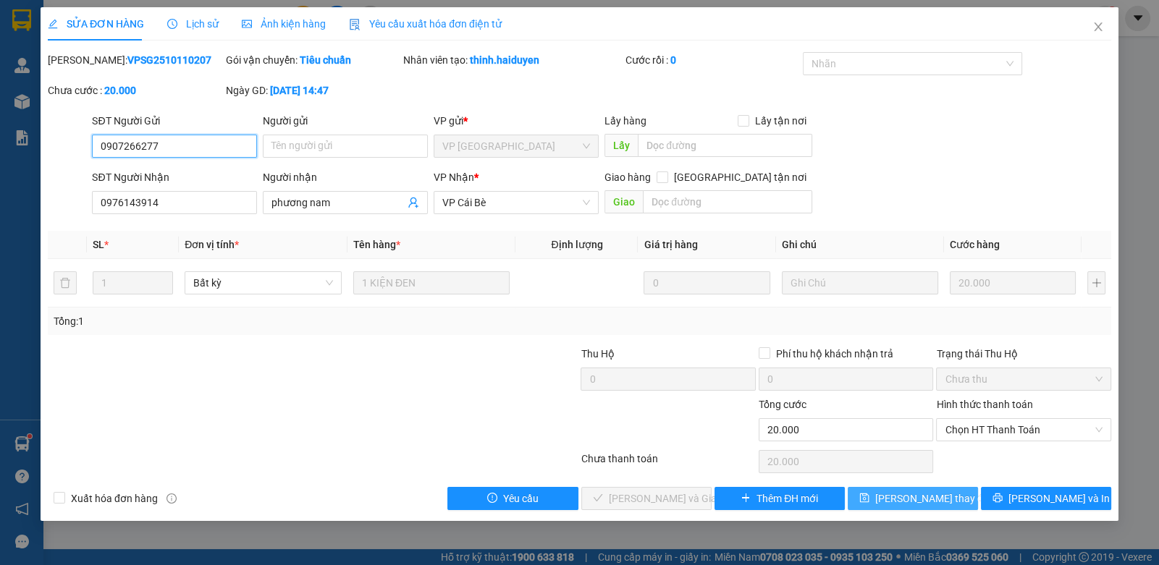
type input "0907266277"
click at [902, 496] on span "[PERSON_NAME] đổi" at bounding box center [933, 499] width 116 height 16
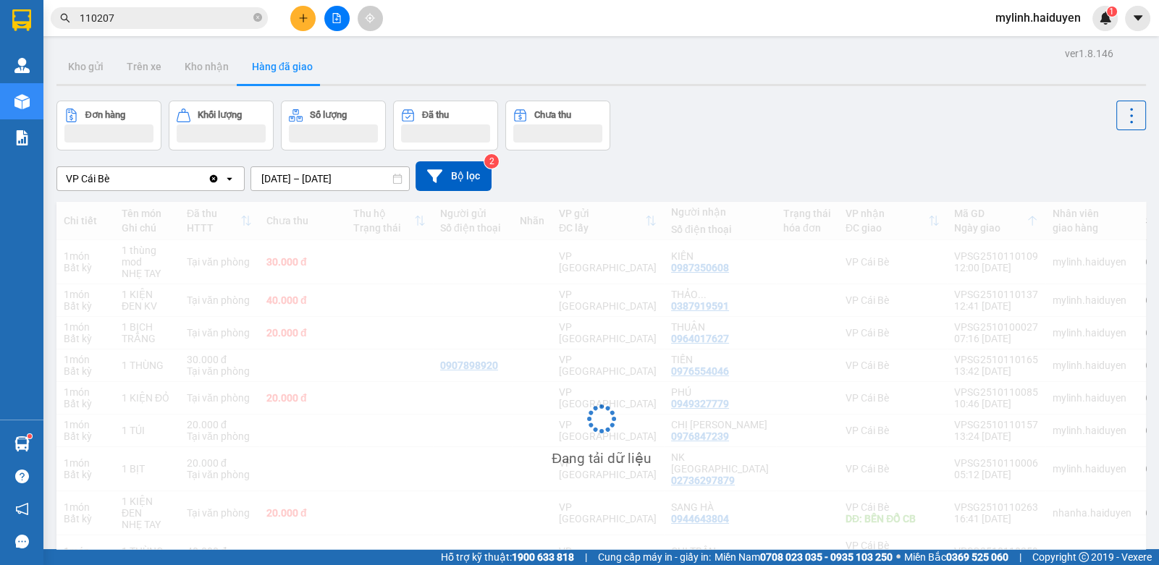
click at [168, 20] on input "110207" at bounding box center [165, 18] width 171 height 16
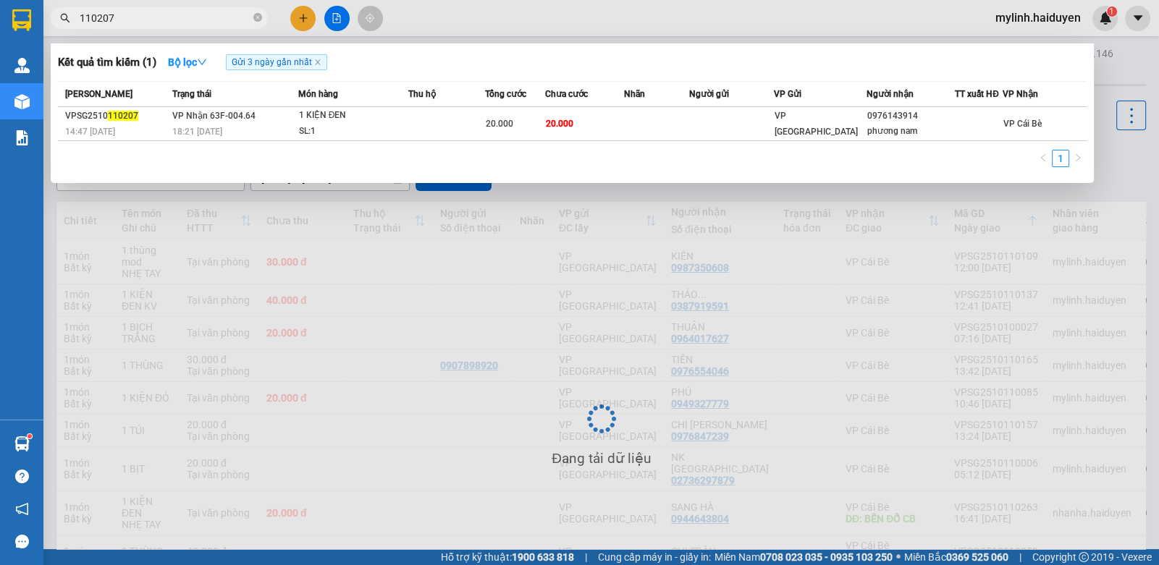
click at [168, 20] on input "110207" at bounding box center [165, 18] width 171 height 16
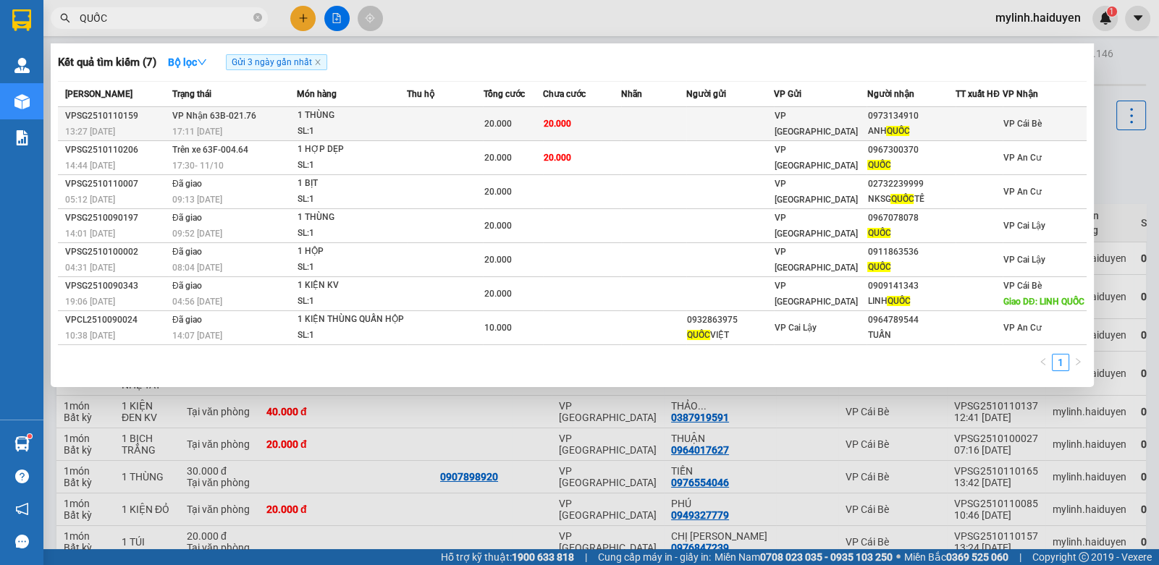
type input "QUỐC"
click at [437, 125] on td at bounding box center [445, 124] width 77 height 34
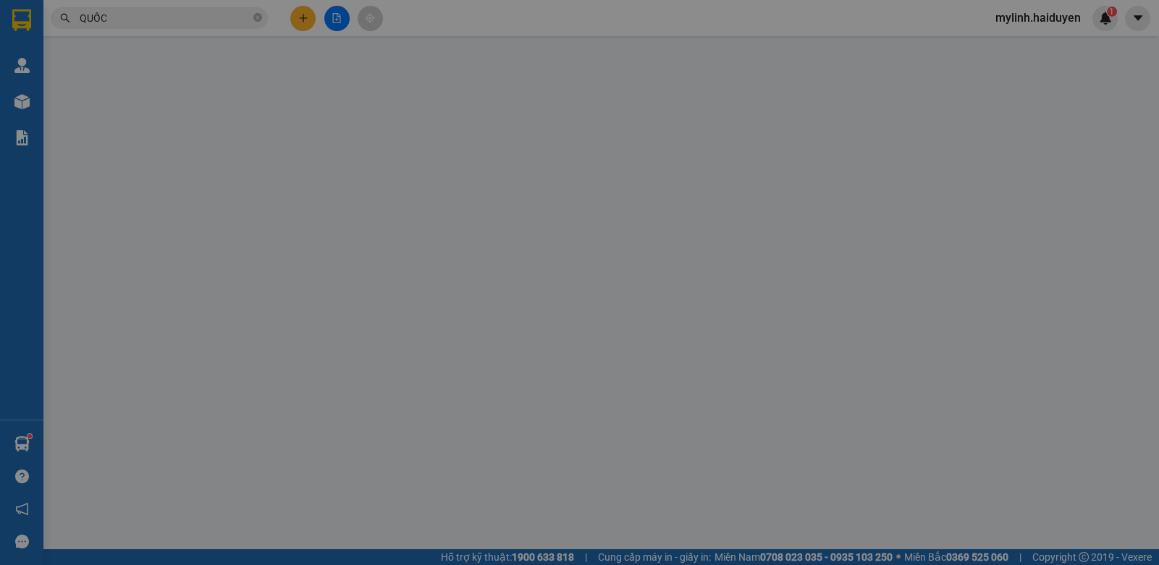
type input "0973134910"
type input "ANH QUỐC"
type input "0"
type input "20.000"
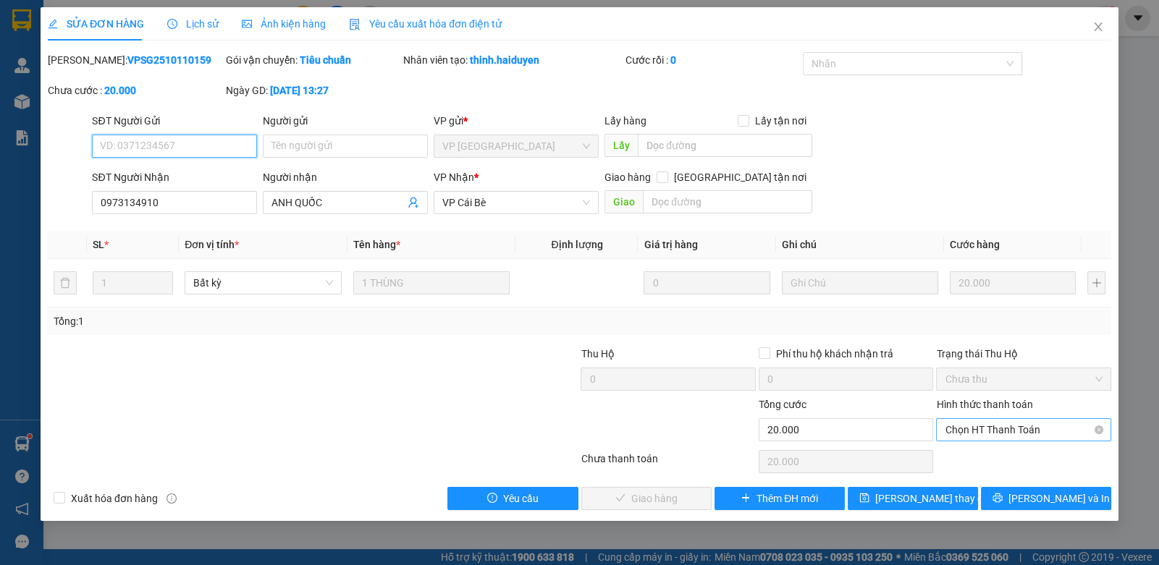
click at [960, 431] on span "Chọn HT Thanh Toán" at bounding box center [1022, 430] width 157 height 22
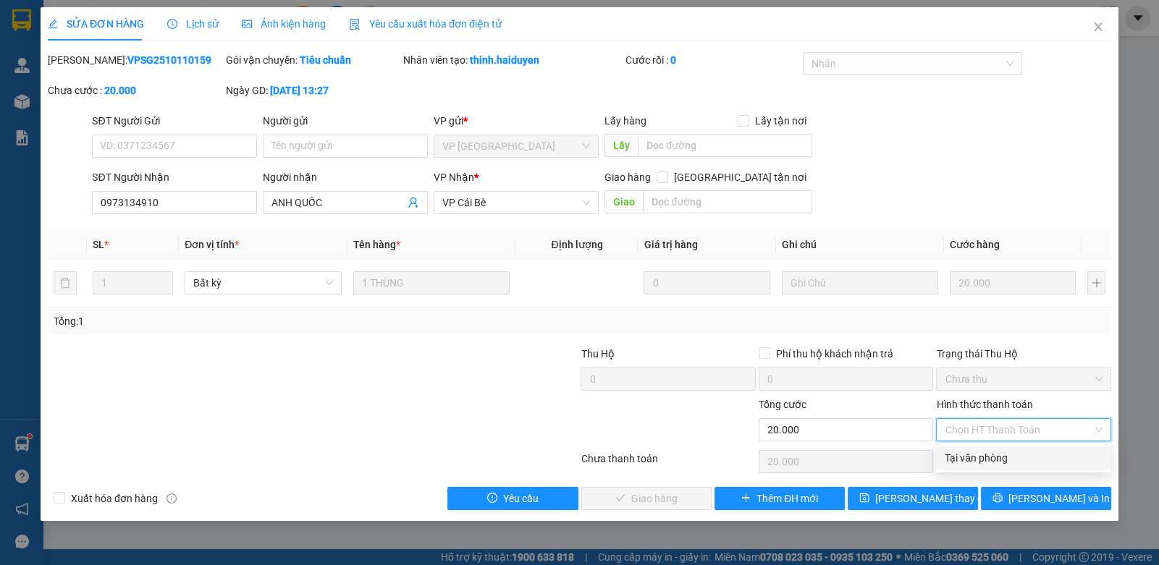
drag, startPoint x: 963, startPoint y: 461, endPoint x: 779, endPoint y: 491, distance: 186.2
click at [960, 461] on div "Tại văn phòng" at bounding box center [1022, 458] width 157 height 16
type input "0"
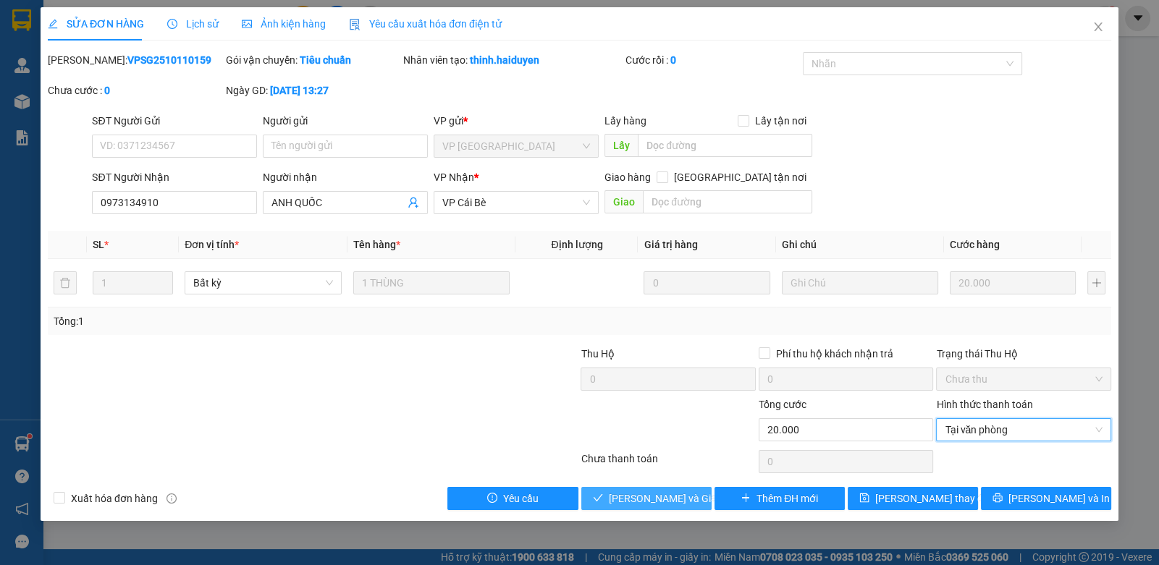
drag, startPoint x: 656, startPoint y: 499, endPoint x: 679, endPoint y: 493, distance: 24.1
click at [662, 501] on span "[PERSON_NAME] và [PERSON_NAME] hàng" at bounding box center [678, 499] width 139 height 16
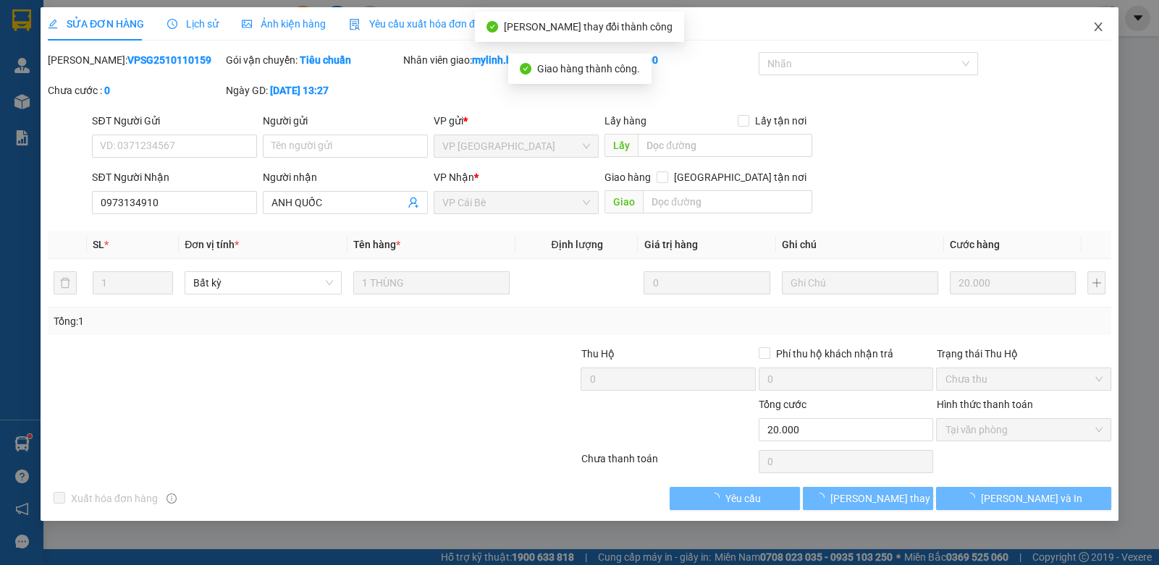
click at [1093, 22] on icon "close" at bounding box center [1098, 27] width 12 height 12
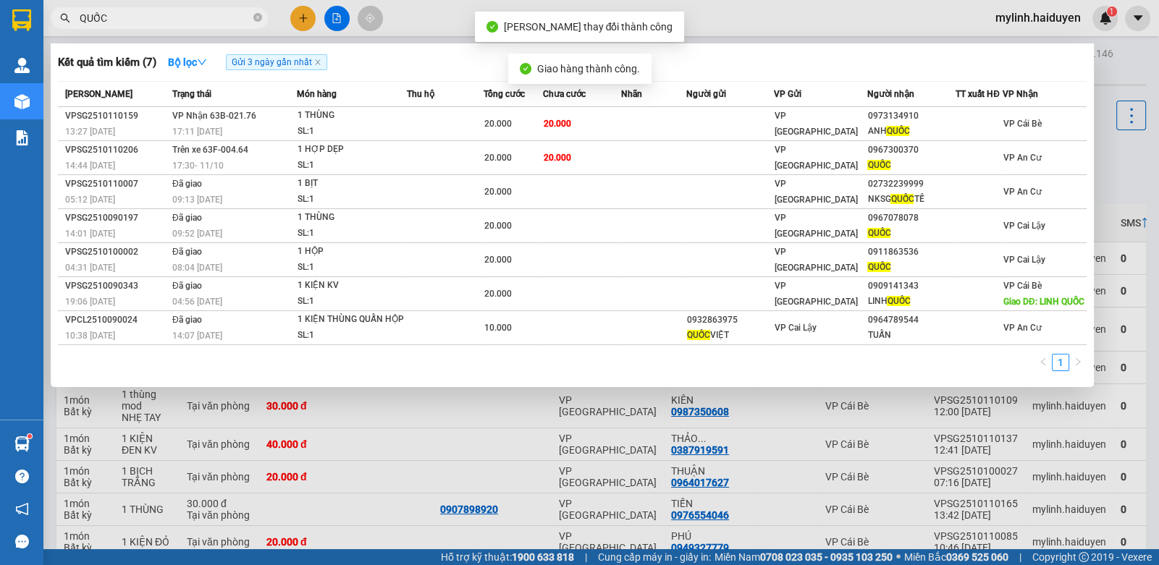
click at [167, 12] on input "QUỐC" at bounding box center [165, 18] width 171 height 16
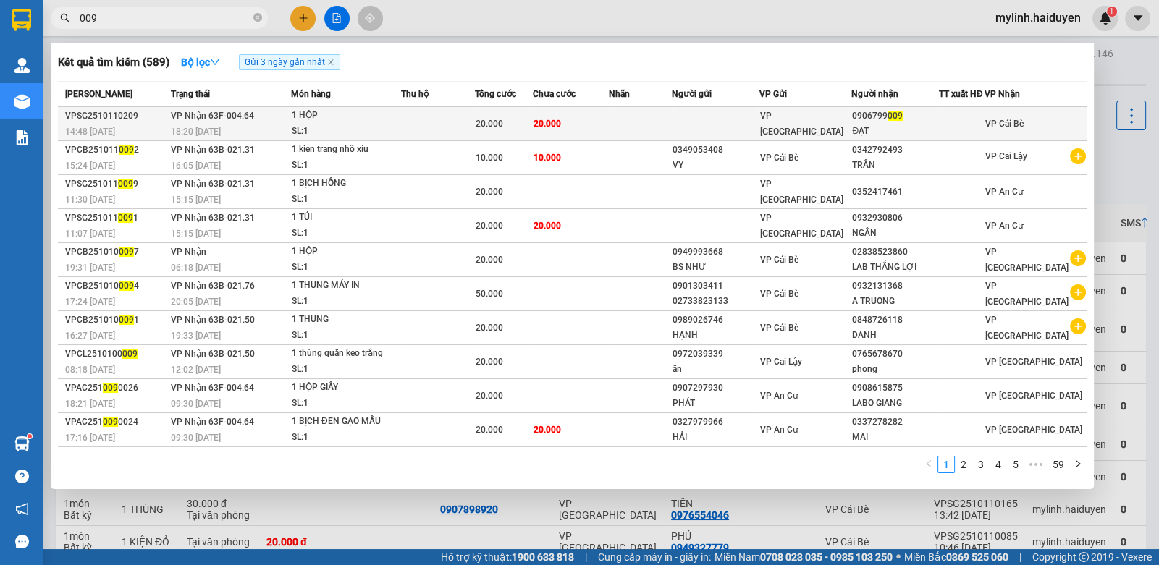
type input "009"
click at [672, 122] on td at bounding box center [640, 124] width 63 height 34
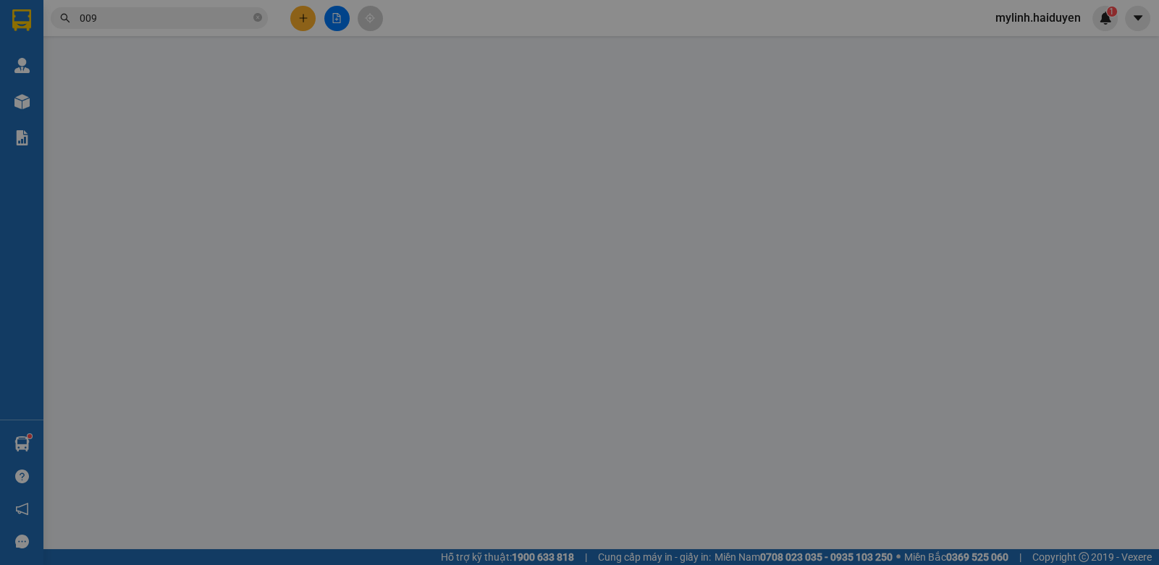
type input "0906799009"
type input "ĐẠT"
type input "0"
type input "20.000"
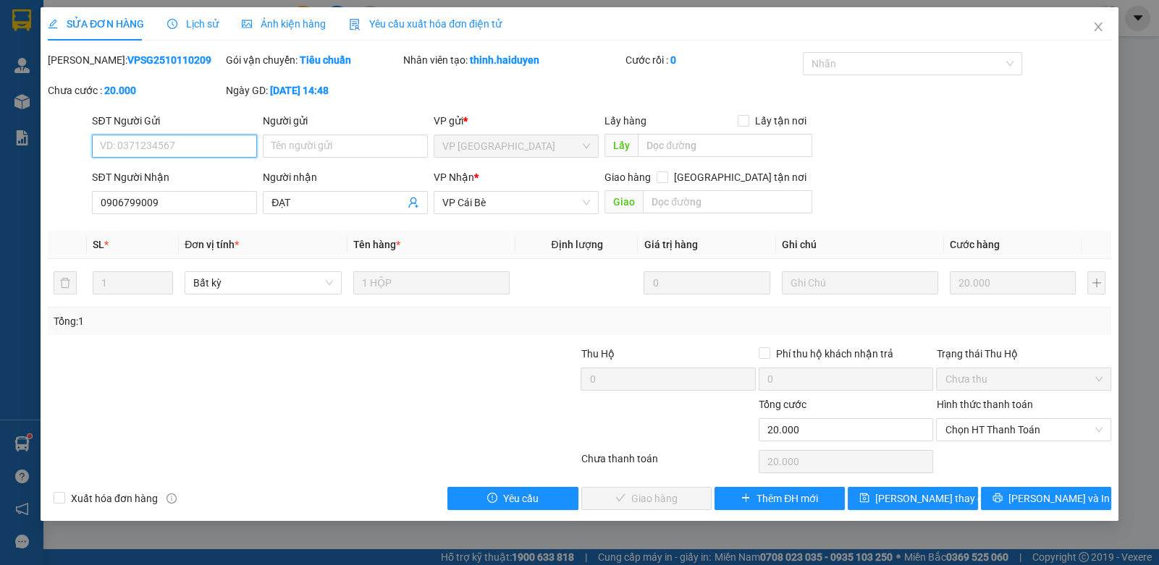
drag, startPoint x: 966, startPoint y: 422, endPoint x: 966, endPoint y: 441, distance: 19.5
click at [966, 422] on span "Chọn HT Thanh Toán" at bounding box center [1022, 430] width 157 height 22
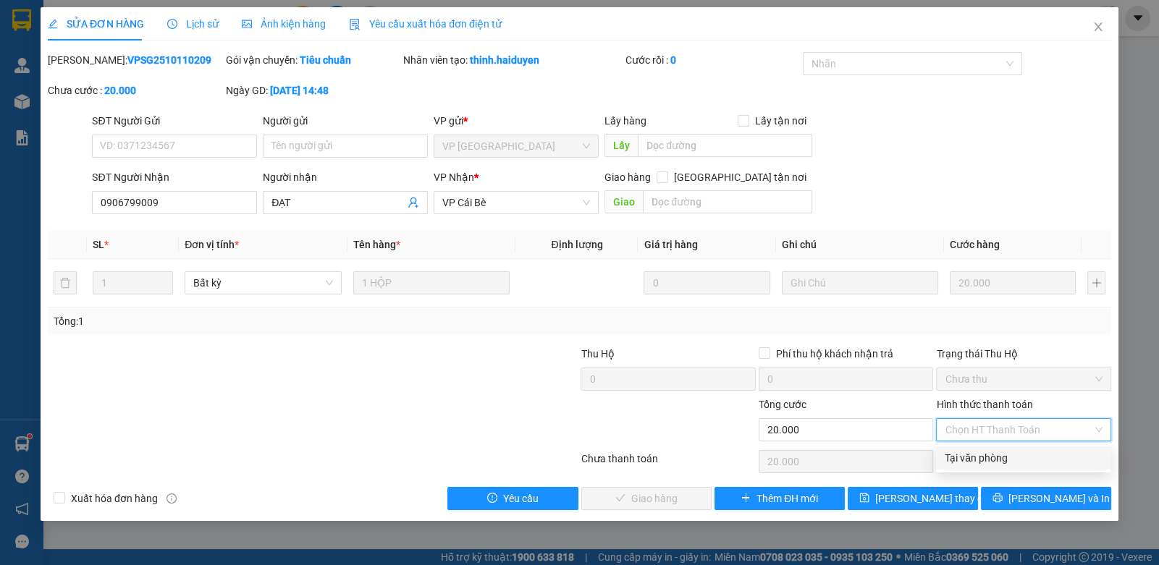
drag, startPoint x: 964, startPoint y: 457, endPoint x: 938, endPoint y: 459, distance: 26.1
click at [958, 457] on div "Tại văn phòng" at bounding box center [1022, 458] width 157 height 16
type input "0"
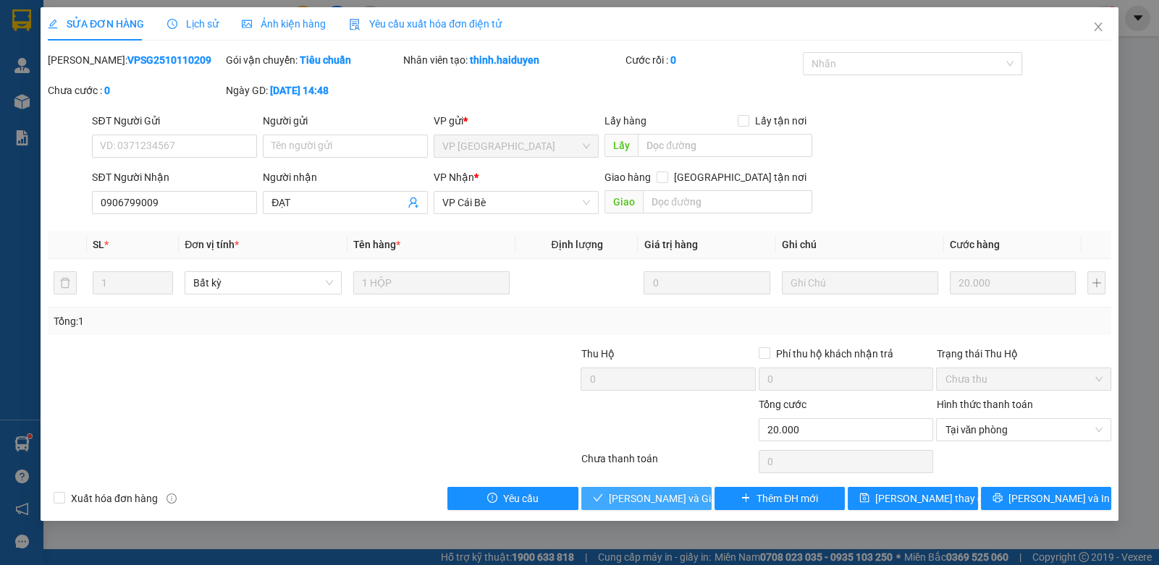
click at [600, 500] on icon "check" at bounding box center [598, 498] width 10 height 10
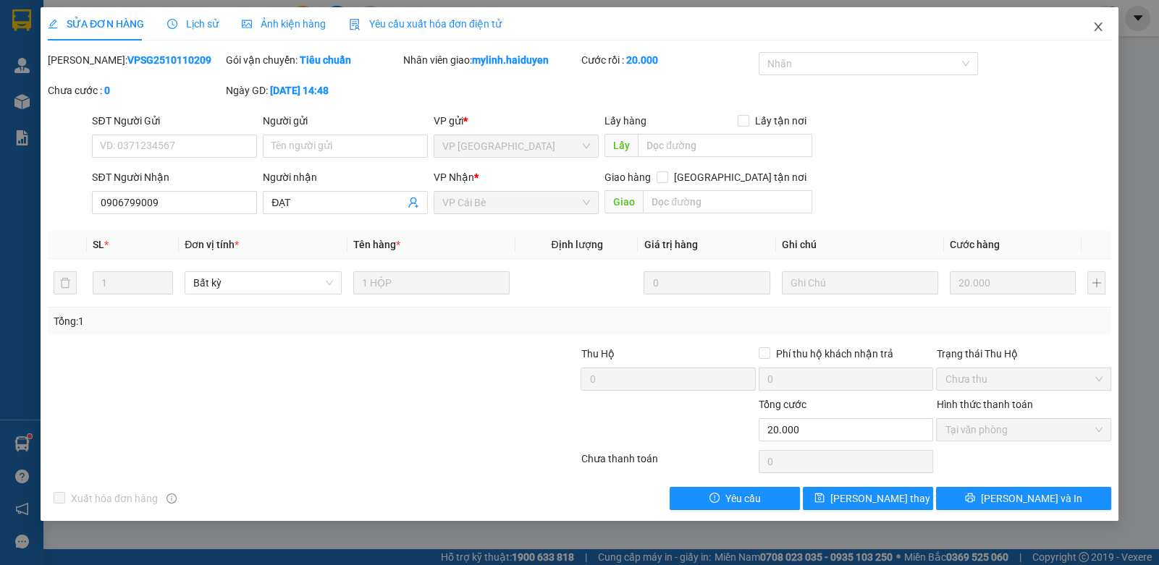
click at [1102, 24] on icon "close" at bounding box center [1098, 27] width 12 height 12
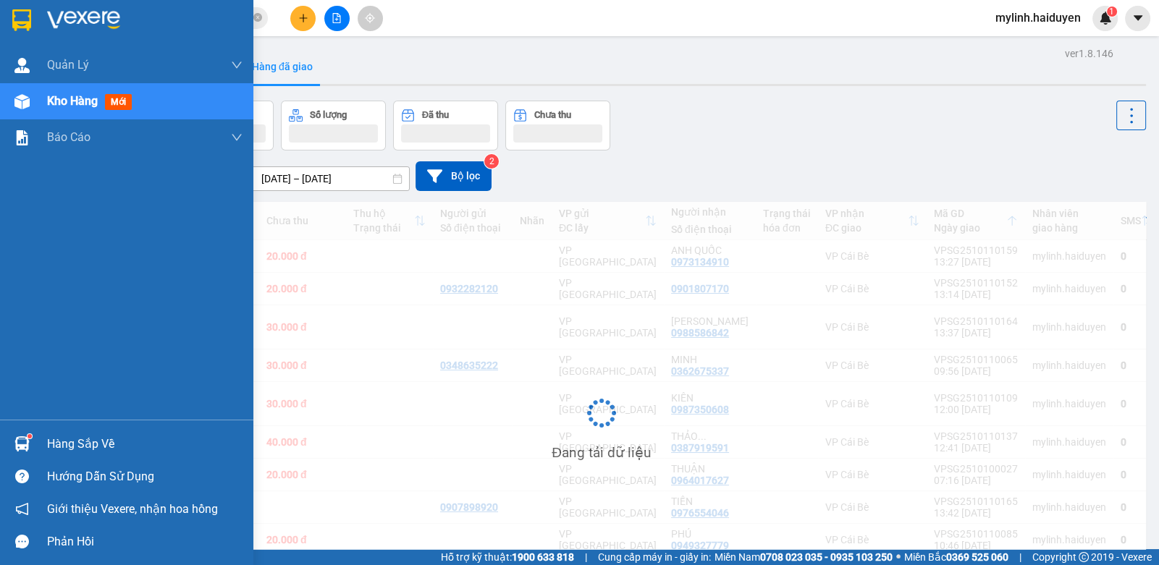
click at [109, 451] on div "Hàng sắp về" at bounding box center [144, 445] width 195 height 22
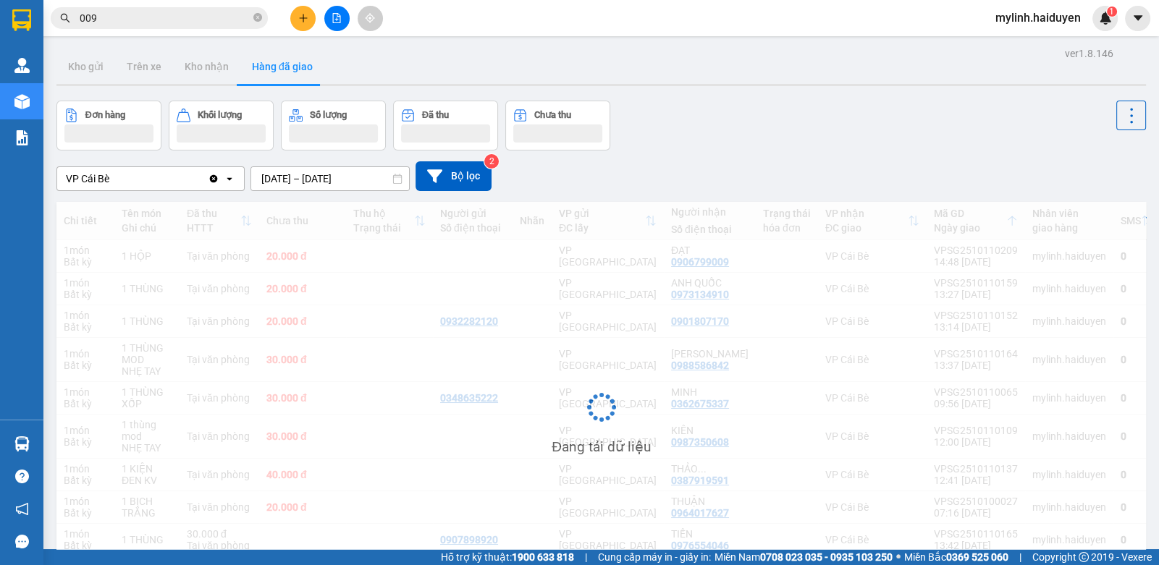
drag, startPoint x: 726, startPoint y: 131, endPoint x: 375, endPoint y: 17, distance: 368.9
click at [655, 114] on section "Kết quả tìm kiếm ( 589 ) Bộ lọc Gửi 3 ngày gần nhất Mã ĐH Trạng thái Món hàng T…" at bounding box center [579, 282] width 1159 height 565
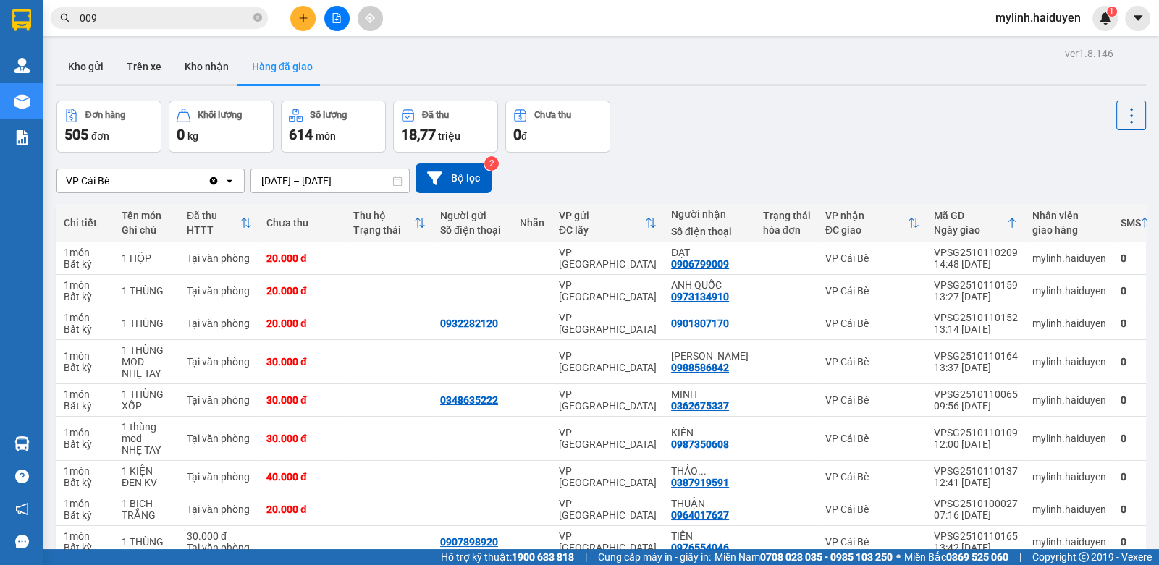
click at [143, 14] on input "009" at bounding box center [165, 18] width 171 height 16
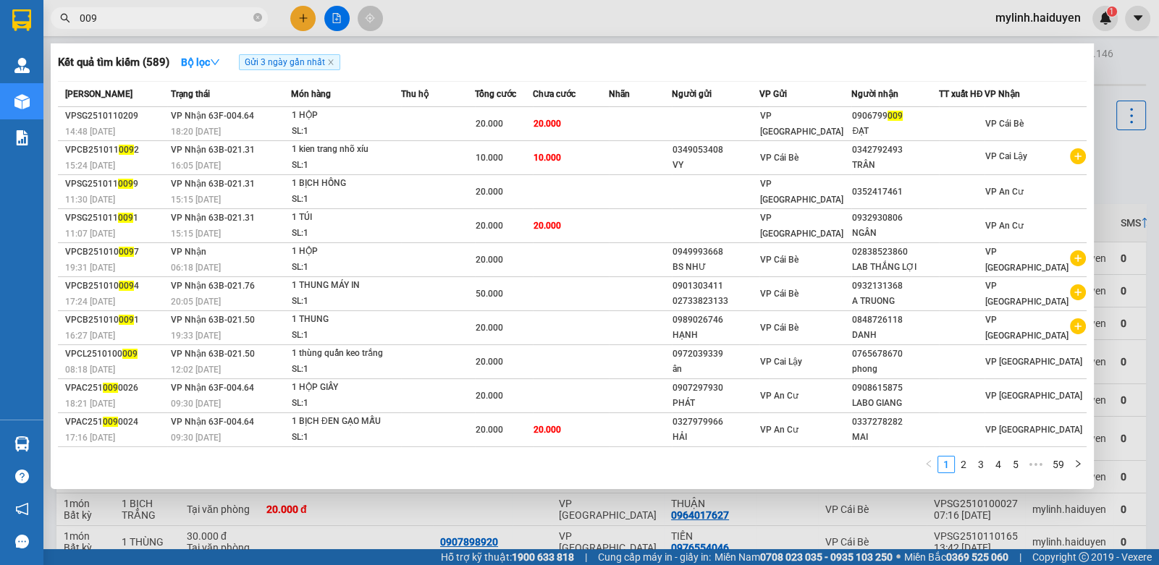
drag, startPoint x: 143, startPoint y: 14, endPoint x: 418, endPoint y: -52, distance: 282.3
click at [418, 0] on html "Kết quả tìm kiếm ( 589 ) Bộ lọc Gửi 3 ngày gần nhất Mã ĐH Trạng thái Món hàng T…" at bounding box center [579, 282] width 1159 height 565
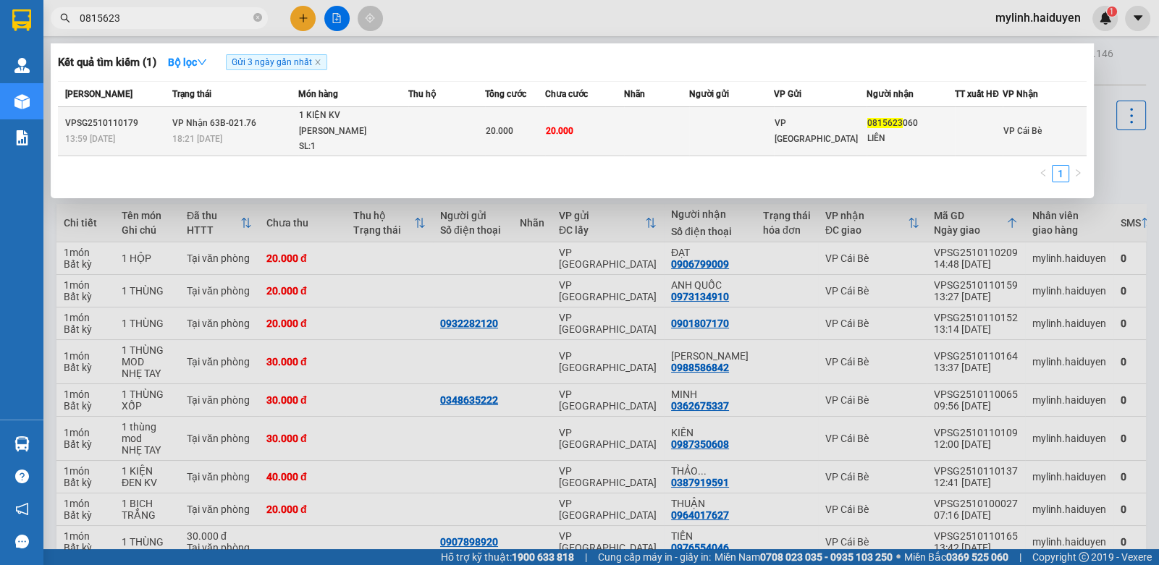
type input "0815623"
click at [557, 132] on td "20.000" at bounding box center [584, 131] width 79 height 49
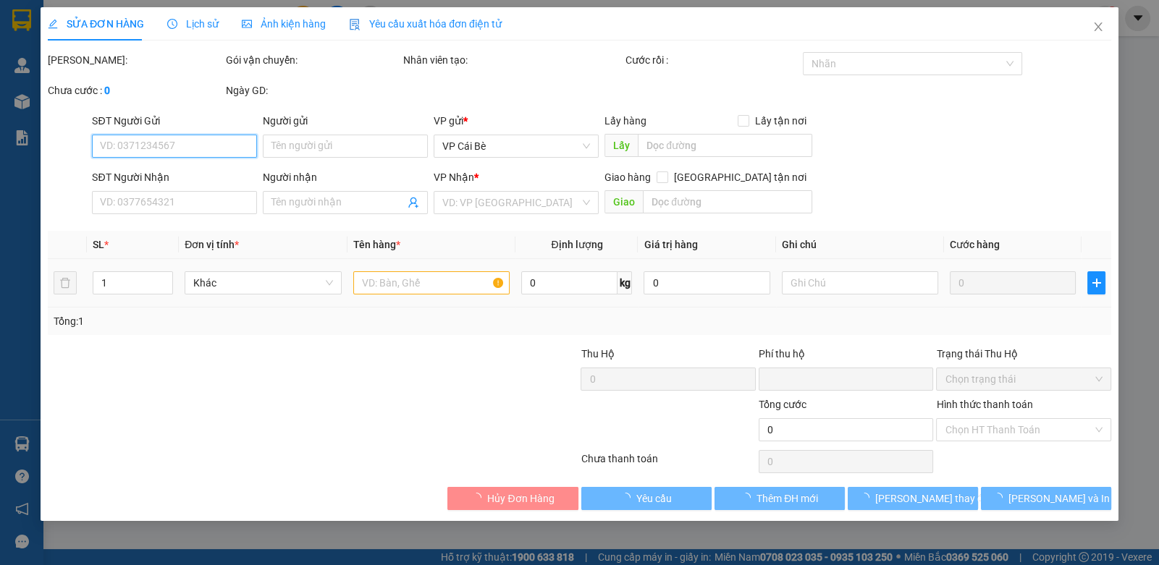
type input "0815623060"
type input "LIÊN"
type input "0"
type input "20.000"
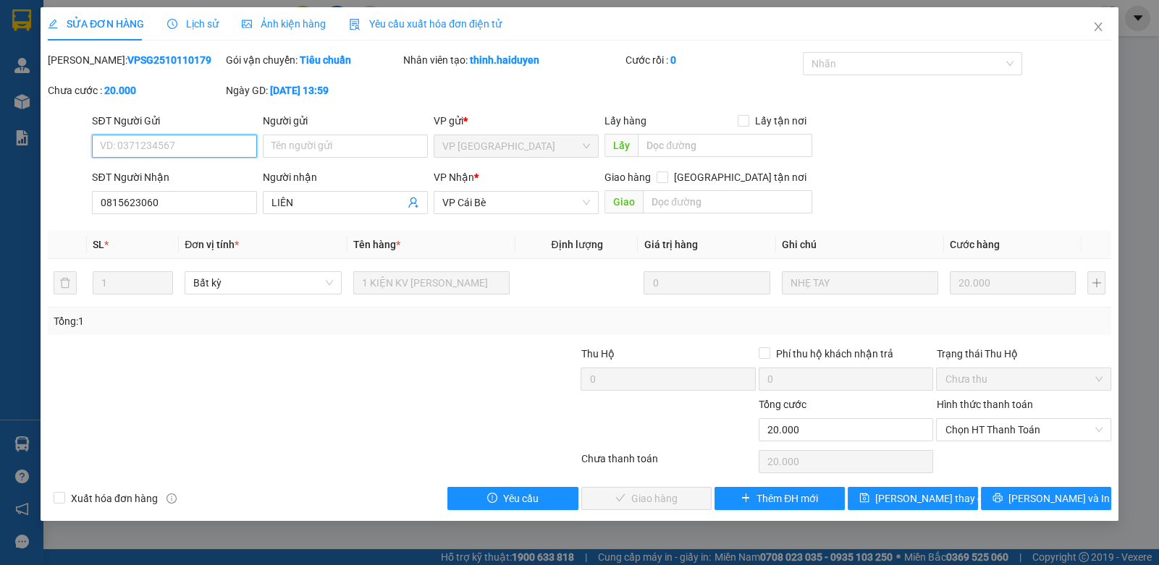
drag, startPoint x: 960, startPoint y: 426, endPoint x: 948, endPoint y: 480, distance: 55.7
click at [960, 431] on span "Chọn HT Thanh Toán" at bounding box center [1022, 430] width 157 height 22
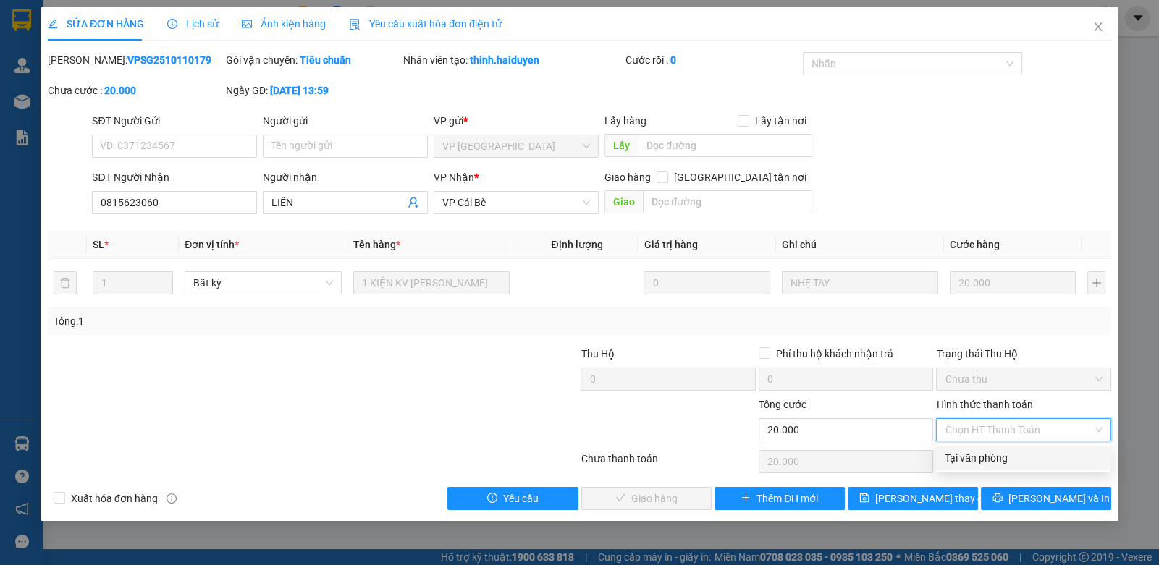
drag, startPoint x: 959, startPoint y: 453, endPoint x: 811, endPoint y: 473, distance: 149.6
click at [955, 452] on div "Tại văn phòng" at bounding box center [1022, 458] width 157 height 16
type input "0"
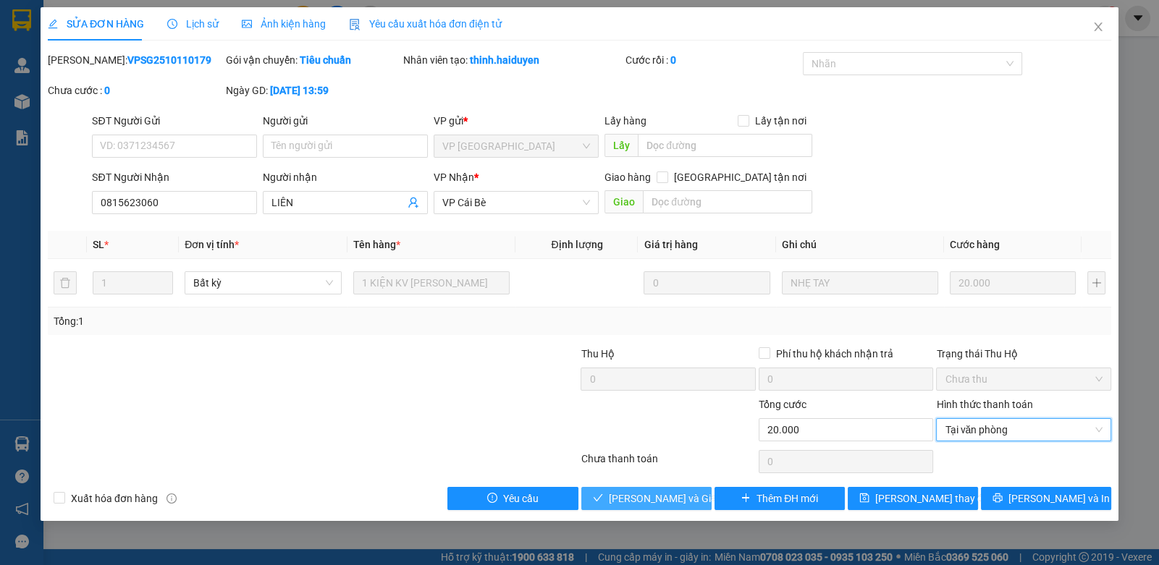
drag, startPoint x: 651, startPoint y: 499, endPoint x: 637, endPoint y: 494, distance: 15.1
click at [645, 498] on span "[PERSON_NAME] và [PERSON_NAME] hàng" at bounding box center [678, 499] width 139 height 16
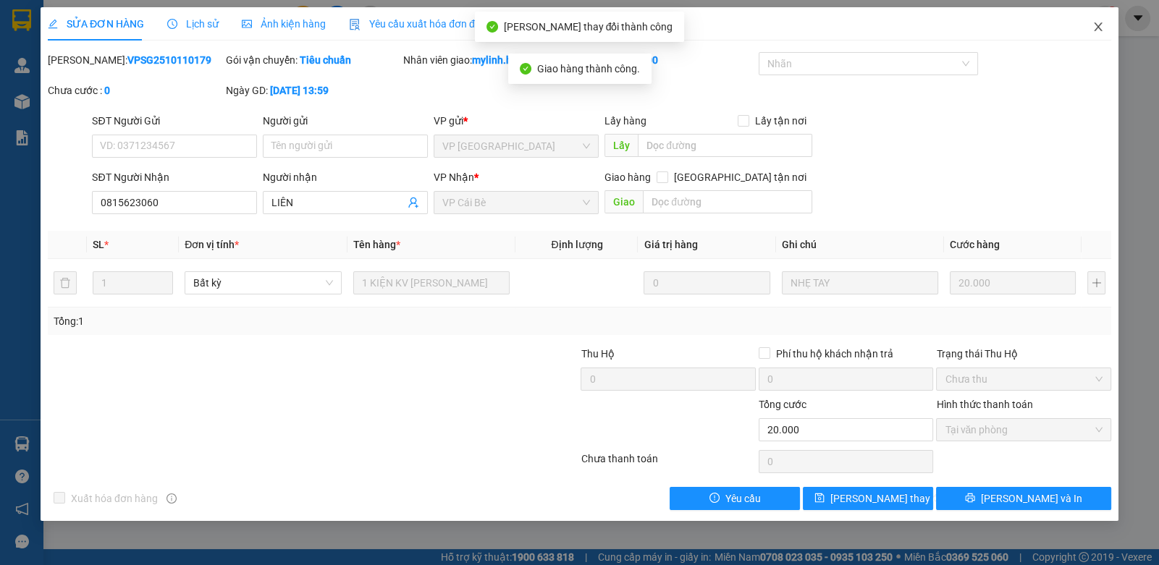
click at [1098, 22] on icon "close" at bounding box center [1098, 27] width 12 height 12
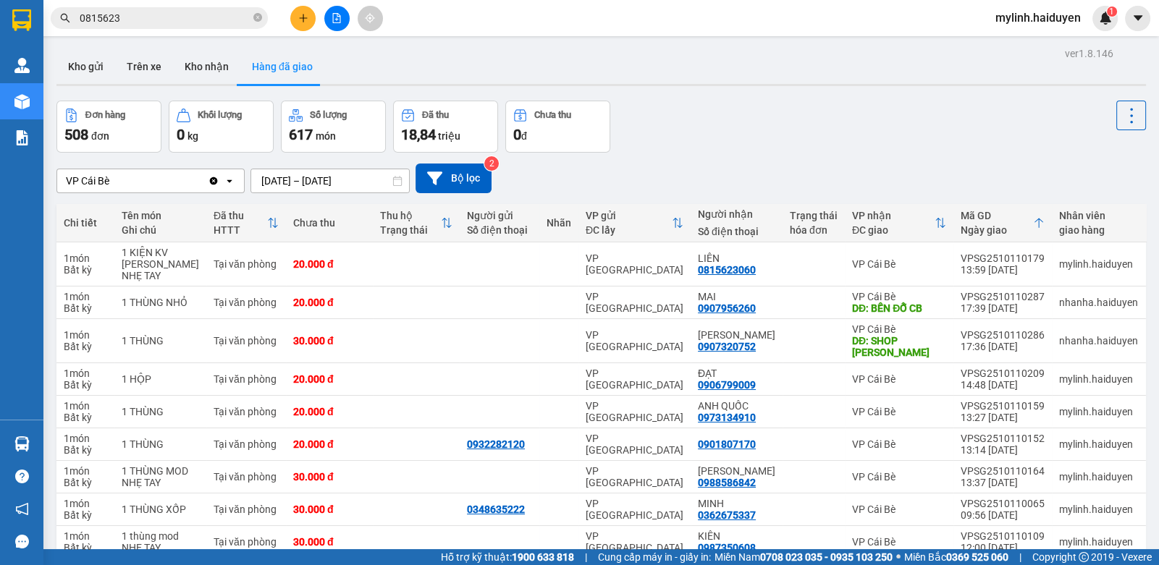
click at [308, 24] on button at bounding box center [302, 18] width 25 height 25
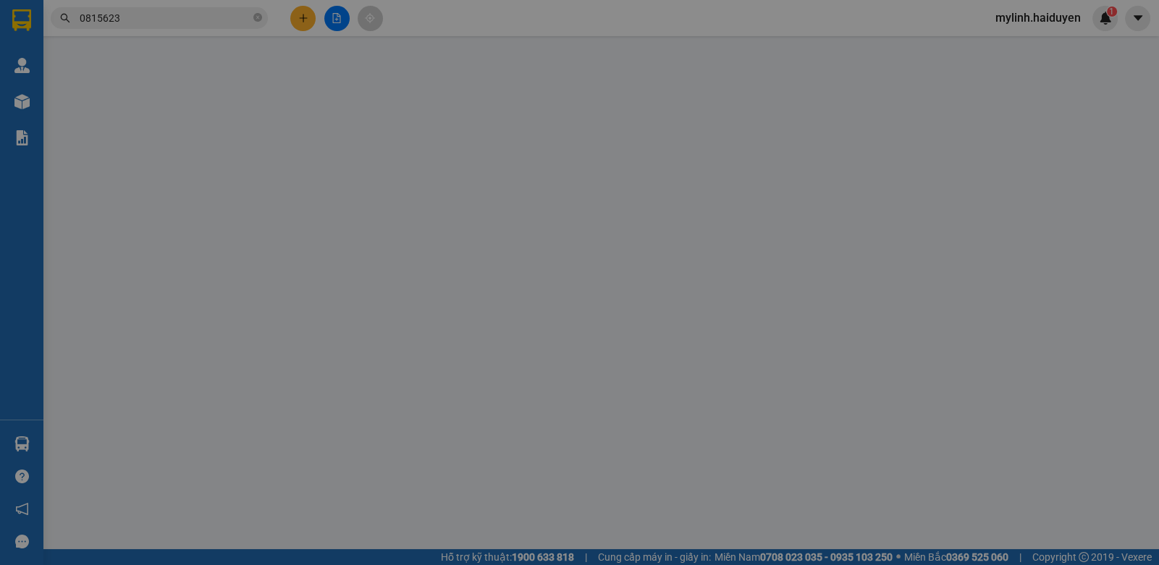
click at [308, 24] on span "Yêu cầu xuất hóa đơn điện tử" at bounding box center [241, 24] width 153 height 12
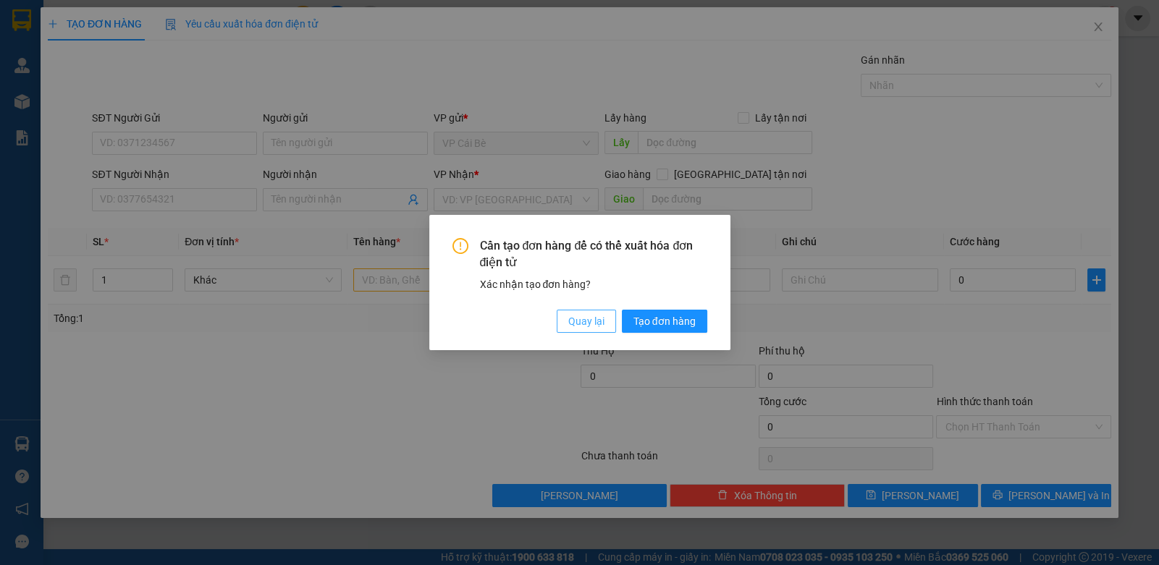
drag, startPoint x: 589, startPoint y: 317, endPoint x: 591, endPoint y: 308, distance: 9.0
click at [590, 314] on span "Quay lại" at bounding box center [586, 321] width 36 height 16
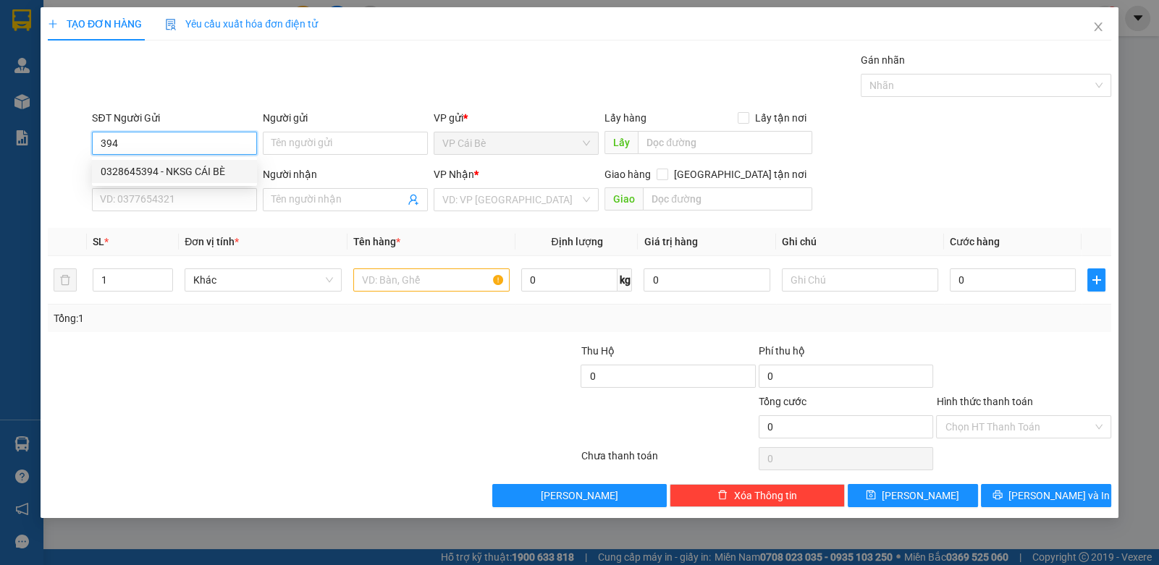
drag, startPoint x: 173, startPoint y: 172, endPoint x: 273, endPoint y: 177, distance: 100.0
click at [174, 172] on div "0328645394 - NKSG CÁI BÈ" at bounding box center [175, 172] width 148 height 16
type input "0328645394"
type input "NKSG CÁI BÈ"
type input "0977502123"
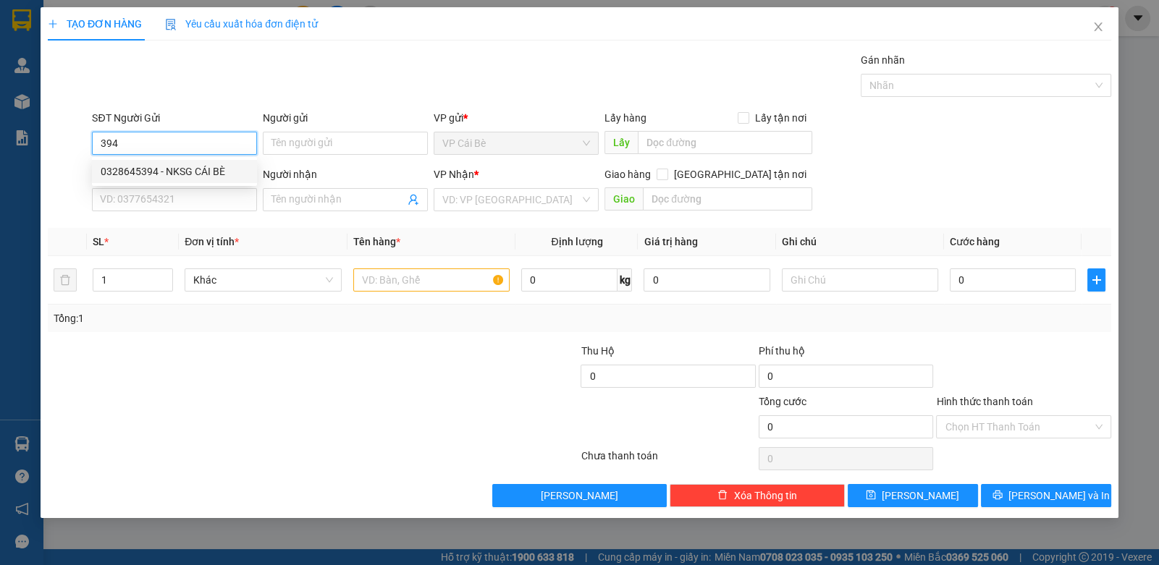
type input "LABO VIET THANG"
type input "20.000"
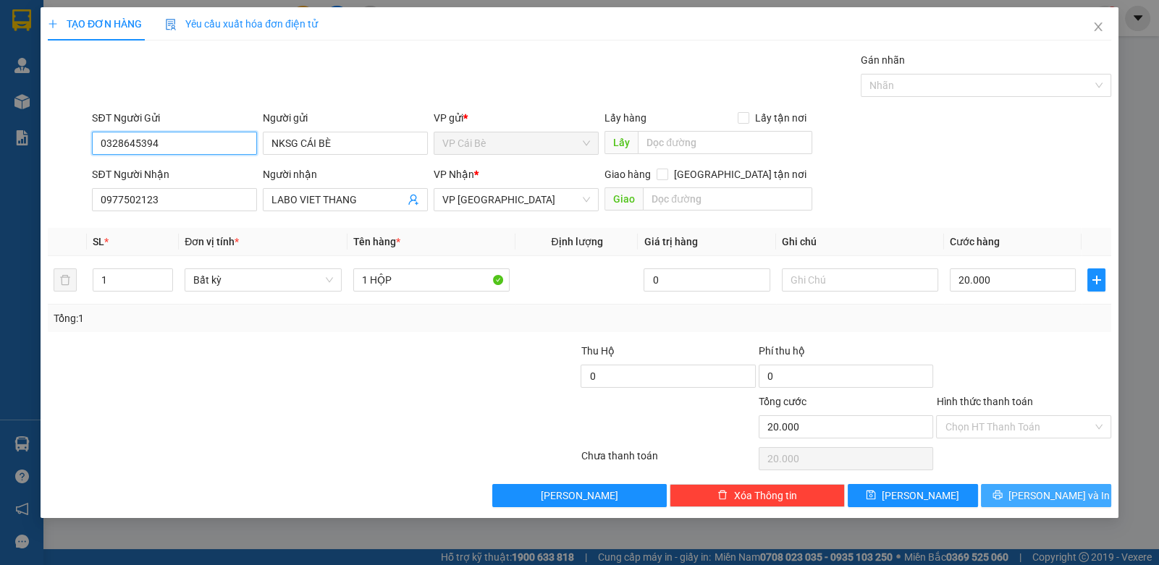
type input "0328645394"
click at [1017, 486] on button "[PERSON_NAME] và In" at bounding box center [1046, 495] width 130 height 23
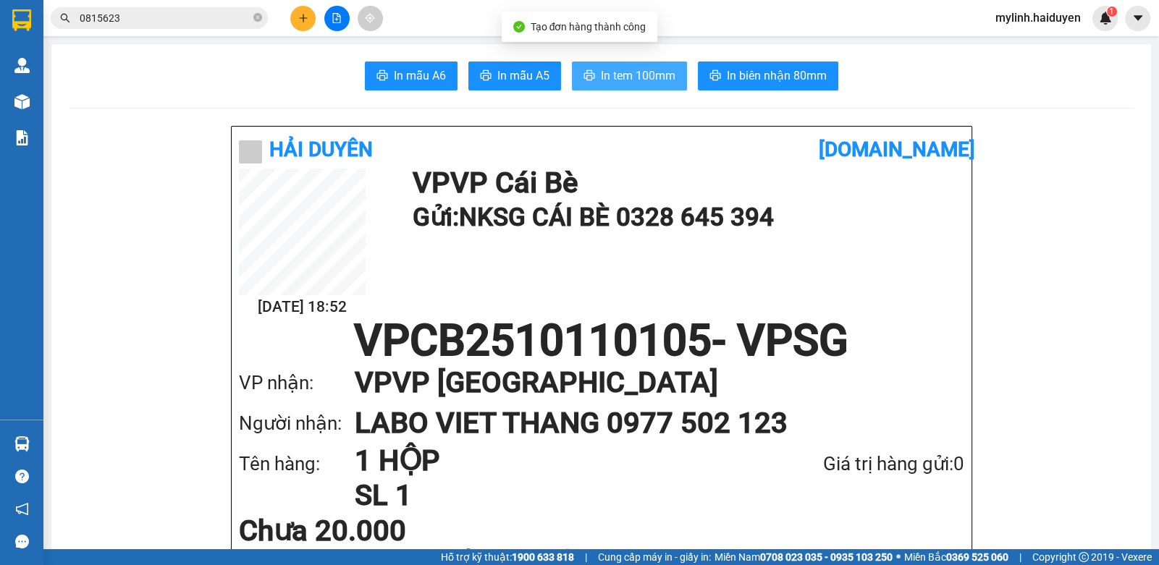
click at [671, 79] on button "In tem 100mm" at bounding box center [629, 76] width 115 height 29
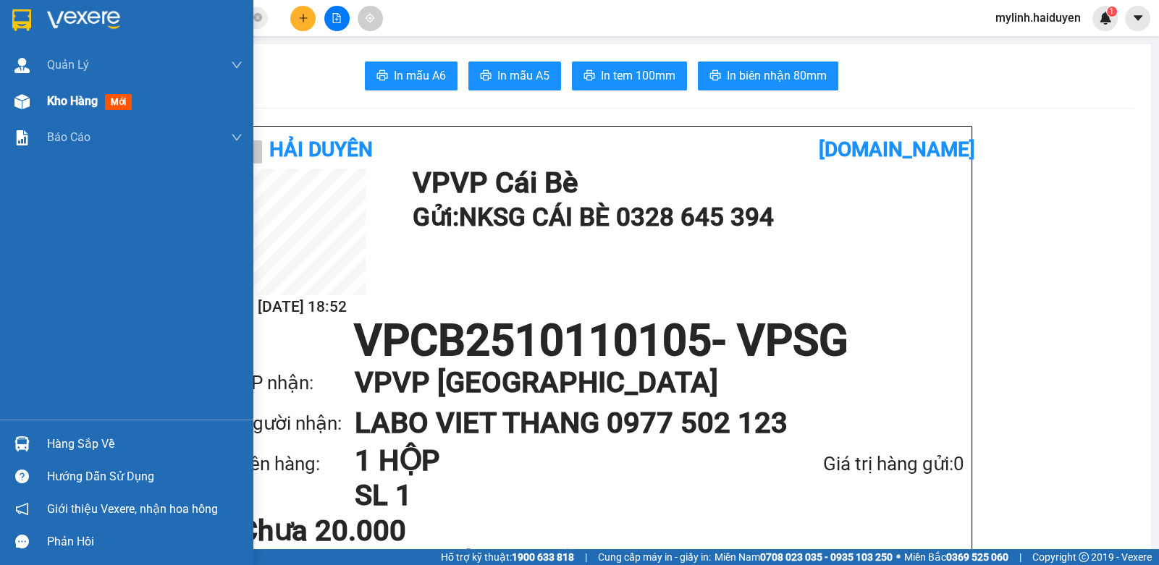
click at [89, 102] on span "Kho hàng" at bounding box center [72, 101] width 51 height 14
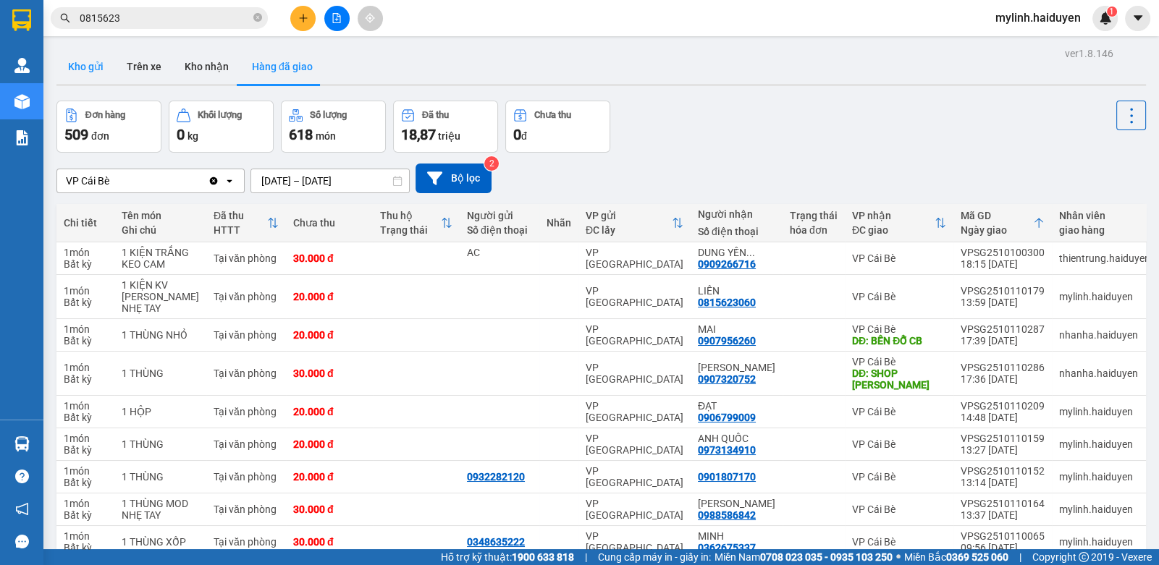
click at [97, 53] on button "Kho gửi" at bounding box center [85, 66] width 59 height 35
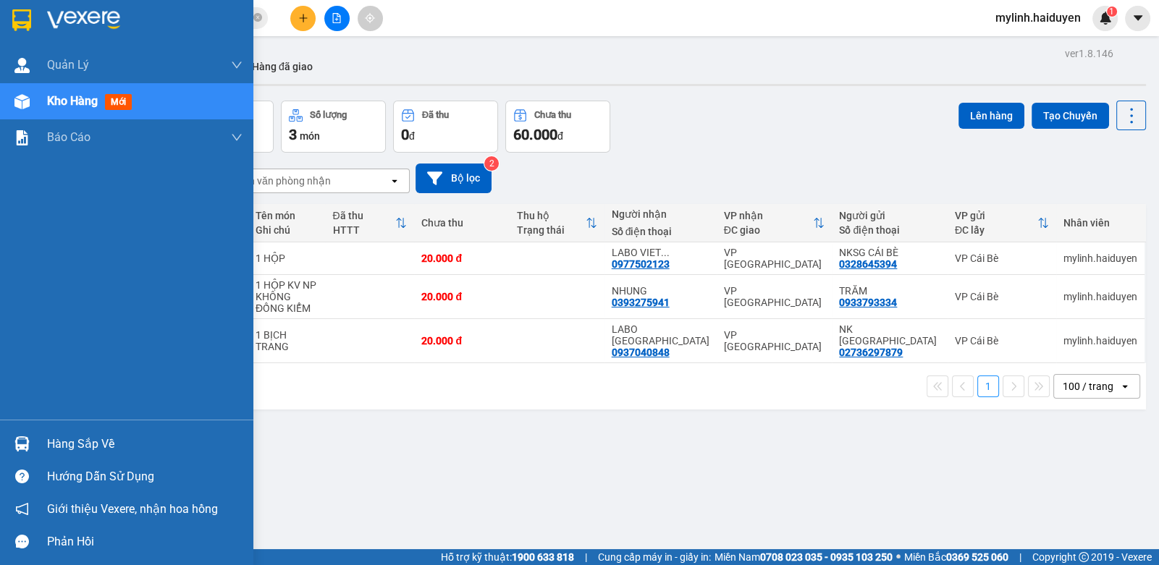
click at [60, 444] on div "Hàng sắp về" at bounding box center [144, 445] width 195 height 22
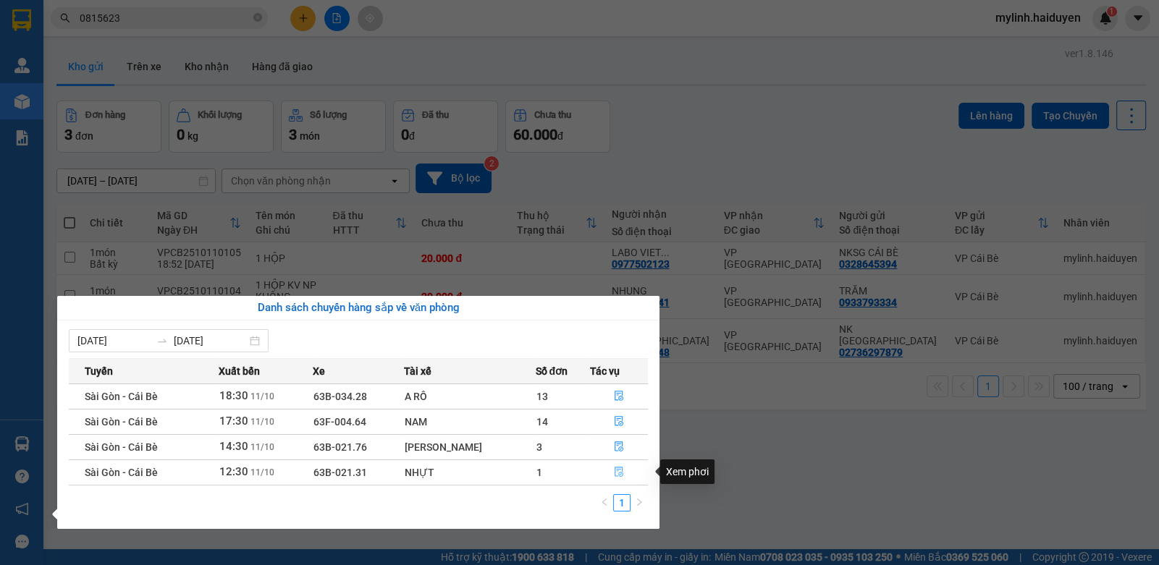
click at [601, 471] on button "button" at bounding box center [619, 472] width 56 height 23
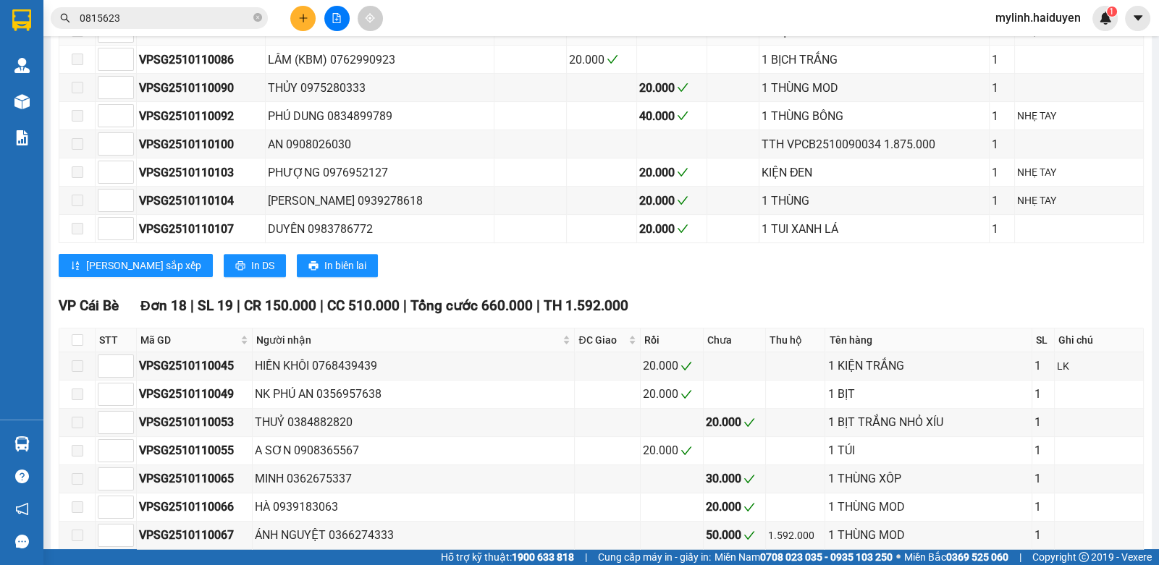
scroll to position [868, 0]
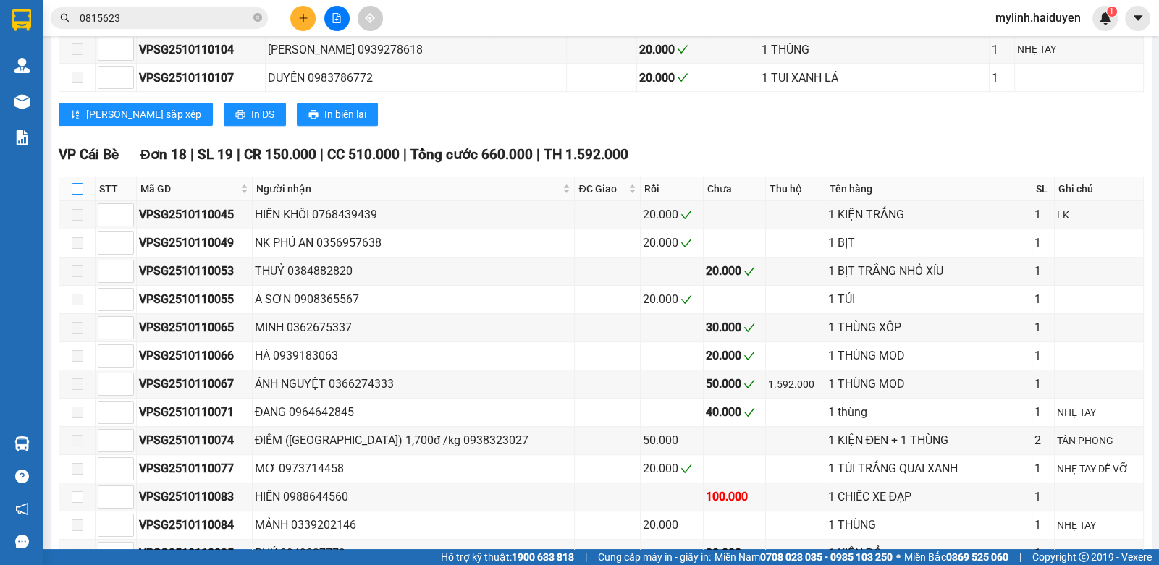
click at [73, 190] on input "checkbox" at bounding box center [78, 189] width 12 height 12
checkbox input "true"
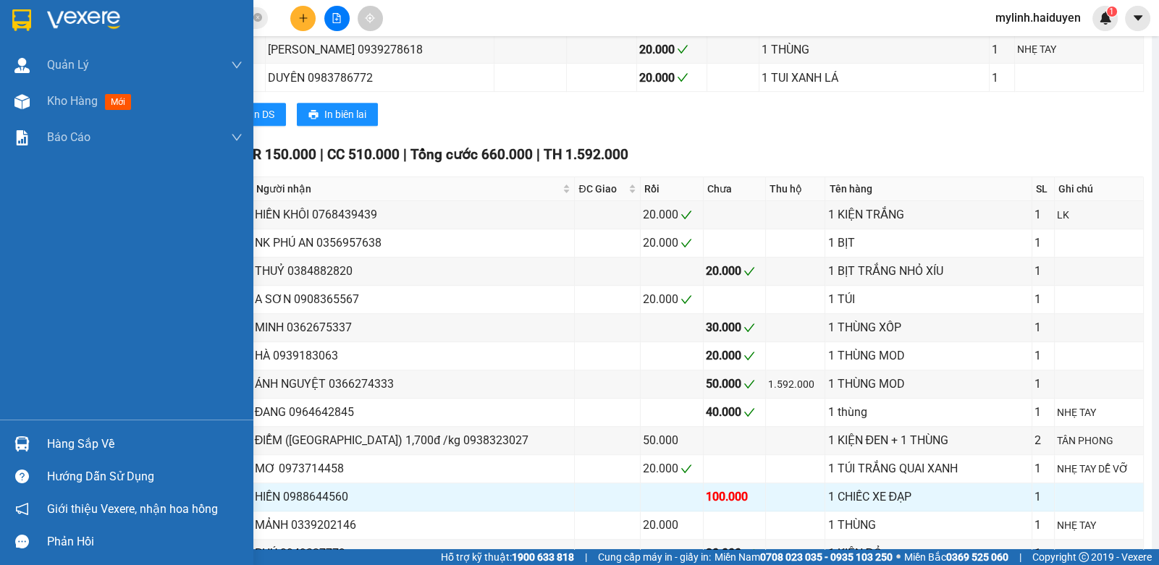
drag, startPoint x: 72, startPoint y: 436, endPoint x: 648, endPoint y: 458, distance: 576.5
click at [73, 436] on div "Hàng sắp về" at bounding box center [144, 445] width 195 height 22
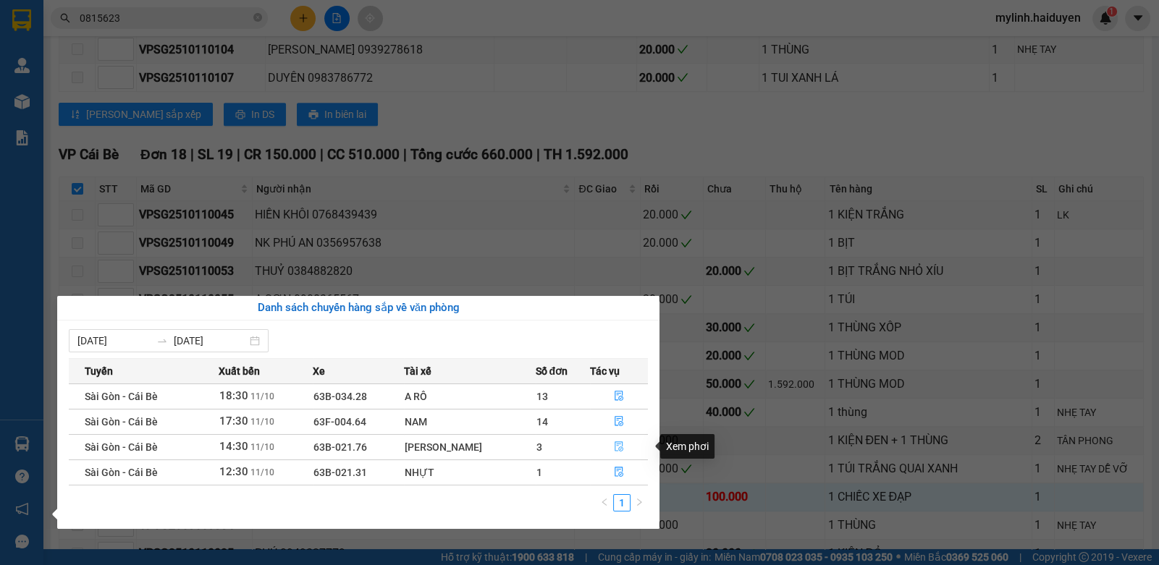
click at [611, 449] on button "button" at bounding box center [619, 447] width 56 height 23
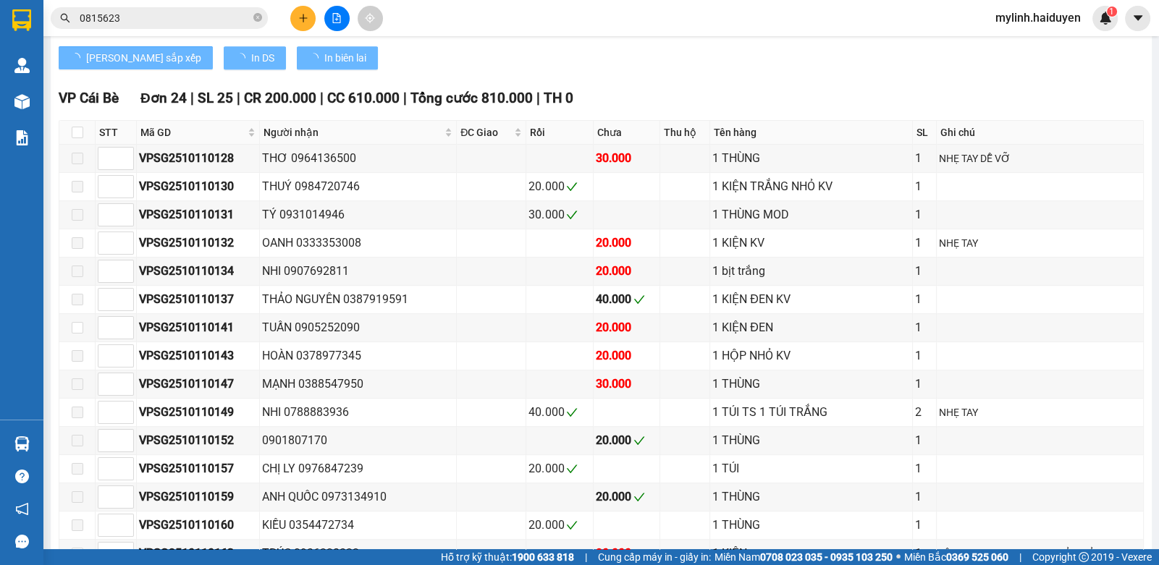
scroll to position [896, 0]
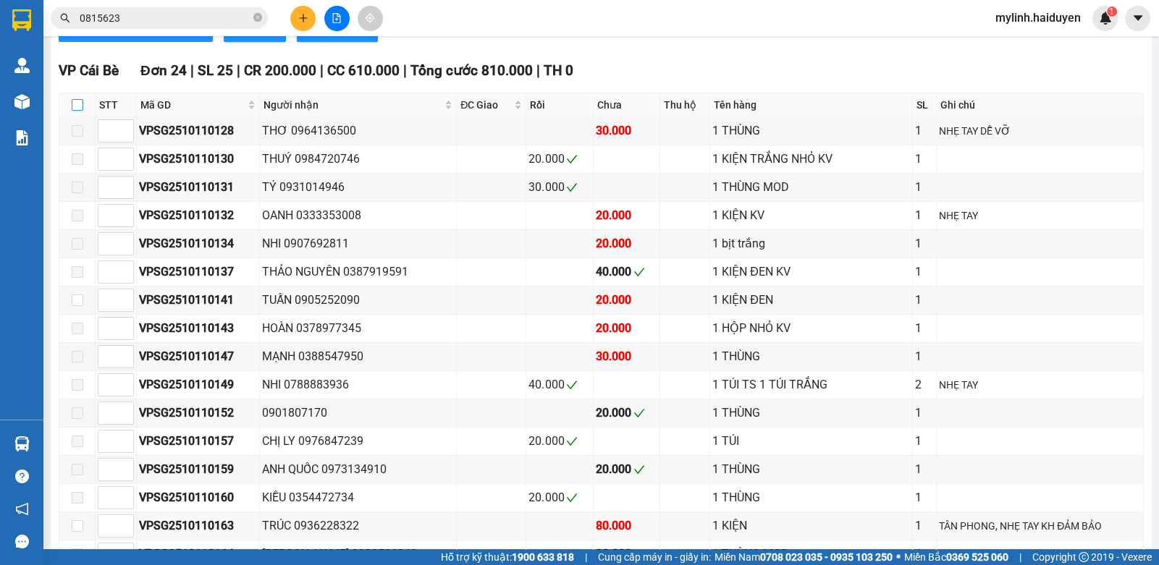
click at [76, 111] on input "checkbox" at bounding box center [78, 105] width 12 height 12
checkbox input "true"
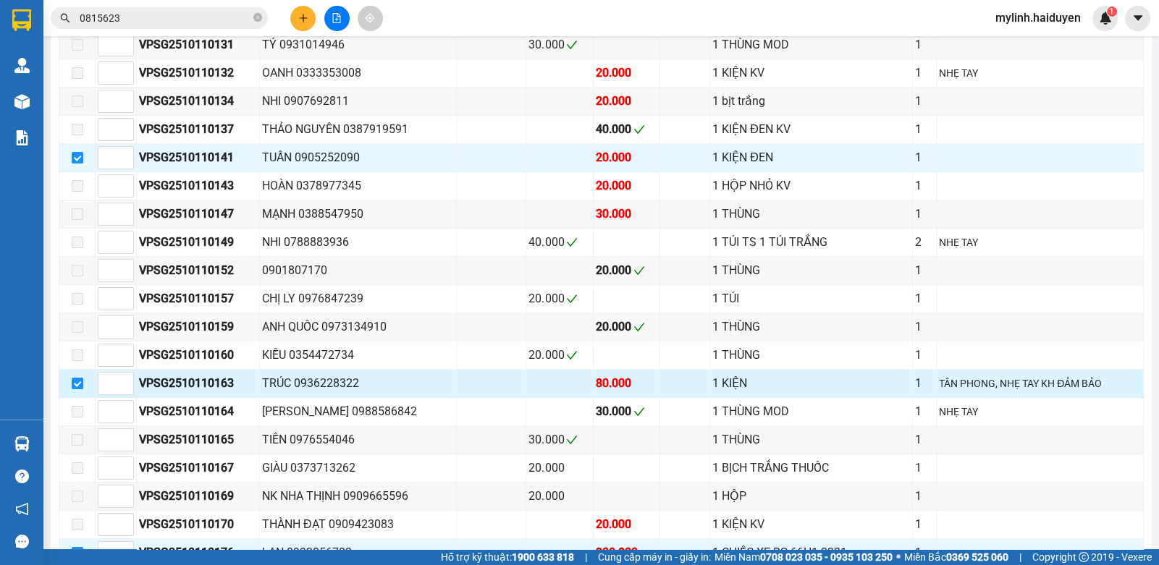
scroll to position [1041, 0]
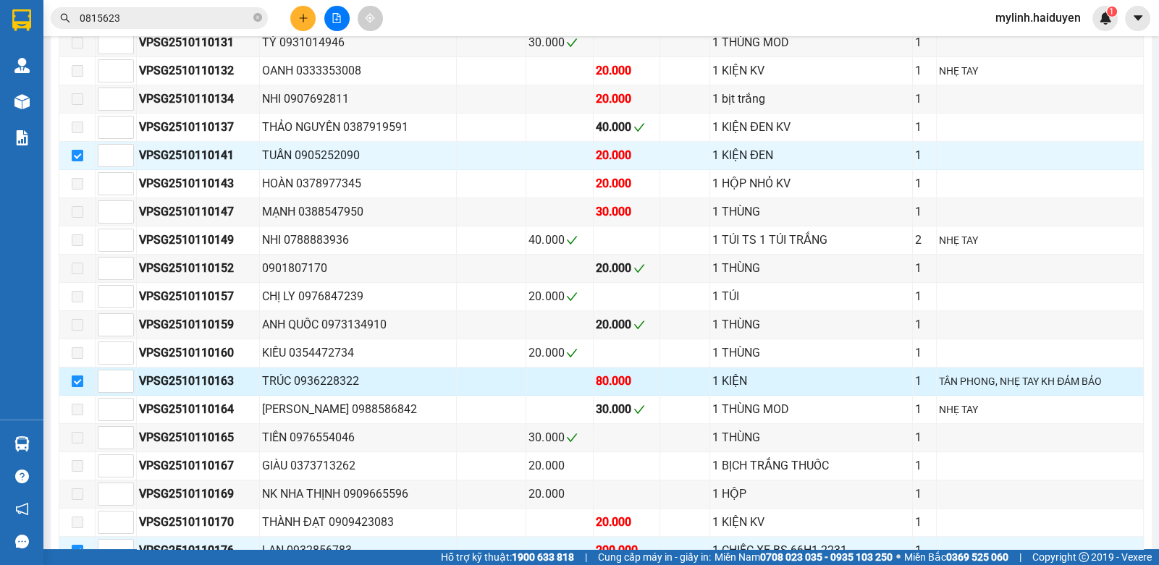
click at [77, 381] on input "checkbox" at bounding box center [78, 382] width 12 height 12
checkbox input "false"
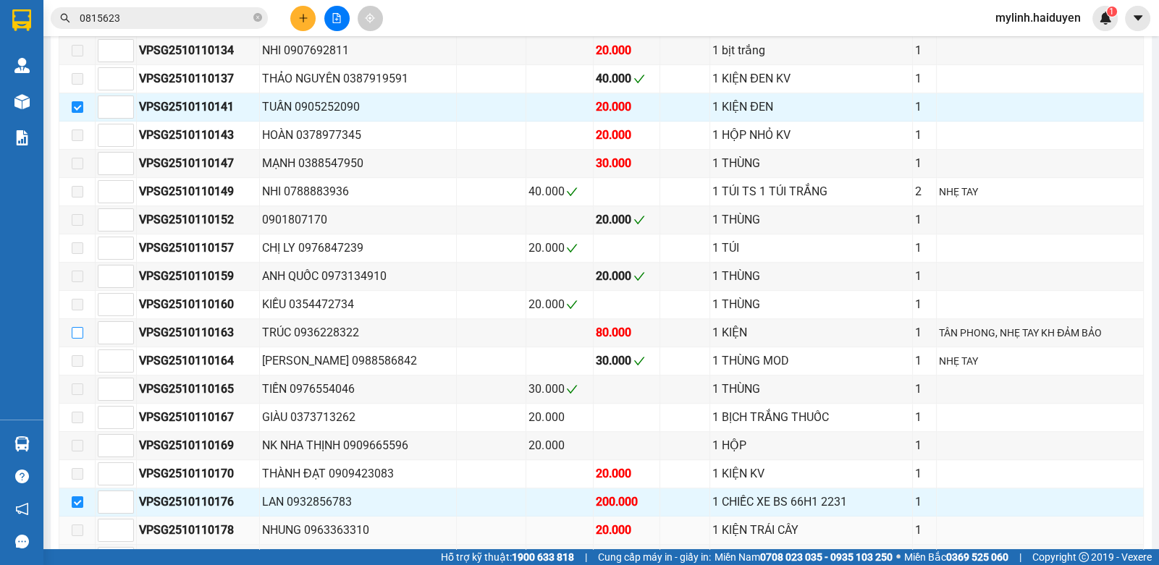
scroll to position [1185, 0]
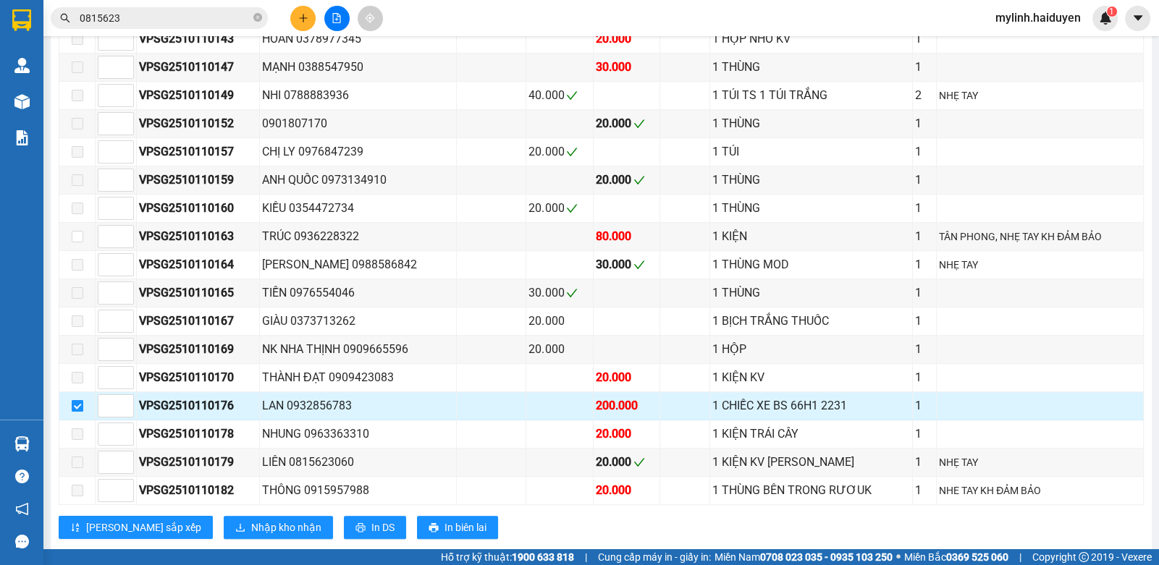
click at [74, 400] on input "checkbox" at bounding box center [78, 406] width 12 height 12
checkbox input "false"
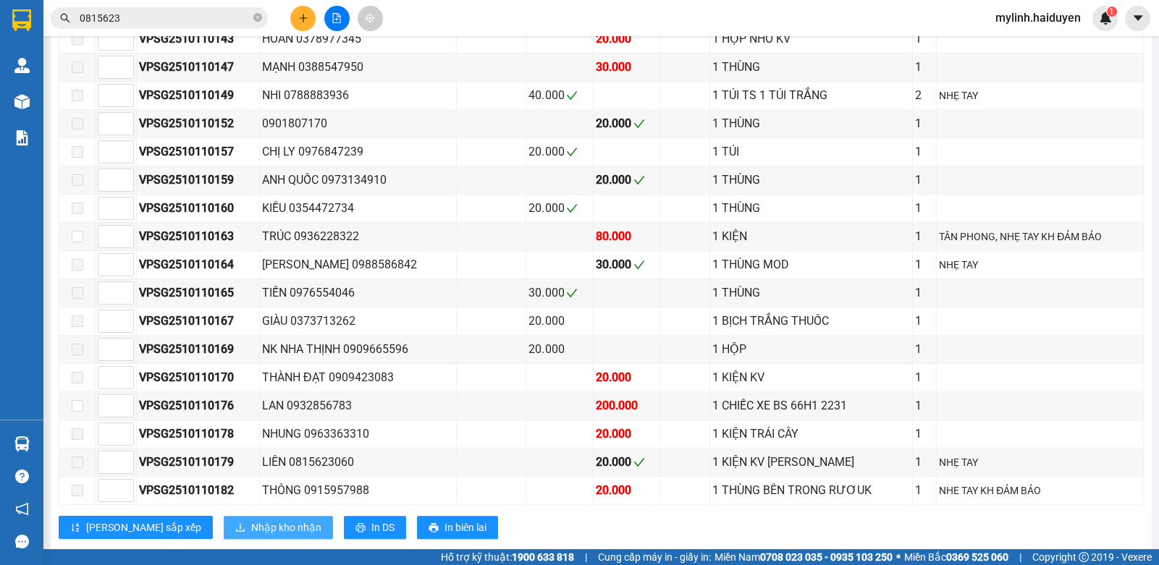
click at [251, 520] on span "Nhập kho nhận" at bounding box center [286, 528] width 70 height 16
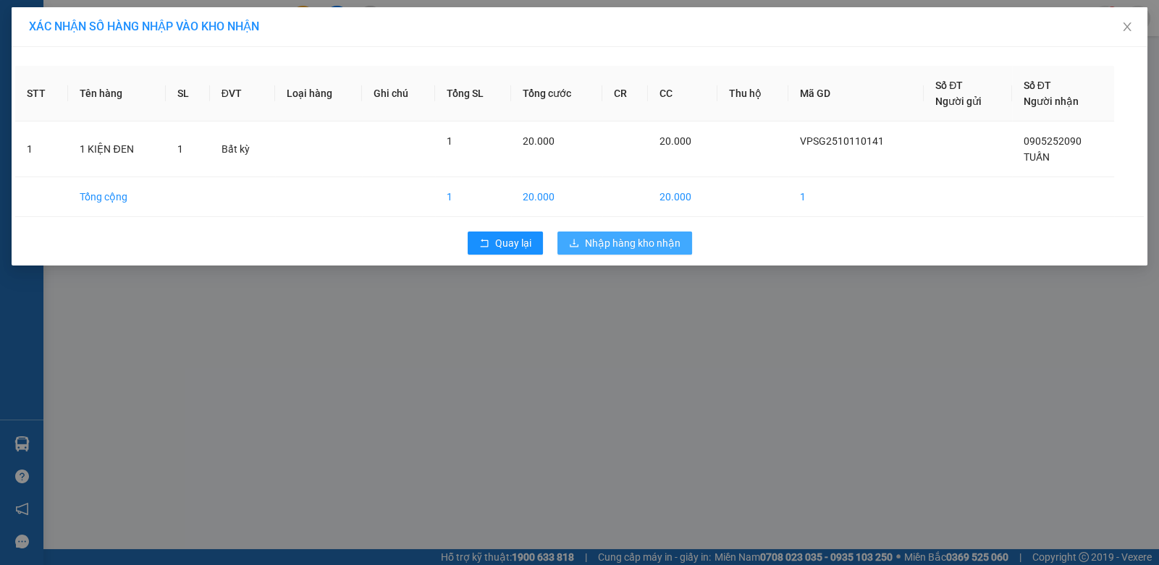
click at [627, 238] on span "Nhập hàng kho nhận" at bounding box center [633, 243] width 96 height 16
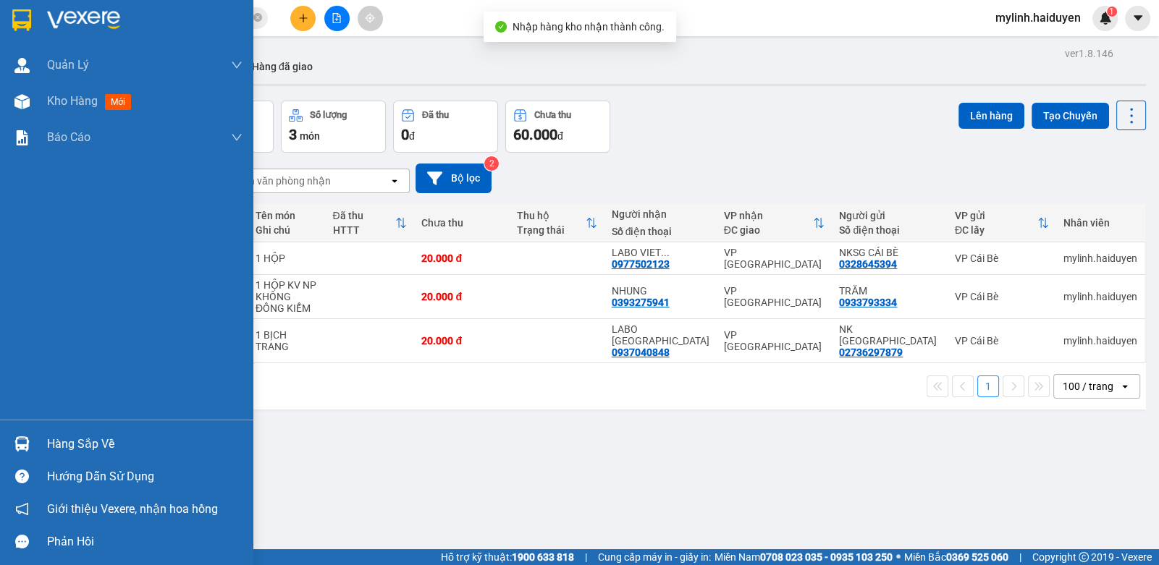
click at [42, 429] on div "Hàng sắp về" at bounding box center [126, 444] width 253 height 33
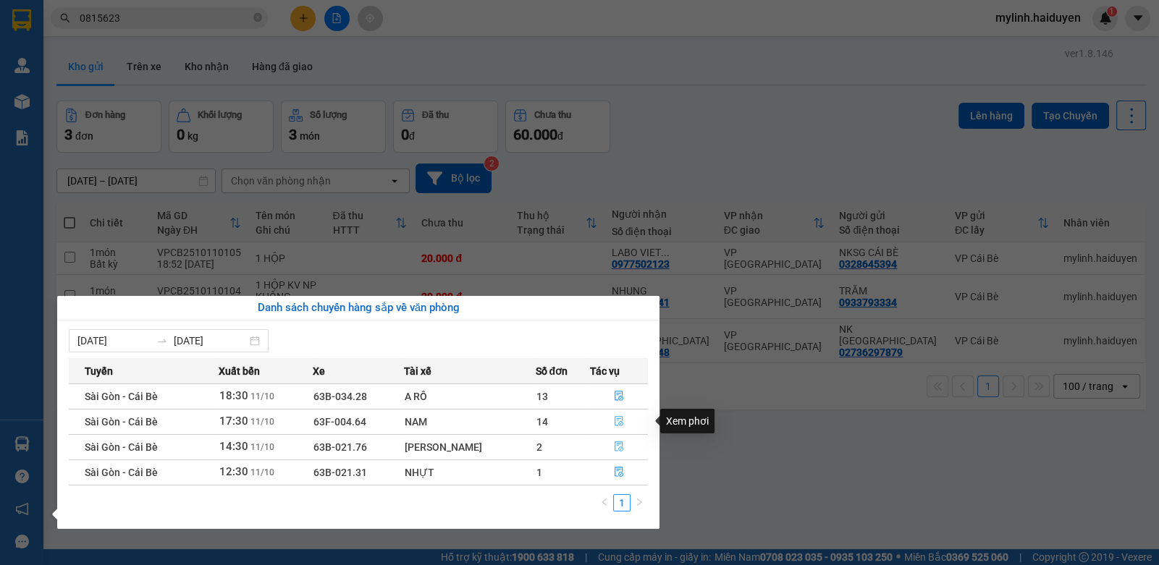
drag, startPoint x: 612, startPoint y: 443, endPoint x: 626, endPoint y: 419, distance: 27.9
click at [626, 419] on tbody "Sài Gòn - Cái Bè 18:30 11/10 63B-034.28 A RÔ 13 Sài Gòn - Cái Bè 17:30 11/10 63…" at bounding box center [358, 434] width 579 height 101
click at [626, 419] on button "button" at bounding box center [619, 421] width 56 height 23
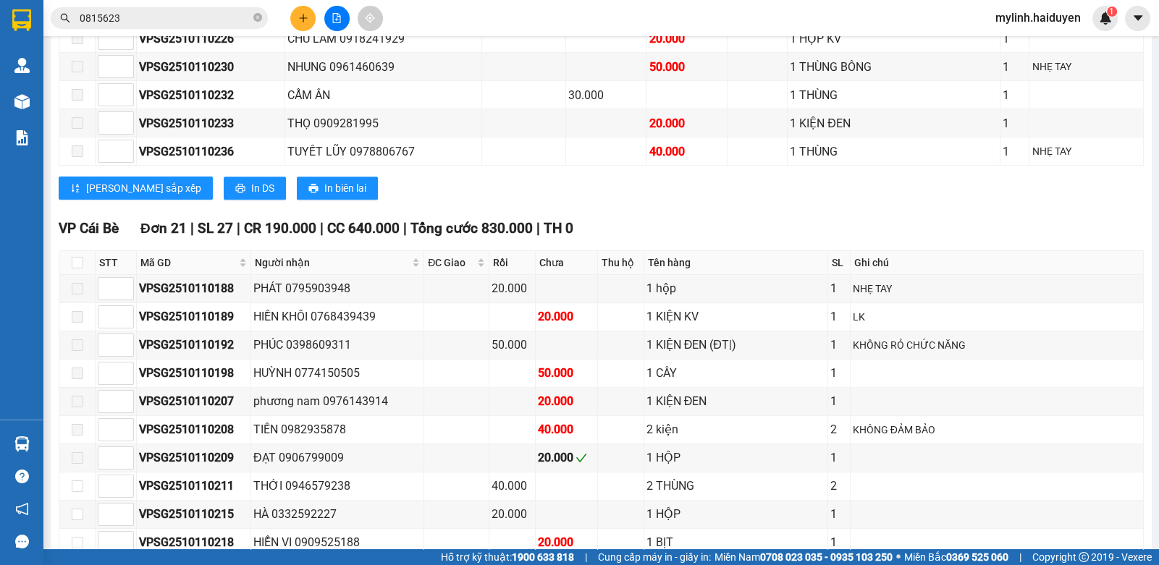
scroll to position [1086, 0]
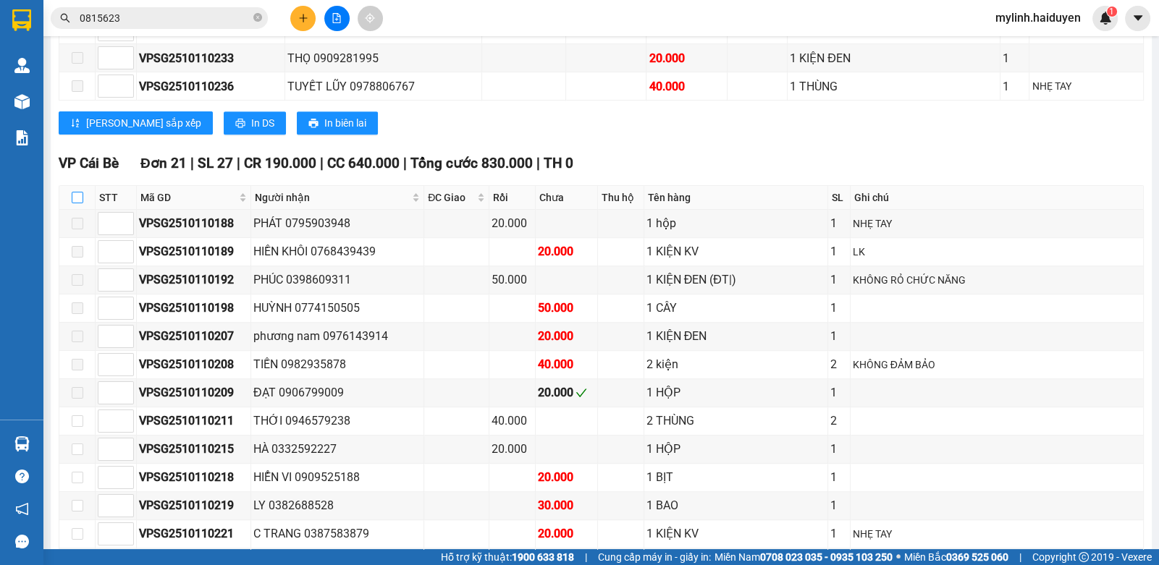
click at [77, 203] on input "checkbox" at bounding box center [78, 198] width 12 height 12
checkbox input "true"
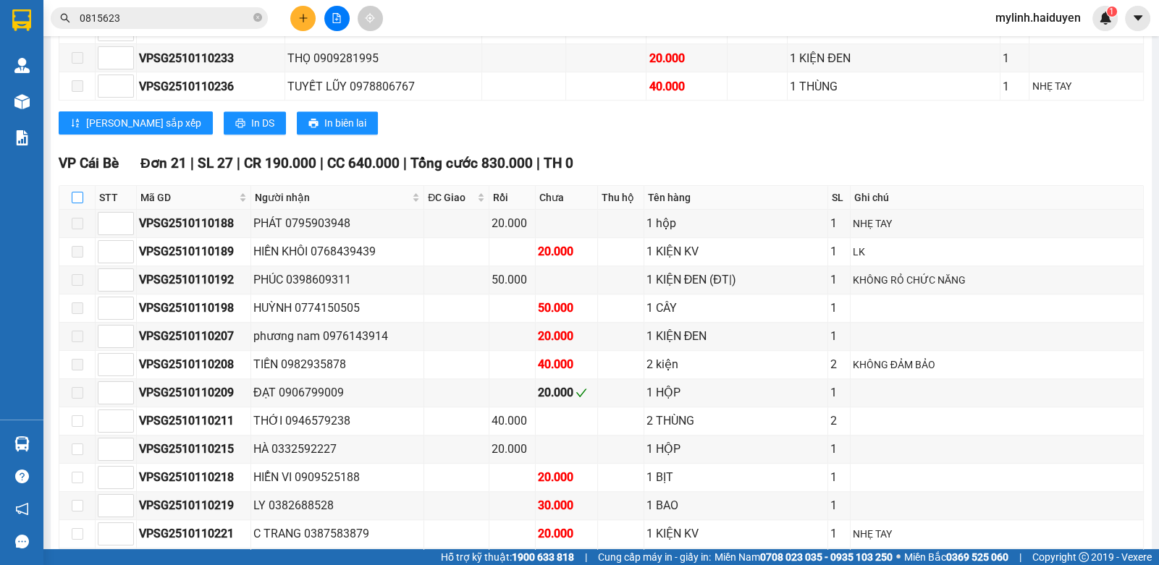
checkbox input "true"
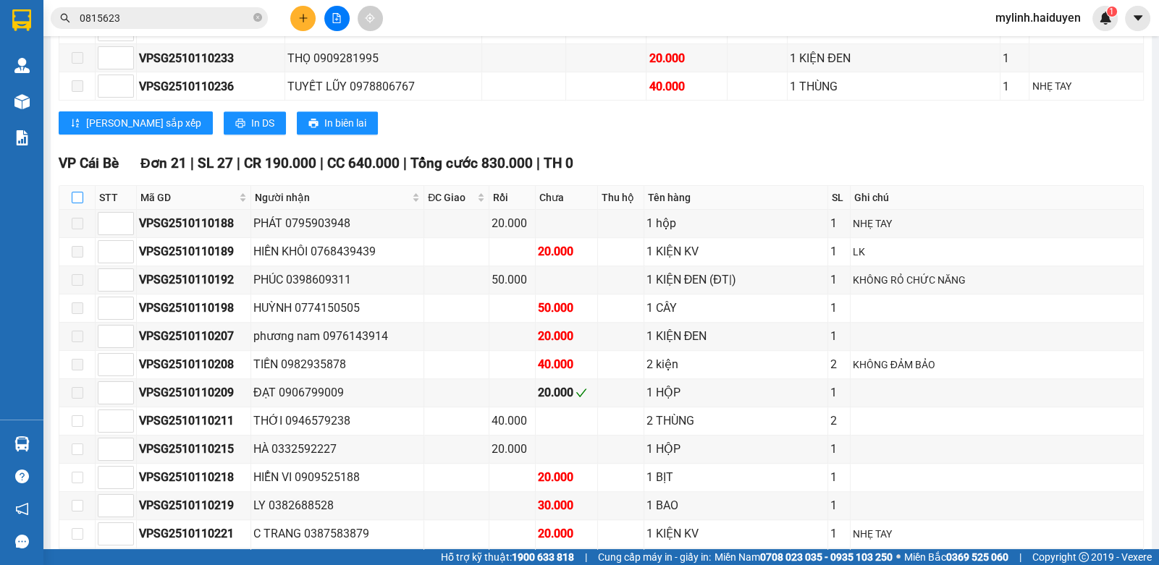
checkbox input "true"
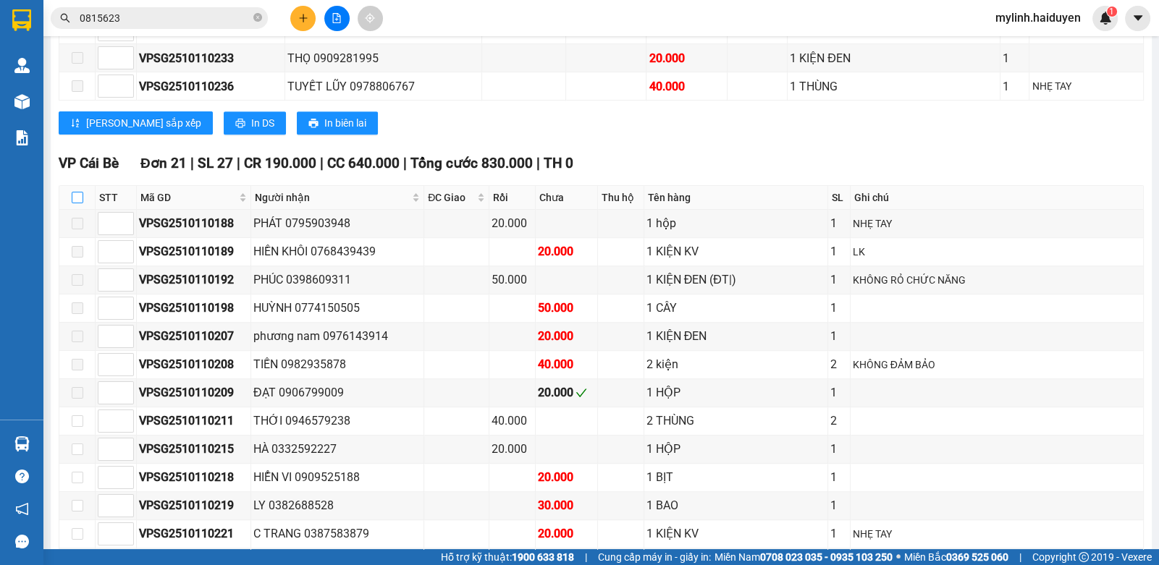
checkbox input "true"
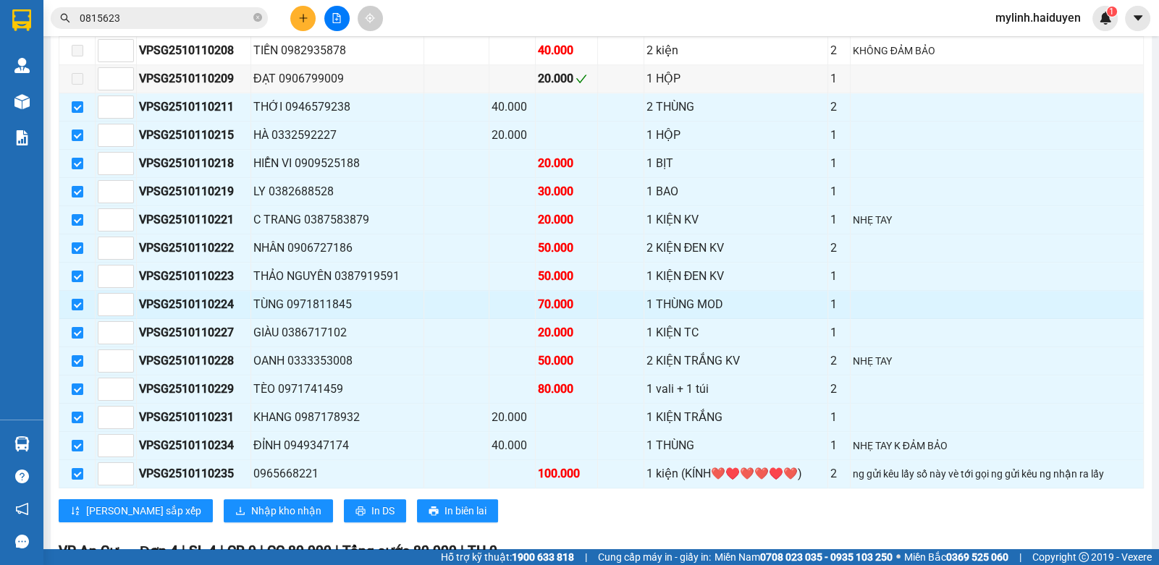
scroll to position [1374, 0]
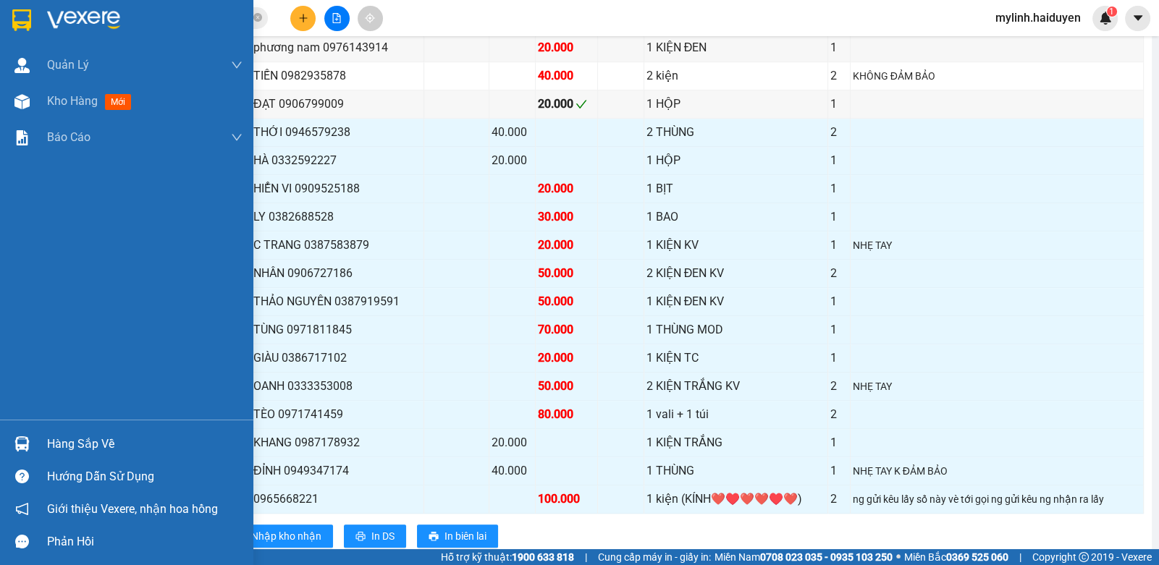
drag, startPoint x: 88, startPoint y: 451, endPoint x: 423, endPoint y: 416, distance: 336.9
click at [88, 449] on div "Hàng sắp về" at bounding box center [144, 445] width 195 height 22
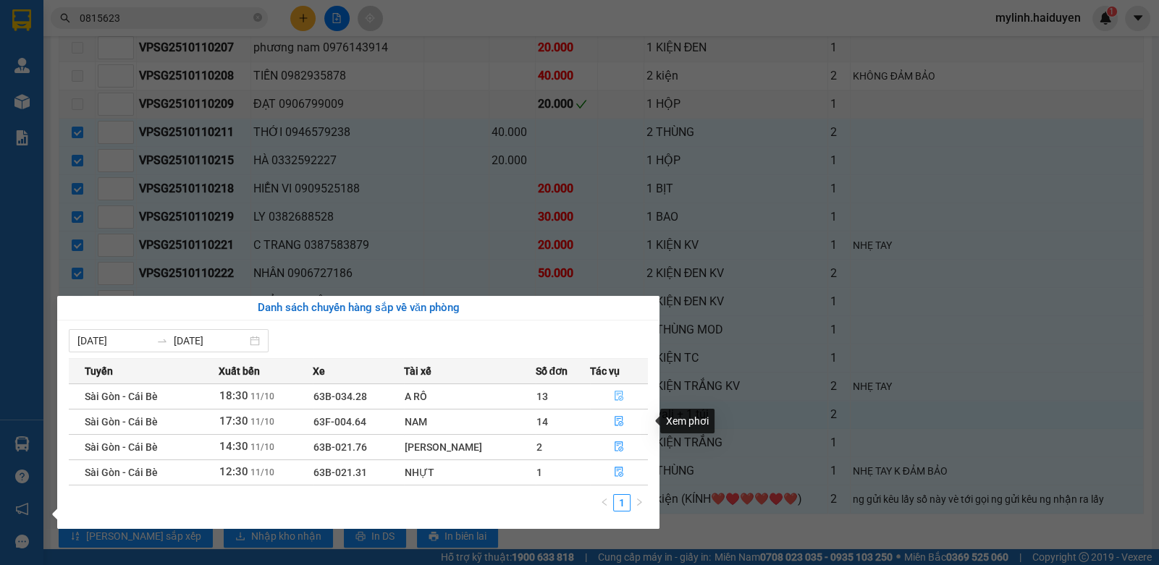
drag, startPoint x: 619, startPoint y: 390, endPoint x: 633, endPoint y: 399, distance: 16.9
click at [622, 391] on icon "file-done" at bounding box center [619, 396] width 10 height 10
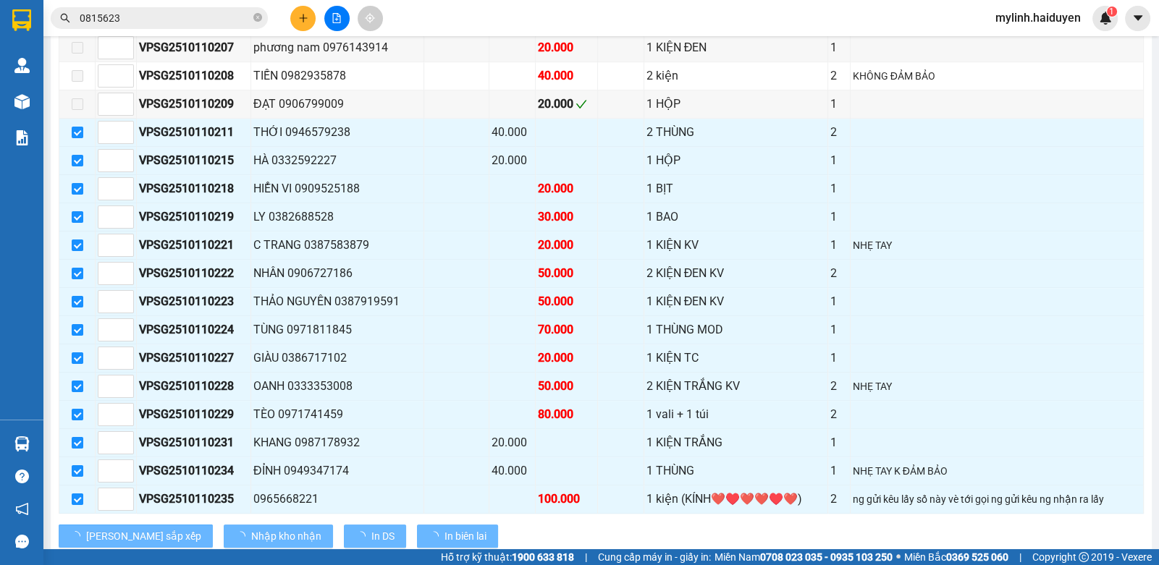
checkbox input "false"
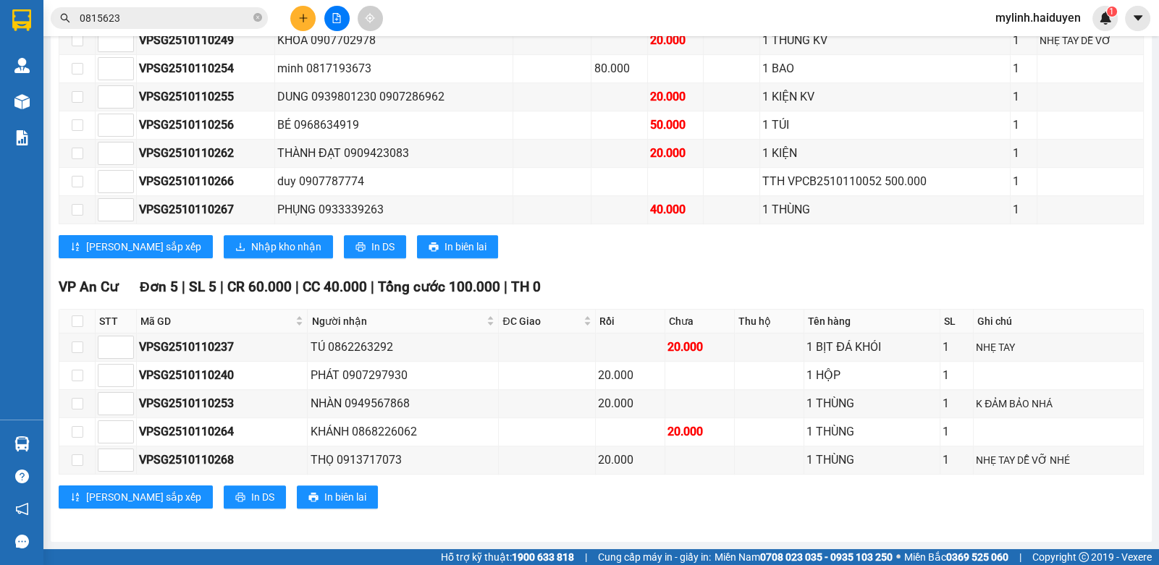
scroll to position [741, 0]
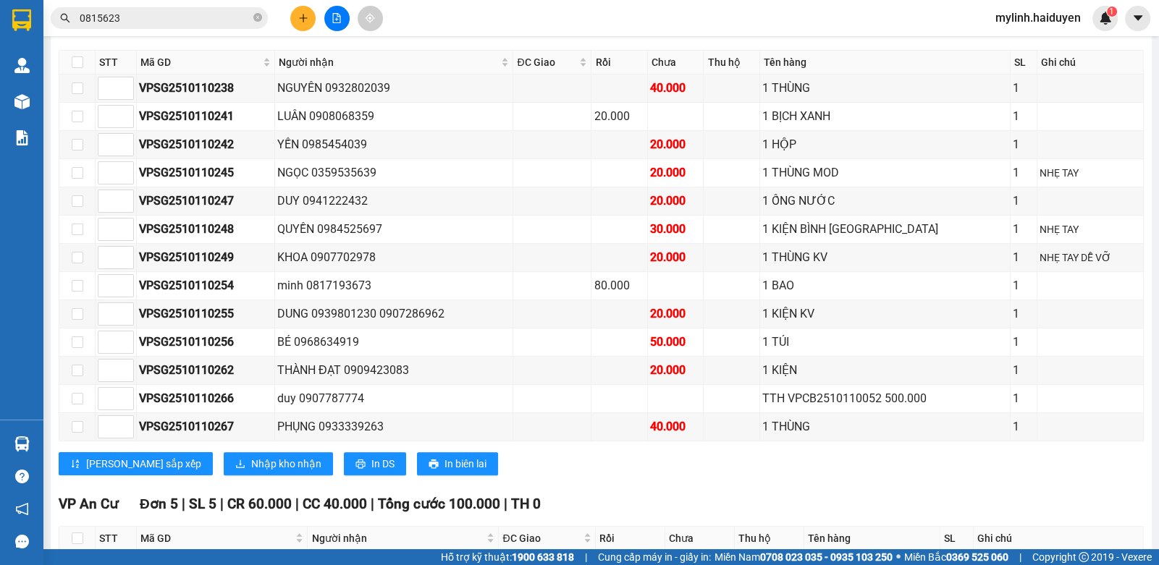
click at [179, 25] on span "0815623" at bounding box center [159, 18] width 217 height 22
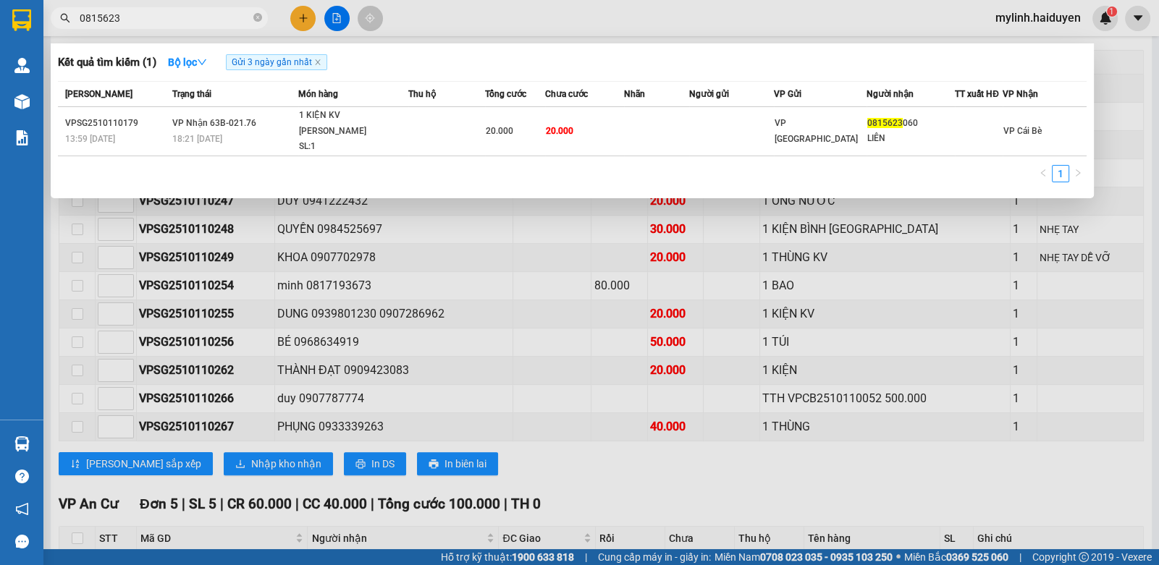
click at [179, 23] on input "0815623" at bounding box center [165, 18] width 171 height 16
drag, startPoint x: 179, startPoint y: 23, endPoint x: 253, endPoint y: 4, distance: 76.9
click at [202, 15] on input "0815623" at bounding box center [165, 18] width 171 height 16
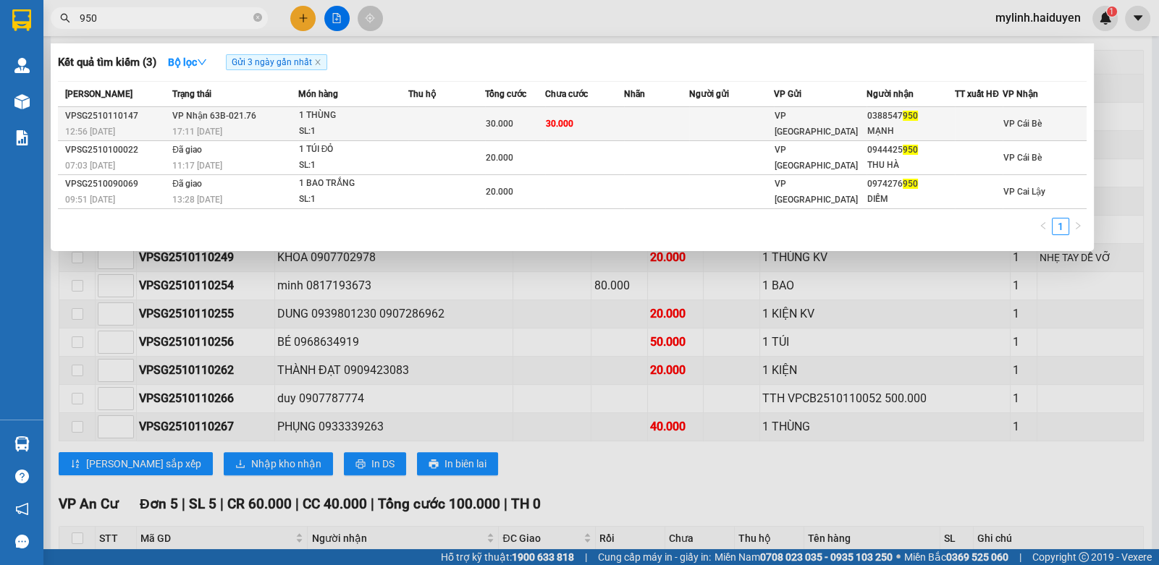
type input "950"
click at [449, 114] on td at bounding box center [446, 124] width 77 height 34
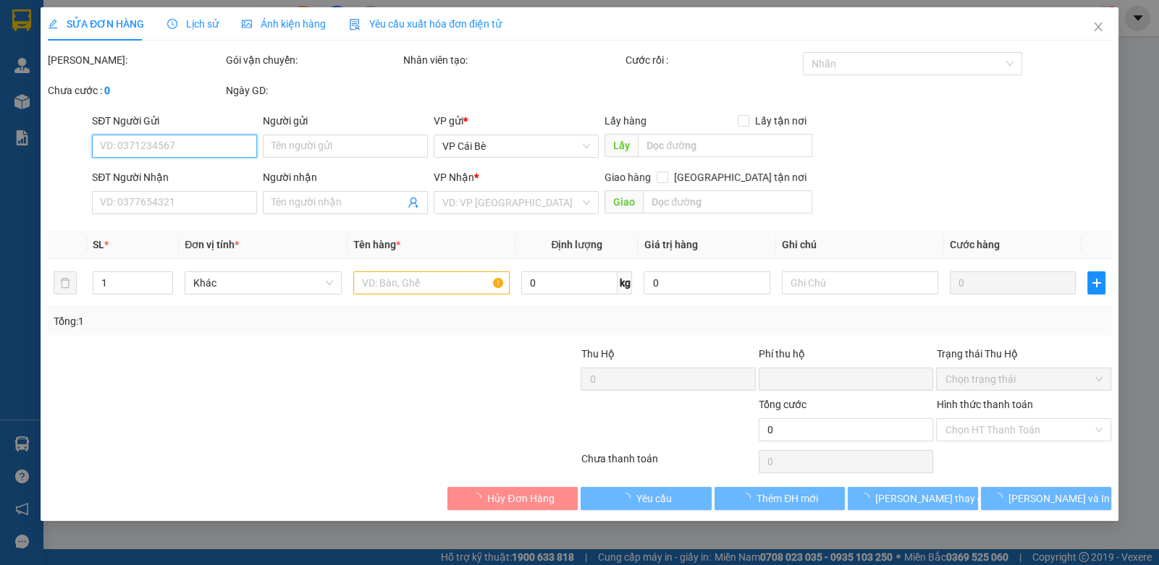
type input "0388547950"
type input "MẠNH"
type input "0"
type input "30.000"
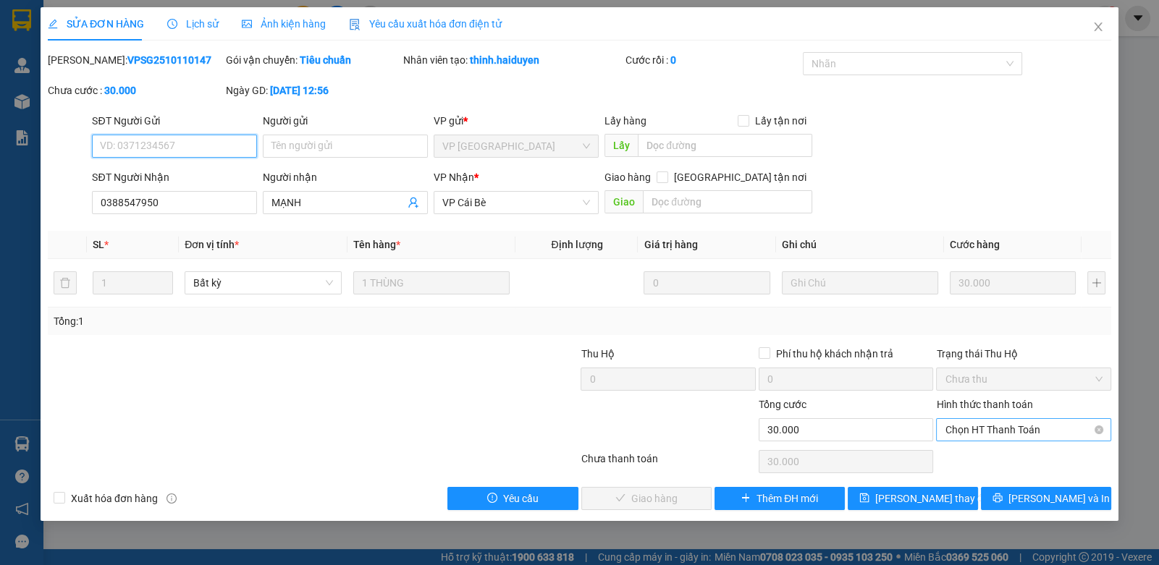
click at [1002, 425] on span "Chọn HT Thanh Toán" at bounding box center [1022, 430] width 157 height 22
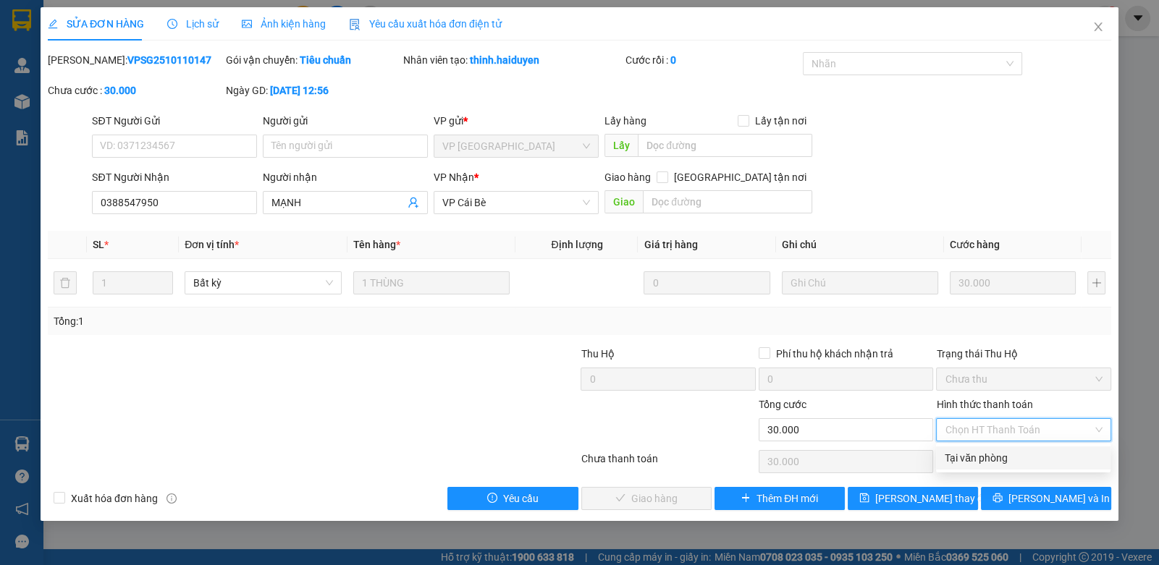
drag, startPoint x: 1004, startPoint y: 420, endPoint x: 1049, endPoint y: 402, distance: 49.3
click at [1086, 330] on div "Tổng: 1" at bounding box center [579, 322] width 1063 height 28
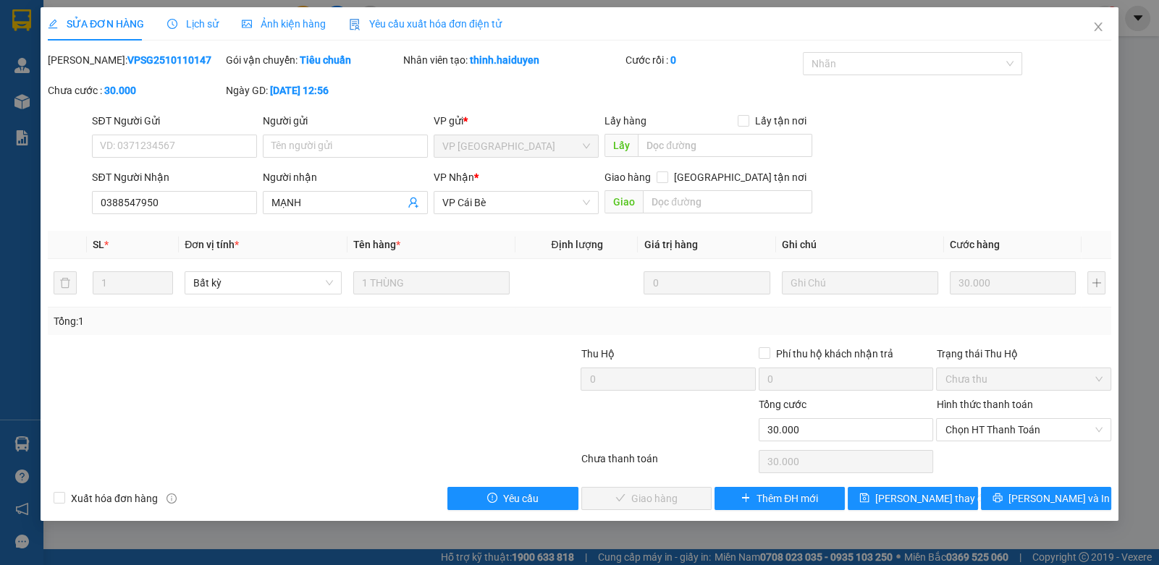
drag, startPoint x: 973, startPoint y: 431, endPoint x: 971, endPoint y: 462, distance: 31.3
click at [973, 436] on span "Chọn HT Thanh Toán" at bounding box center [1022, 430] width 157 height 22
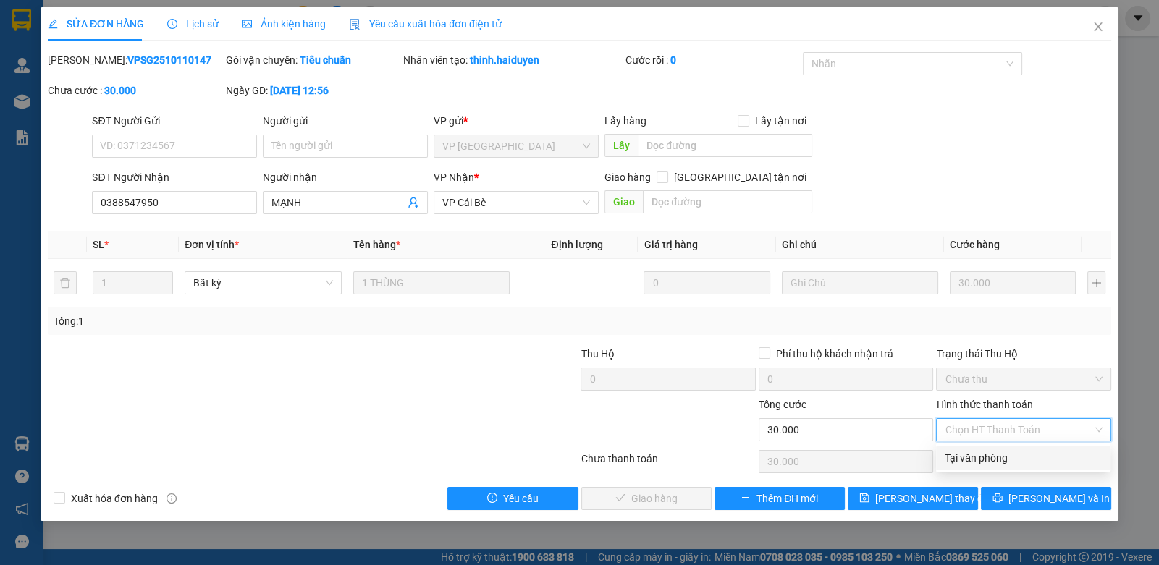
drag, startPoint x: 970, startPoint y: 464, endPoint x: 940, endPoint y: 465, distance: 29.7
click at [968, 464] on div "Tại văn phòng" at bounding box center [1022, 458] width 157 height 16
type input "0"
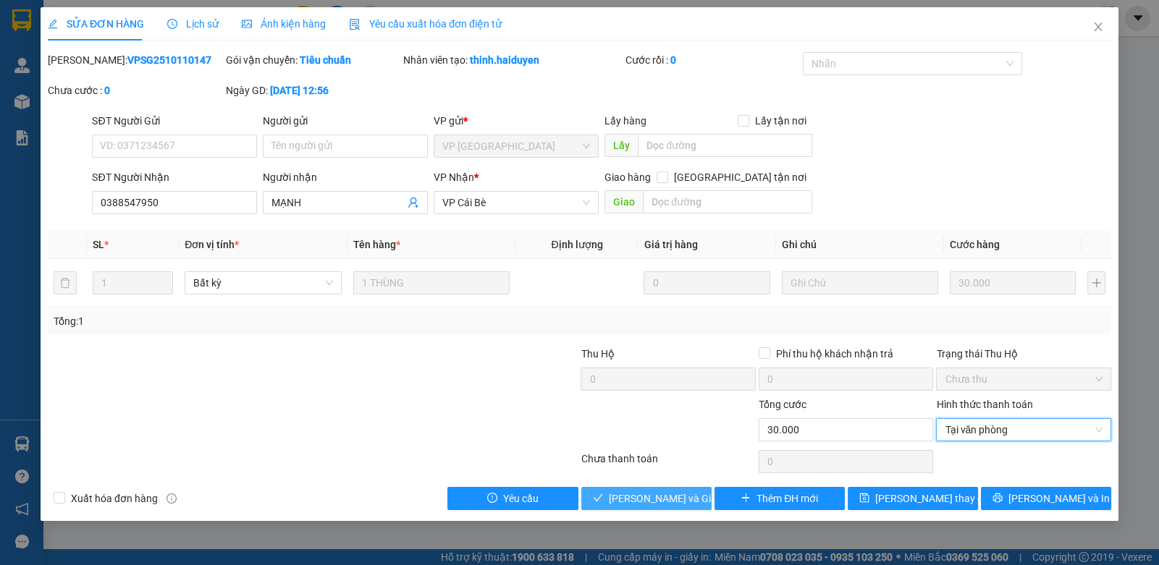
click at [620, 499] on span "[PERSON_NAME] và [PERSON_NAME] hàng" at bounding box center [678, 499] width 139 height 16
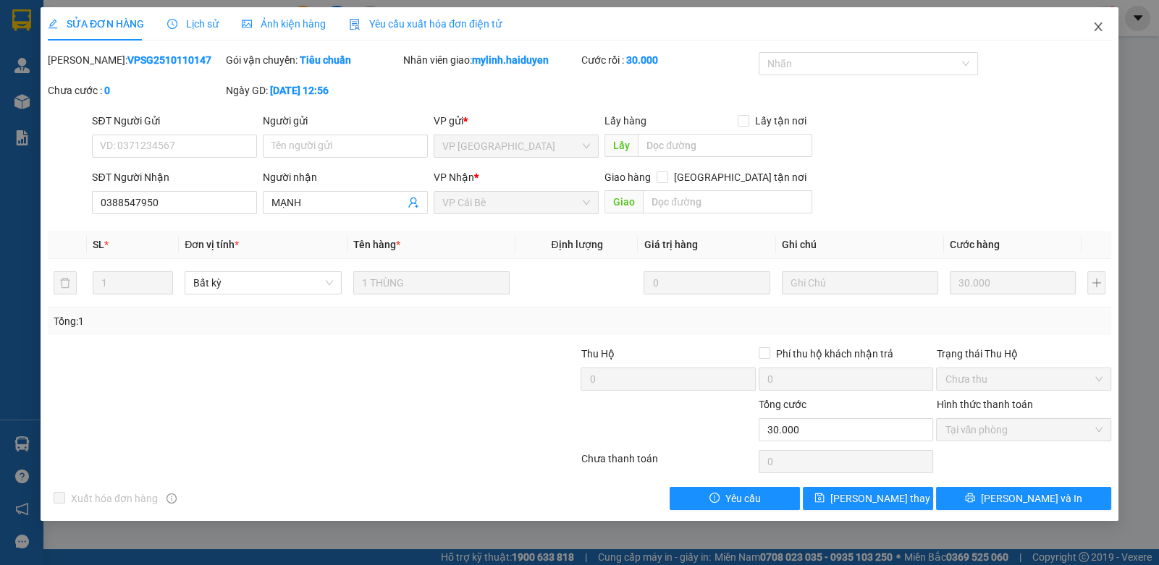
click at [1086, 20] on span "Close" at bounding box center [1098, 27] width 41 height 41
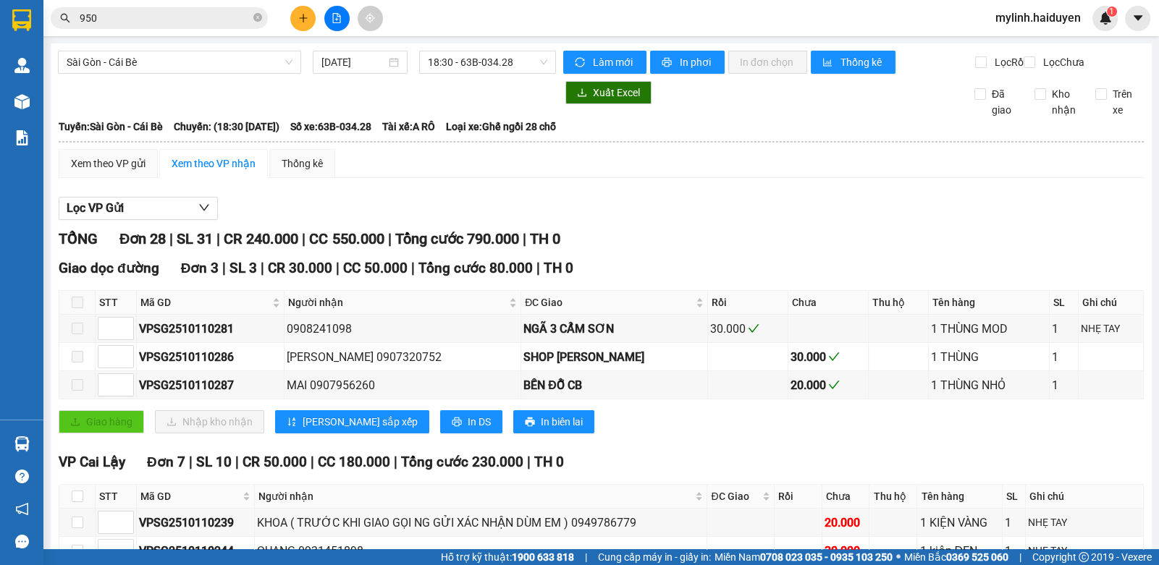
click at [202, 20] on input "950" at bounding box center [165, 18] width 171 height 16
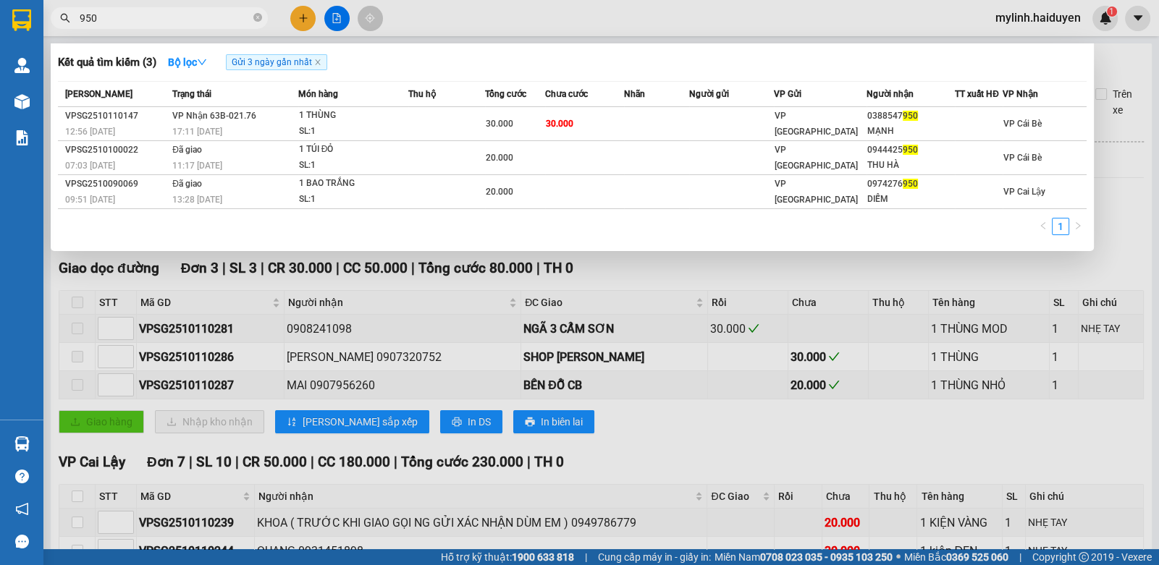
drag, startPoint x: 202, startPoint y: 20, endPoint x: 441, endPoint y: -27, distance: 244.1
click at [441, 0] on html "Kết quả tìm kiếm ( 3 ) Bộ lọc Gửi 3 ngày gần nhất Mã ĐH Trạng thái Món hàng Thu…" at bounding box center [579, 282] width 1159 height 565
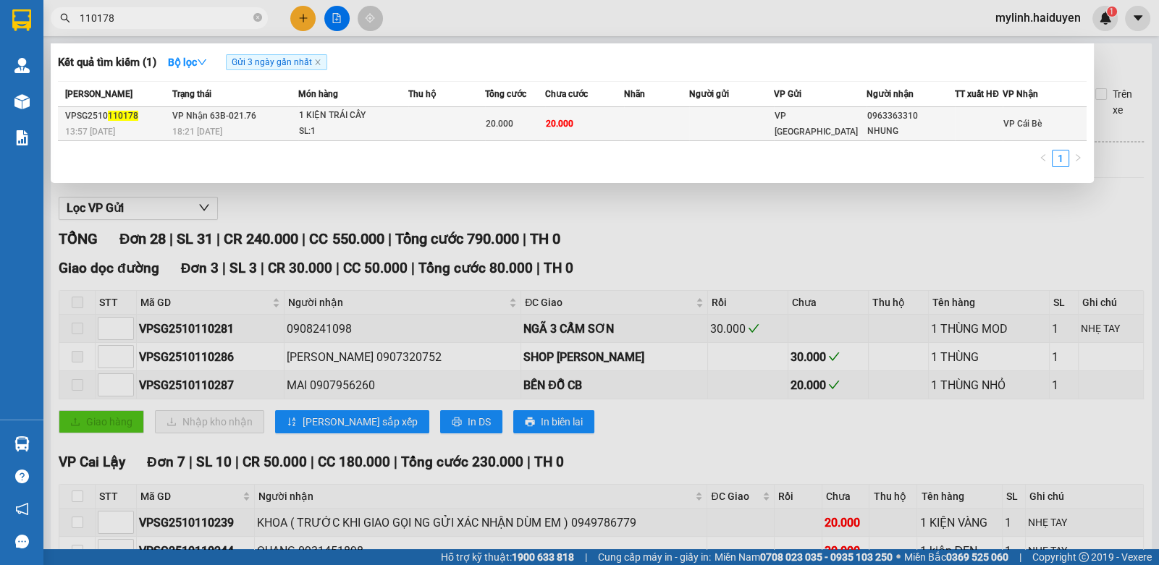
click at [813, 124] on span "VP [GEOGRAPHIC_DATA]" at bounding box center [815, 124] width 83 height 26
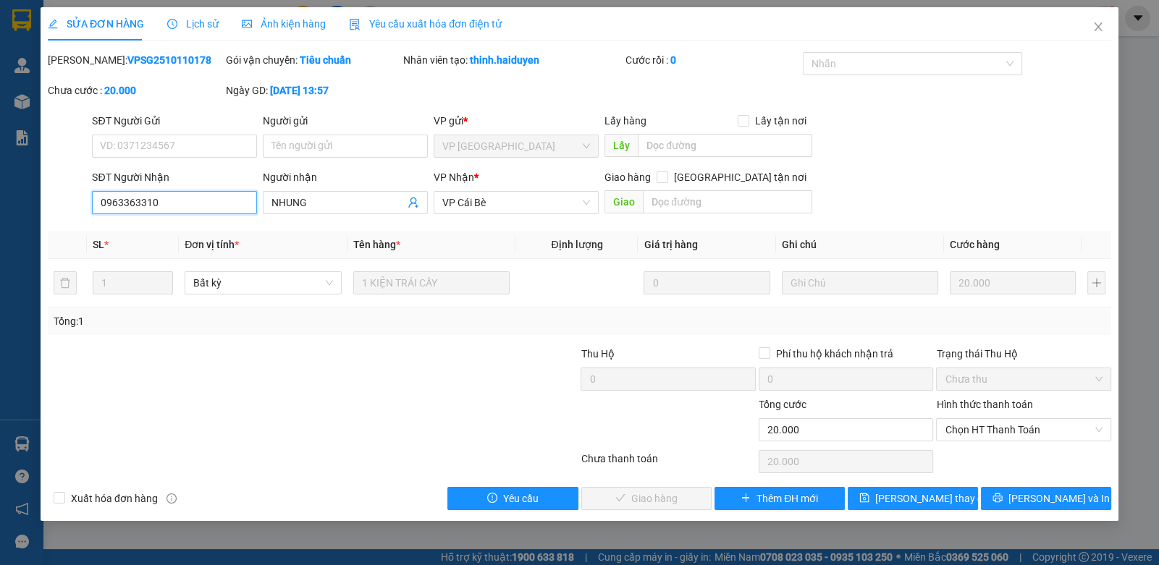
click at [182, 203] on input "0963363310" at bounding box center [174, 202] width 165 height 23
click at [1088, 23] on span "Close" at bounding box center [1098, 27] width 41 height 41
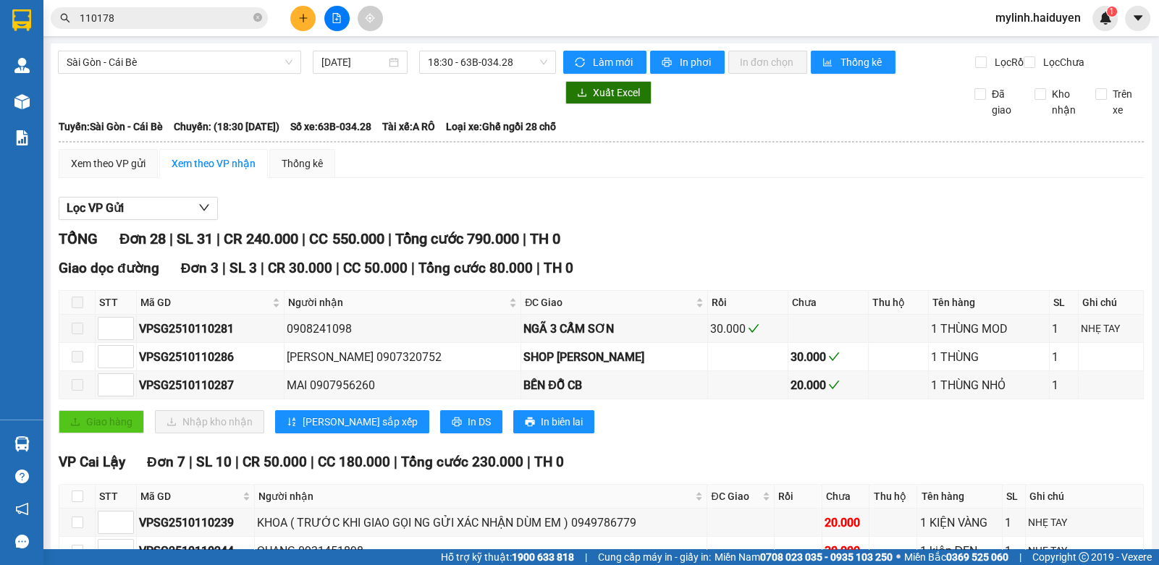
click at [192, 25] on input "110178" at bounding box center [165, 18] width 171 height 16
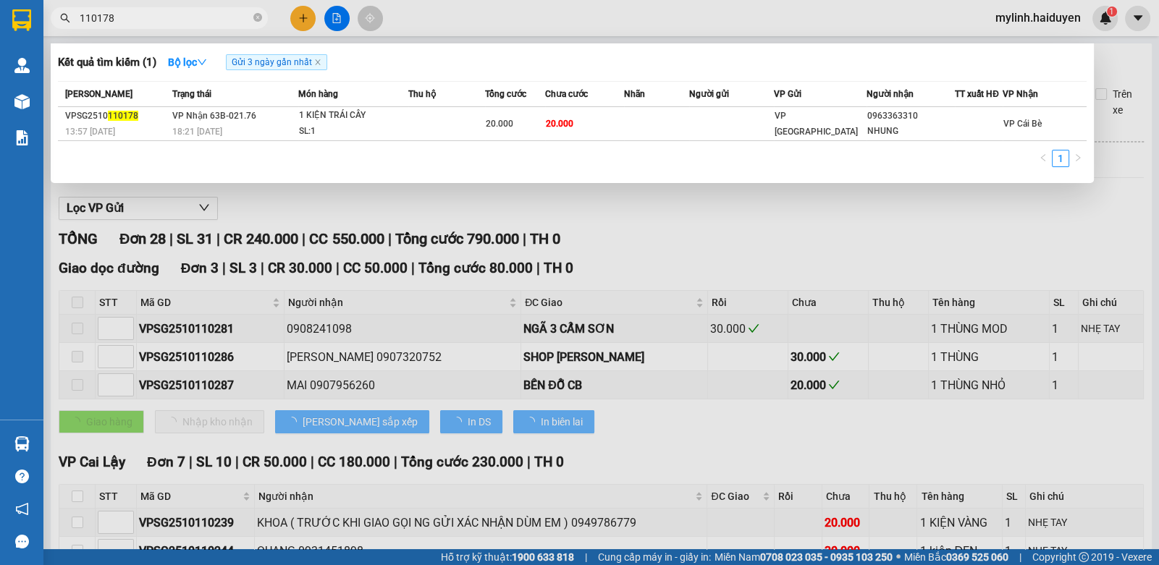
click at [191, 24] on input "110178" at bounding box center [165, 18] width 171 height 16
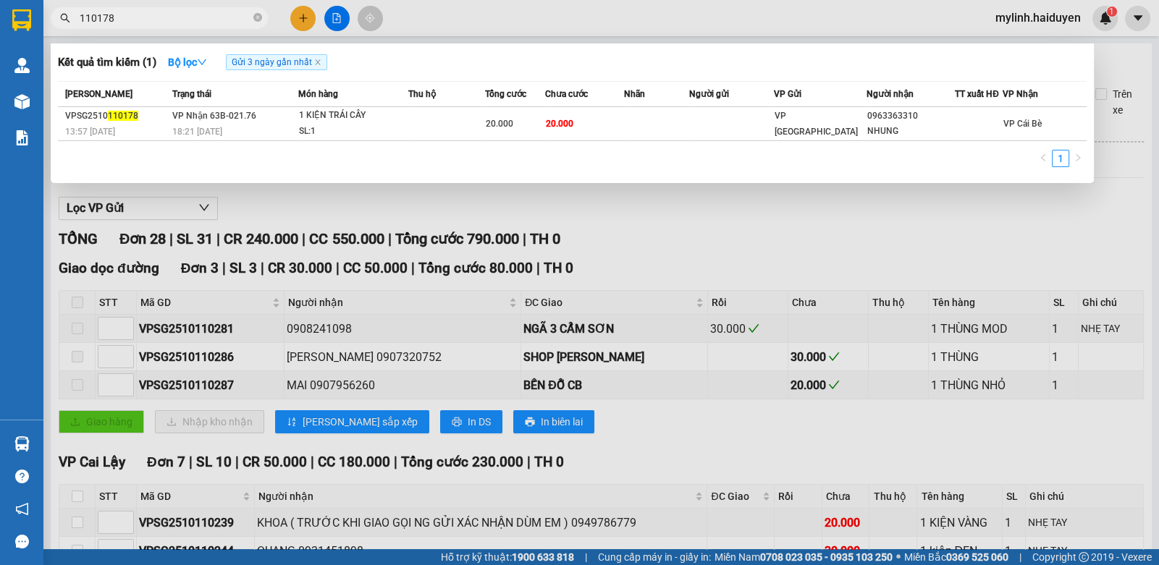
paste input "0963363310"
type input "0963363310"
click at [316, 60] on icon "close" at bounding box center [317, 62] width 7 height 7
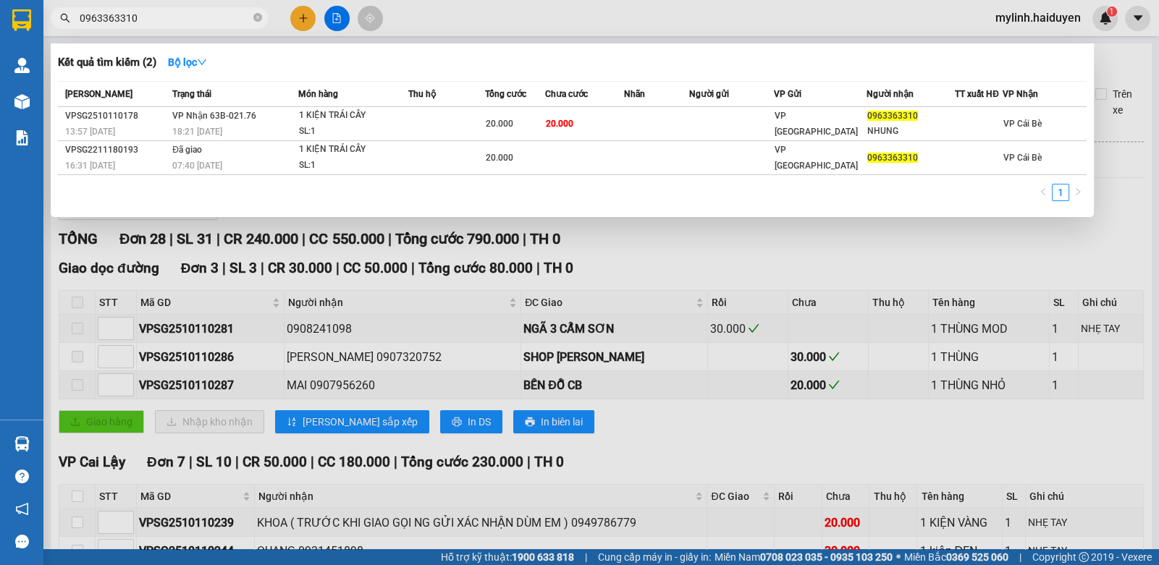
click at [489, 2] on div at bounding box center [579, 282] width 1159 height 565
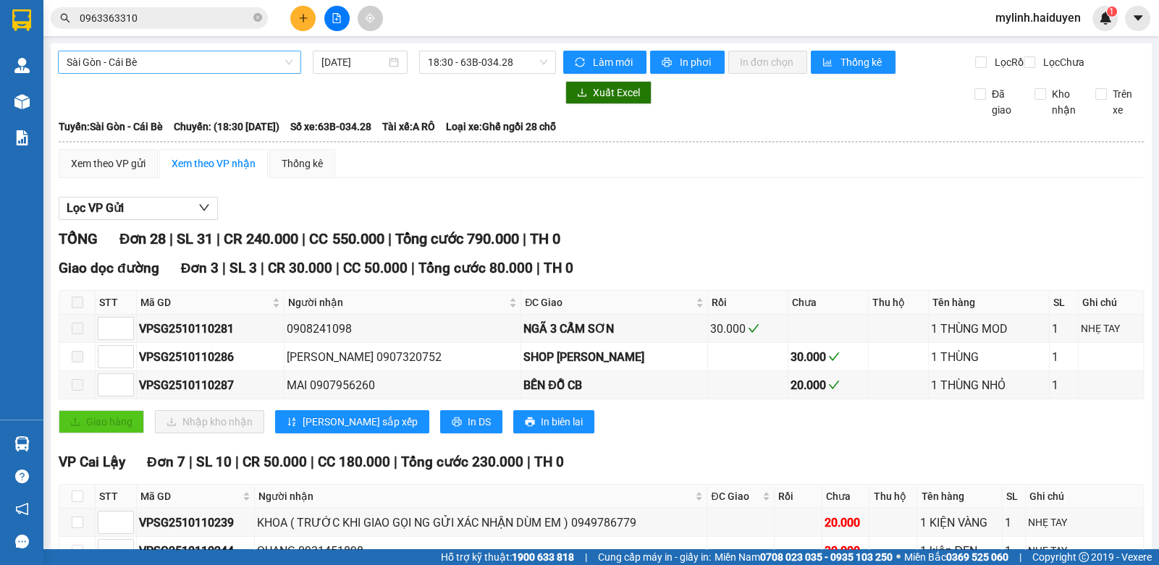
click at [242, 67] on span "Sài Gòn - Cái Bè" at bounding box center [180, 62] width 226 height 22
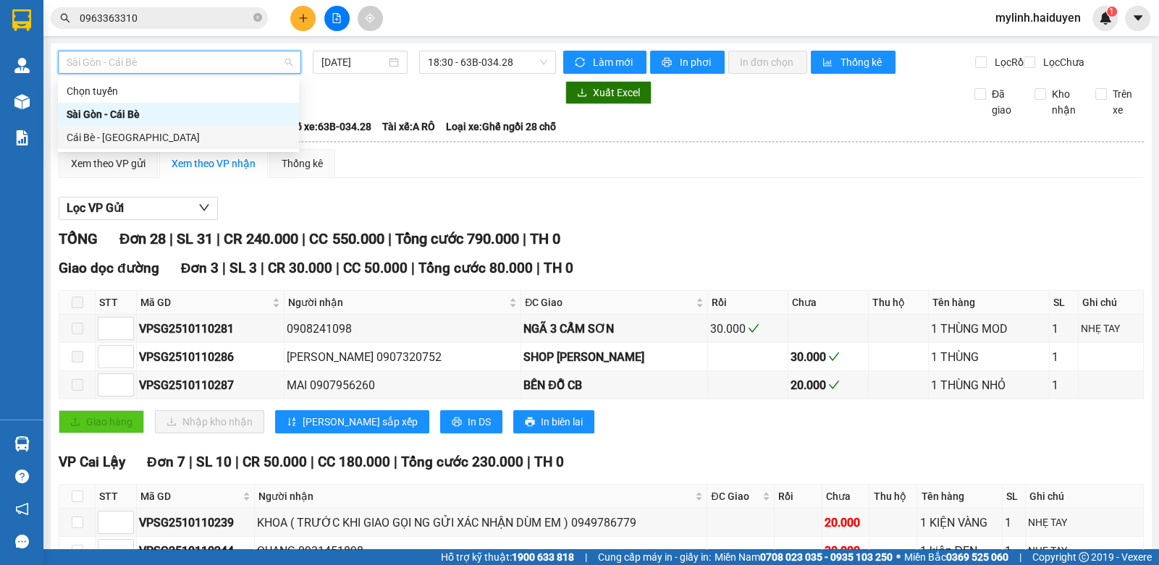
click at [177, 130] on div "Cái Bè - [GEOGRAPHIC_DATA]" at bounding box center [179, 138] width 224 height 16
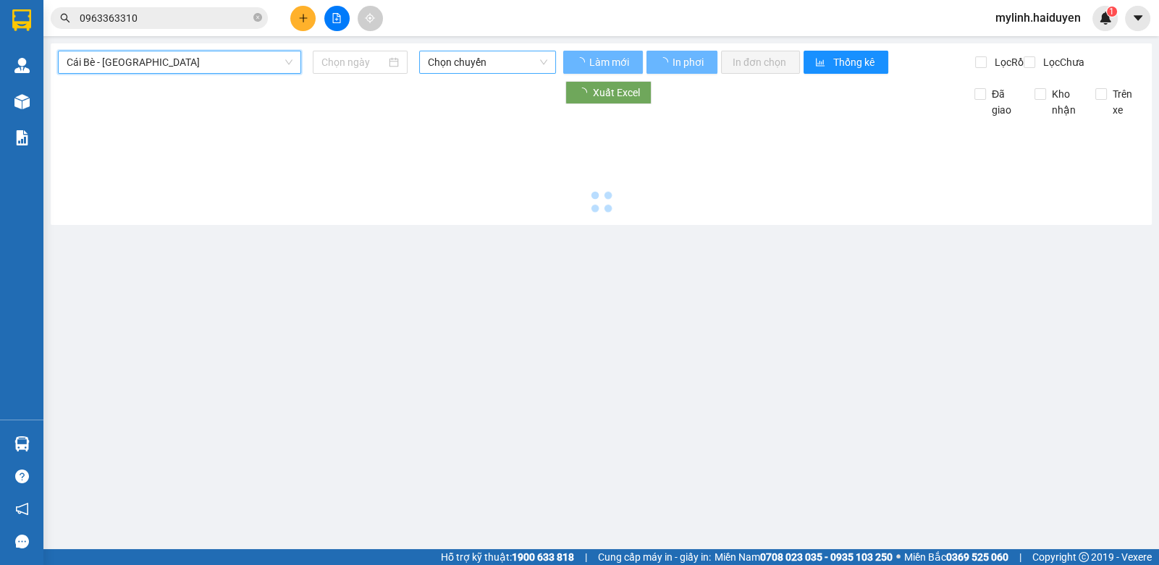
type input "[DATE]"
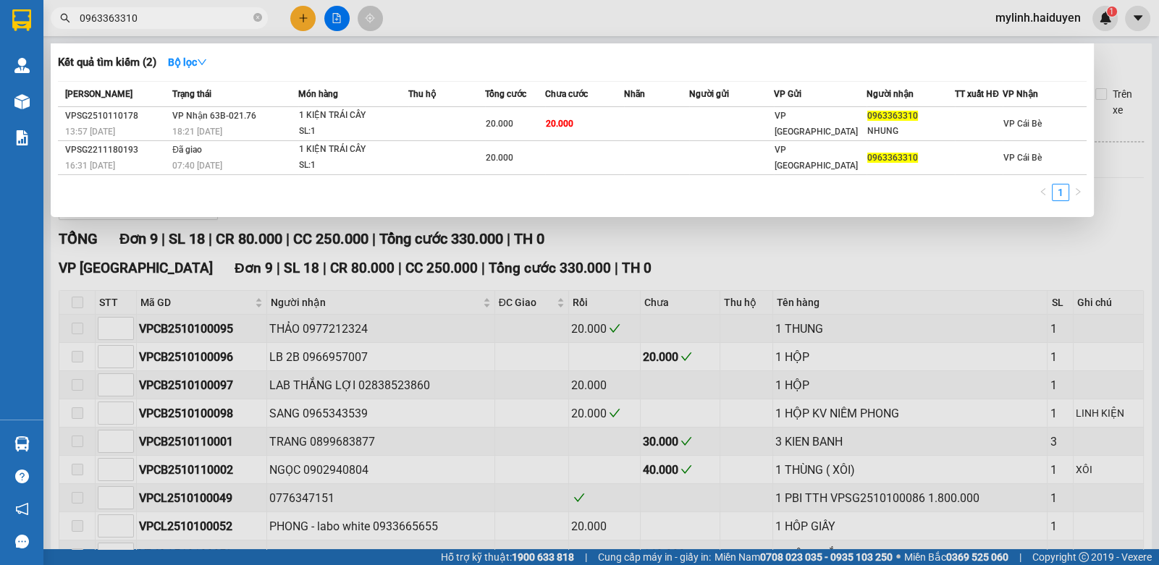
click at [223, 12] on input "0963363310" at bounding box center [165, 18] width 171 height 16
click at [221, 12] on input "0963363310" at bounding box center [165, 18] width 171 height 16
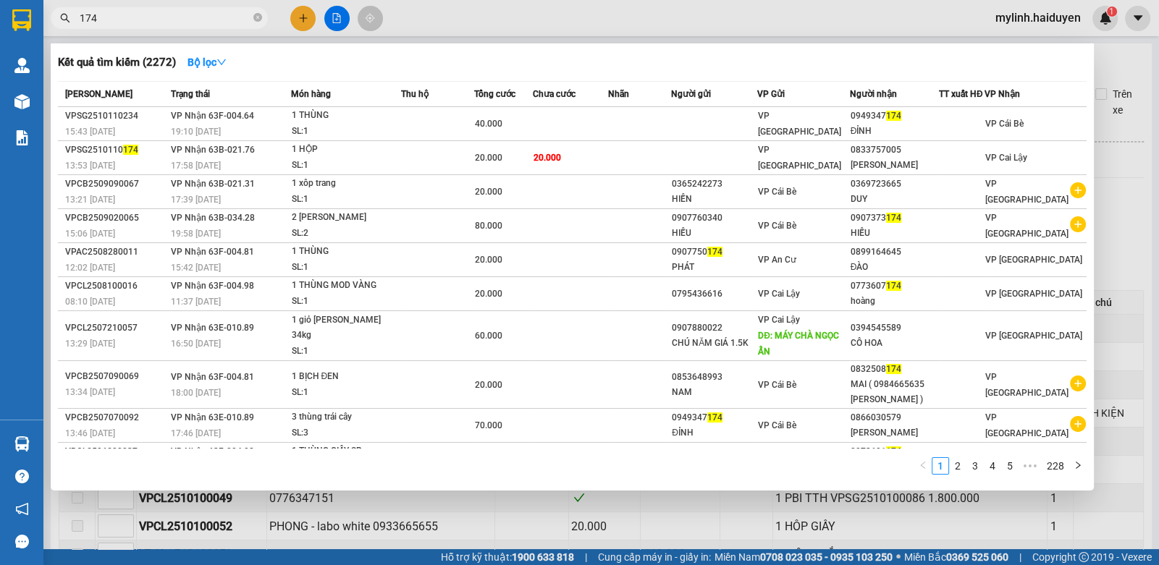
type input "174"
click at [468, 14] on div at bounding box center [579, 282] width 1159 height 565
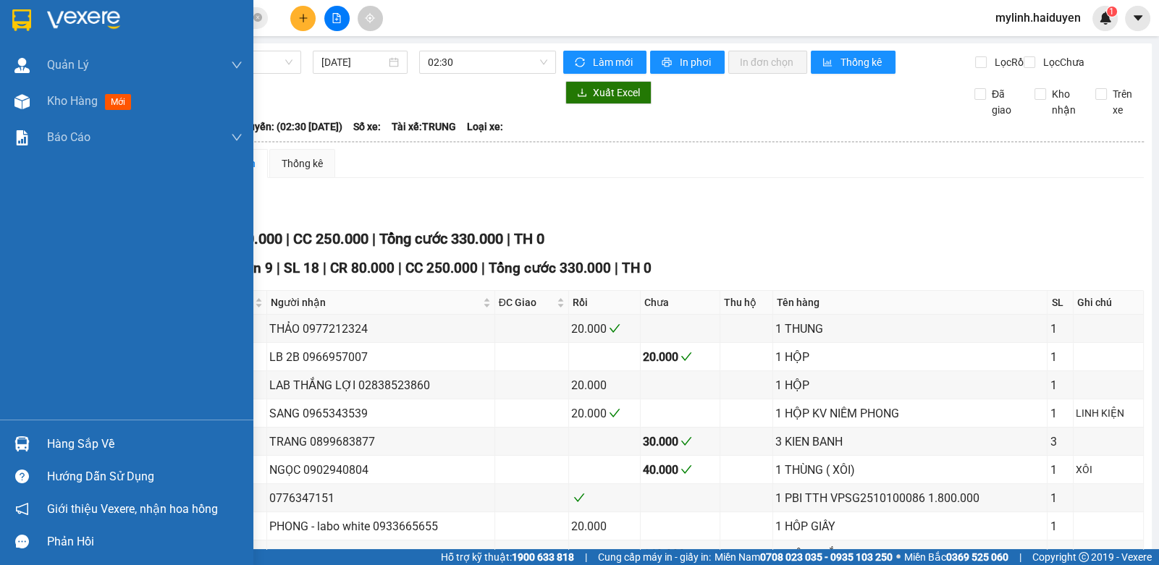
drag, startPoint x: 59, startPoint y: 447, endPoint x: 220, endPoint y: 441, distance: 160.8
click at [68, 446] on div "Hàng sắp về" at bounding box center [144, 445] width 195 height 22
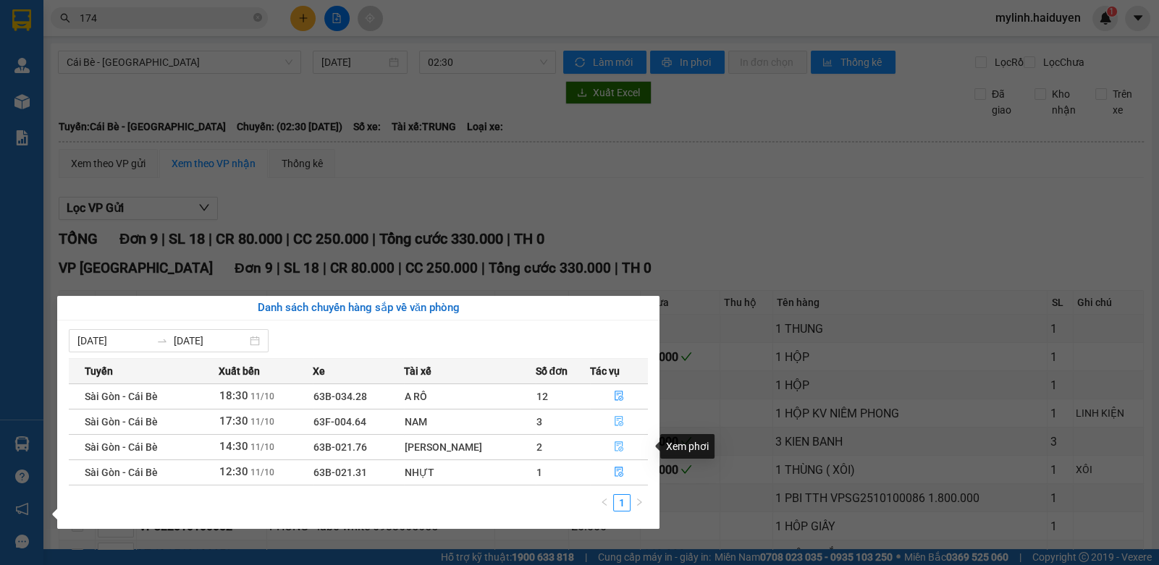
drag, startPoint x: 616, startPoint y: 446, endPoint x: 620, endPoint y: 416, distance: 30.0
click at [620, 417] on tbody "Sài Gòn - Cái Bè 18:30 [DATE] 63B-034.28 A RÔ 12 Sài Gòn - Cái Bè 17:30 [DATE] …" at bounding box center [358, 434] width 579 height 101
click at [620, 416] on icon "file-done" at bounding box center [619, 421] width 10 height 10
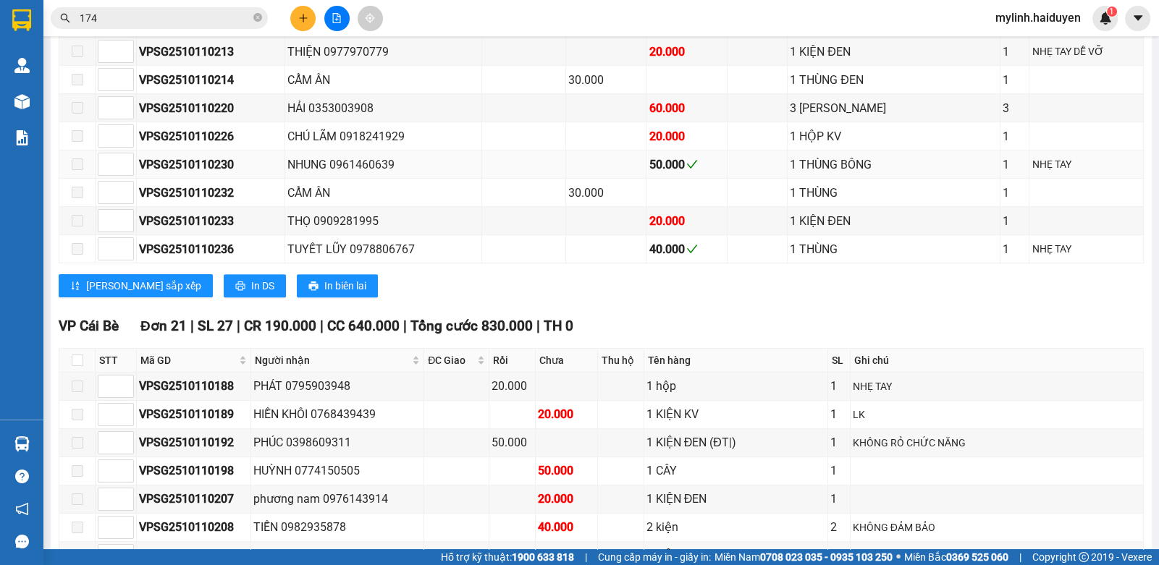
scroll to position [1157, 0]
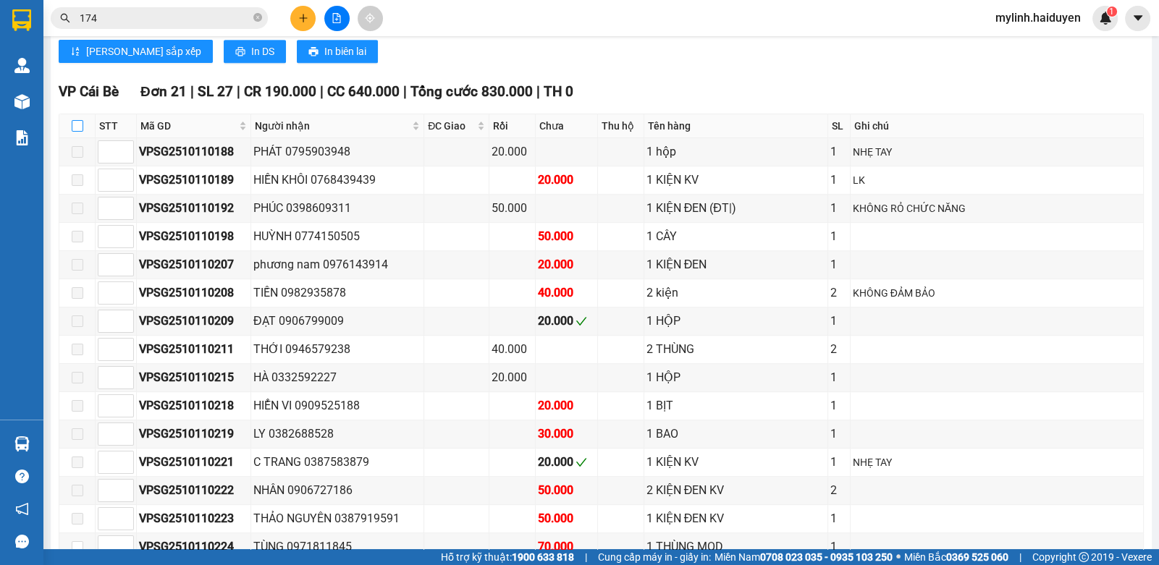
click at [75, 134] on th at bounding box center [77, 126] width 36 height 24
click at [77, 127] on input "checkbox" at bounding box center [78, 126] width 12 height 12
checkbox input "true"
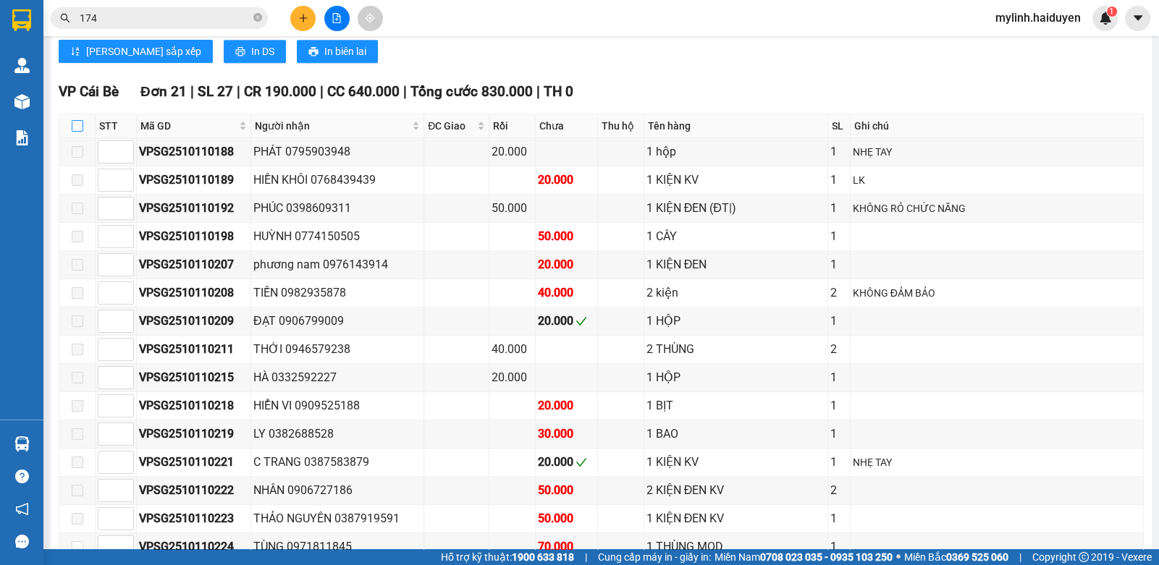
checkbox input "true"
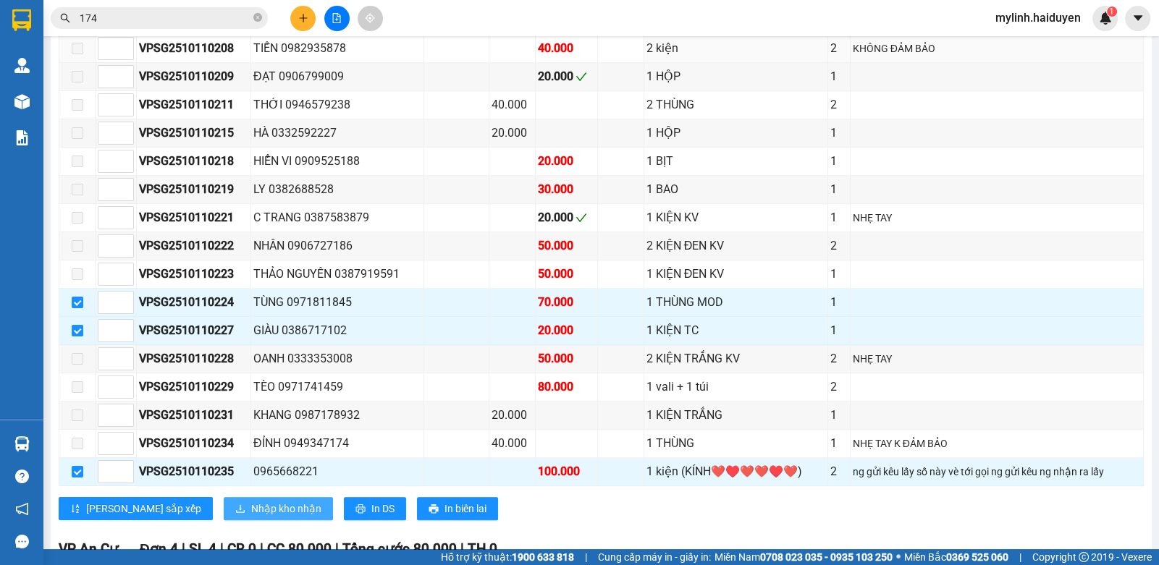
scroll to position [1520, 0]
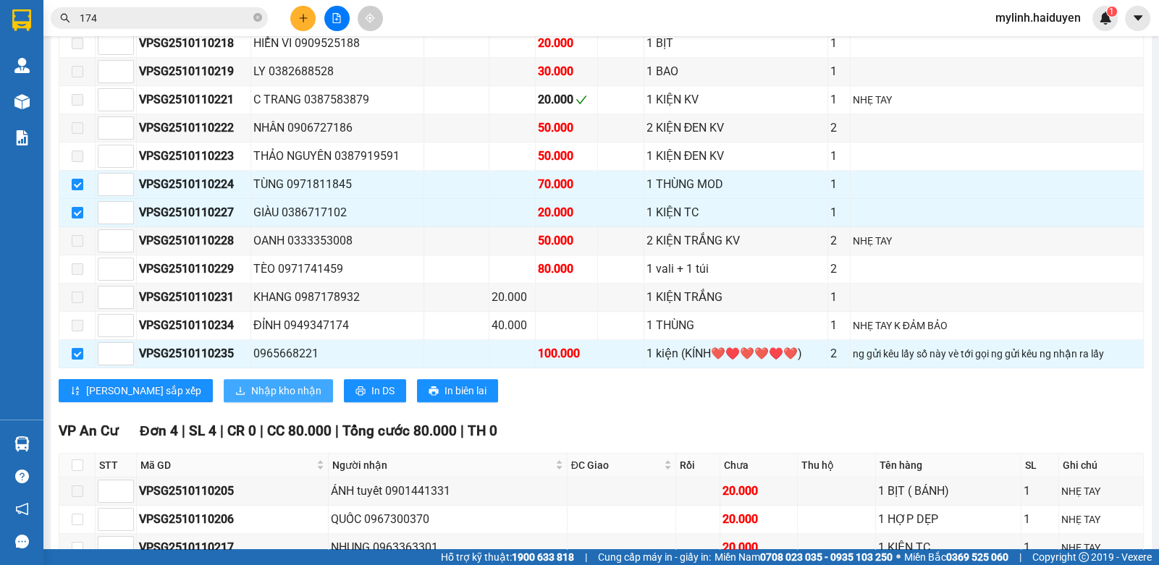
click at [251, 383] on span "Nhập kho nhận" at bounding box center [286, 391] width 70 height 16
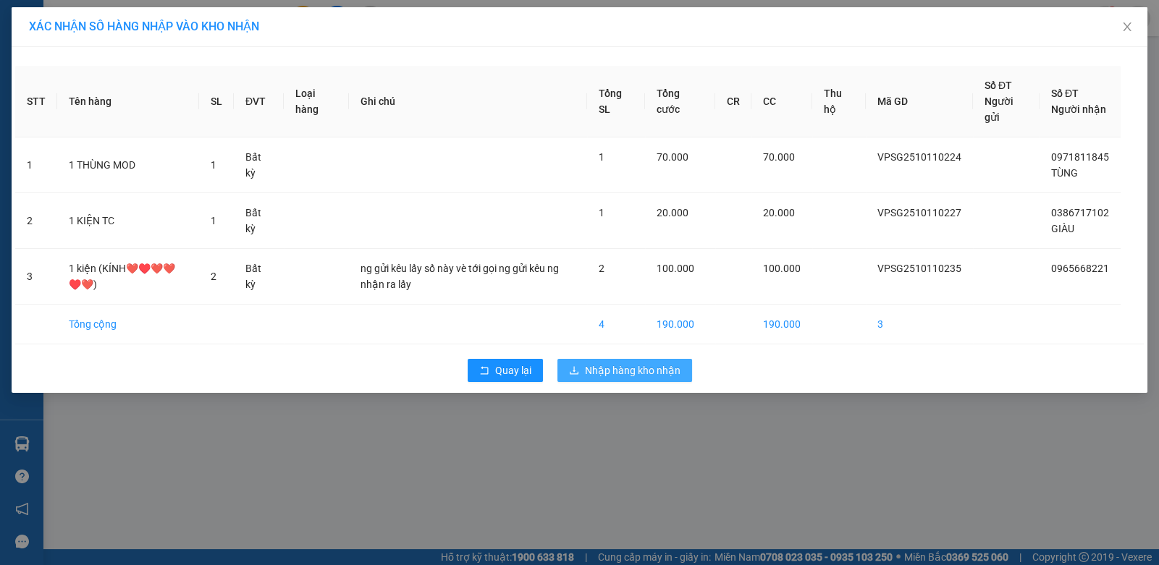
click at [591, 375] on span "Nhập hàng kho nhận" at bounding box center [633, 371] width 96 height 16
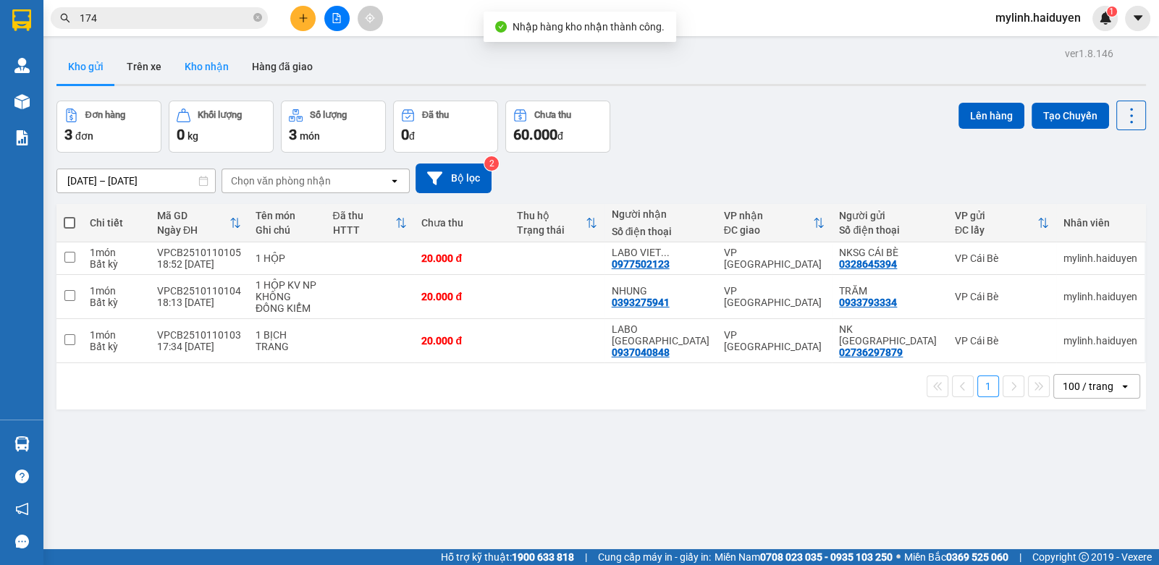
click at [202, 63] on button "Kho nhận" at bounding box center [206, 66] width 67 height 35
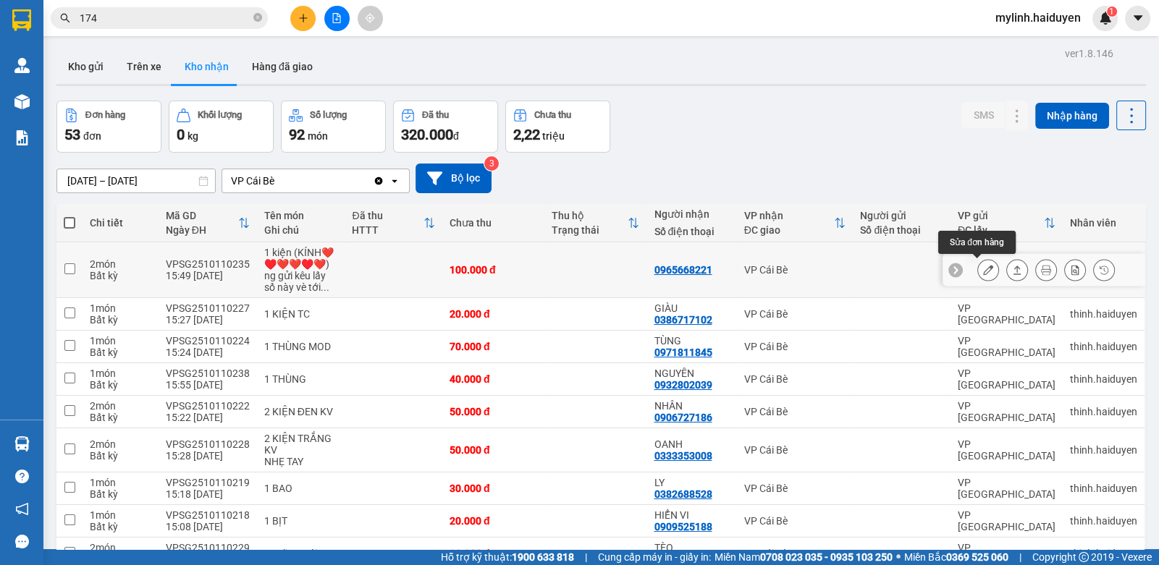
click at [984, 267] on button at bounding box center [988, 270] width 20 height 25
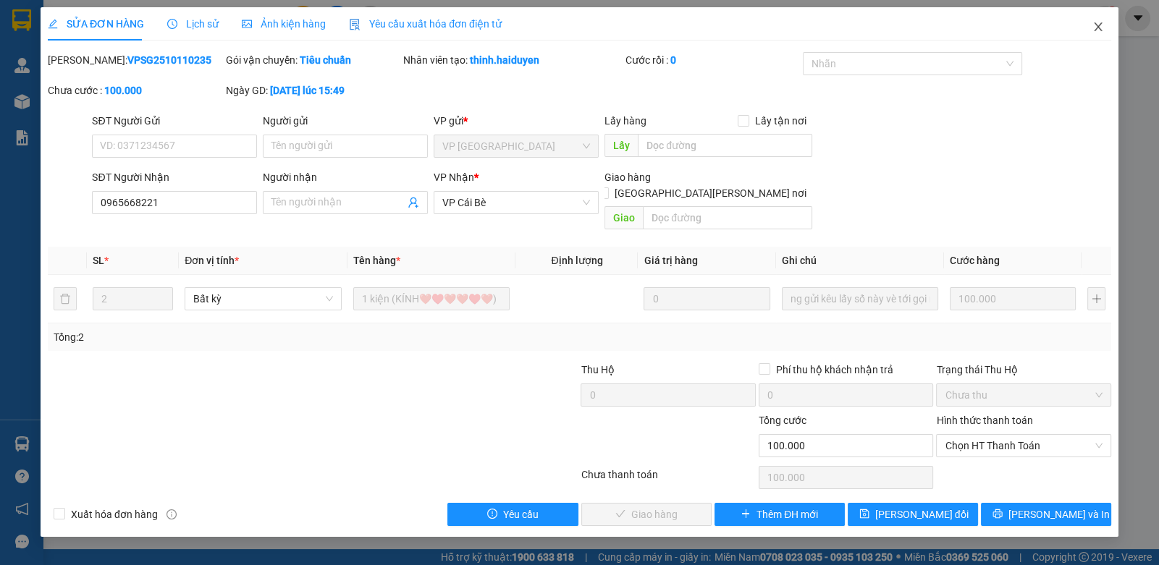
click at [1102, 22] on icon "close" at bounding box center [1098, 27] width 12 height 12
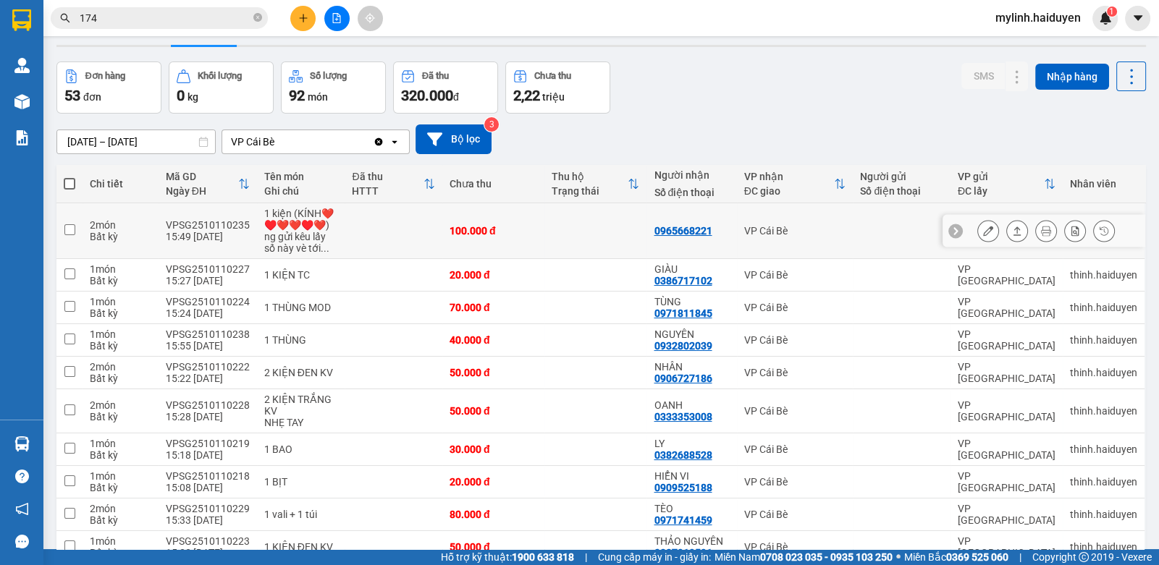
scroll to position [72, 0]
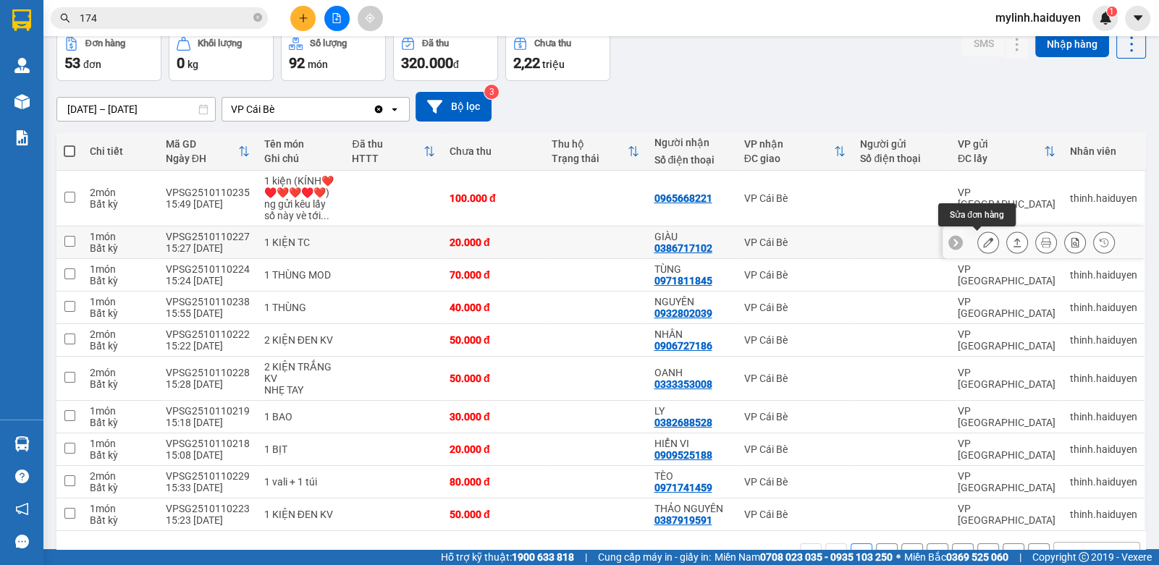
click at [978, 240] on button at bounding box center [988, 242] width 20 height 25
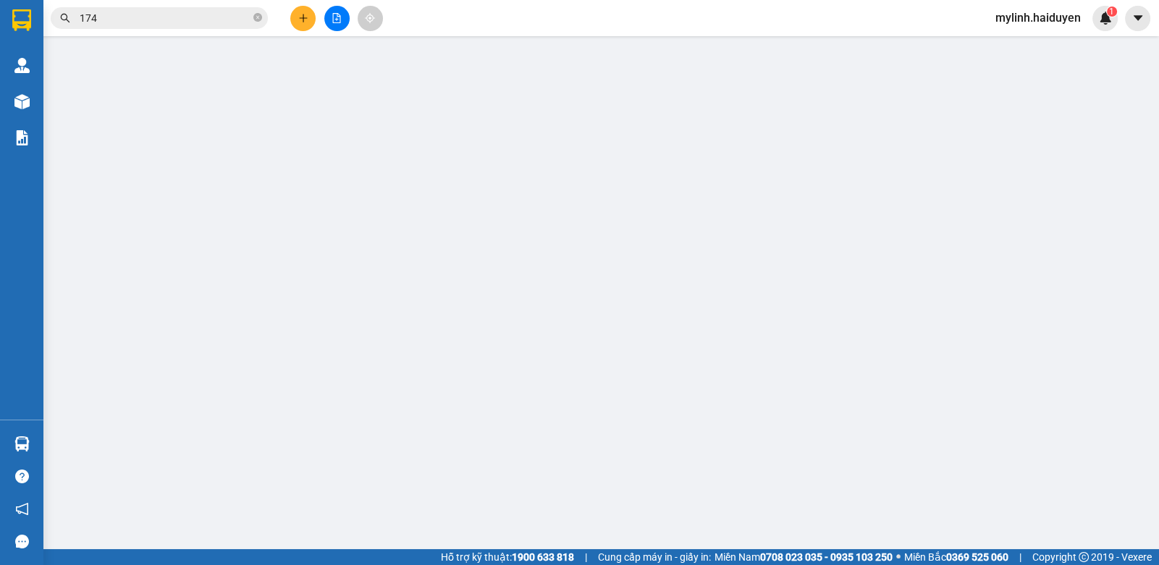
type input "0386717102"
type input "GIÀU"
type input "0"
type input "20.000"
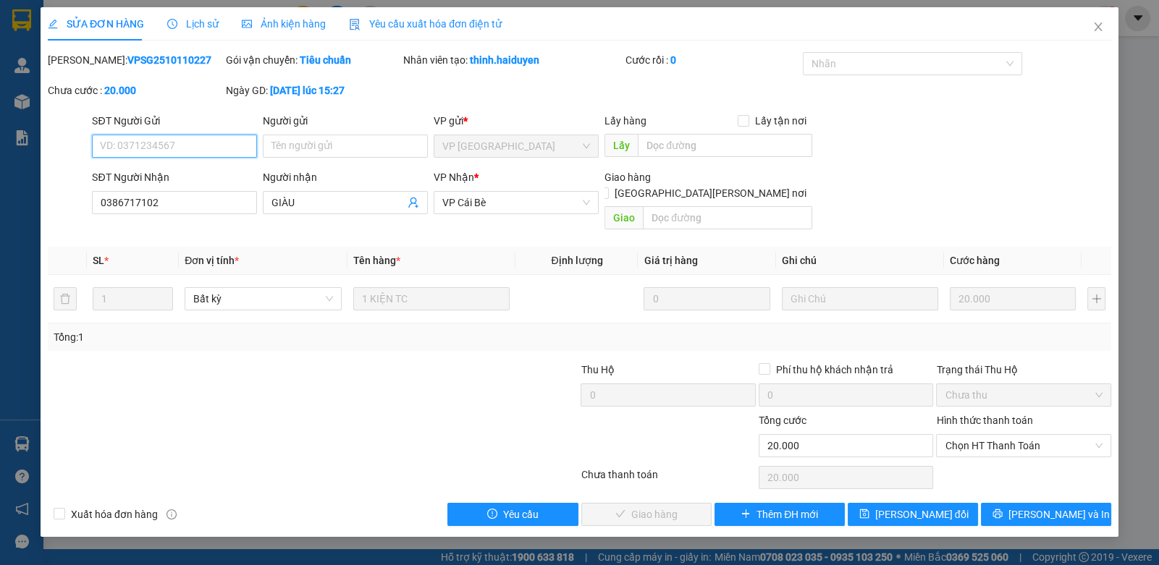
drag, startPoint x: 968, startPoint y: 418, endPoint x: 968, endPoint y: 443, distance: 24.6
click at [968, 435] on span "Chọn HT Thanh Toán" at bounding box center [1022, 446] width 157 height 22
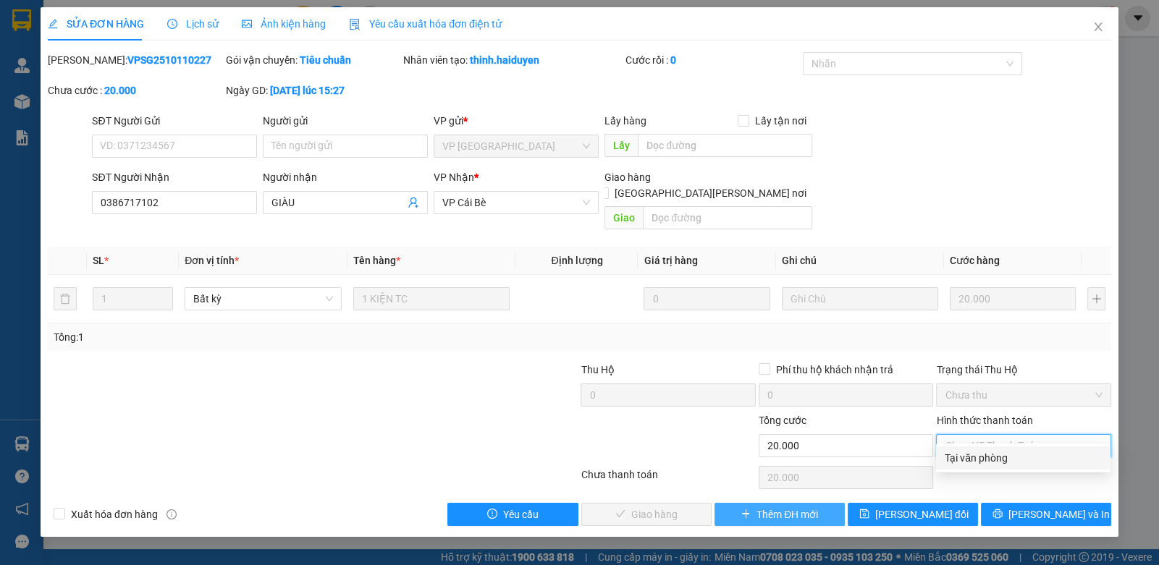
drag, startPoint x: 968, startPoint y: 454, endPoint x: 714, endPoint y: 502, distance: 257.6
click at [965, 457] on div "Tại văn phòng" at bounding box center [1022, 458] width 157 height 16
type input "0"
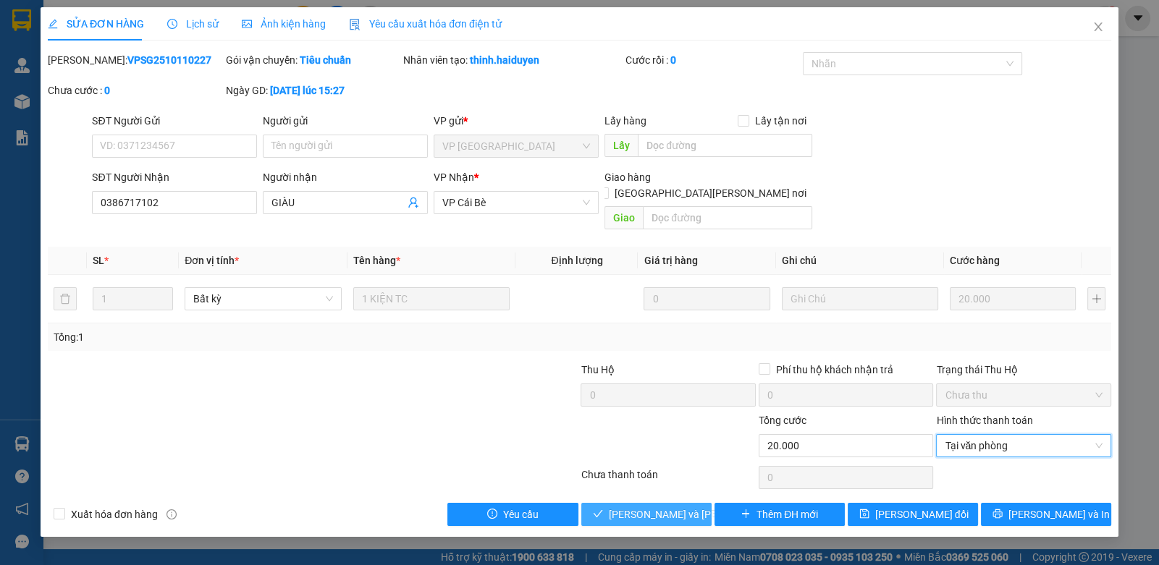
click at [611, 503] on button "[PERSON_NAME] và [PERSON_NAME] hàng" at bounding box center [646, 514] width 130 height 23
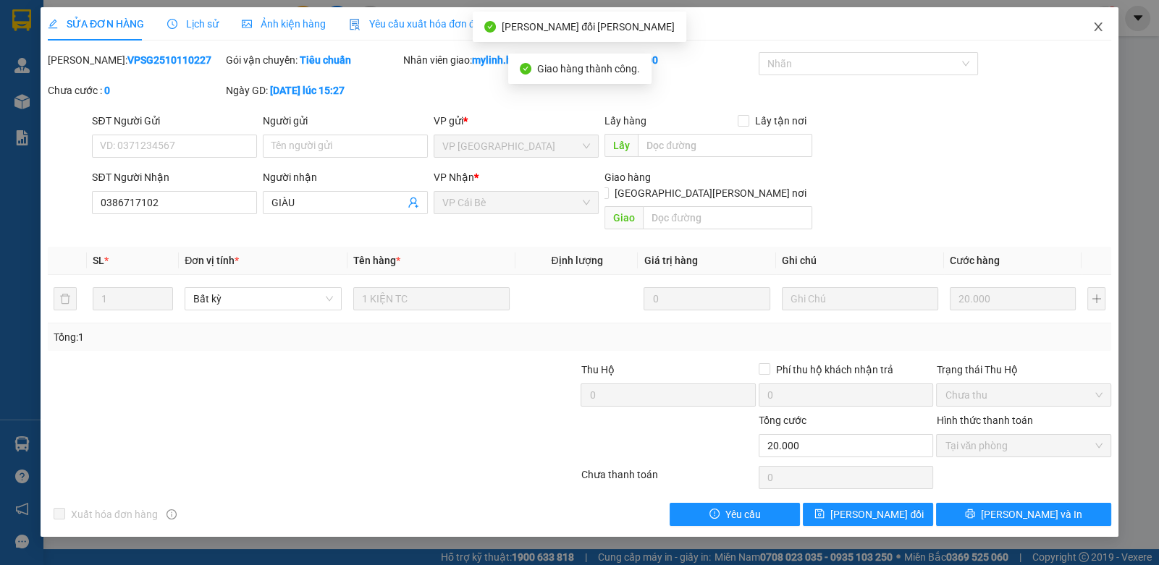
click at [1101, 22] on span "Close" at bounding box center [1098, 27] width 41 height 41
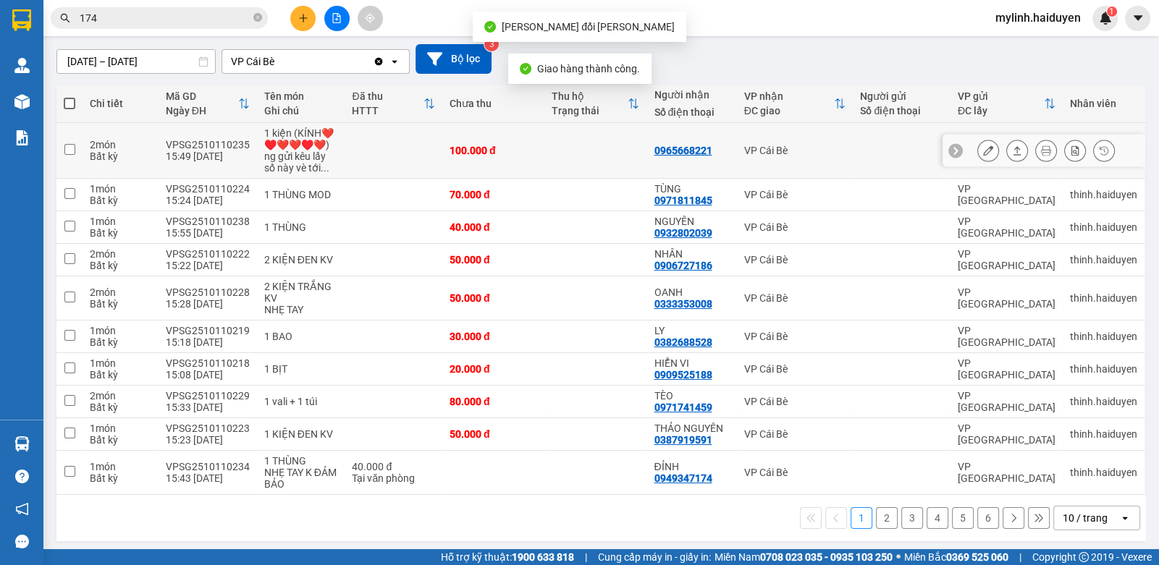
scroll to position [122, 0]
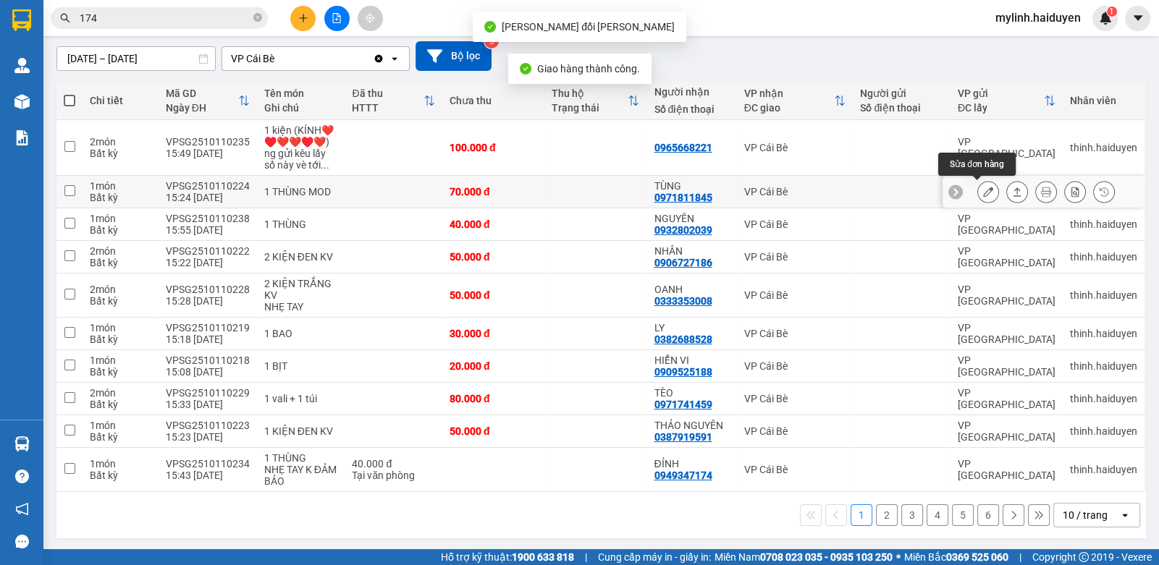
click at [983, 190] on button at bounding box center [988, 191] width 20 height 25
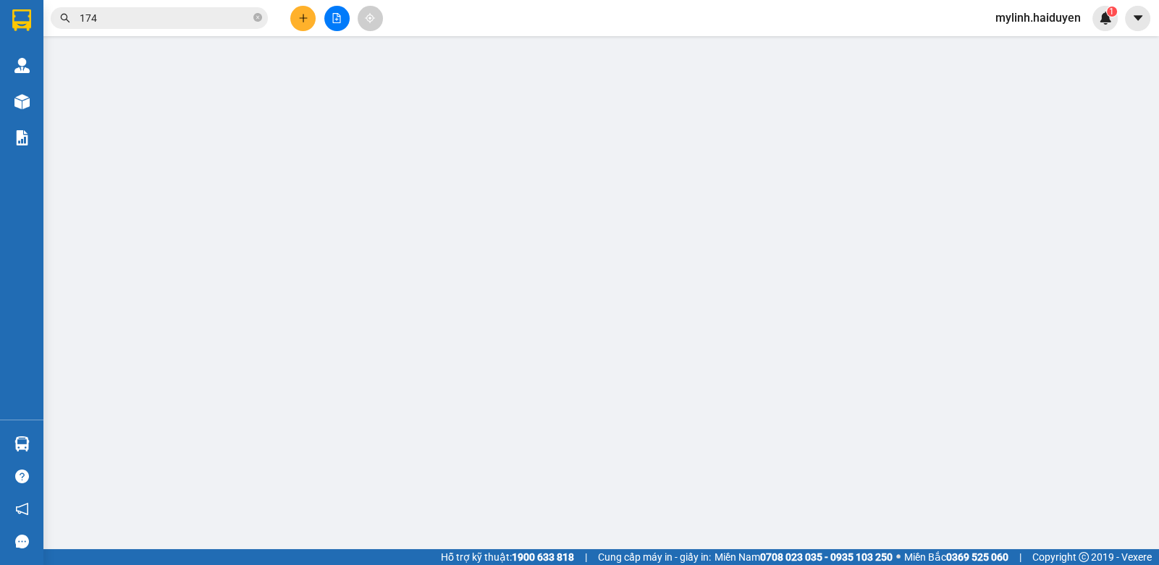
type input "0971811845"
type input "TÙNG"
type input "0"
type input "70.000"
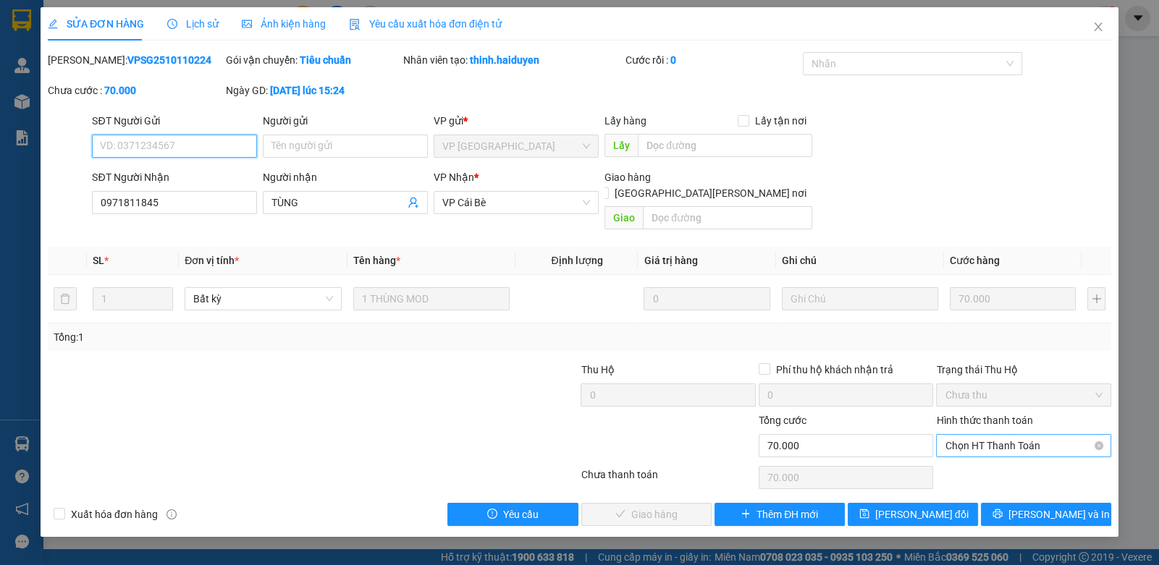
click at [992, 435] on span "Chọn HT Thanh Toán" at bounding box center [1022, 446] width 157 height 22
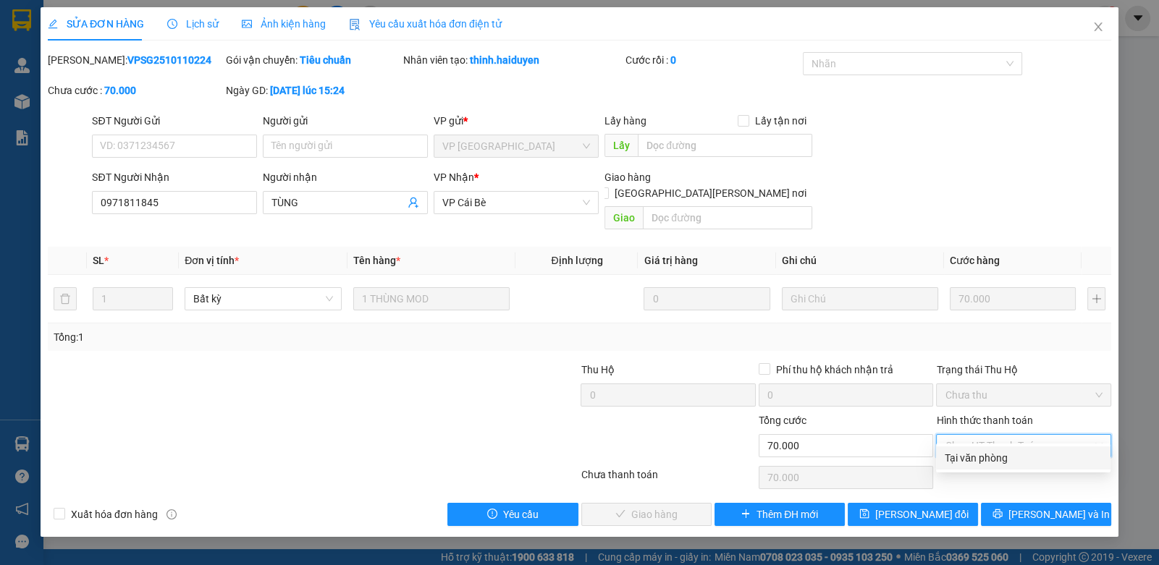
drag, startPoint x: 973, startPoint y: 460, endPoint x: 870, endPoint y: 473, distance: 104.3
click at [959, 462] on div "Tại văn phòng" at bounding box center [1022, 458] width 157 height 16
type input "0"
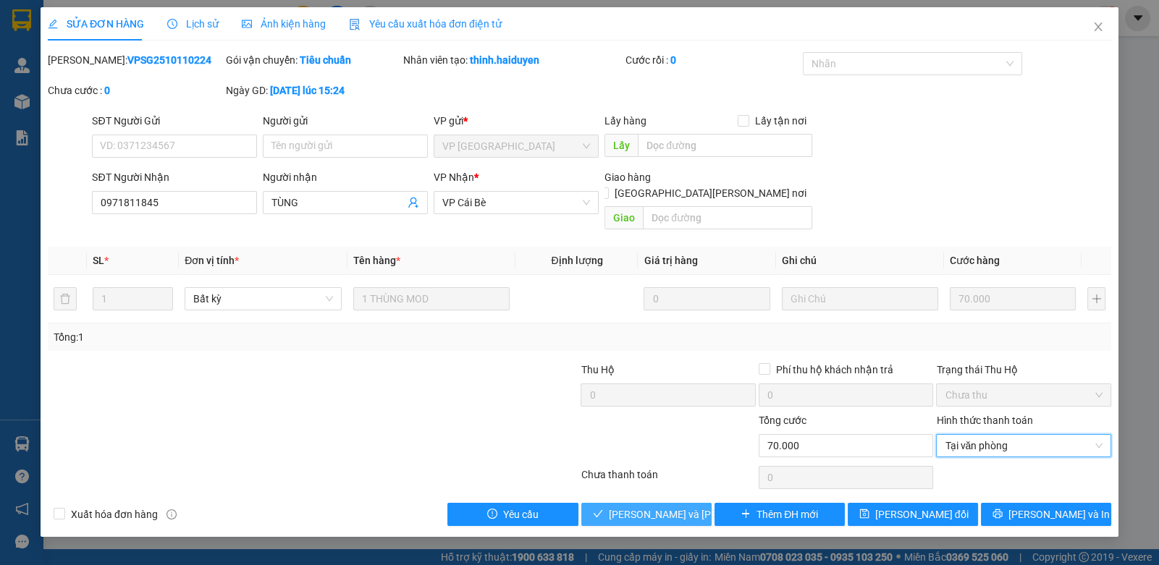
drag, startPoint x: 630, startPoint y: 489, endPoint x: 977, endPoint y: 247, distance: 423.6
click at [629, 507] on span "[PERSON_NAME] và [PERSON_NAME] hàng" at bounding box center [706, 515] width 195 height 16
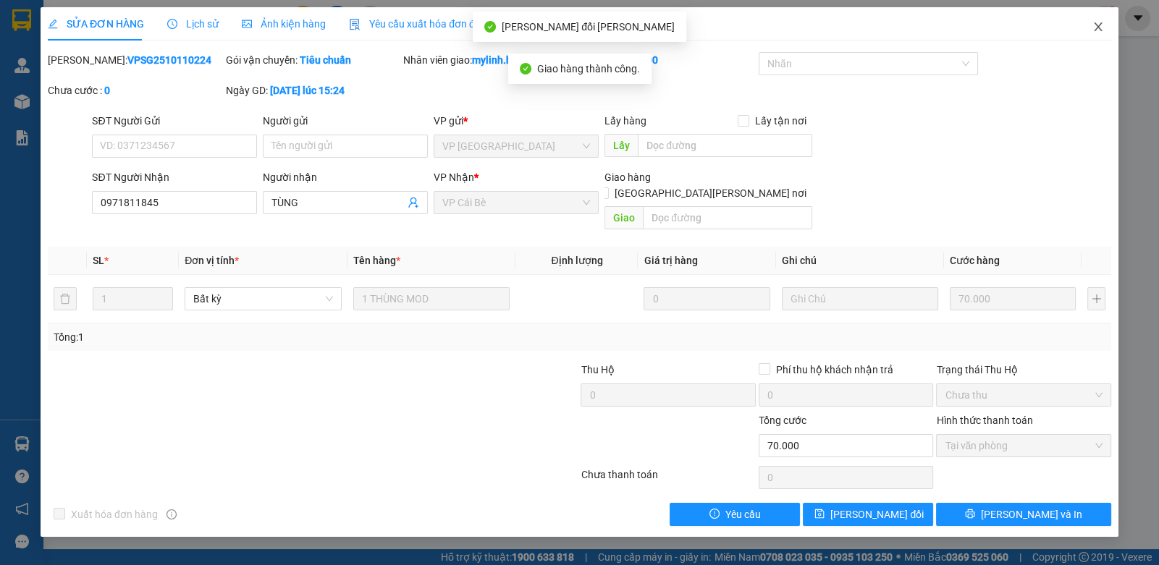
drag, startPoint x: 1104, startPoint y: 20, endPoint x: 1102, endPoint y: 32, distance: 11.8
click at [1102, 32] on span "Close" at bounding box center [1098, 27] width 41 height 41
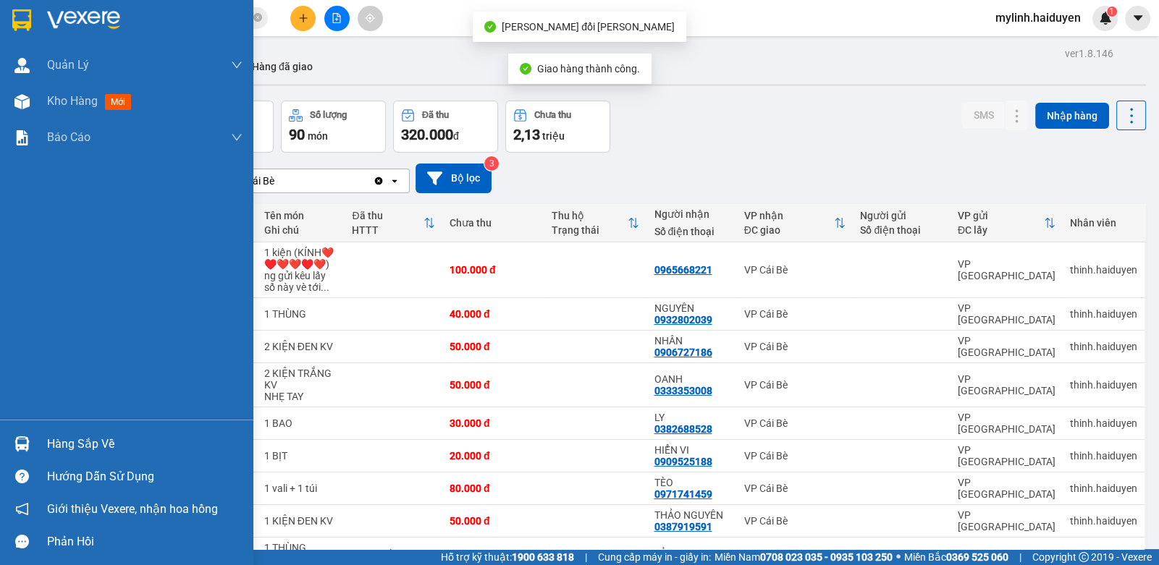
click at [36, 446] on div "Hàng sắp về" at bounding box center [126, 444] width 253 height 33
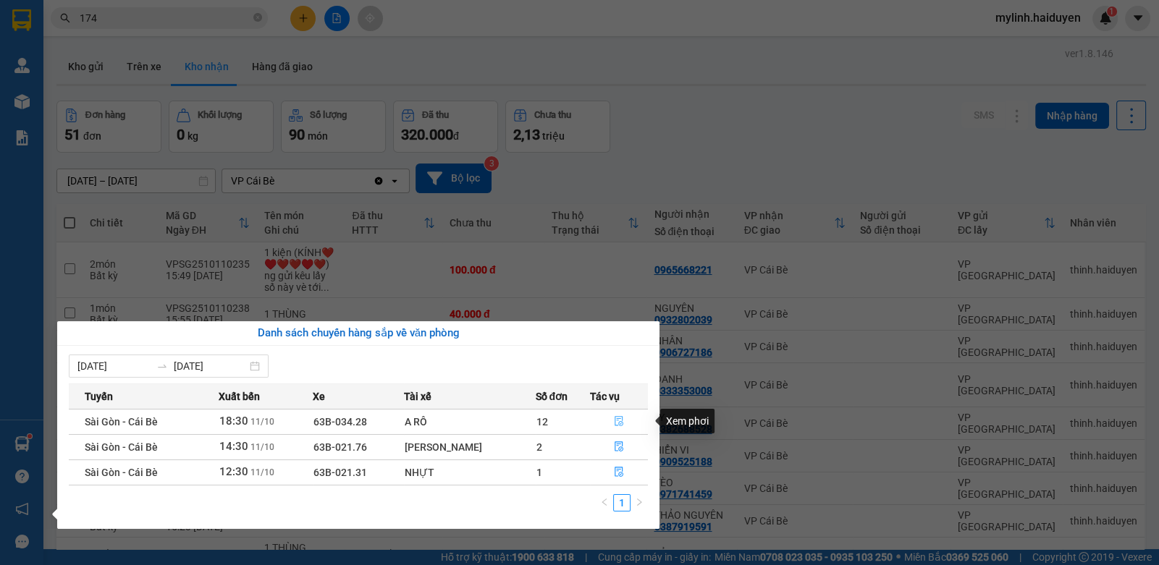
click at [615, 417] on icon "file-done" at bounding box center [619, 421] width 10 height 10
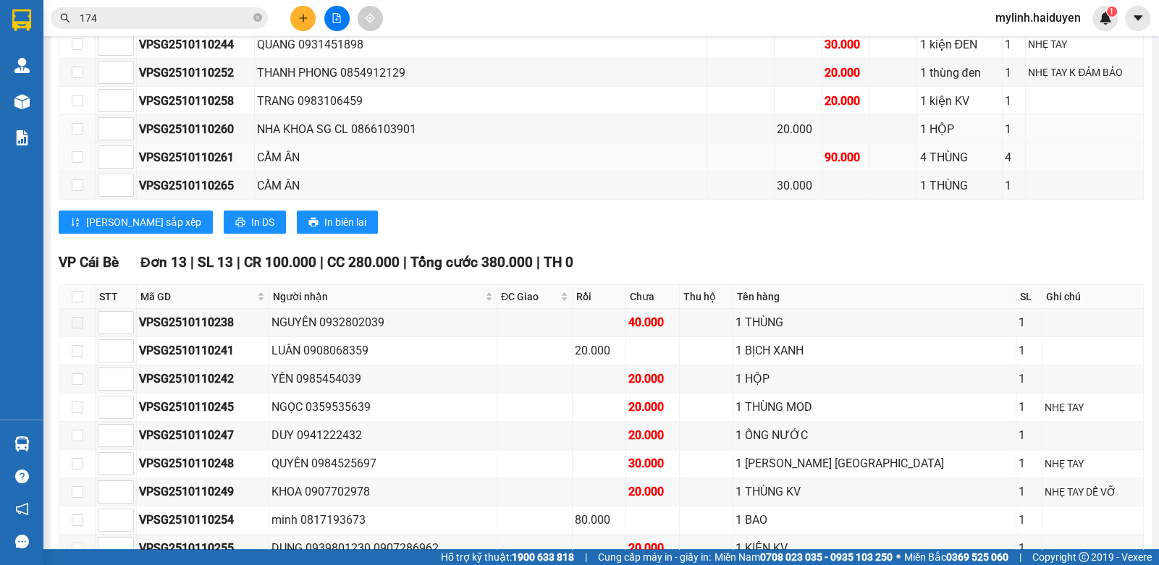
scroll to position [651, 0]
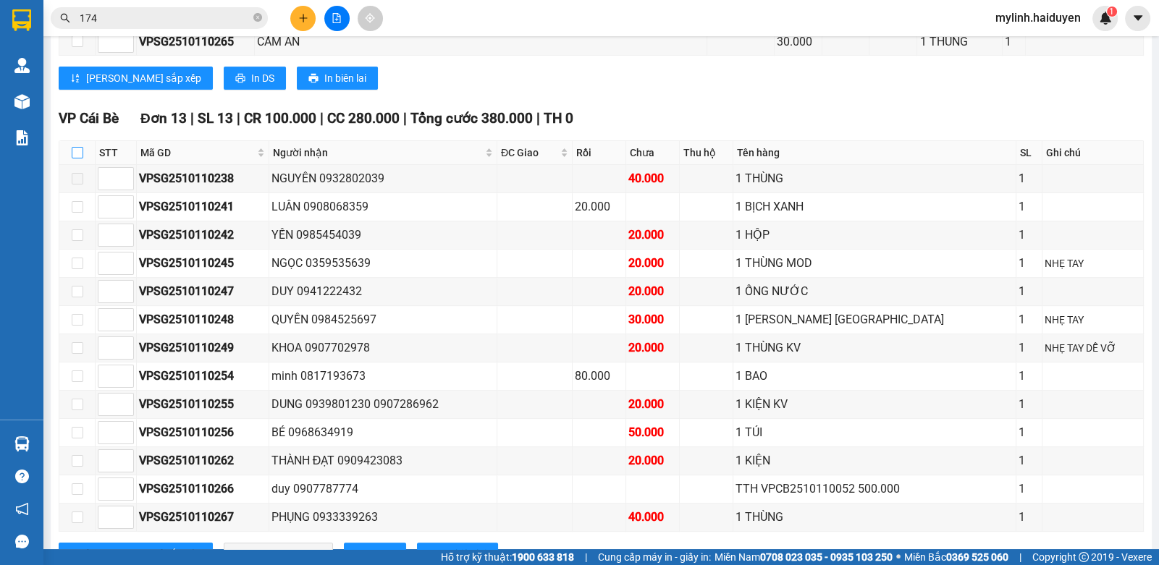
click at [81, 158] on input "checkbox" at bounding box center [78, 153] width 12 height 12
checkbox input "true"
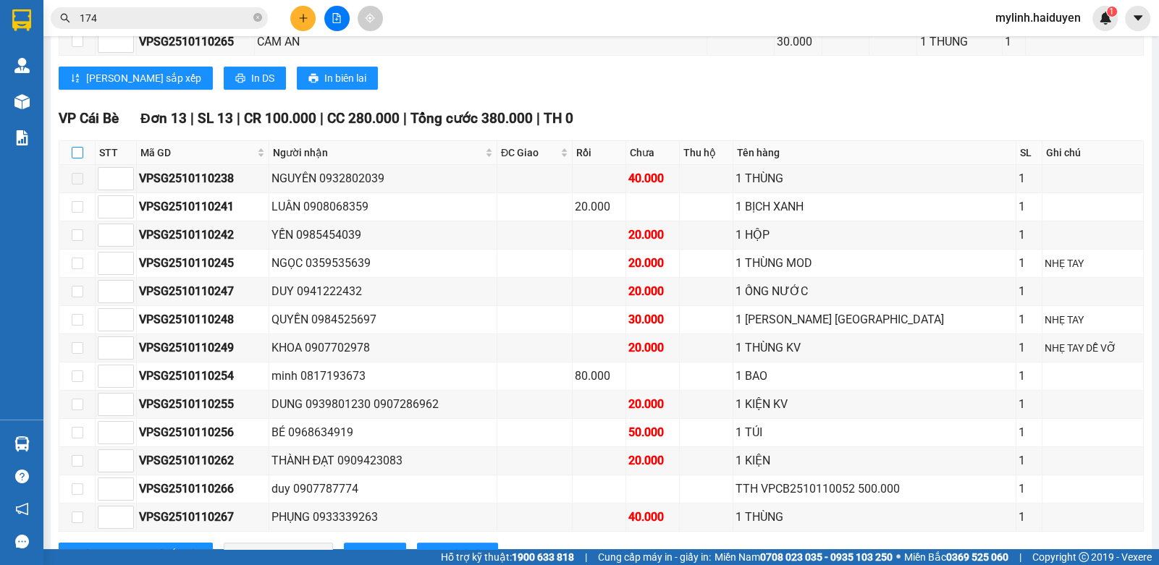
checkbox input "true"
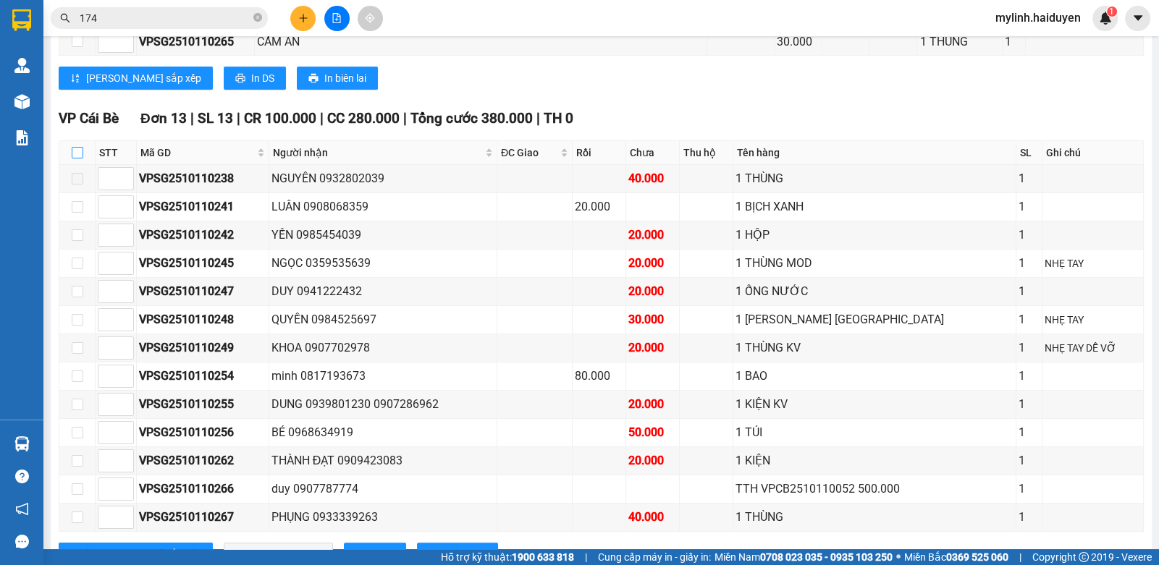
checkbox input "true"
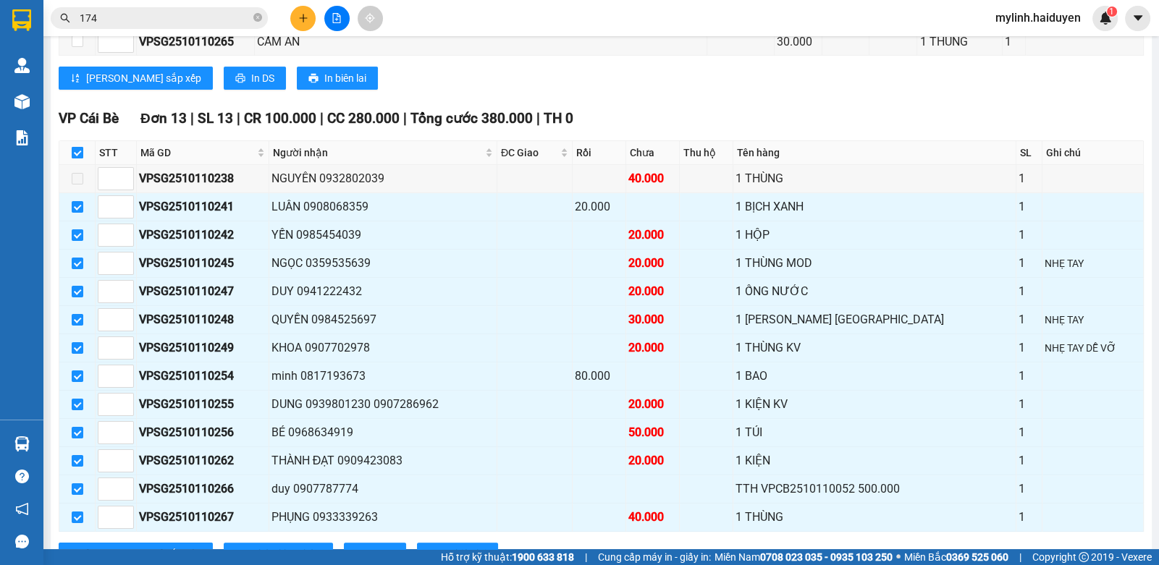
scroll to position [723, 0]
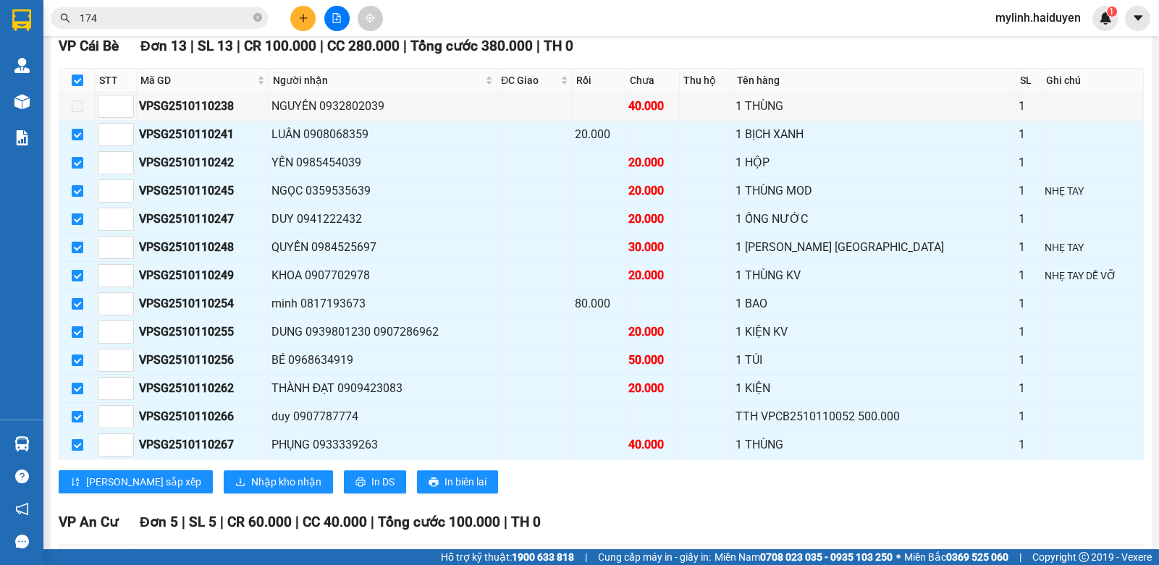
click at [144, 15] on input "174" at bounding box center [165, 18] width 171 height 16
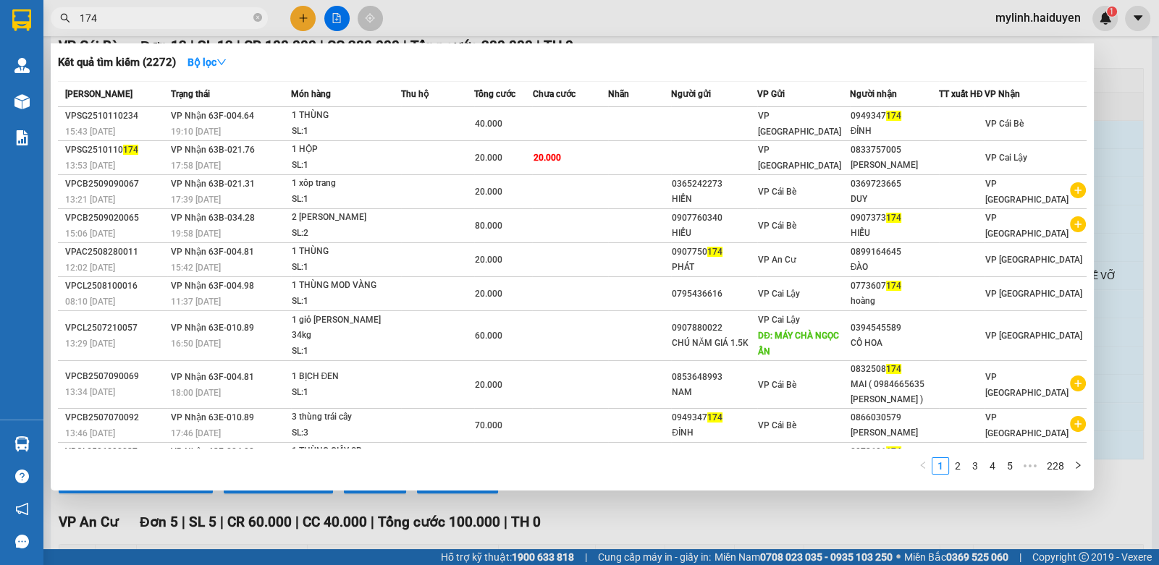
click at [144, 15] on input "174" at bounding box center [165, 18] width 171 height 16
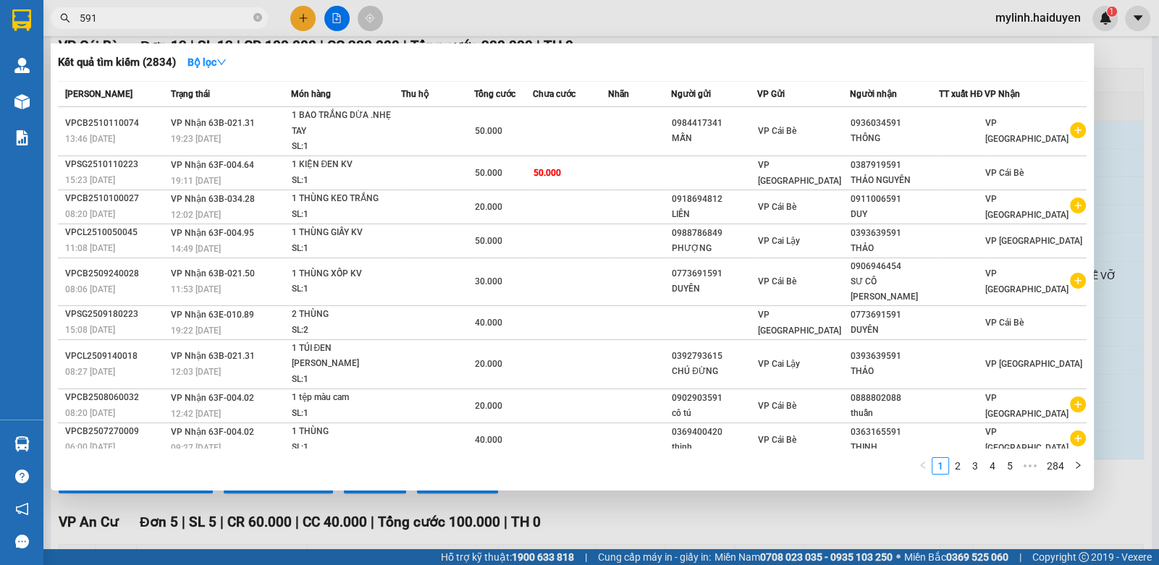
scroll to position [0, 1070]
type input "591"
click at [560, 12] on div at bounding box center [579, 282] width 1159 height 565
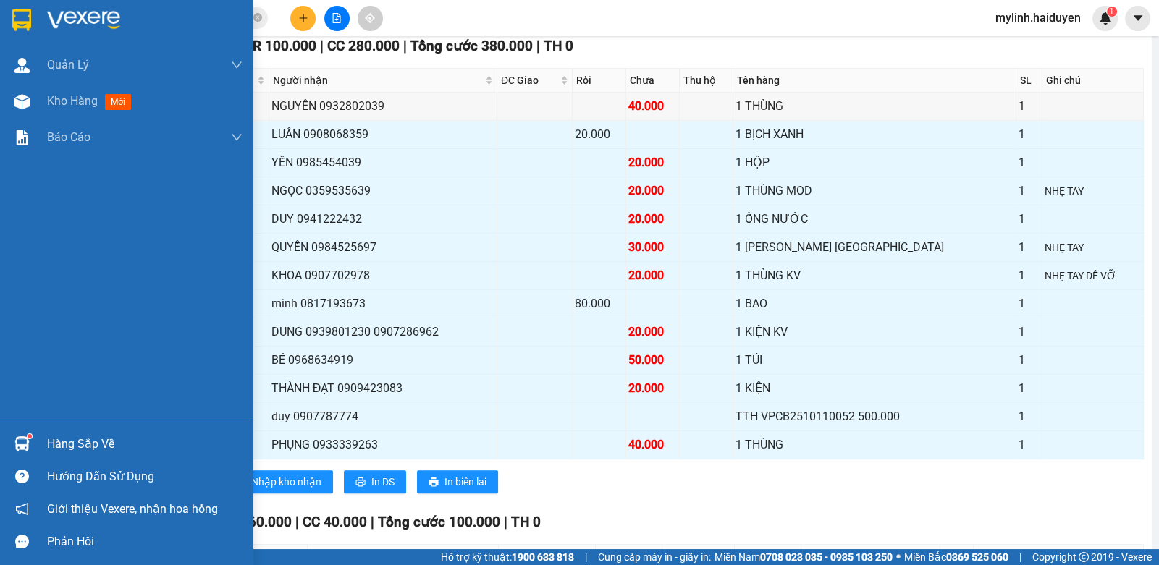
drag, startPoint x: 46, startPoint y: 436, endPoint x: 145, endPoint y: 440, distance: 99.2
click at [46, 437] on div "Hàng sắp về" at bounding box center [126, 444] width 253 height 33
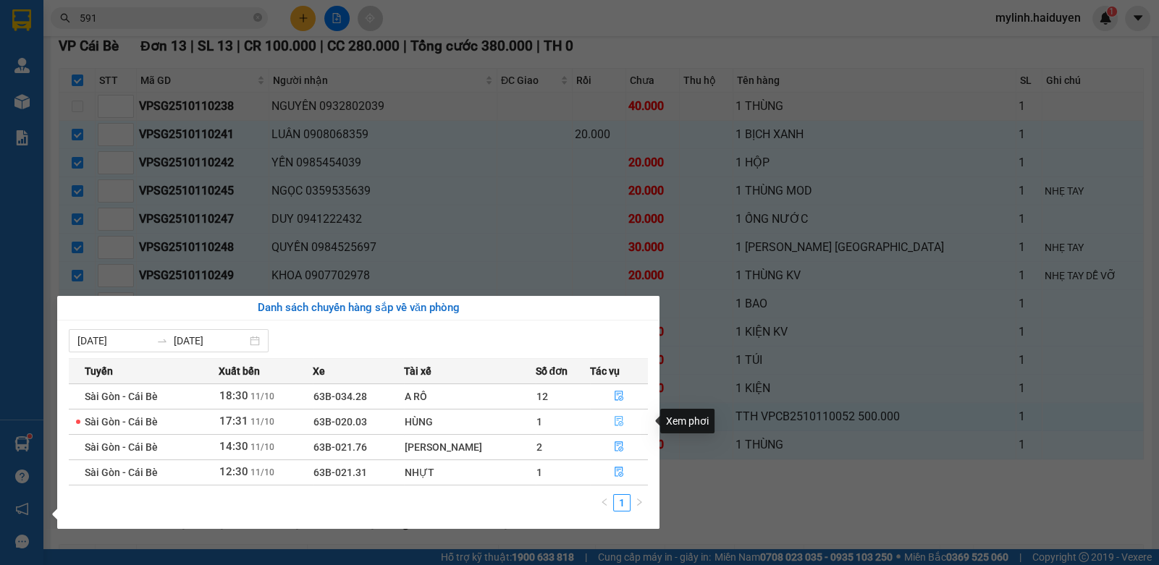
click at [614, 423] on icon "file-done" at bounding box center [619, 421] width 10 height 10
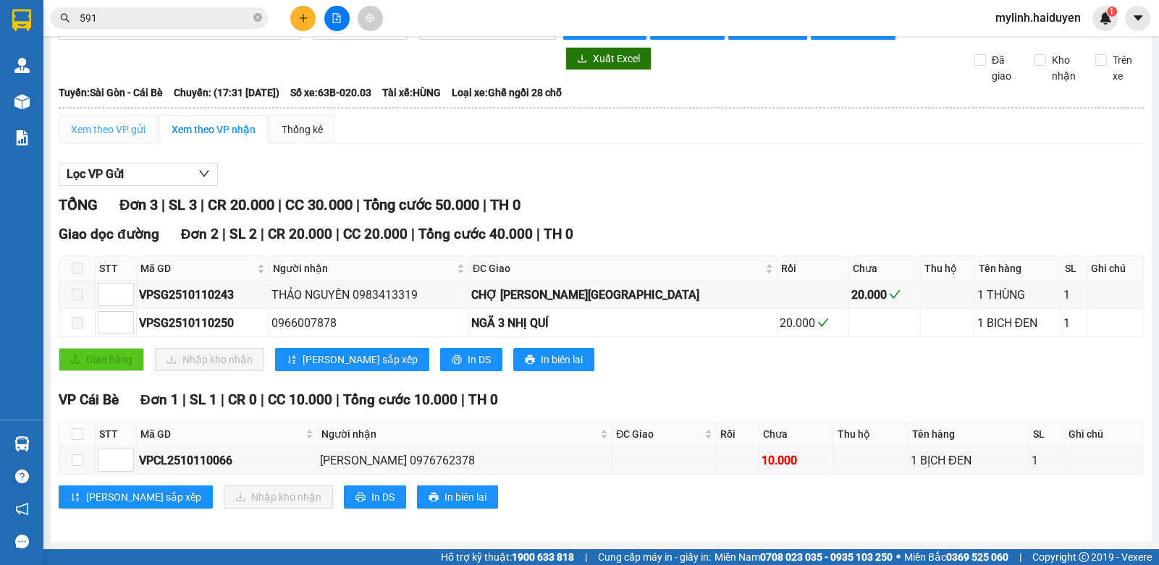
scroll to position [43, 0]
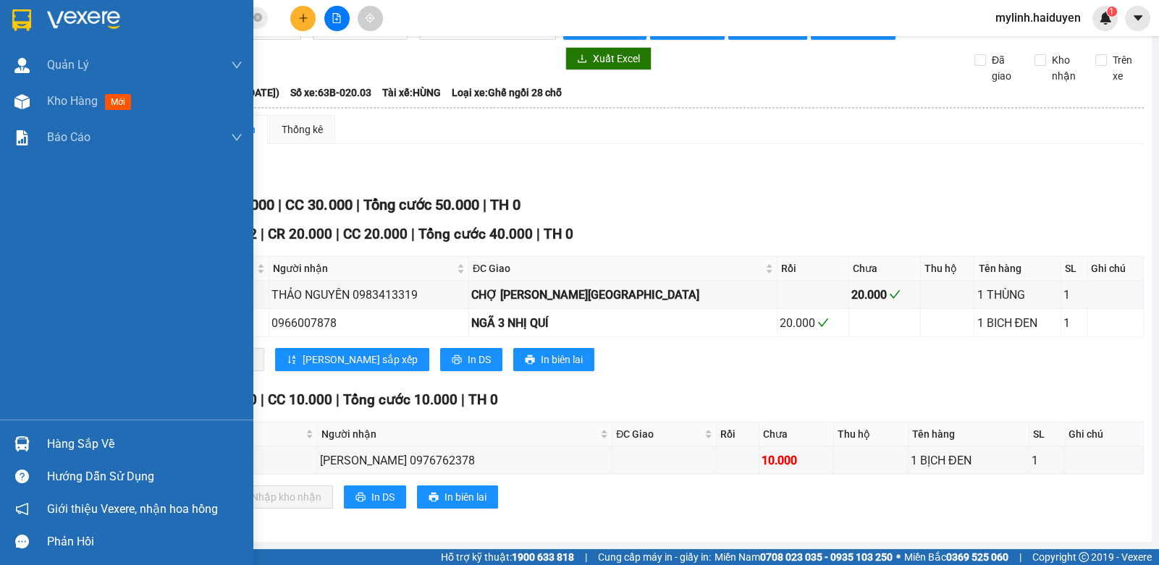
click at [39, 441] on div "Hàng sắp về" at bounding box center [126, 444] width 253 height 33
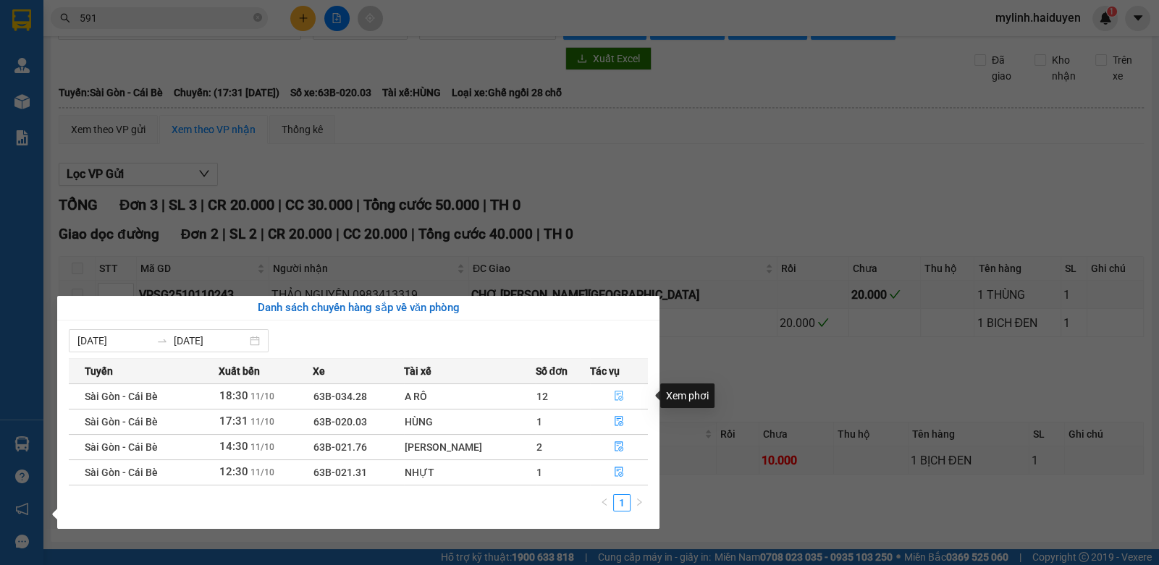
drag, startPoint x: 610, startPoint y: 398, endPoint x: 625, endPoint y: 386, distance: 19.6
click at [618, 391] on button "button" at bounding box center [619, 396] width 56 height 23
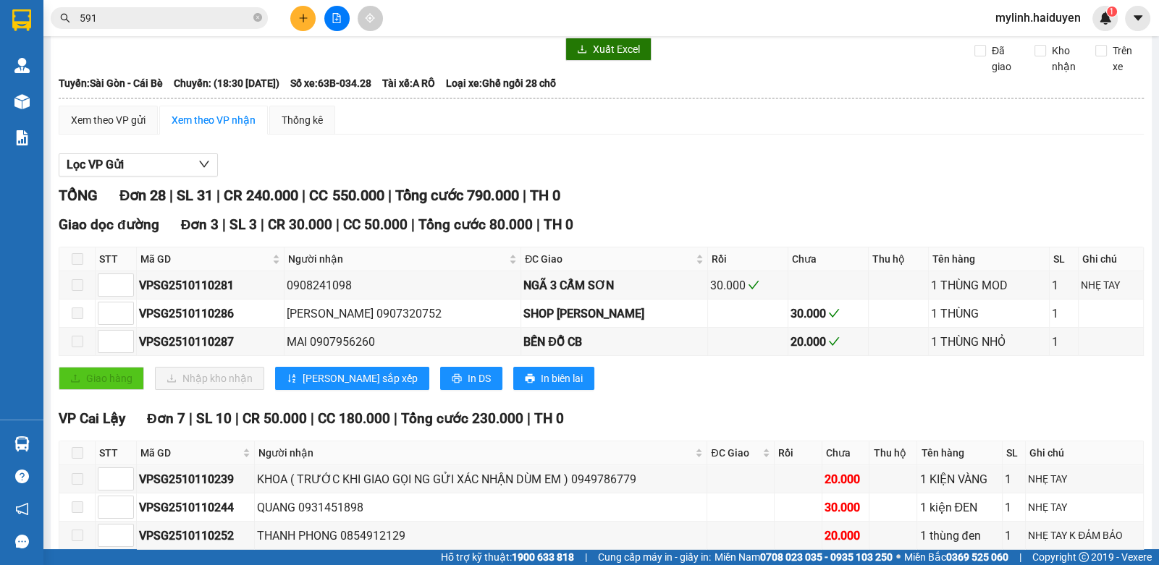
scroll to position [723, 0]
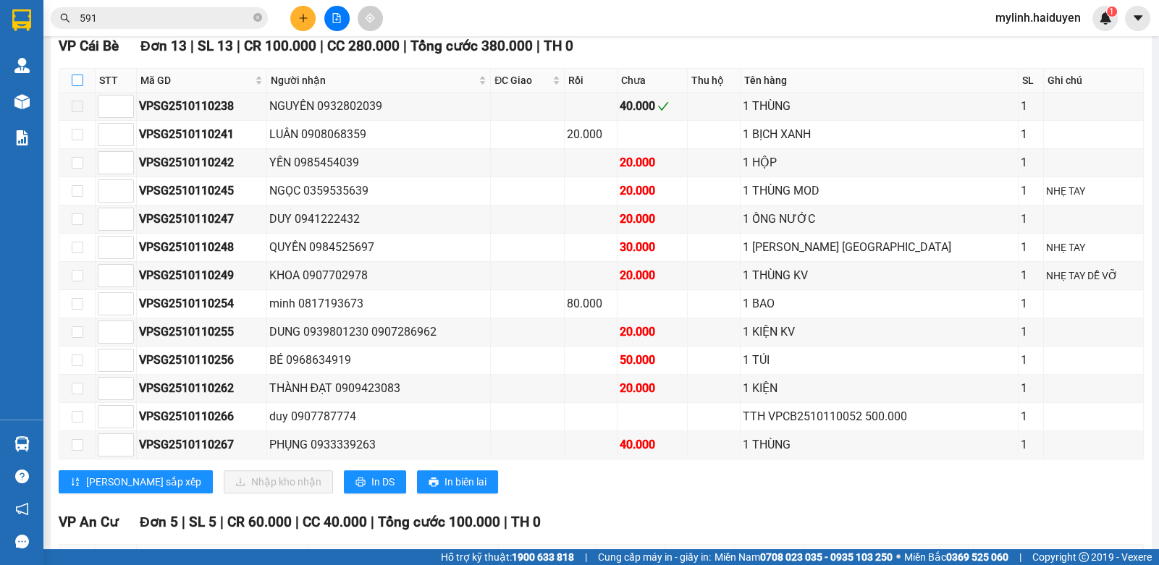
click at [79, 83] on input "checkbox" at bounding box center [78, 81] width 12 height 12
checkbox input "true"
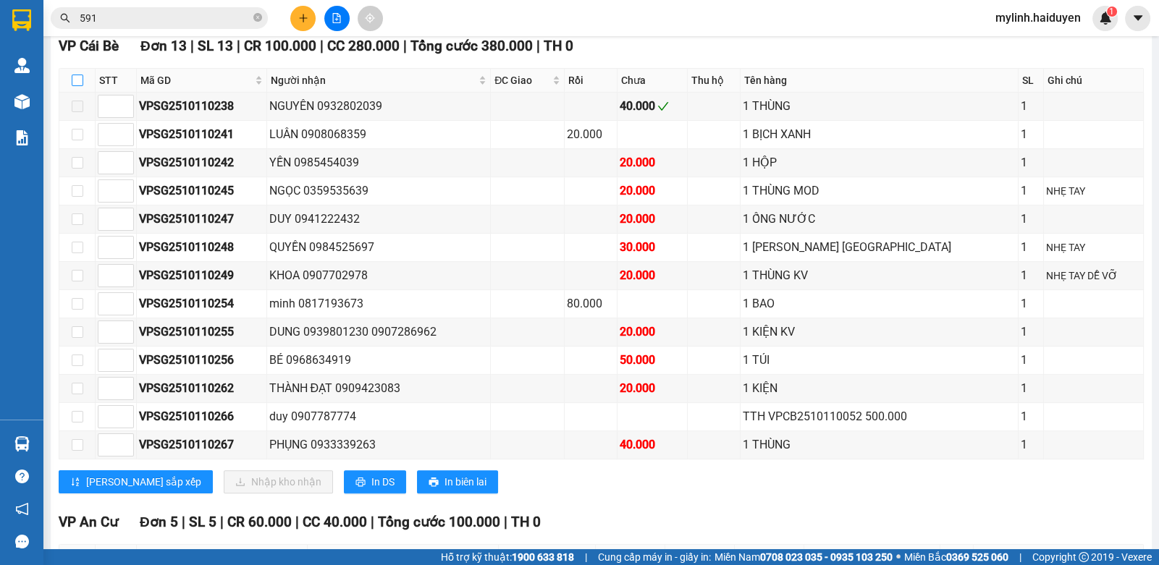
checkbox input "true"
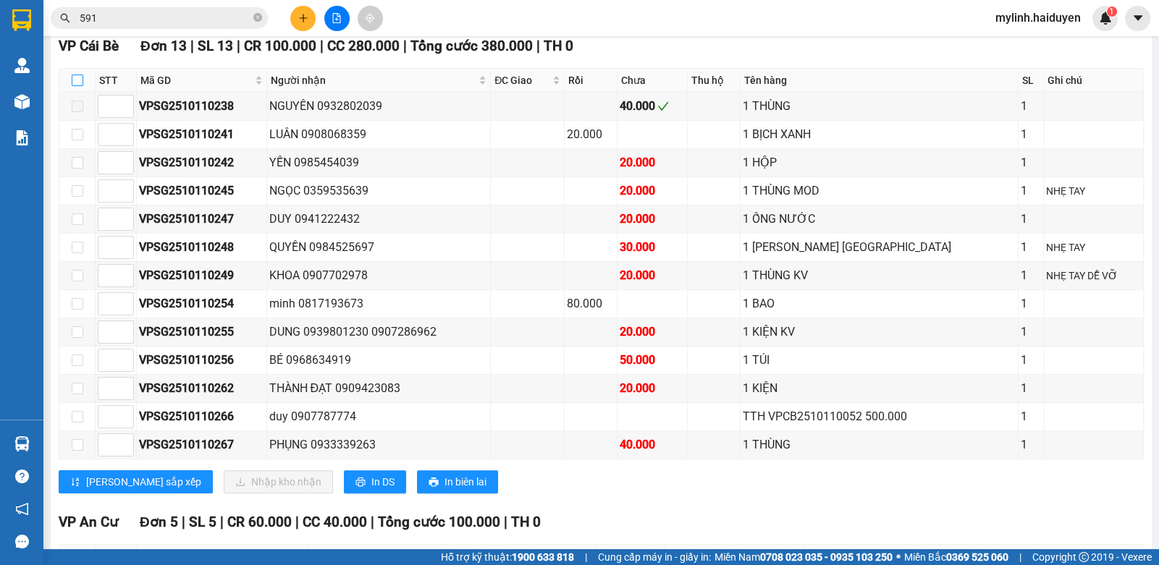
checkbox input "true"
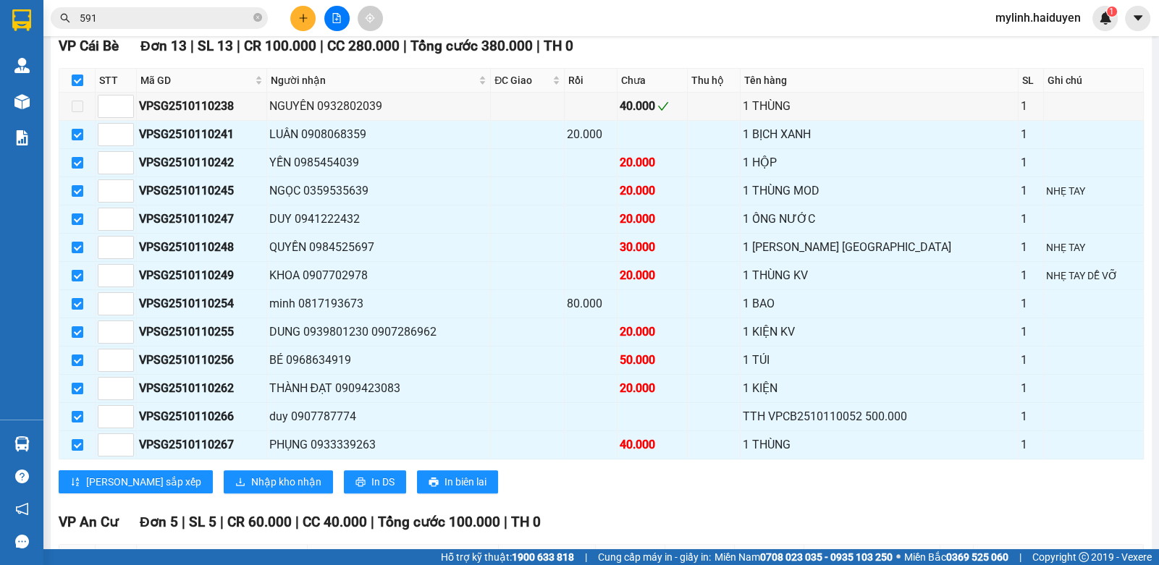
click at [217, 24] on input "591" at bounding box center [165, 18] width 171 height 16
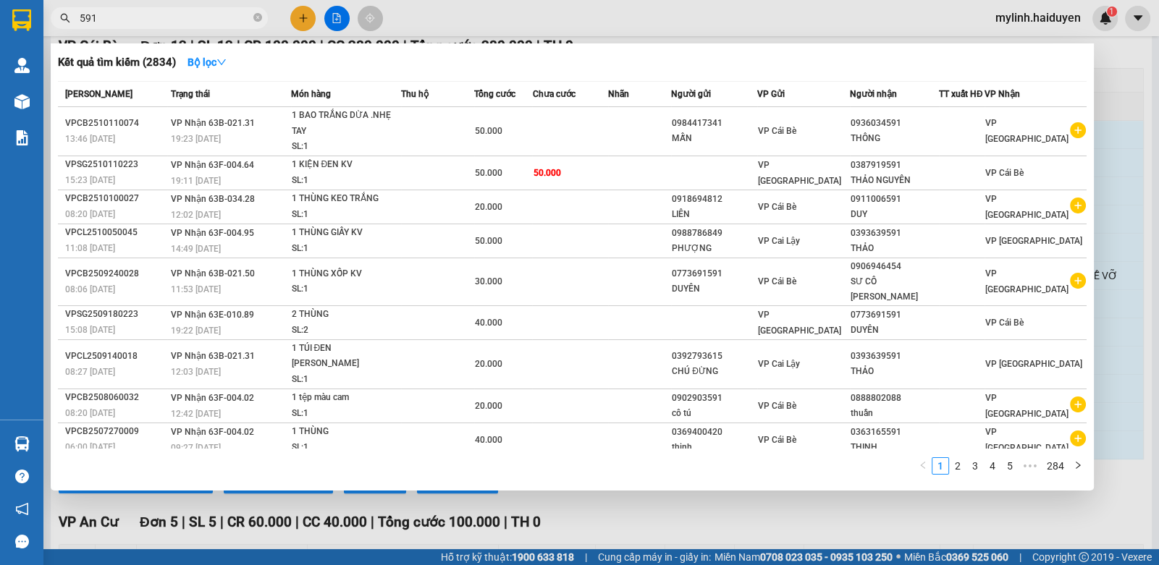
click at [214, 20] on input "591" at bounding box center [165, 18] width 171 height 16
drag, startPoint x: 520, startPoint y: 28, endPoint x: 281, endPoint y: 28, distance: 239.6
click at [502, 28] on div at bounding box center [579, 282] width 1159 height 565
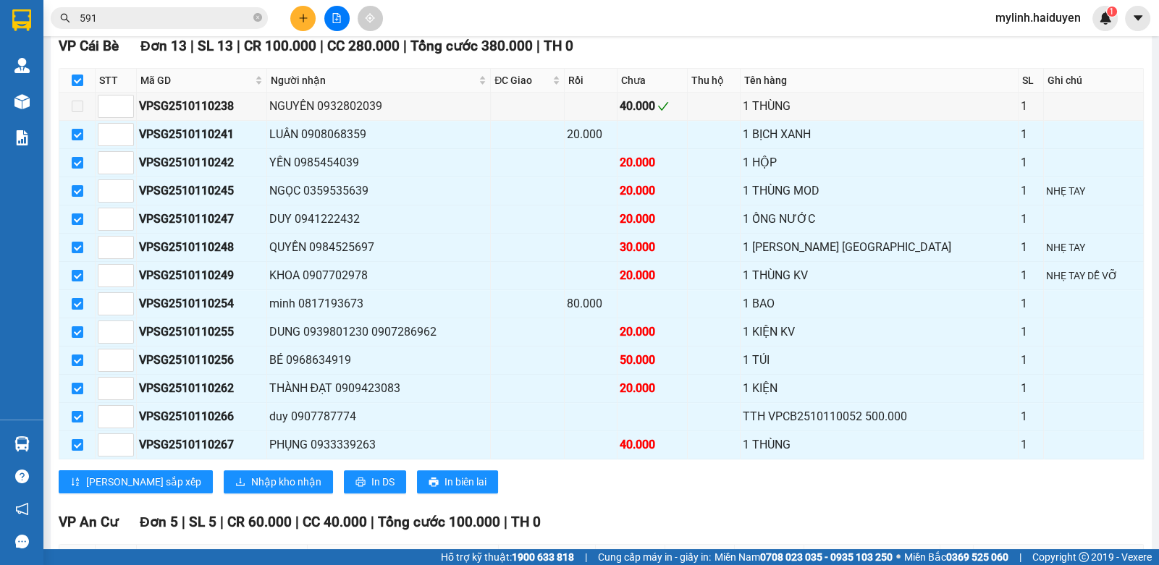
click at [210, 12] on input "591" at bounding box center [165, 18] width 171 height 16
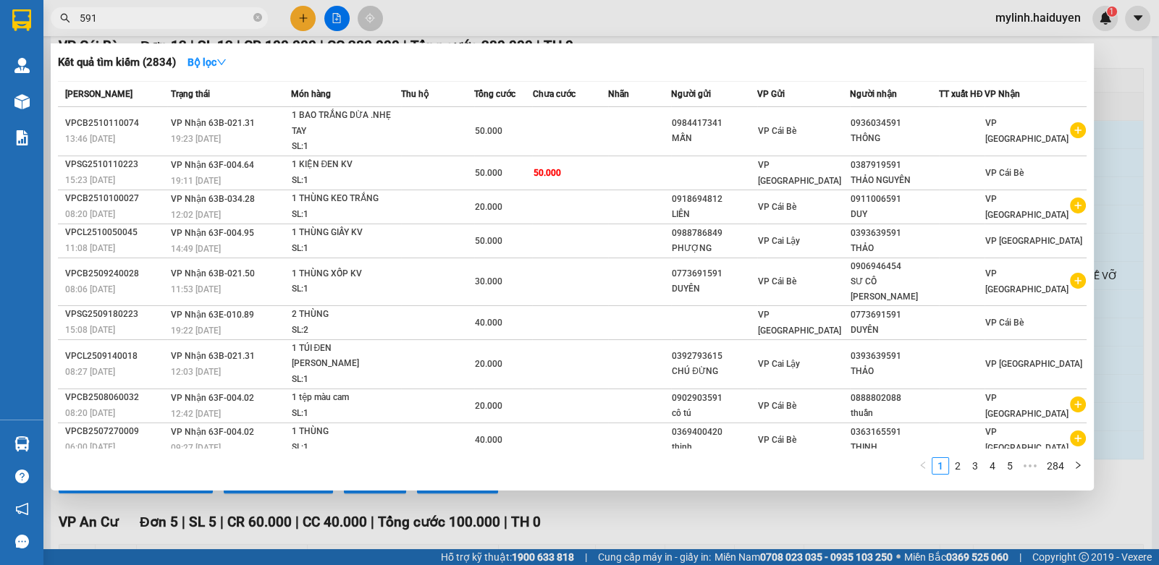
drag, startPoint x: 210, startPoint y: 12, endPoint x: 438, endPoint y: 4, distance: 228.1
click at [275, 13] on div "591" at bounding box center [141, 18] width 282 height 22
click at [257, 14] on icon "close-circle" at bounding box center [257, 17] width 9 height 9
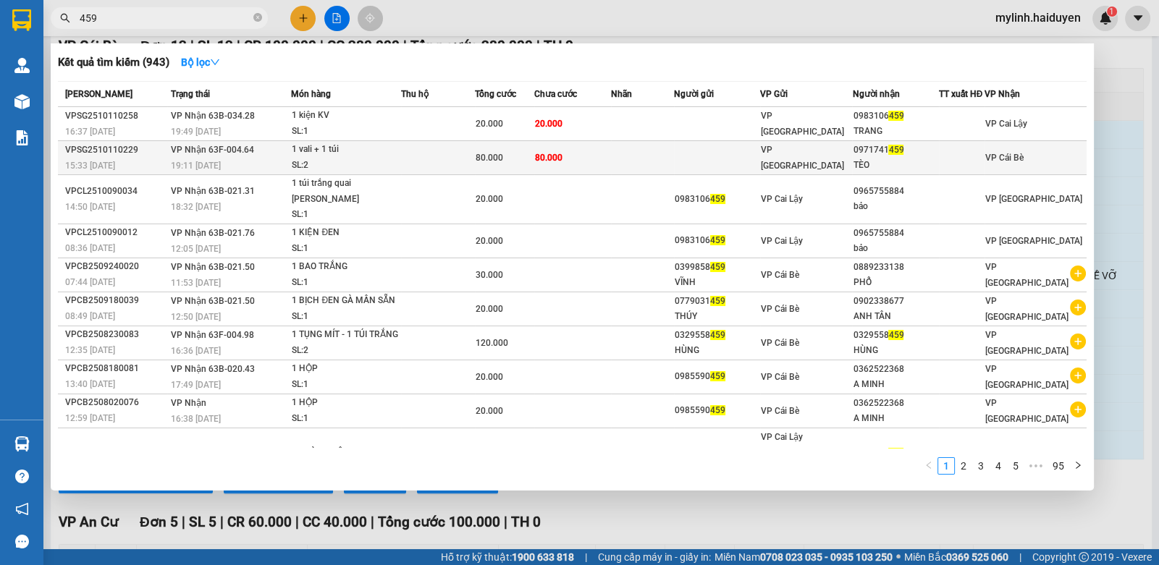
type input "459"
click at [610, 147] on td "80.000" at bounding box center [572, 158] width 76 height 34
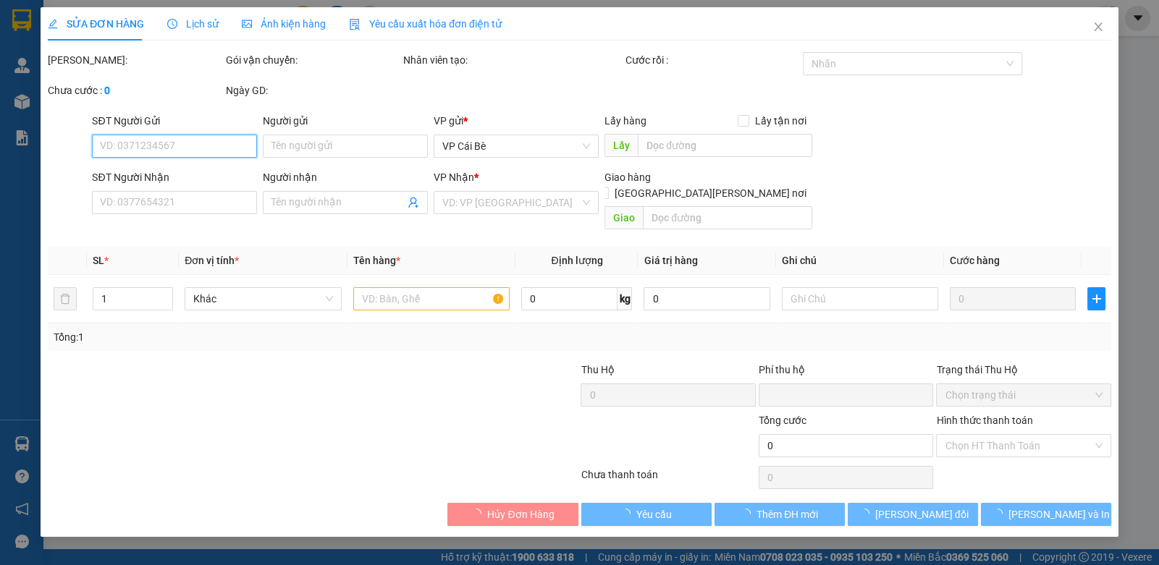
type input "0971741459"
type input "TÈO"
type input "0"
type input "80.000"
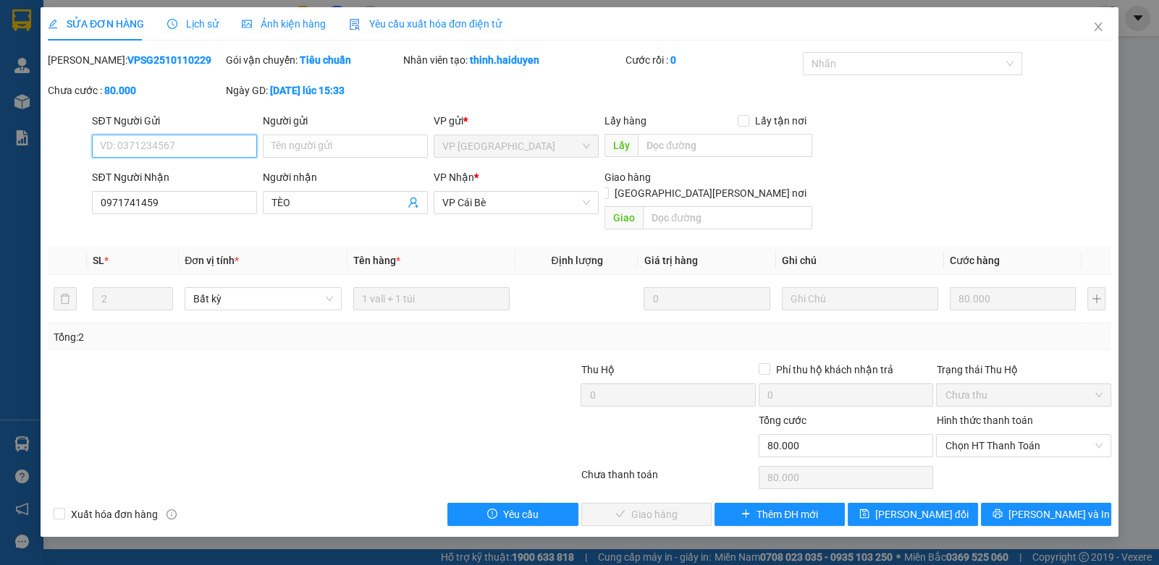
drag, startPoint x: 989, startPoint y: 433, endPoint x: 986, endPoint y: 441, distance: 9.2
click at [988, 435] on span "Chọn HT Thanh Toán" at bounding box center [1022, 446] width 157 height 22
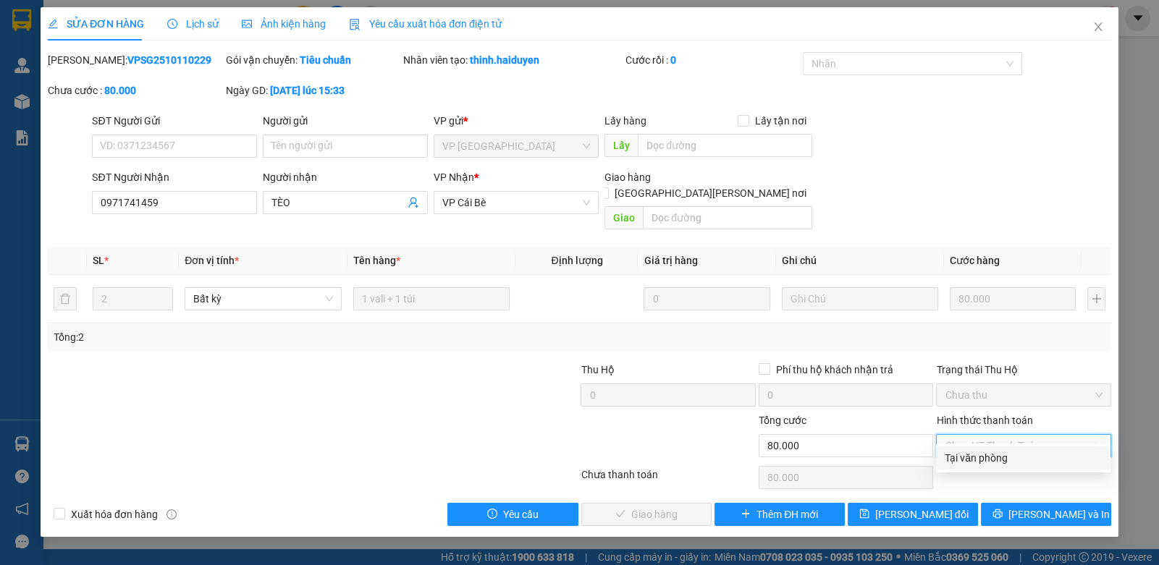
drag, startPoint x: 971, startPoint y: 455, endPoint x: 760, endPoint y: 473, distance: 211.3
click at [949, 460] on div "Tại văn phòng" at bounding box center [1022, 458] width 157 height 16
type input "0"
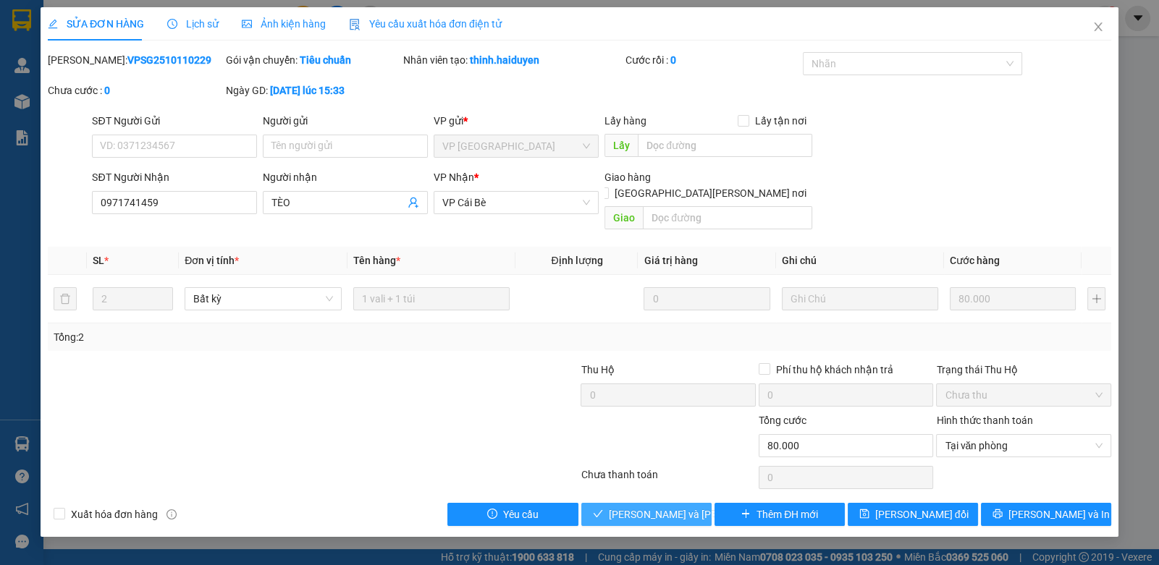
click at [622, 507] on span "[PERSON_NAME] và [PERSON_NAME] hàng" at bounding box center [706, 515] width 195 height 16
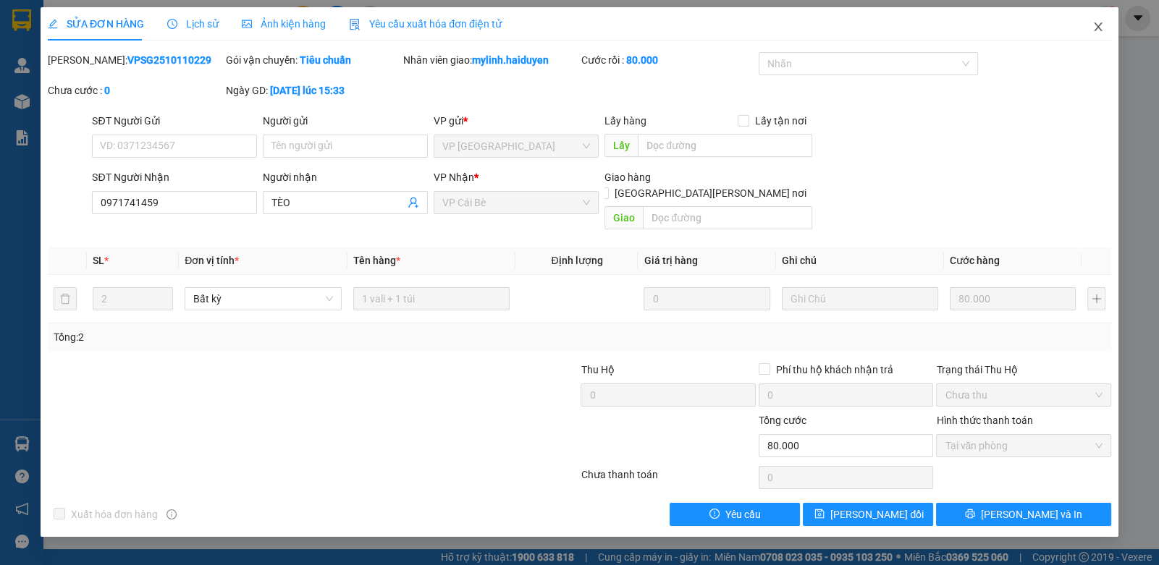
click at [1108, 23] on span "Close" at bounding box center [1098, 27] width 41 height 41
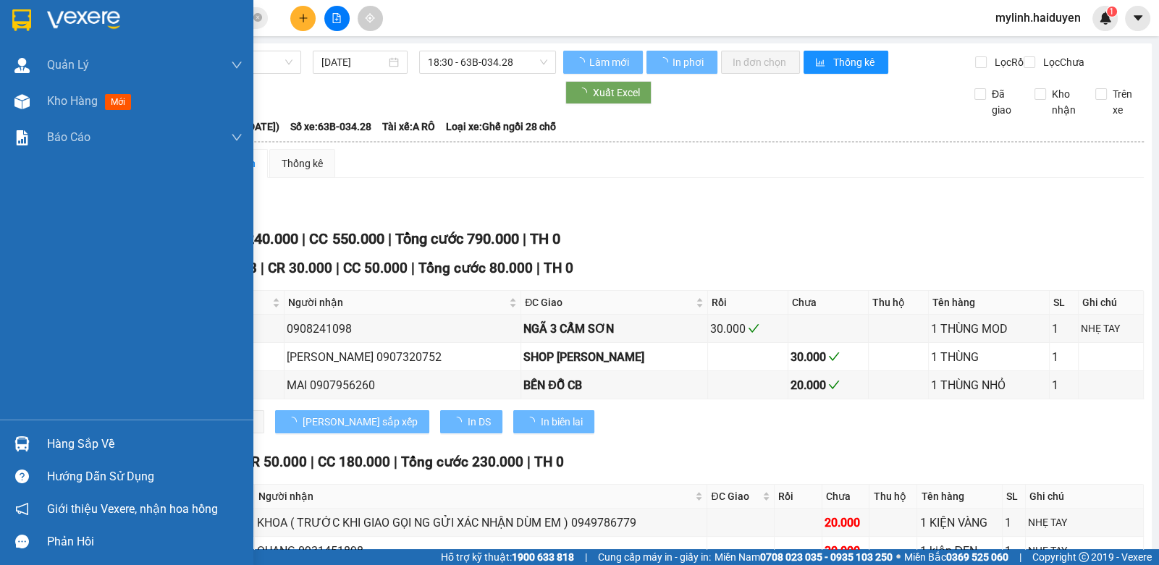
click at [50, 435] on div "Hàng sắp về" at bounding box center [144, 445] width 195 height 22
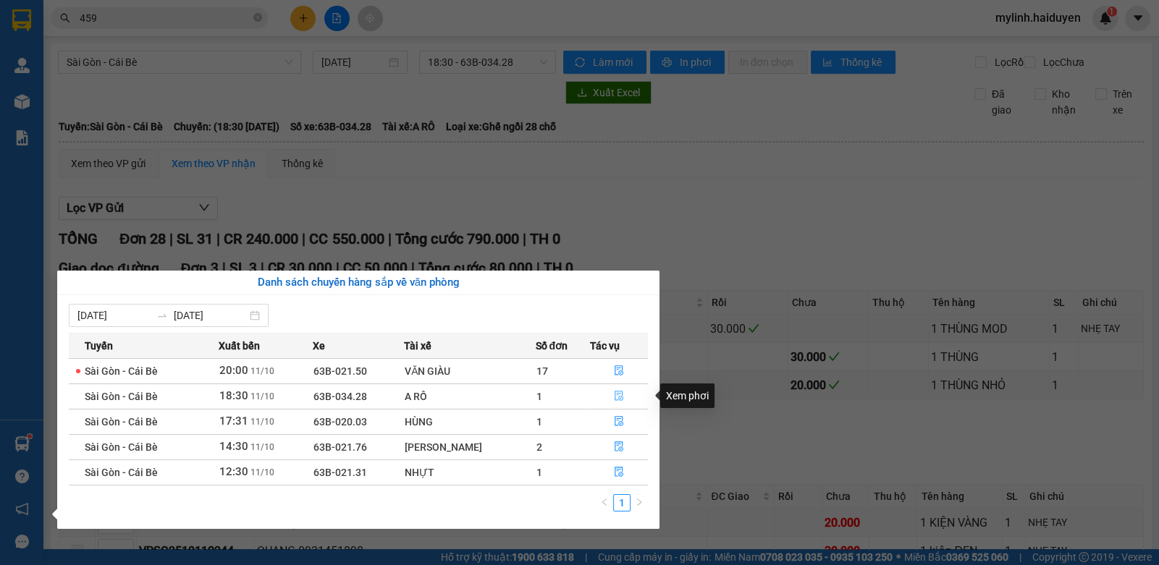
click at [615, 396] on icon "file-done" at bounding box center [619, 396] width 10 height 10
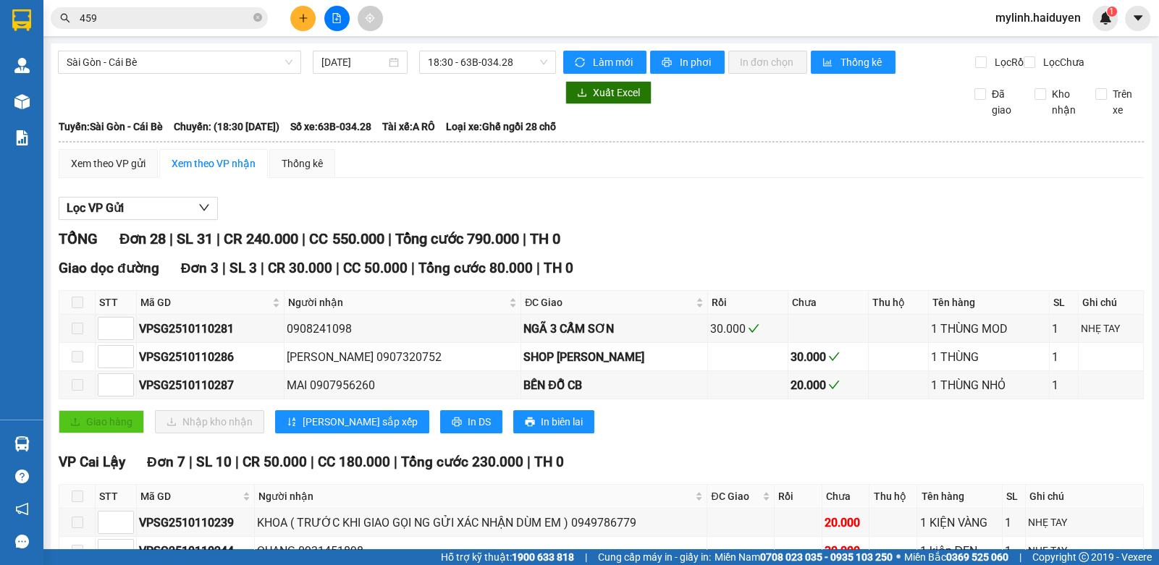
click at [152, 17] on input "459" at bounding box center [165, 18] width 171 height 16
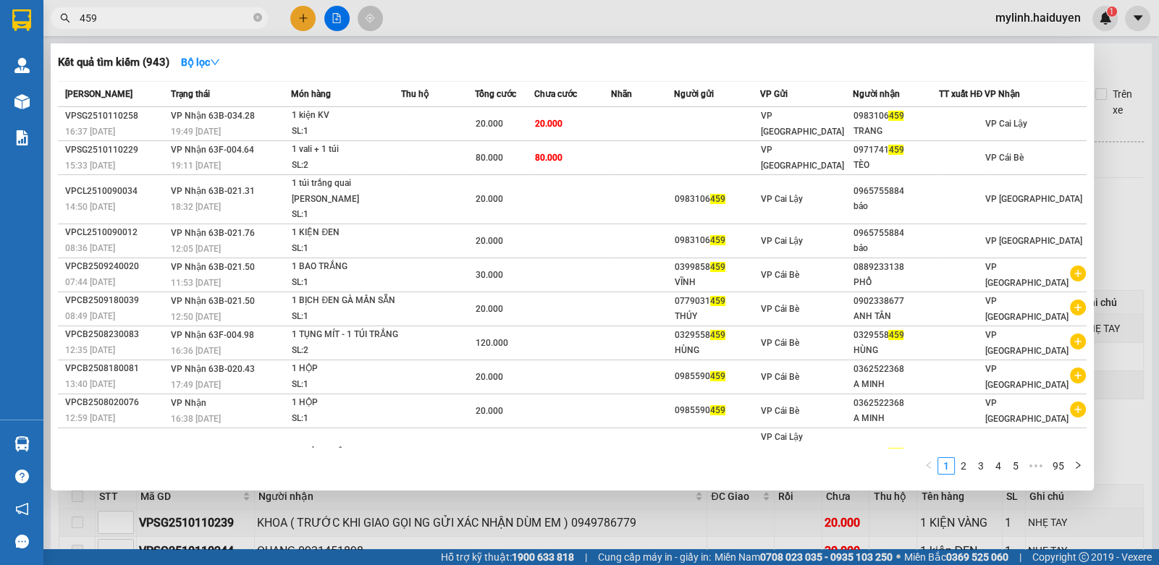
click at [152, 17] on input "459" at bounding box center [165, 18] width 171 height 16
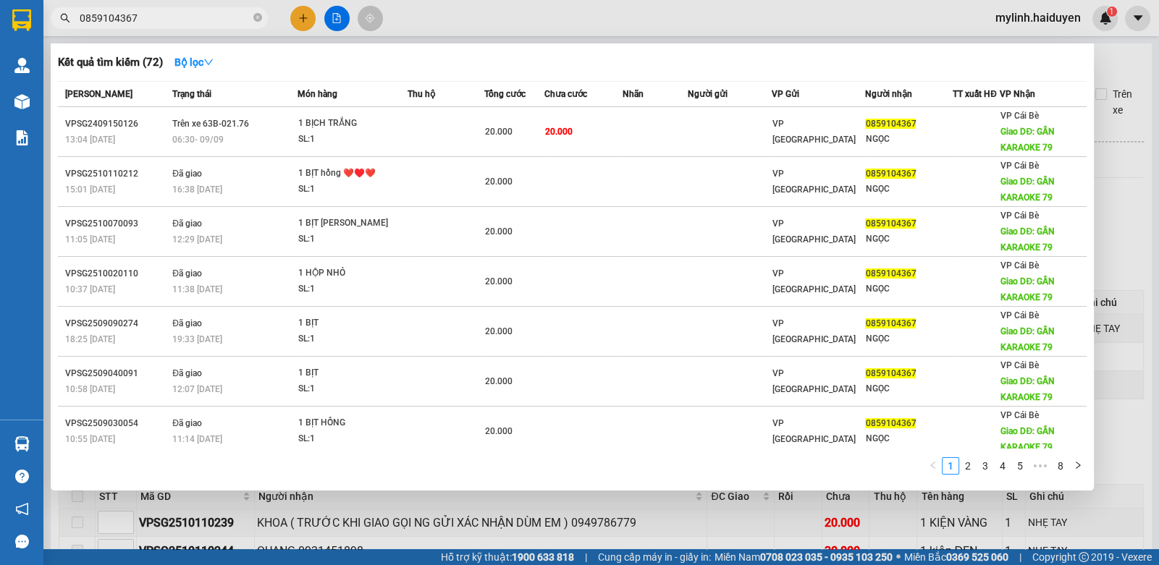
type input "0859104367"
drag, startPoint x: 608, startPoint y: 20, endPoint x: 50, endPoint y: 289, distance: 619.2
click at [599, 22] on div at bounding box center [579, 282] width 1159 height 565
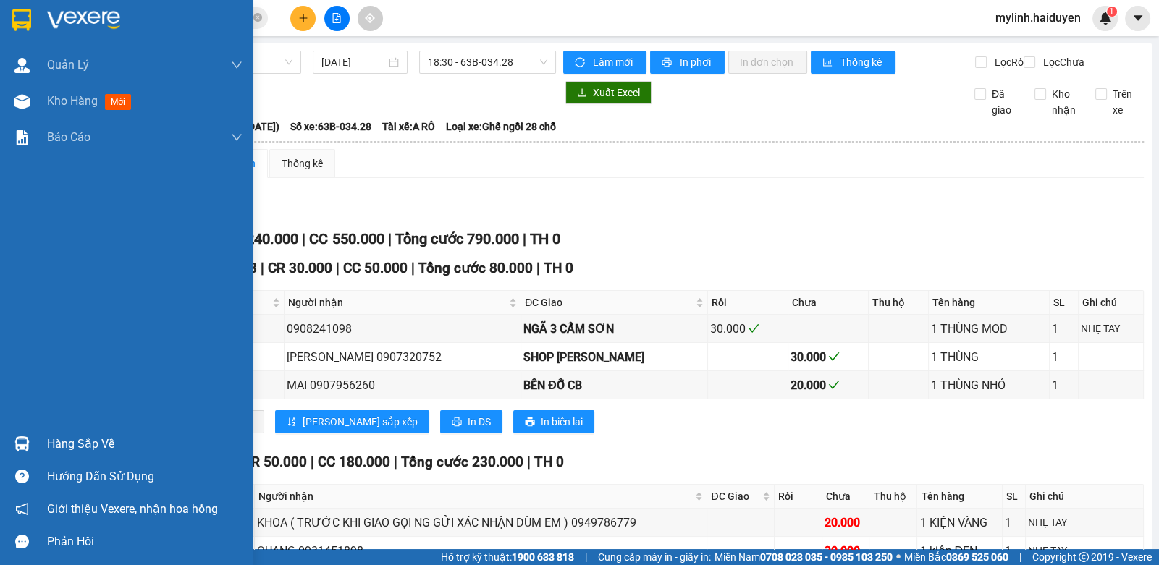
click at [57, 448] on div "Hàng sắp về" at bounding box center [144, 445] width 195 height 22
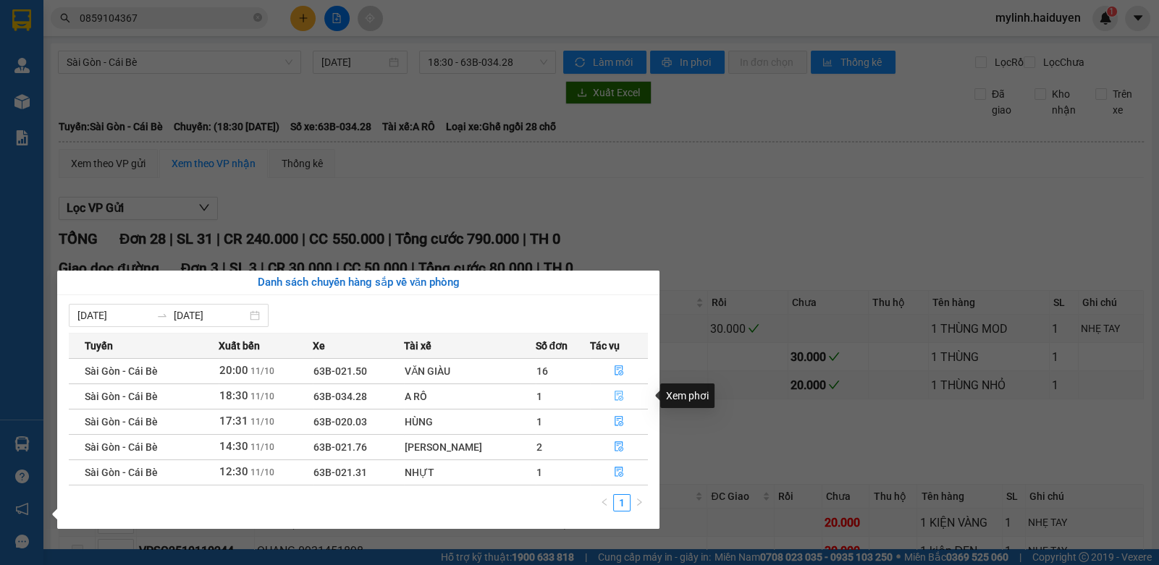
click at [614, 391] on icon "file-done" at bounding box center [619, 396] width 10 height 10
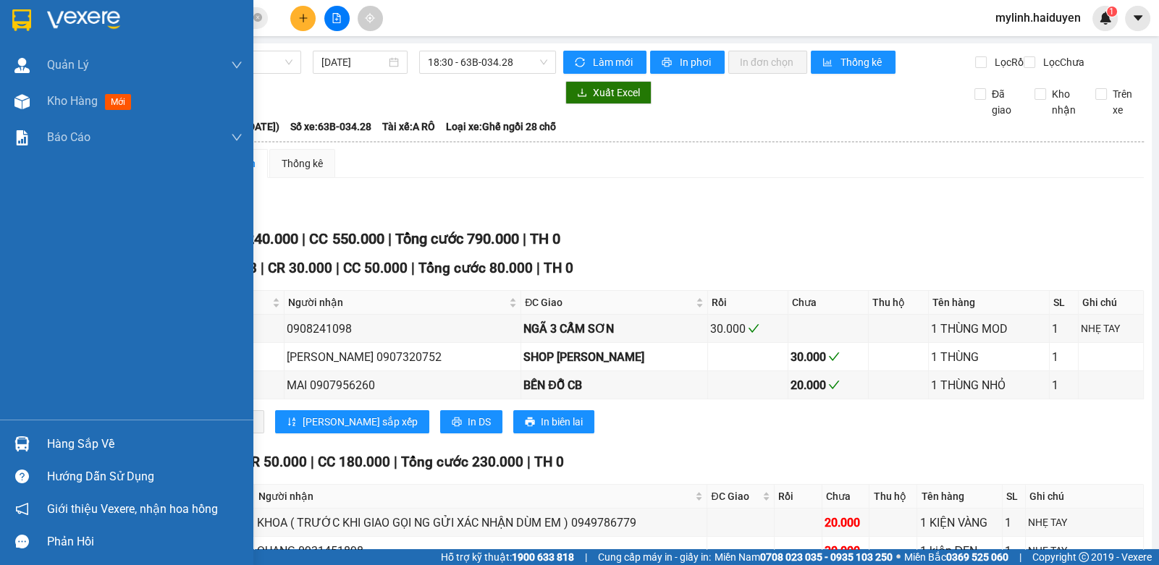
click at [54, 439] on div "Hàng sắp về" at bounding box center [144, 445] width 195 height 22
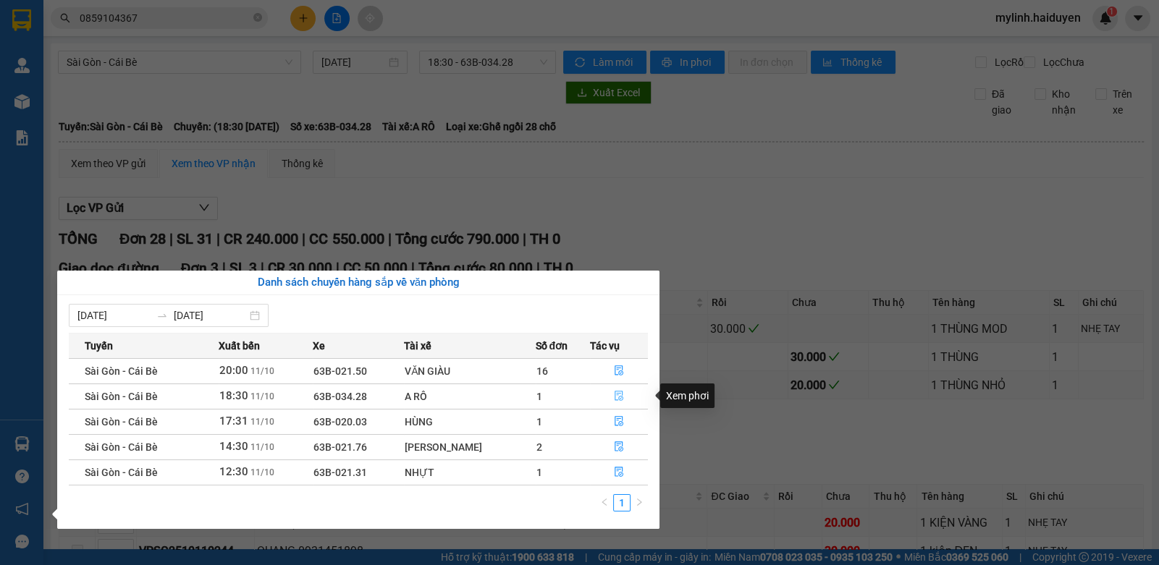
click at [614, 392] on icon "file-done" at bounding box center [619, 396] width 10 height 10
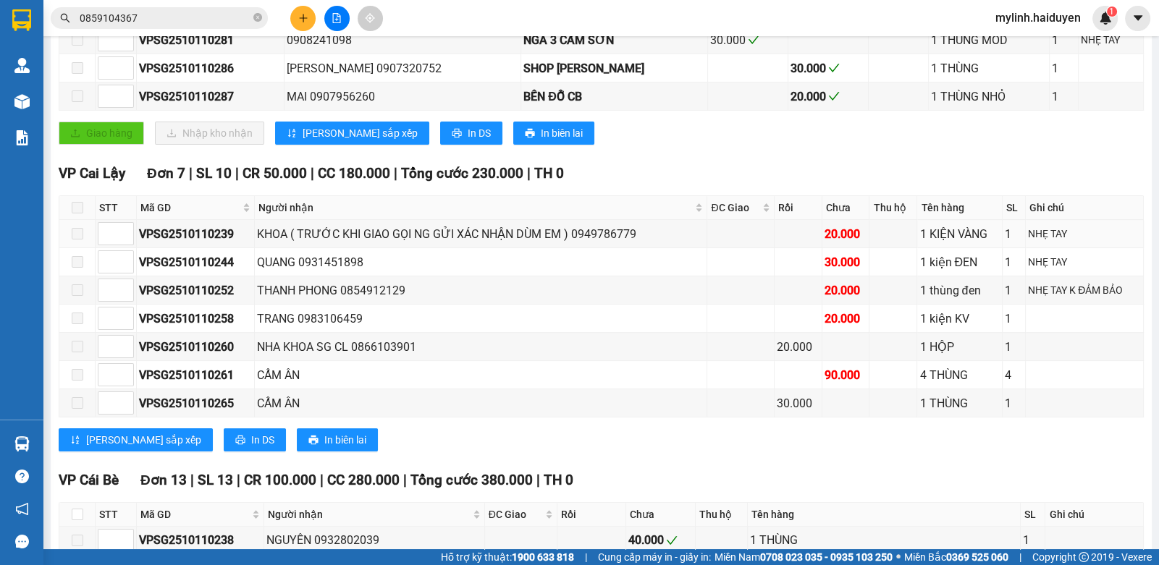
scroll to position [651, 0]
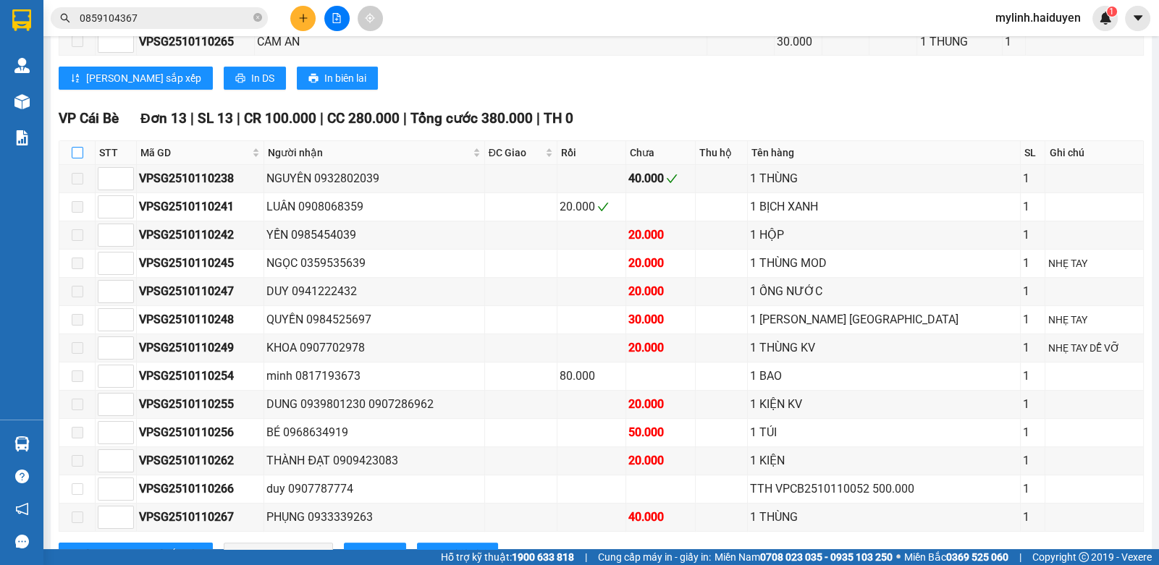
click at [81, 158] on input "checkbox" at bounding box center [78, 153] width 12 height 12
checkbox input "true"
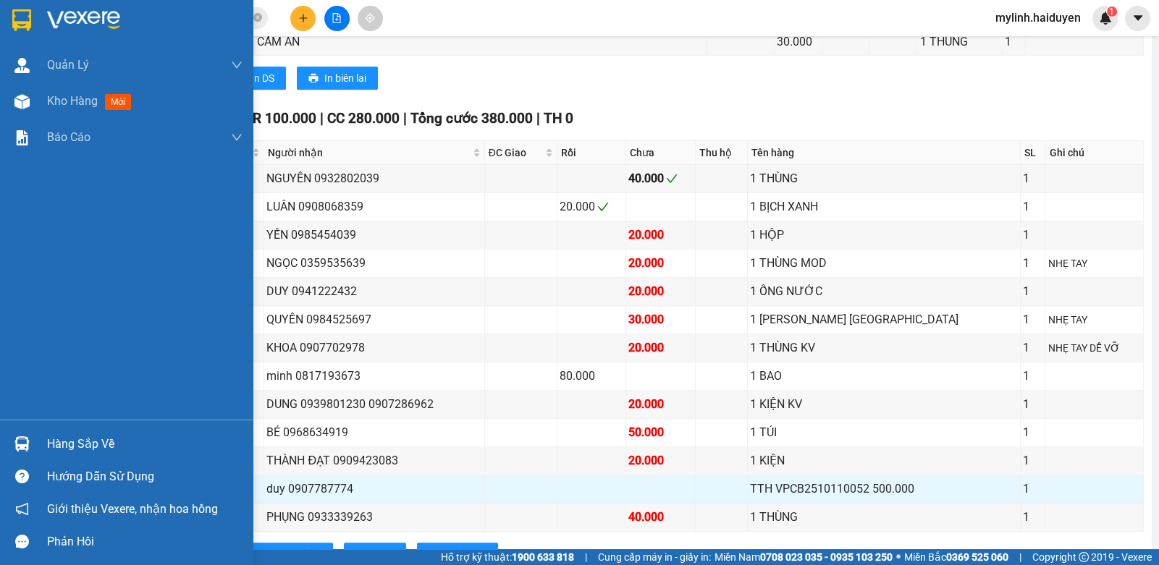
click at [81, 447] on div "Hàng sắp về" at bounding box center [144, 445] width 195 height 22
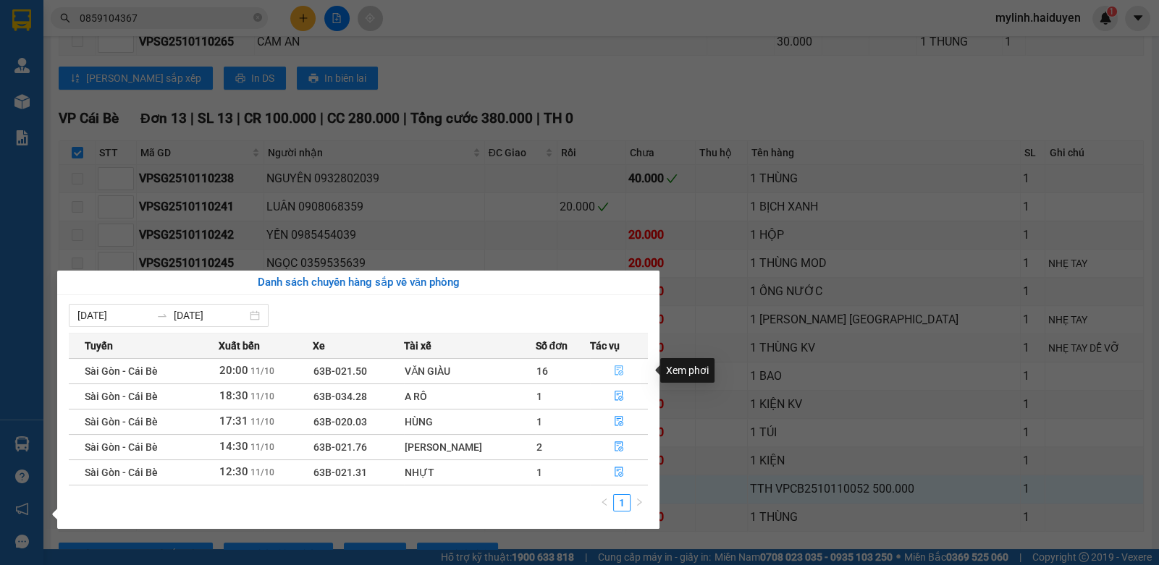
click at [623, 364] on button "button" at bounding box center [619, 371] width 56 height 23
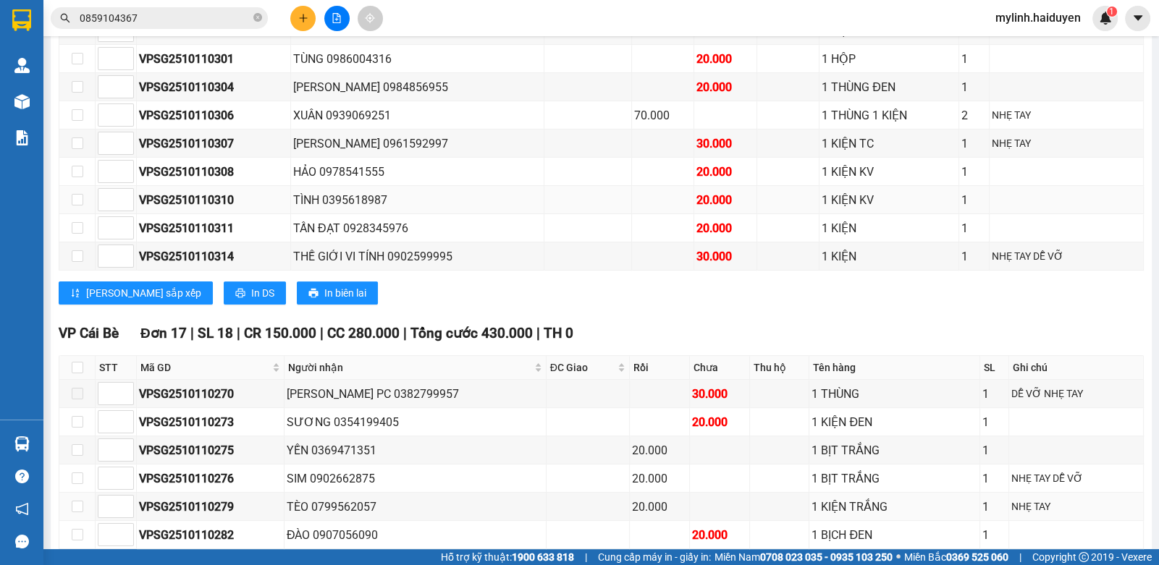
scroll to position [604, 0]
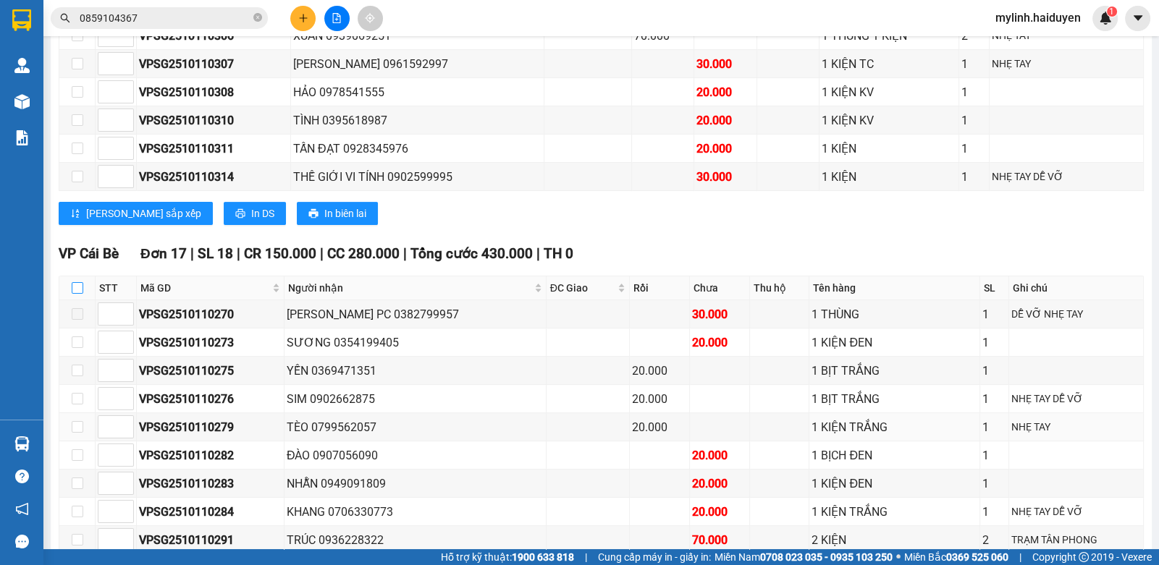
click at [75, 288] on input "checkbox" at bounding box center [78, 288] width 12 height 12
checkbox input "true"
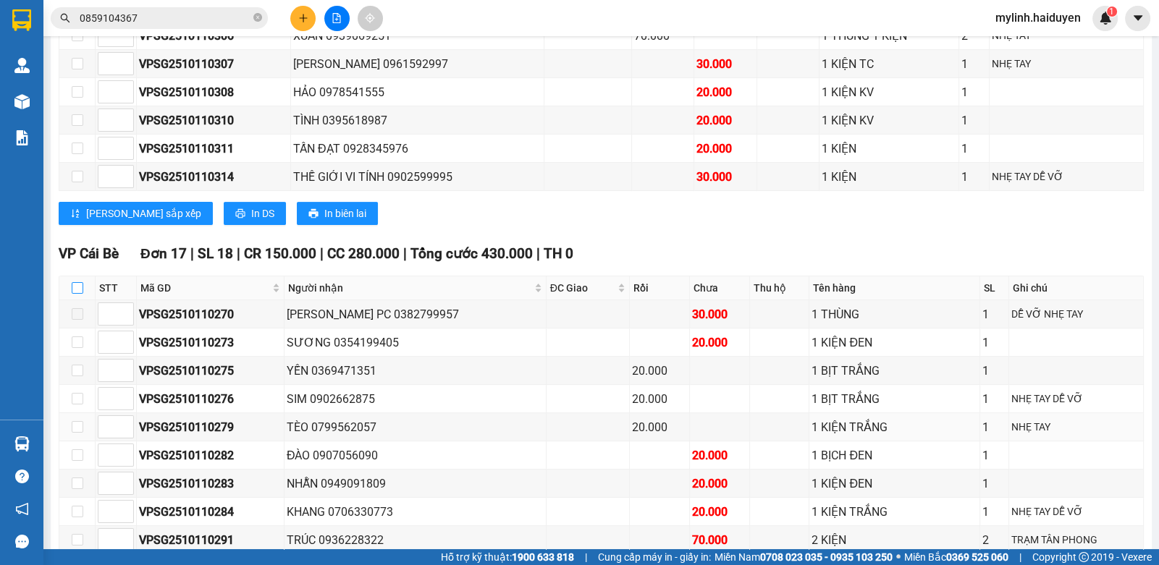
checkbox input "true"
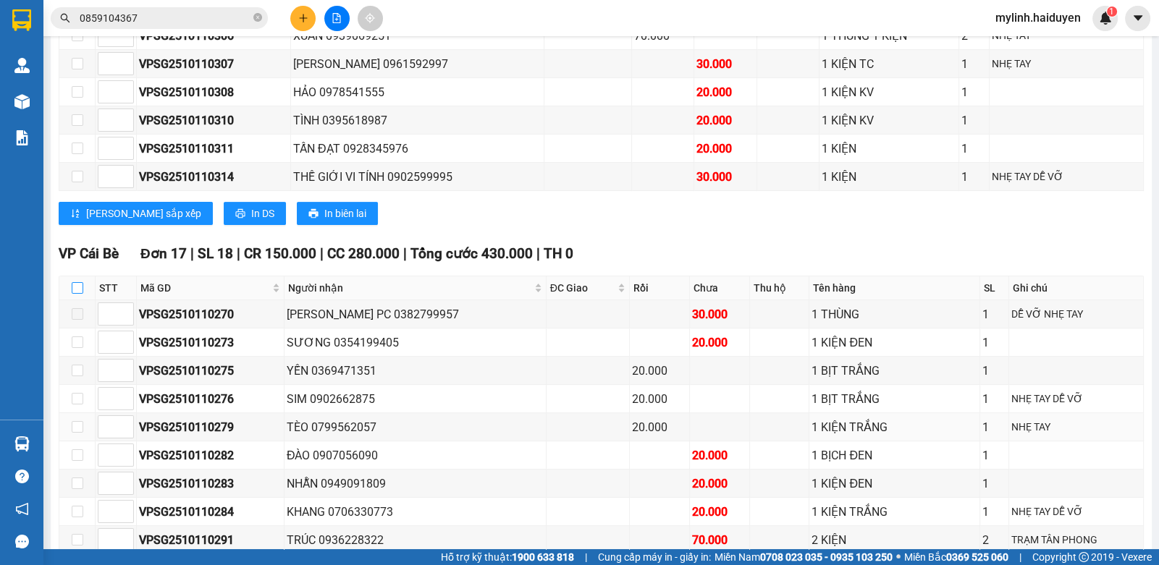
checkbox input "true"
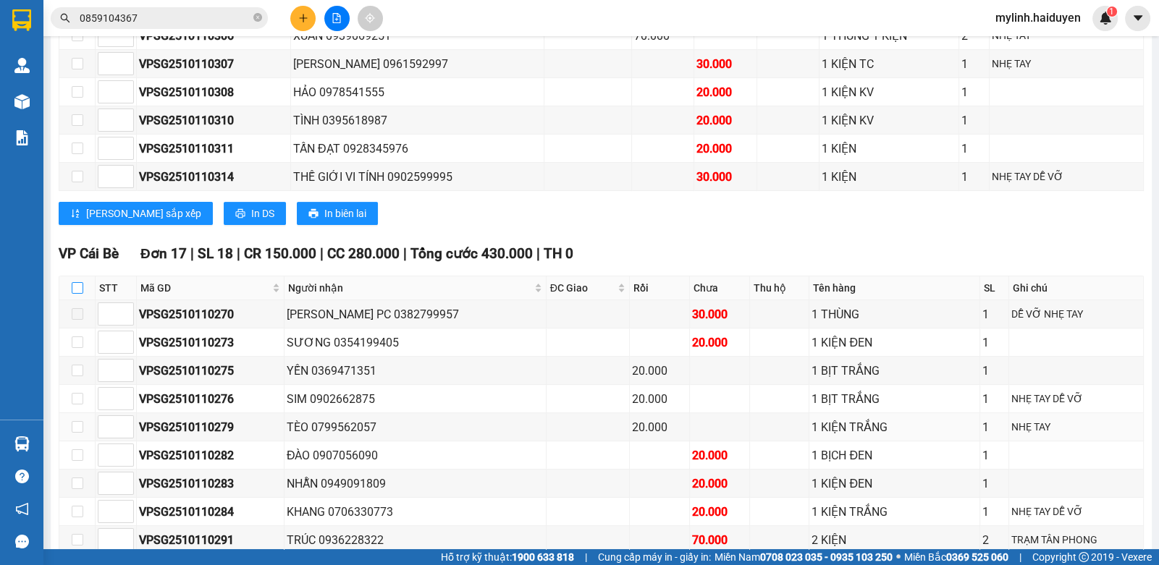
checkbox input "true"
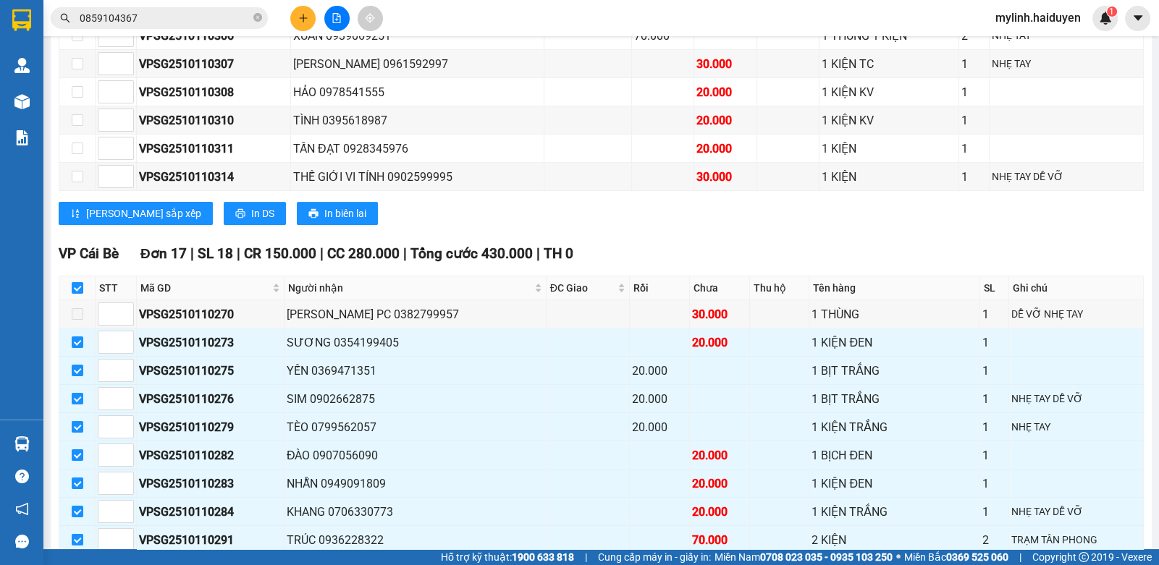
click at [188, 20] on input "0859104367" at bounding box center [165, 18] width 171 height 16
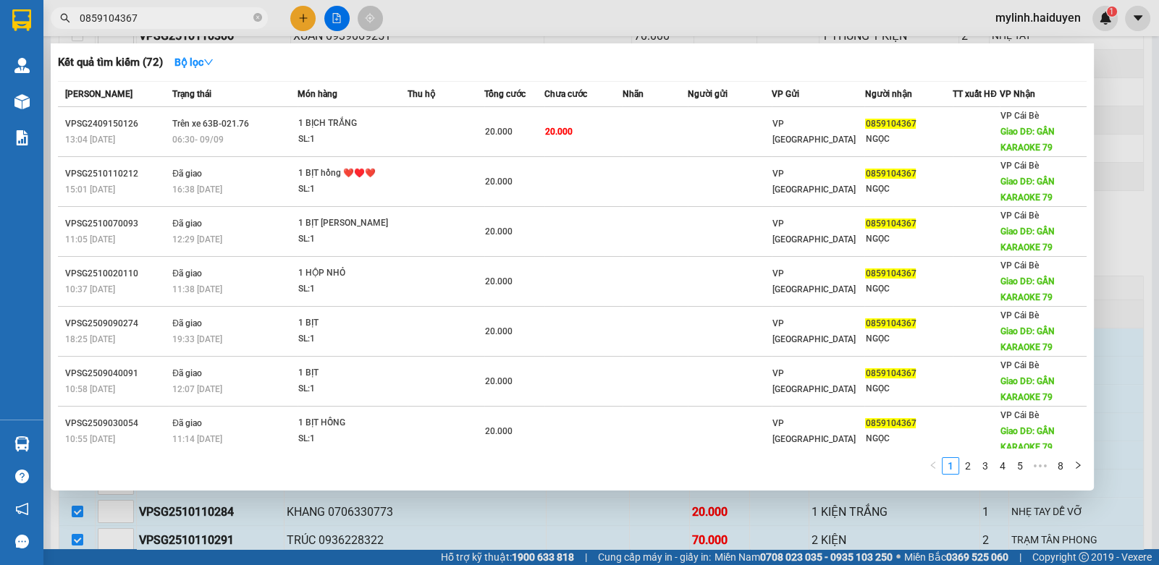
click at [188, 20] on input "0859104367" at bounding box center [165, 18] width 171 height 16
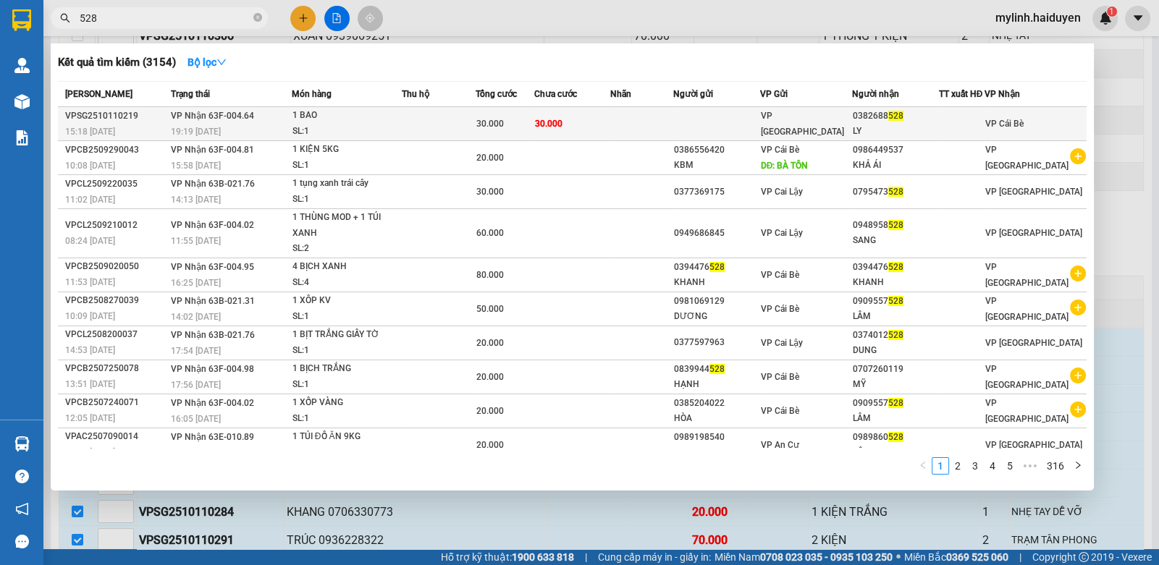
type input "528"
click at [316, 122] on div "1 BAO" at bounding box center [346, 116] width 109 height 16
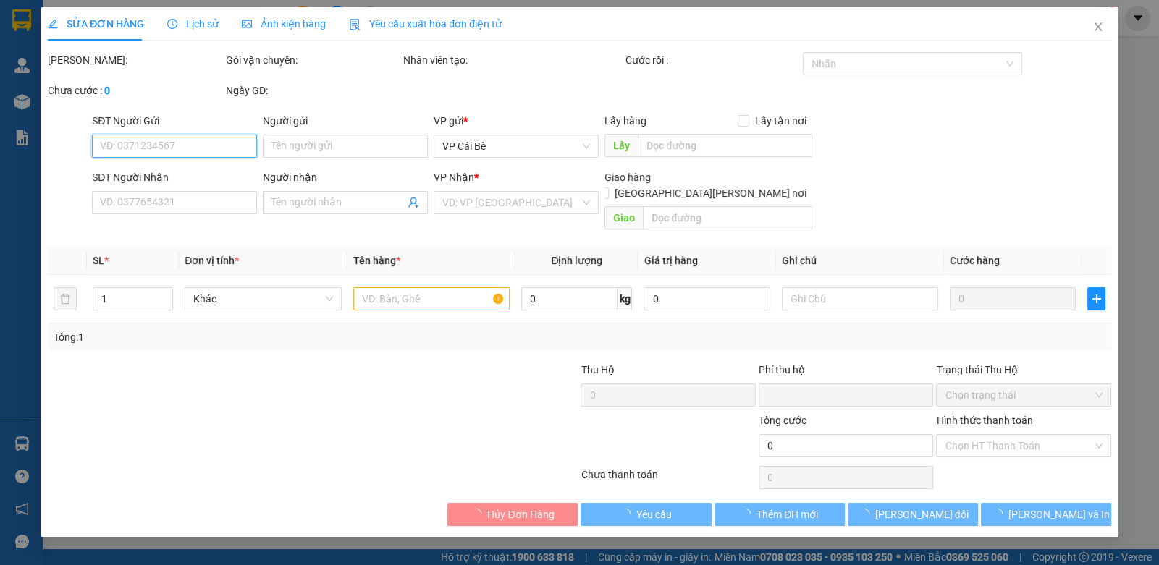
type input "0382688528"
type input "LY"
type input "0"
type input "30.000"
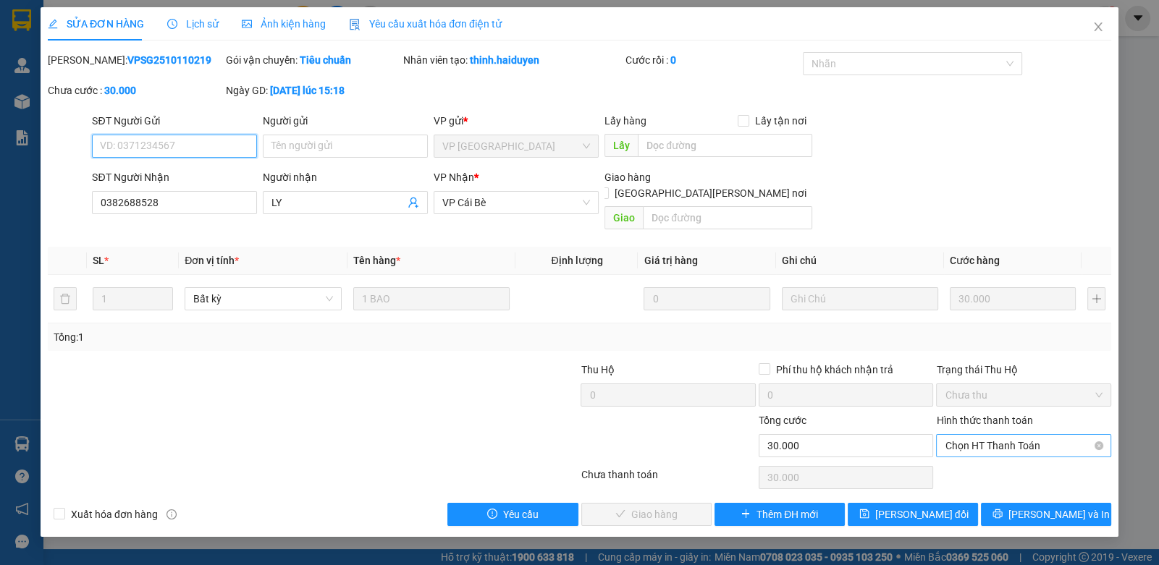
click at [986, 435] on span "Chọn HT Thanh Toán" at bounding box center [1022, 446] width 157 height 22
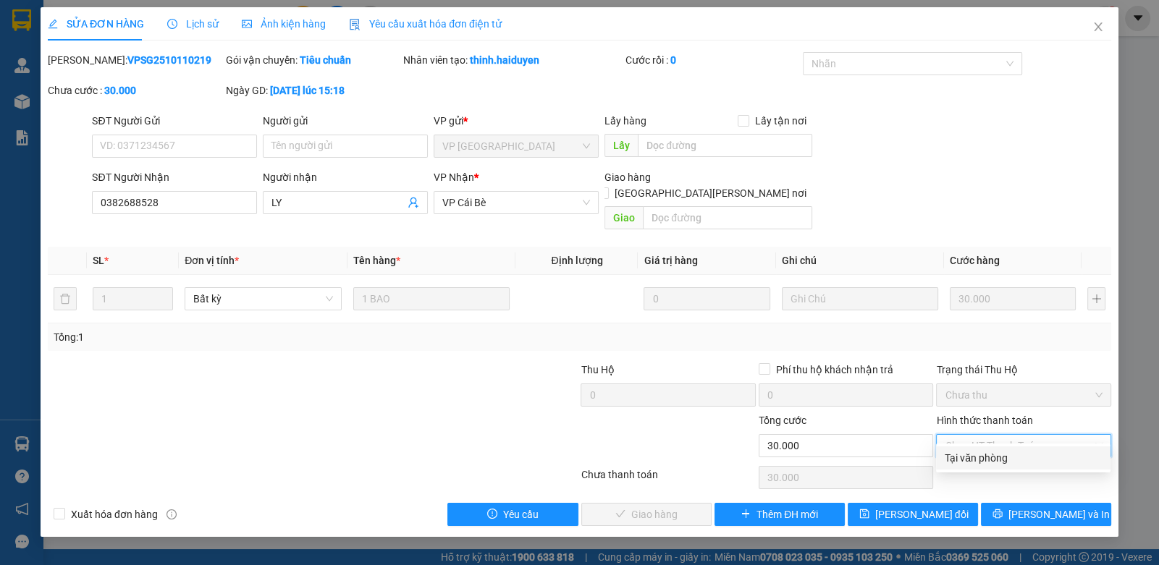
drag, startPoint x: 973, startPoint y: 462, endPoint x: 952, endPoint y: 459, distance: 21.2
click at [963, 460] on div "Tại văn phòng" at bounding box center [1022, 458] width 157 height 16
type input "0"
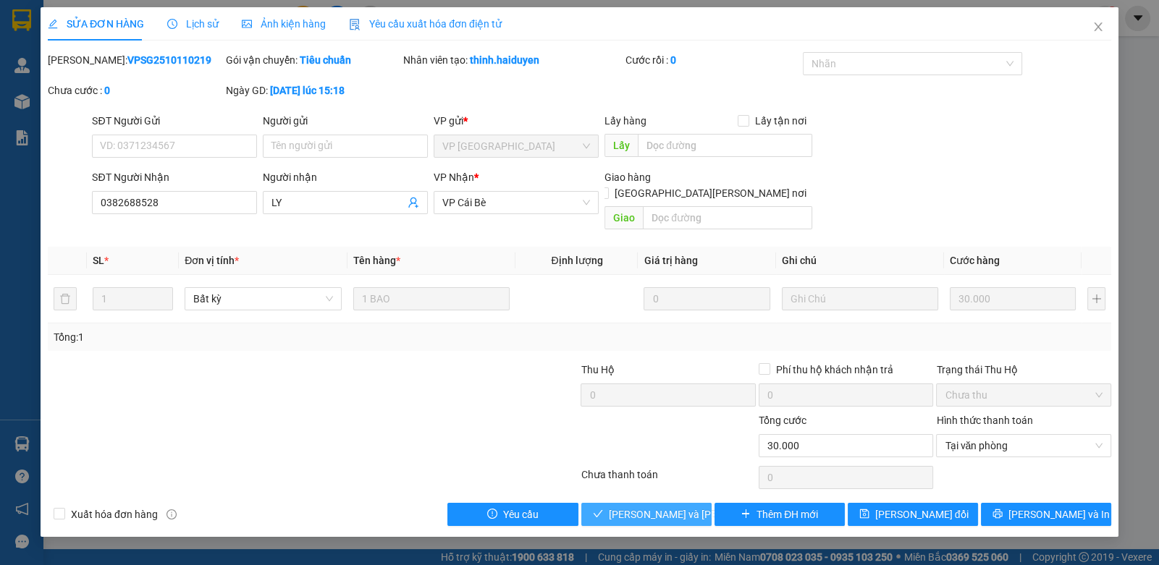
click at [606, 503] on button "[PERSON_NAME] và [PERSON_NAME] hàng" at bounding box center [646, 514] width 130 height 23
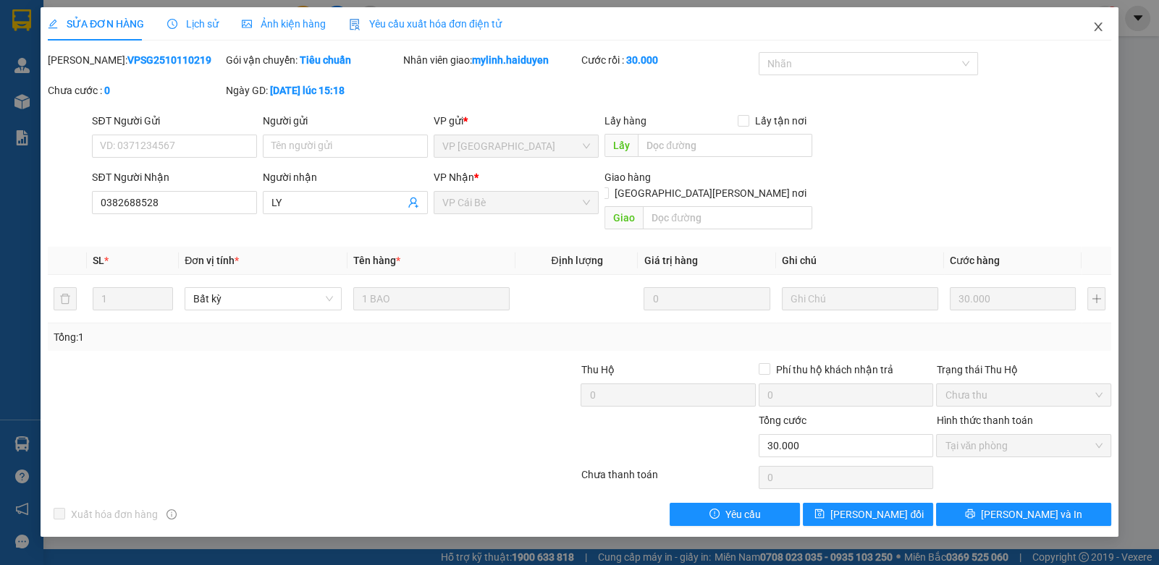
click at [1099, 28] on icon "close" at bounding box center [1098, 27] width 12 height 12
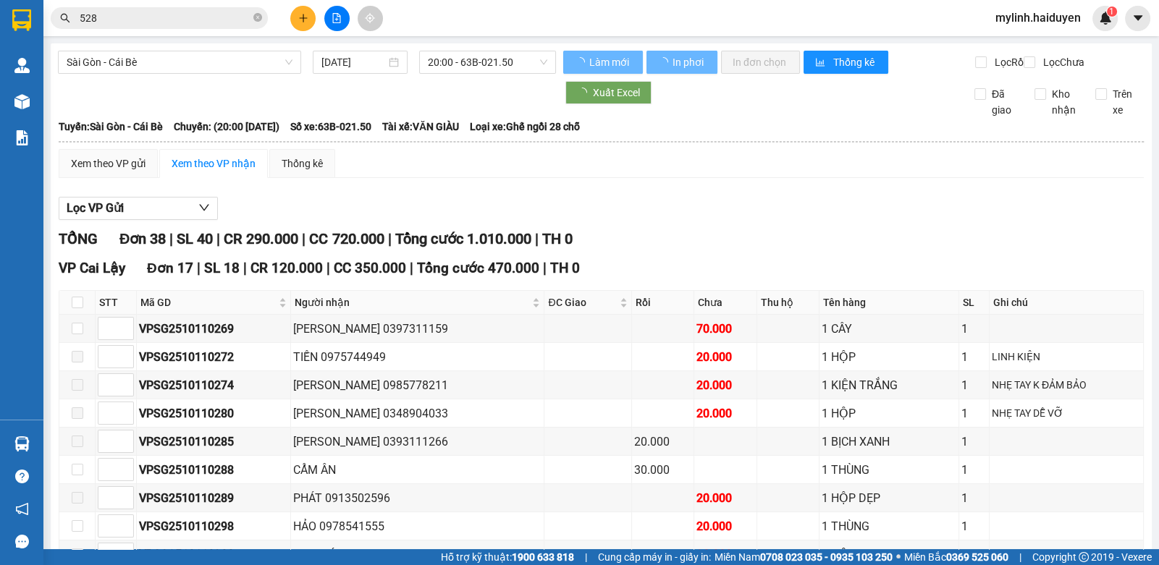
click at [297, 18] on button at bounding box center [302, 18] width 25 height 25
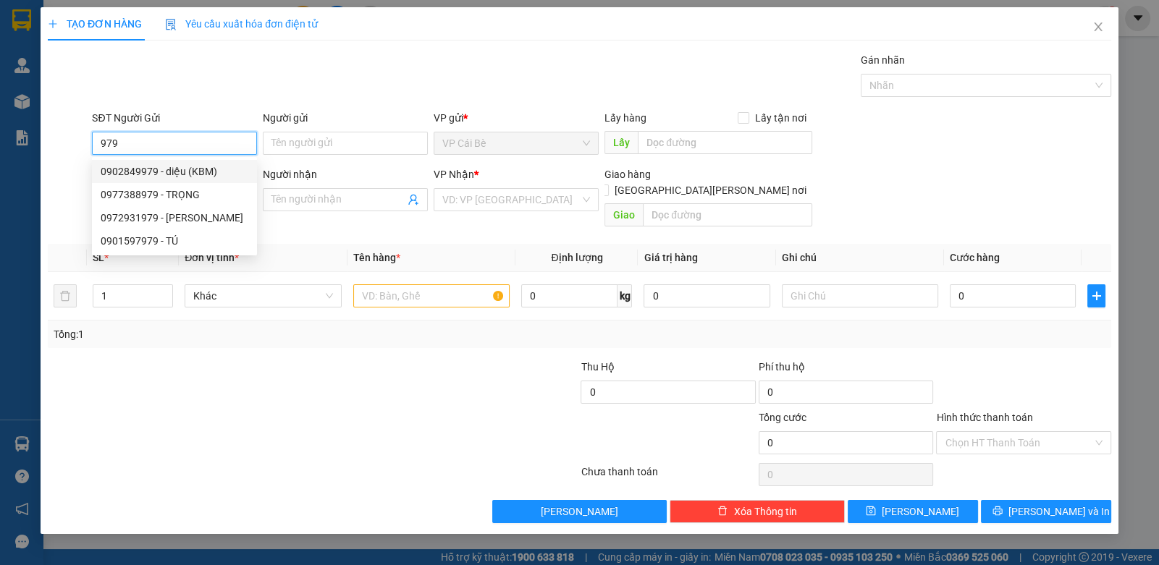
click at [165, 168] on div "0902849979 - diệu (KBM)" at bounding box center [175, 172] width 148 height 16
type input "0902849979"
type input "diệu (KBM)"
type input "NAM ANH"
type input "0903711082"
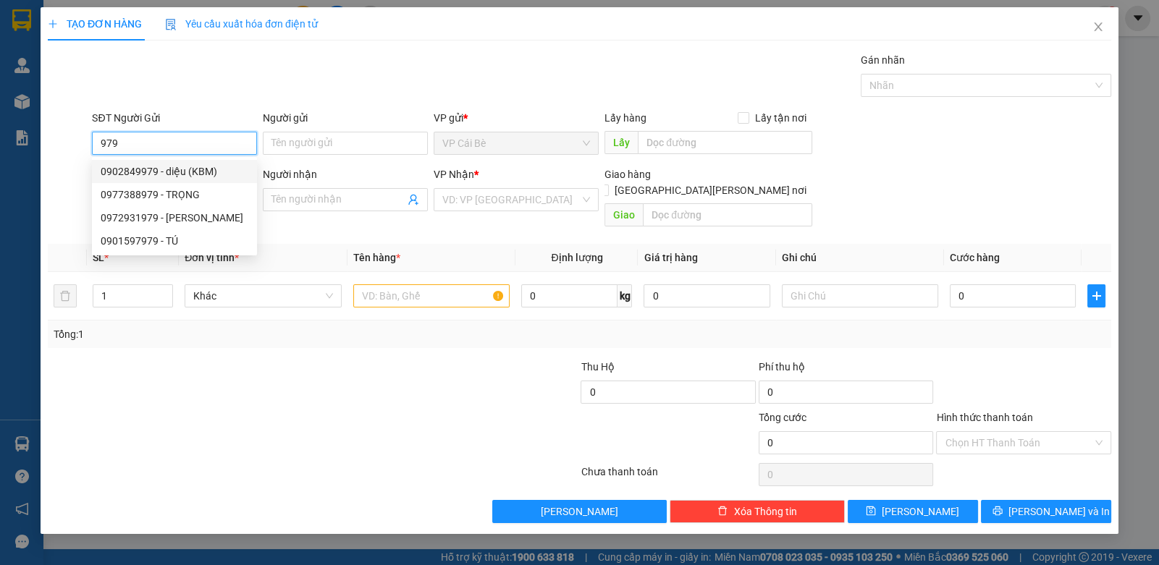
type input "A [PERSON_NAME] (KBM)"
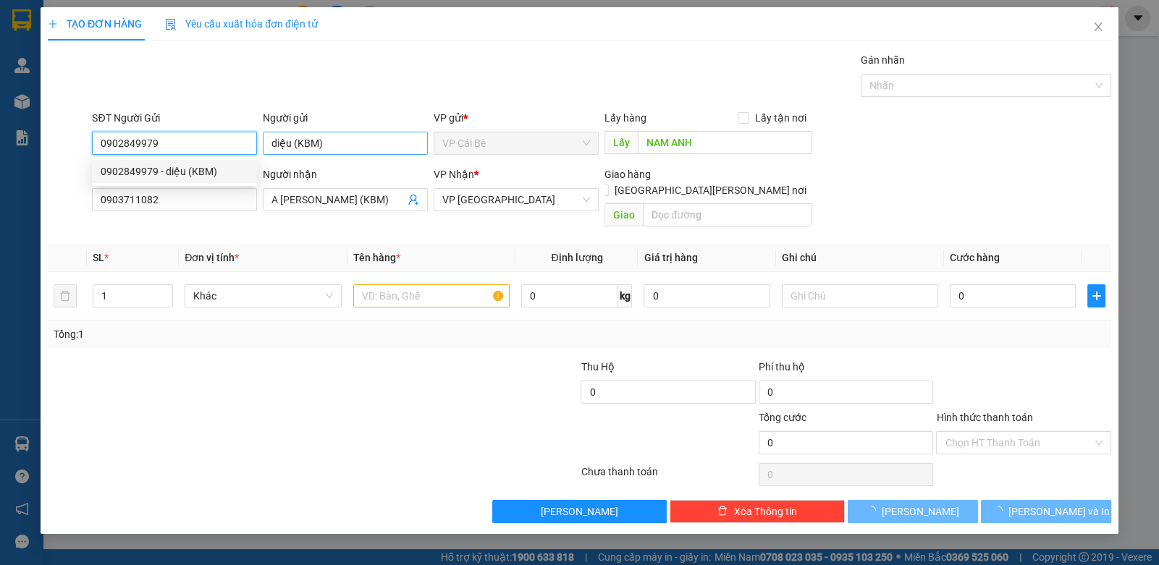
type input "30.000"
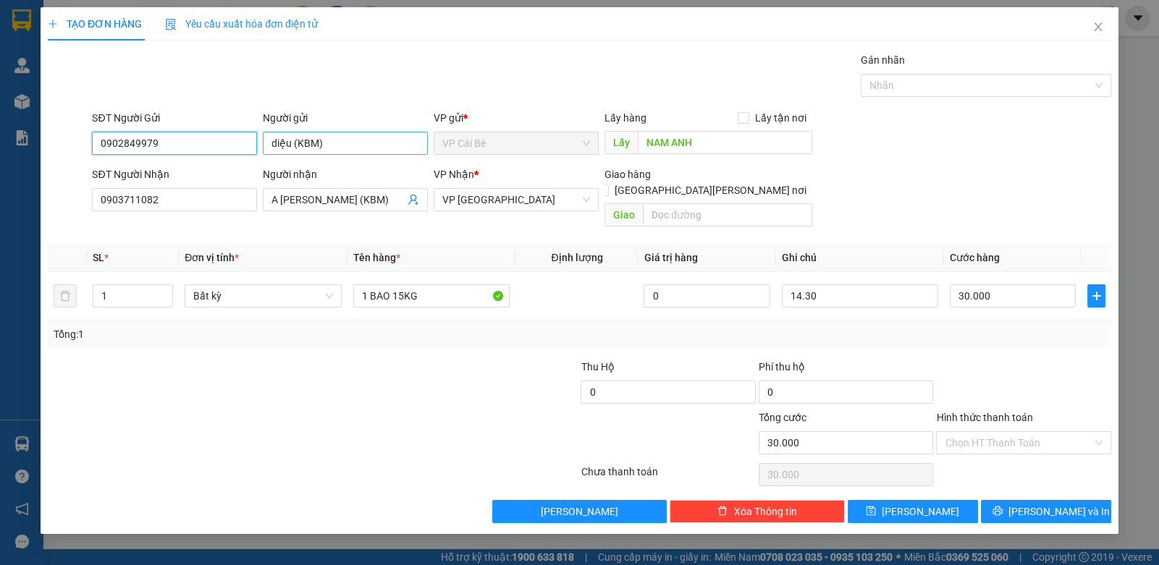
type input "0902849979"
drag, startPoint x: 295, startPoint y: 140, endPoint x: 354, endPoint y: 141, distance: 59.4
click at [354, 140] on input "diệu (KBM)" at bounding box center [345, 143] width 165 height 23
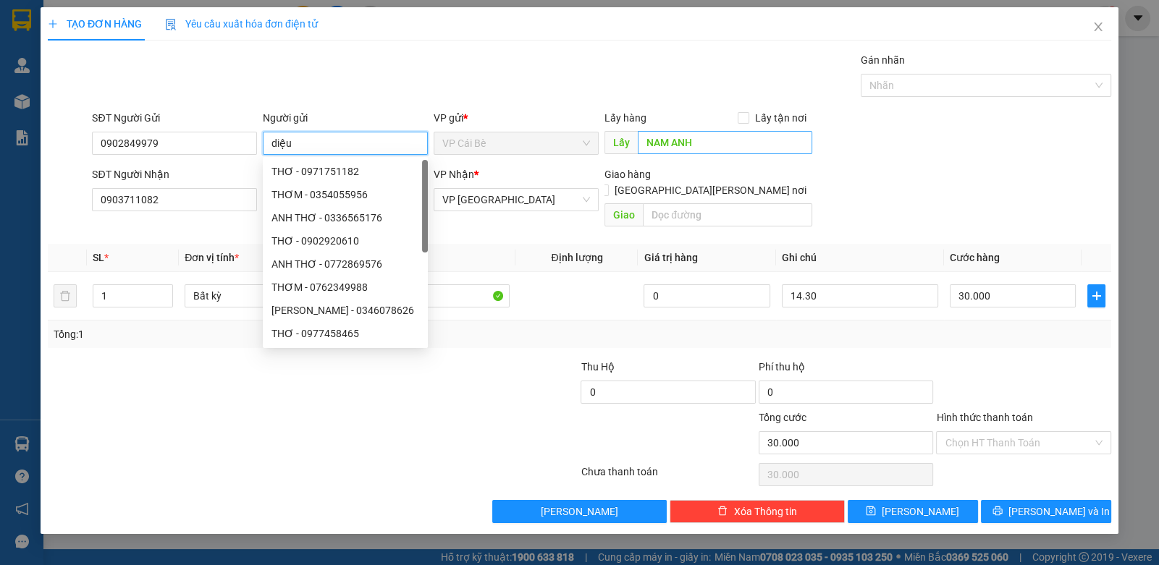
type input "diệu"
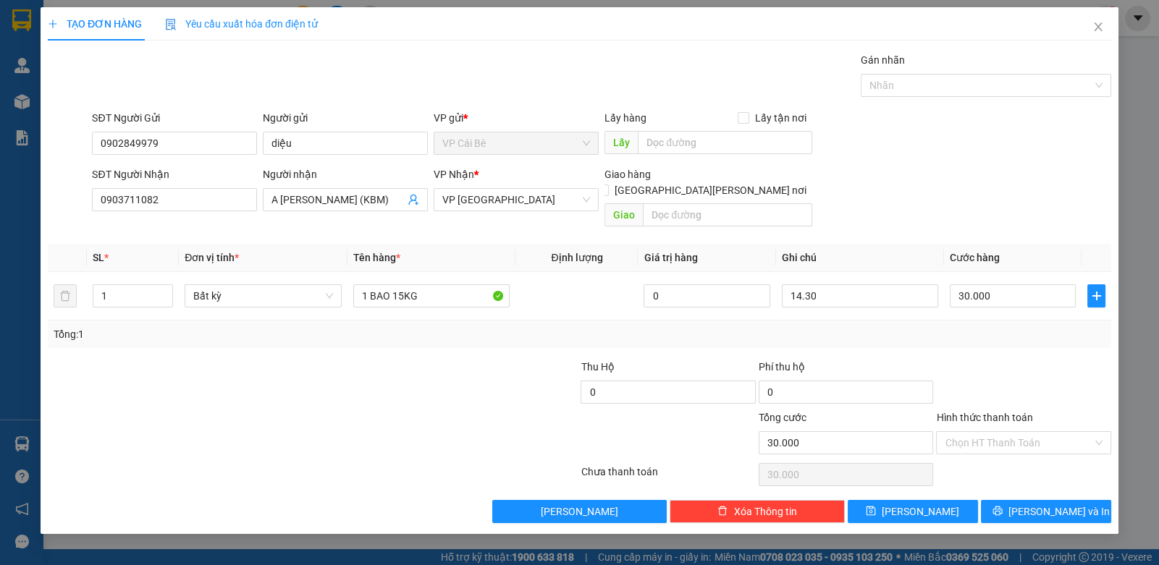
drag, startPoint x: 581, startPoint y: 56, endPoint x: 316, endPoint y: 178, distance: 292.1
click at [571, 56] on div "Gói vận chuyển * Tiêu chuẩn Gán nhãn Nhãn" at bounding box center [601, 77] width 1025 height 51
click at [190, 198] on input "0903711082" at bounding box center [174, 199] width 165 height 23
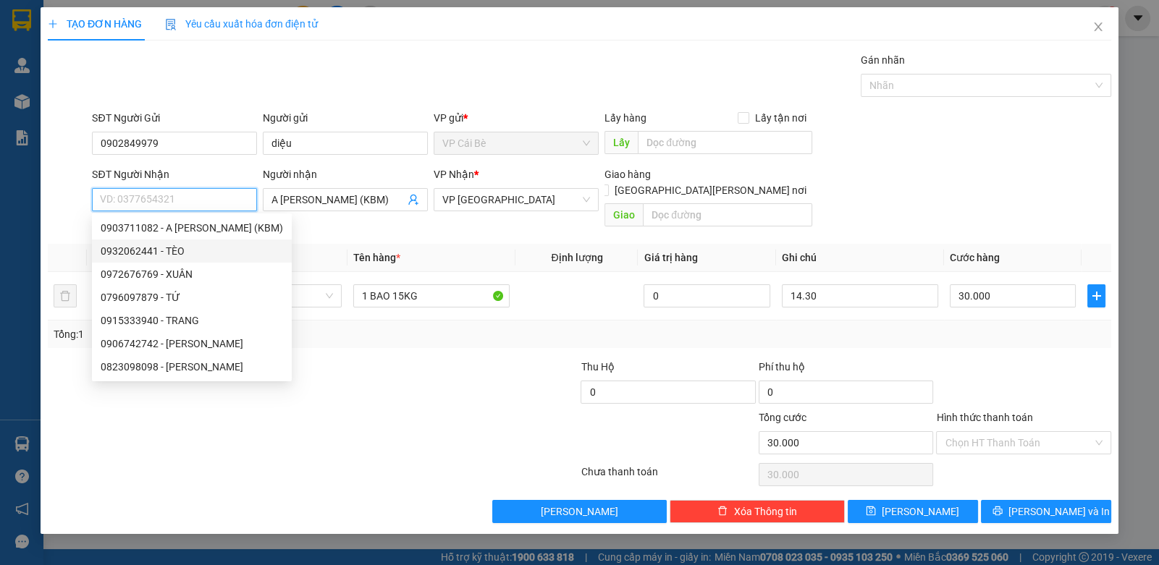
click at [192, 253] on div "0932062441 - TÈO" at bounding box center [192, 251] width 182 height 16
type input "0932062441"
type input "TÈO"
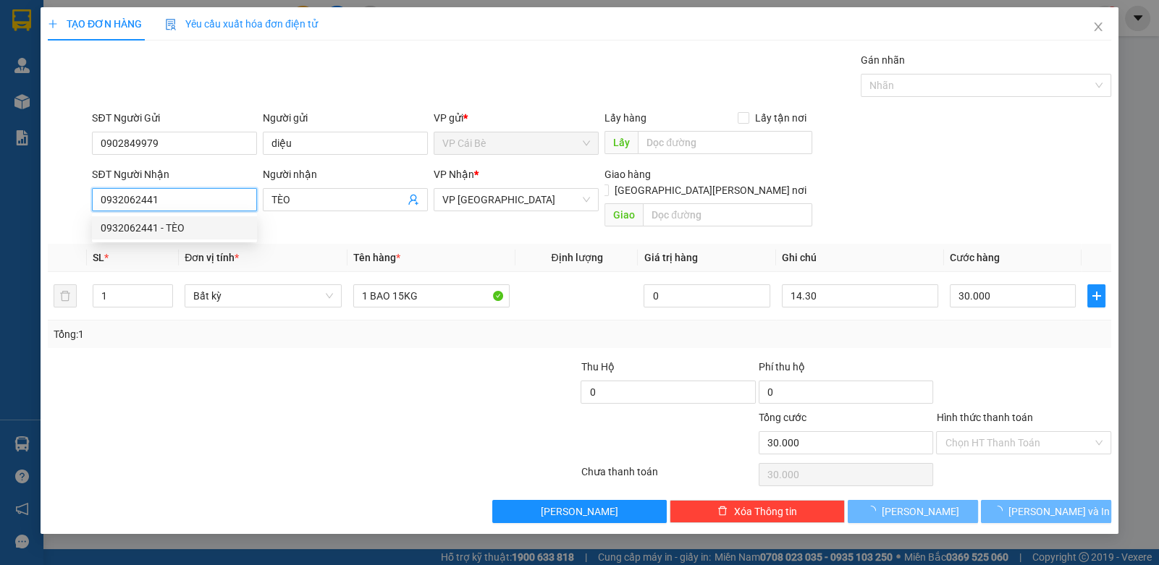
type input "50.000"
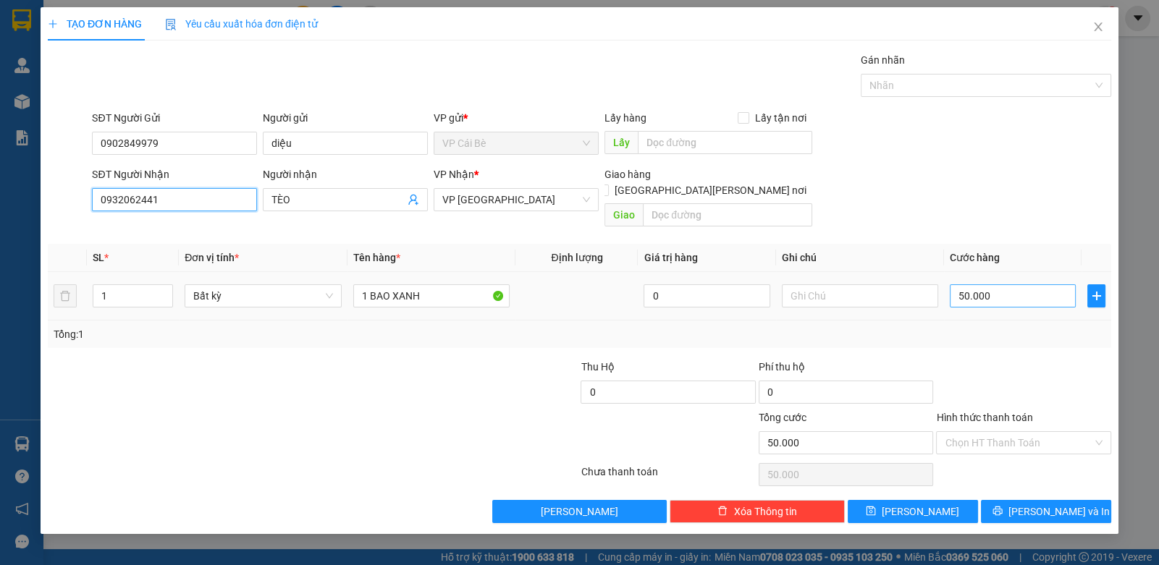
type input "0932062441"
click at [969, 284] on input "50.000" at bounding box center [1013, 295] width 126 height 23
type input "7"
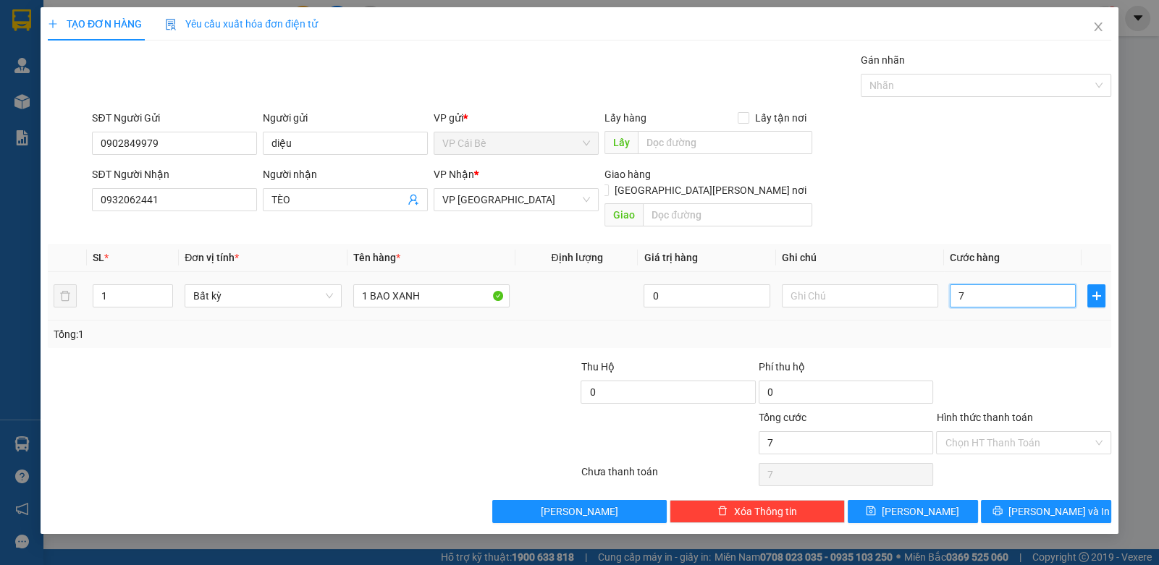
type input "70"
type input "70.000"
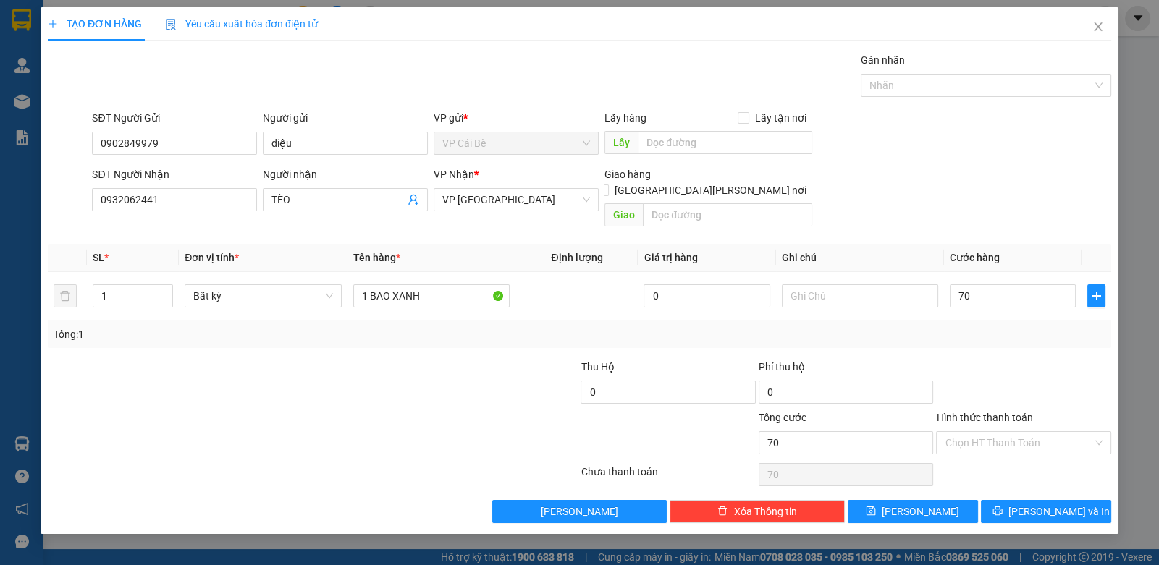
type input "70.000"
click at [1012, 339] on div "Transit Pickup Surcharge Ids Transit Deliver Surcharge Ids Transit Deliver Surc…" at bounding box center [579, 287] width 1063 height 471
click at [1038, 504] on span "[PERSON_NAME] và In" at bounding box center [1058, 512] width 101 height 16
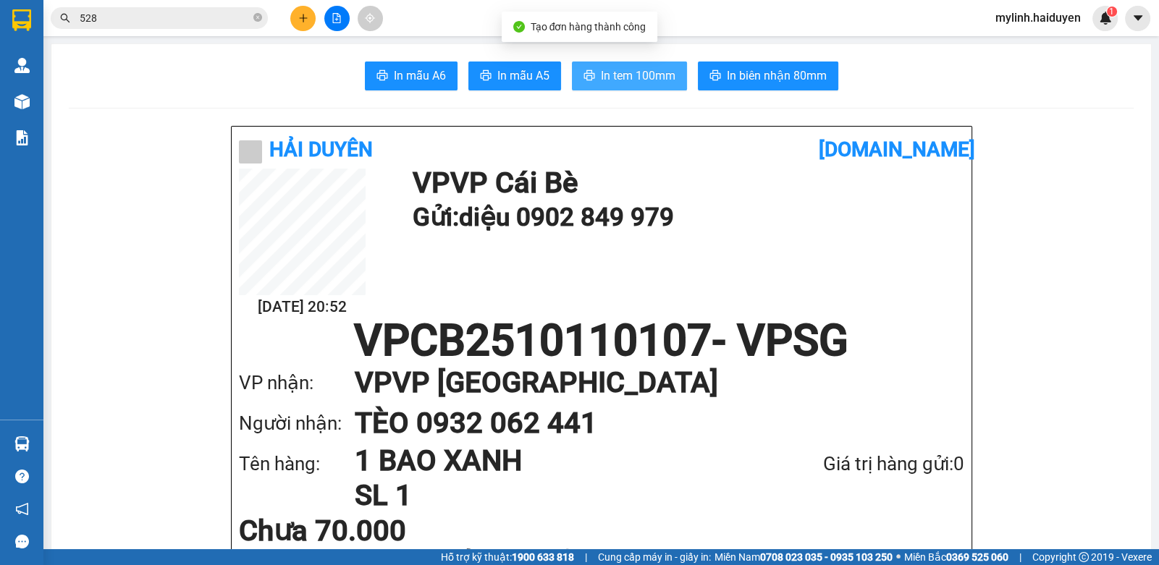
click at [641, 79] on span "In tem 100mm" at bounding box center [638, 76] width 75 height 18
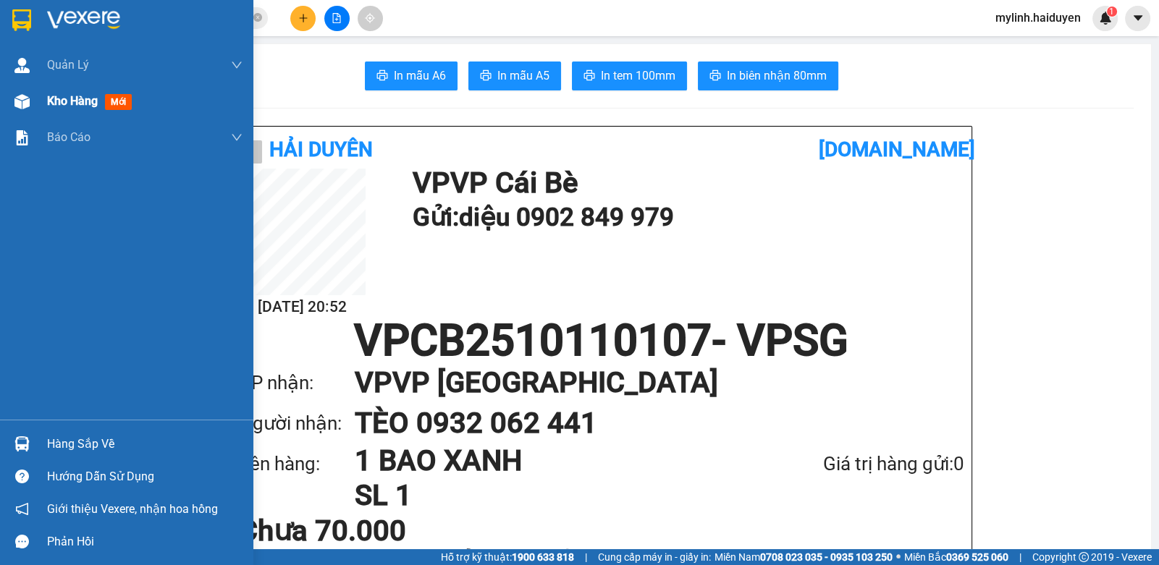
click at [73, 88] on div "Kho hàng mới" at bounding box center [144, 101] width 195 height 36
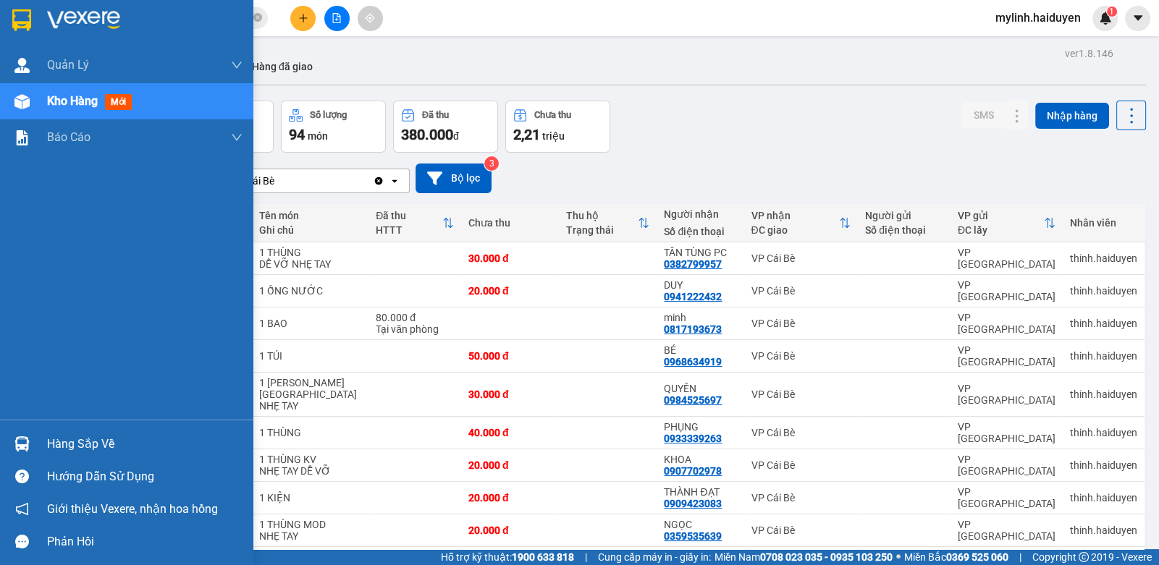
click at [36, 447] on div "Hàng sắp về" at bounding box center [126, 444] width 253 height 33
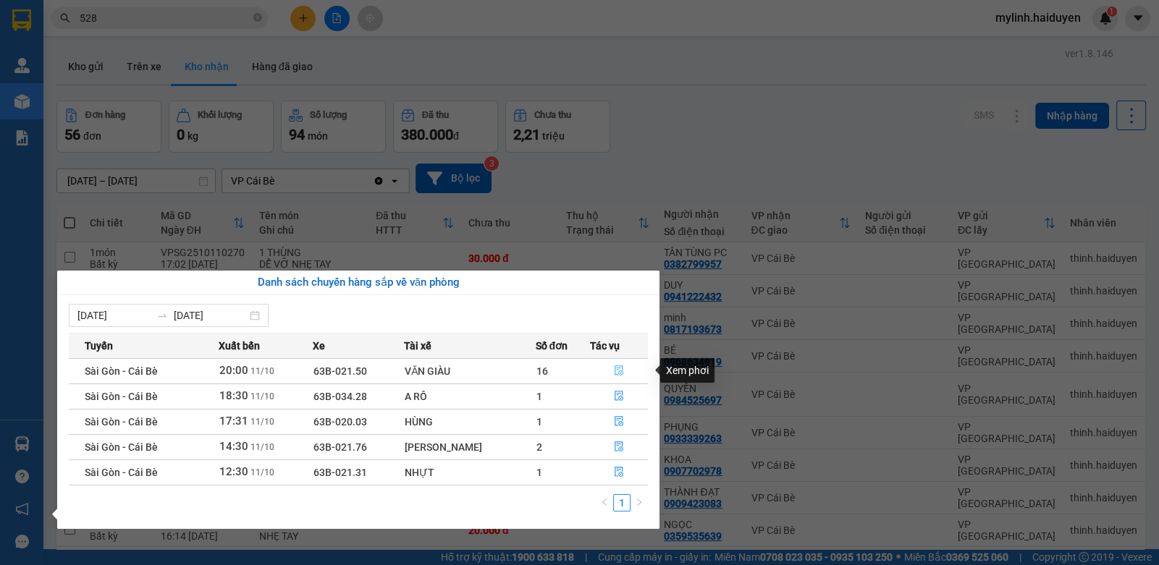
click at [619, 363] on button "button" at bounding box center [619, 371] width 56 height 23
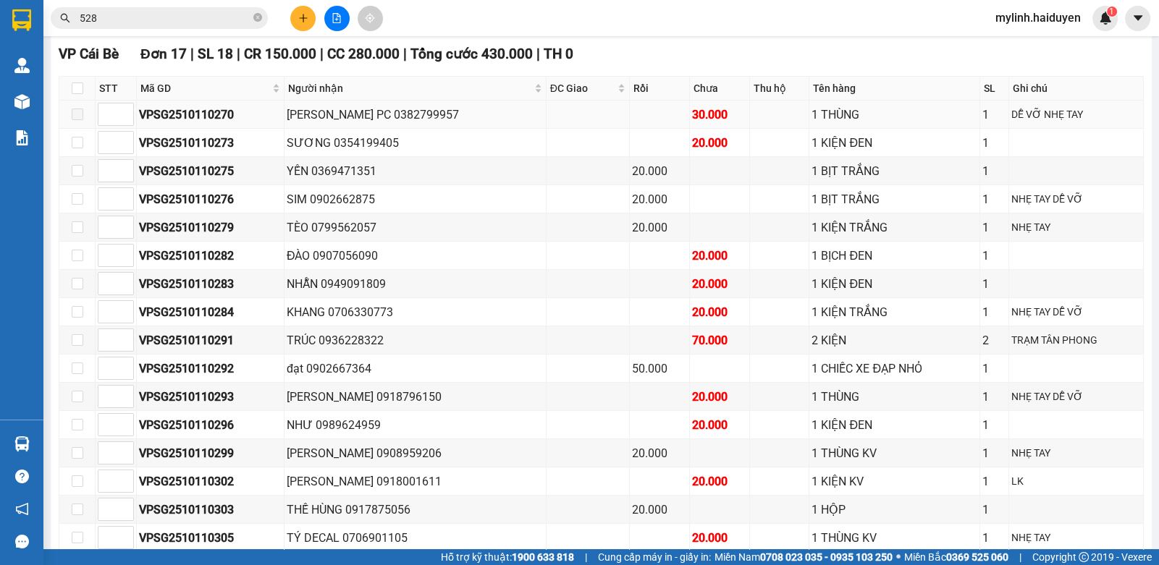
scroll to position [723, 0]
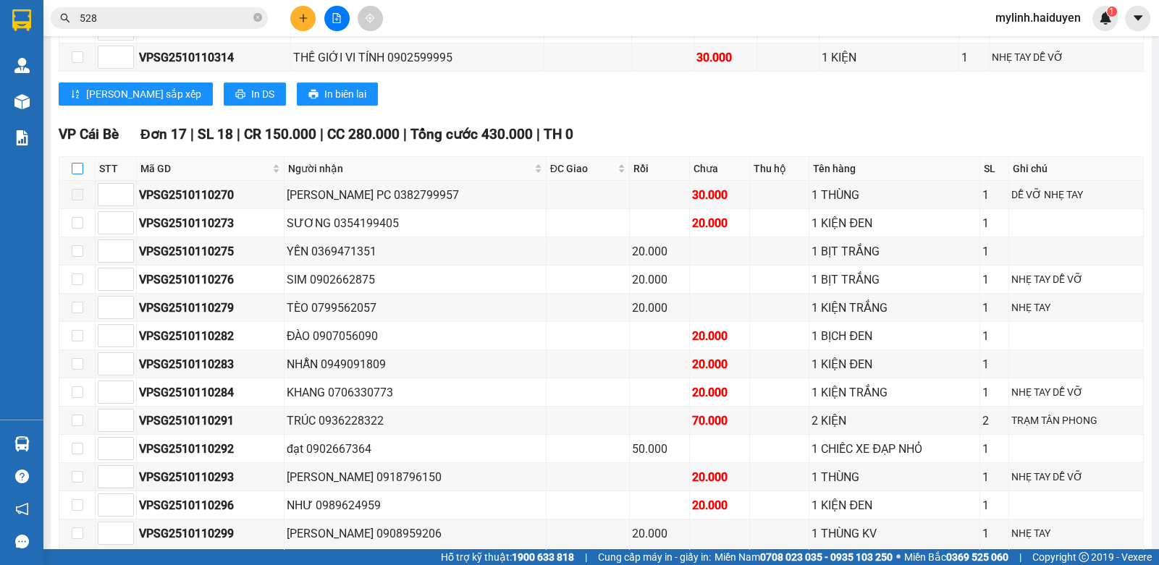
click at [72, 174] on input "checkbox" at bounding box center [78, 169] width 12 height 12
checkbox input "true"
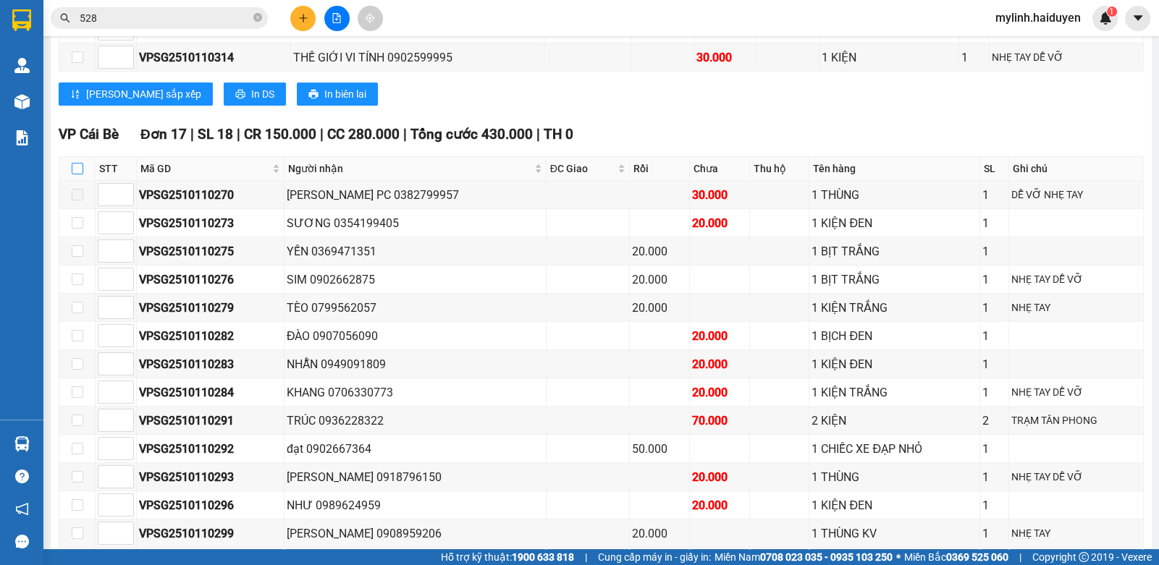
checkbox input "true"
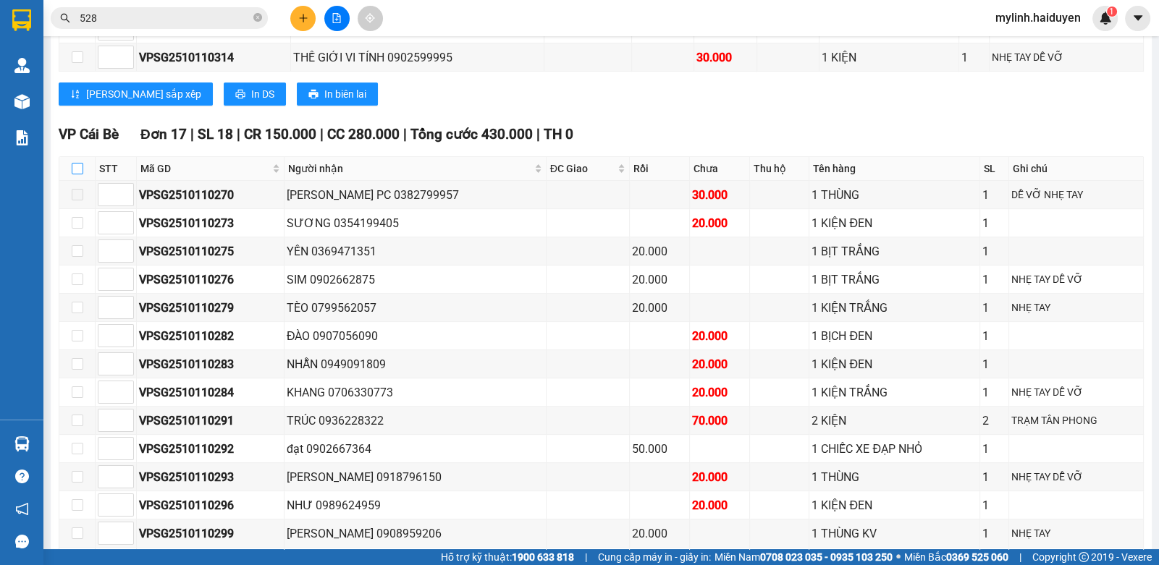
checkbox input "true"
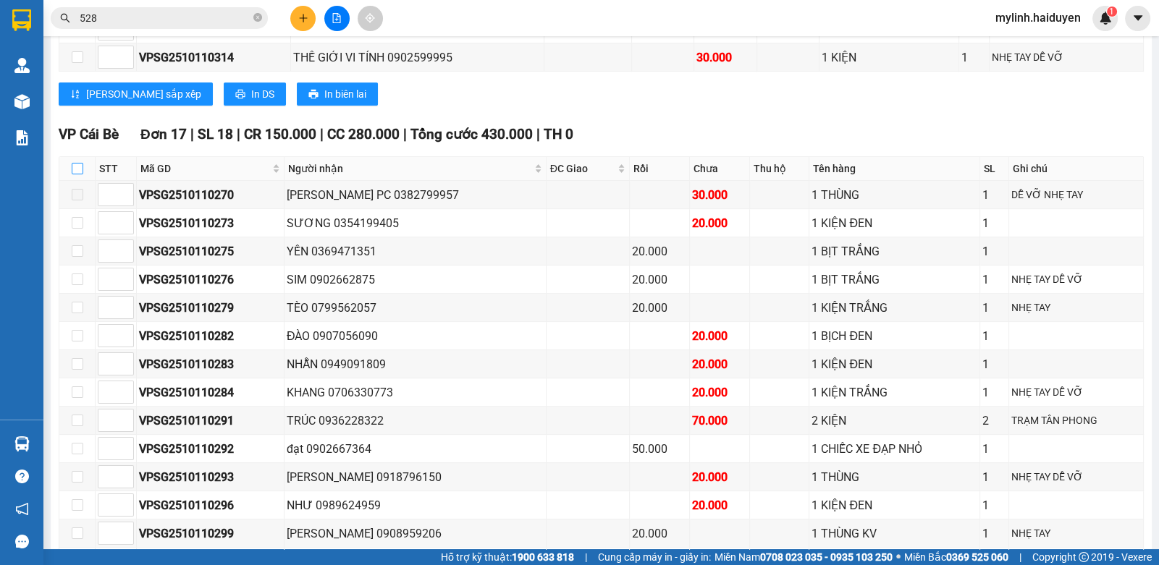
checkbox input "true"
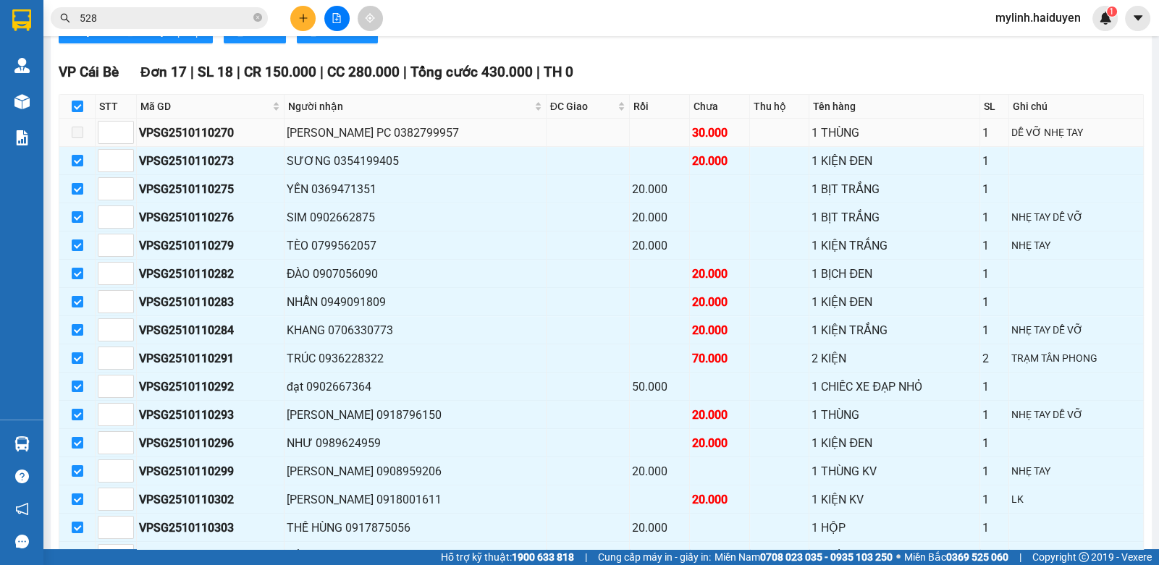
scroll to position [868, 0]
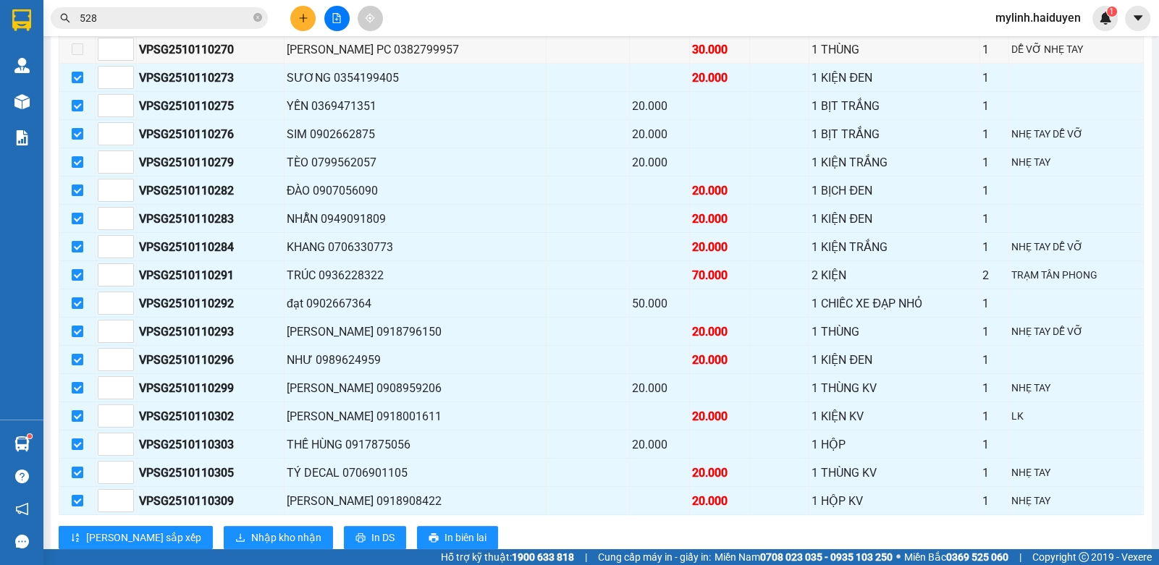
click at [208, 20] on input "528" at bounding box center [165, 18] width 171 height 16
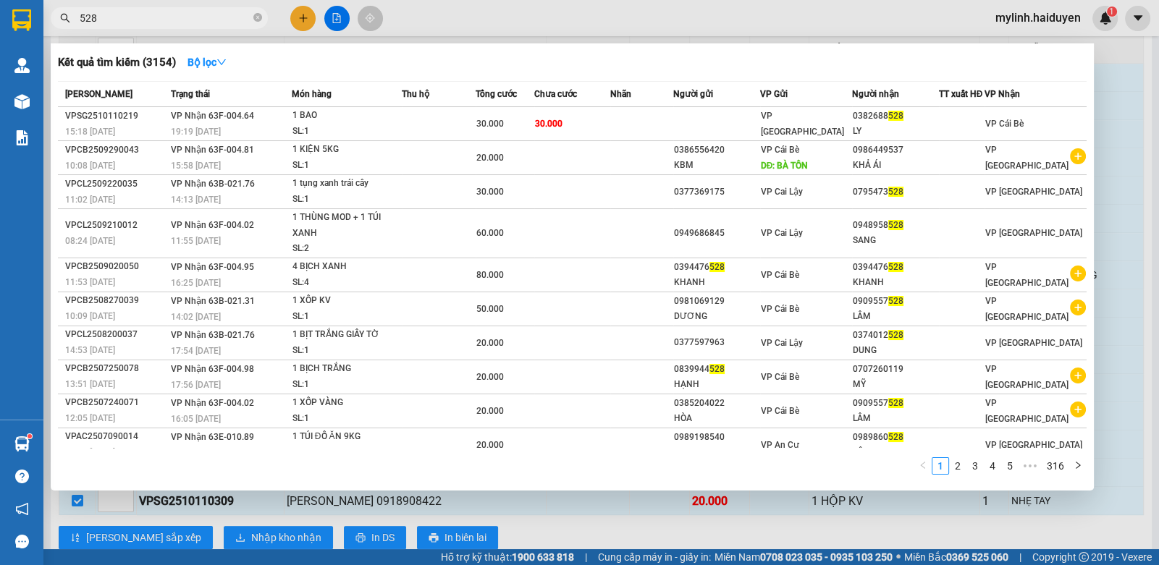
click at [208, 20] on input "528" at bounding box center [165, 18] width 171 height 16
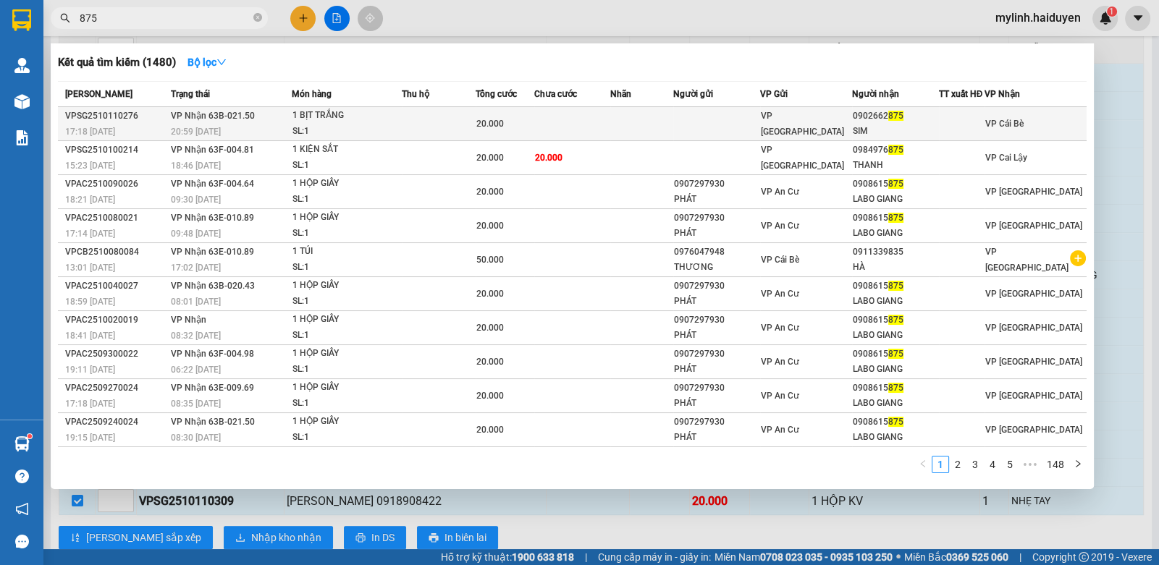
type input "875"
click at [551, 122] on td at bounding box center [572, 124] width 76 height 34
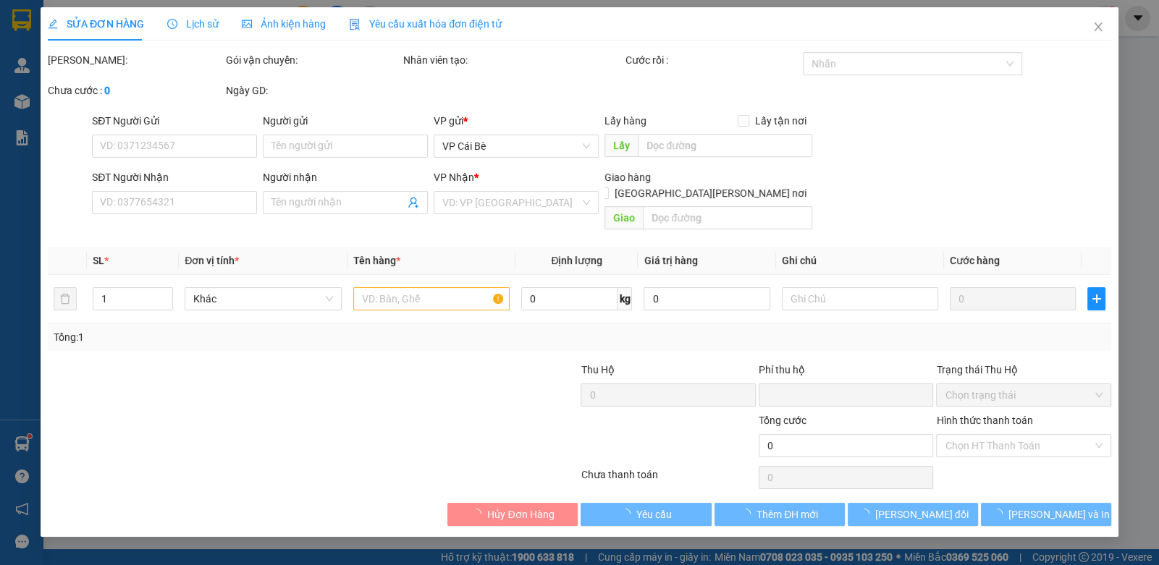
type input "0902662875"
type input "SIM"
type input "0"
type input "20.000"
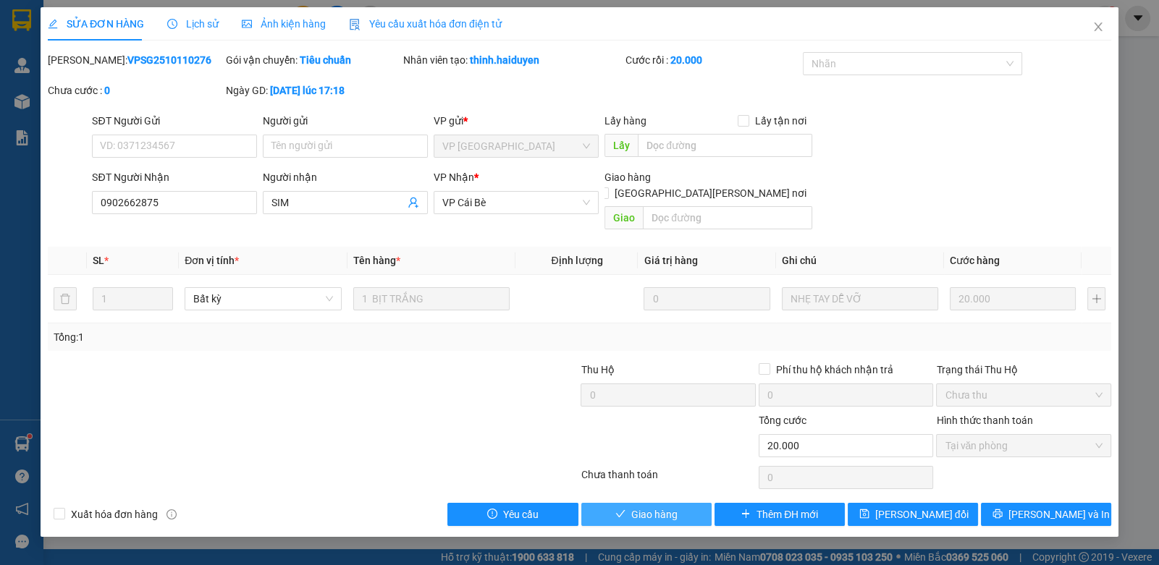
click at [664, 503] on button "Giao hàng" at bounding box center [646, 514] width 130 height 23
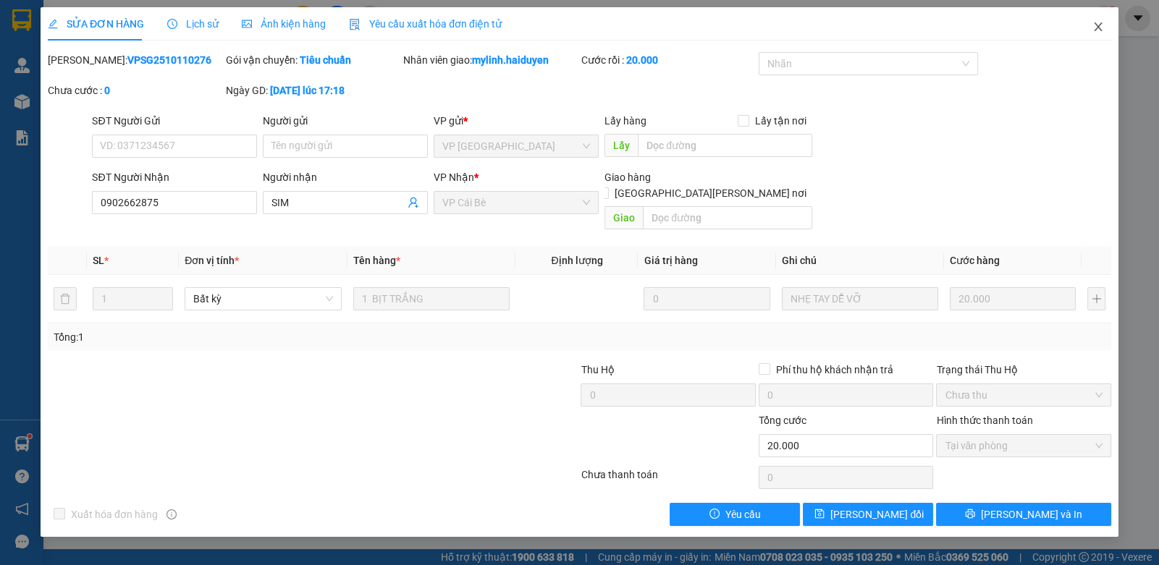
click at [1099, 25] on icon "close" at bounding box center [1098, 26] width 8 height 9
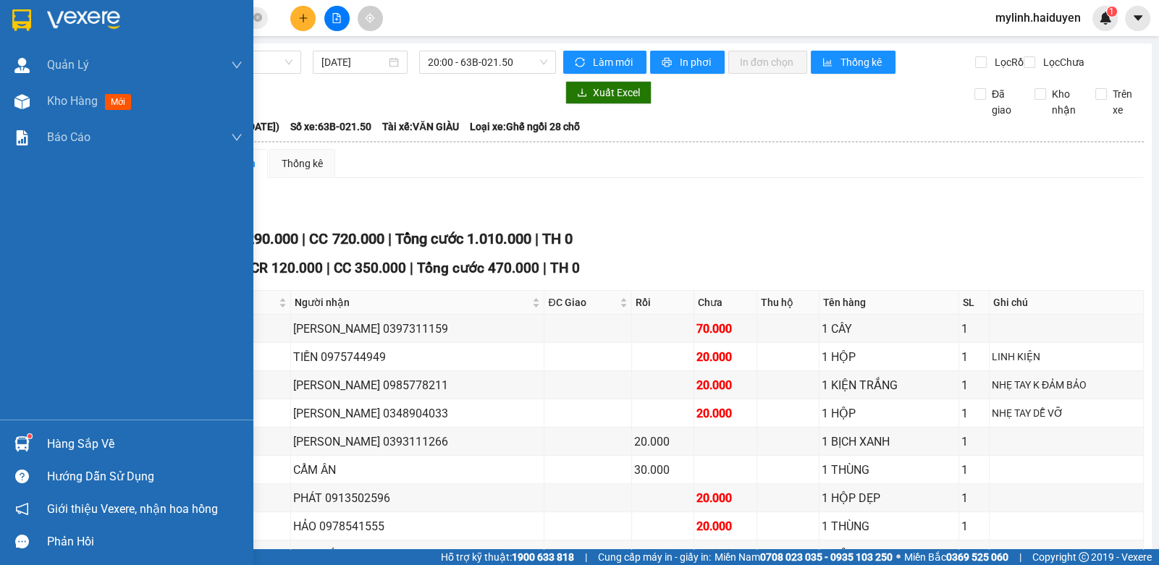
click at [30, 441] on div at bounding box center [21, 443] width 25 height 25
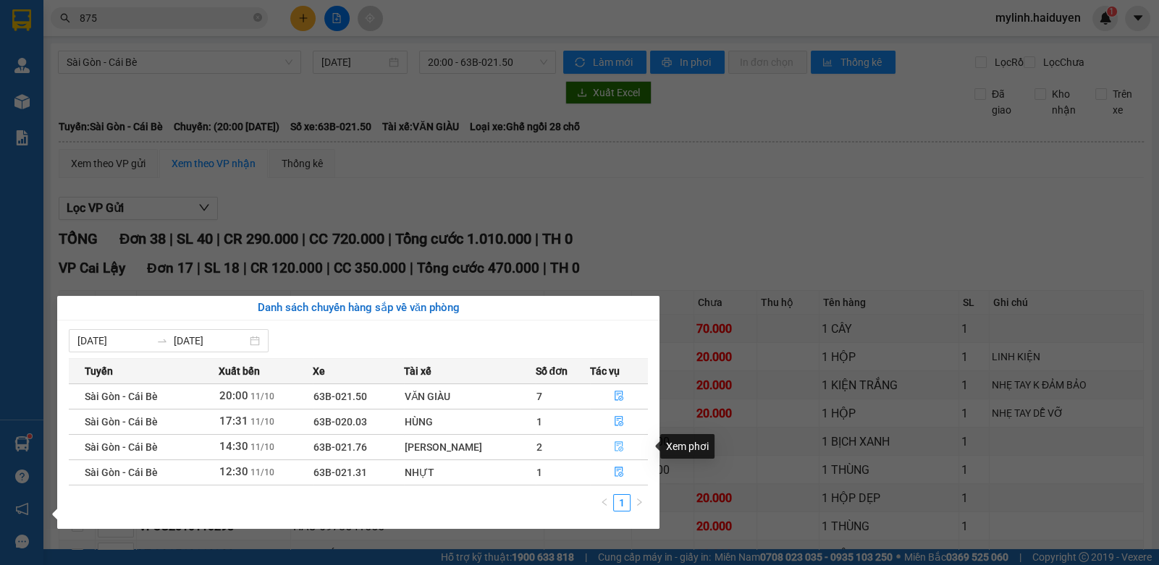
click at [622, 447] on button "button" at bounding box center [619, 447] width 56 height 23
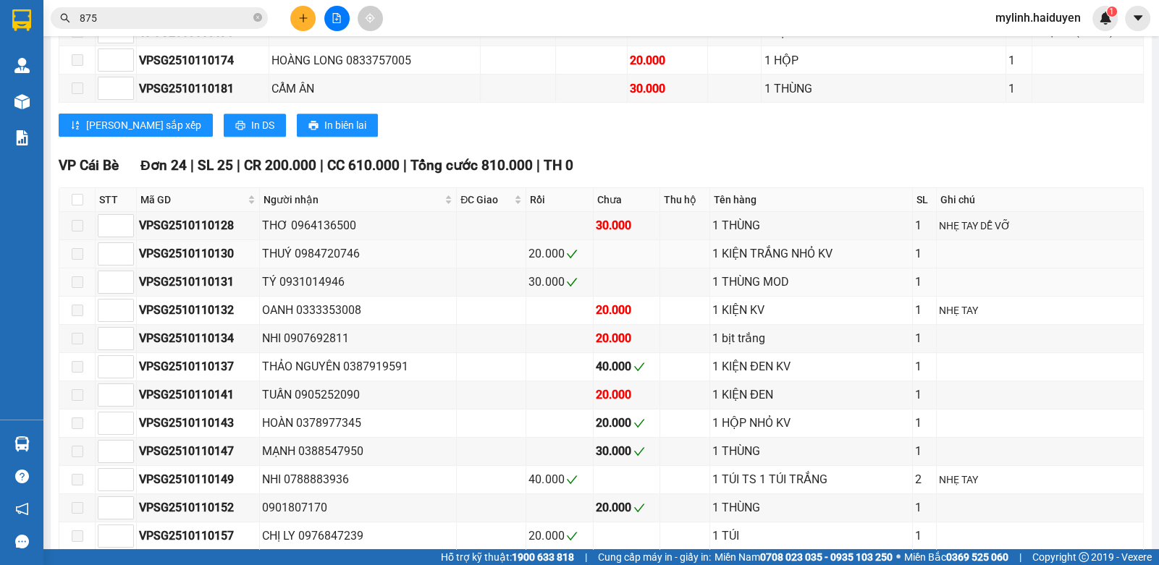
scroll to position [868, 0]
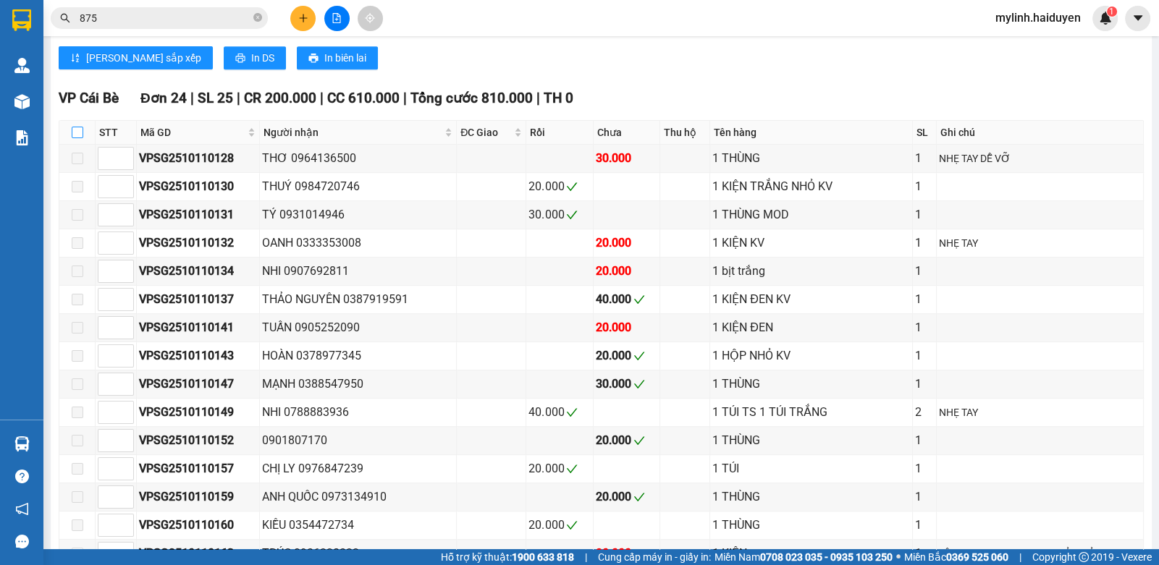
click at [80, 145] on th at bounding box center [77, 133] width 36 height 24
click at [79, 138] on input "checkbox" at bounding box center [78, 133] width 12 height 12
checkbox input "true"
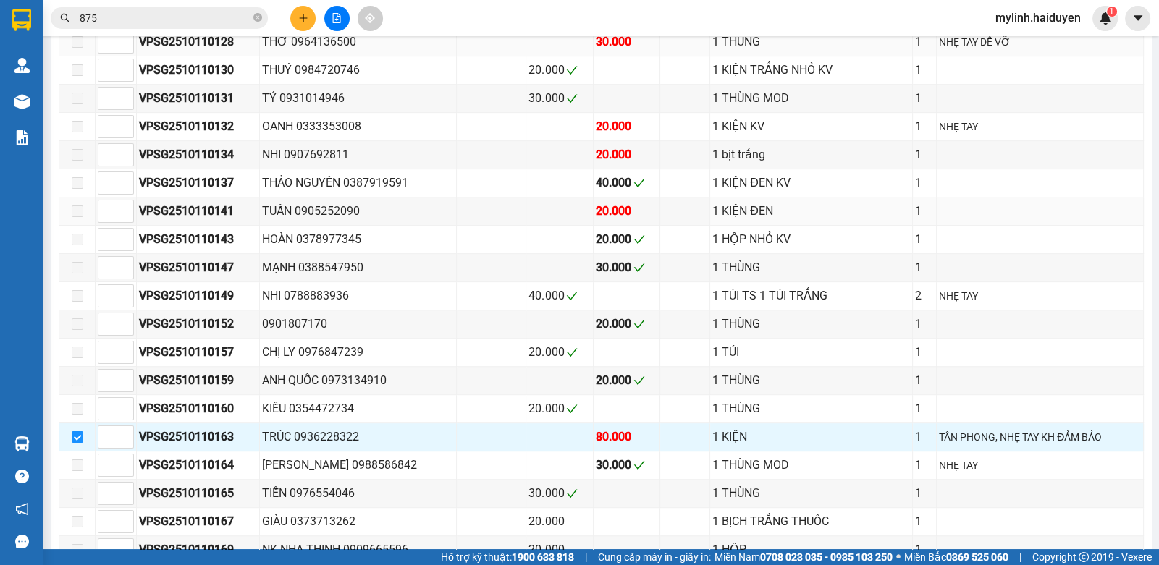
scroll to position [1157, 0]
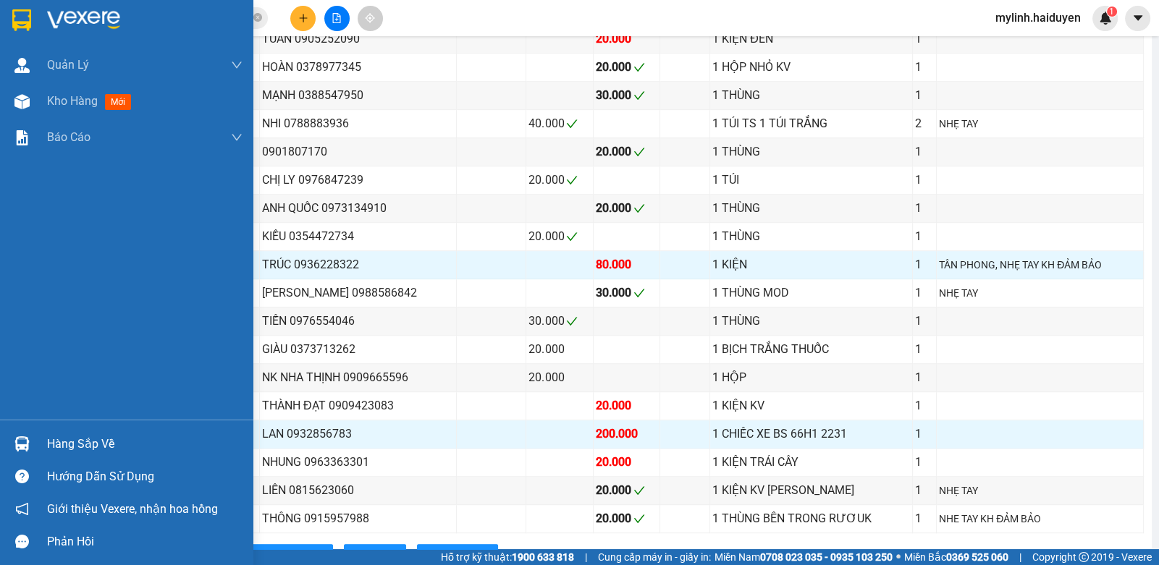
drag, startPoint x: 65, startPoint y: 434, endPoint x: 132, endPoint y: 421, distance: 68.6
click at [65, 434] on div "Hàng sắp về" at bounding box center [144, 445] width 195 height 22
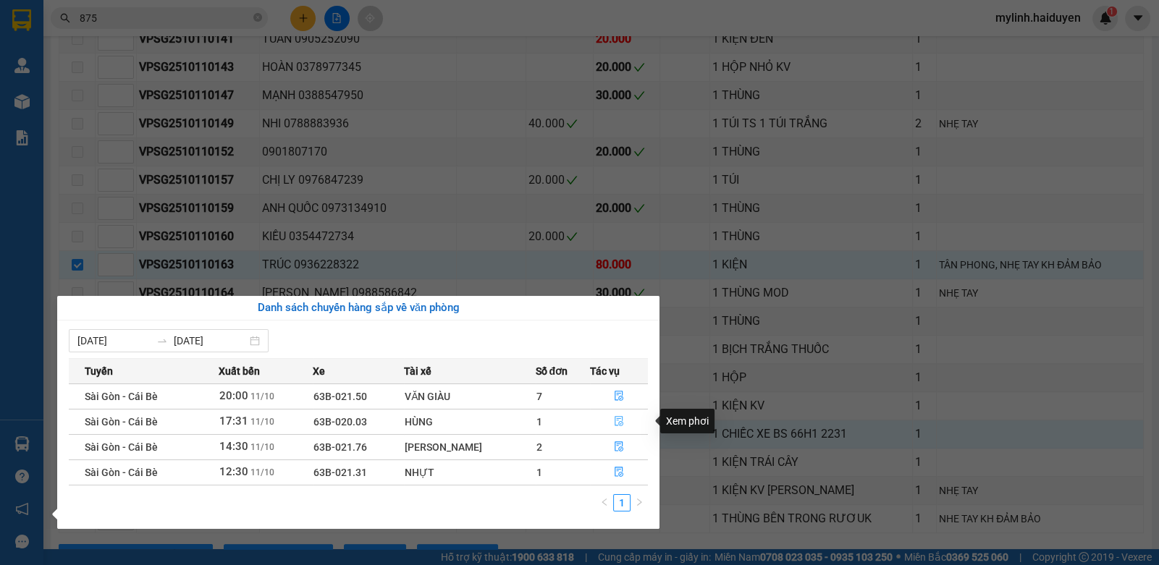
click at [621, 414] on button "button" at bounding box center [619, 421] width 56 height 23
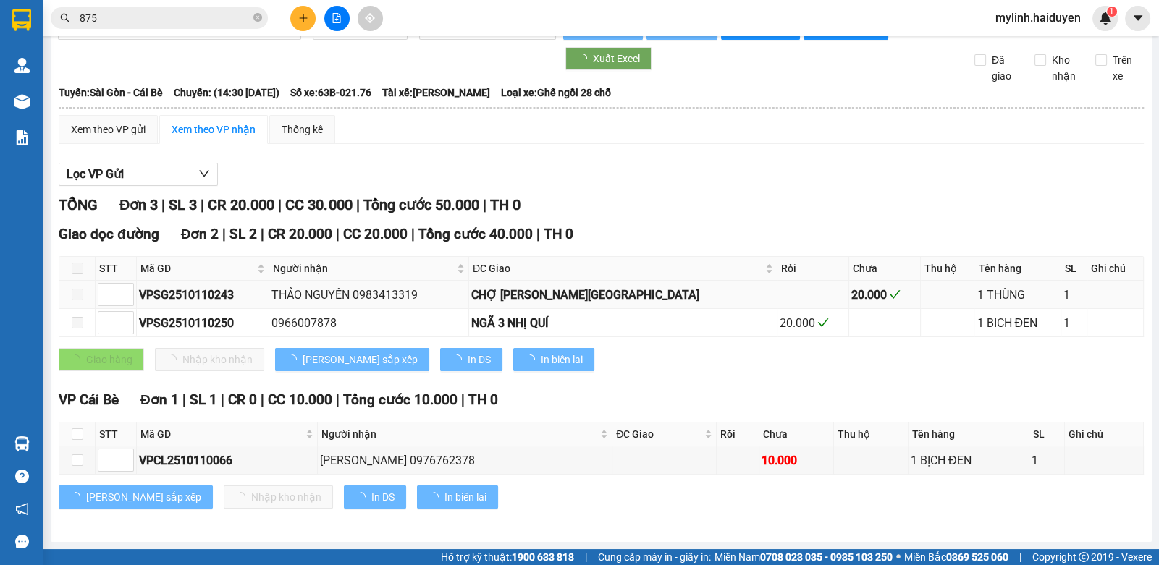
scroll to position [43, 0]
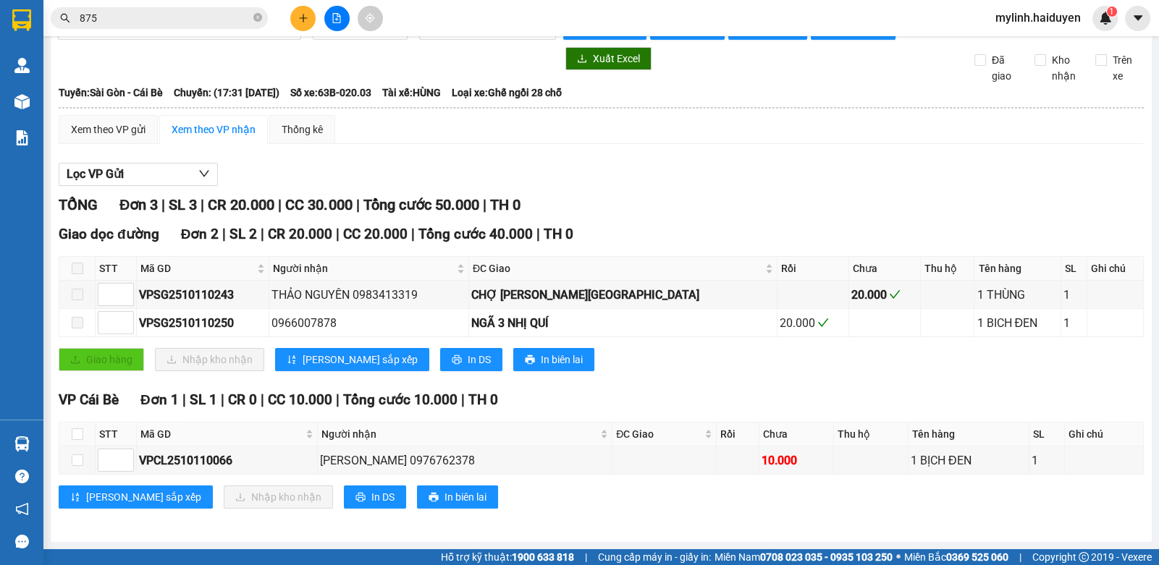
click at [76, 429] on label at bounding box center [78, 434] width 12 height 16
click at [76, 428] on label at bounding box center [78, 434] width 12 height 16
click at [76, 428] on input "checkbox" at bounding box center [78, 434] width 12 height 12
checkbox input "true"
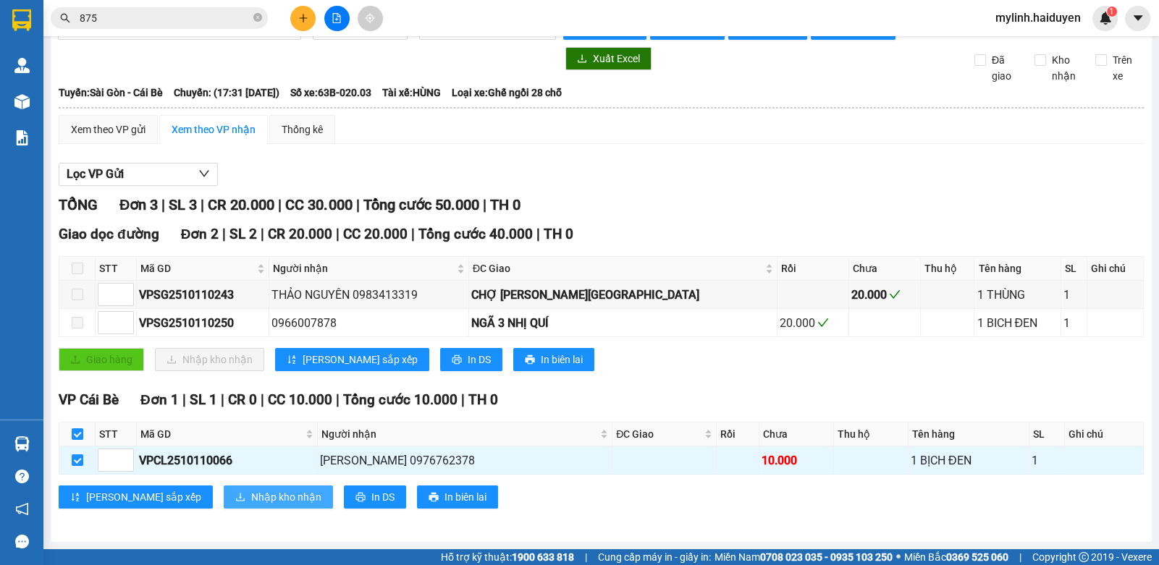
click at [251, 499] on span "Nhập kho nhận" at bounding box center [286, 497] width 70 height 16
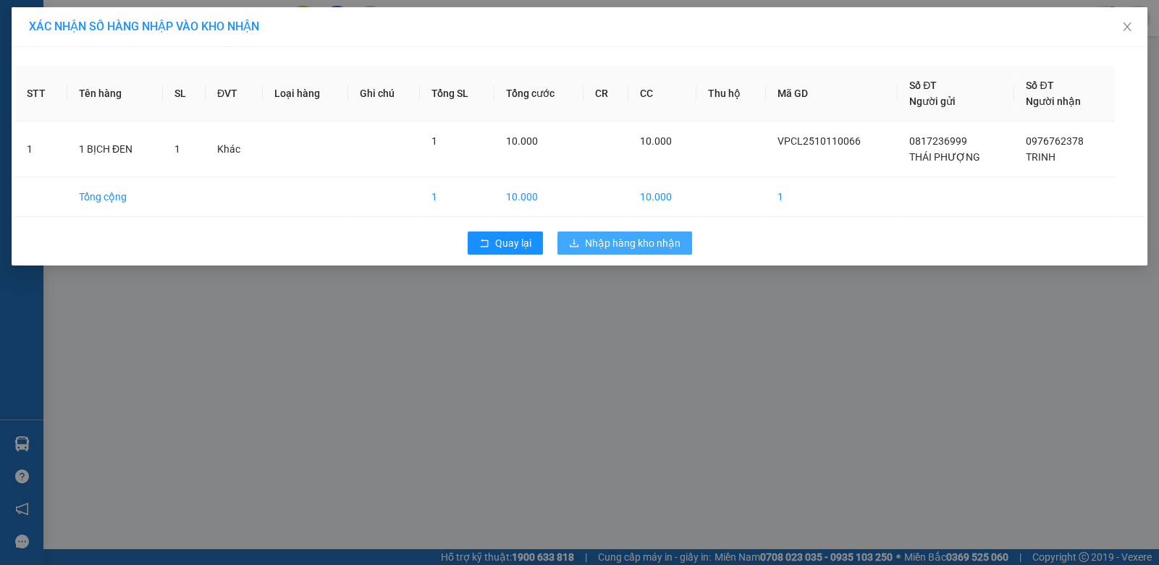
drag, startPoint x: 641, startPoint y: 245, endPoint x: 633, endPoint y: 245, distance: 8.0
click at [634, 246] on span "Nhập hàng kho nhận" at bounding box center [633, 243] width 96 height 16
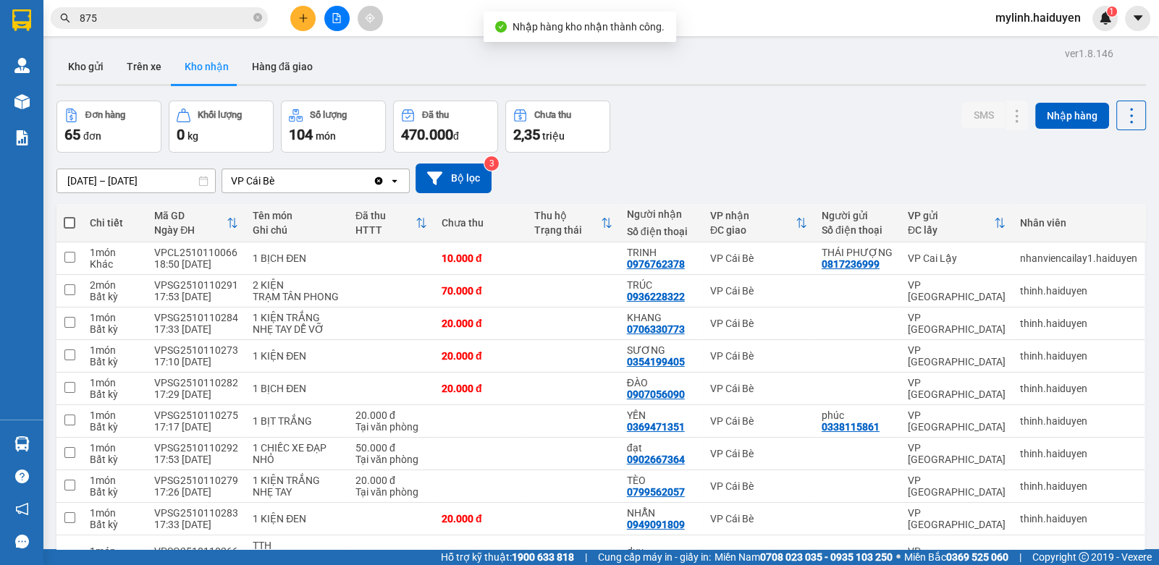
drag, startPoint x: 46, startPoint y: 442, endPoint x: 96, endPoint y: 441, distance: 50.0
click at [58, 442] on main "ver 1.8.146 Kho gửi Trên xe [PERSON_NAME] Hàng đã [PERSON_NAME] hàng 65 đơn [PE…" at bounding box center [579, 274] width 1159 height 549
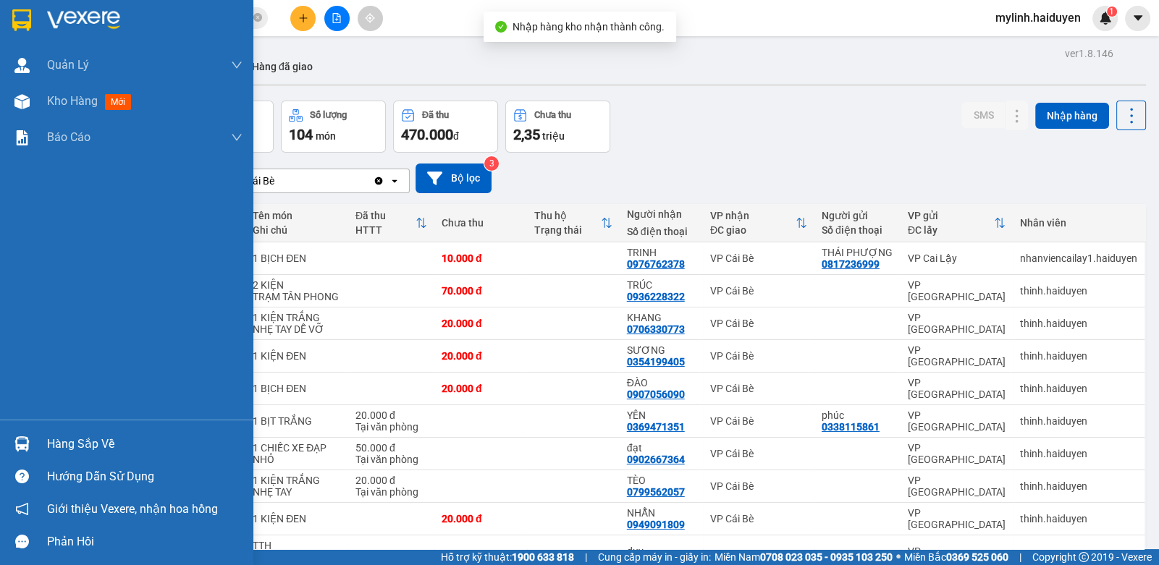
drag, startPoint x: 49, startPoint y: 431, endPoint x: 58, endPoint y: 433, distance: 8.8
click at [51, 431] on div "Hàng sắp về" at bounding box center [126, 444] width 253 height 33
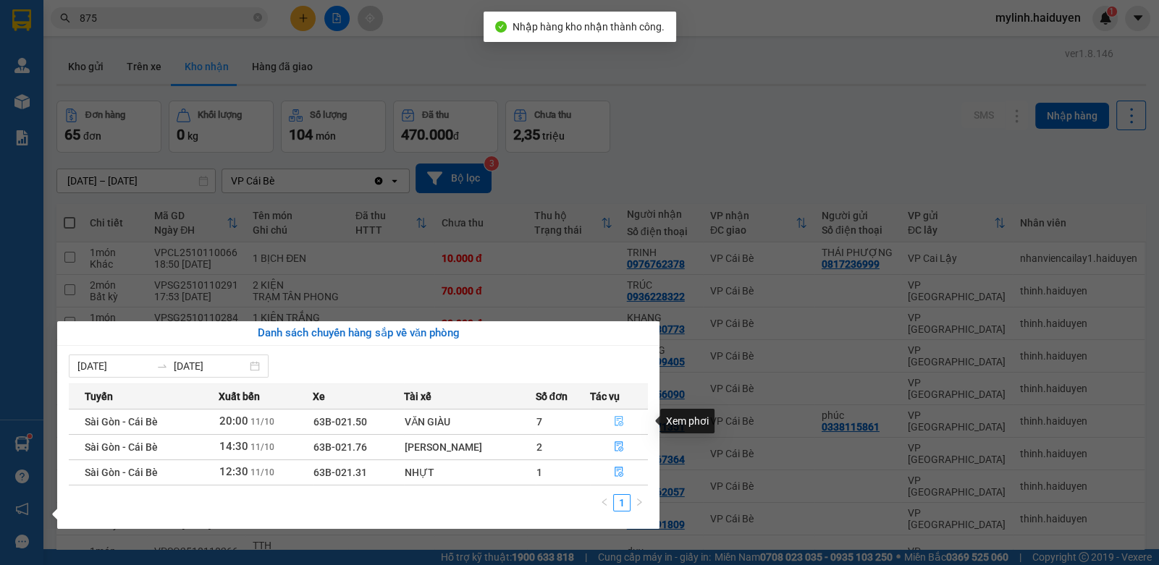
click at [608, 419] on button "button" at bounding box center [619, 421] width 56 height 23
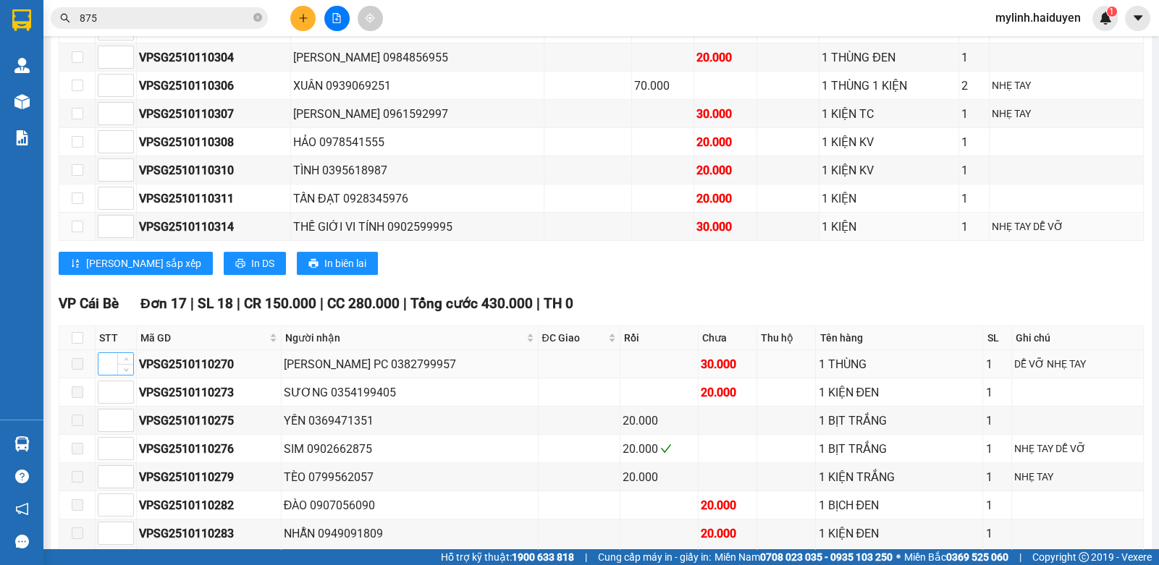
scroll to position [622, 0]
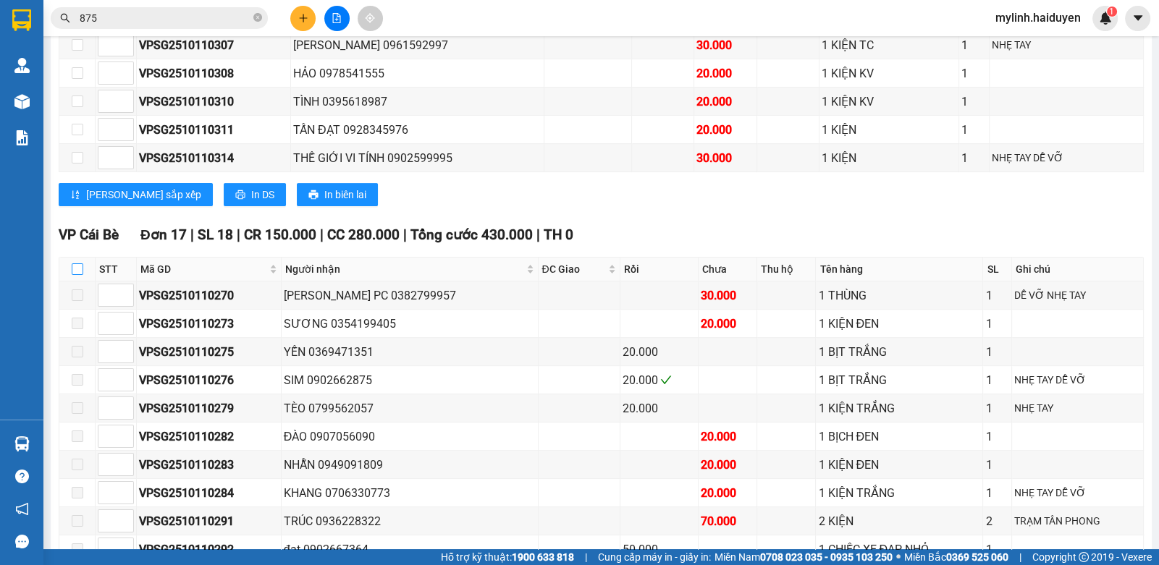
click at [81, 271] on input "checkbox" at bounding box center [78, 269] width 12 height 12
checkbox input "true"
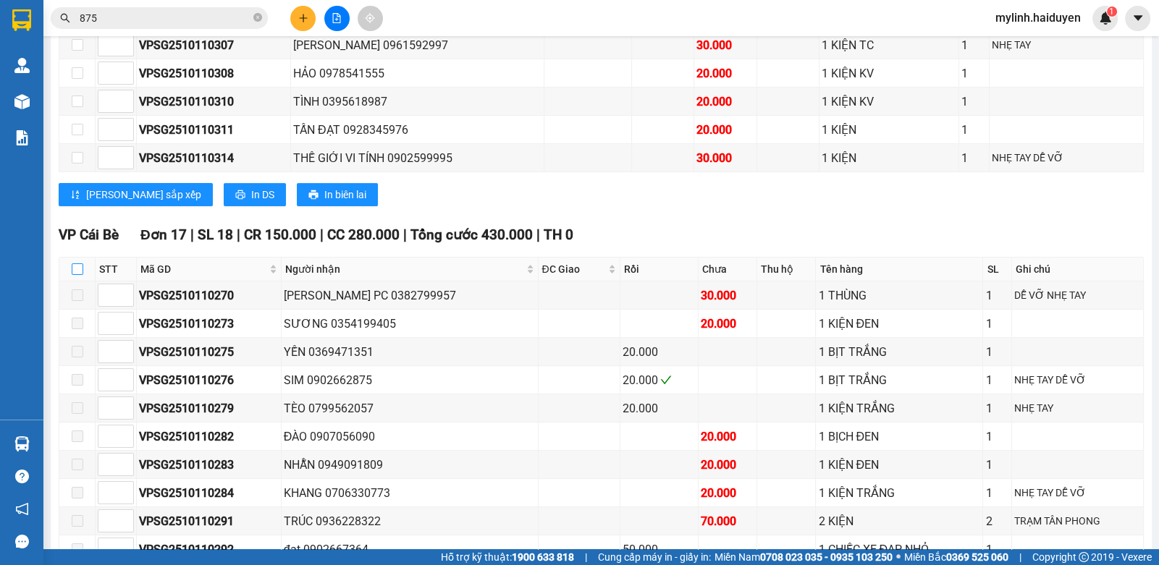
checkbox input "true"
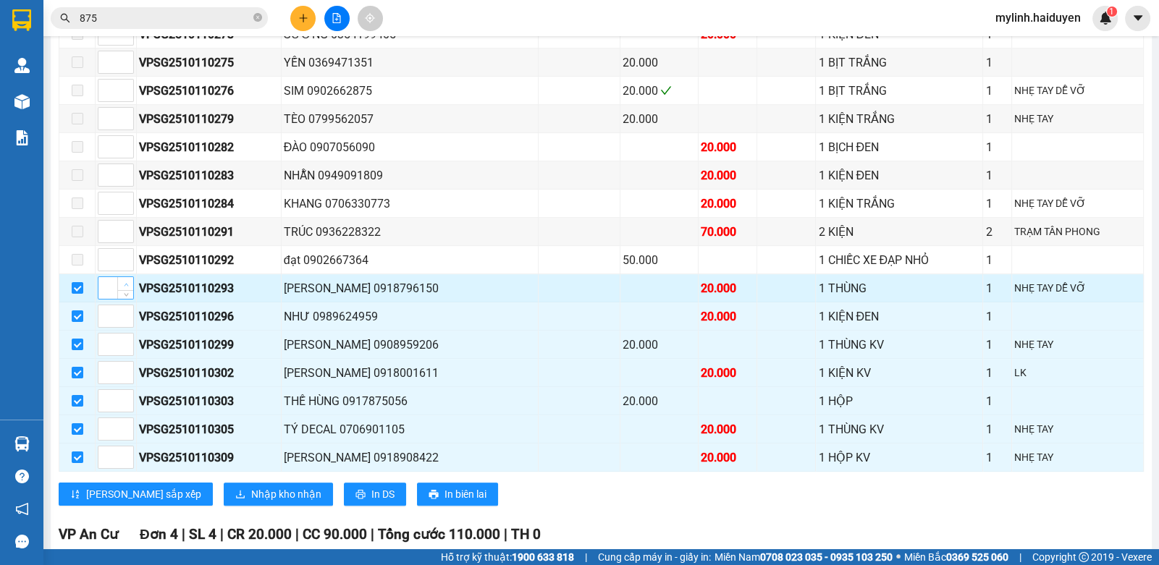
scroll to position [767, 0]
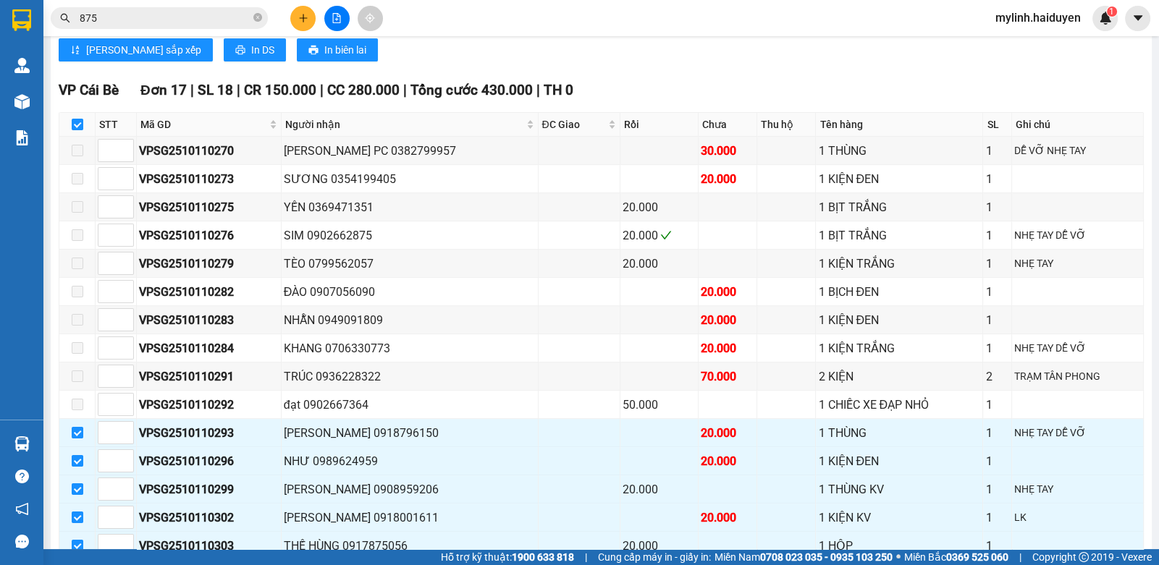
click at [152, 20] on input "875" at bounding box center [165, 18] width 171 height 16
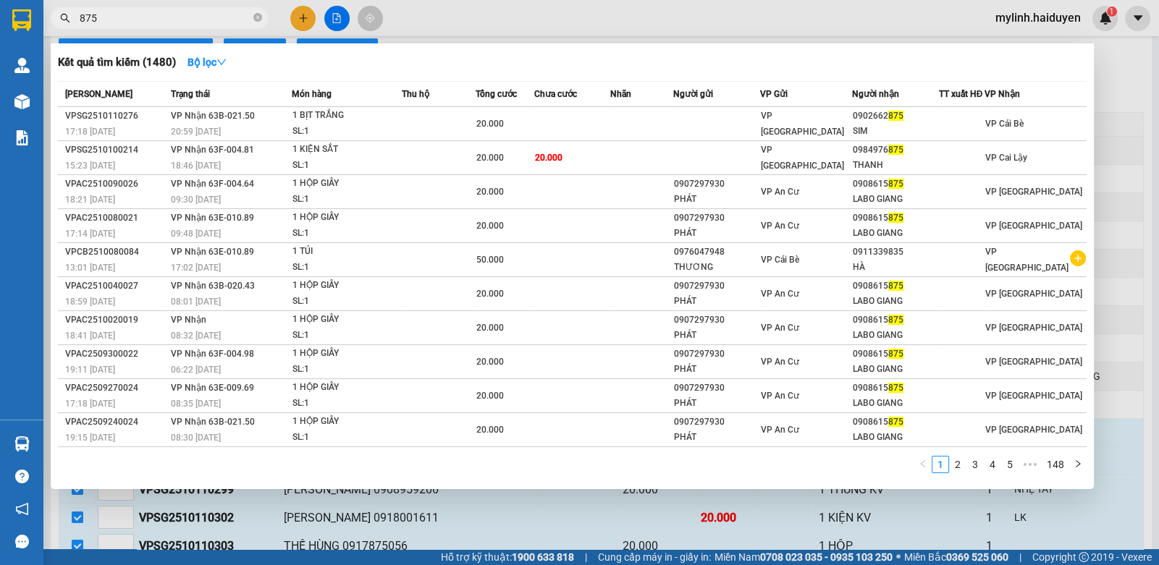
drag, startPoint x: 152, startPoint y: 20, endPoint x: 211, endPoint y: 2, distance: 61.4
click at [159, 17] on input "875" at bounding box center [165, 18] width 171 height 16
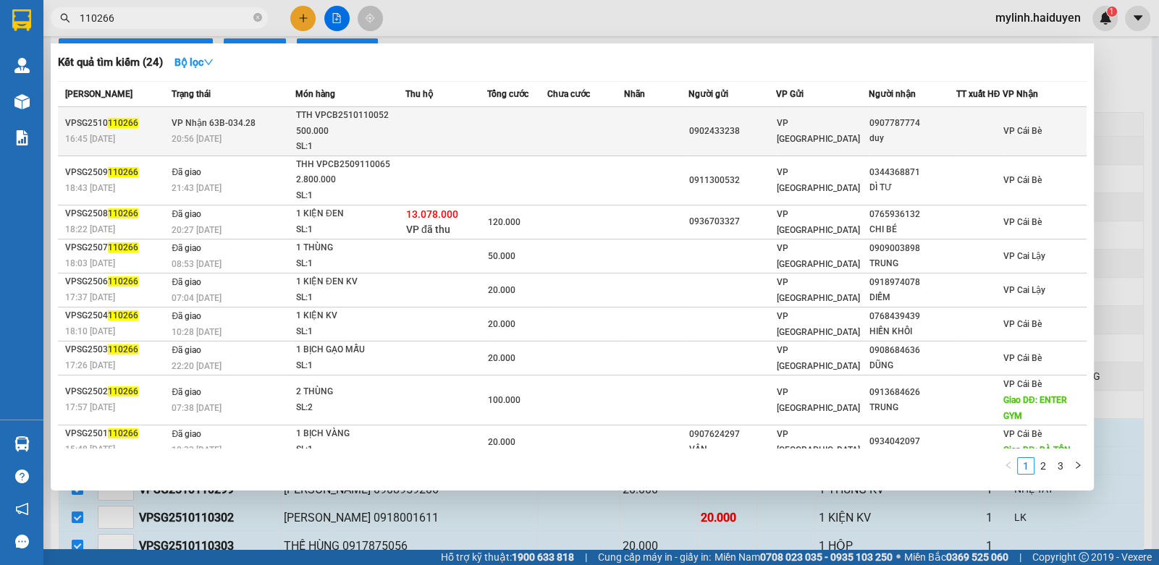
type input "110266"
click at [384, 132] on div "TTH VPCB2510110052 500.000" at bounding box center [350, 123] width 109 height 31
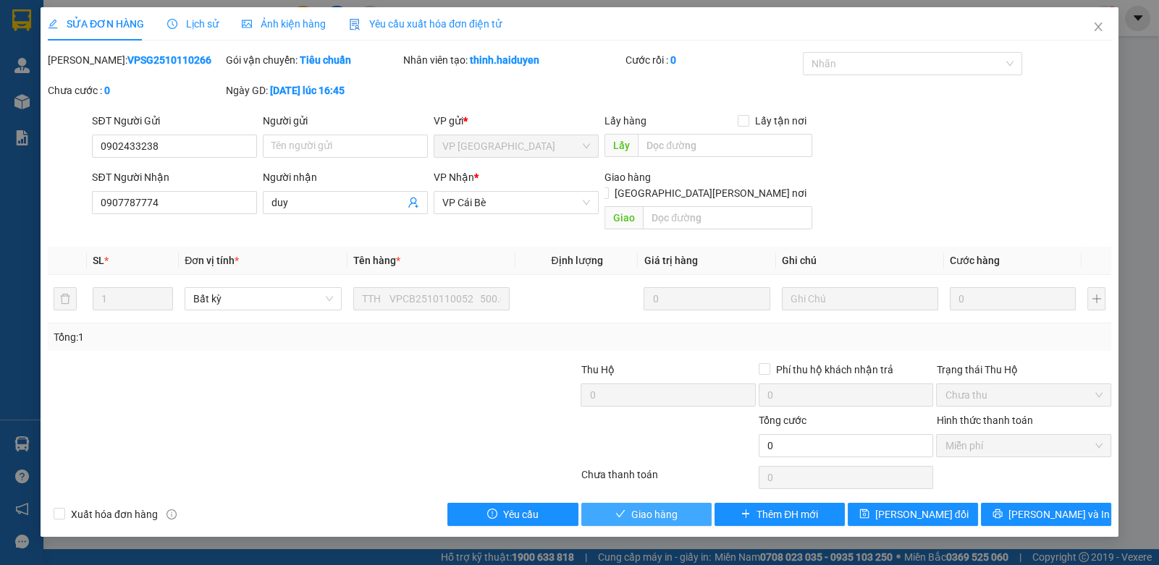
click at [640, 507] on span "Giao hàng" at bounding box center [654, 515] width 46 height 16
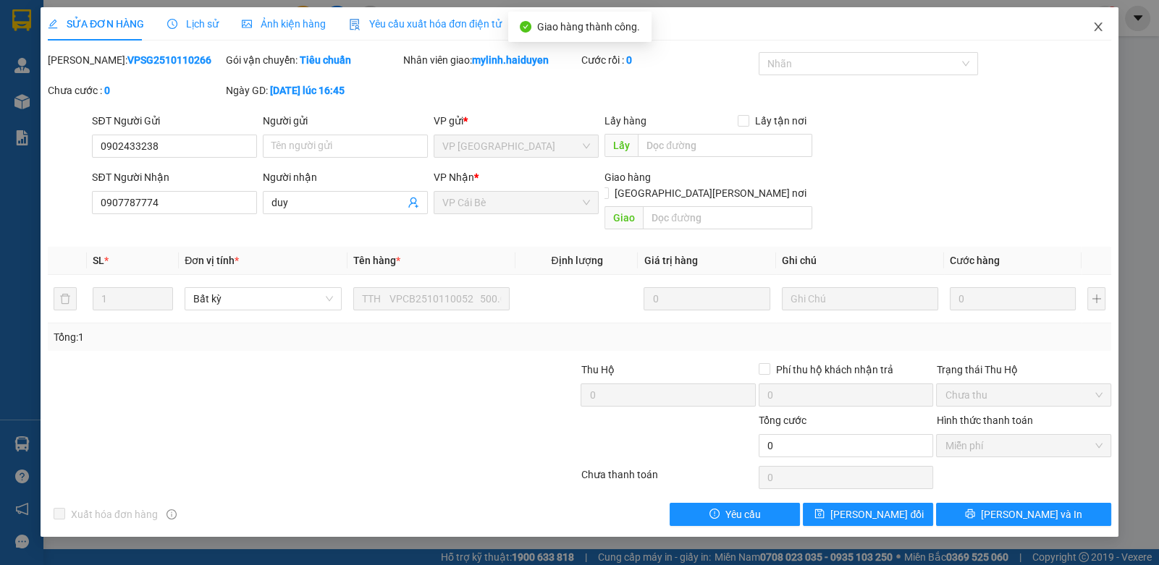
click at [1084, 24] on span "Close" at bounding box center [1098, 27] width 41 height 41
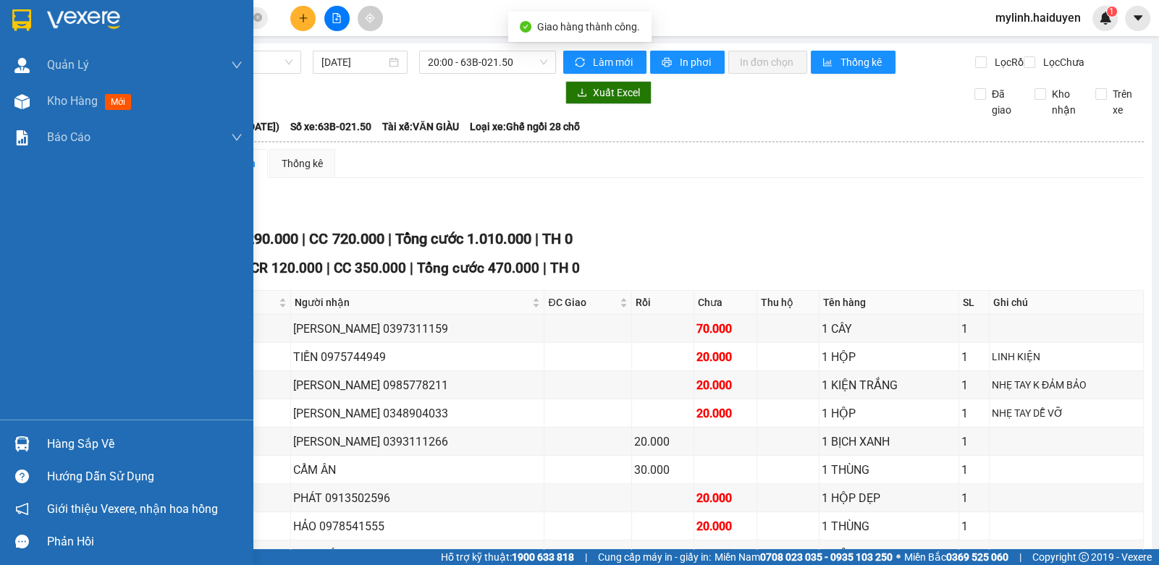
drag, startPoint x: 38, startPoint y: 430, endPoint x: 145, endPoint y: 447, distance: 107.8
click at [40, 430] on div "Hàng sắp về" at bounding box center [126, 444] width 253 height 33
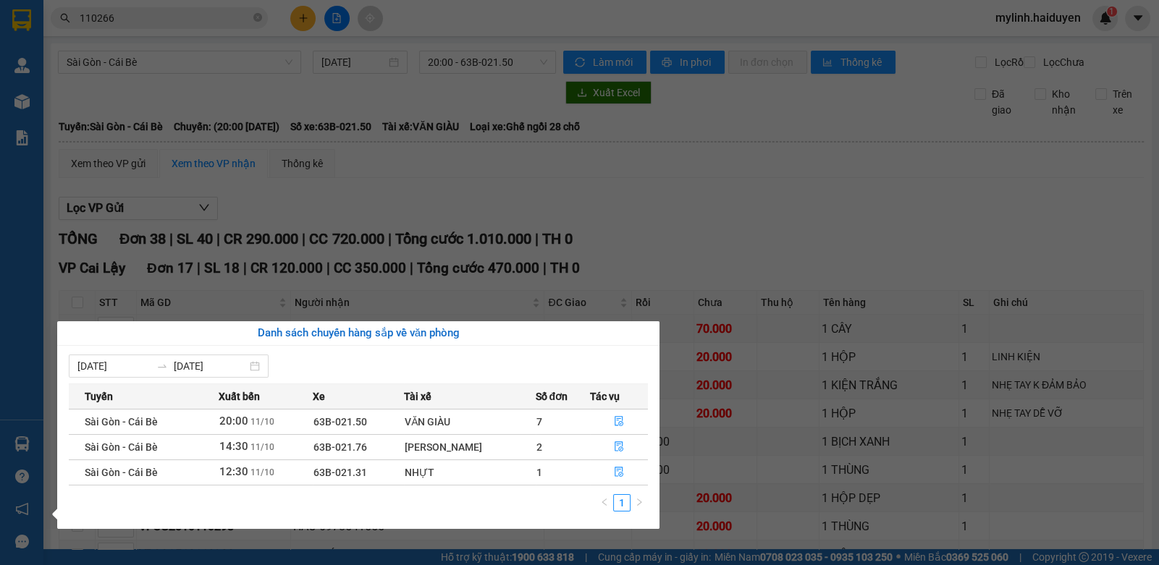
drag, startPoint x: 47, startPoint y: 165, endPoint x: 7, endPoint y: 162, distance: 39.9
click at [45, 165] on section "Kết quả [PERSON_NAME] ( 24 ) Bộ lọc Mã ĐH Trạng thái Món hàng Thu hộ Tổng [PERS…" at bounding box center [579, 282] width 1159 height 565
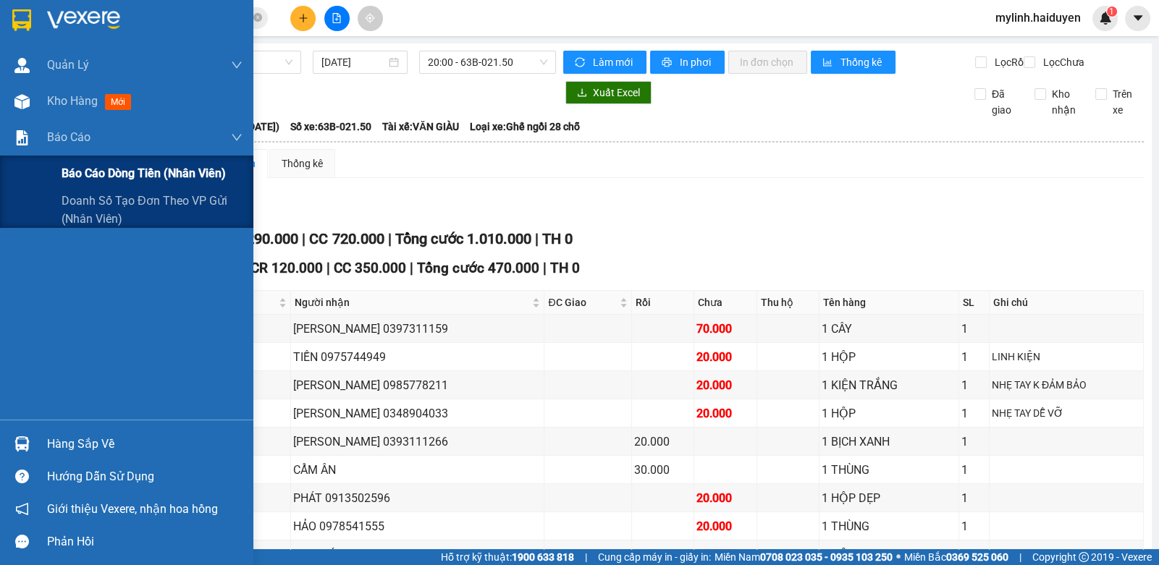
drag, startPoint x: 50, startPoint y: 169, endPoint x: 152, endPoint y: 169, distance: 102.0
click at [54, 169] on div "Báo cáo dòng tiền (nhân viên)" at bounding box center [126, 174] width 253 height 36
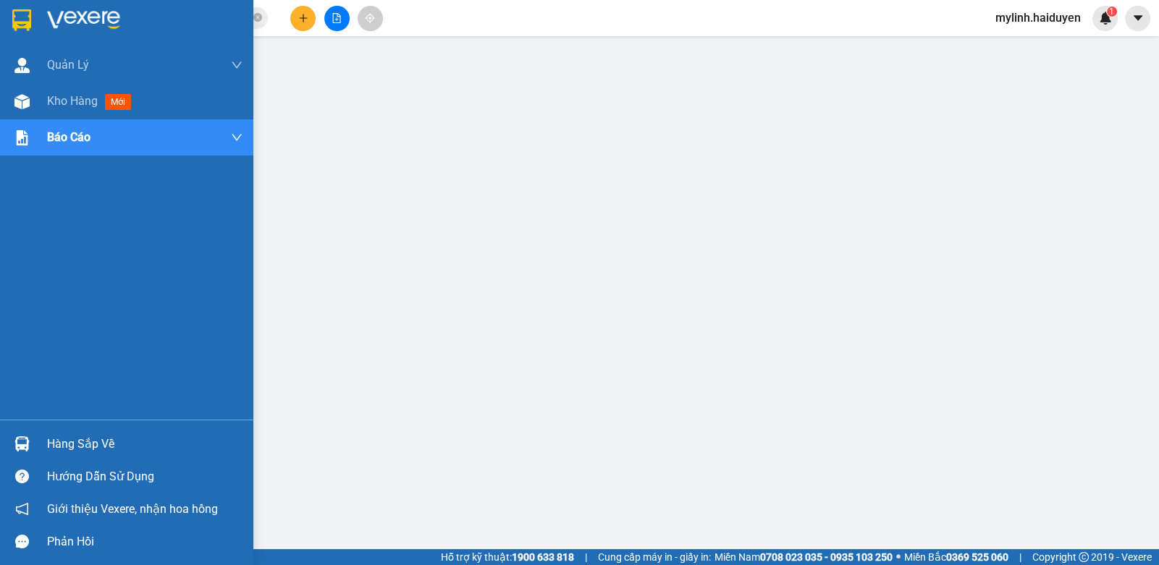
drag, startPoint x: 62, startPoint y: 100, endPoint x: 196, endPoint y: 139, distance: 140.2
click at [63, 100] on span "Kho hàng" at bounding box center [72, 101] width 51 height 14
click at [172, 135] on div "[PERSON_NAME] [PERSON_NAME] thu hộ Kho hàng mới [PERSON_NAME] [PERSON_NAME] [PE…" at bounding box center [126, 233] width 253 height 373
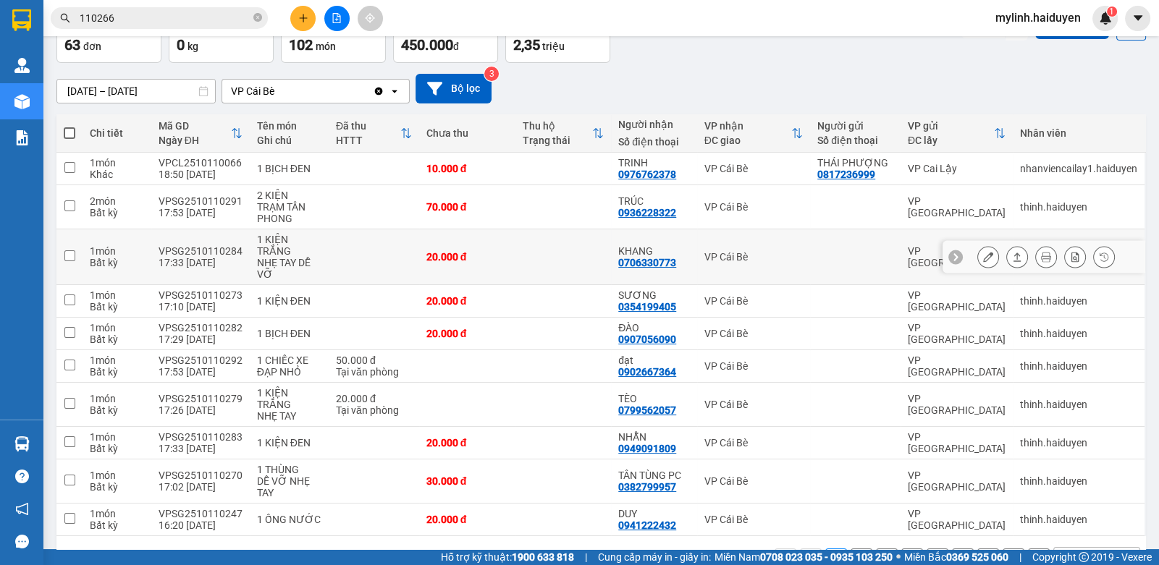
scroll to position [134, 0]
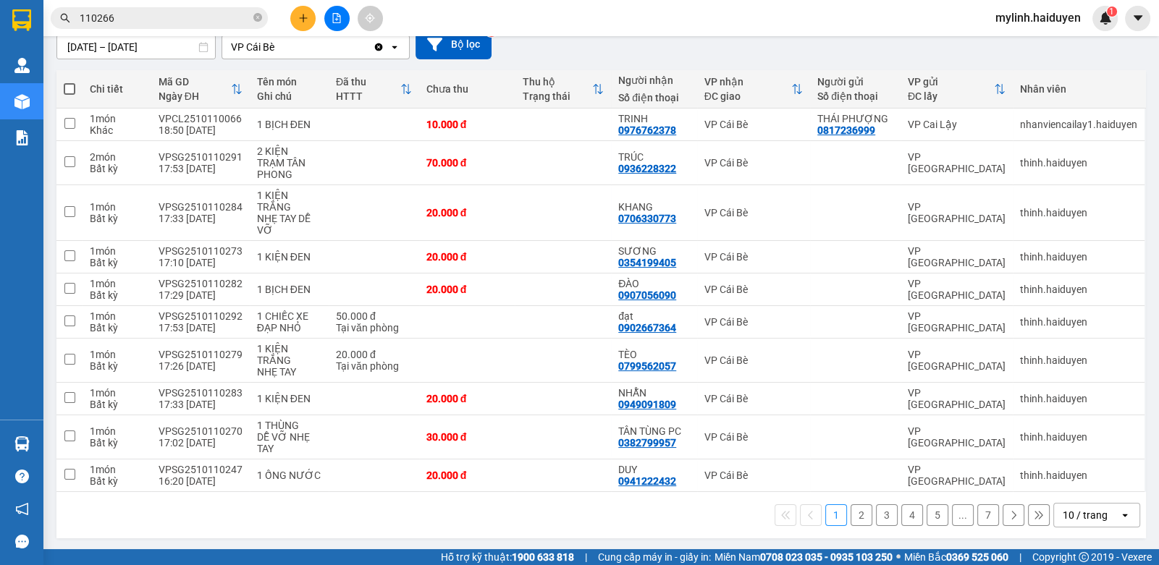
click at [850, 505] on button "2" at bounding box center [861, 515] width 22 height 22
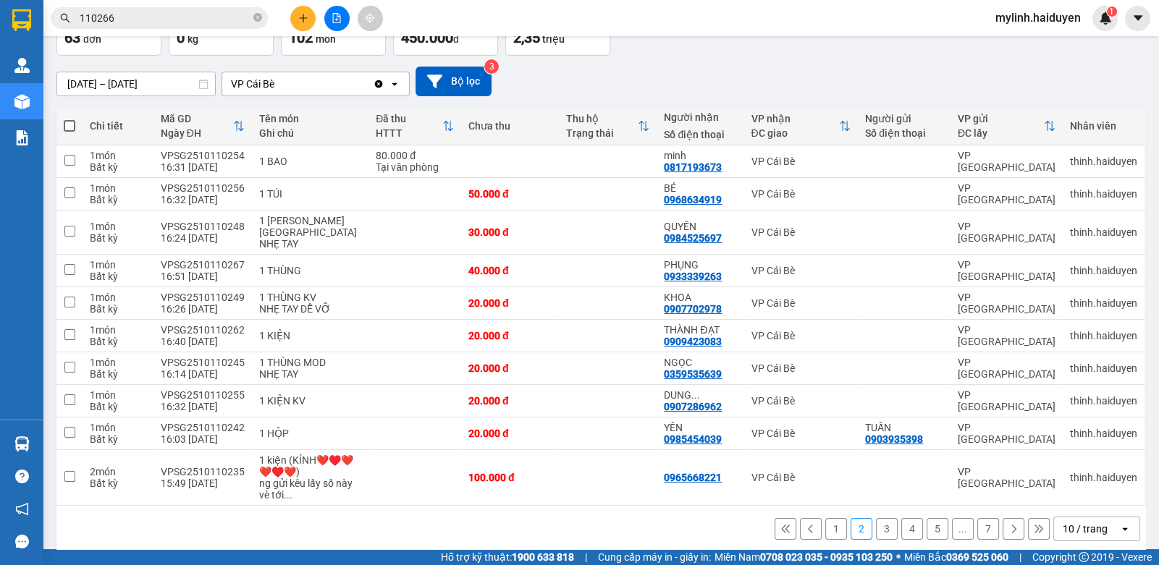
scroll to position [98, 0]
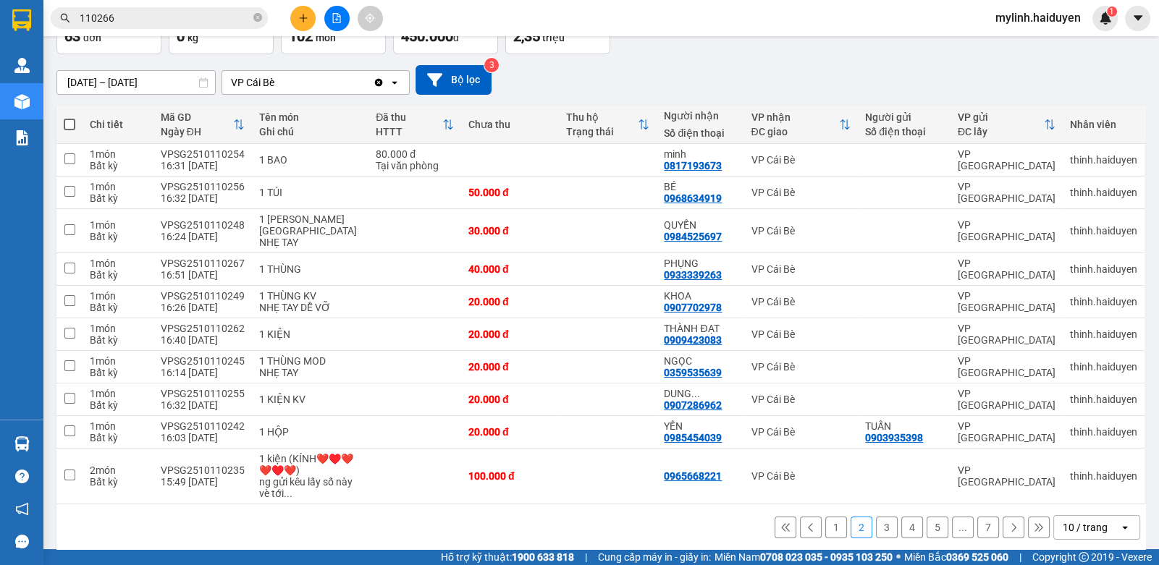
click at [876, 517] on button "3" at bounding box center [887, 528] width 22 height 22
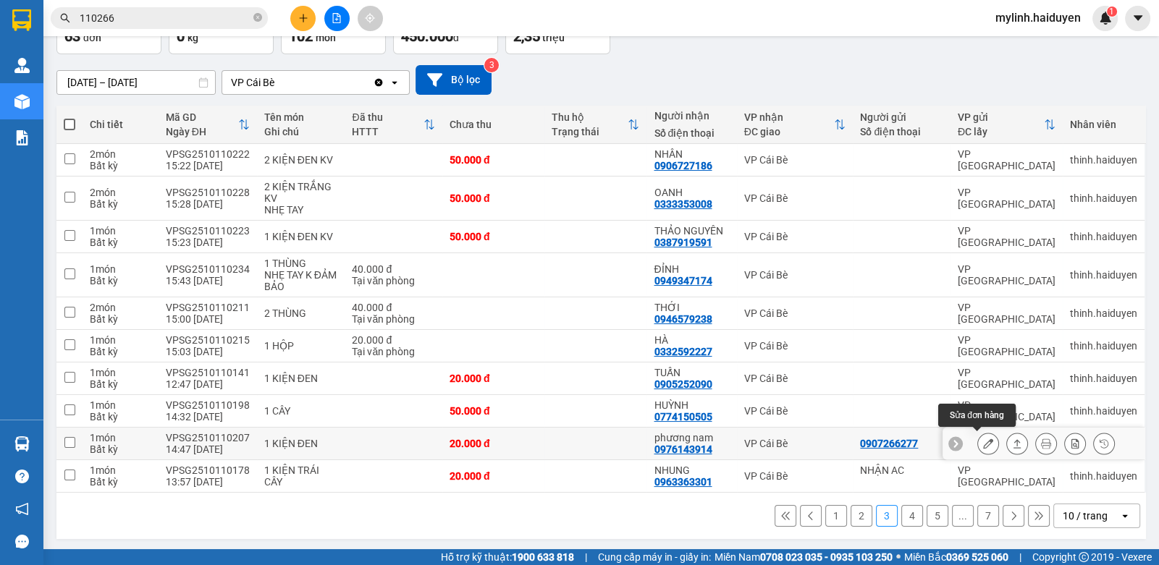
click at [983, 441] on icon at bounding box center [988, 444] width 10 height 10
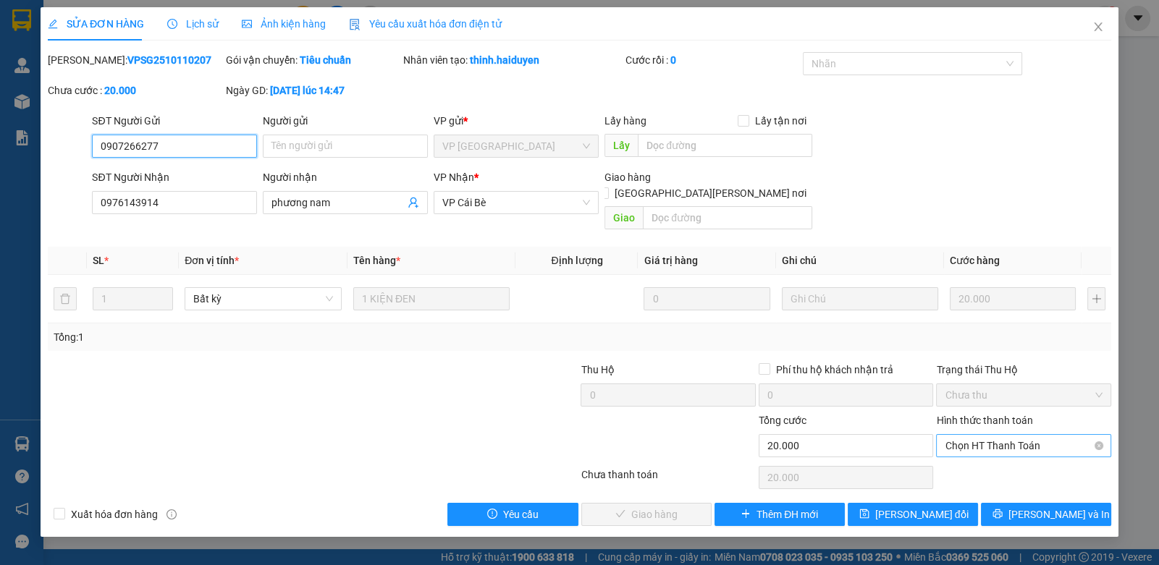
drag, startPoint x: 960, startPoint y: 428, endPoint x: 963, endPoint y: 436, distance: 9.0
click at [962, 435] on span "Chọn HT Thanh Toán" at bounding box center [1022, 446] width 157 height 22
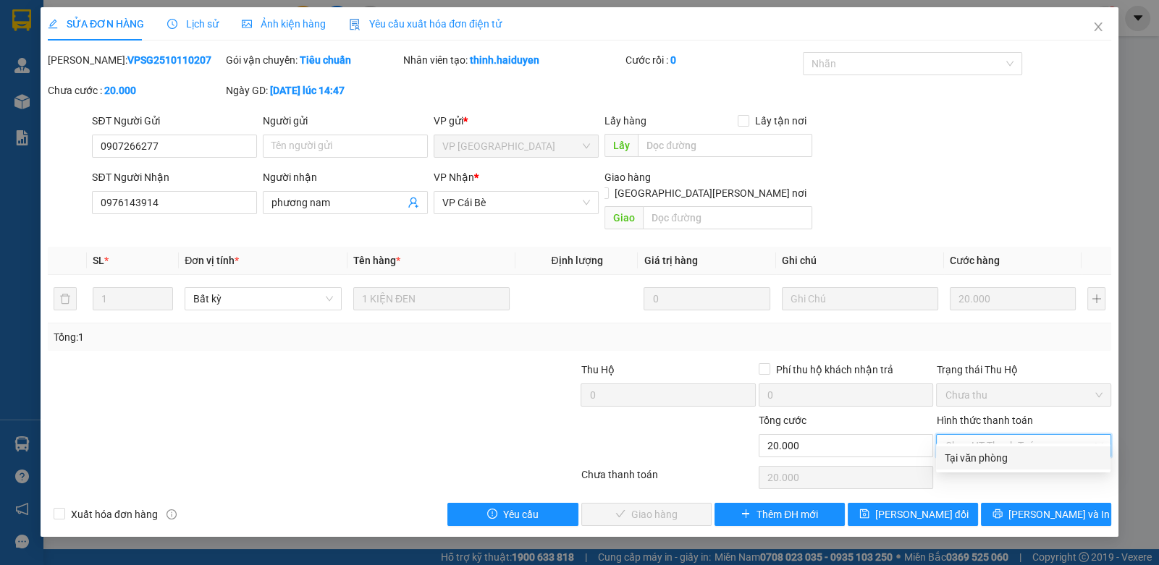
drag, startPoint x: 977, startPoint y: 455, endPoint x: 849, endPoint y: 485, distance: 131.5
click at [970, 462] on div "Tại văn phòng" at bounding box center [1022, 458] width 157 height 16
type input "0"
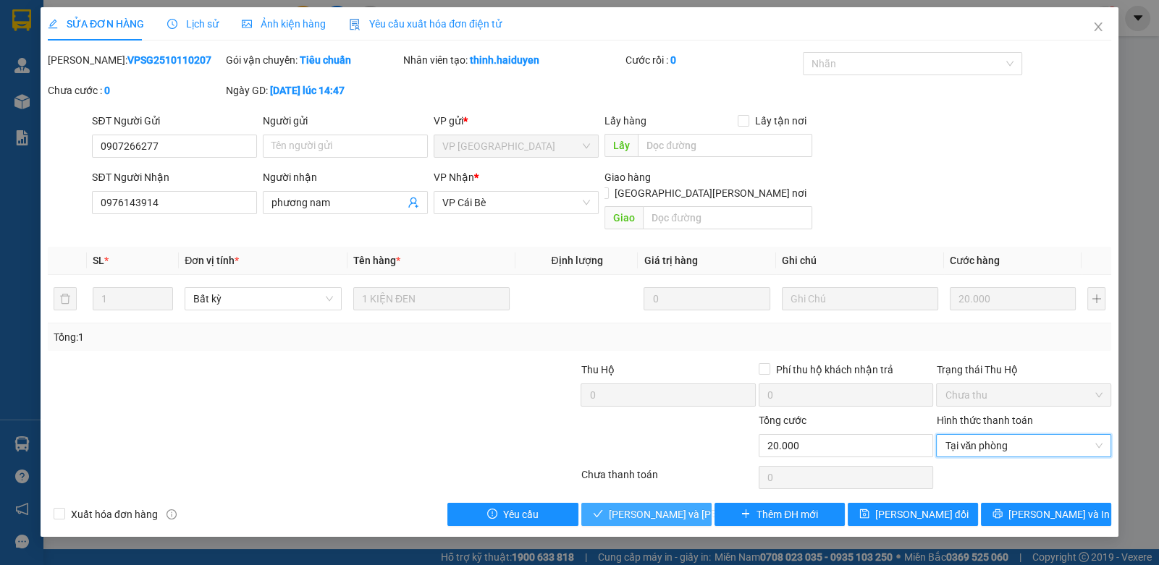
click at [640, 507] on span "[PERSON_NAME] và [PERSON_NAME] hàng" at bounding box center [706, 515] width 195 height 16
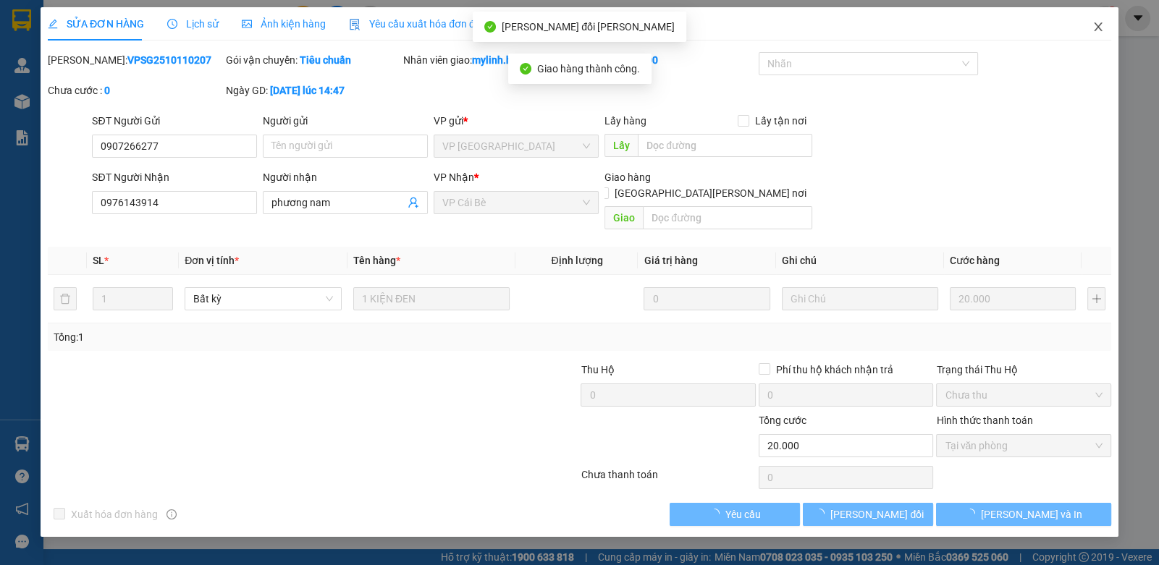
drag, startPoint x: 1099, startPoint y: 28, endPoint x: 1100, endPoint y: 38, distance: 10.9
click at [1100, 38] on span "Close" at bounding box center [1098, 27] width 41 height 41
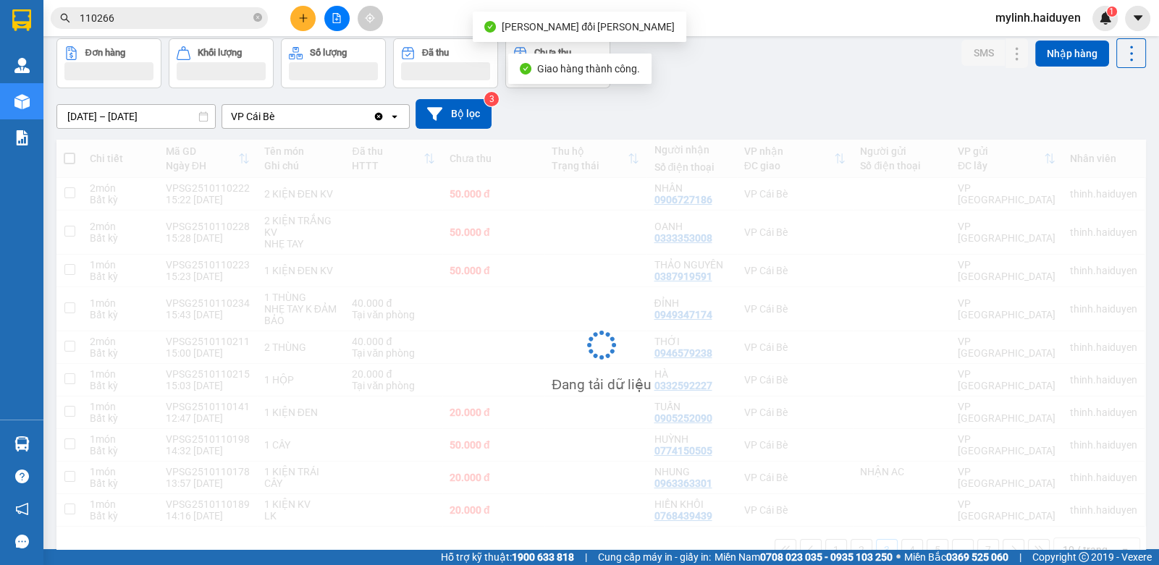
scroll to position [97, 0]
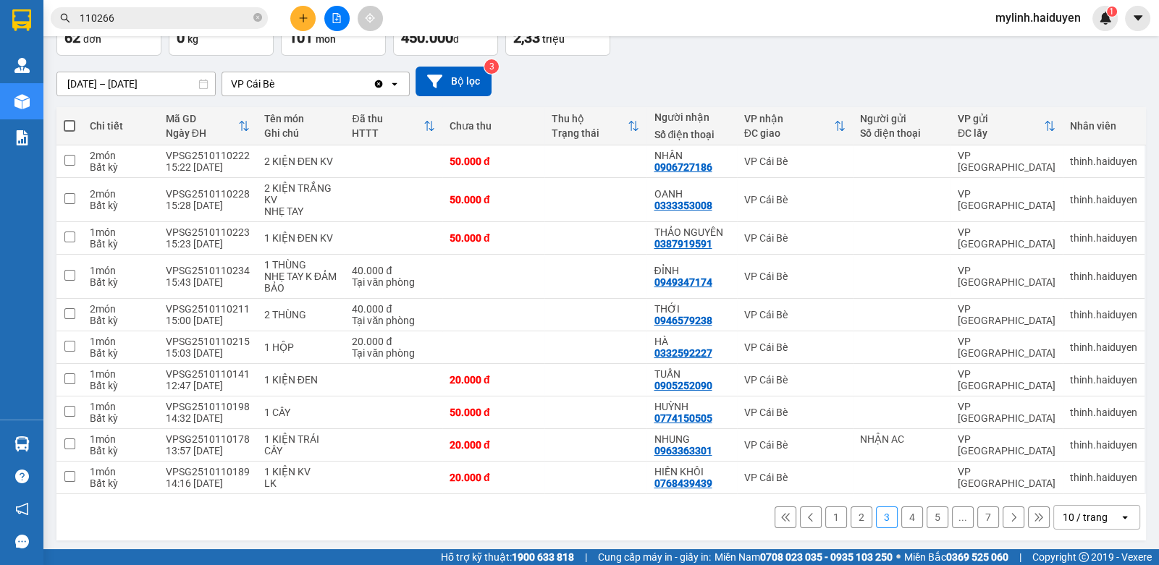
click at [901, 517] on button "4" at bounding box center [912, 518] width 22 height 22
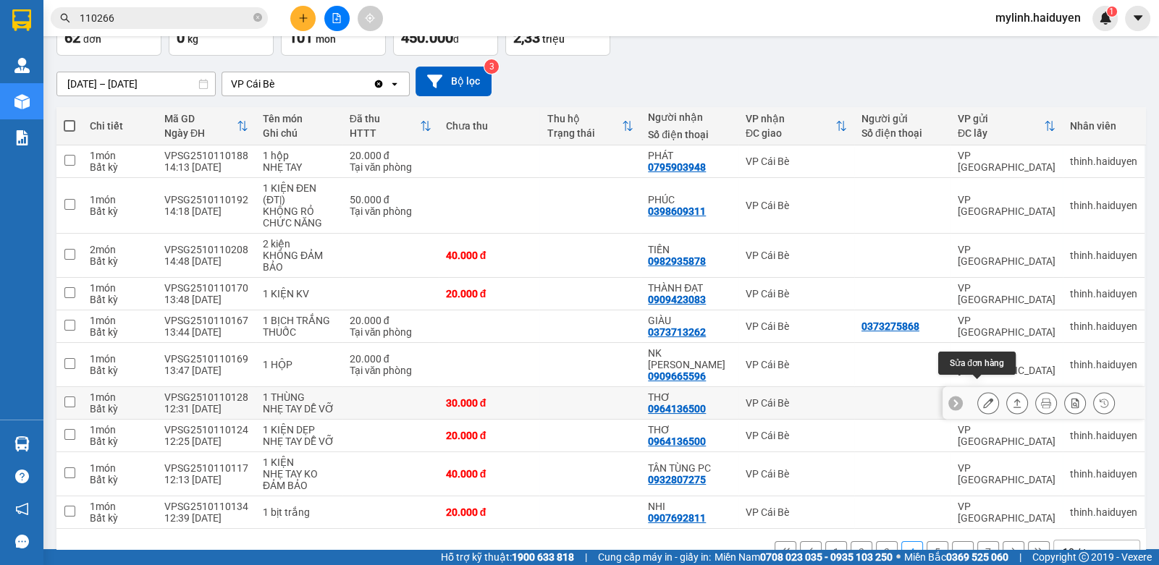
click at [983, 398] on icon at bounding box center [988, 403] width 10 height 10
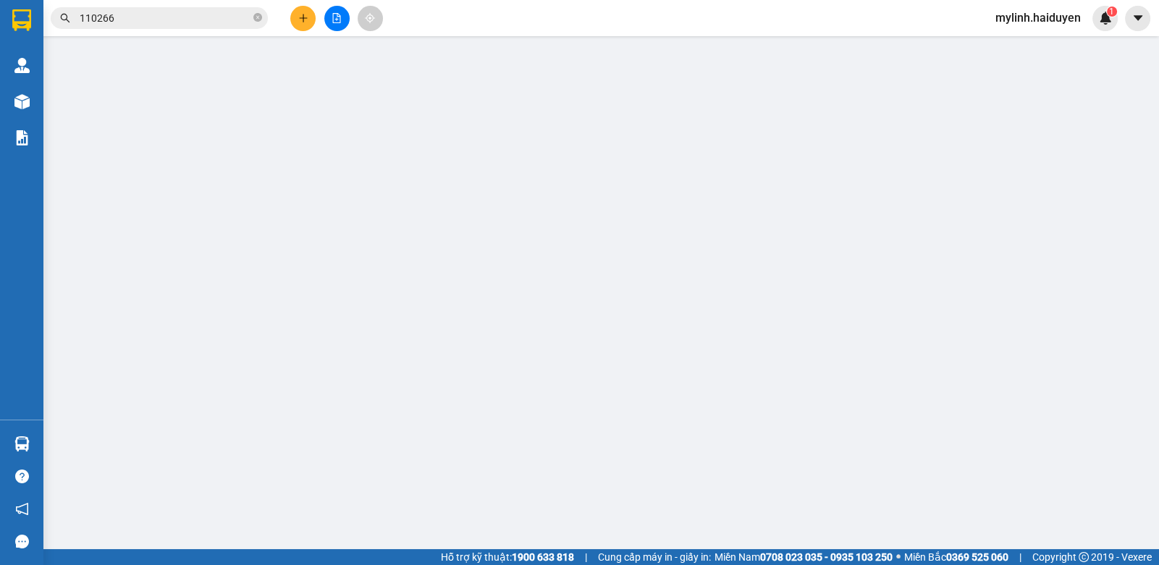
type input "0964136500"
type input "THƠ"
type input "0"
type input "30.000"
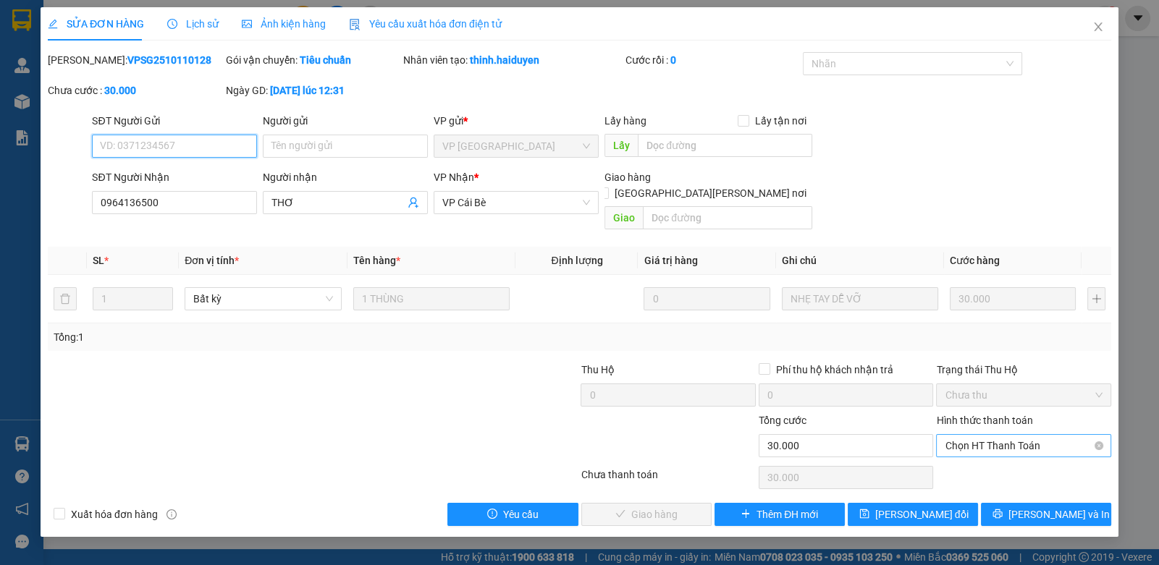
drag, startPoint x: 983, startPoint y: 428, endPoint x: 977, endPoint y: 439, distance: 12.3
click at [980, 435] on span "Chọn HT Thanh Toán" at bounding box center [1022, 446] width 157 height 22
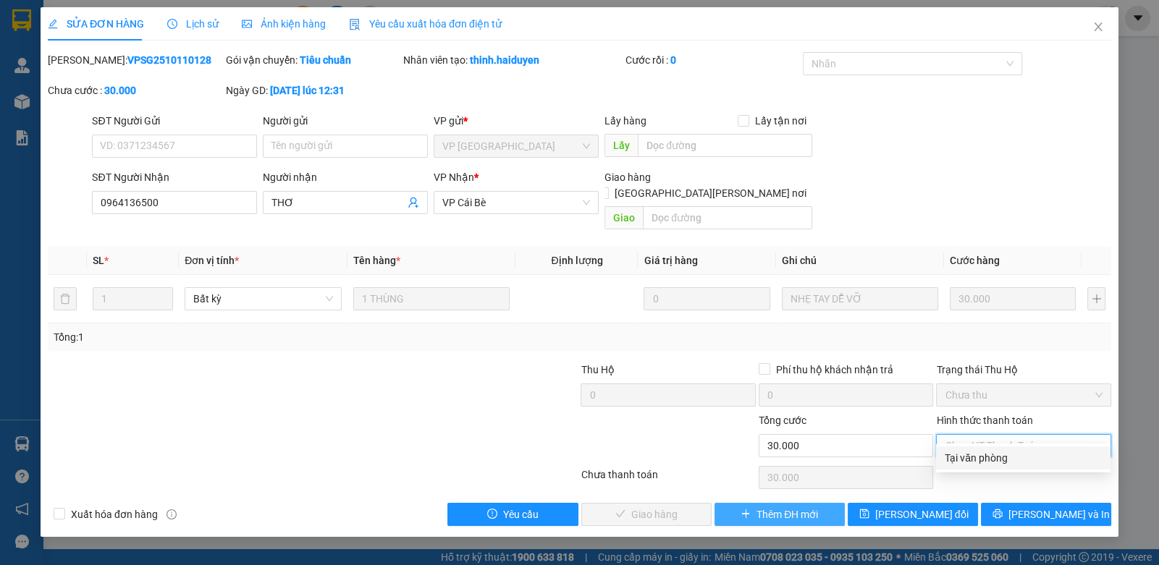
drag, startPoint x: 972, startPoint y: 447, endPoint x: 803, endPoint y: 502, distance: 177.1
click at [963, 452] on div "Tại văn phòng" at bounding box center [1023, 458] width 174 height 23
type input "0"
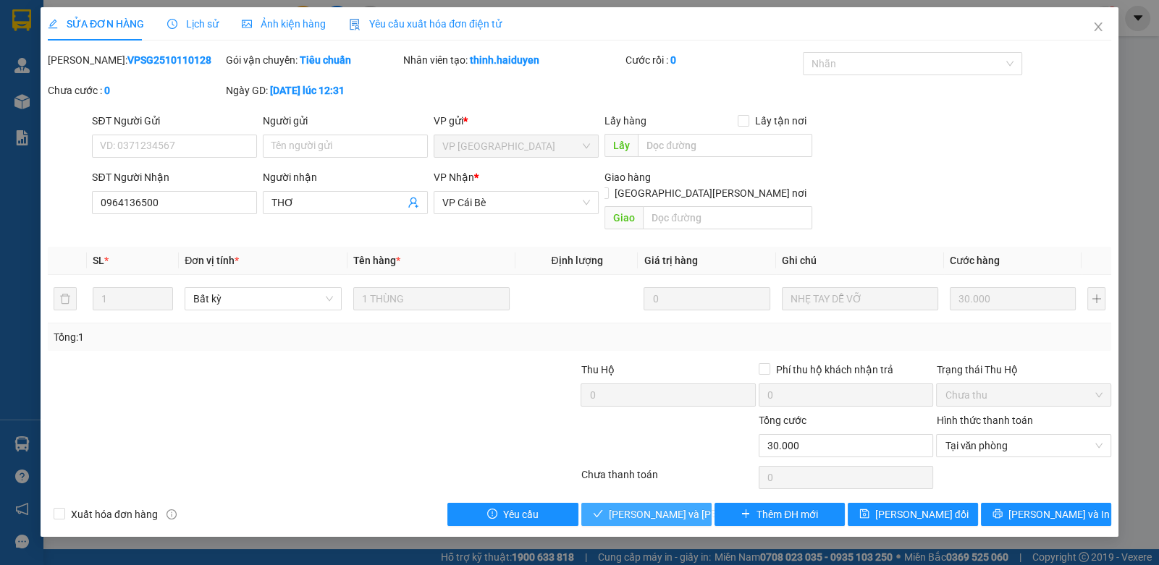
click at [679, 507] on span "[PERSON_NAME] và [PERSON_NAME] hàng" at bounding box center [706, 515] width 195 height 16
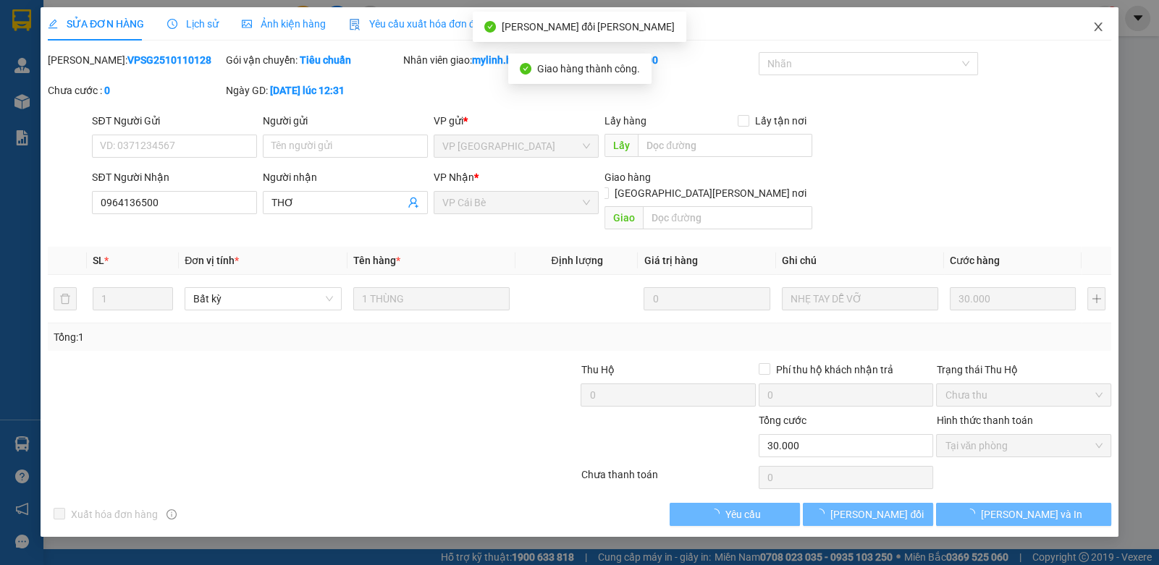
click at [1100, 33] on span "Close" at bounding box center [1098, 27] width 41 height 41
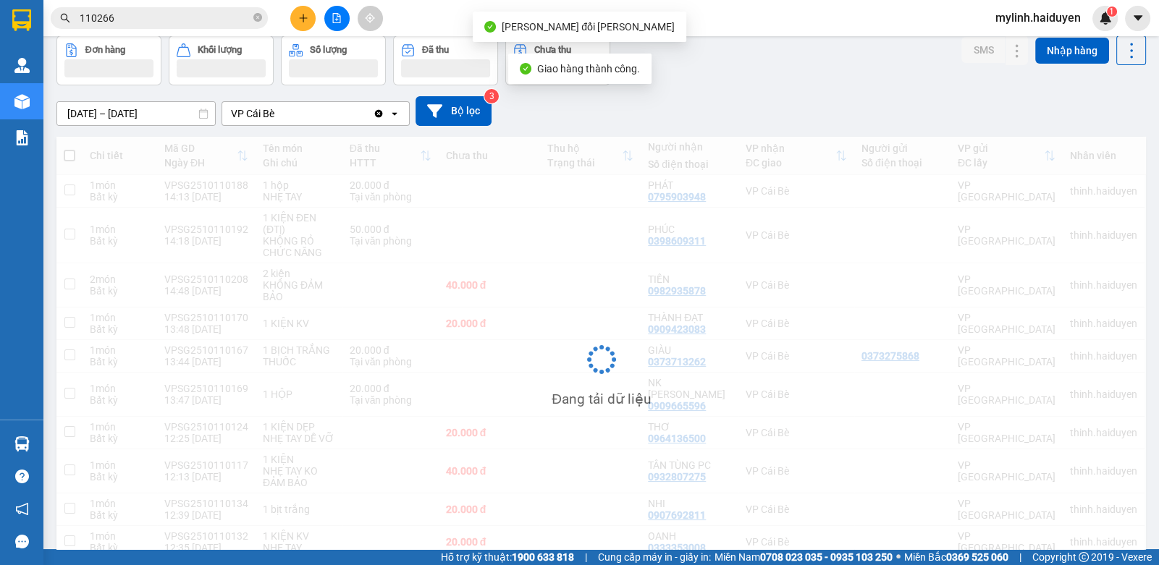
scroll to position [119, 0]
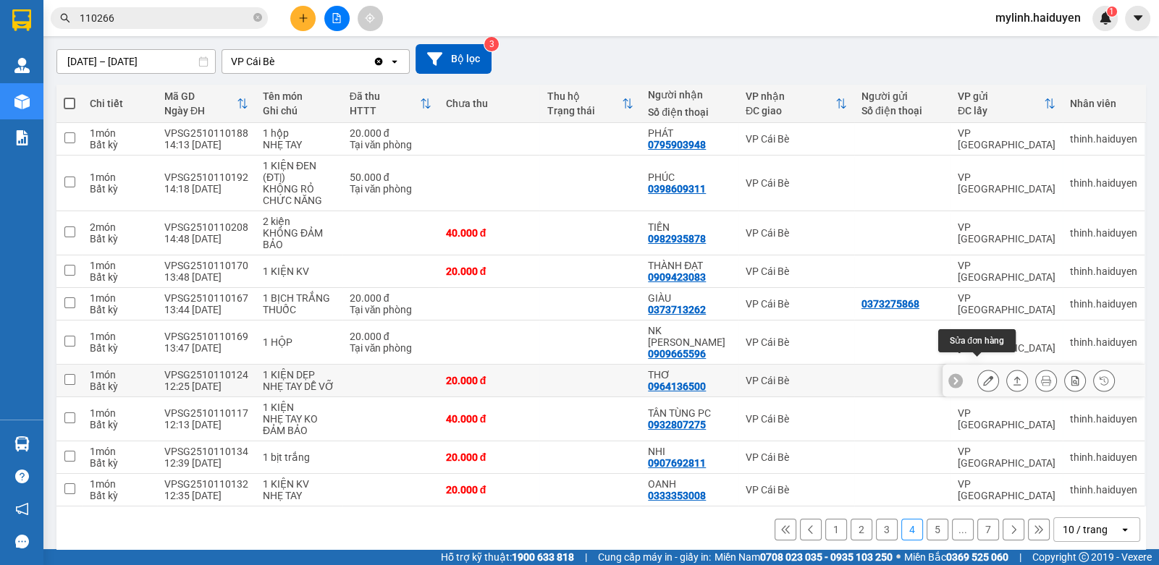
click at [983, 376] on icon at bounding box center [988, 381] width 10 height 10
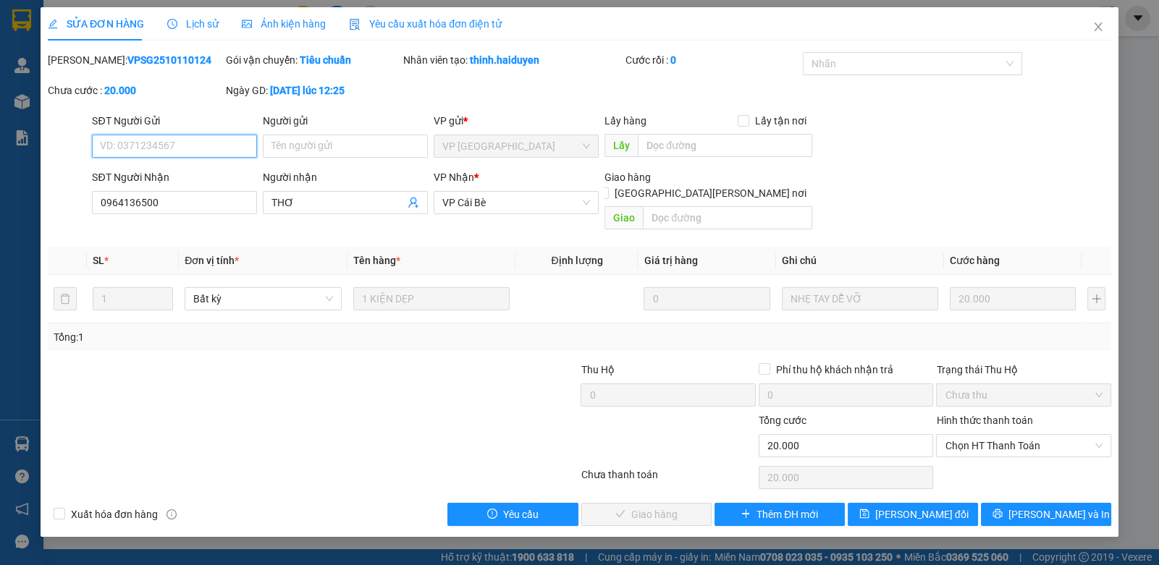
click at [997, 440] on span "Chọn HT Thanh Toán" at bounding box center [1022, 446] width 157 height 22
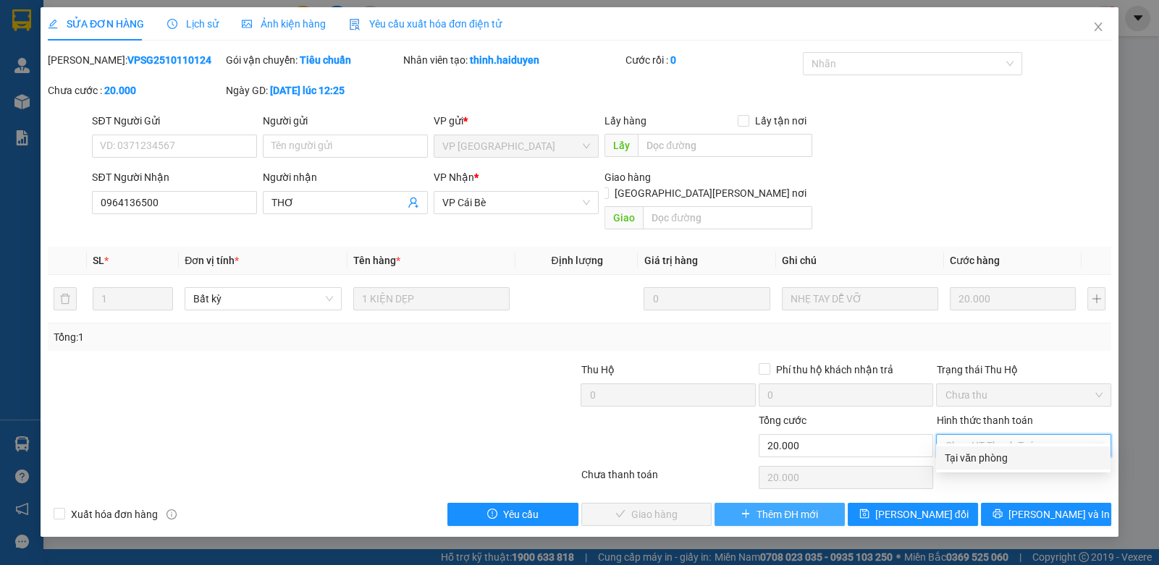
drag, startPoint x: 988, startPoint y: 457, endPoint x: 774, endPoint y: 496, distance: 217.9
click at [981, 457] on div "Tại văn phòng" at bounding box center [1022, 458] width 157 height 16
type input "0"
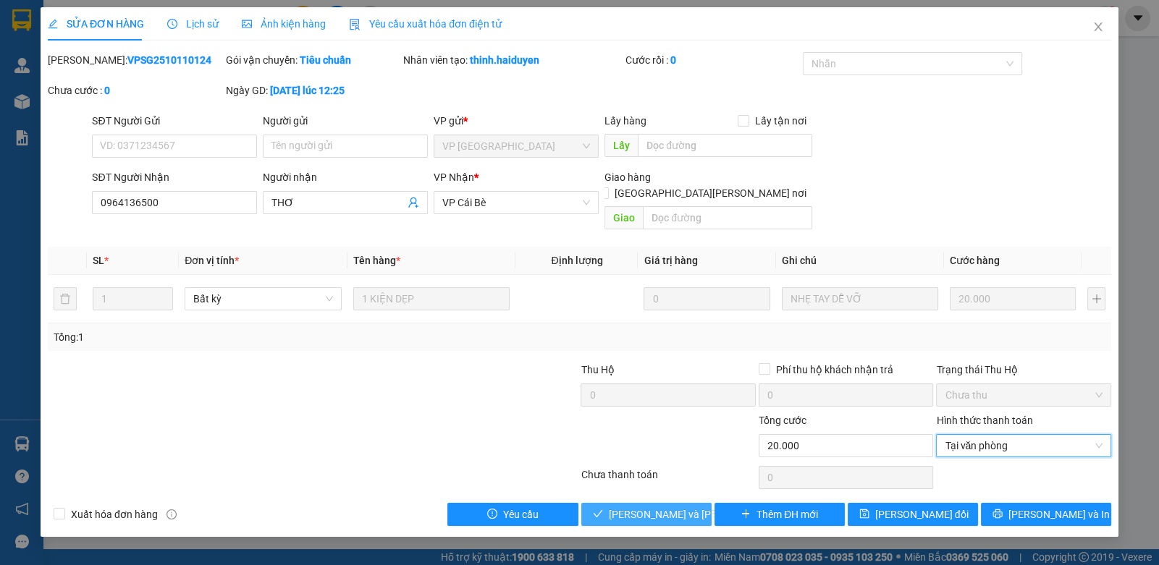
click at [672, 507] on span "[PERSON_NAME] và [PERSON_NAME] hàng" at bounding box center [706, 515] width 195 height 16
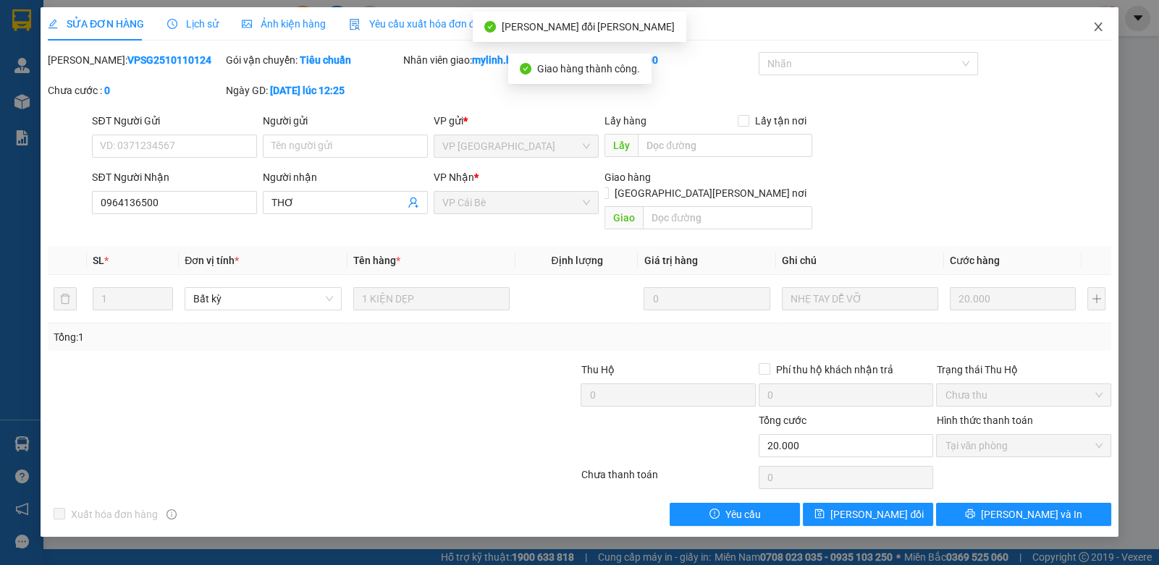
click at [1099, 36] on span "Close" at bounding box center [1098, 27] width 41 height 41
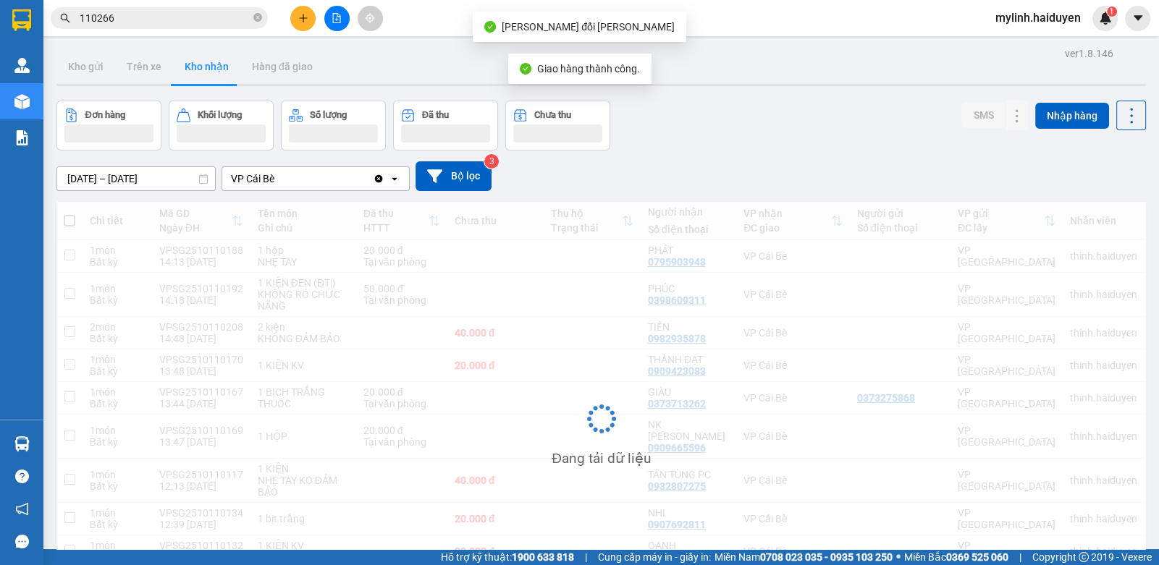
scroll to position [109, 0]
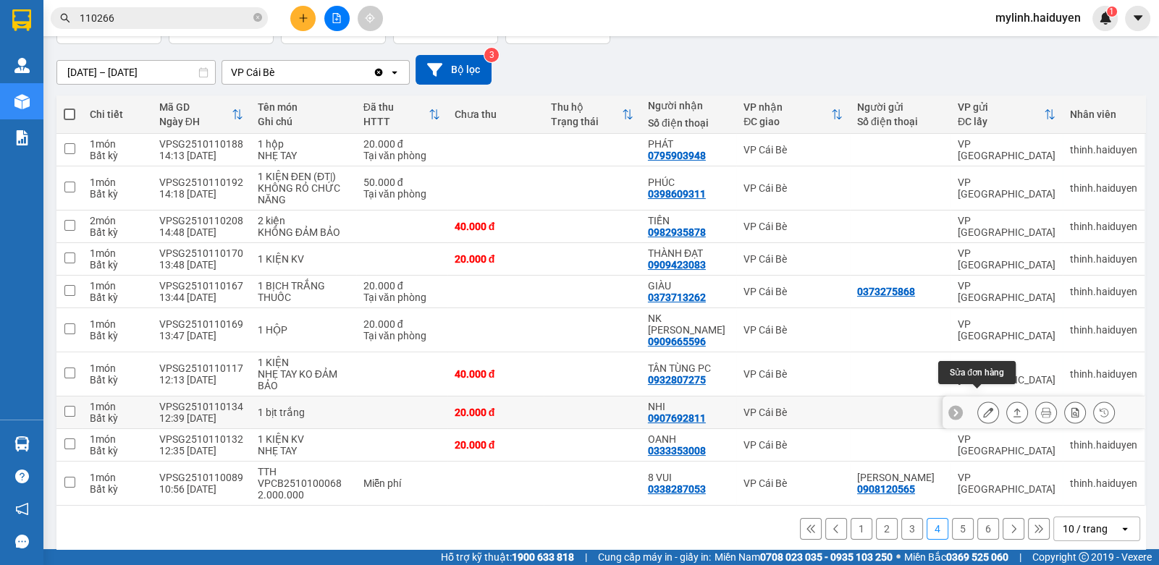
click at [978, 400] on button at bounding box center [988, 412] width 20 height 25
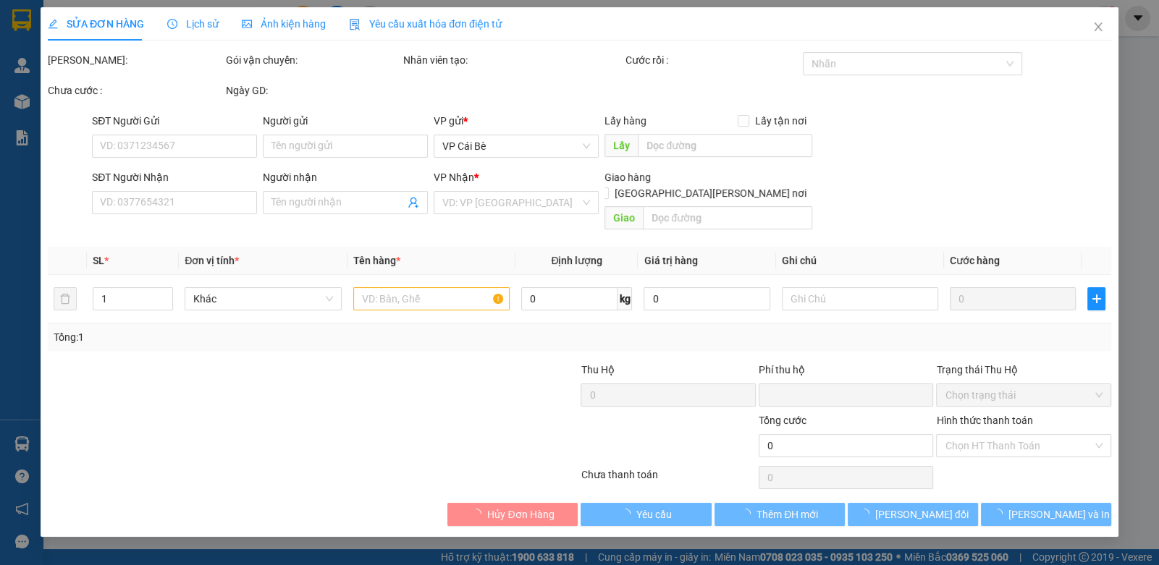
type input "0907692811"
type input "NHI"
type input "0"
type input "20.000"
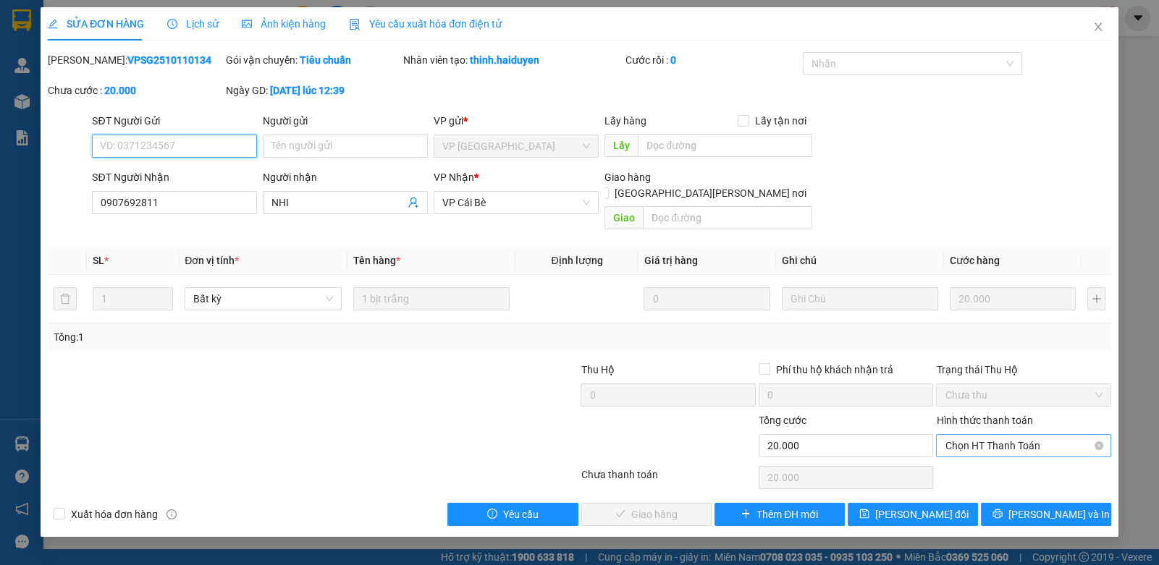
click at [957, 435] on span "Chọn HT Thanh Toán" at bounding box center [1022, 446] width 157 height 22
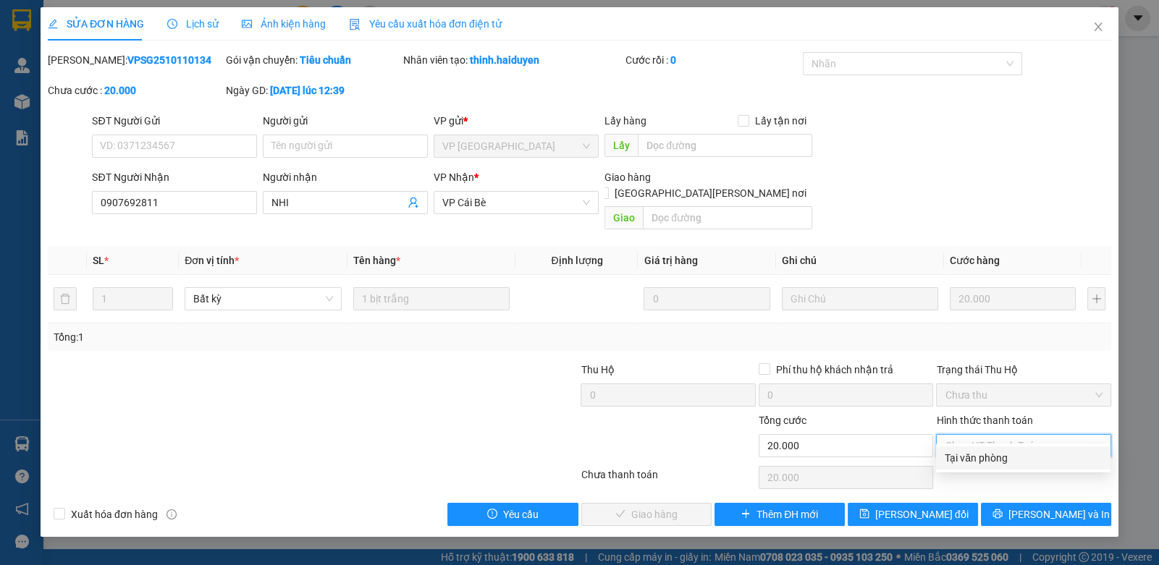
drag, startPoint x: 962, startPoint y: 459, endPoint x: 664, endPoint y: 506, distance: 301.1
click at [952, 462] on div "Tại văn phòng" at bounding box center [1022, 458] width 157 height 16
type input "0"
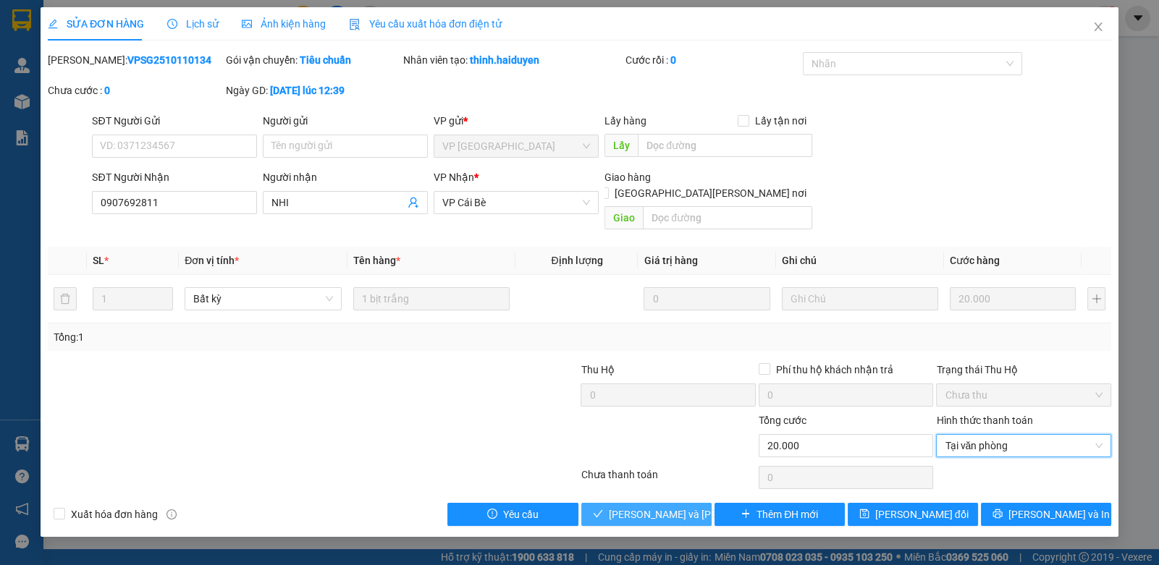
click at [641, 507] on span "[PERSON_NAME] và [PERSON_NAME] hàng" at bounding box center [706, 515] width 195 height 16
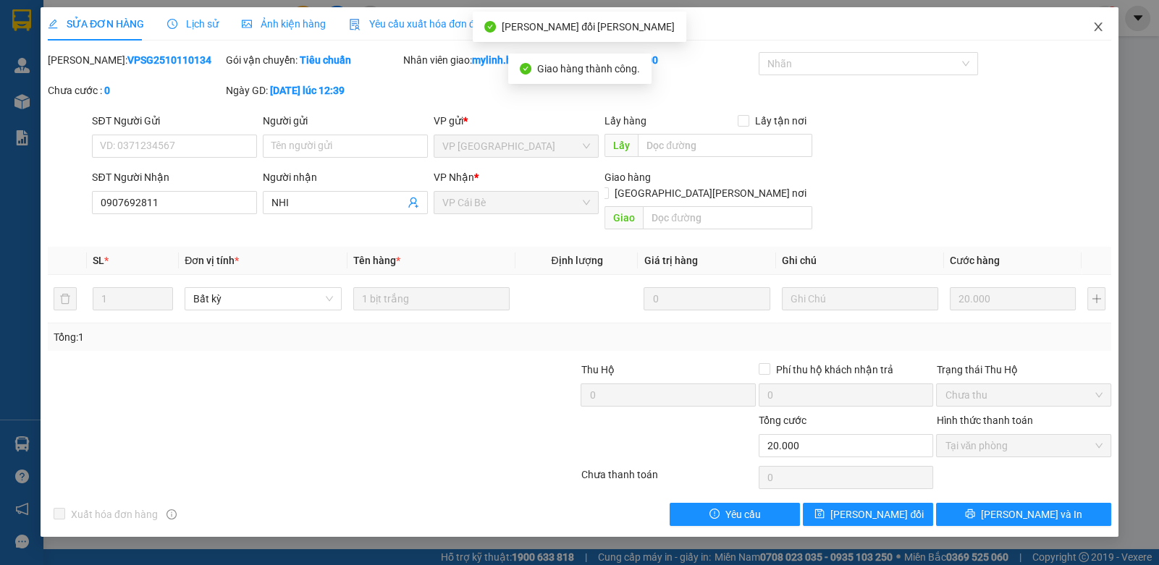
click at [1102, 24] on span "Close" at bounding box center [1098, 27] width 41 height 41
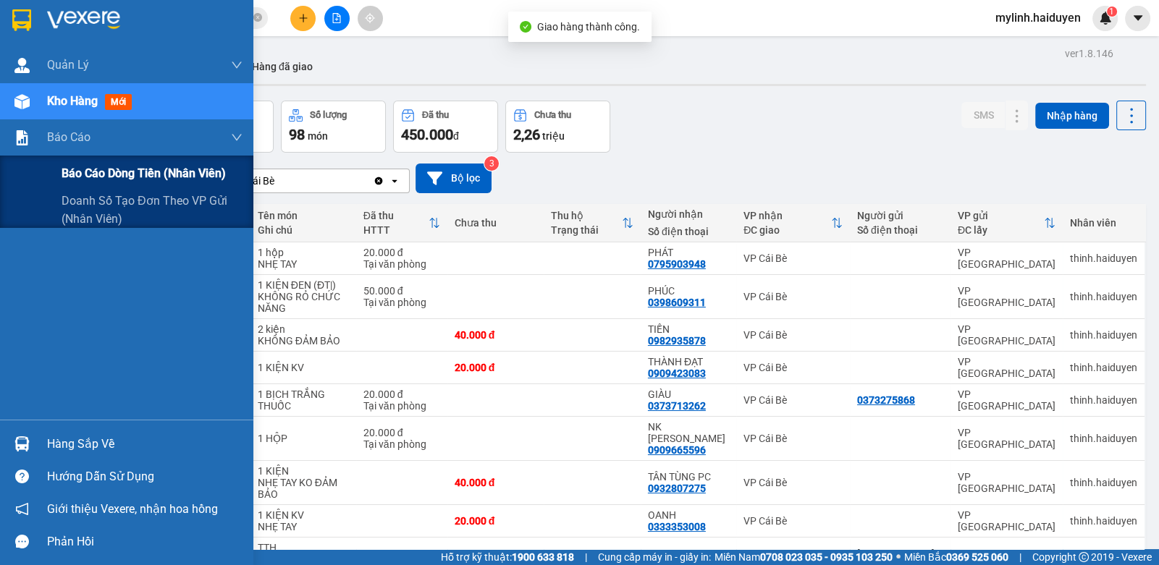
drag, startPoint x: 114, startPoint y: 166, endPoint x: 244, endPoint y: 164, distance: 130.3
click at [152, 167] on span "Báo cáo dòng tiền (nhân viên)" at bounding box center [144, 173] width 164 height 18
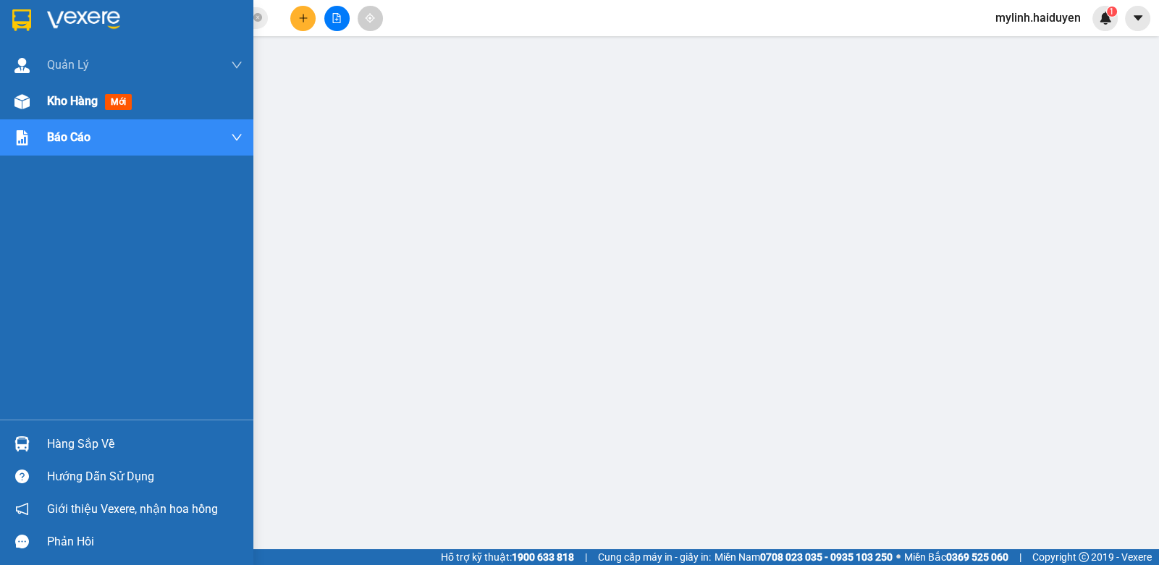
click at [83, 96] on span "Kho hàng" at bounding box center [72, 101] width 51 height 14
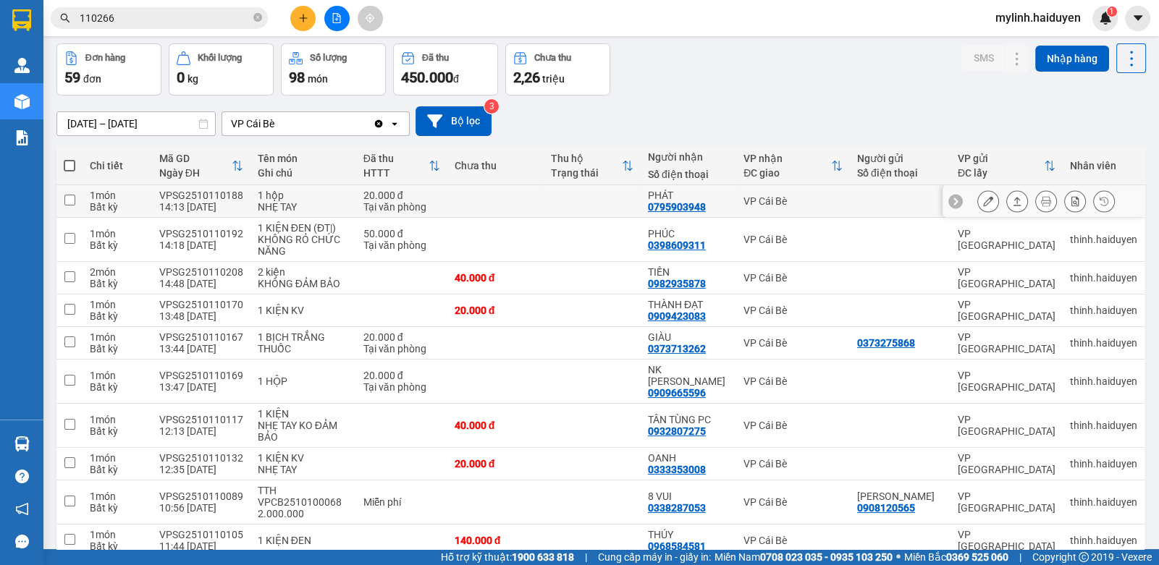
scroll to position [110, 0]
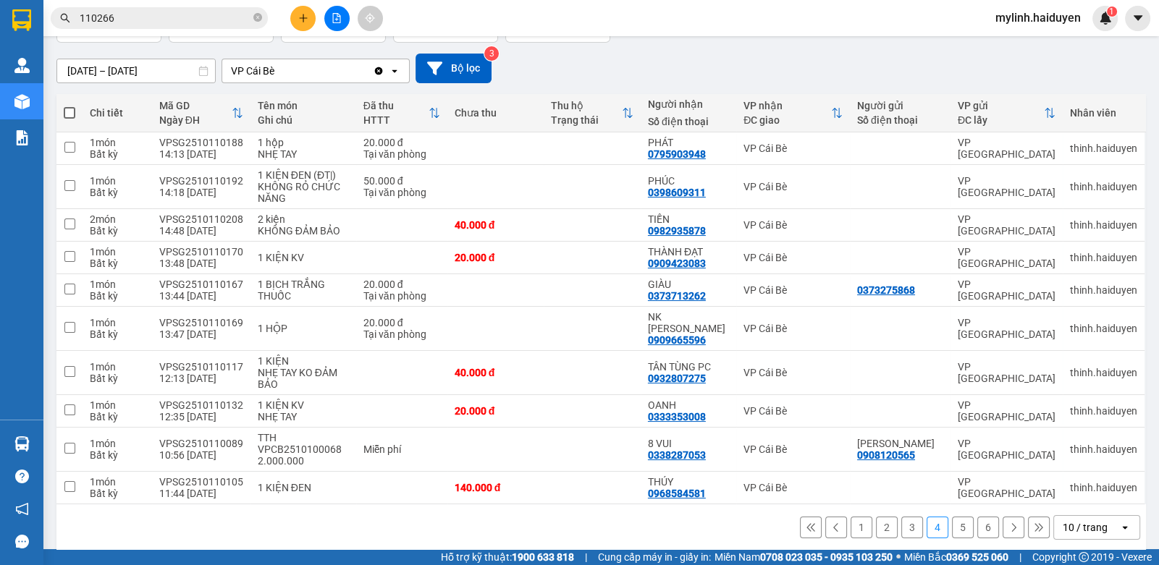
click at [952, 517] on button "5" at bounding box center [963, 528] width 22 height 22
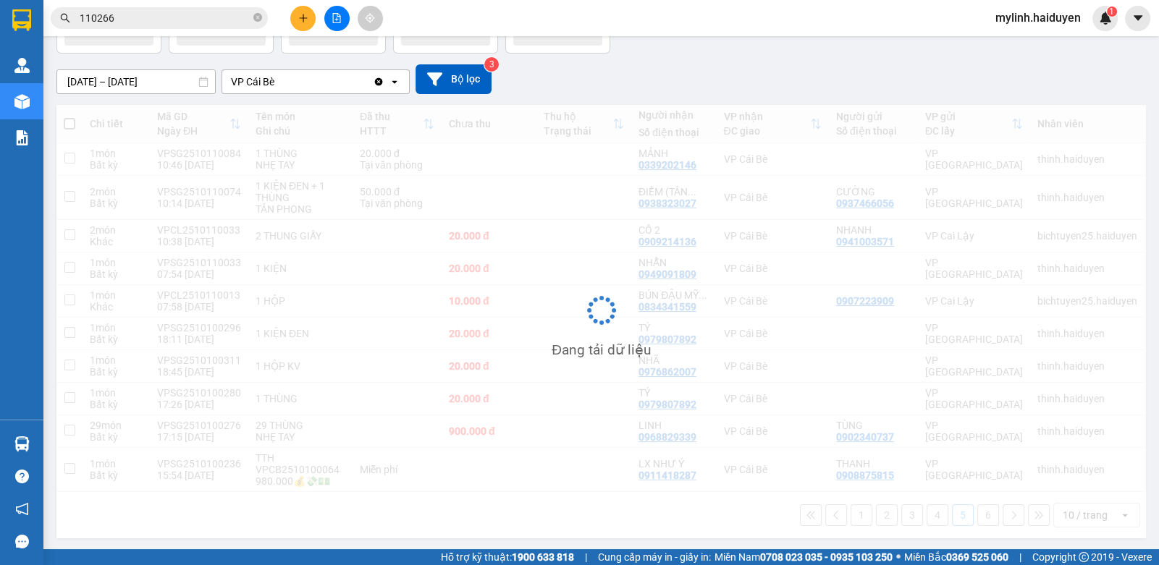
scroll to position [98, 0]
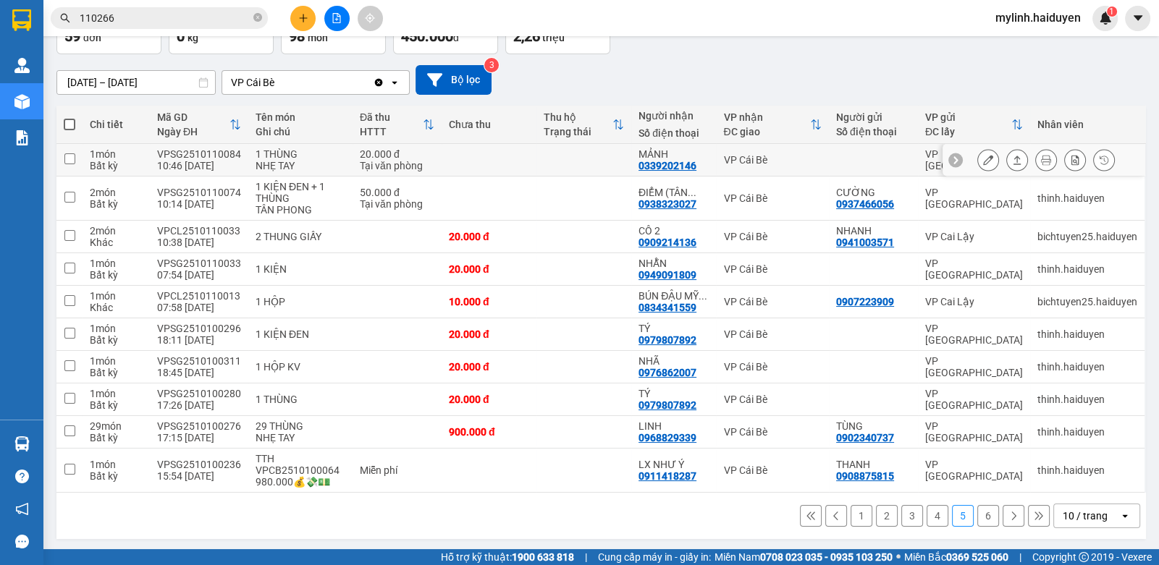
click at [978, 152] on button at bounding box center [988, 160] width 20 height 25
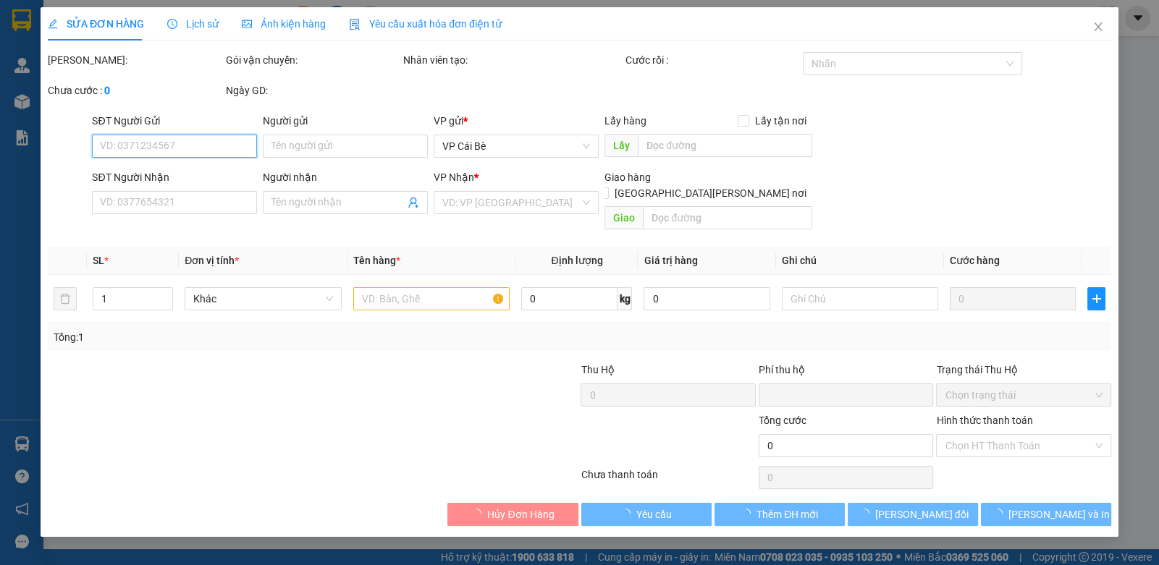
type input "0339202146"
type input "MẢNH"
type input "0"
type input "20.000"
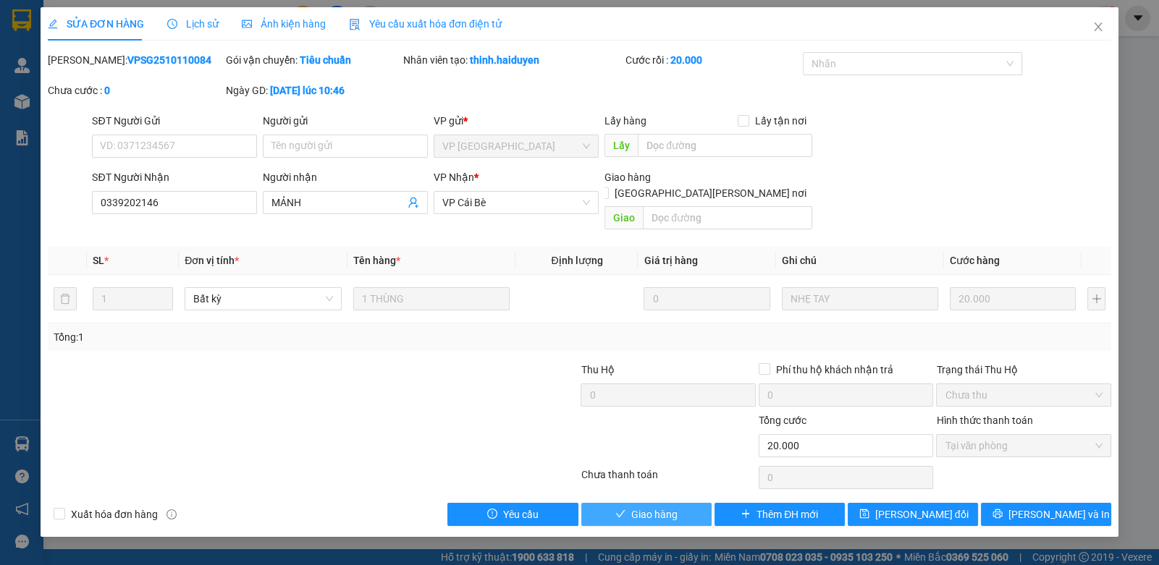
click at [664, 507] on span "Giao hàng" at bounding box center [654, 515] width 46 height 16
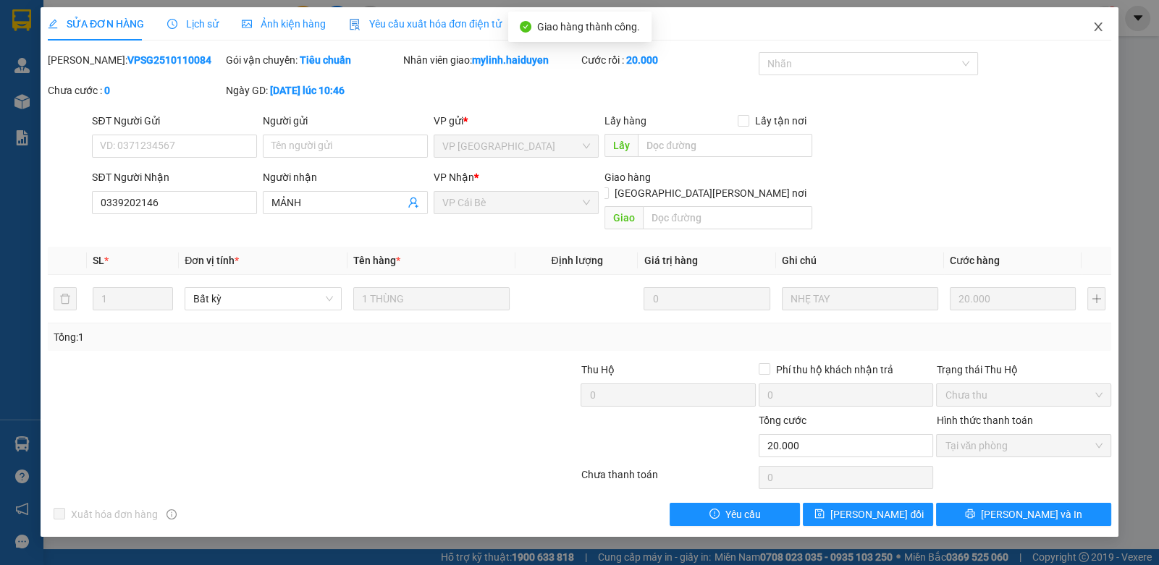
click at [1097, 20] on span "Close" at bounding box center [1098, 27] width 41 height 41
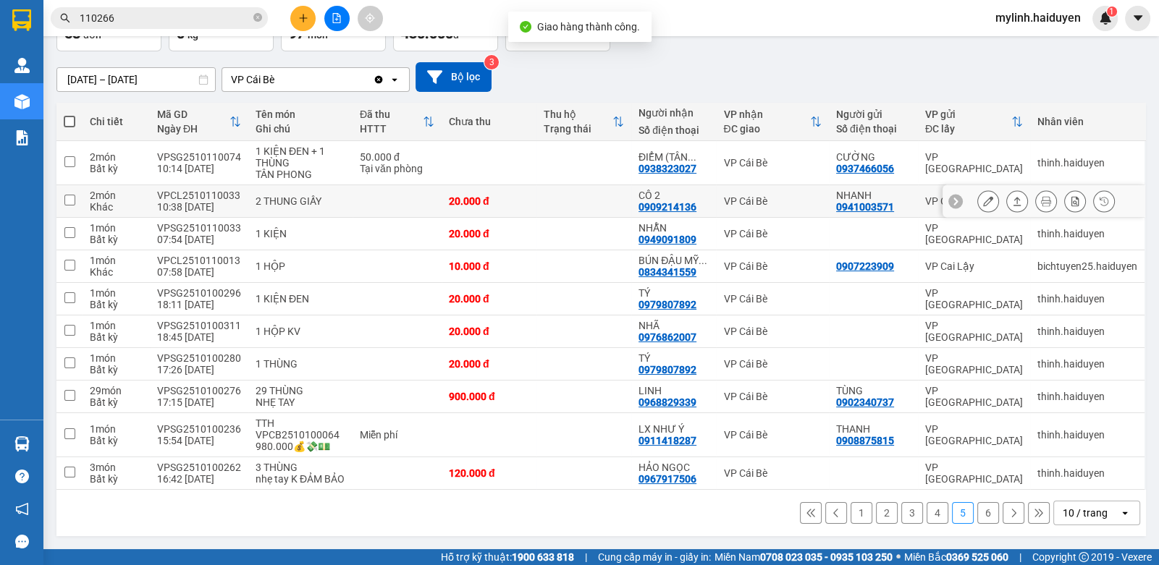
scroll to position [110, 0]
click at [977, 512] on button "6" at bounding box center [988, 513] width 22 height 22
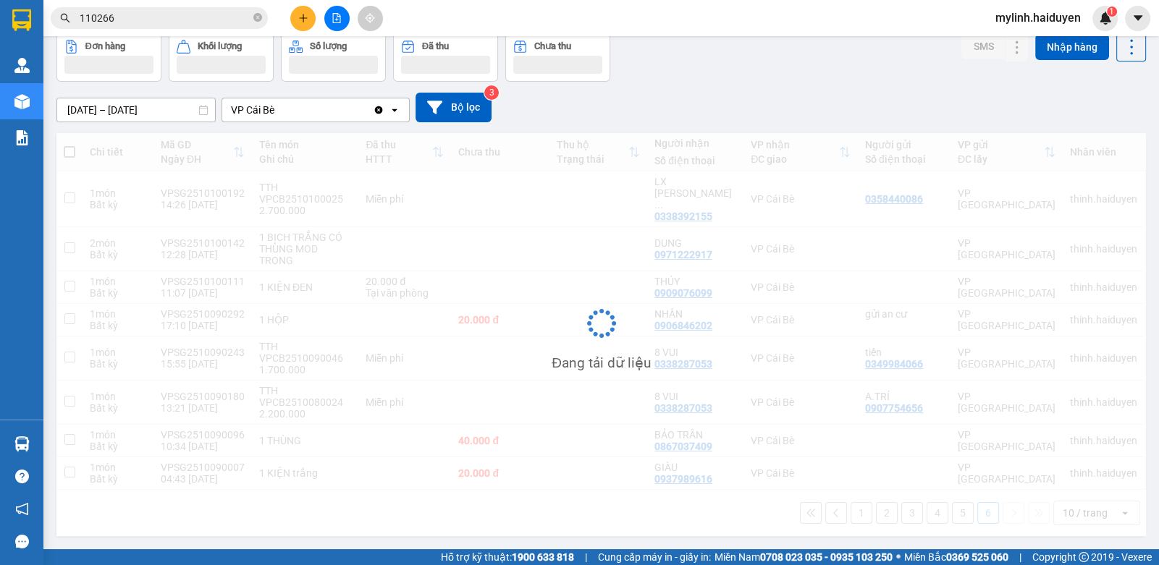
scroll to position [66, 0]
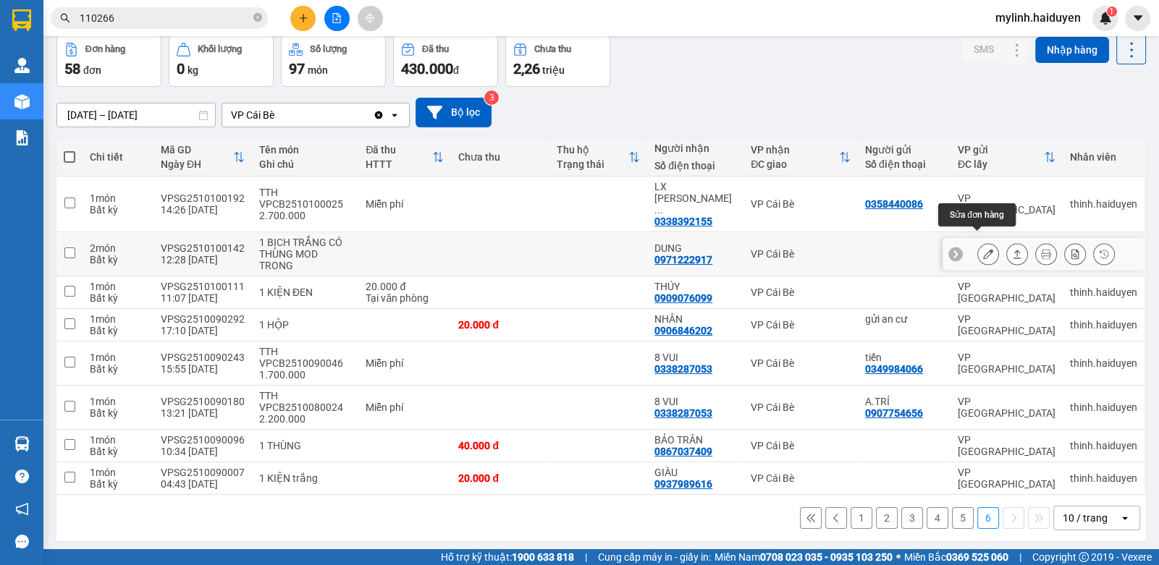
click at [978, 242] on button at bounding box center [988, 254] width 20 height 25
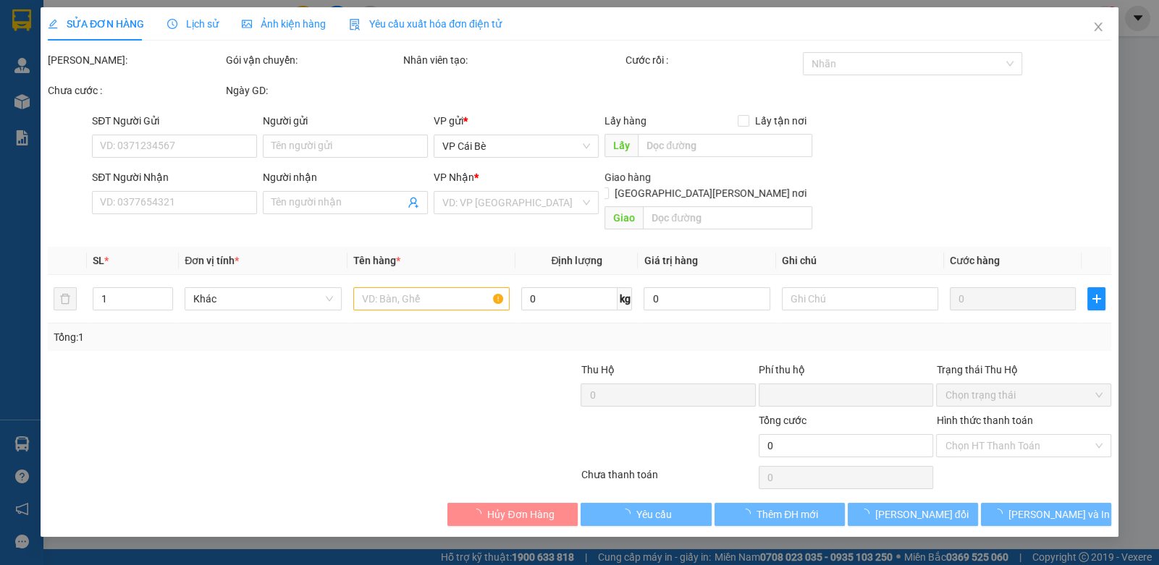
type input "0971222917"
type input "DUNG"
type input "0"
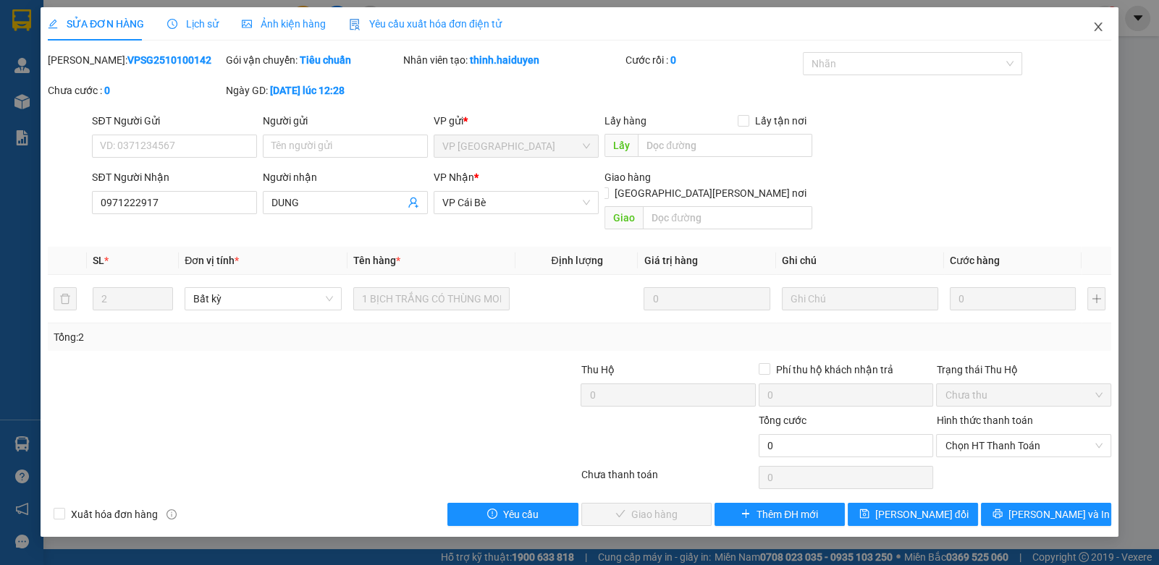
click at [1091, 11] on span "Close" at bounding box center [1098, 27] width 41 height 41
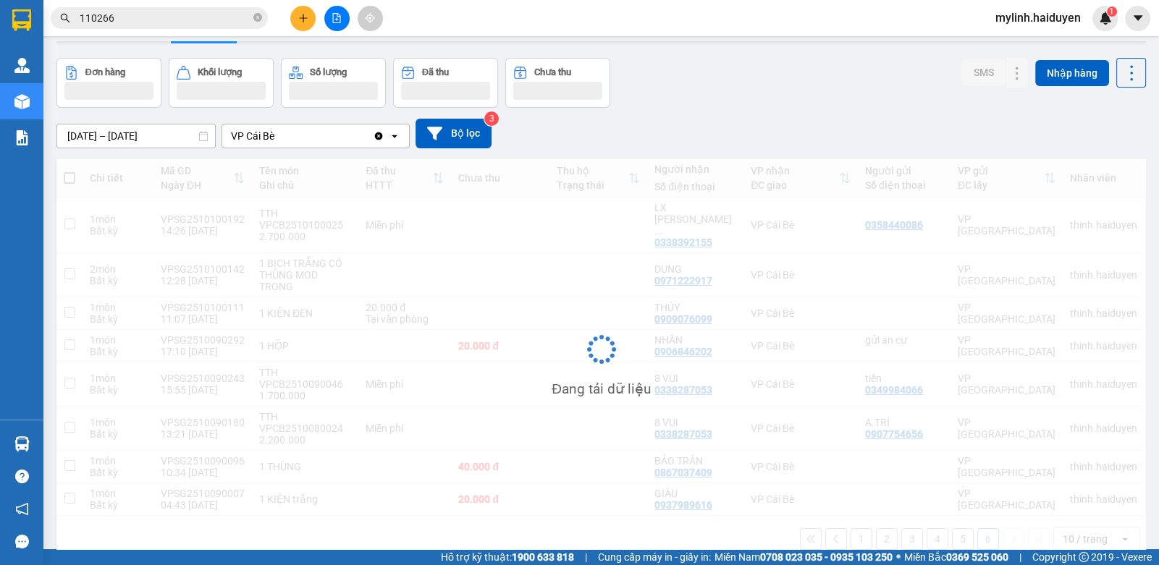
scroll to position [66, 0]
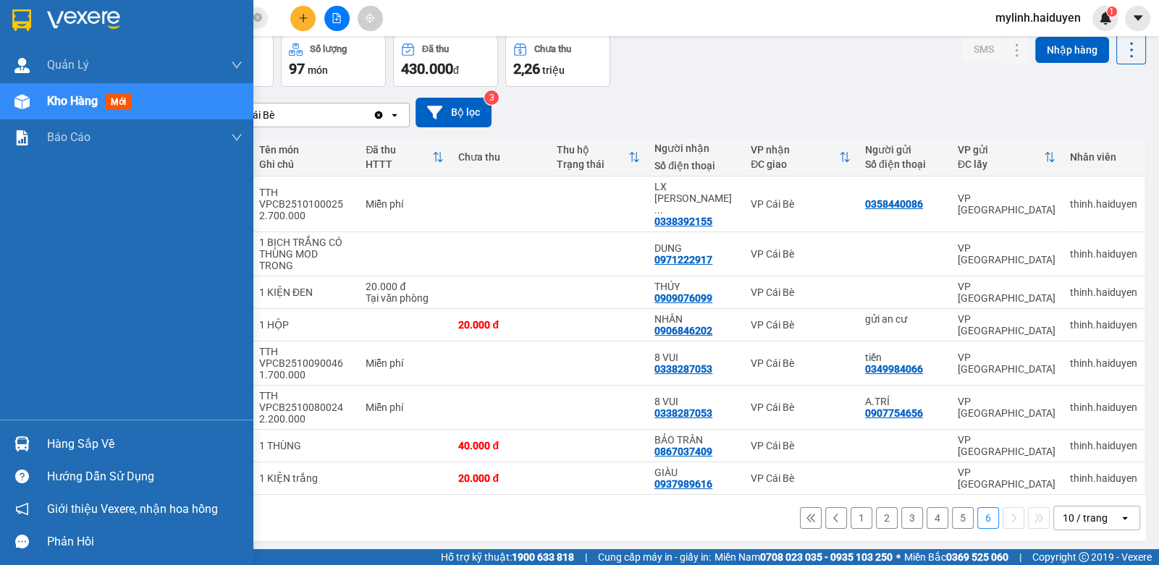
drag, startPoint x: 61, startPoint y: 440, endPoint x: 67, endPoint y: 434, distance: 8.2
click at [67, 434] on div "Hàng sắp về" at bounding box center [144, 445] width 195 height 22
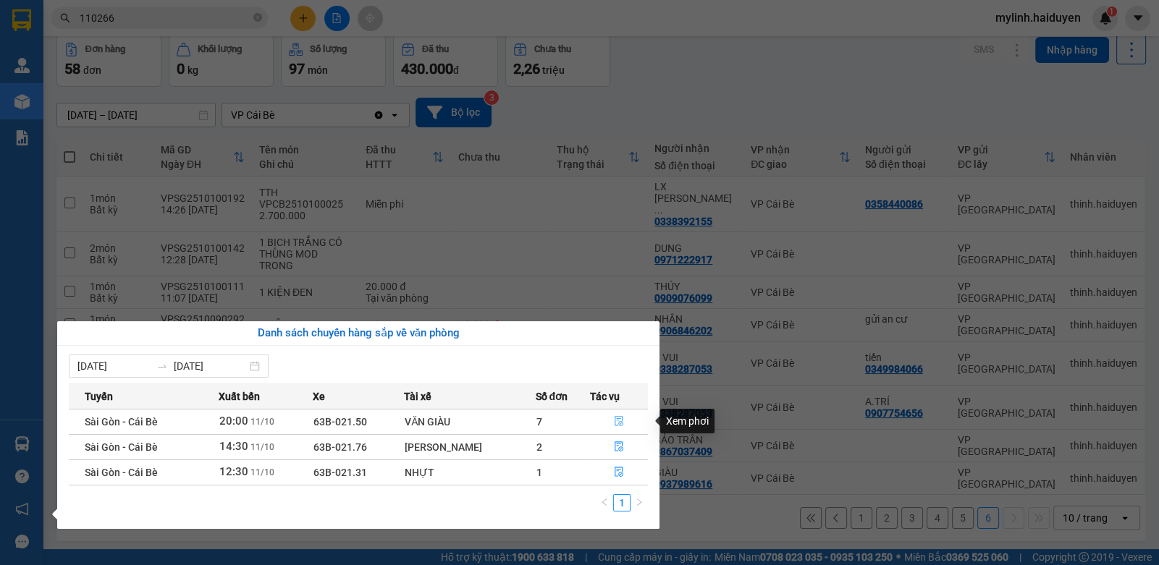
click at [610, 418] on button "button" at bounding box center [619, 421] width 56 height 23
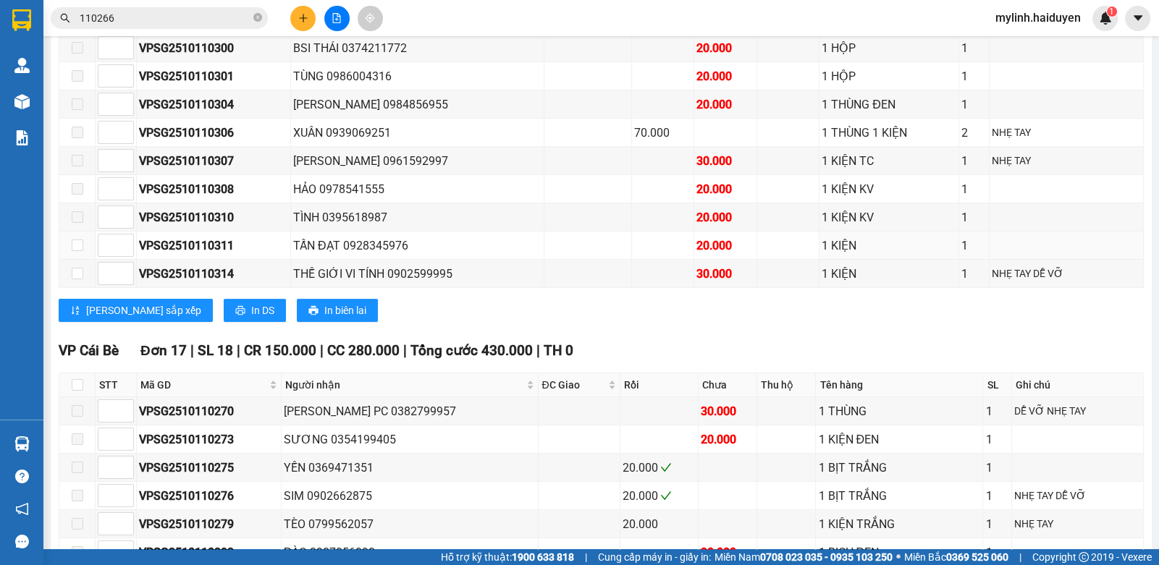
scroll to position [578, 0]
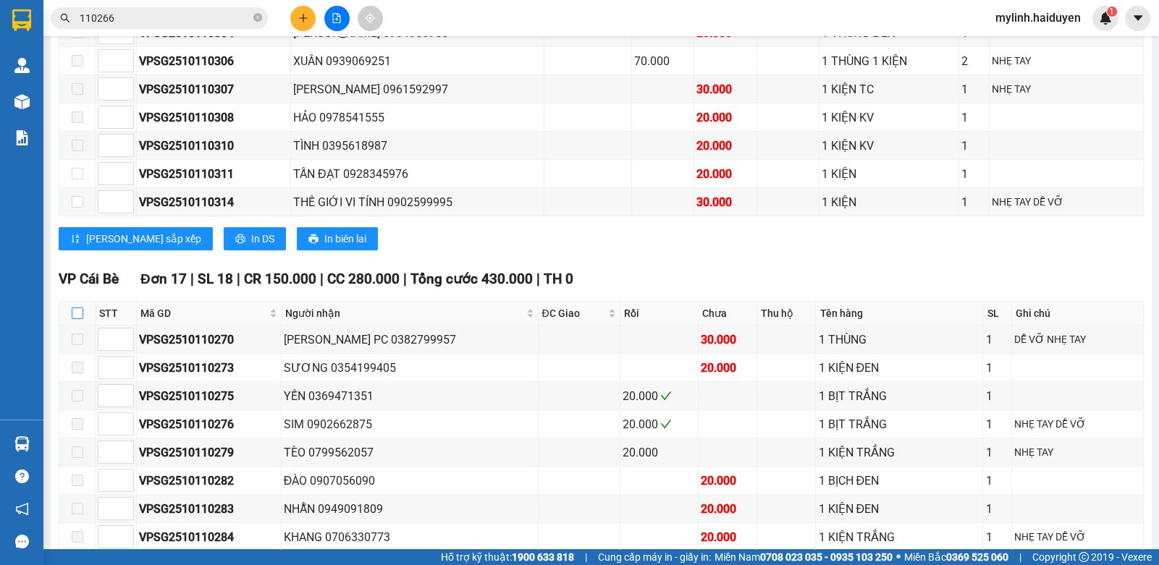
click at [77, 313] on input "checkbox" at bounding box center [78, 314] width 12 height 12
checkbox input "true"
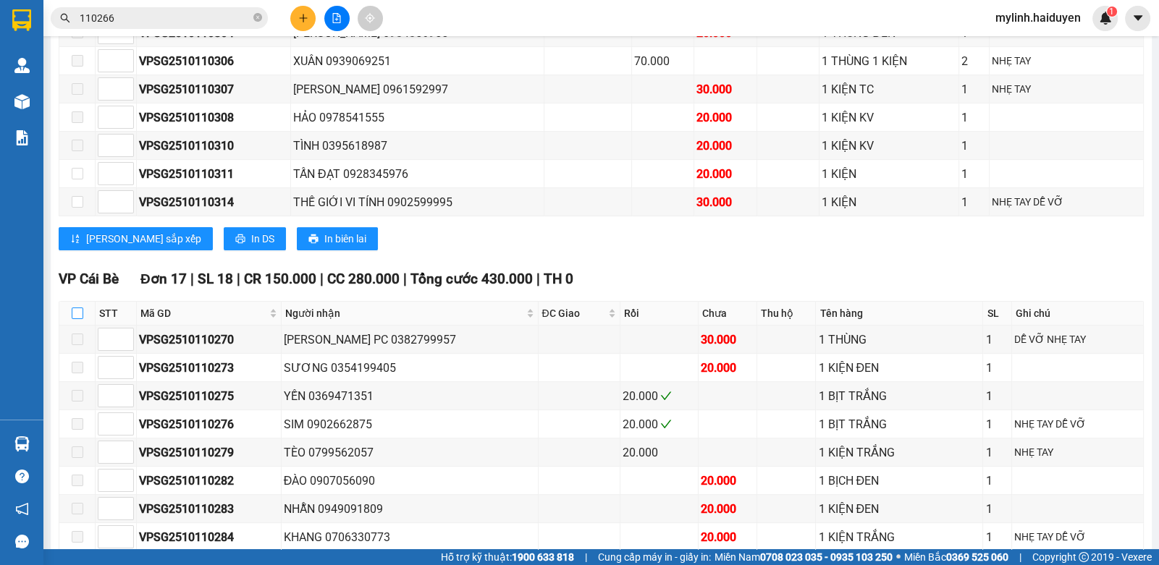
checkbox input "true"
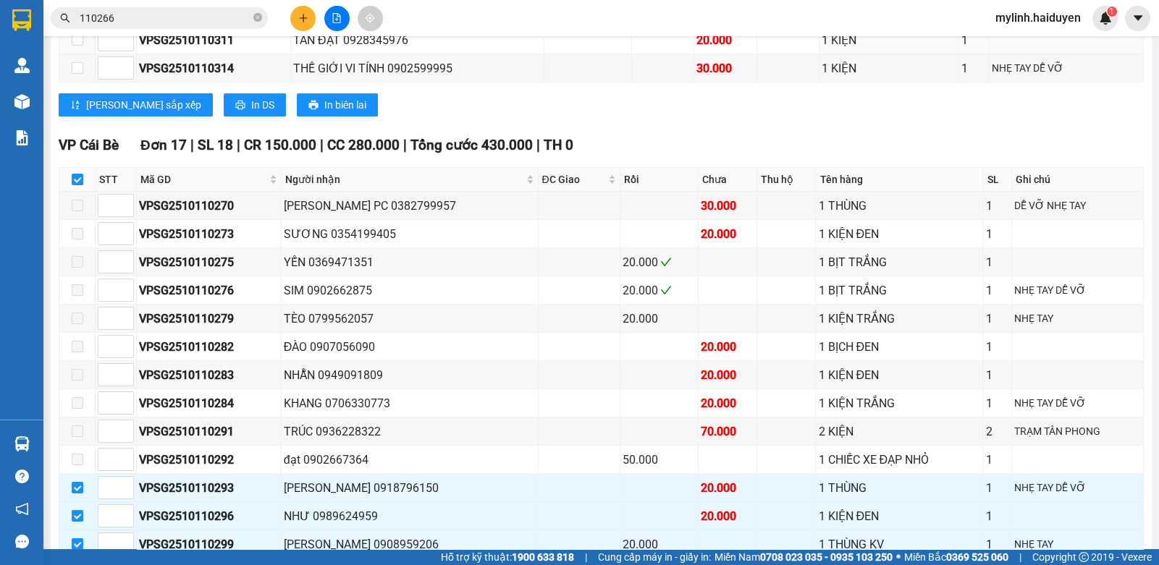
scroll to position [941, 0]
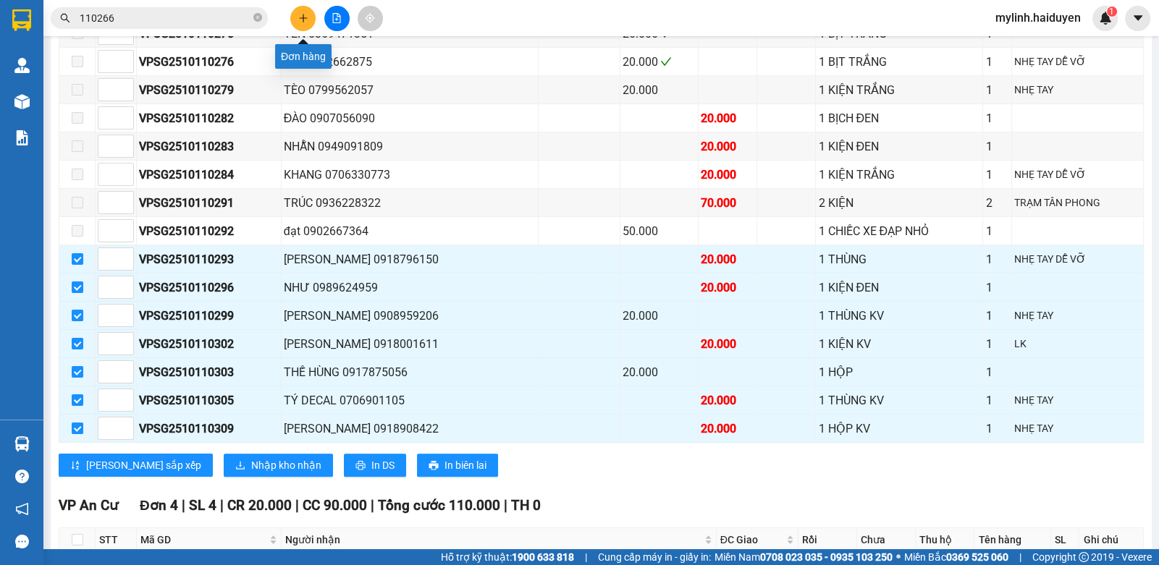
click at [306, 17] on icon "plus" at bounding box center [303, 18] width 10 height 10
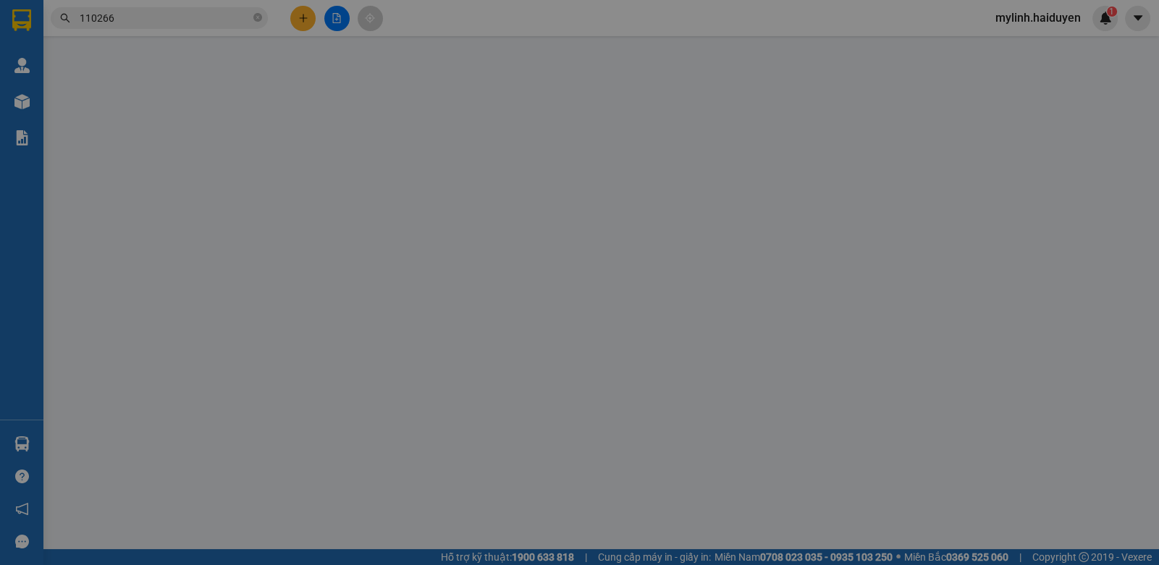
click at [306, 18] on span "Yêu cầu xuất hóa đơn điện tử" at bounding box center [241, 24] width 153 height 12
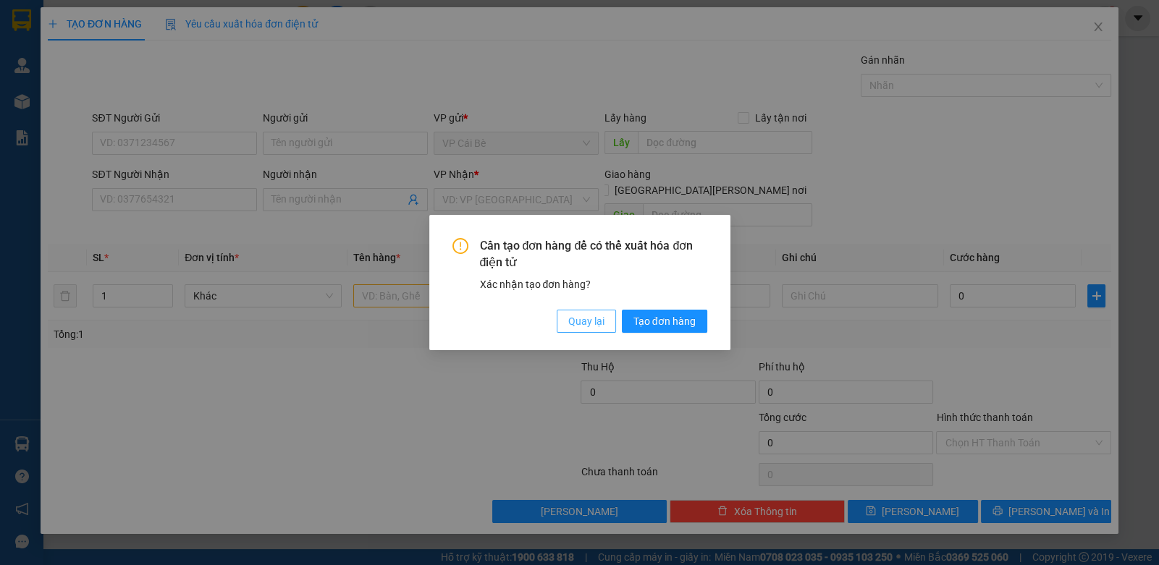
click at [582, 318] on span "Quay lại" at bounding box center [586, 321] width 36 height 16
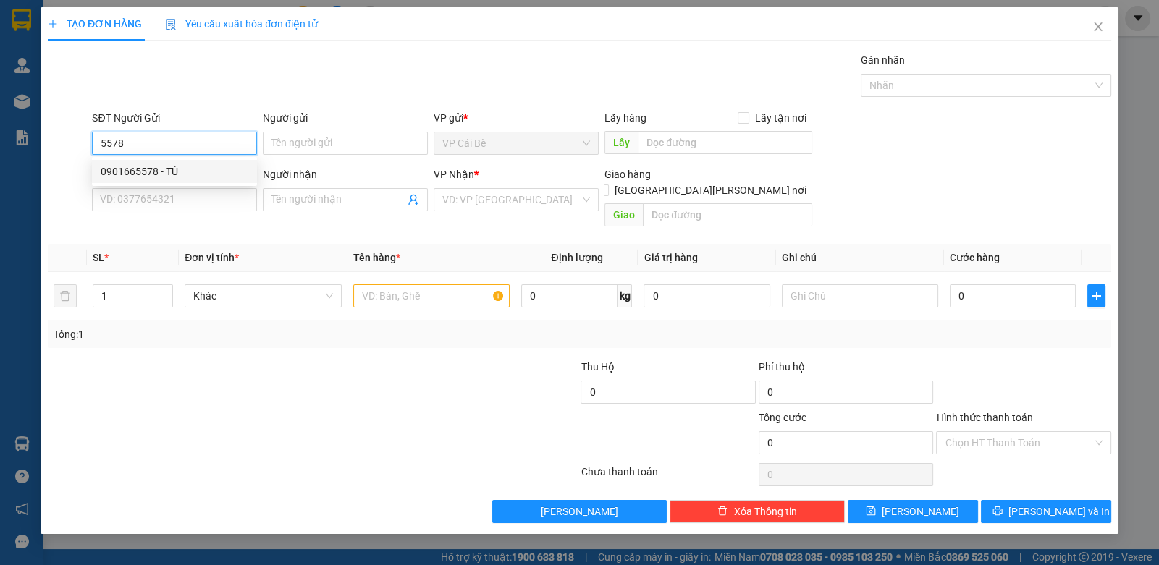
click at [159, 177] on div "0901665578 - TÚ" at bounding box center [175, 172] width 148 height 16
type input "0901665578"
type input "TÚ"
type input "0965343539"
type input "SANG"
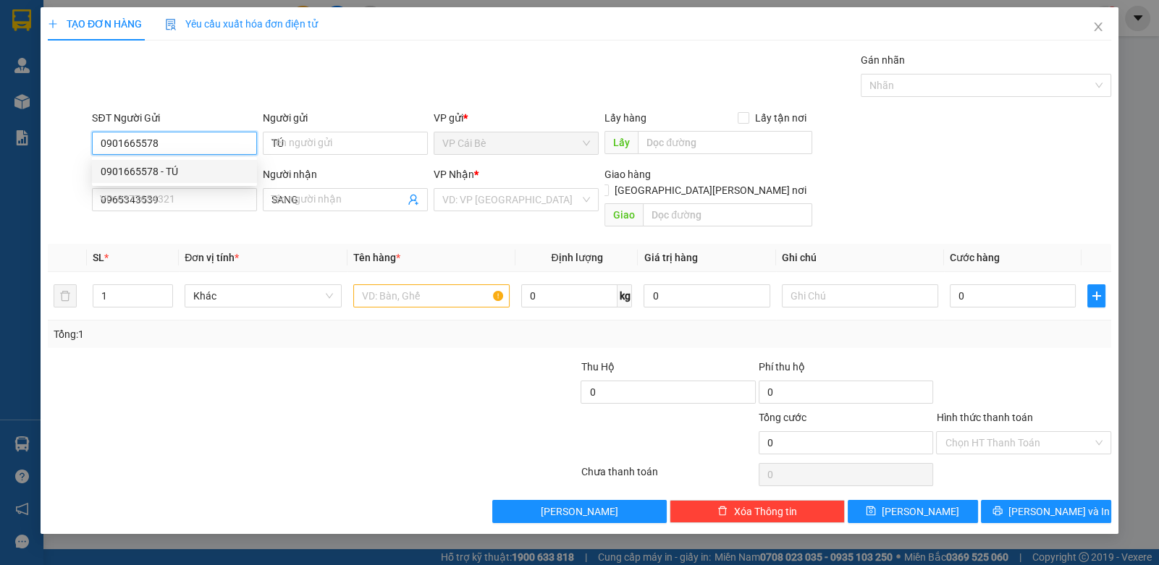
type input "20.000"
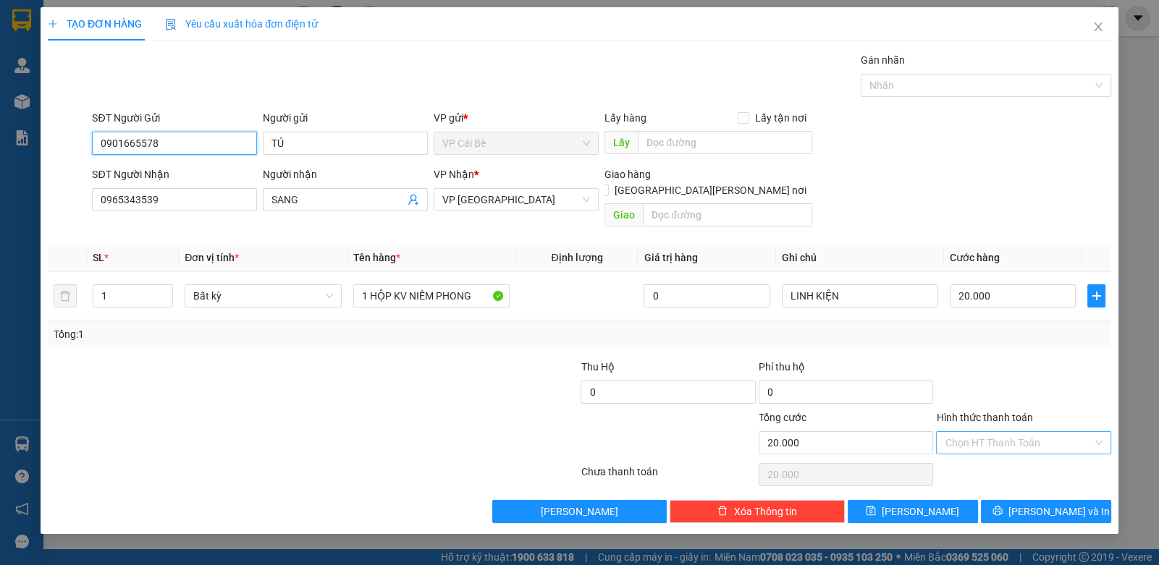
type input "0901665578"
drag, startPoint x: 971, startPoint y: 431, endPoint x: 973, endPoint y: 439, distance: 8.1
click at [972, 432] on input "Hình thức thanh toán" at bounding box center [1017, 443] width 147 height 22
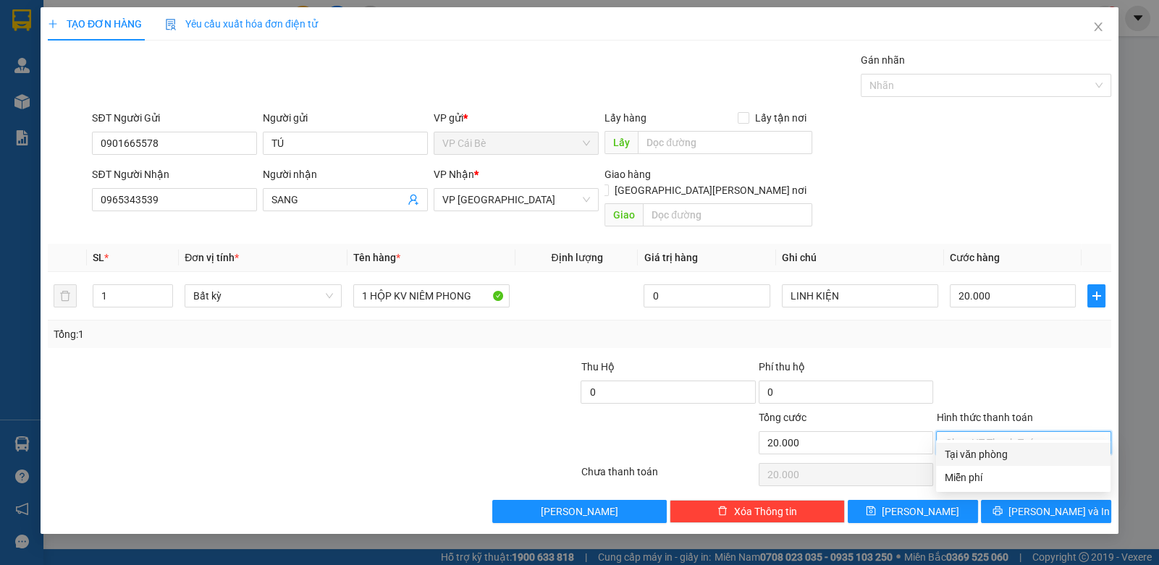
drag, startPoint x: 972, startPoint y: 449, endPoint x: 997, endPoint y: 463, distance: 29.2
click at [983, 456] on div "Tại văn phòng" at bounding box center [1022, 455] width 157 height 16
type input "0"
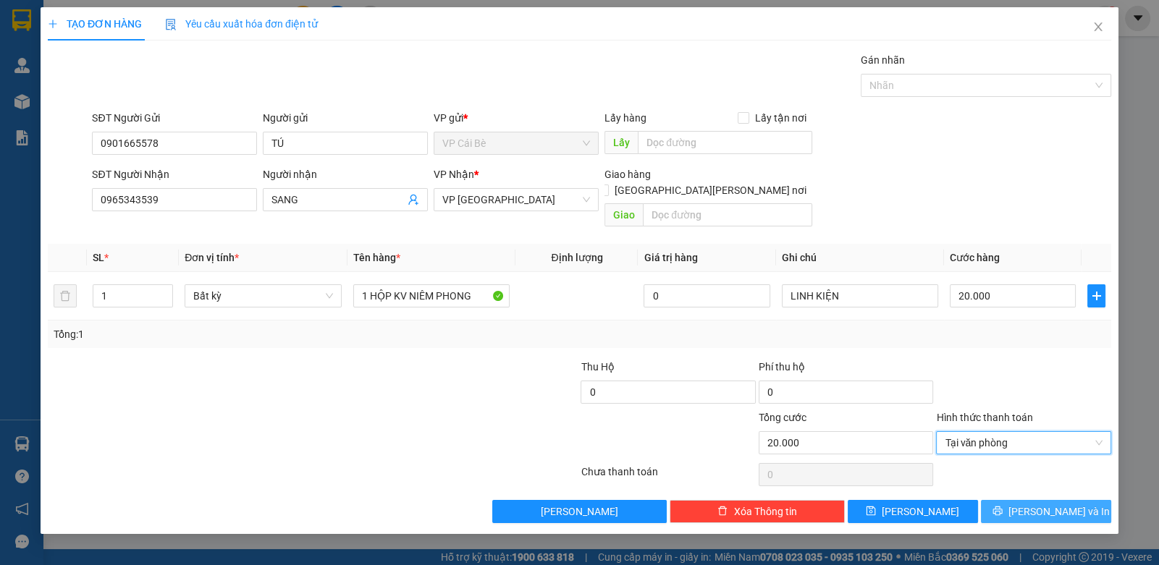
click at [1022, 500] on button "[PERSON_NAME] và In" at bounding box center [1046, 511] width 130 height 23
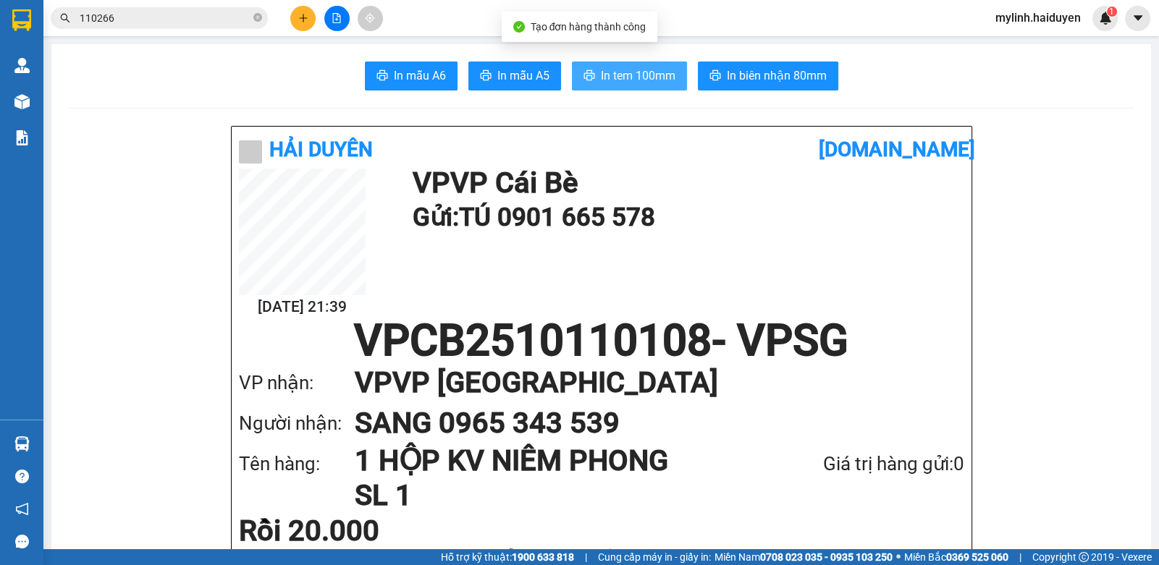
click at [624, 65] on button "In tem 100mm" at bounding box center [629, 76] width 115 height 29
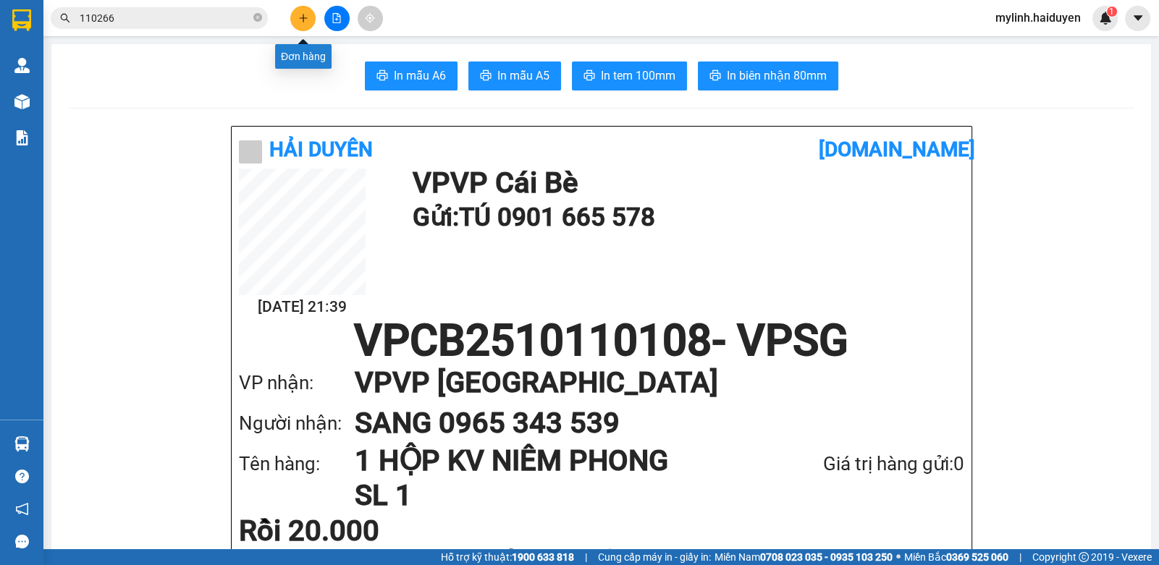
click at [303, 14] on icon "plus" at bounding box center [303, 18] width 1 height 8
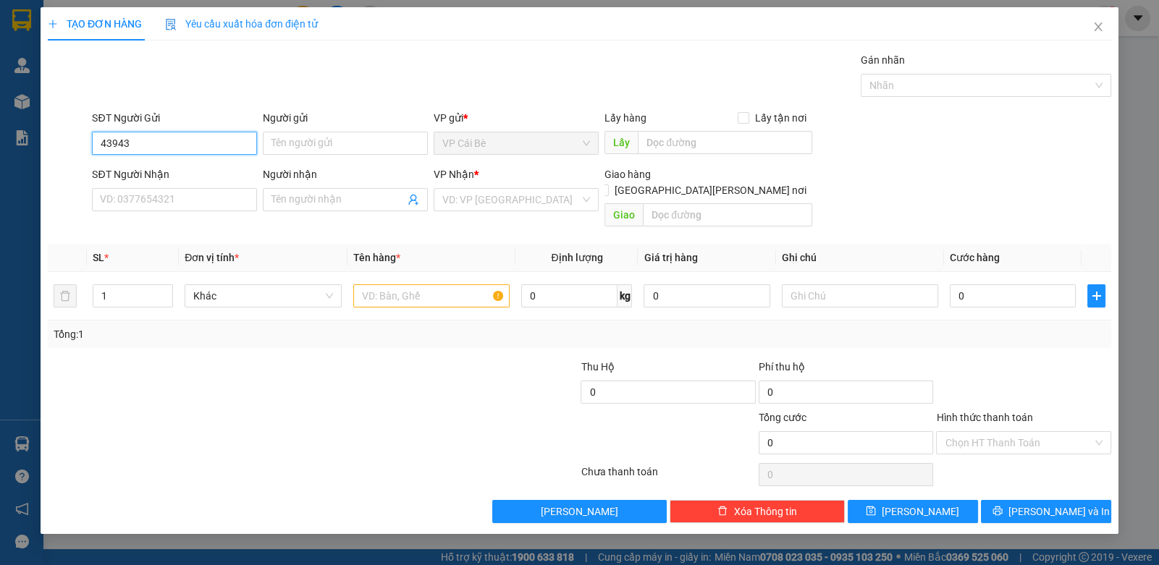
type input "439439"
drag, startPoint x: 163, startPoint y: 140, endPoint x: 51, endPoint y: 176, distance: 117.9
click at [51, 176] on form "SĐT Người Gửi 439439 439439 Người gửi Tên người gửi VP gửi * [PERSON_NAME] Lấy …" at bounding box center [579, 171] width 1063 height 123
click at [156, 200] on input "SĐT Người Nhận" at bounding box center [174, 199] width 165 height 23
paste input "0768439439"
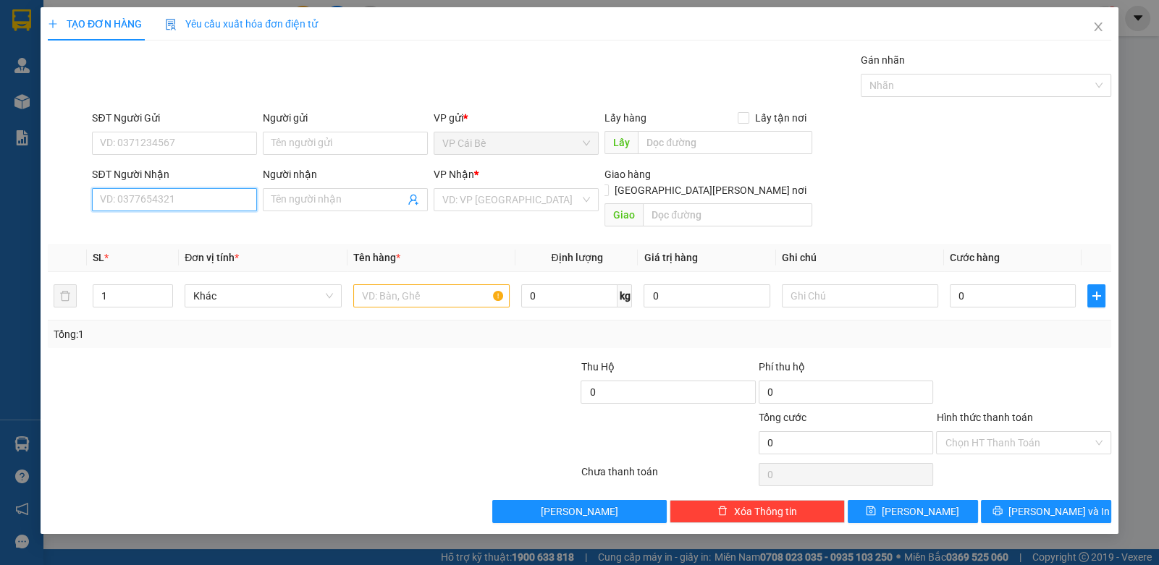
type input "0768439439"
click at [204, 194] on input "0768439439" at bounding box center [174, 199] width 165 height 23
